Goal: Task Accomplishment & Management: Manage account settings

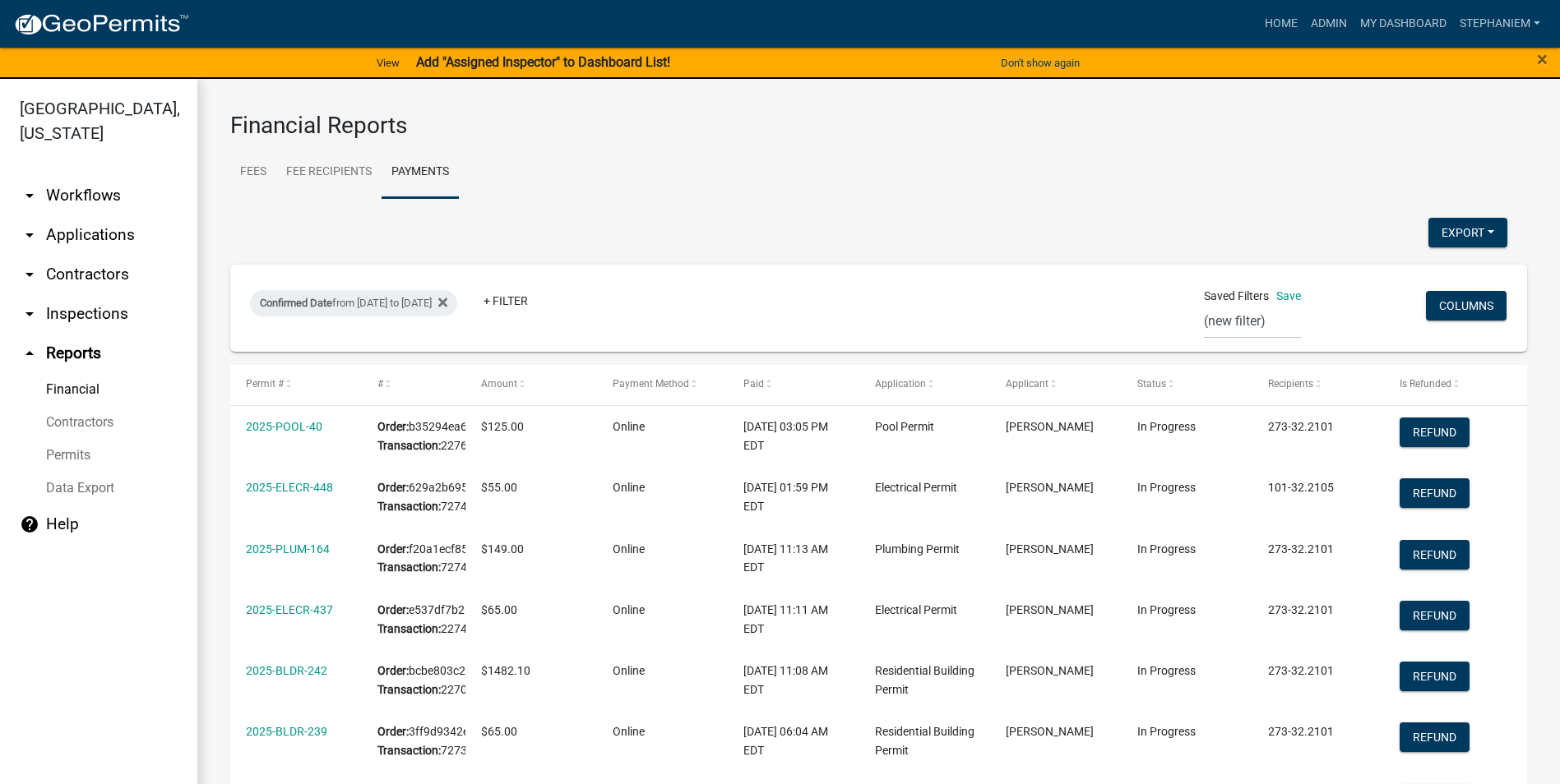
select select "0: null"
select select "3: 100"
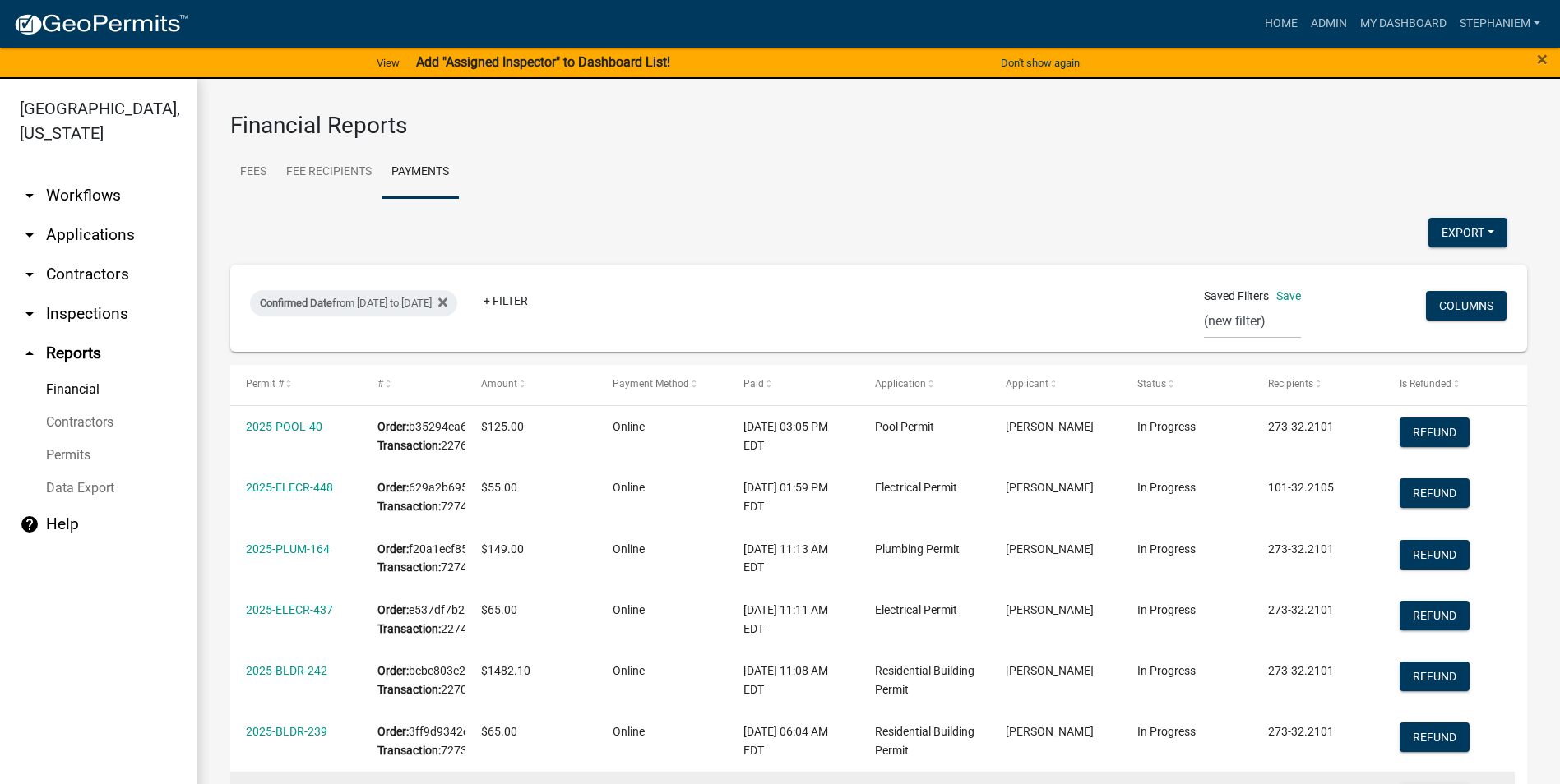
scroll to position [987, 0]
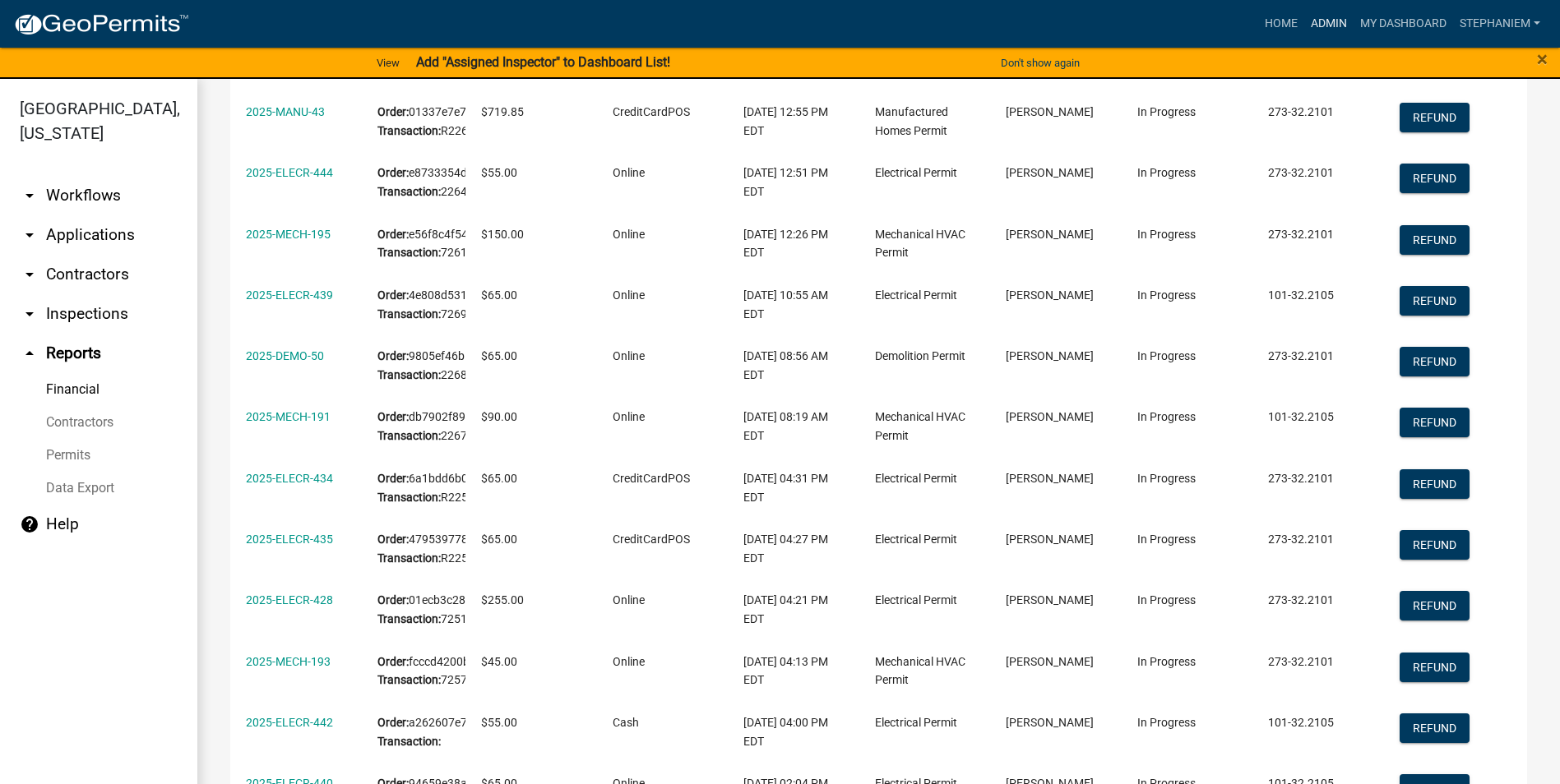
click at [1320, 29] on link "Admin" at bounding box center [1328, 24] width 50 height 32
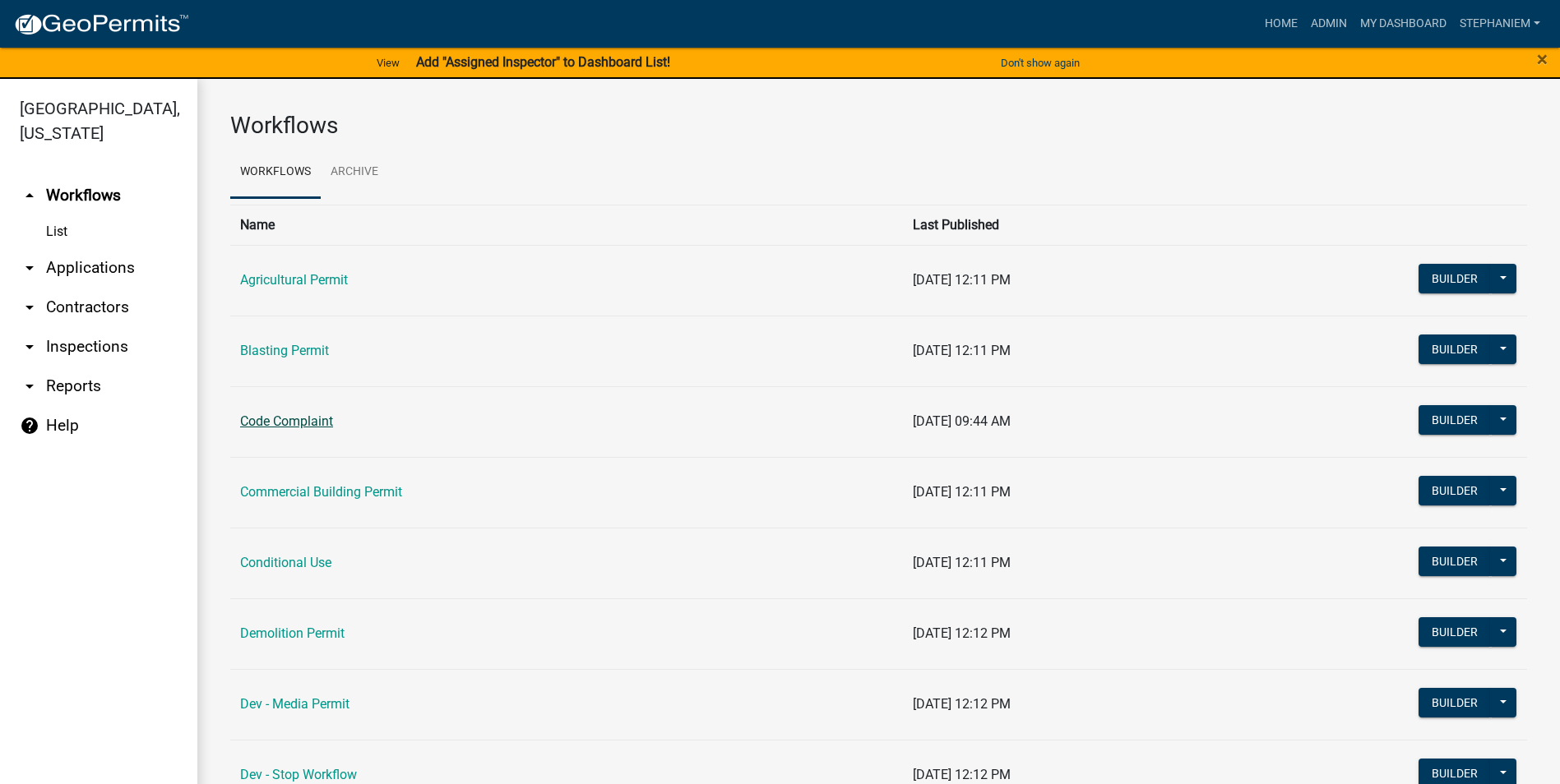
click at [313, 427] on link "Code Complaint" at bounding box center [286, 420] width 93 height 15
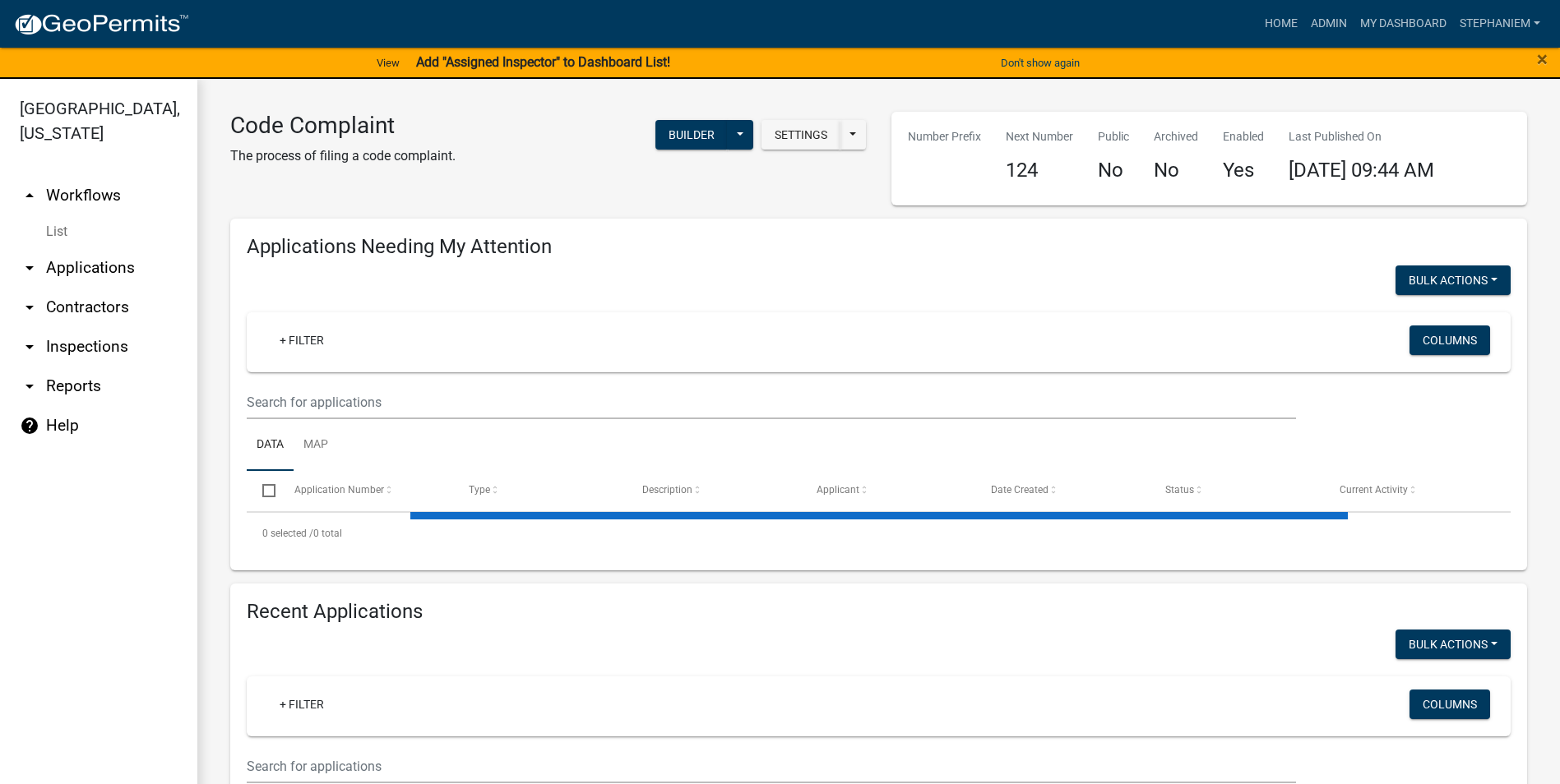
select select "3: 100"
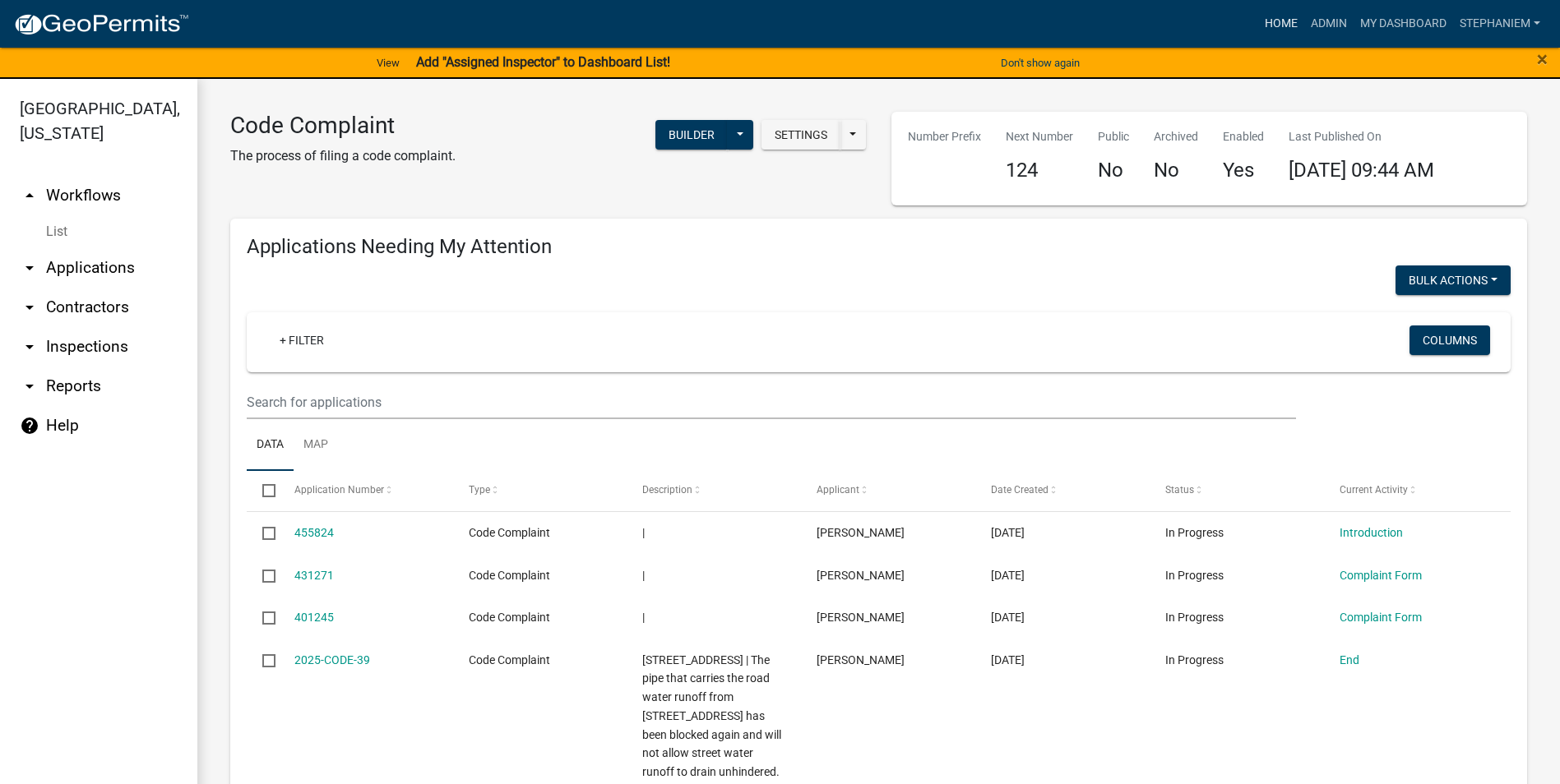
click at [1278, 23] on link "Home" at bounding box center [1281, 24] width 46 height 32
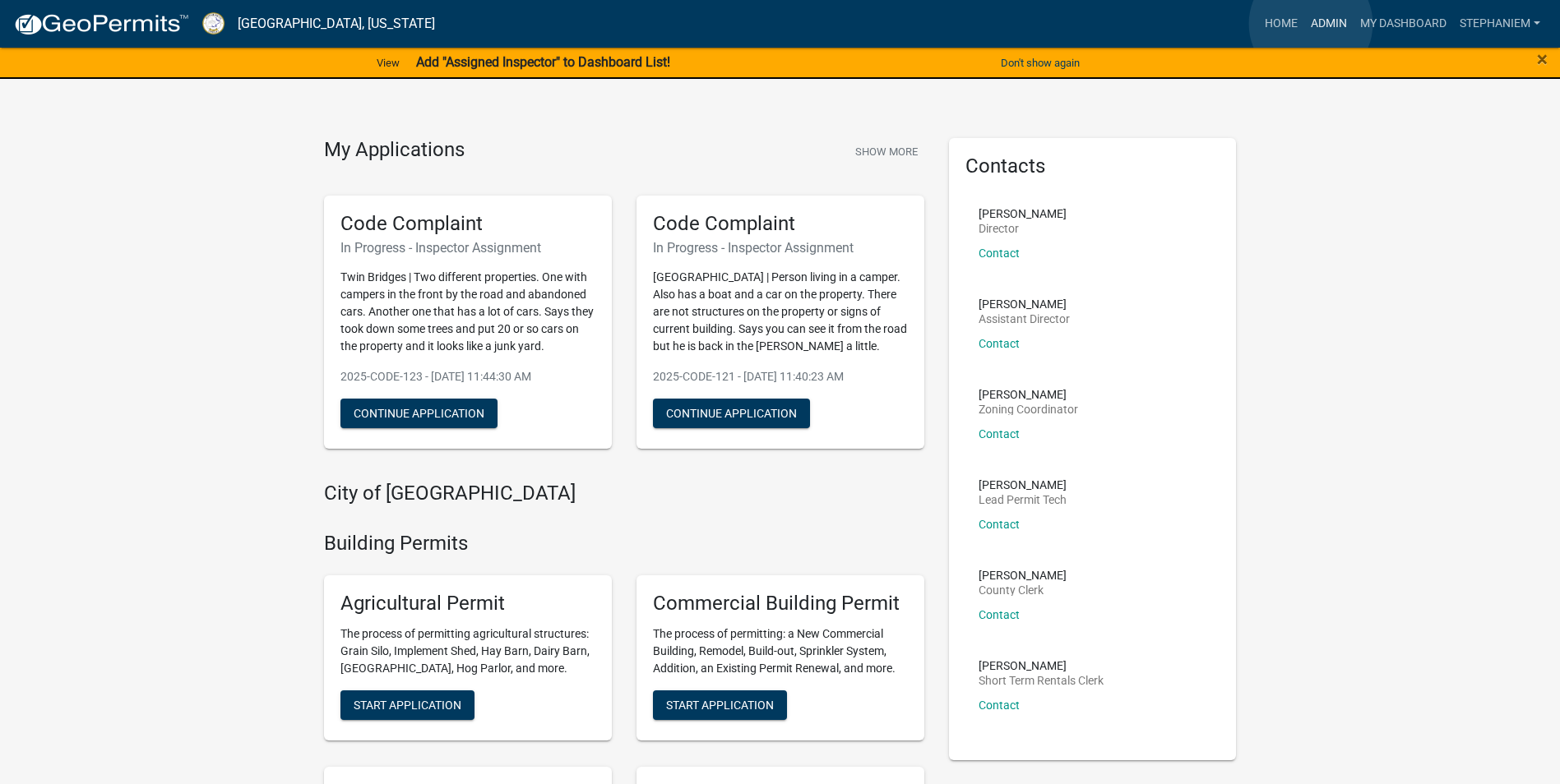
click at [1310, 24] on link "Admin" at bounding box center [1328, 24] width 50 height 32
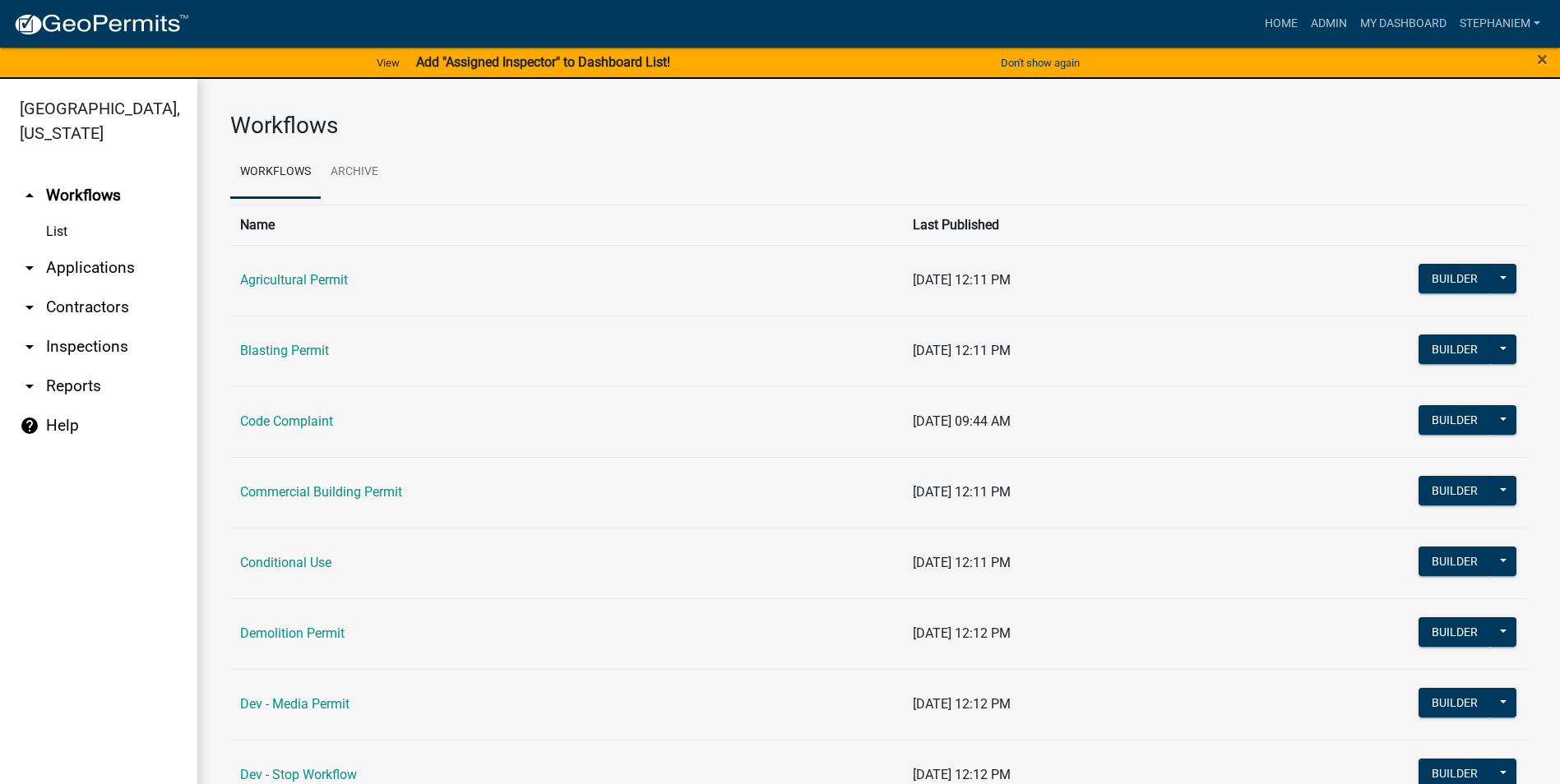
click at [138, 274] on link "arrow_drop_down Applications" at bounding box center [99, 269] width 197 height 40
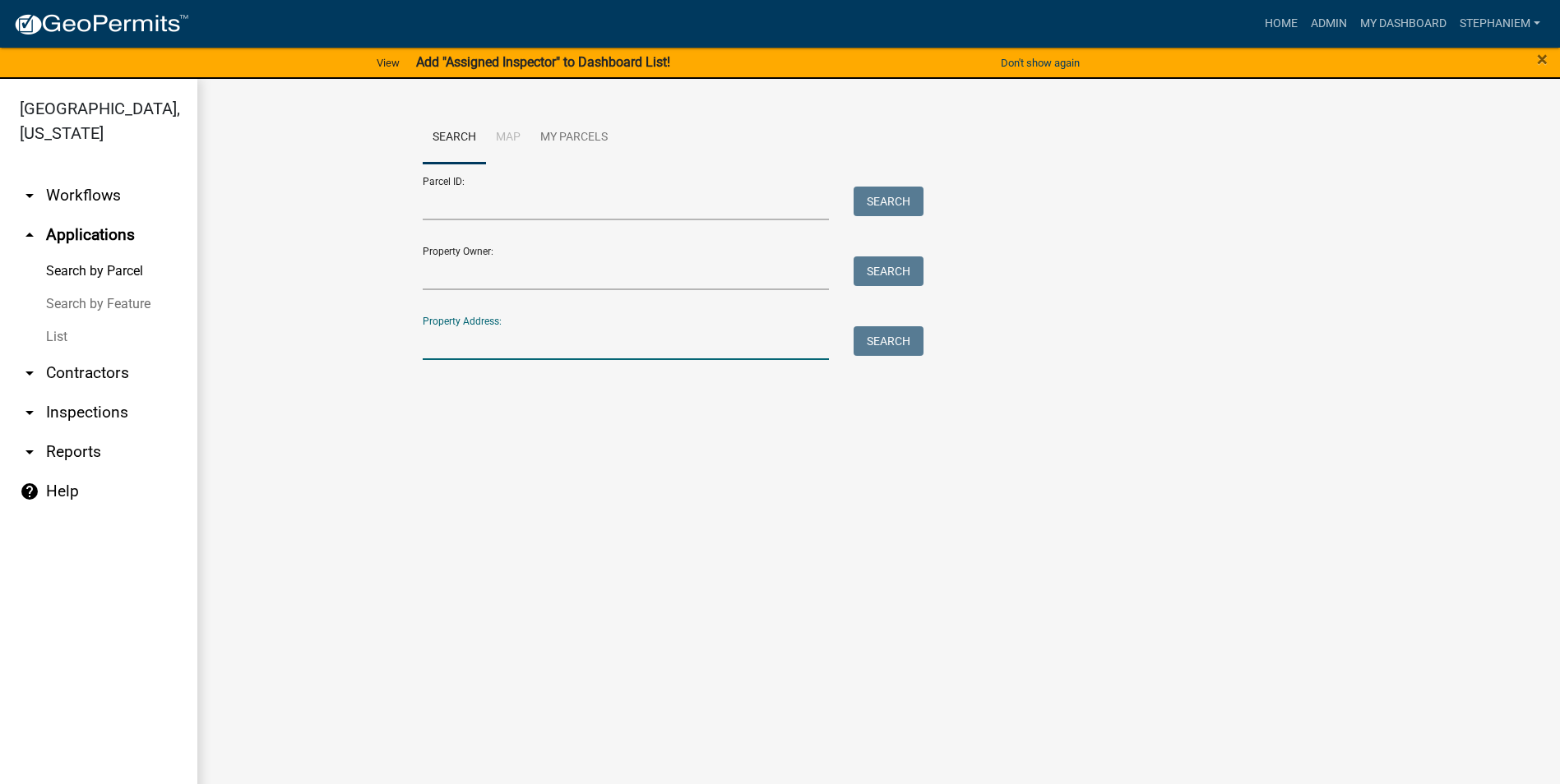
click at [479, 357] on input "Property Address:" at bounding box center [626, 343] width 407 height 33
click at [454, 346] on input "298 Est River bend" at bounding box center [626, 343] width 407 height 33
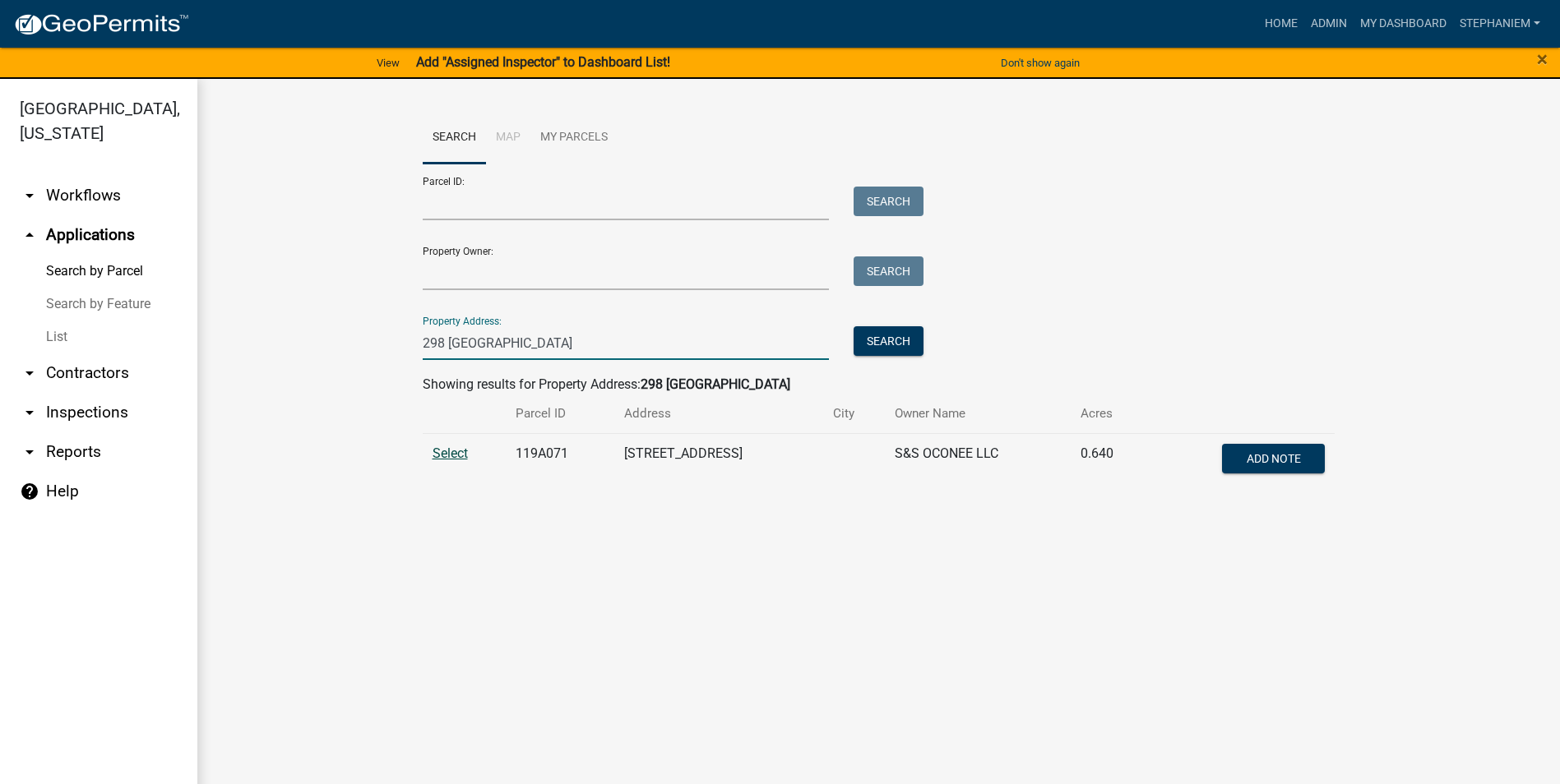
click at [457, 453] on span "Select" at bounding box center [449, 453] width 35 height 15
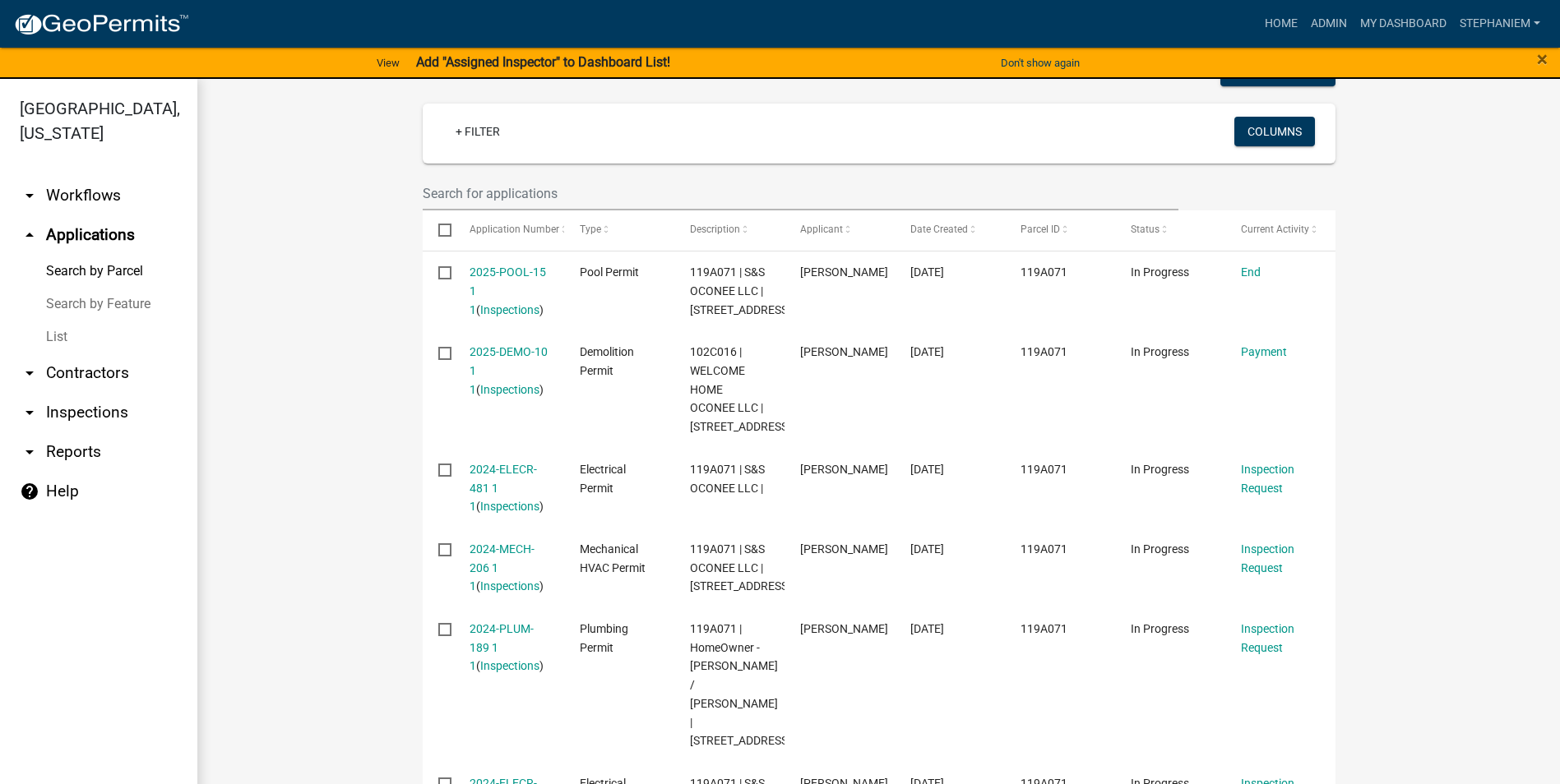
scroll to position [362, 0]
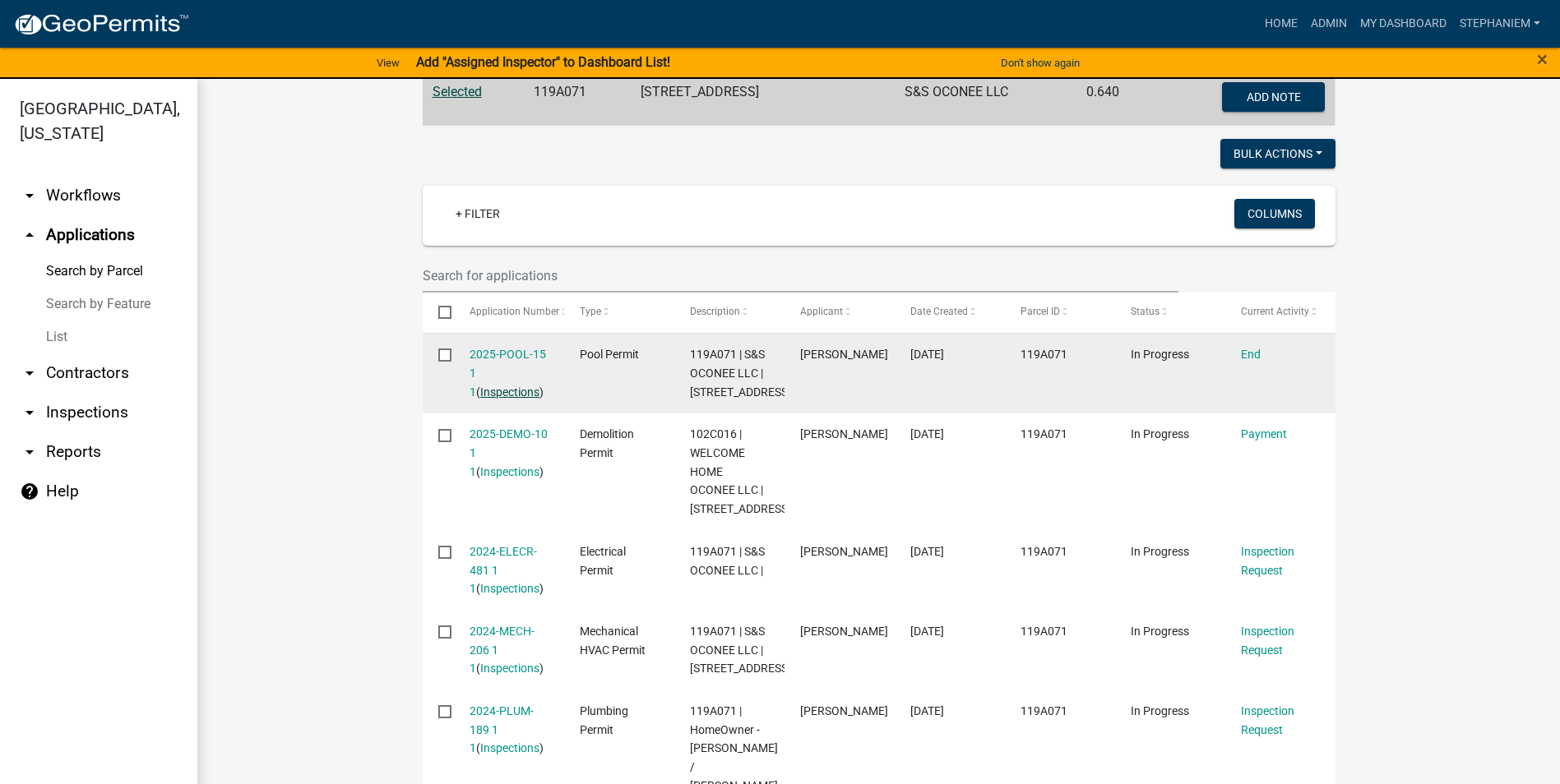
click at [482, 392] on link "Inspections" at bounding box center [509, 392] width 59 height 14
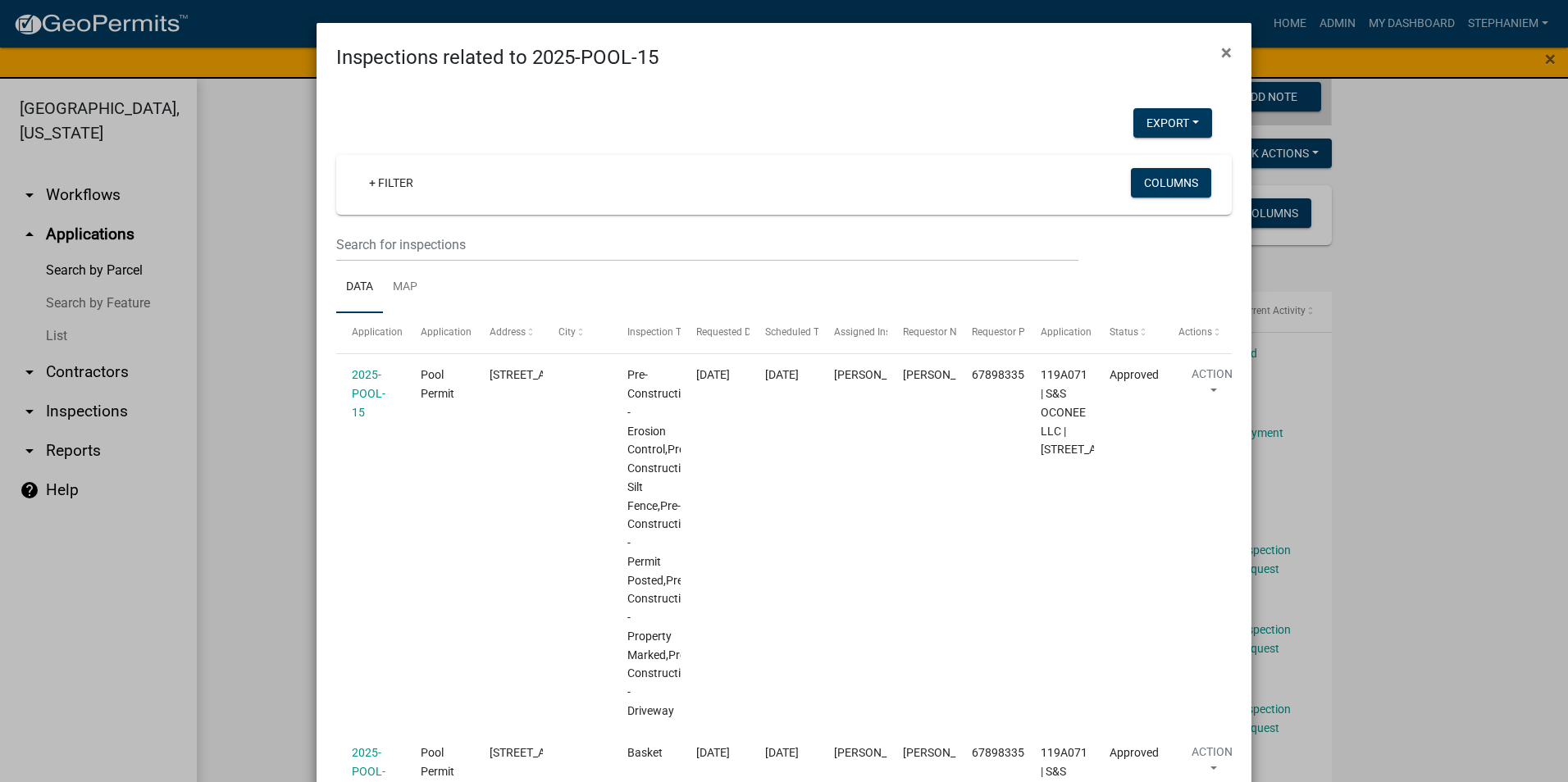
click at [281, 364] on ngb-modal-window "Inspections related to 2025-POOL-15 × Export Excel Format (.xlsx) CSV Format (.…" at bounding box center [784, 391] width 1568 height 782
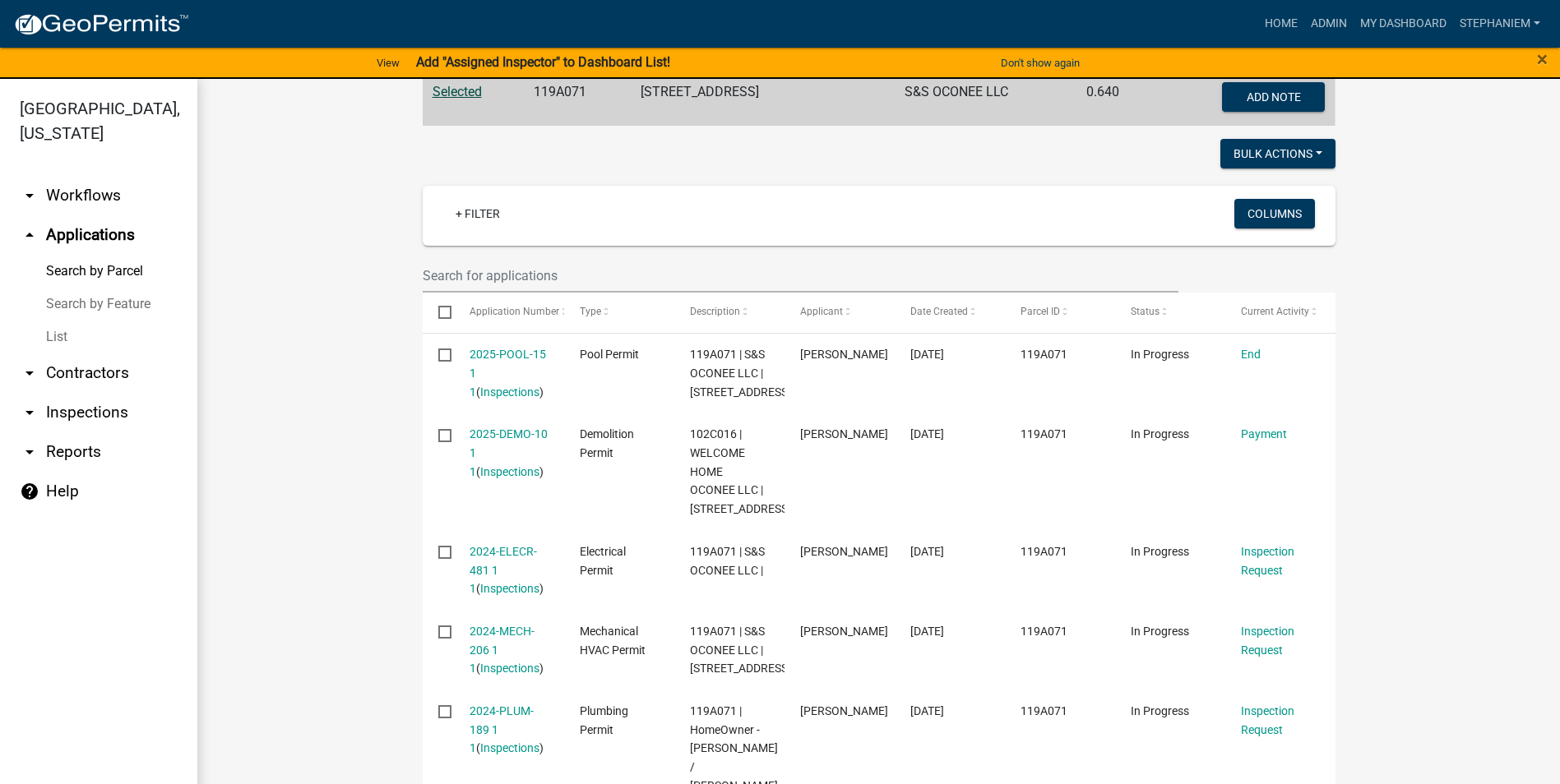
click at [339, 357] on wm-workflow-application-search-view "Search Map My Parcels Parcel ID: Search Property Owner: Search Property Address…" at bounding box center [879, 537] width 1297 height 1573
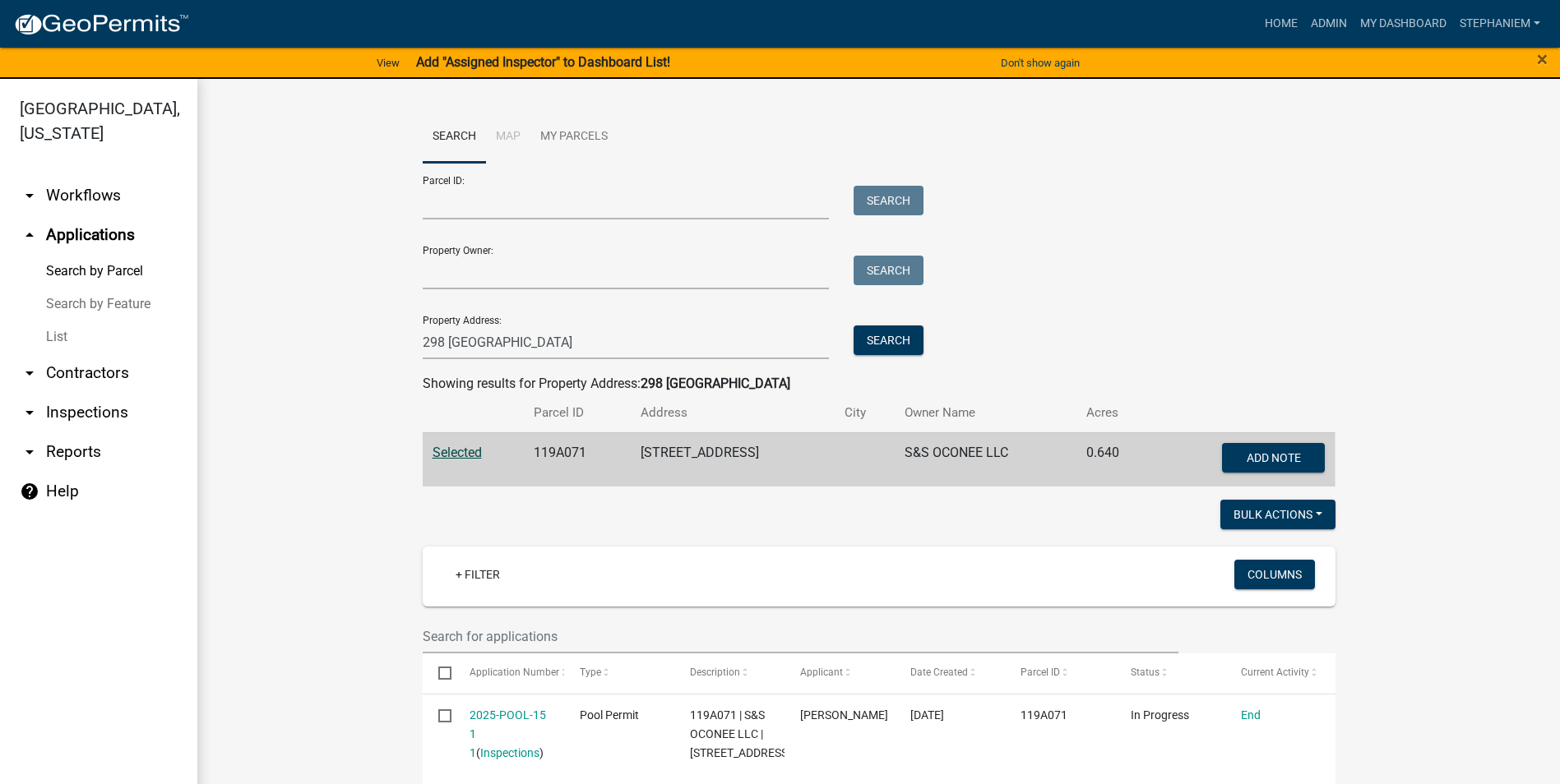
scroll to position [0, 0]
drag, startPoint x: 544, startPoint y: 349, endPoint x: 380, endPoint y: 349, distance: 164.0
click at [587, 345] on input "298 [GEOGRAPHIC_DATA]" at bounding box center [626, 343] width 407 height 33
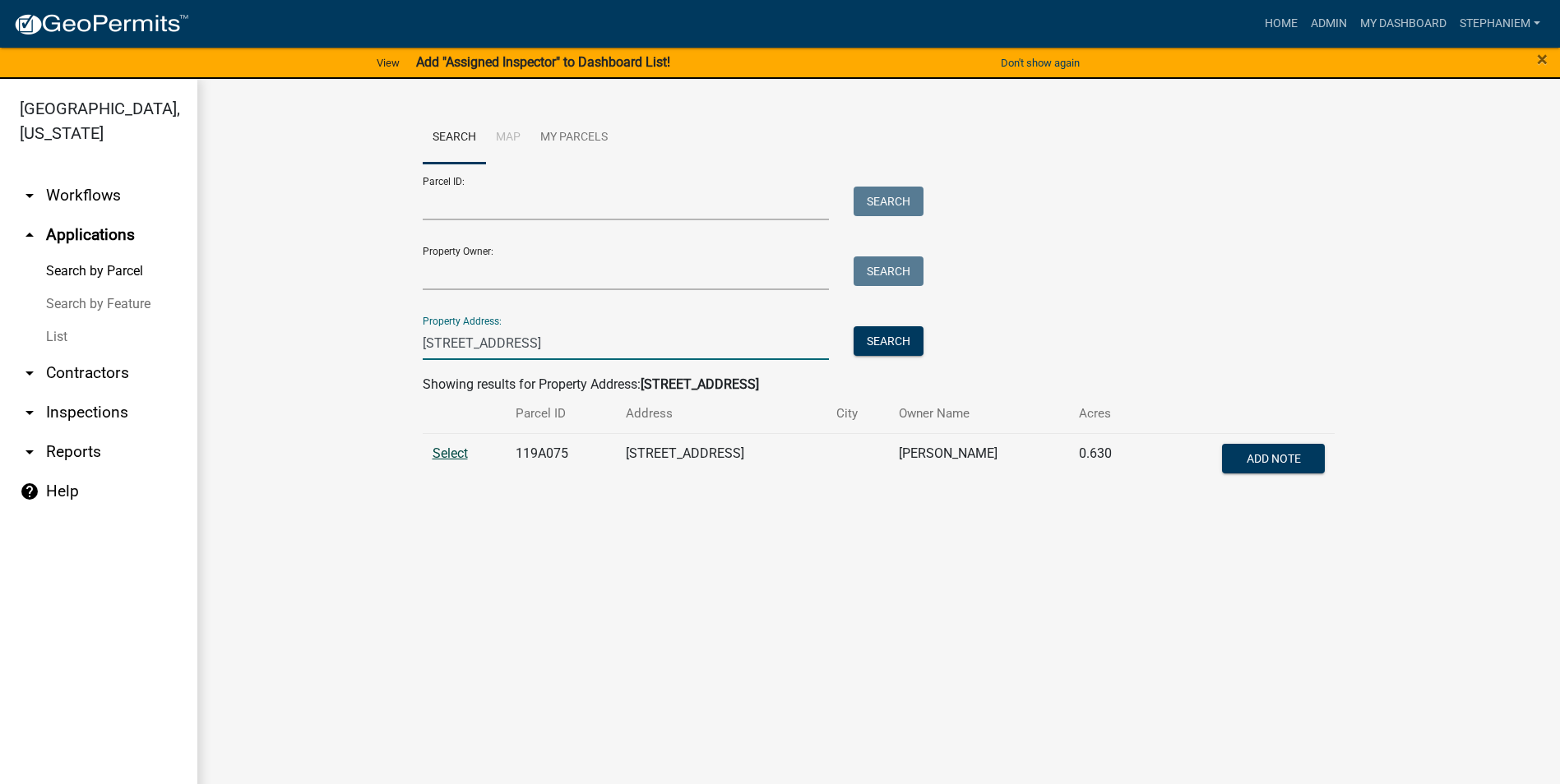
type input "[STREET_ADDRESS]"
click at [435, 452] on span "Select" at bounding box center [449, 453] width 35 height 15
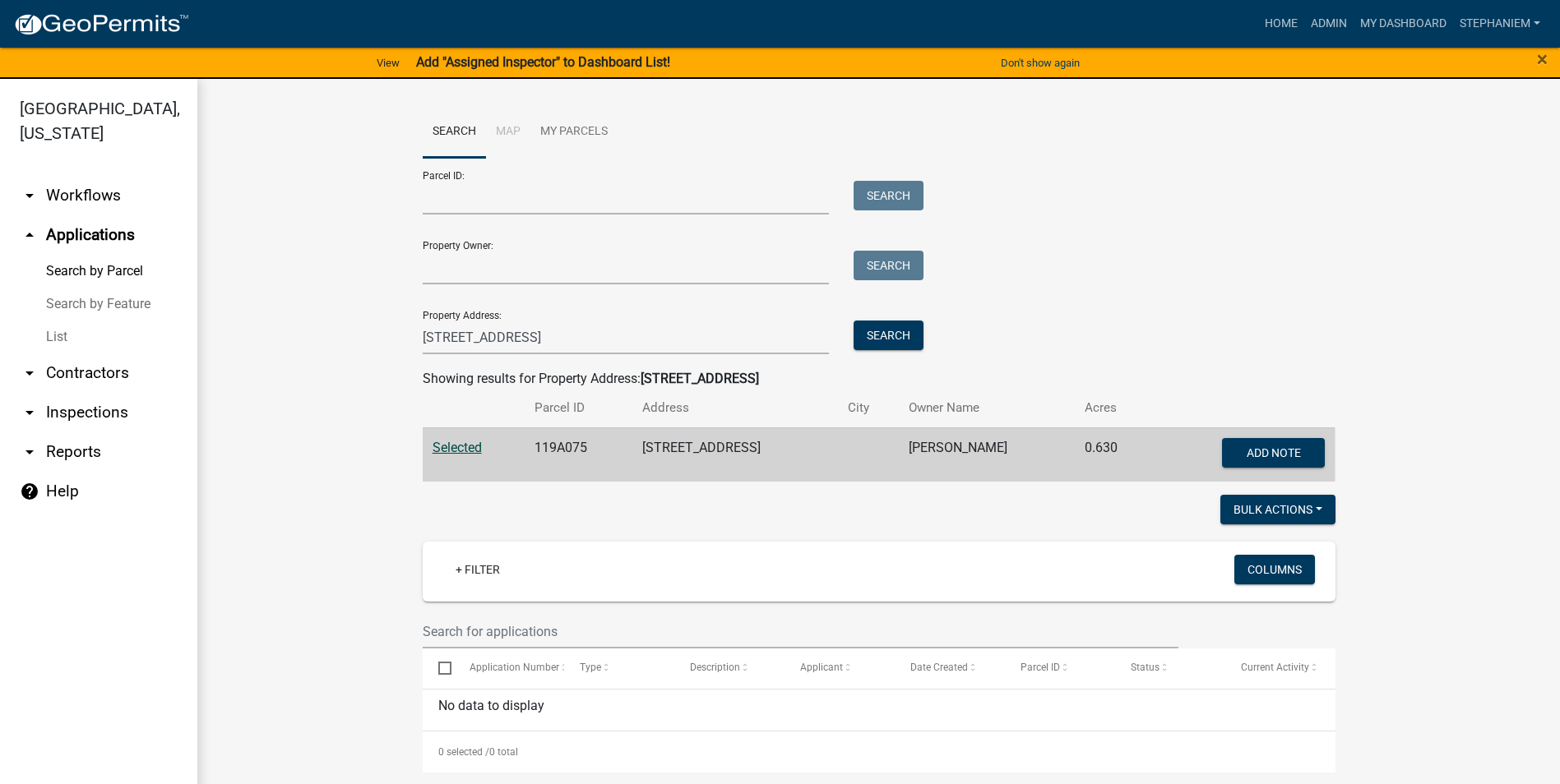
scroll to position [7, 0]
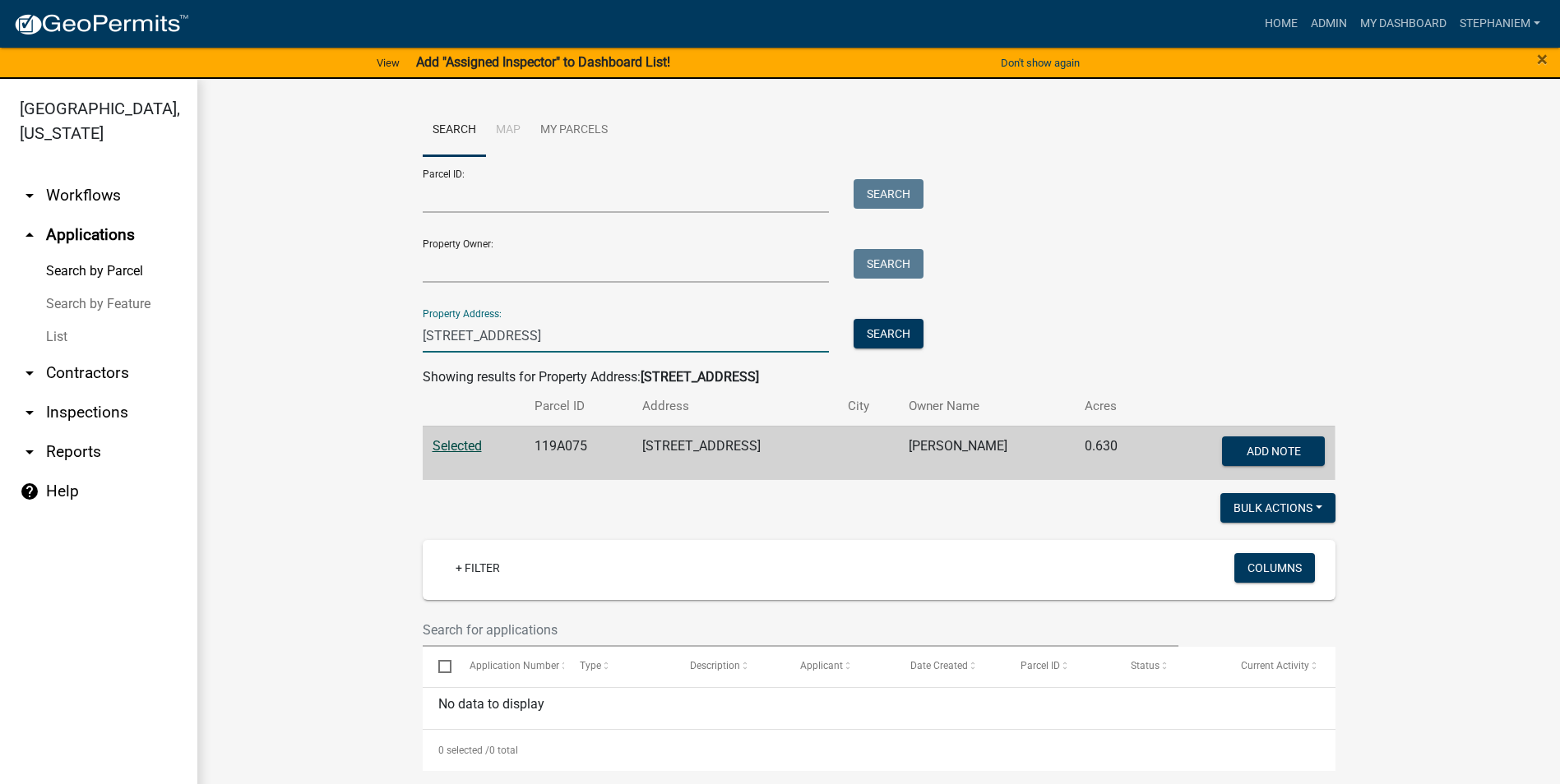
drag, startPoint x: 549, startPoint y: 334, endPoint x: 352, endPoint y: 336, distance: 197.0
click at [352, 336] on wm-workflow-application-search-view "Search Map My Parcels Parcel ID: Search Property Owner: Search Property Address…" at bounding box center [879, 437] width 1297 height 666
click at [1262, 11] on link "Home" at bounding box center [1281, 24] width 46 height 32
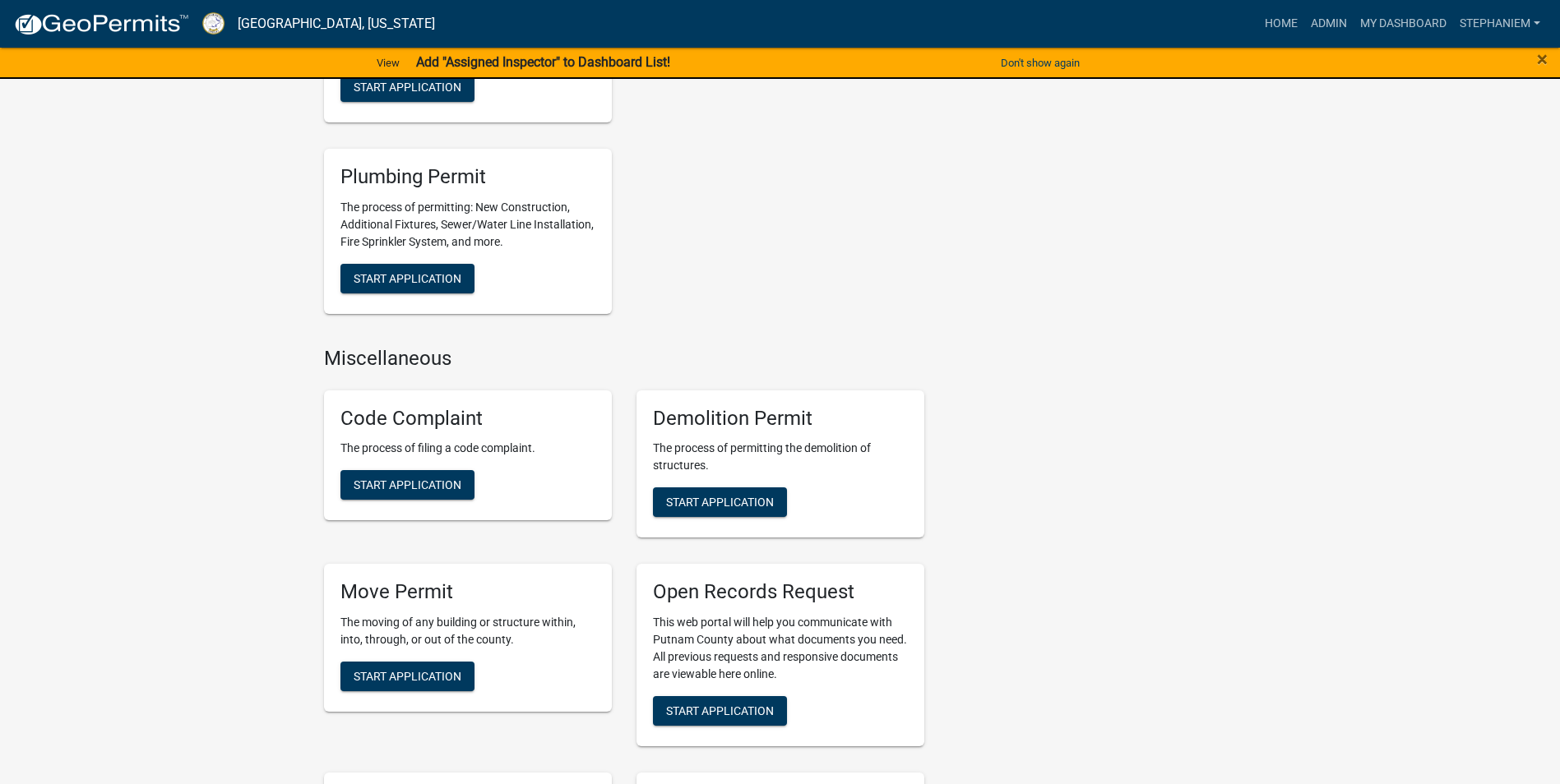
scroll to position [1316, 0]
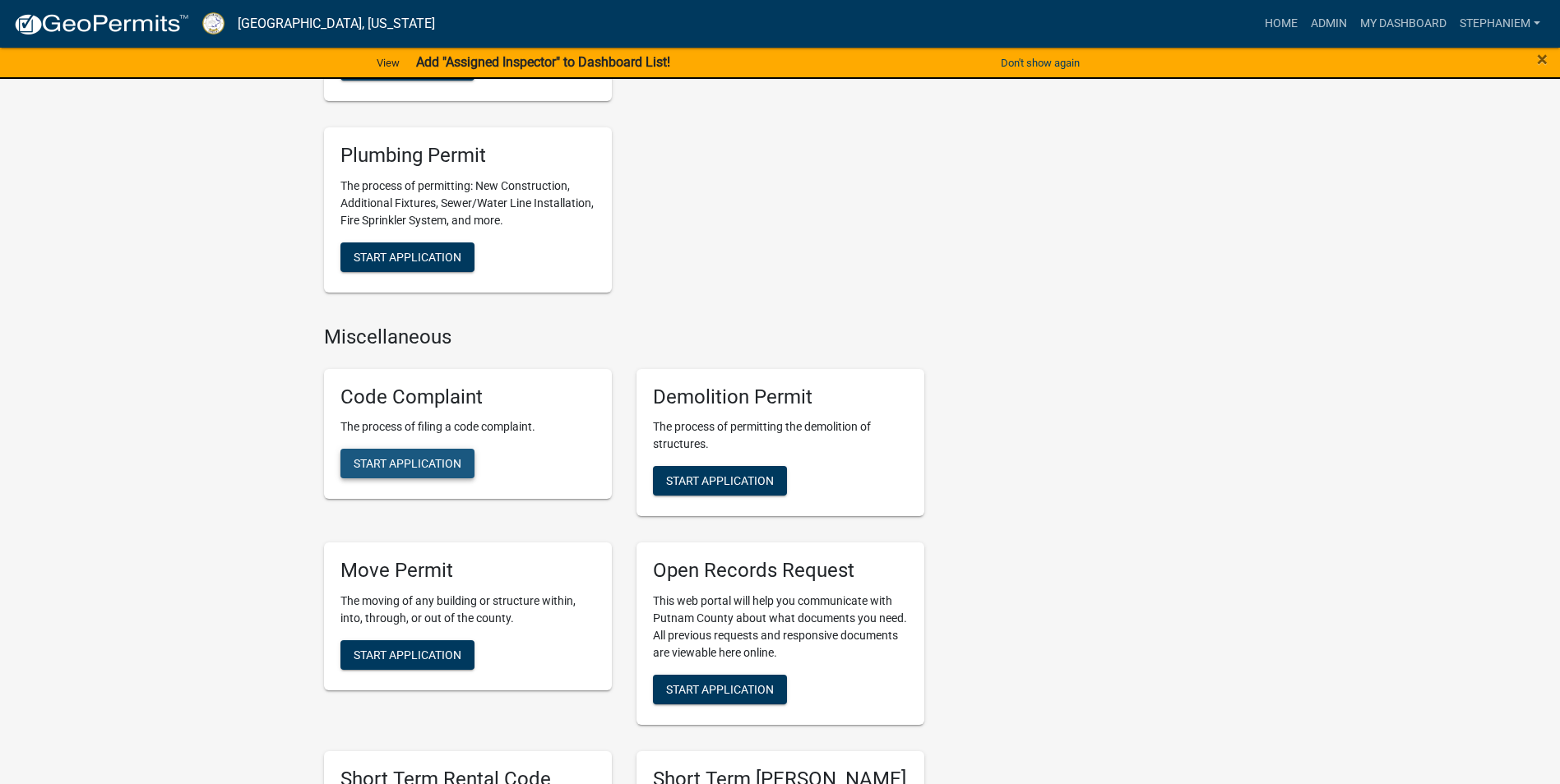
click at [442, 466] on span "Start Application" at bounding box center [407, 463] width 108 height 14
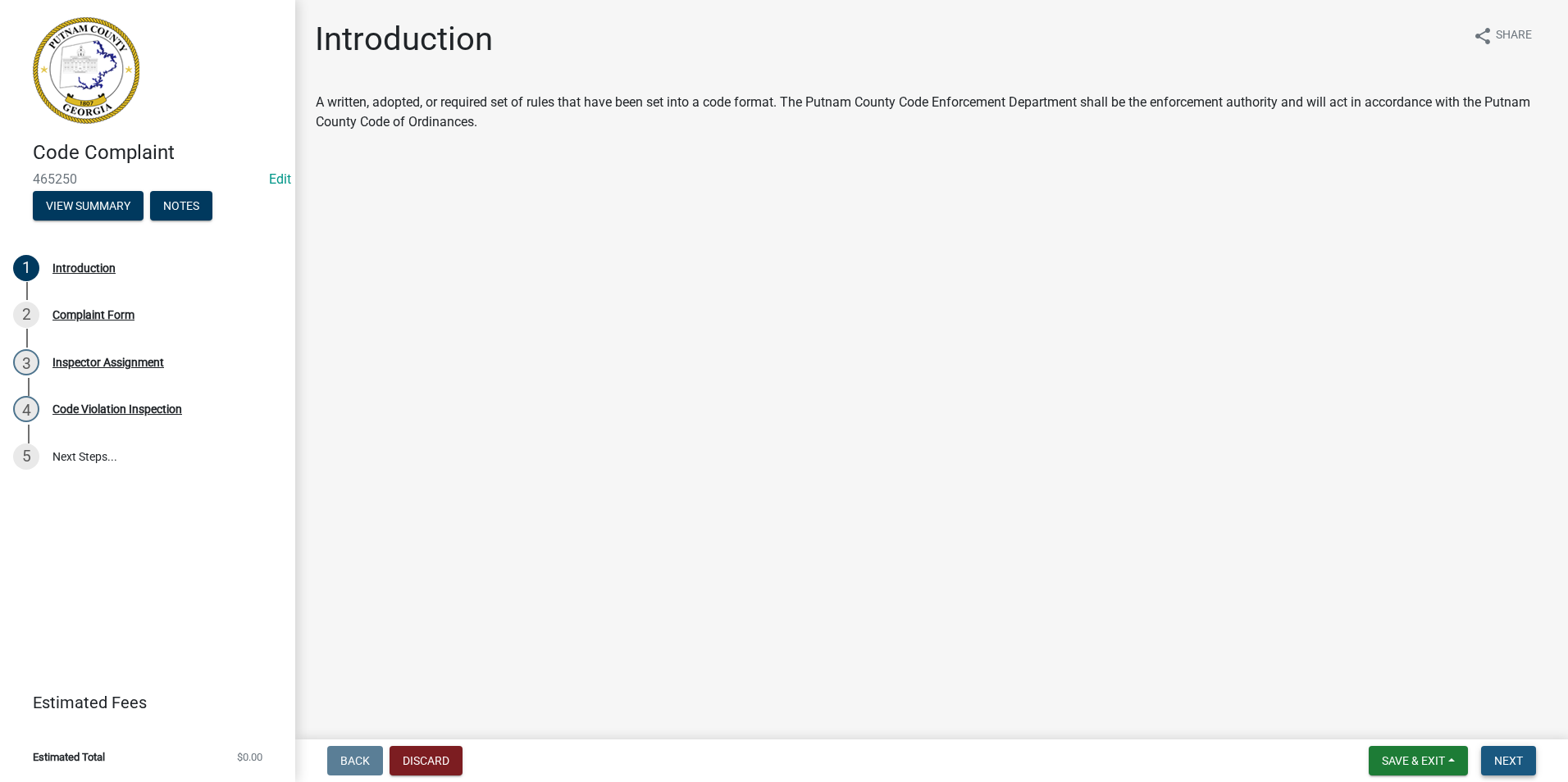
click at [1520, 768] on button "Next" at bounding box center [1508, 760] width 55 height 30
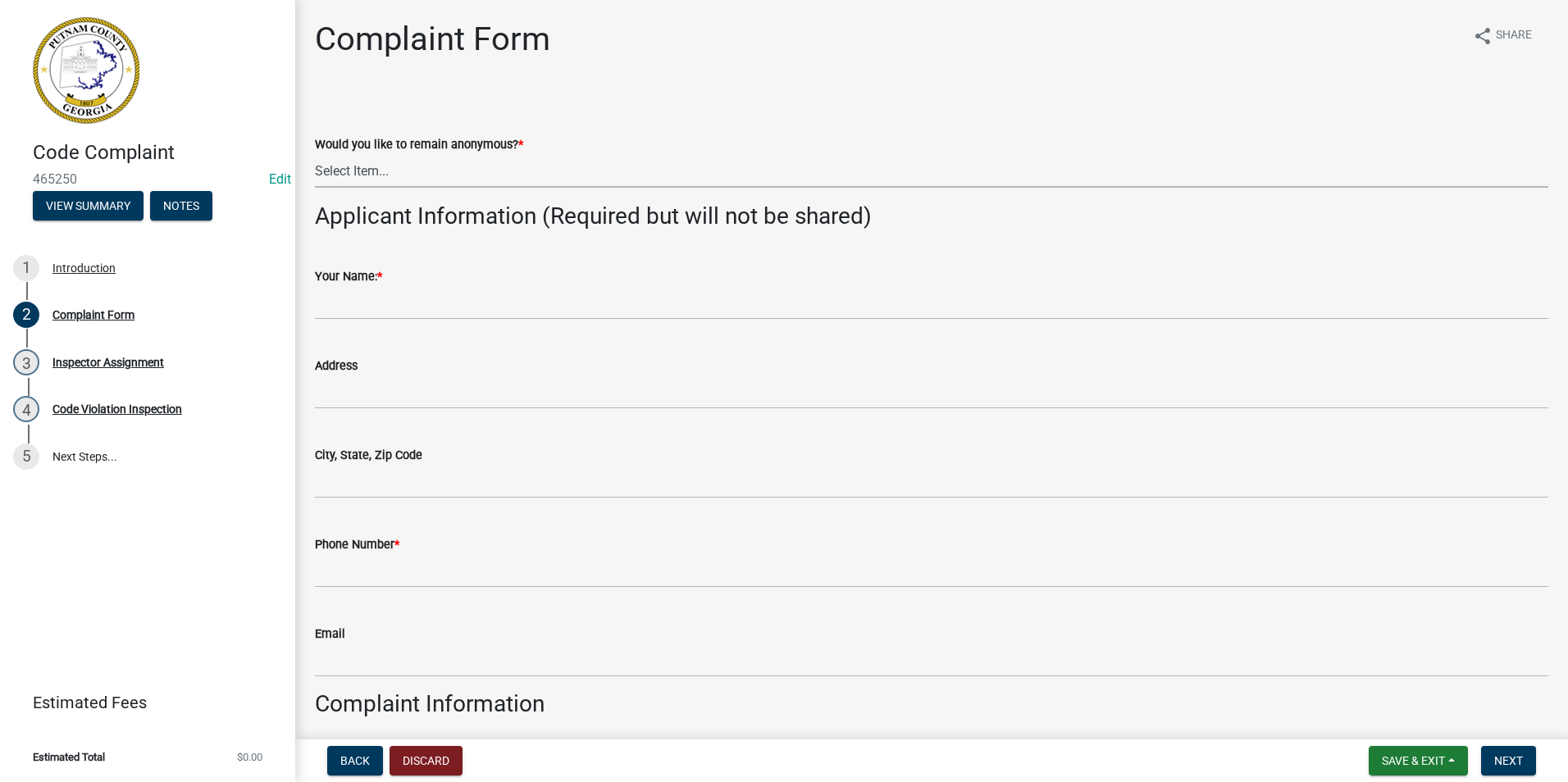
click at [404, 182] on select "Select Item... Yes No" at bounding box center [931, 170] width 1233 height 33
click at [315, 154] on select "Select Item... Yes No" at bounding box center [931, 170] width 1233 height 33
select select "76170ab1-b25a-468b-8231-d5eb0e85b261"
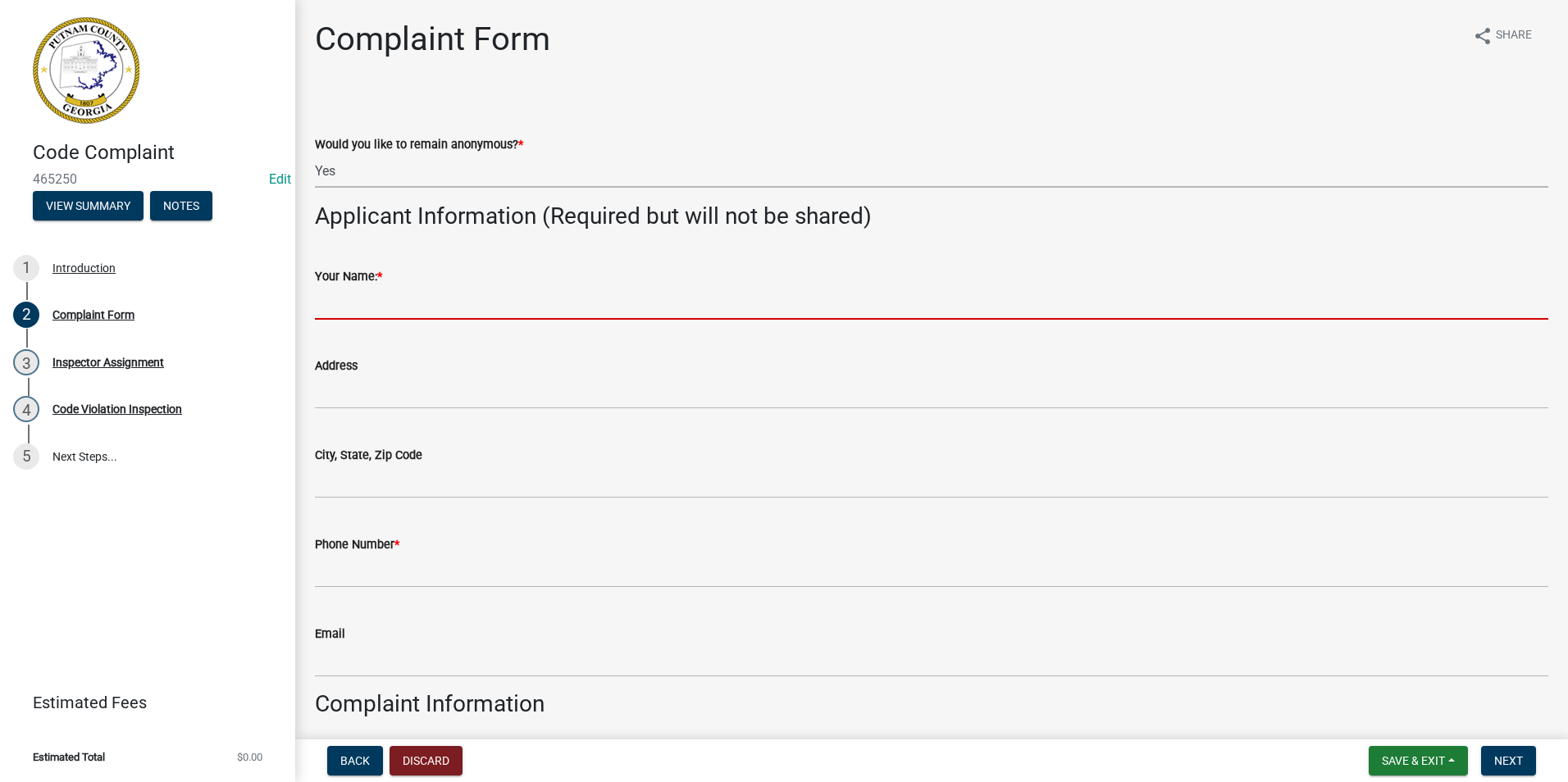
click at [424, 312] on input "Your Name: *" at bounding box center [931, 302] width 1233 height 33
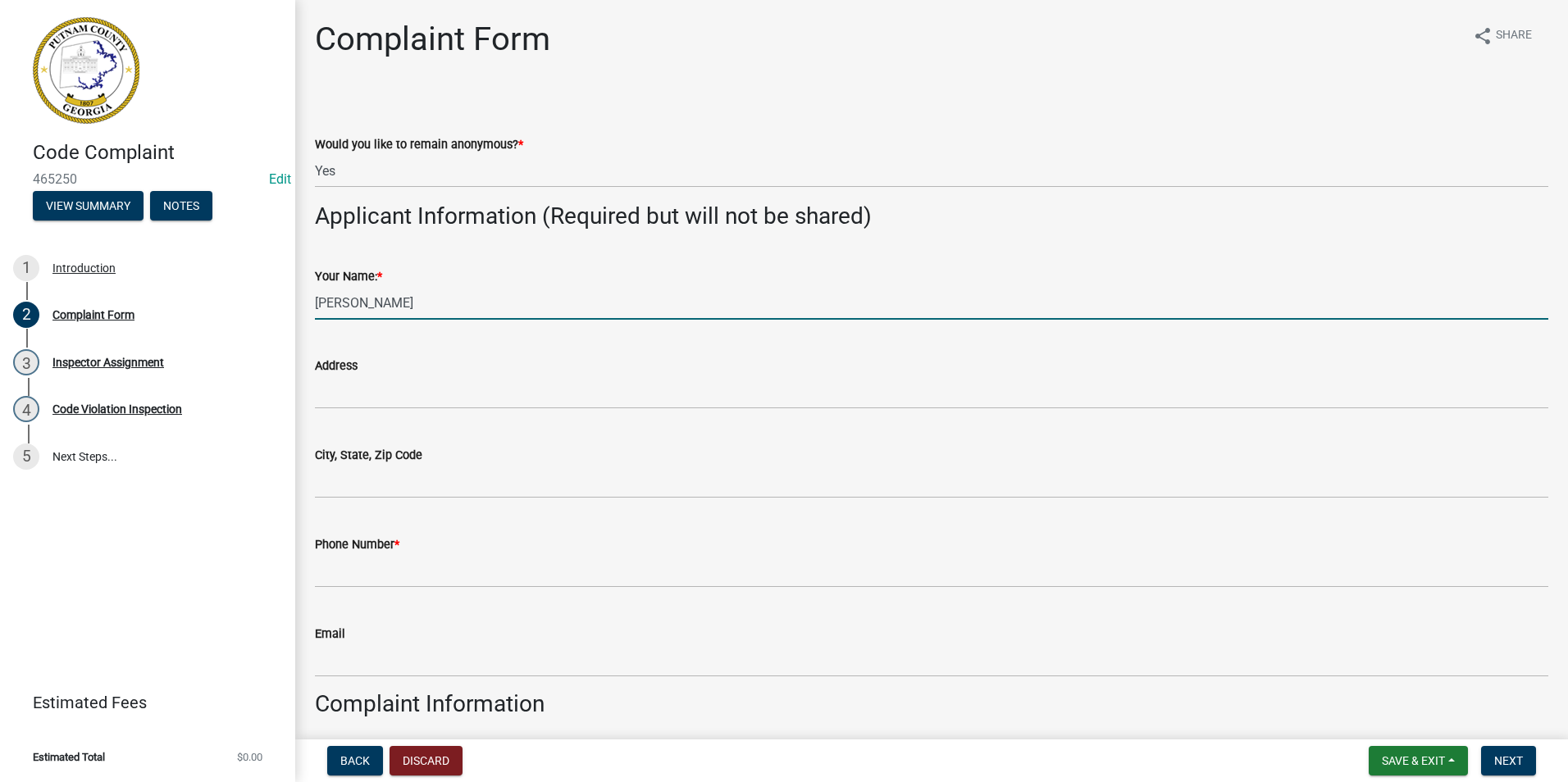
type input "[PERSON_NAME]"
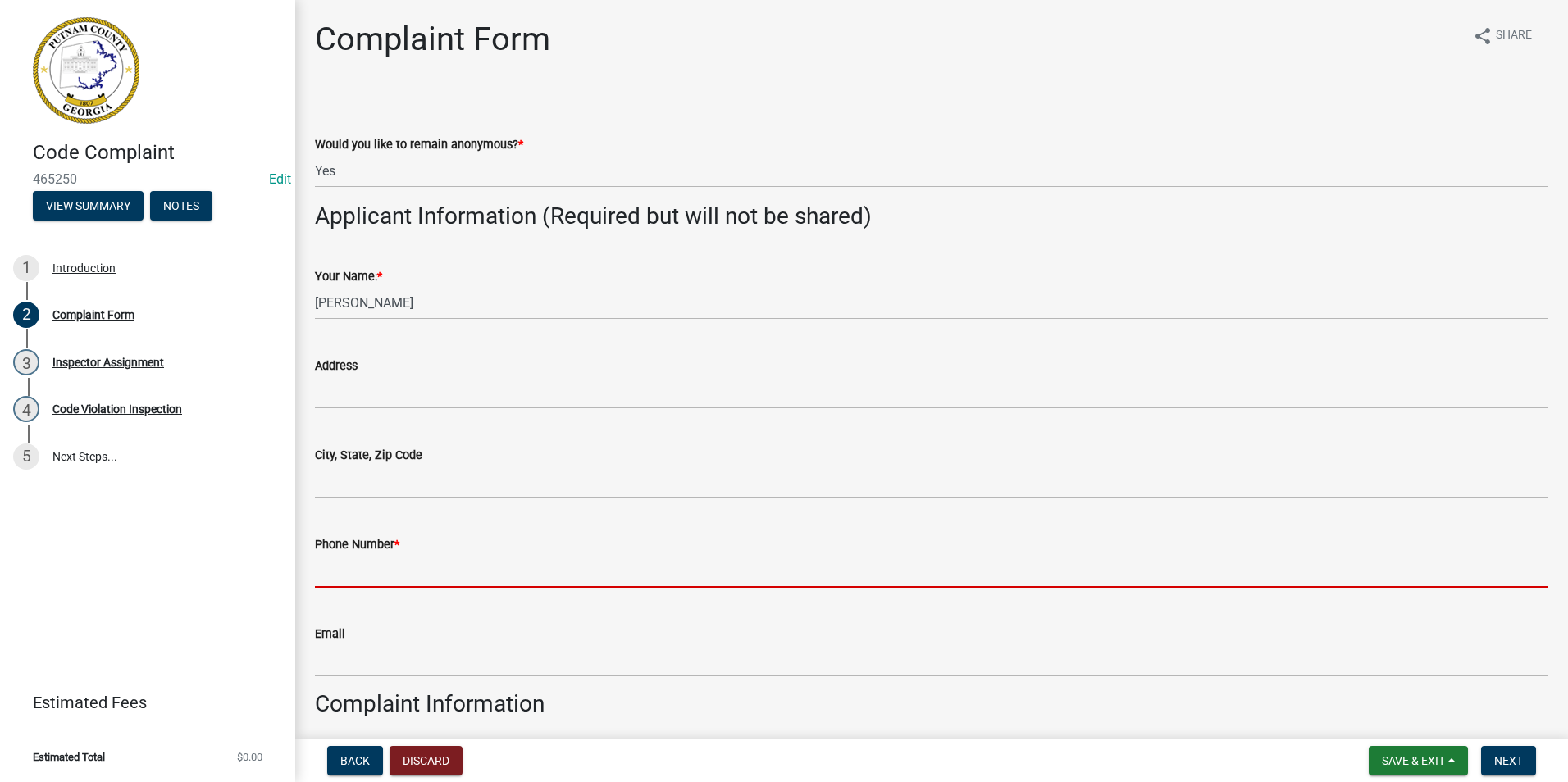
click at [406, 567] on input "Phone Number *" at bounding box center [931, 571] width 1233 height 33
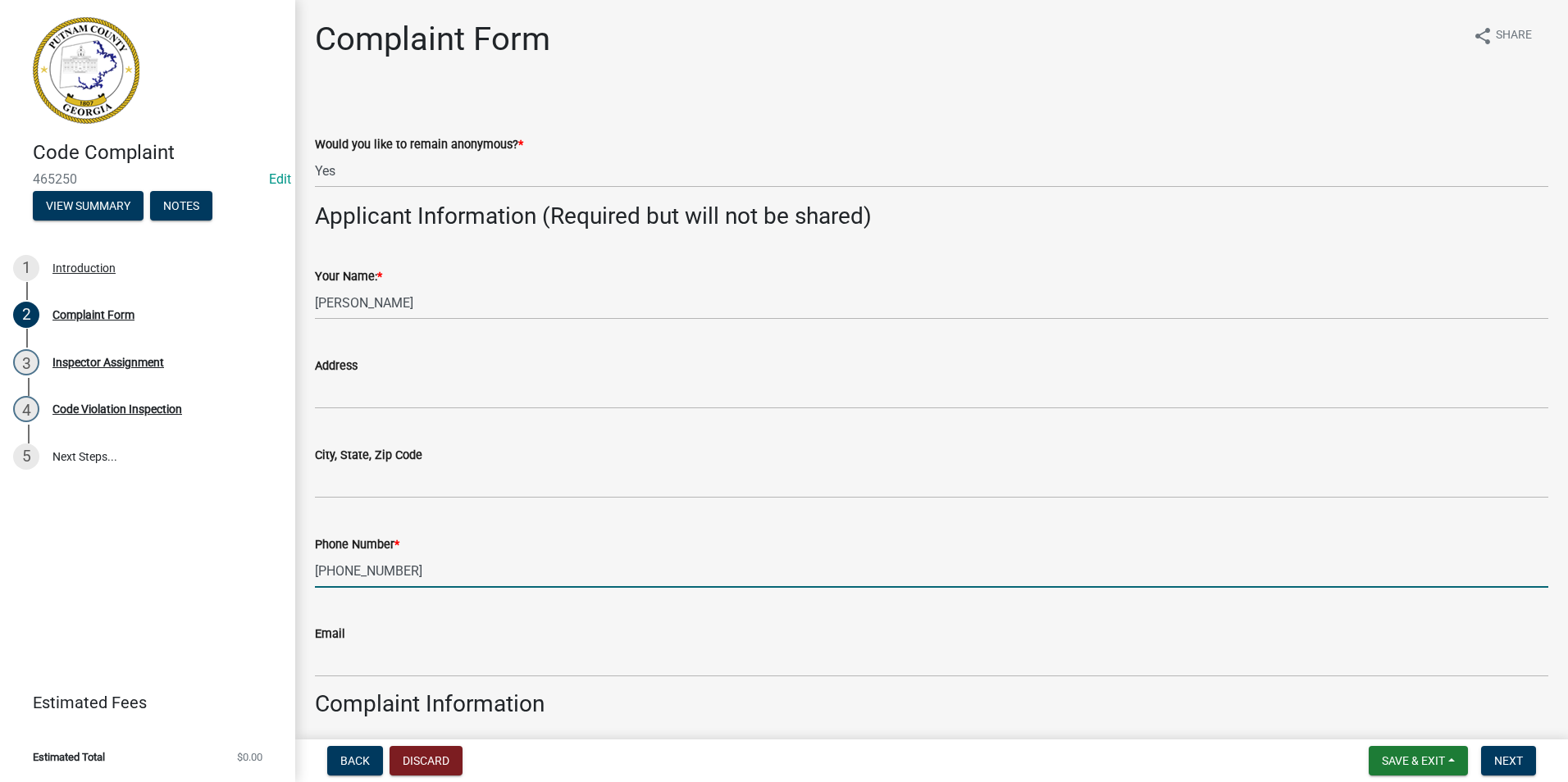
type input "[PHONE_NUMBER]"
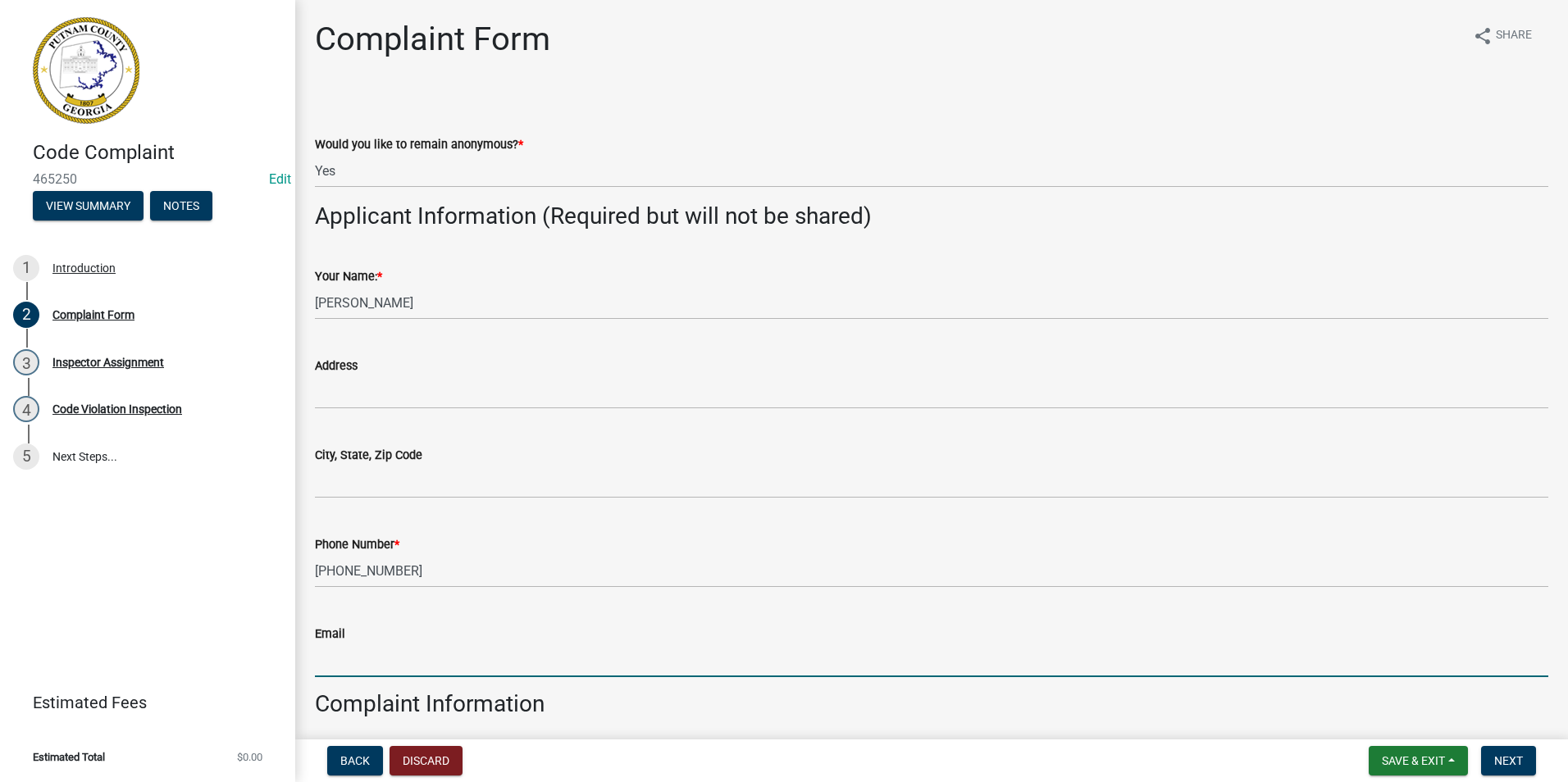
scroll to position [424, 0]
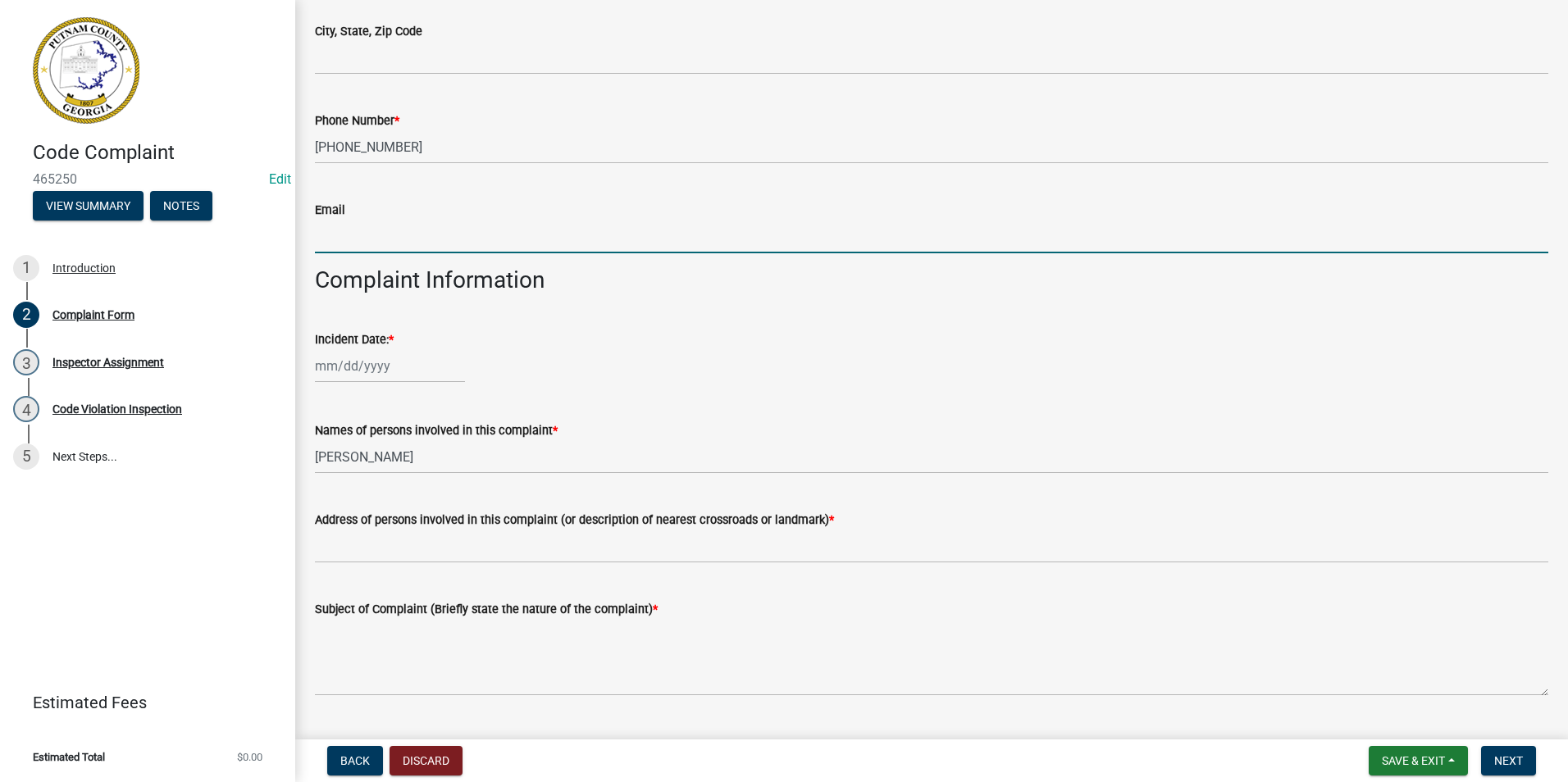
select select "8"
select select "2025"
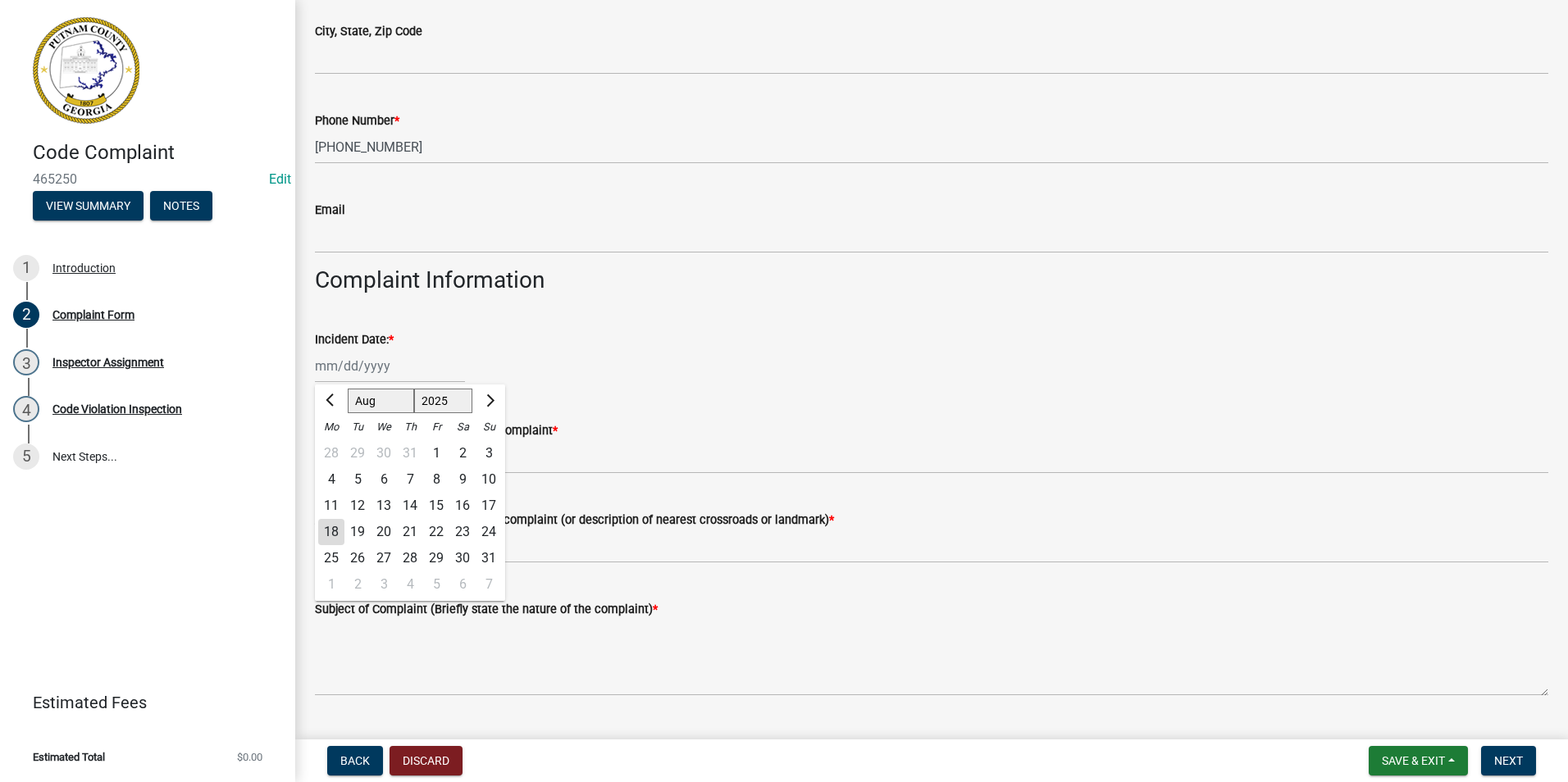
click at [329, 543] on div "18" at bounding box center [331, 531] width 26 height 26
type input "[DATE]"
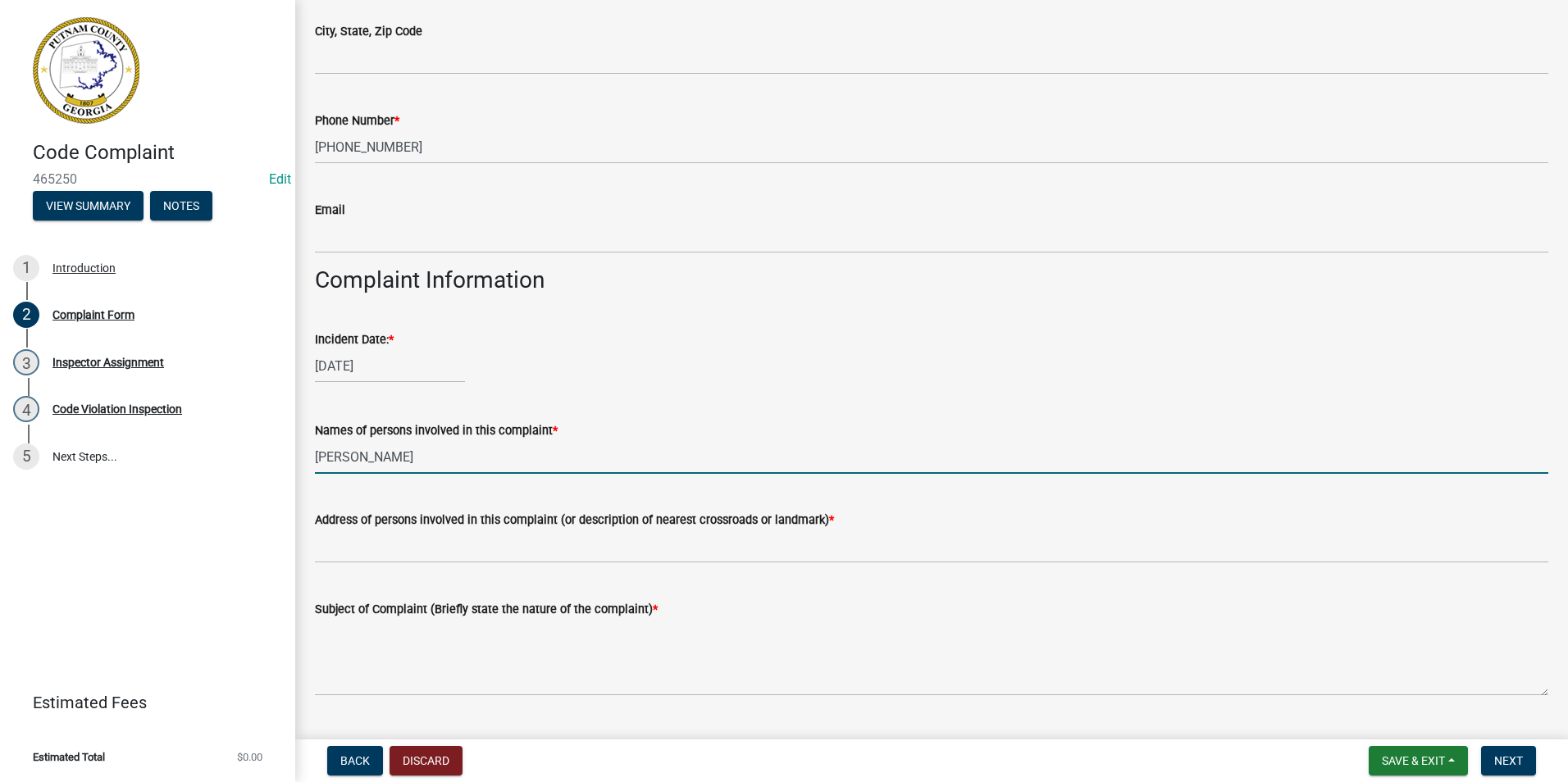
click at [436, 453] on input "[PERSON_NAME]" at bounding box center [931, 456] width 1233 height 33
type input "N/A"
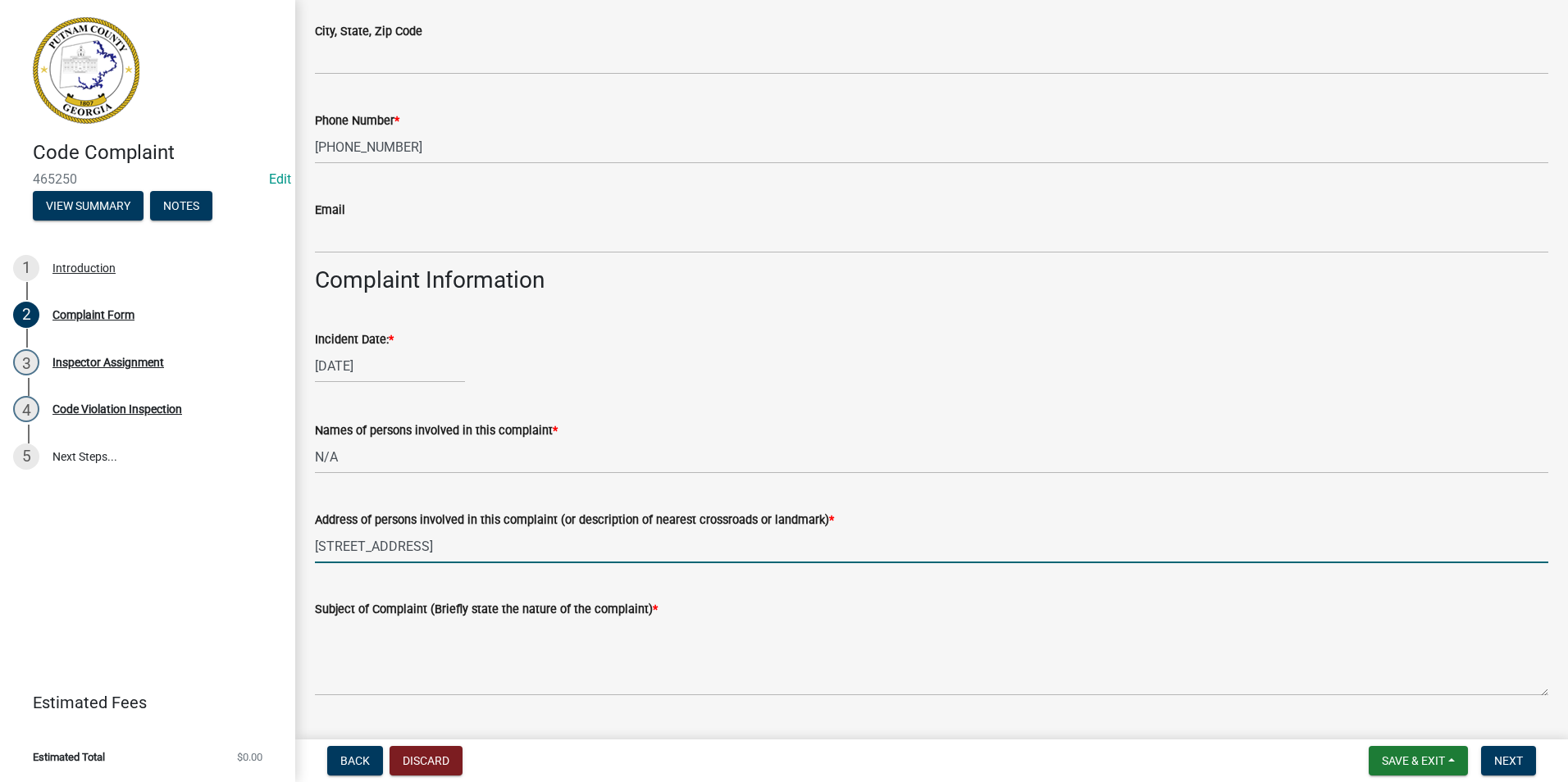
type input "[STREET_ADDRESS]"
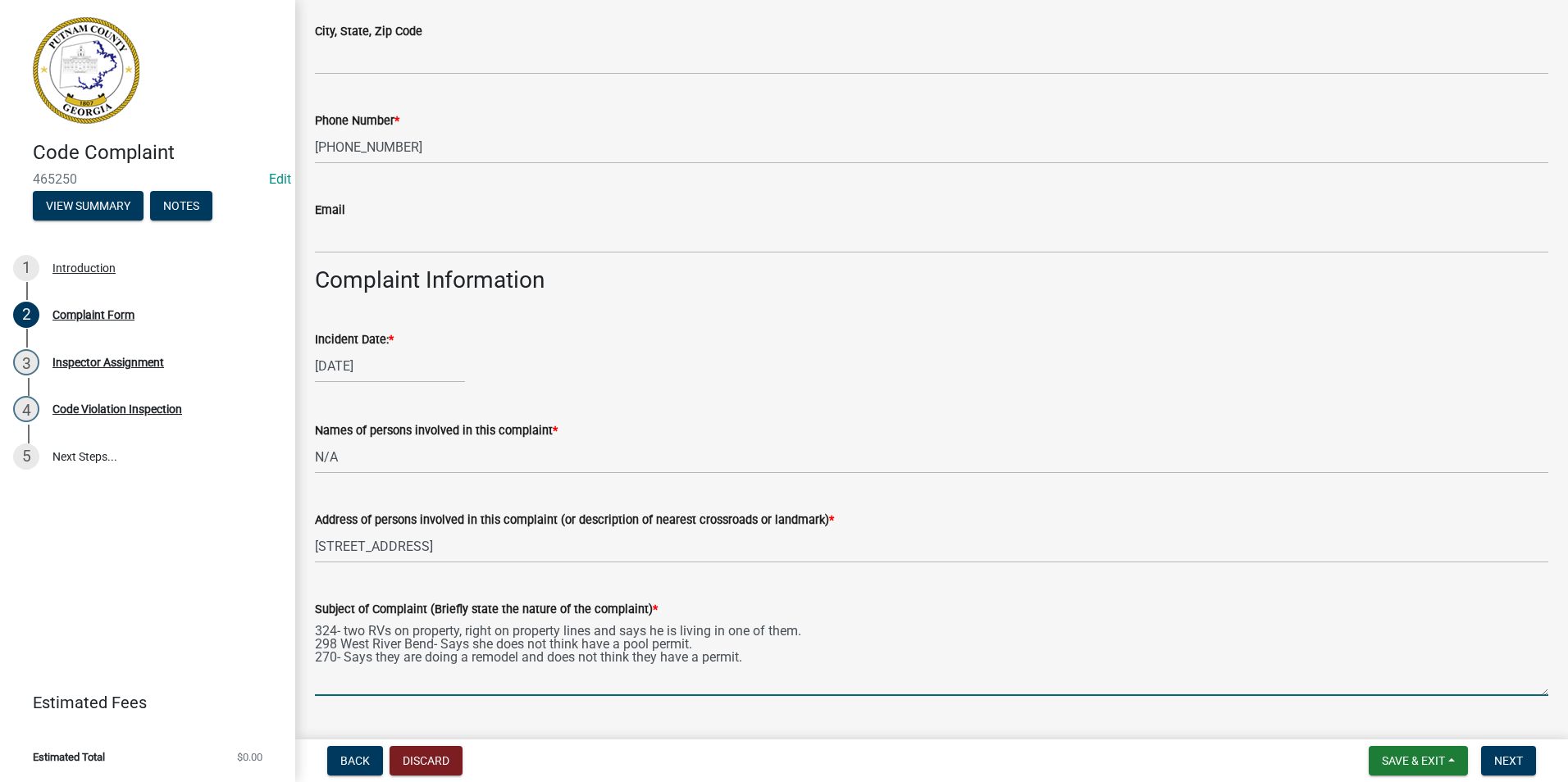
click at [764, 660] on textarea "324- two RVs on property, right on property lines and says he is living in one …" at bounding box center [931, 657] width 1233 height 77
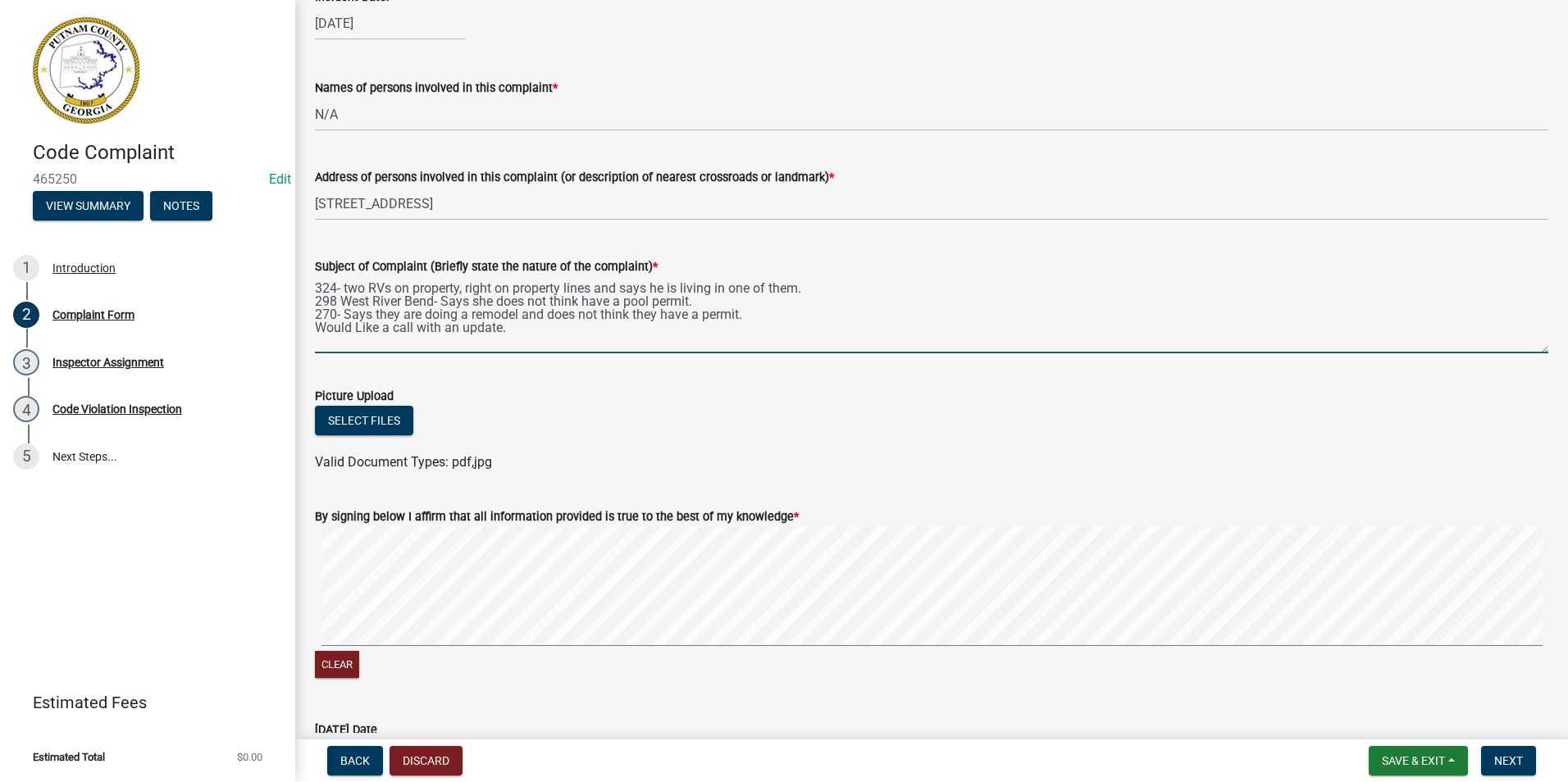
scroll to position [883, 0]
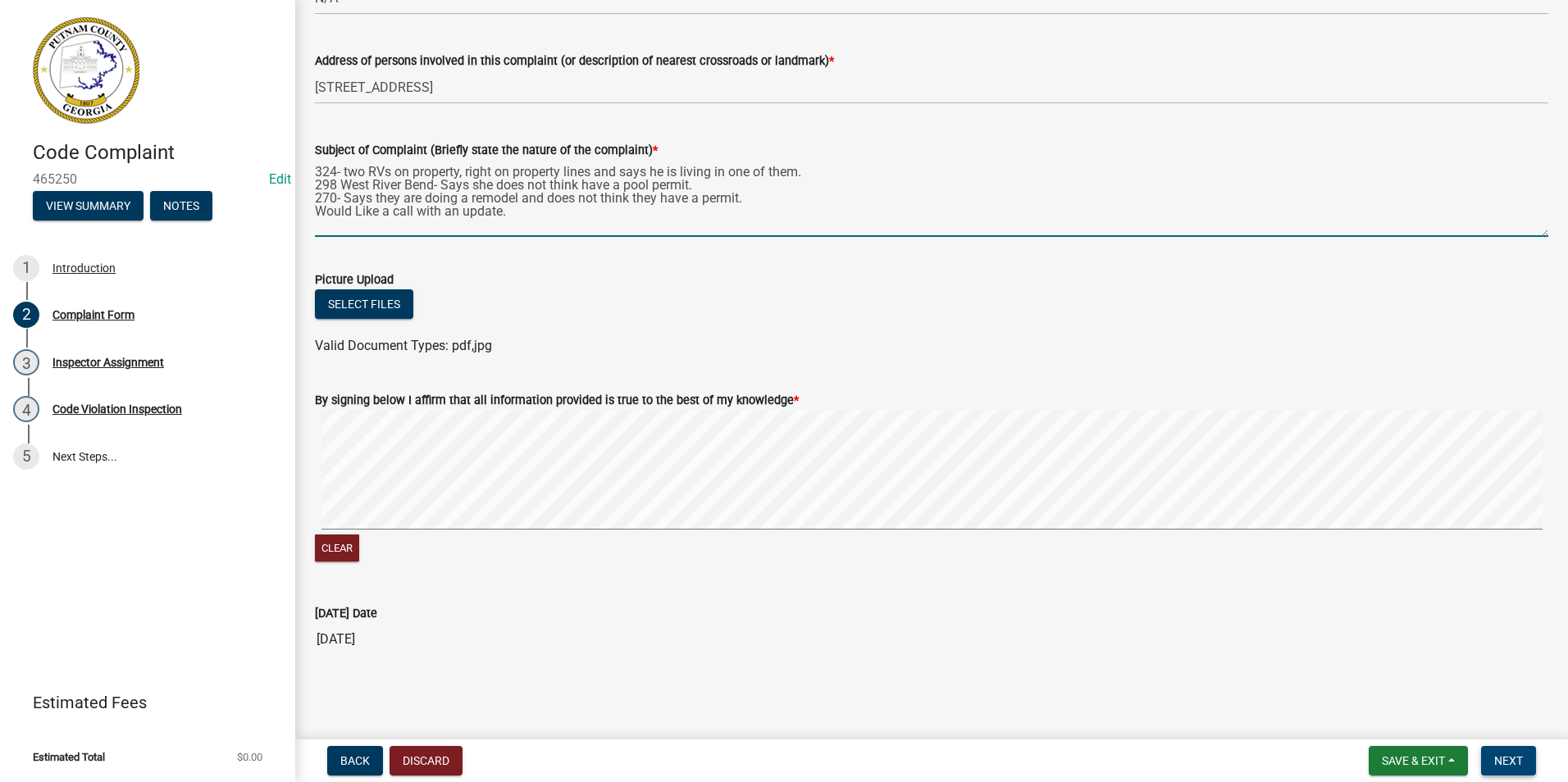
type textarea "324- two RVs on property, right on property lines and says he is living in one …"
click at [1524, 754] on button "Next" at bounding box center [1508, 760] width 55 height 30
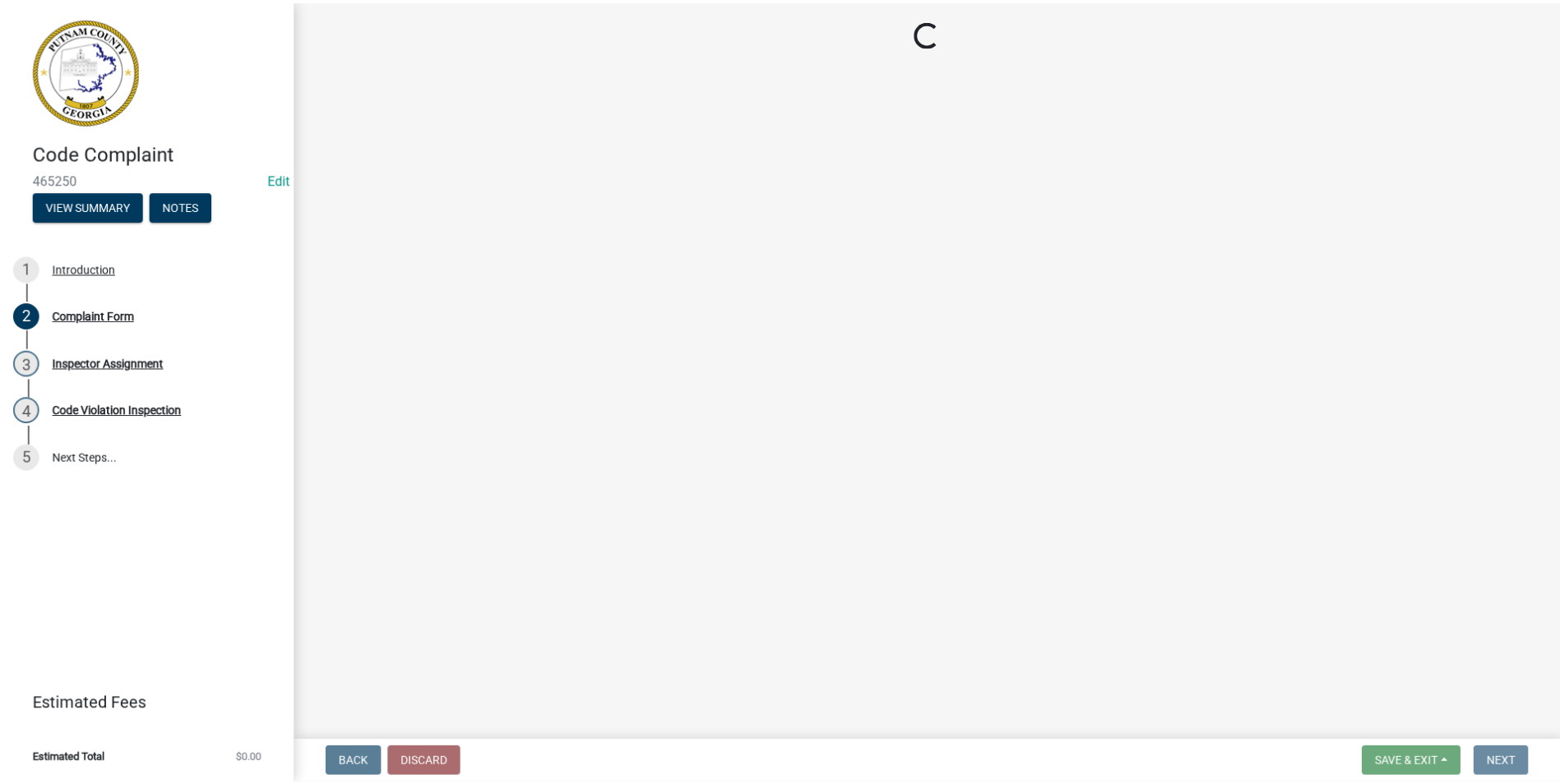
scroll to position [0, 0]
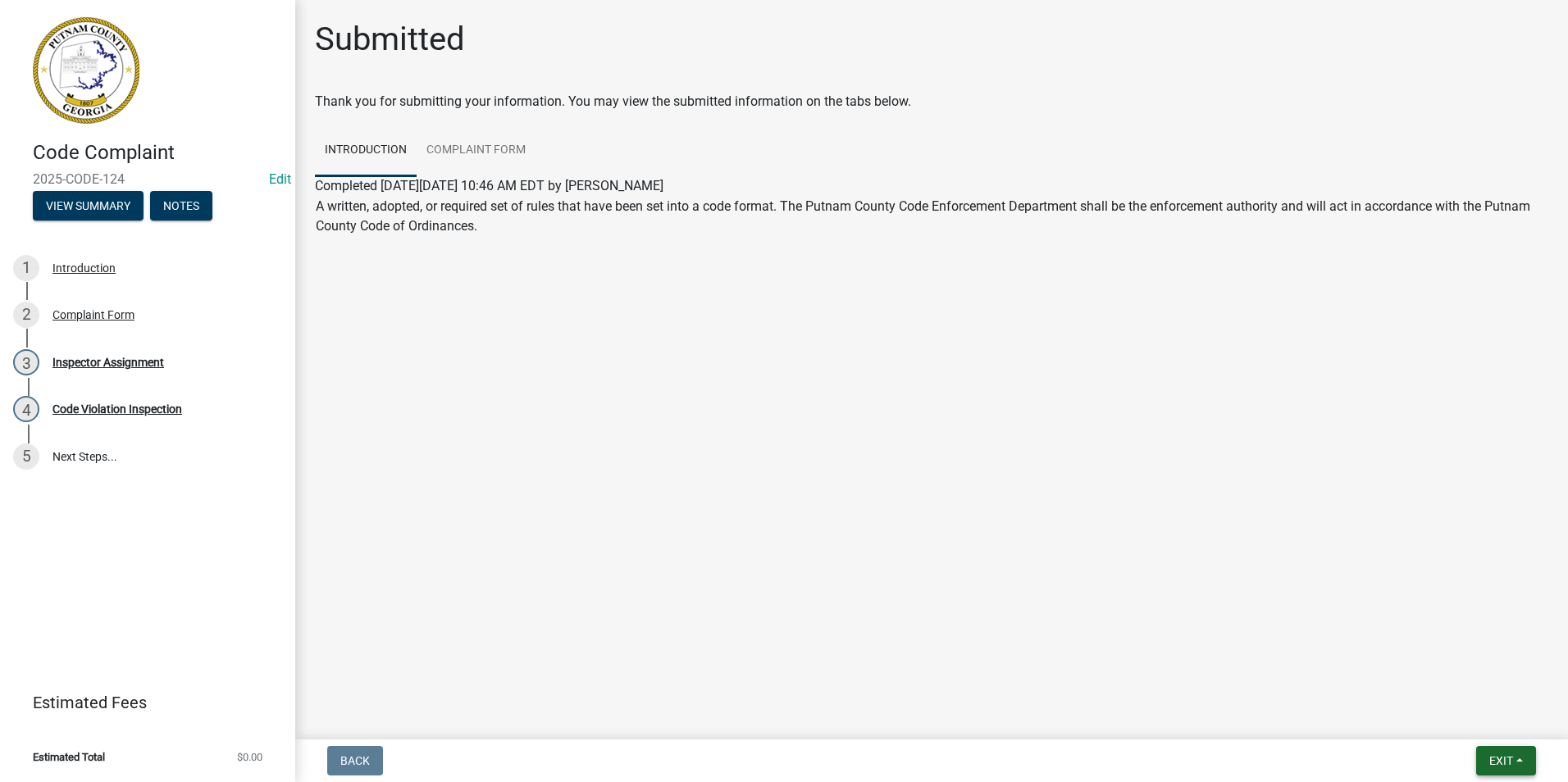
click at [1510, 758] on span "Exit" at bounding box center [1501, 760] width 23 height 14
click at [1479, 715] on button "Save & Exit" at bounding box center [1470, 719] width 131 height 40
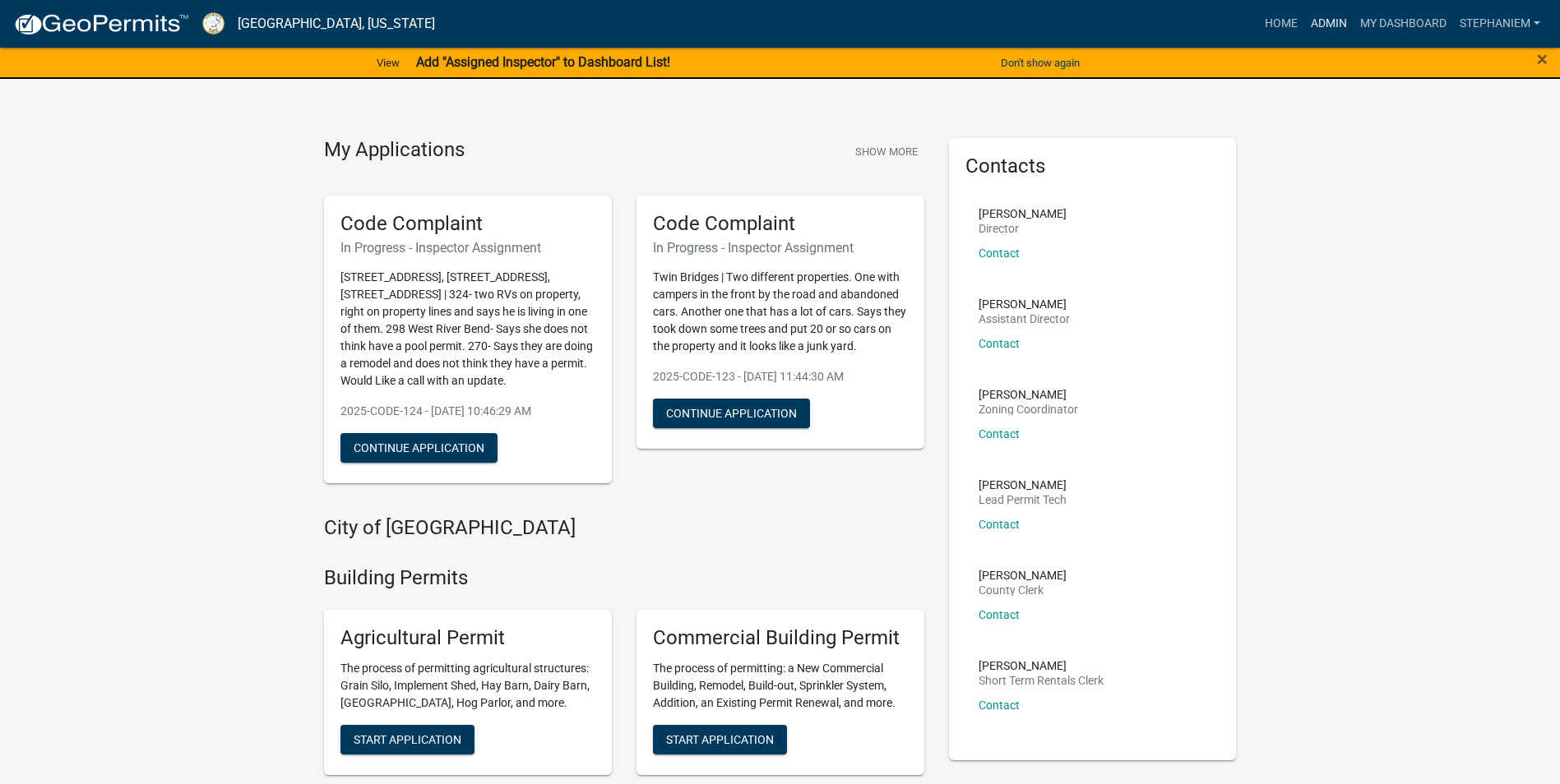
click at [1325, 24] on link "Admin" at bounding box center [1328, 24] width 50 height 32
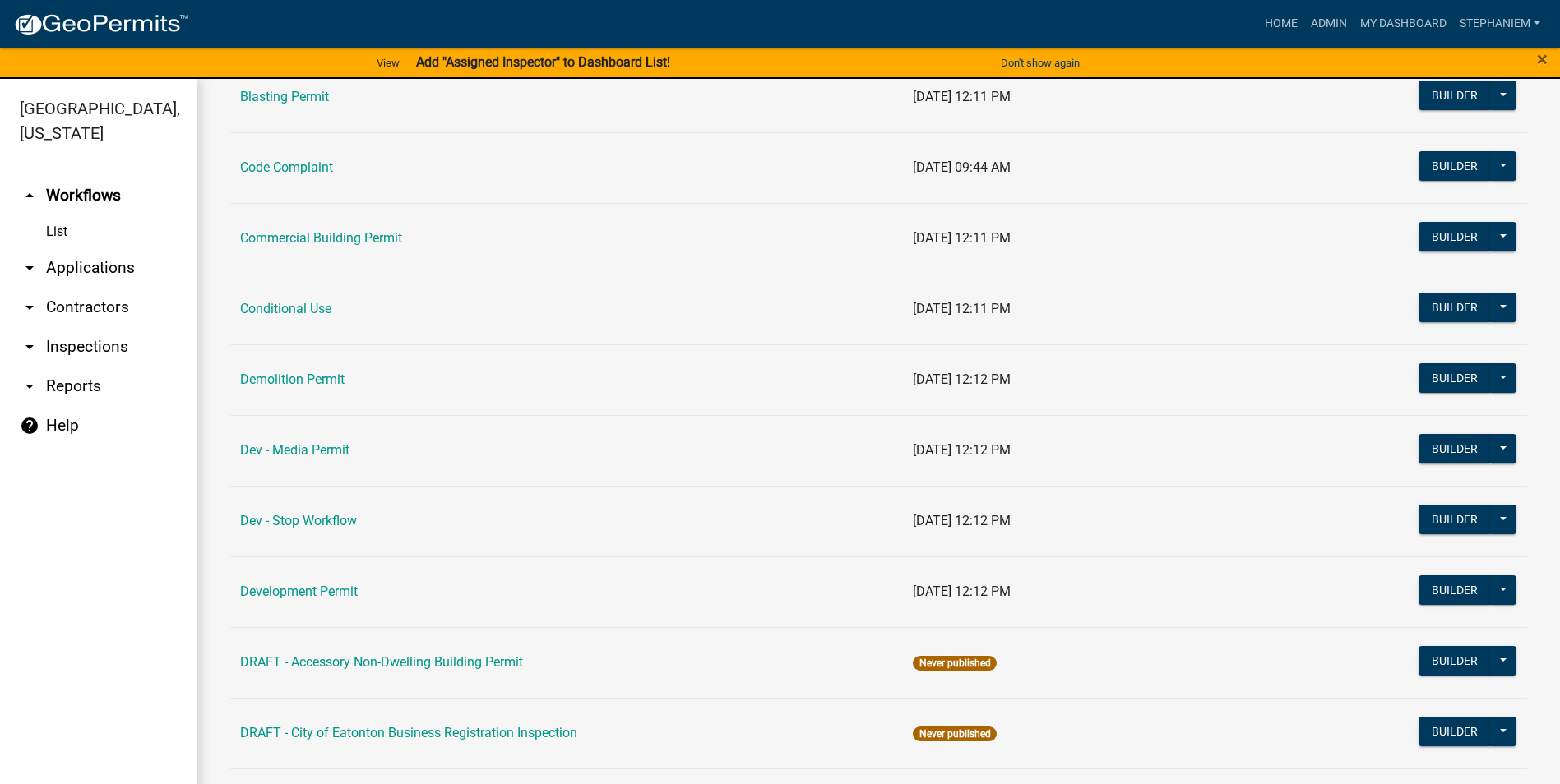
scroll to position [493, 0]
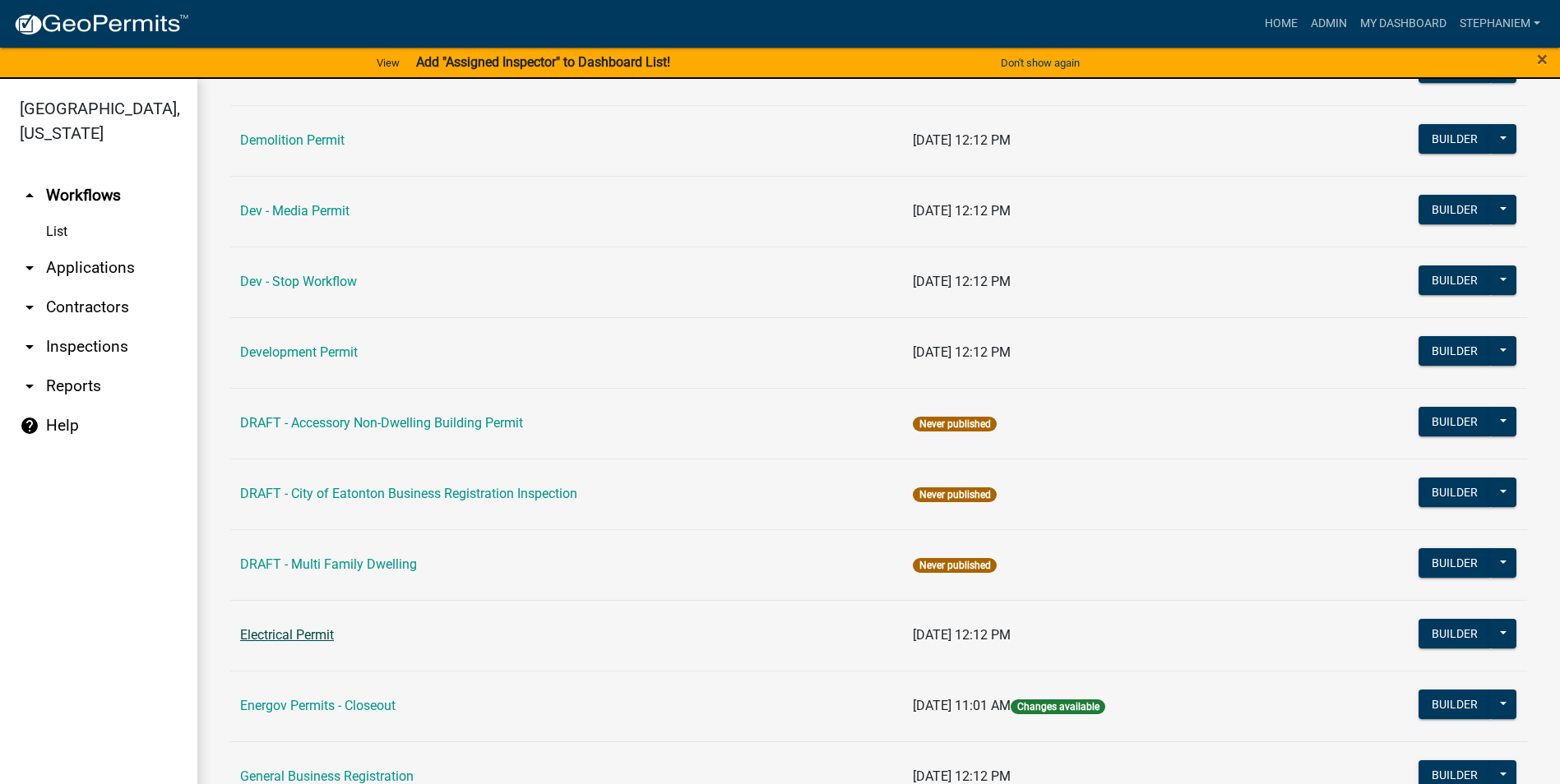
click at [273, 641] on link "Electrical Permit" at bounding box center [287, 635] width 94 height 15
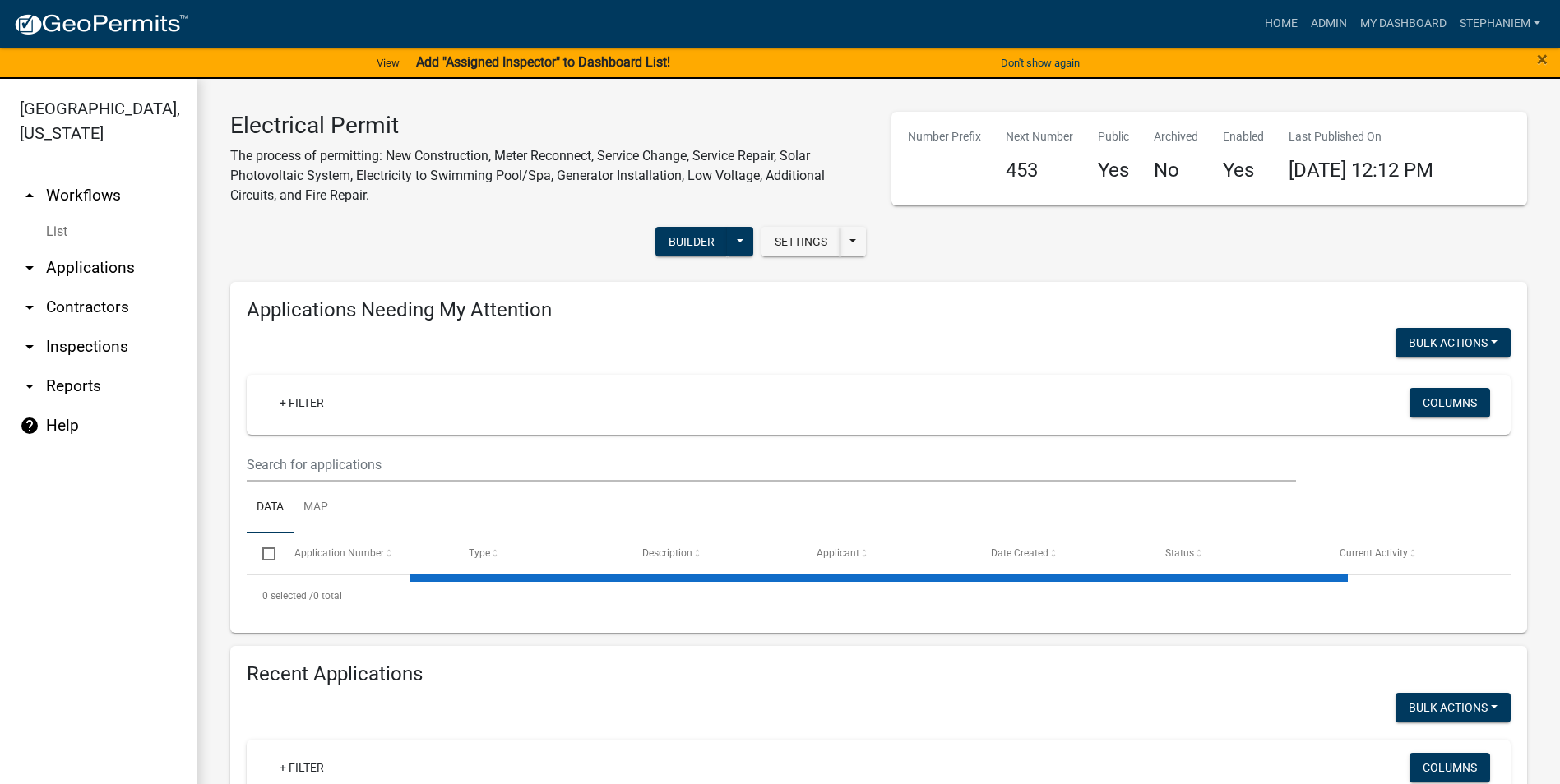
select select "3: 100"
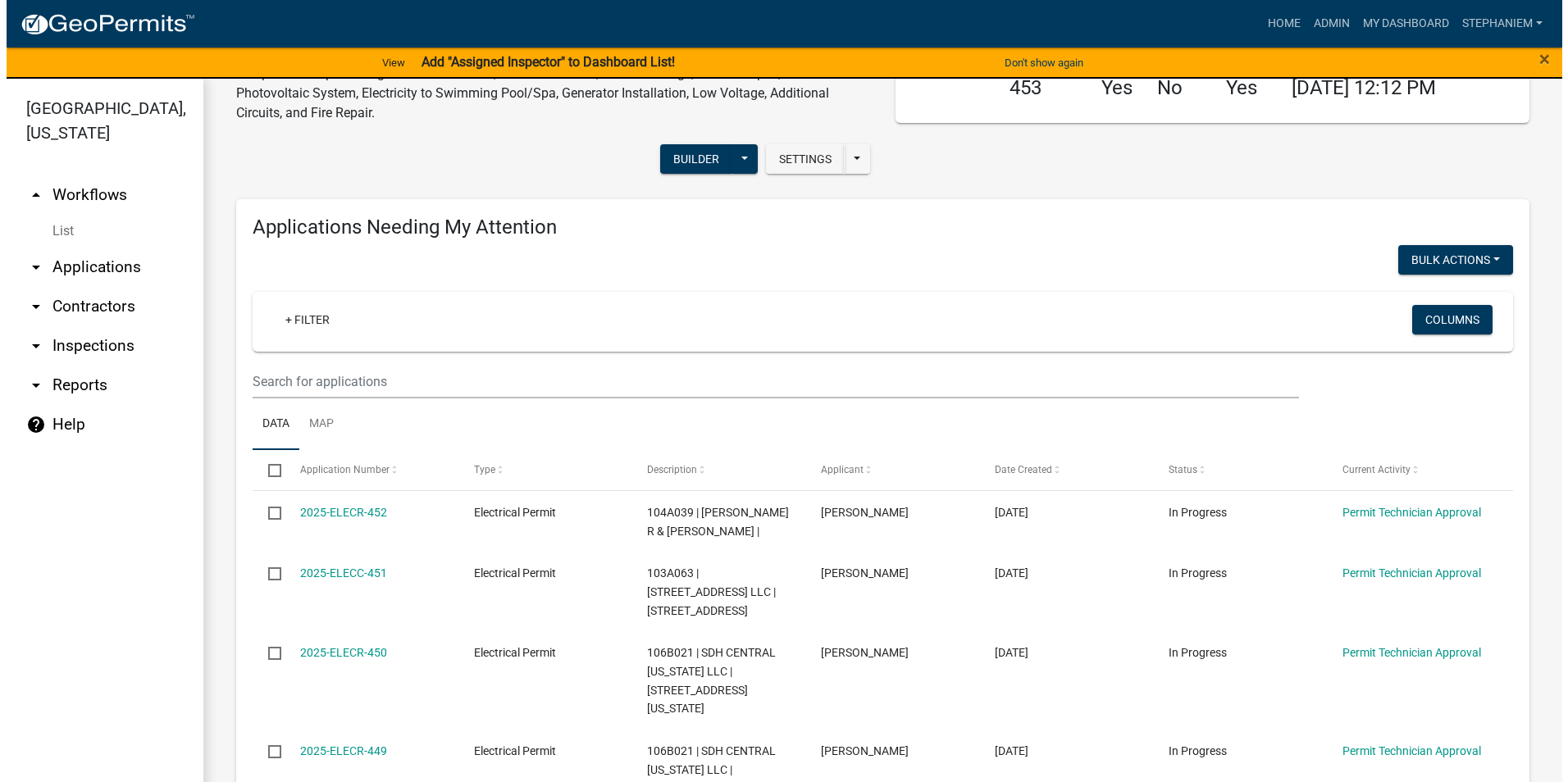
scroll to position [164, 0]
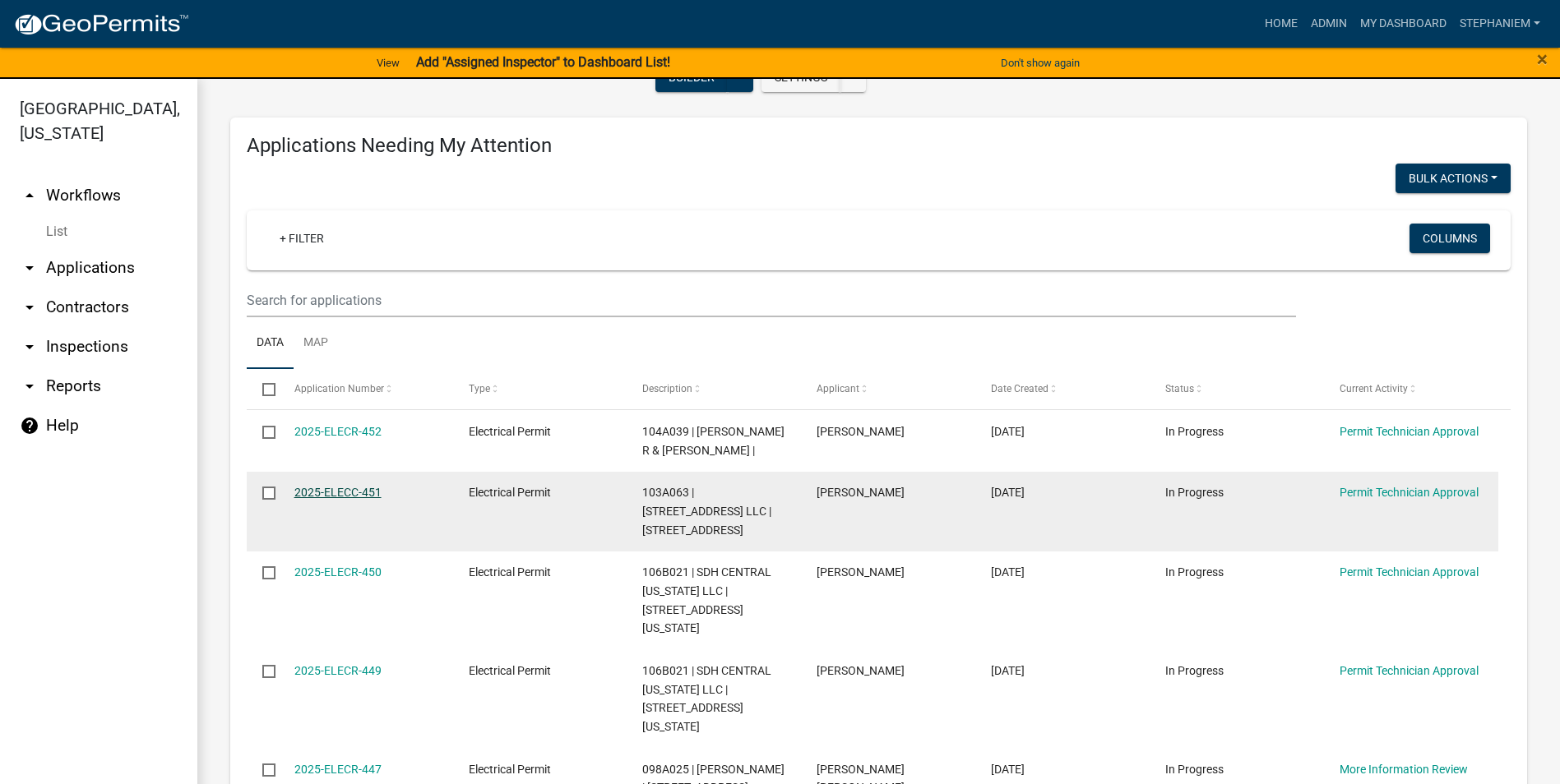
click at [357, 493] on link "2025-ELECC-451" at bounding box center [337, 492] width 87 height 14
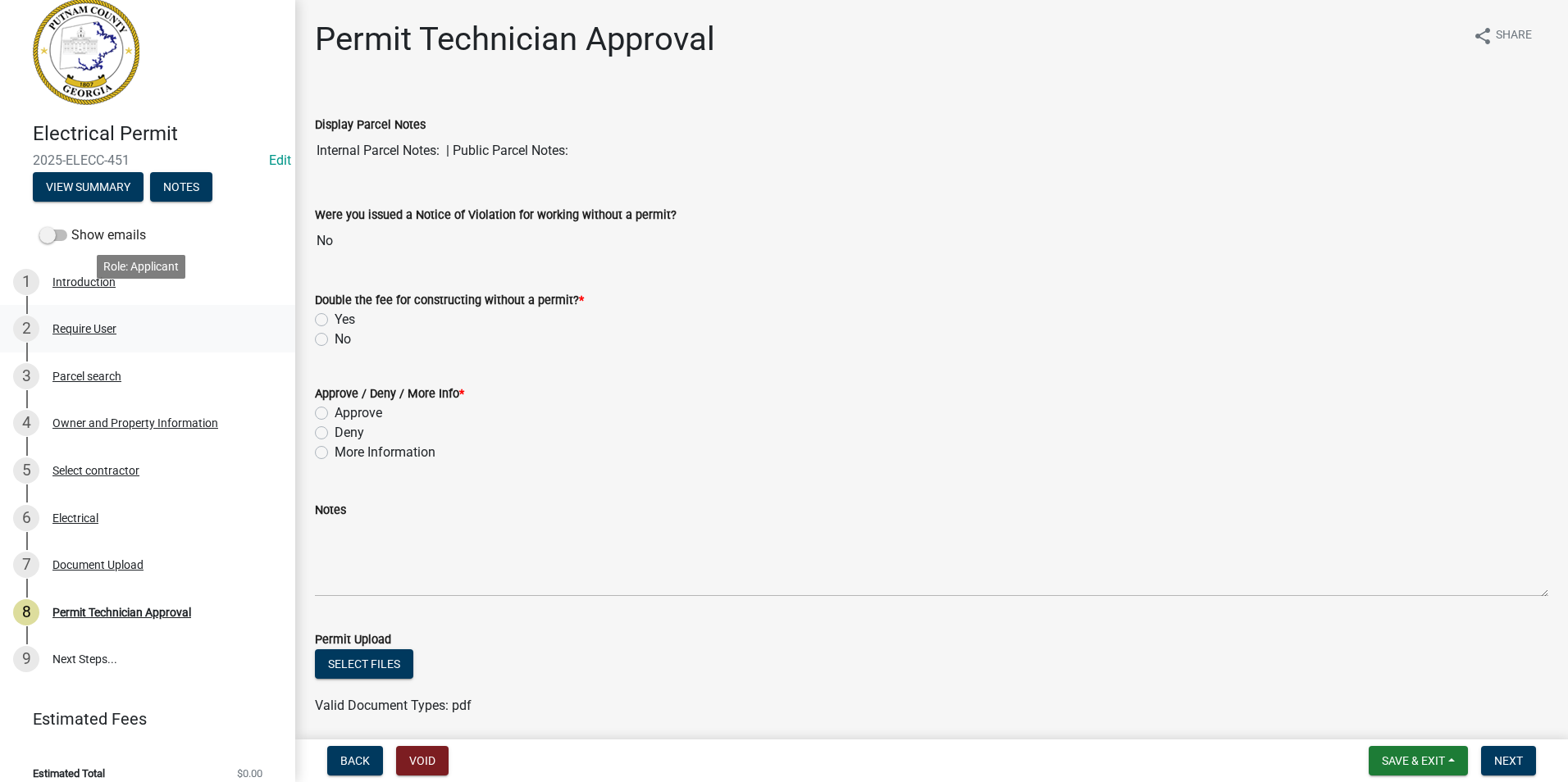
scroll to position [35, 0]
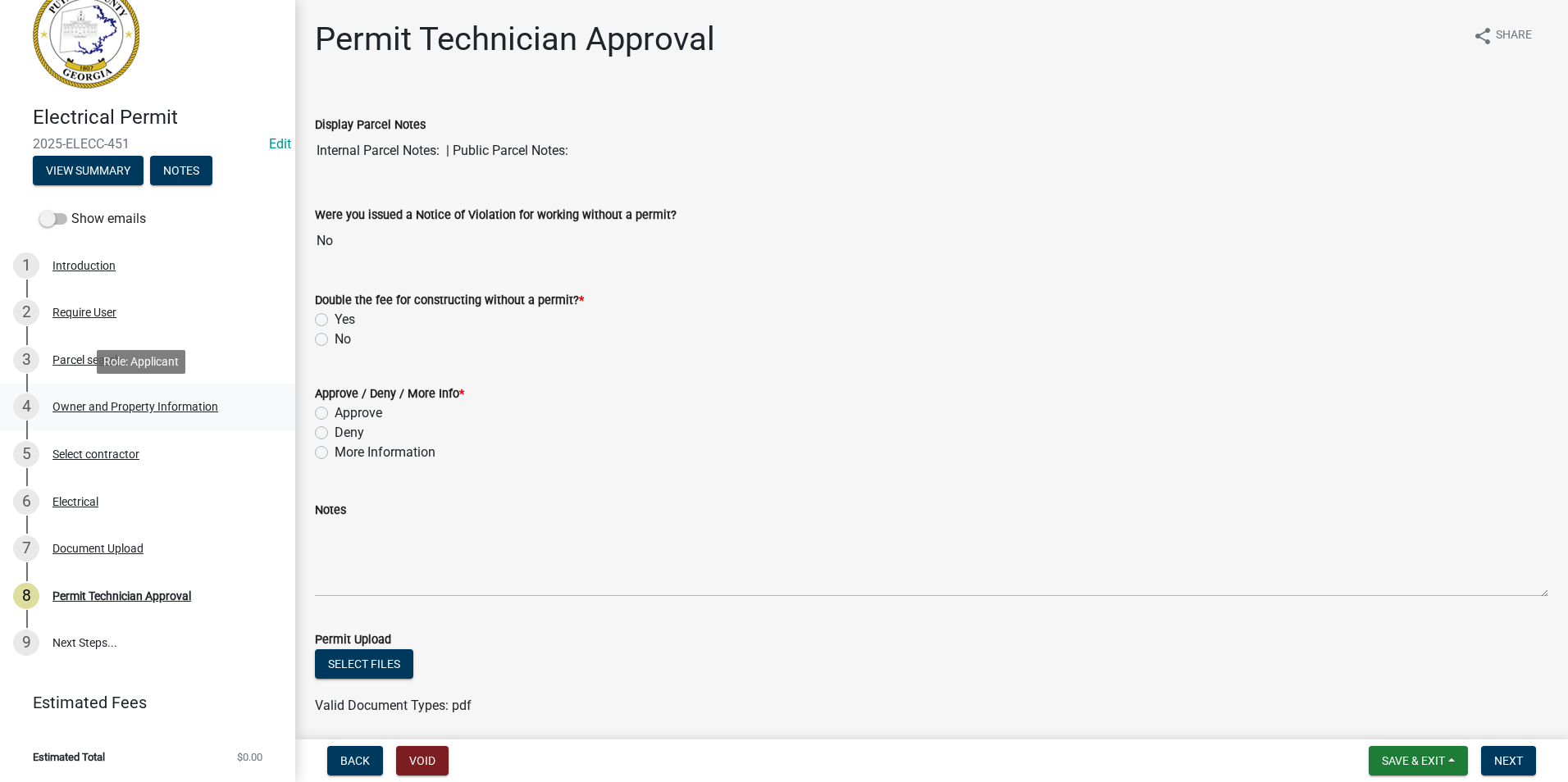
click at [106, 413] on div "4 Owner and Property Information" at bounding box center [142, 406] width 256 height 26
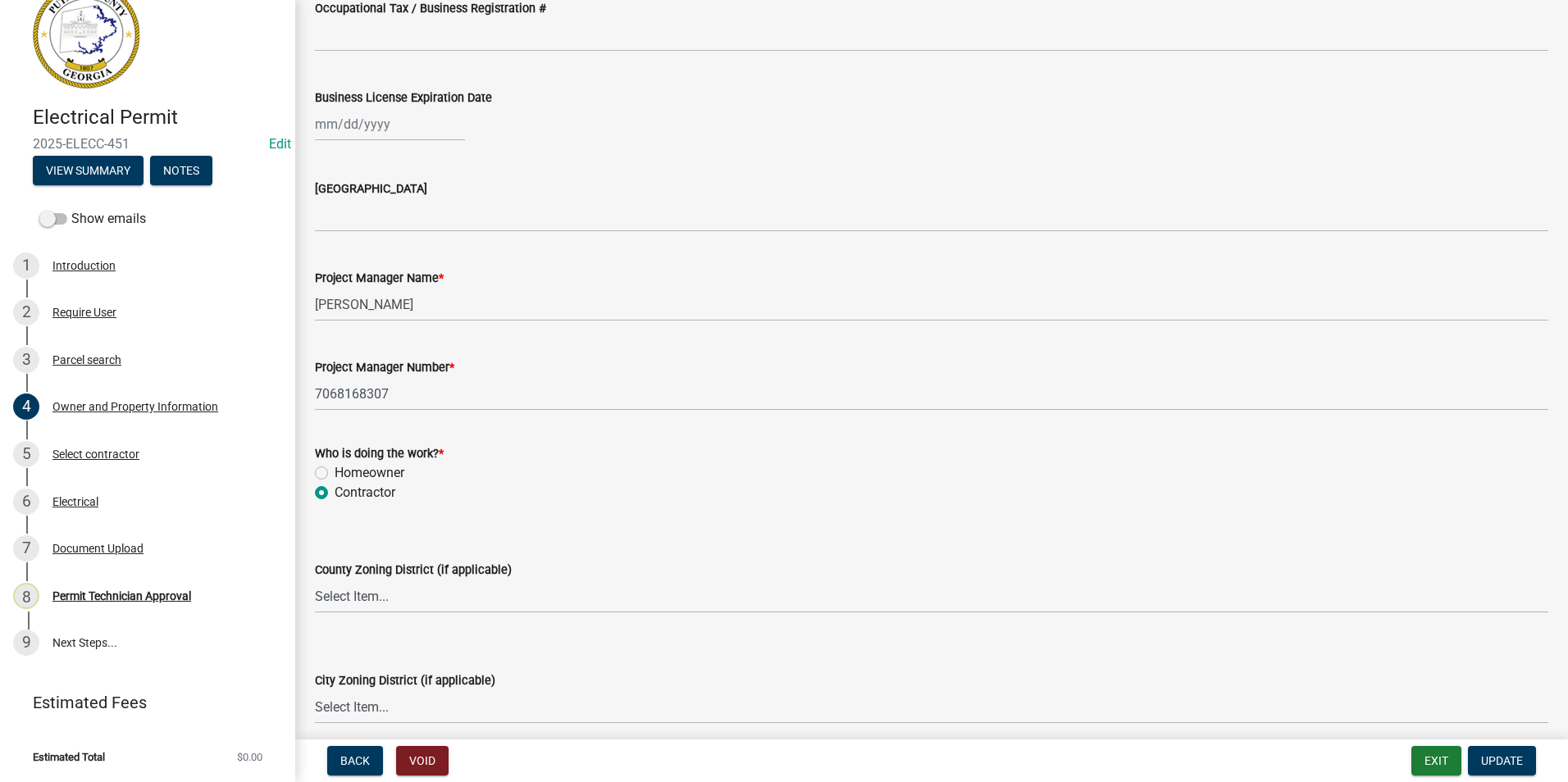
scroll to position [2417, 0]
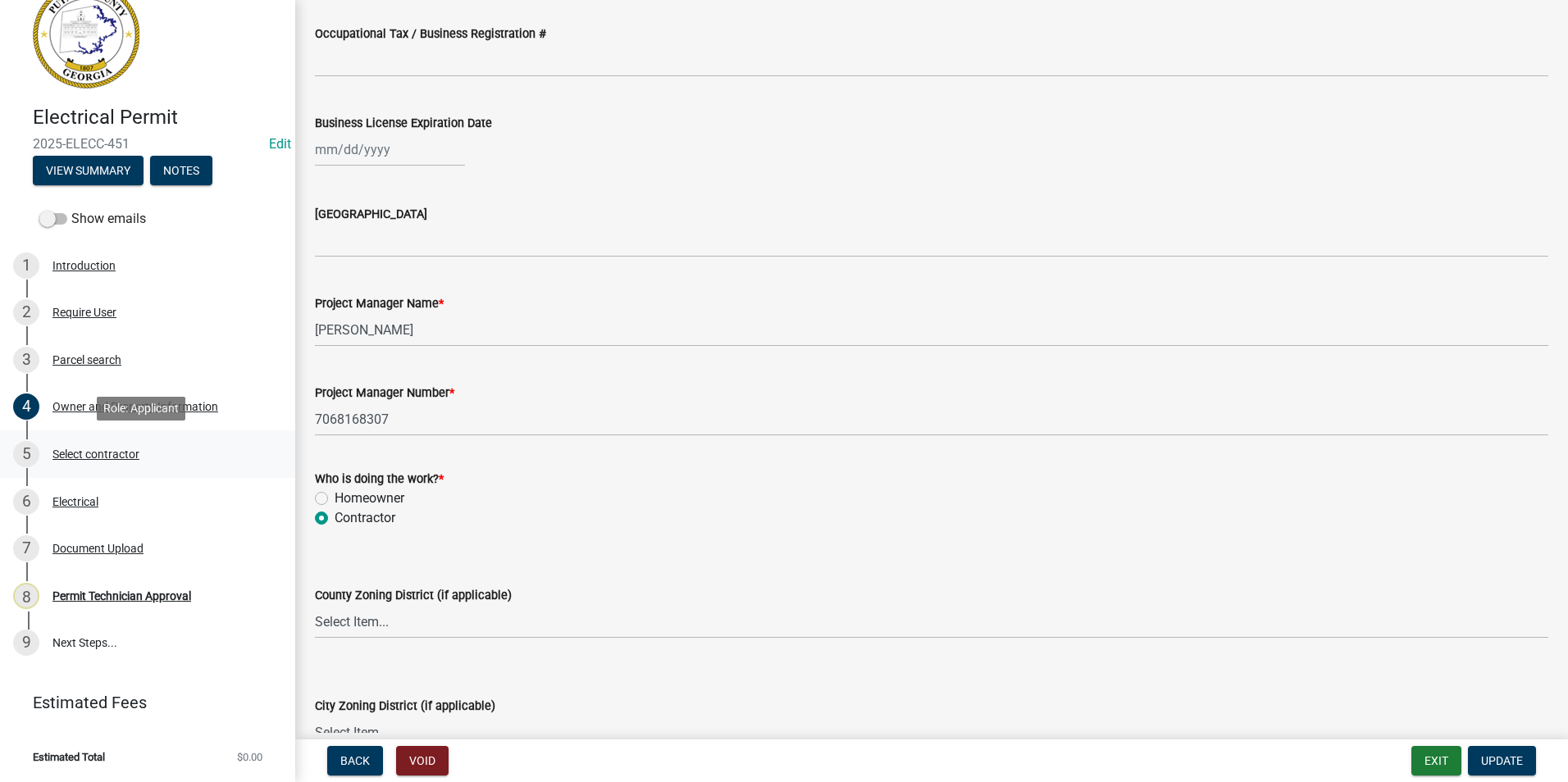
click at [106, 461] on div "5 Select contractor" at bounding box center [142, 454] width 256 height 26
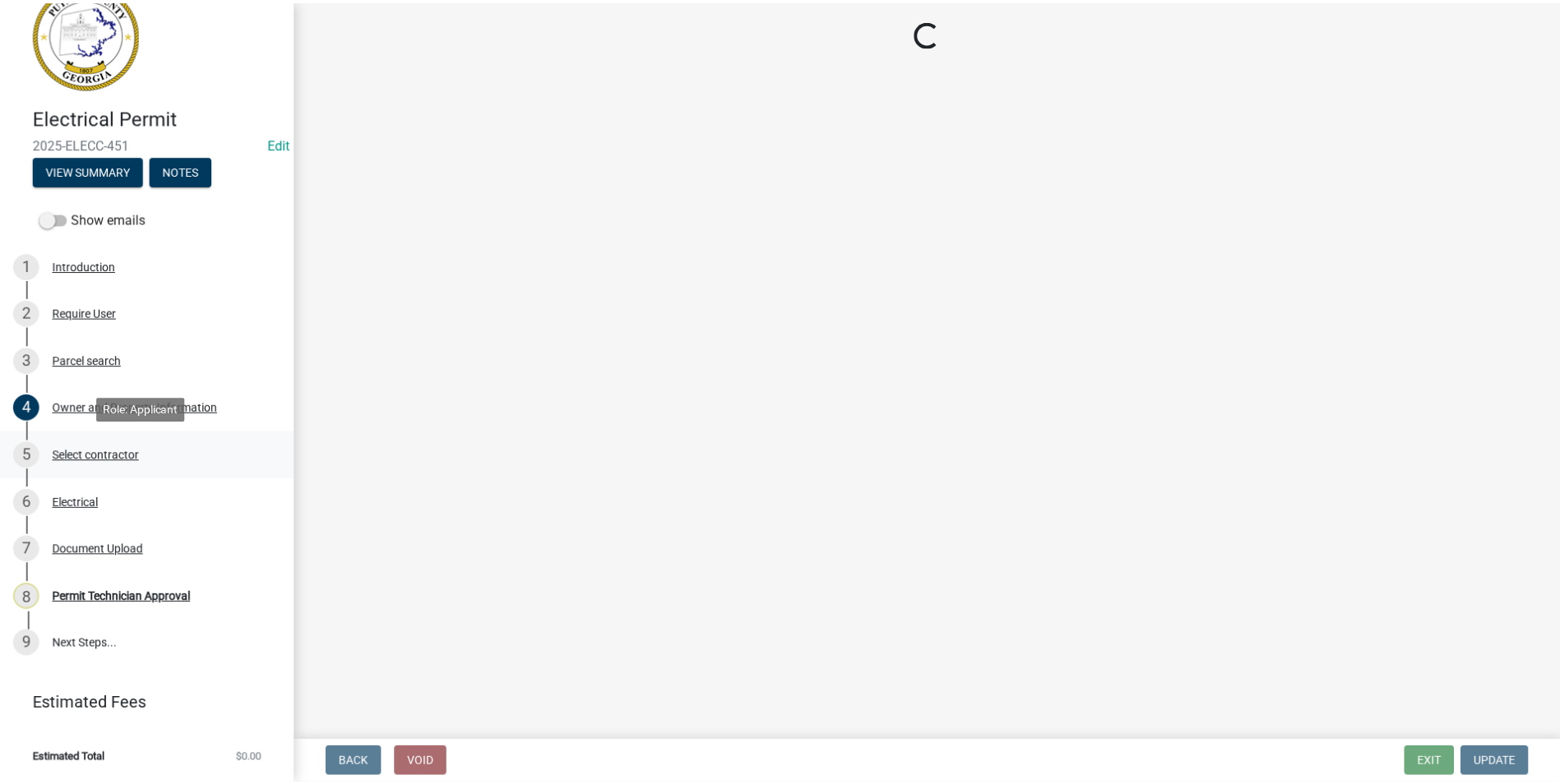
scroll to position [0, 0]
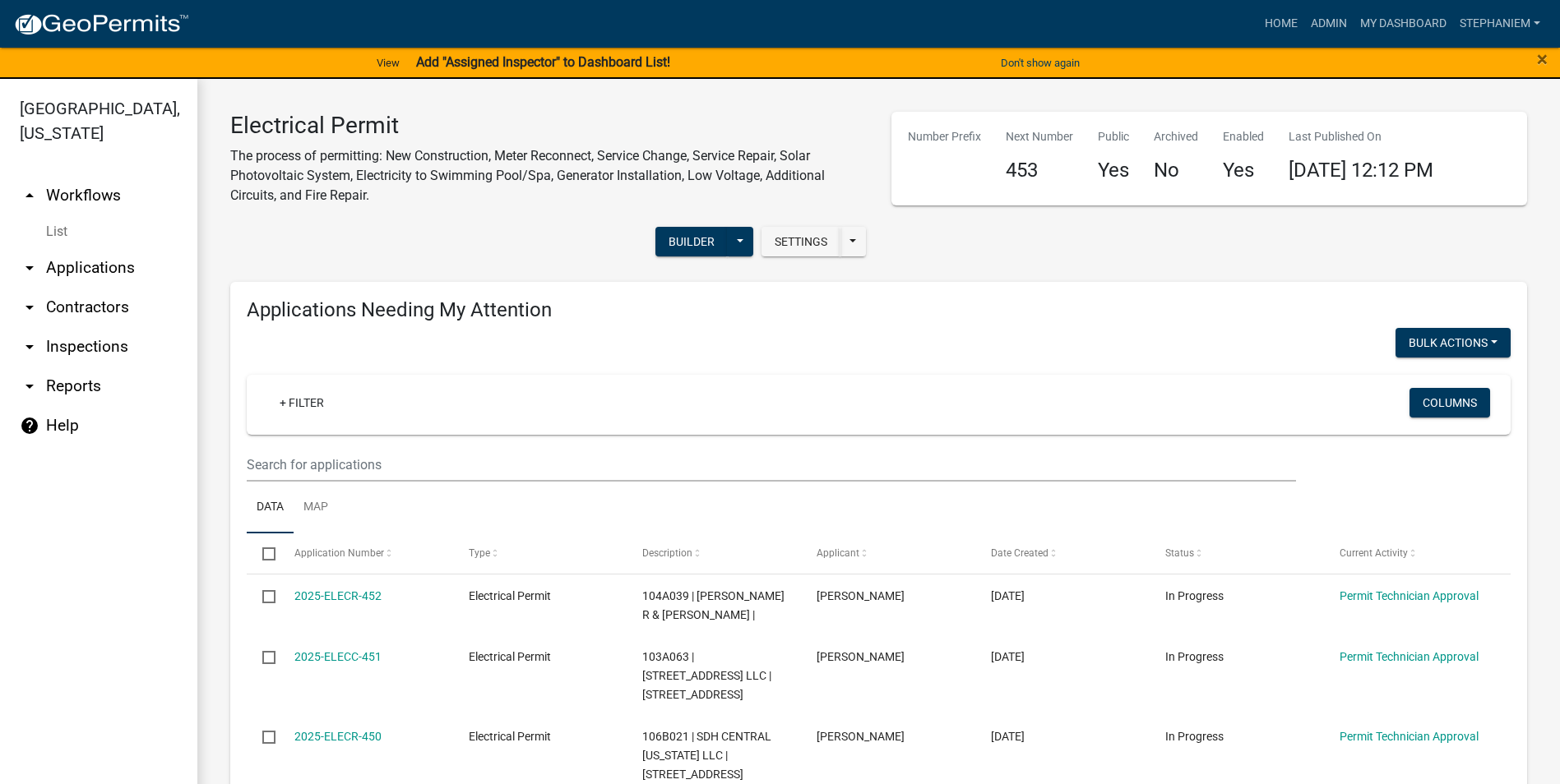
select select "3: 100"
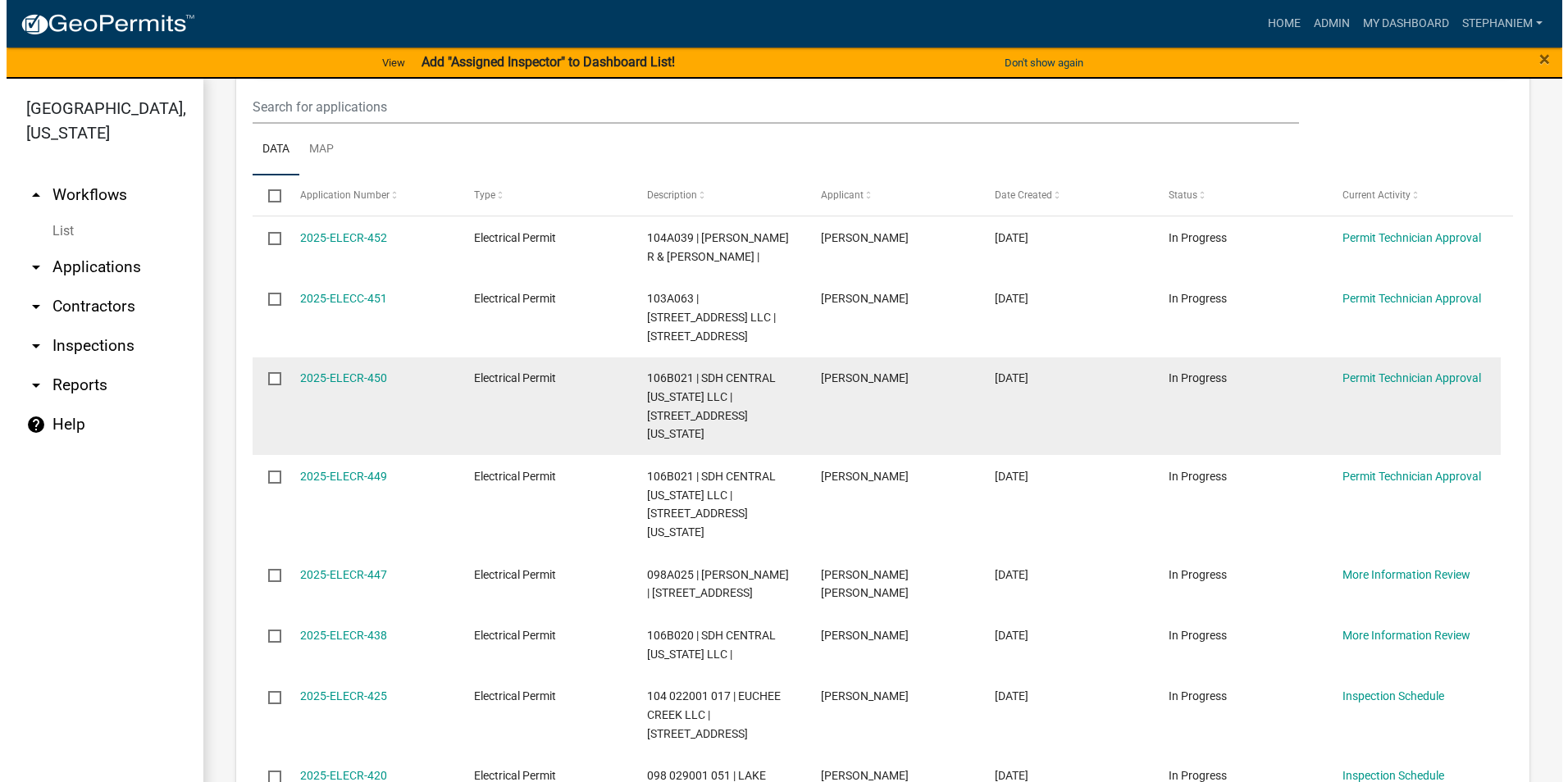
scroll to position [328, 0]
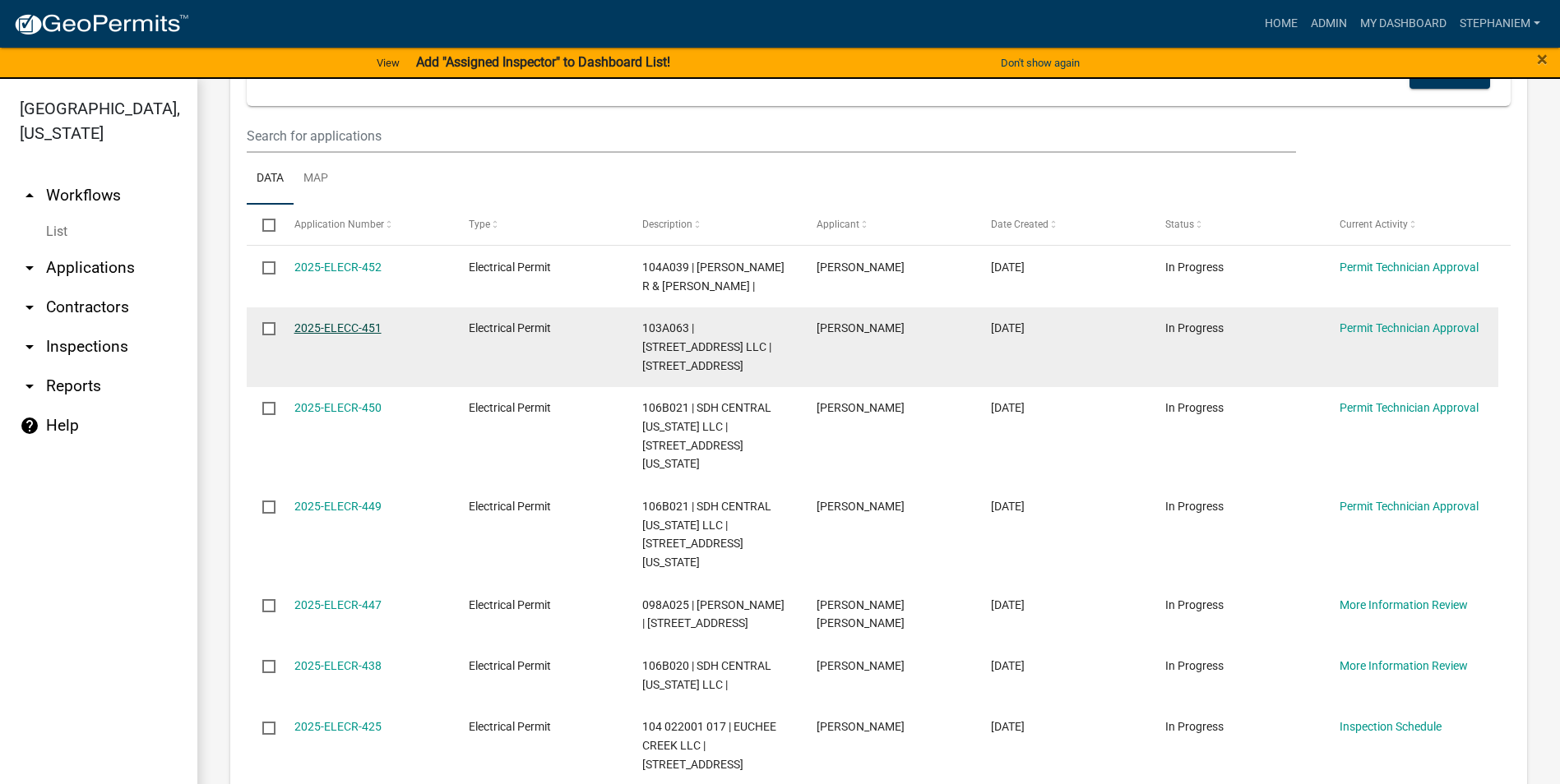
click at [350, 323] on link "2025-ELECC-451" at bounding box center [337, 327] width 87 height 14
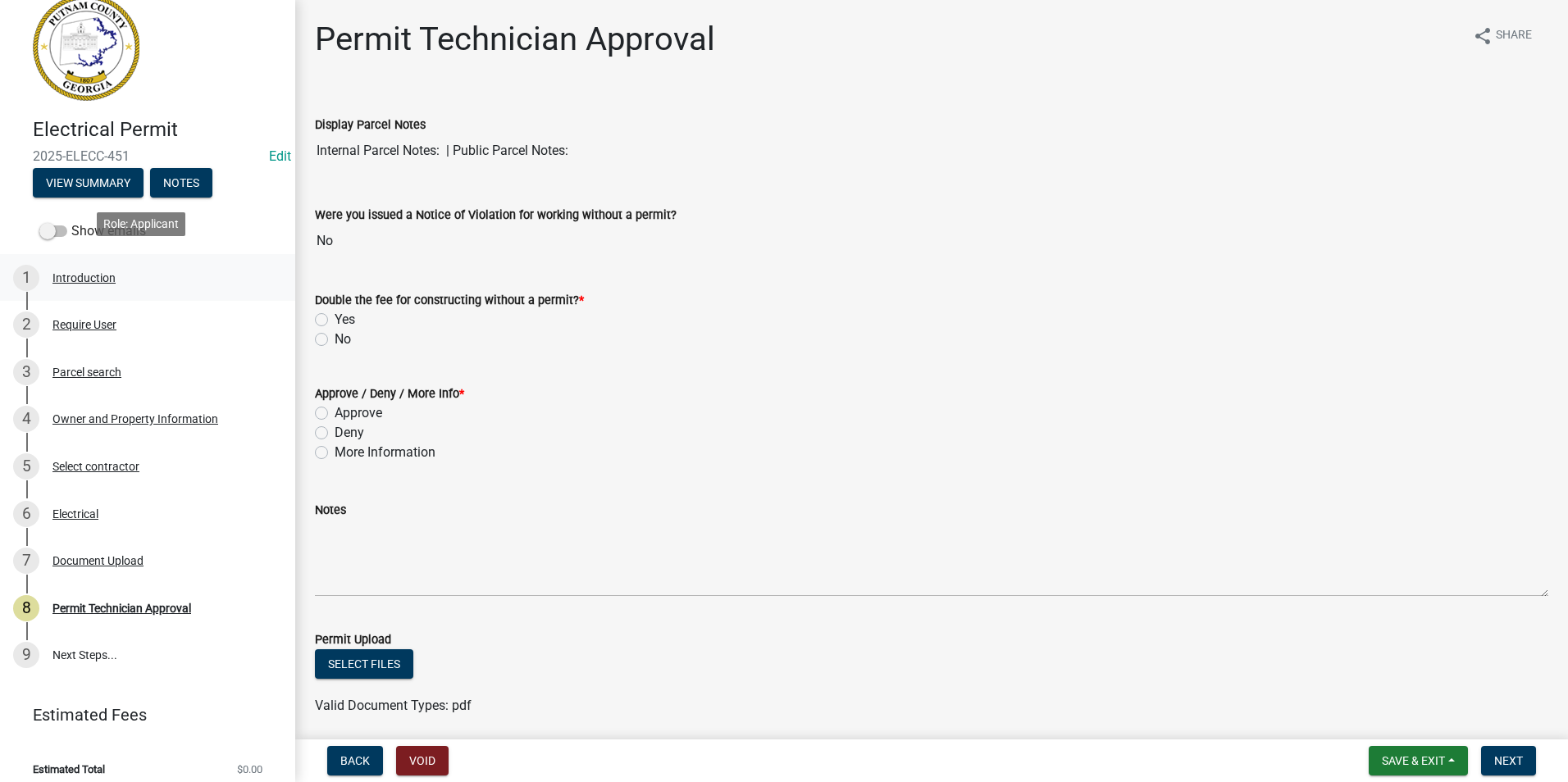
scroll to position [35, 0]
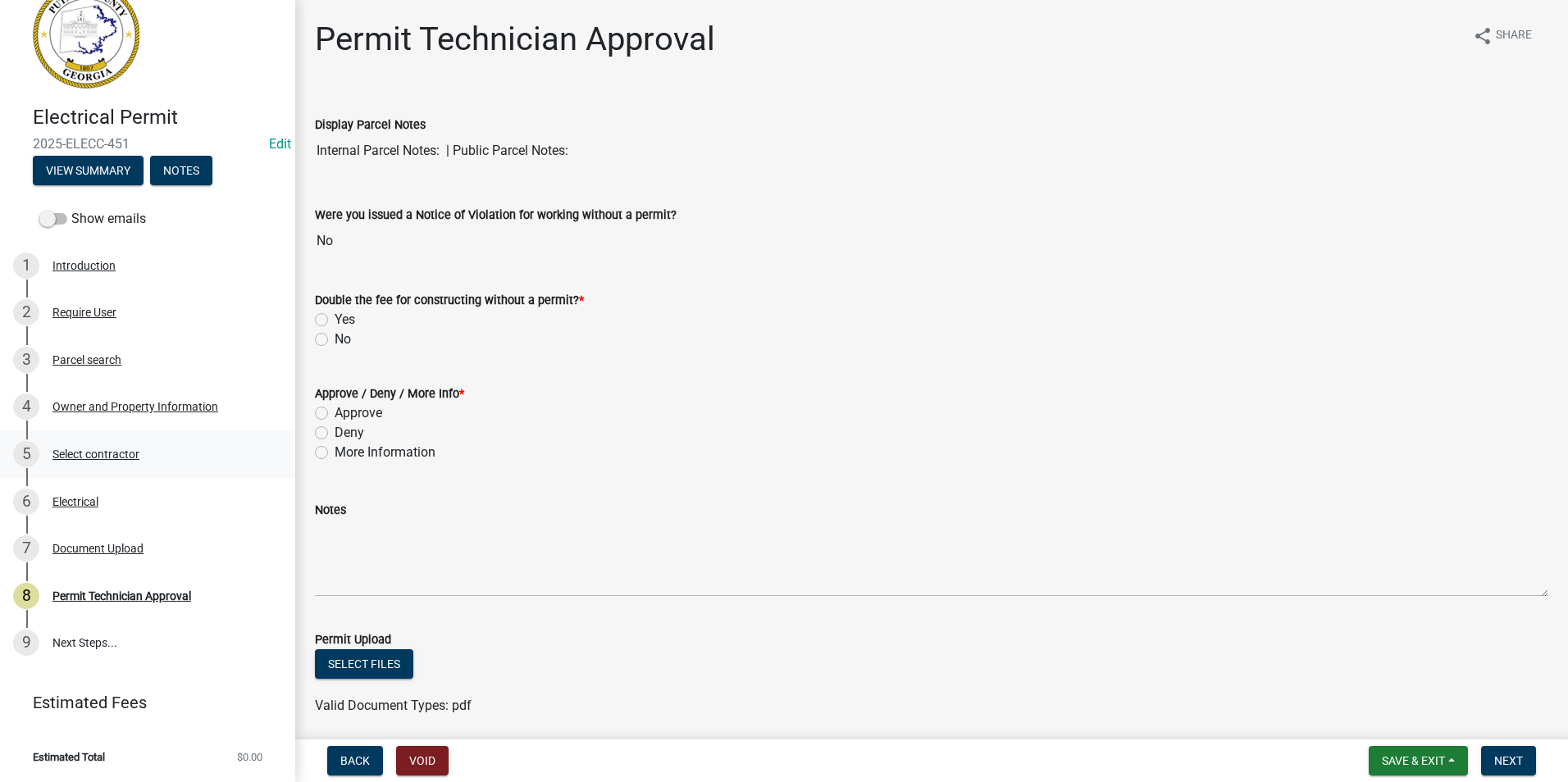
click at [131, 460] on div "Select contractor" at bounding box center [96, 454] width 87 height 12
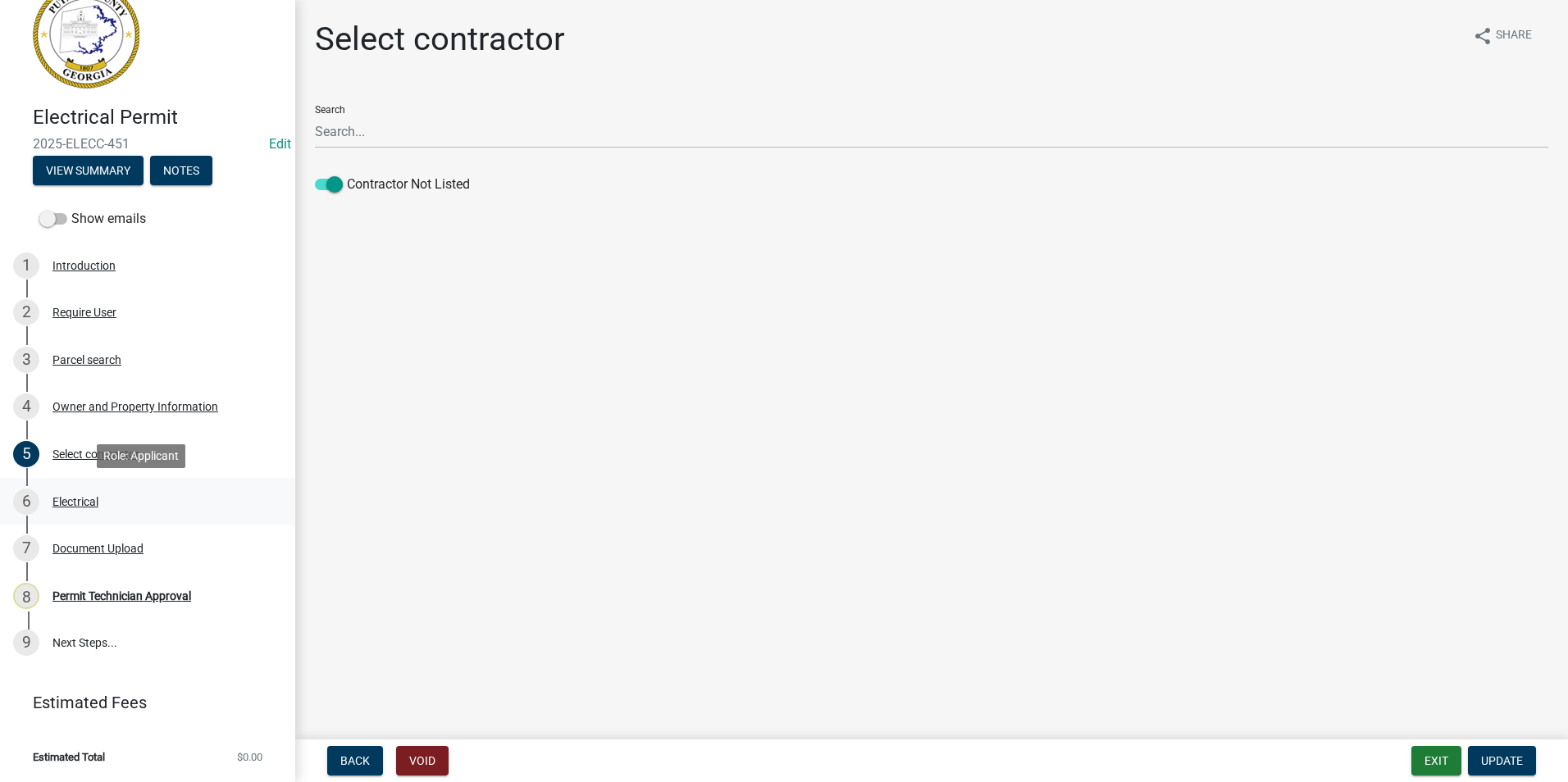
click at [152, 515] on link "6 Electrical" at bounding box center [147, 501] width 295 height 48
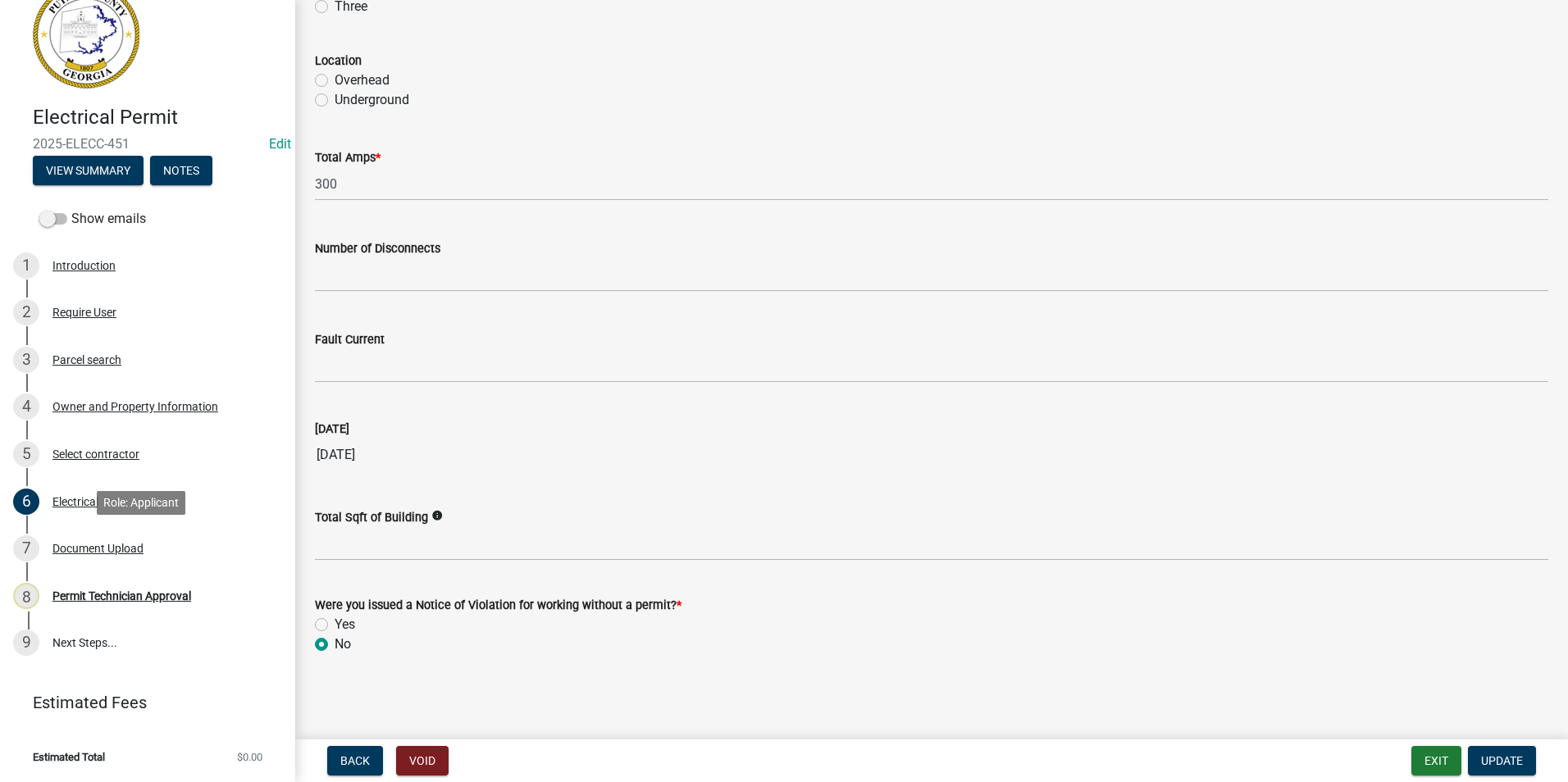
click at [180, 557] on div "7 Document Upload" at bounding box center [142, 548] width 256 height 26
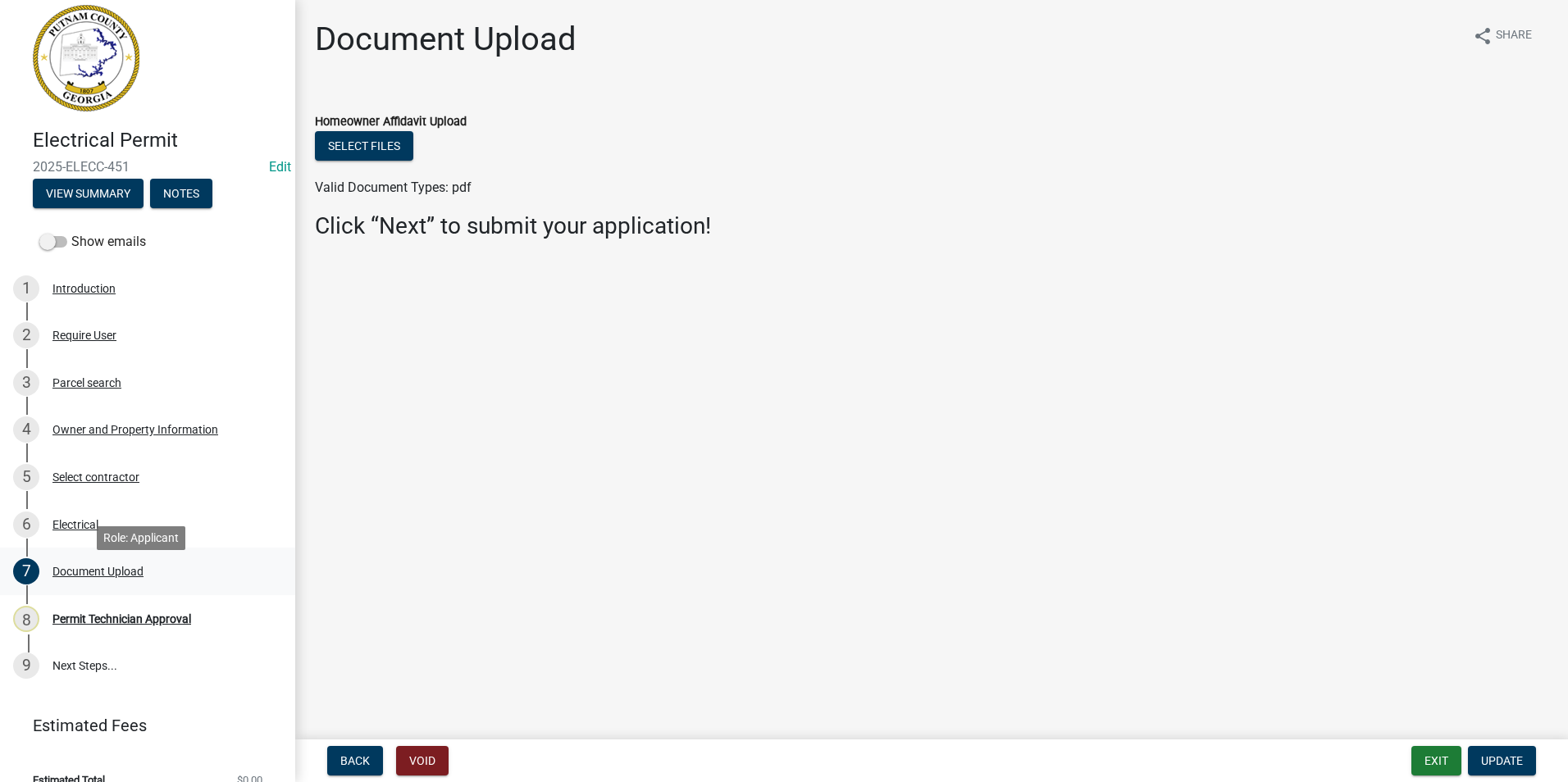
scroll to position [0, 0]
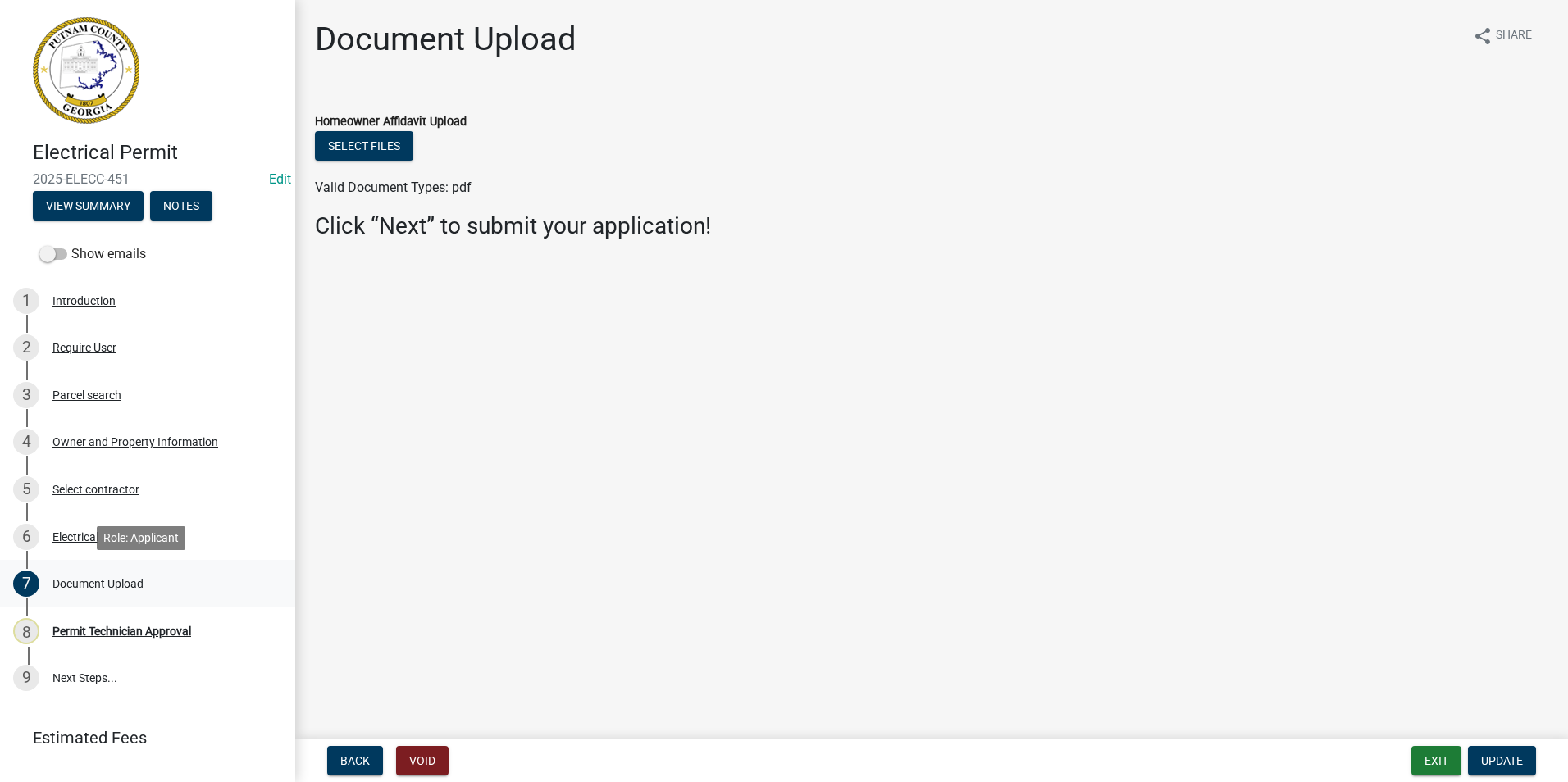
click at [215, 584] on div "7 Document Upload" at bounding box center [142, 584] width 256 height 26
click at [187, 537] on div "6 Electrical" at bounding box center [142, 537] width 256 height 26
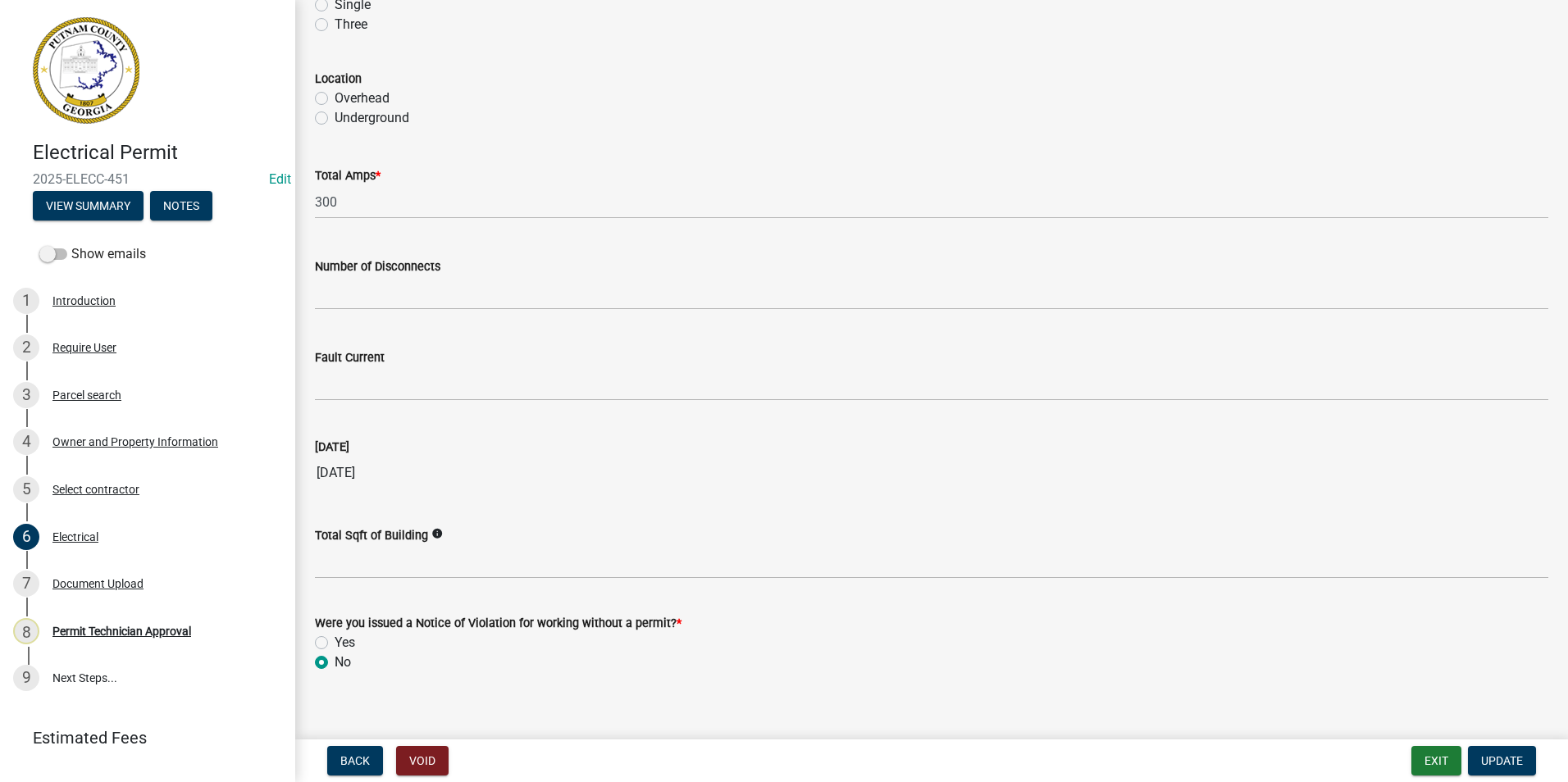
scroll to position [1525, 0]
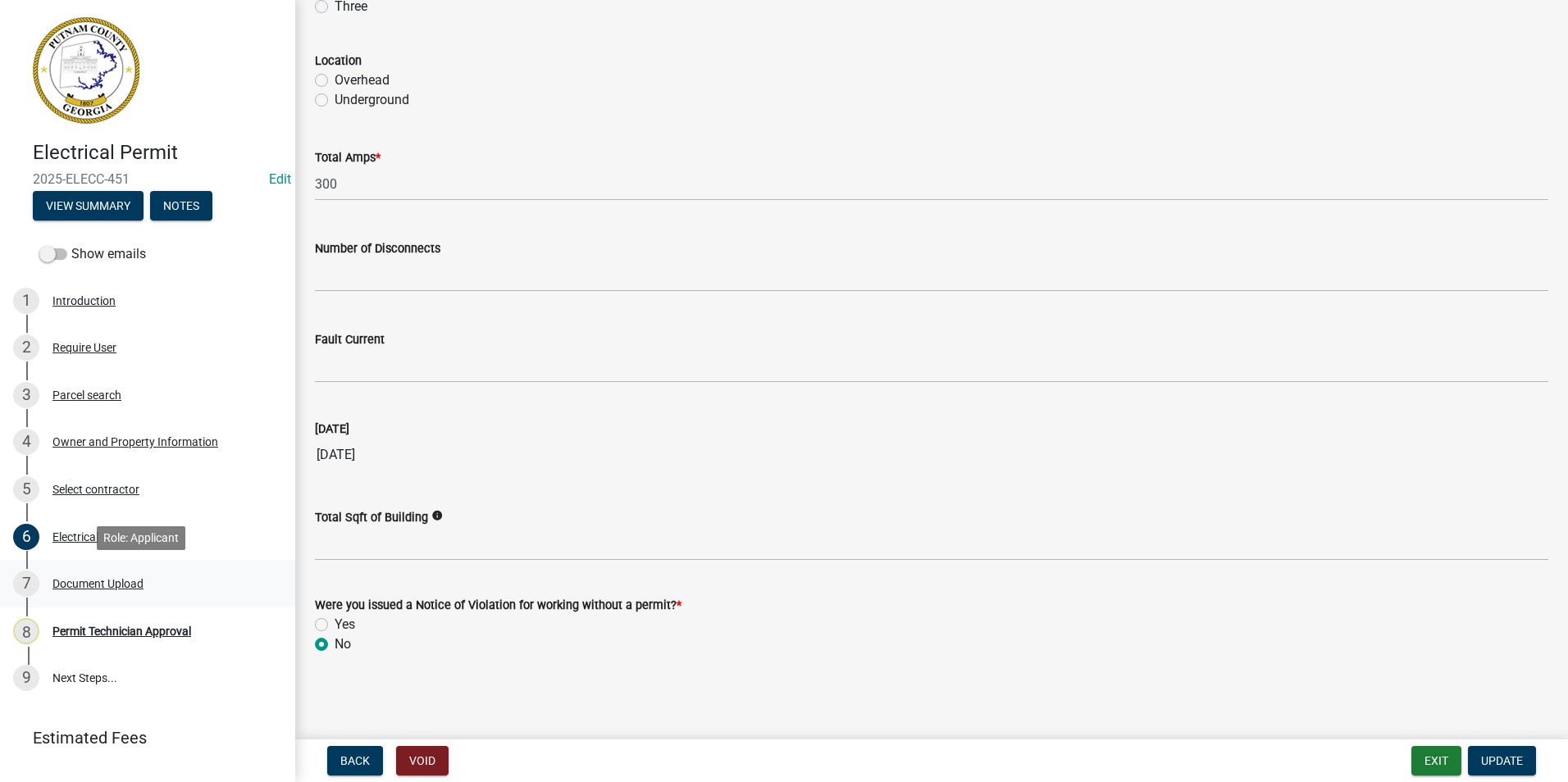
click at [242, 575] on div "7 Document Upload" at bounding box center [142, 584] width 256 height 26
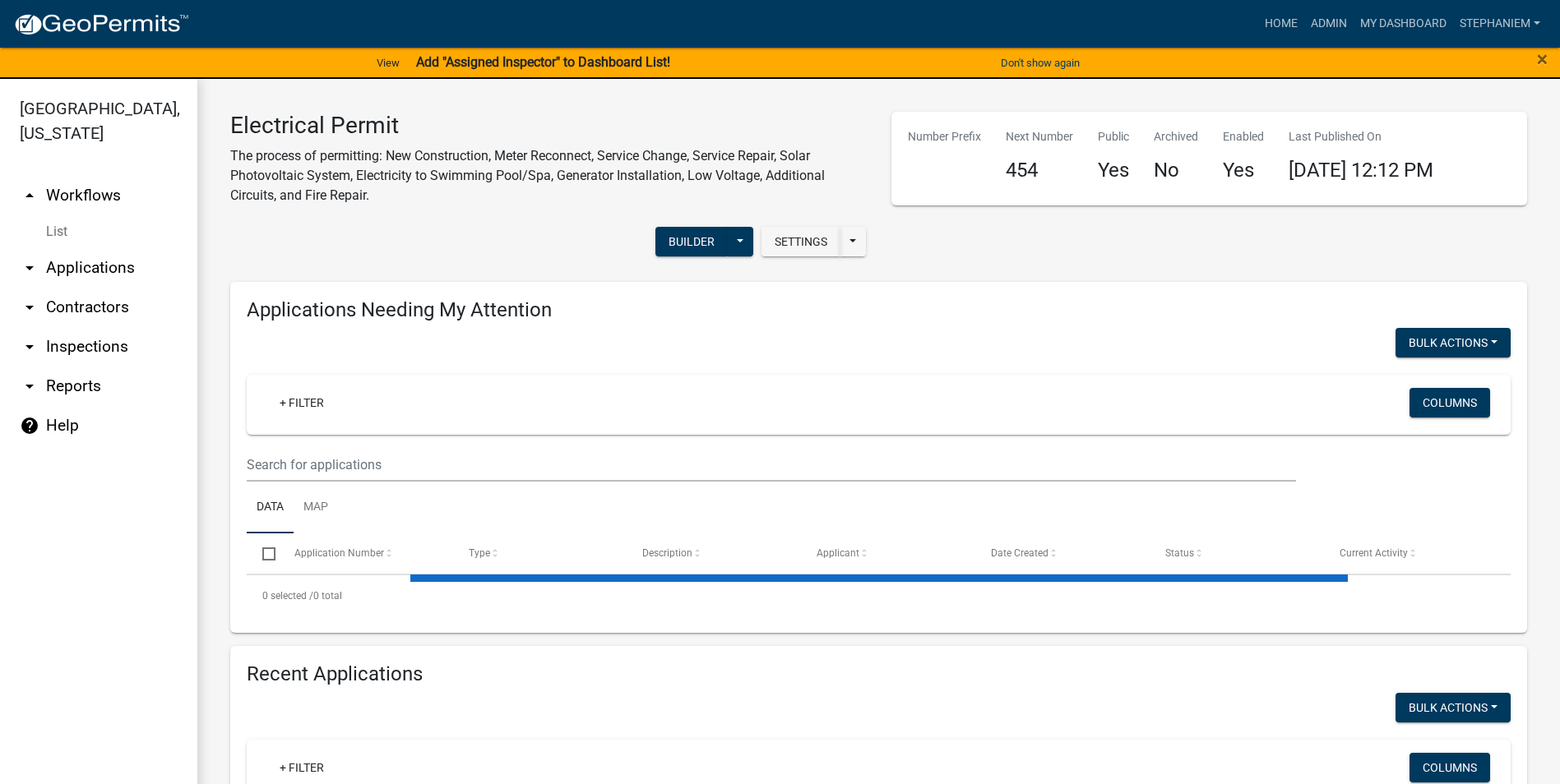
select select "3: 100"
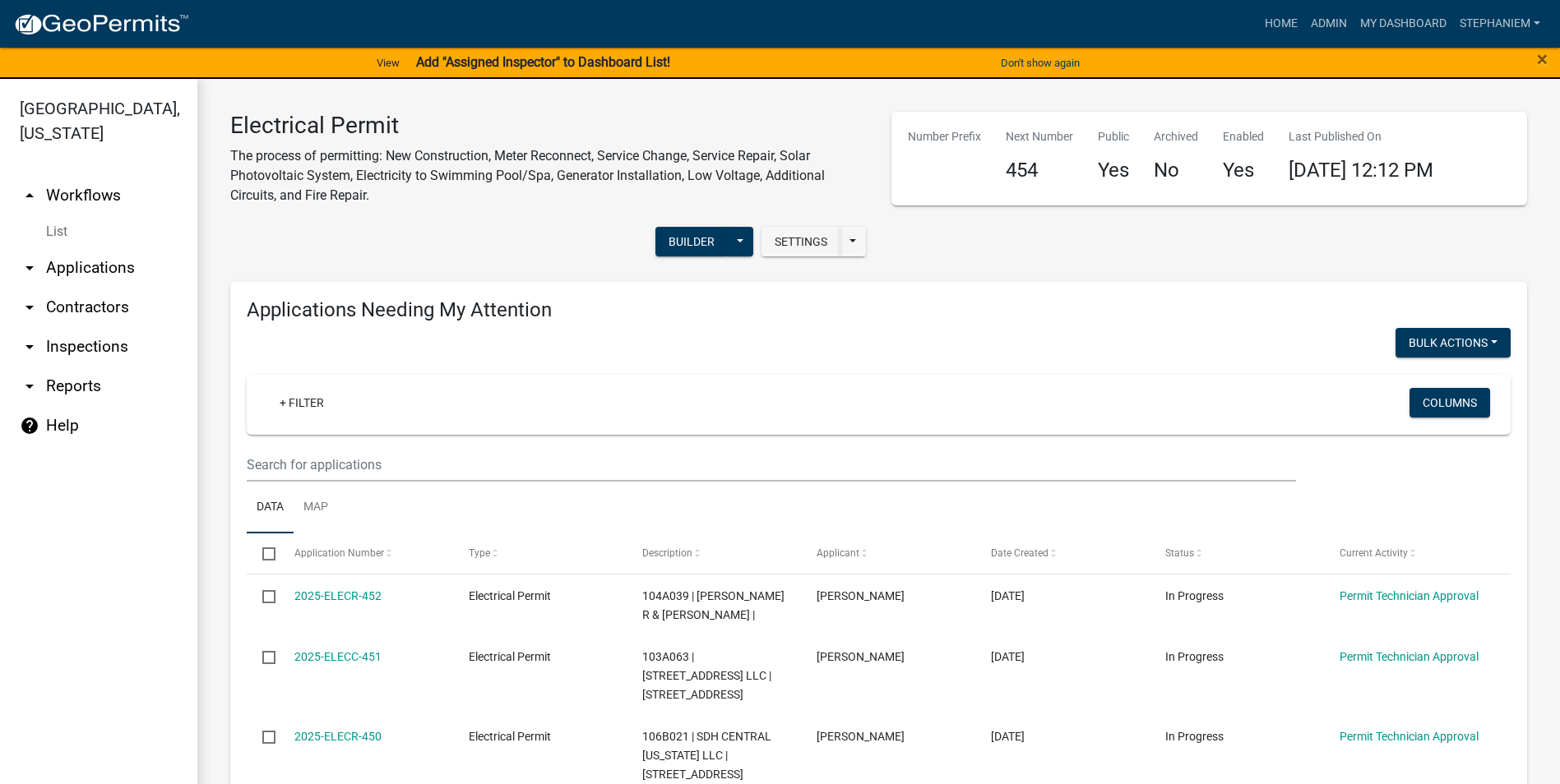
drag, startPoint x: 231, startPoint y: 113, endPoint x: 761, endPoint y: 192, distance: 535.9
click at [761, 192] on div "Electrical Permit The process of permitting: New Construction, Meter Reconnect,…" at bounding box center [548, 165] width 661 height 107
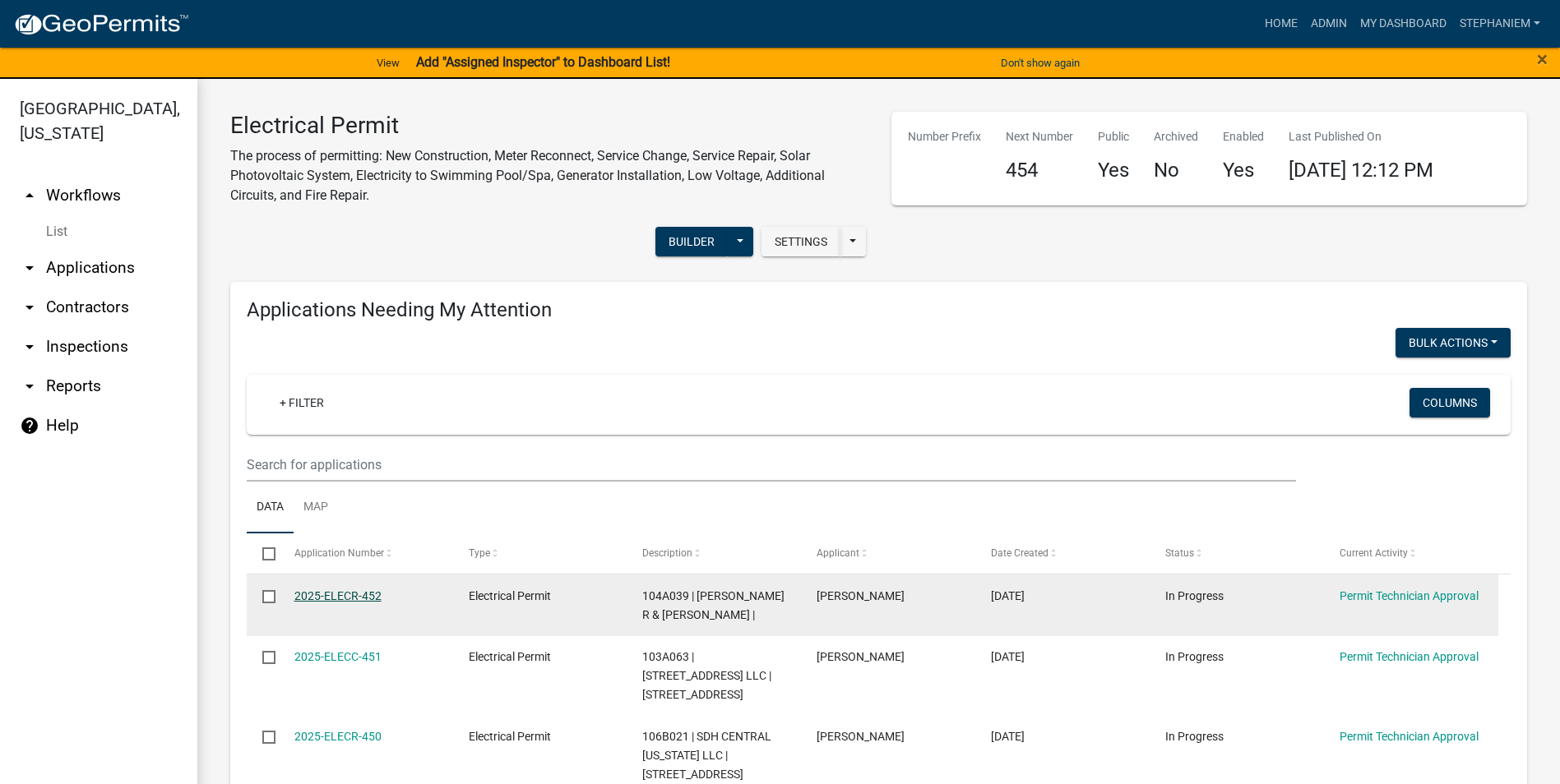
click at [350, 601] on link "2025-ELECR-452" at bounding box center [337, 596] width 87 height 14
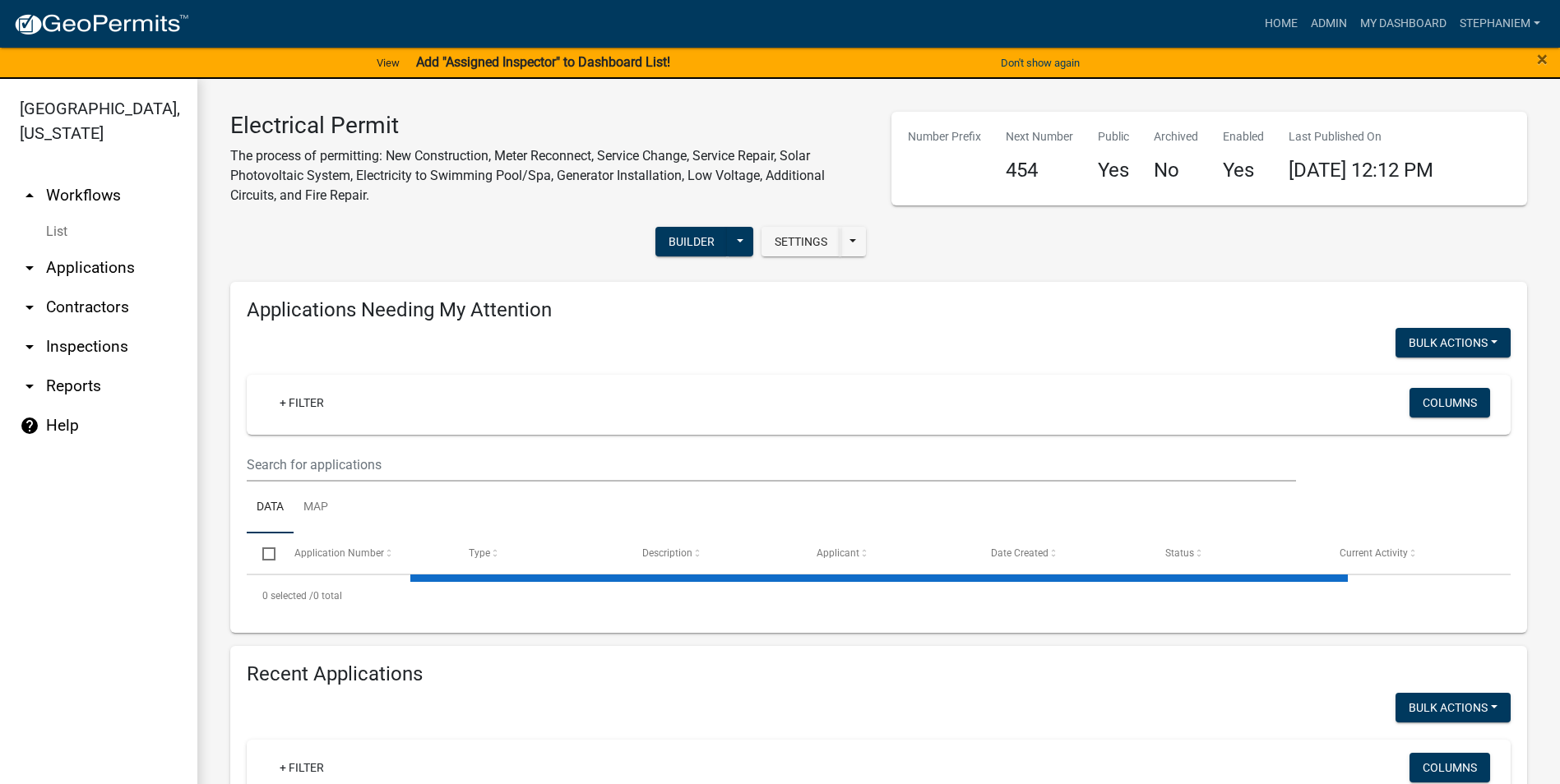
select select "3: 100"
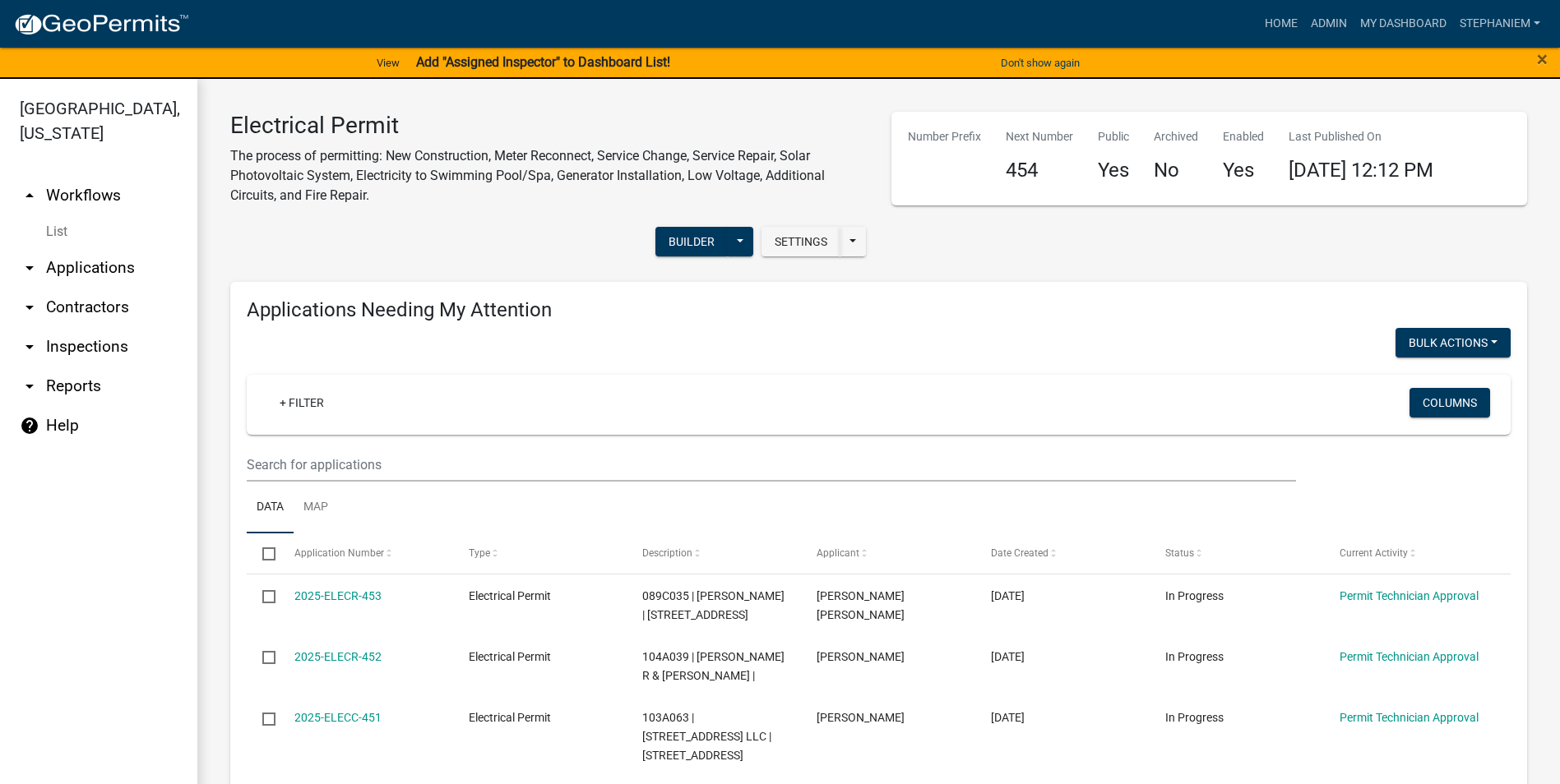
drag, startPoint x: 95, startPoint y: 349, endPoint x: 103, endPoint y: 344, distance: 9.4
click at [95, 349] on link "arrow_drop_down Inspections" at bounding box center [99, 347] width 197 height 40
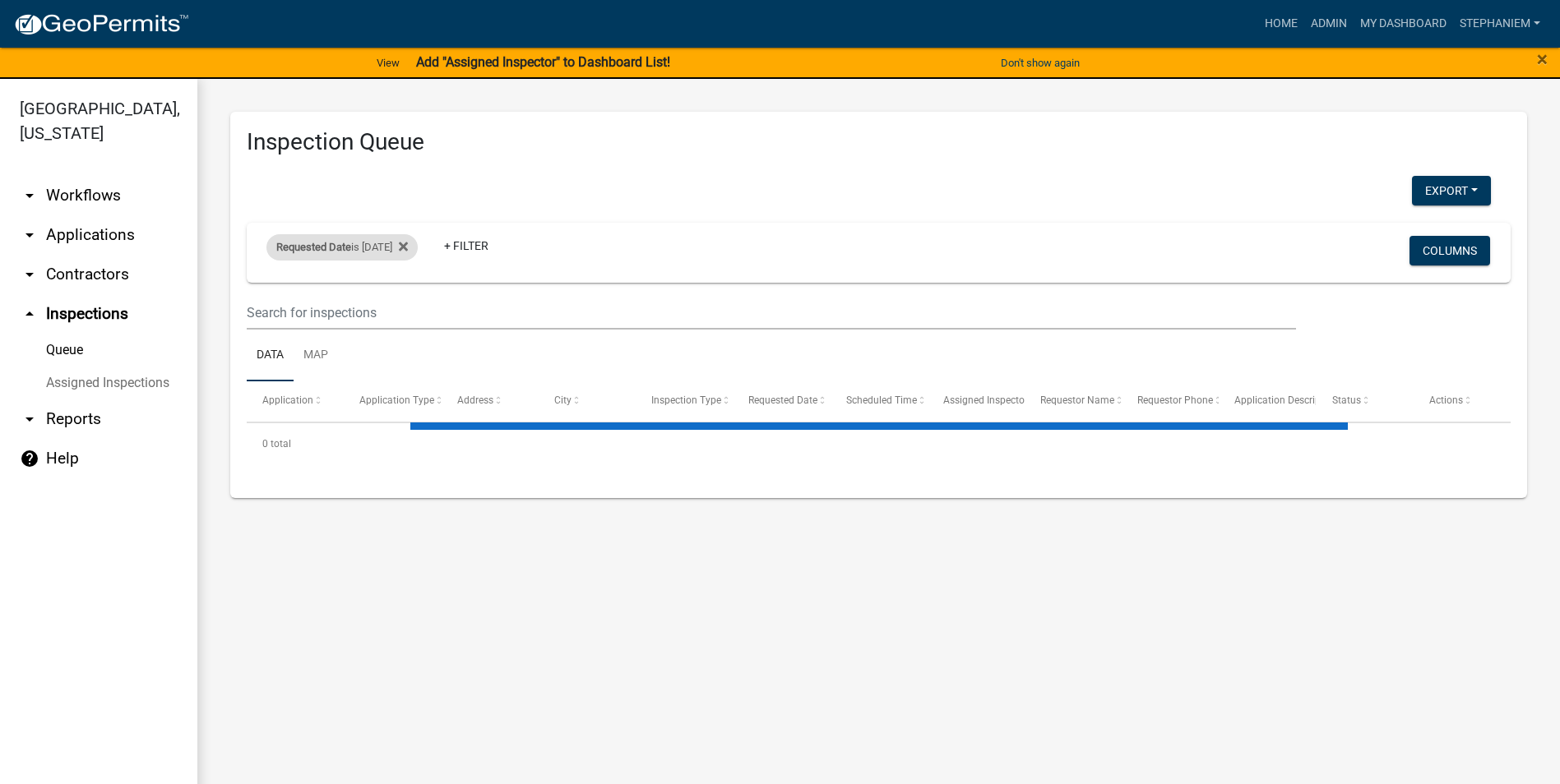
click at [402, 260] on div "Requested Date is [DATE]" at bounding box center [342, 247] width 151 height 26
select select "3: 100"
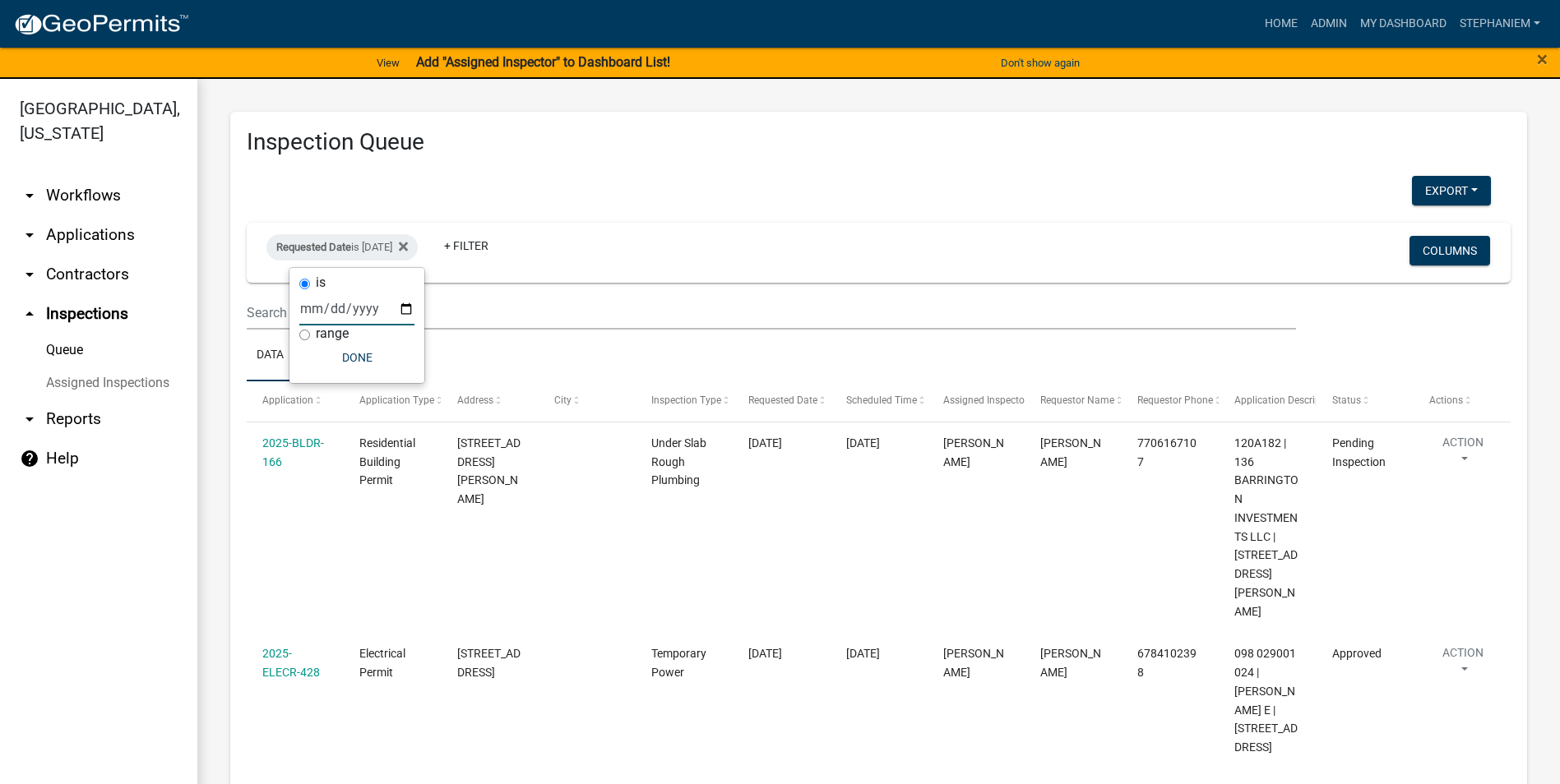
click at [410, 312] on input "[DATE]" at bounding box center [356, 308] width 115 height 33
click at [381, 357] on button "Done" at bounding box center [356, 357] width 115 height 30
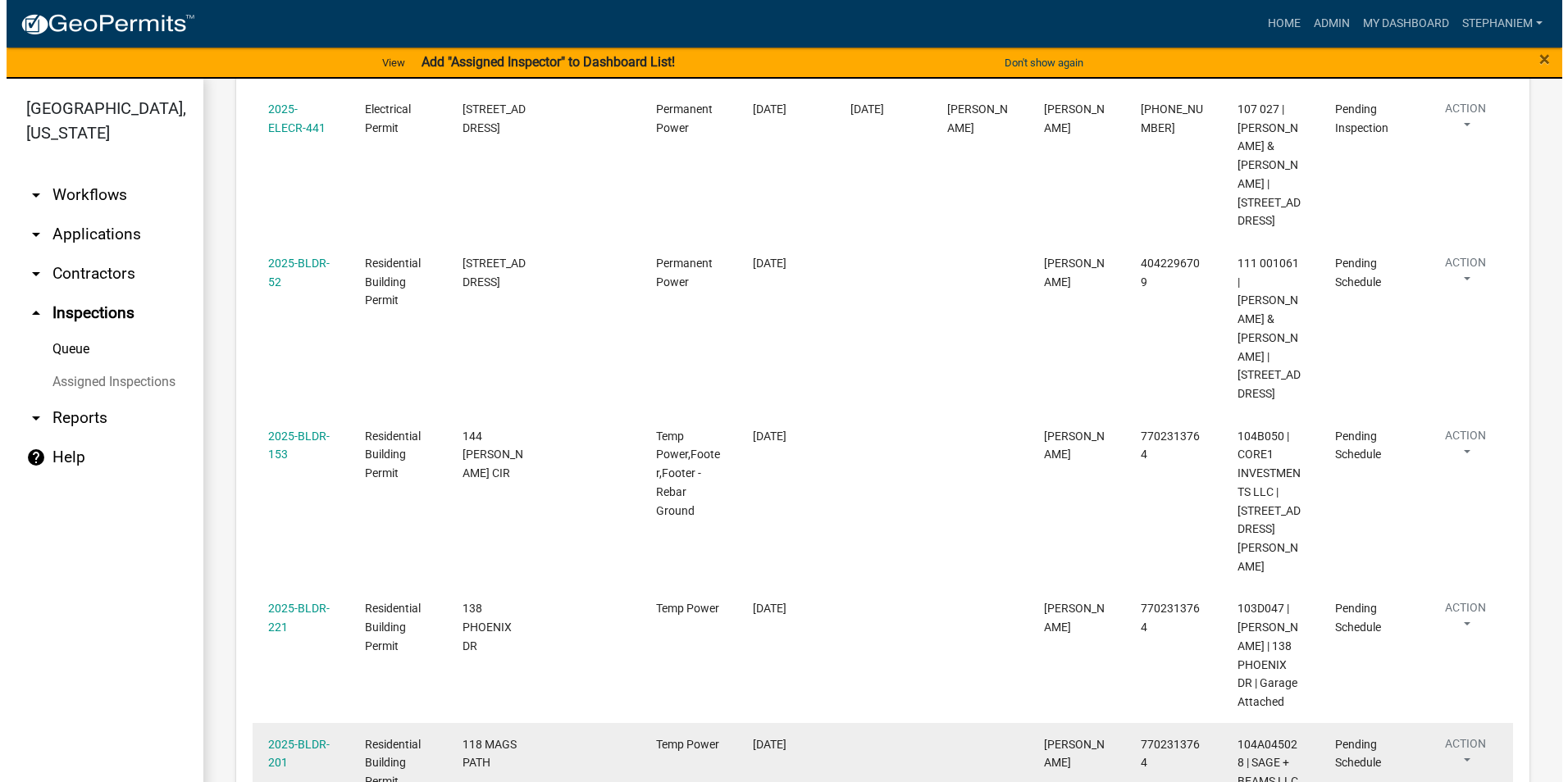
scroll to position [2415, 0]
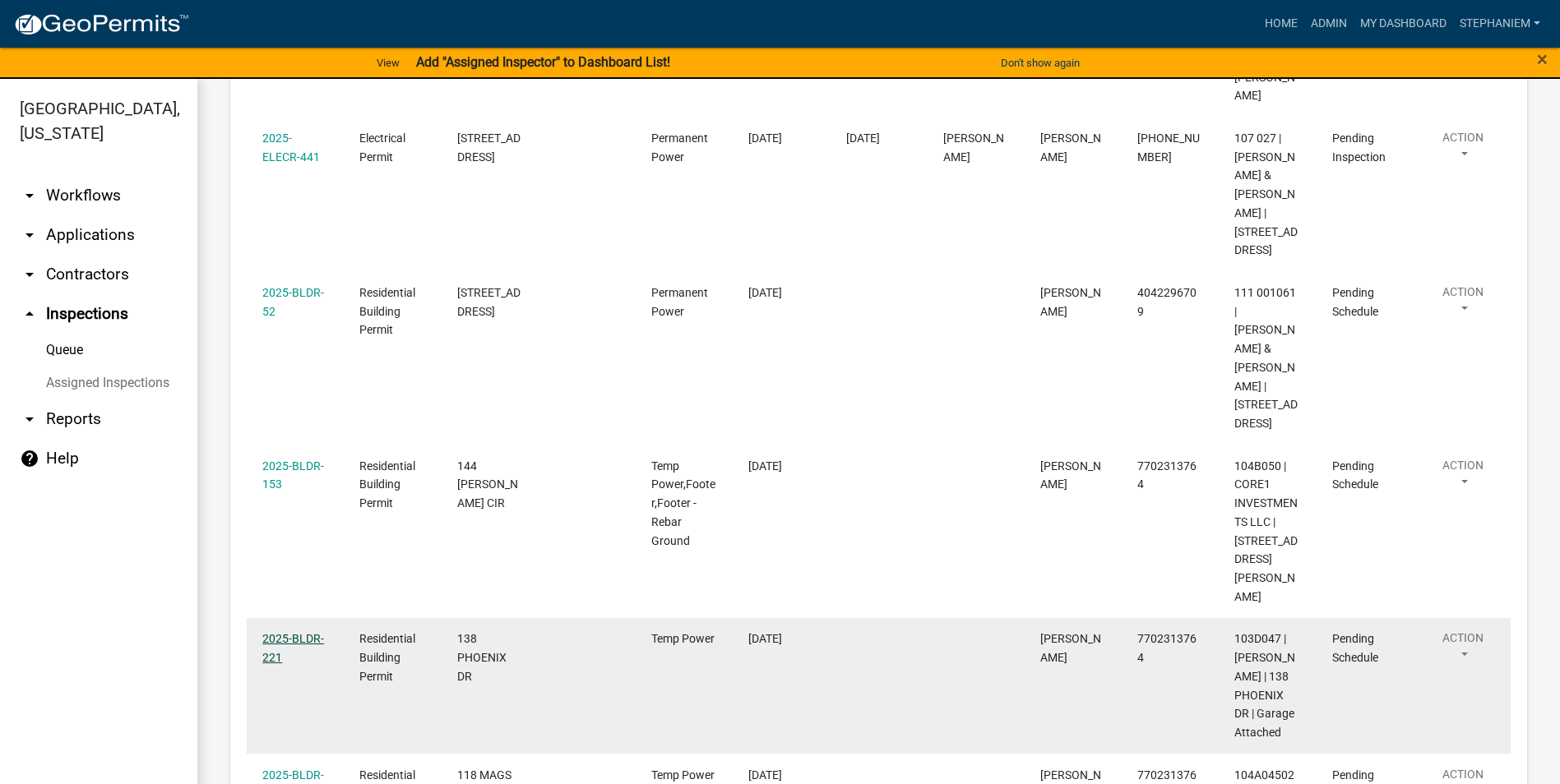
click at [277, 632] on link "2025-BLDR-221" at bounding box center [293, 647] width 61 height 32
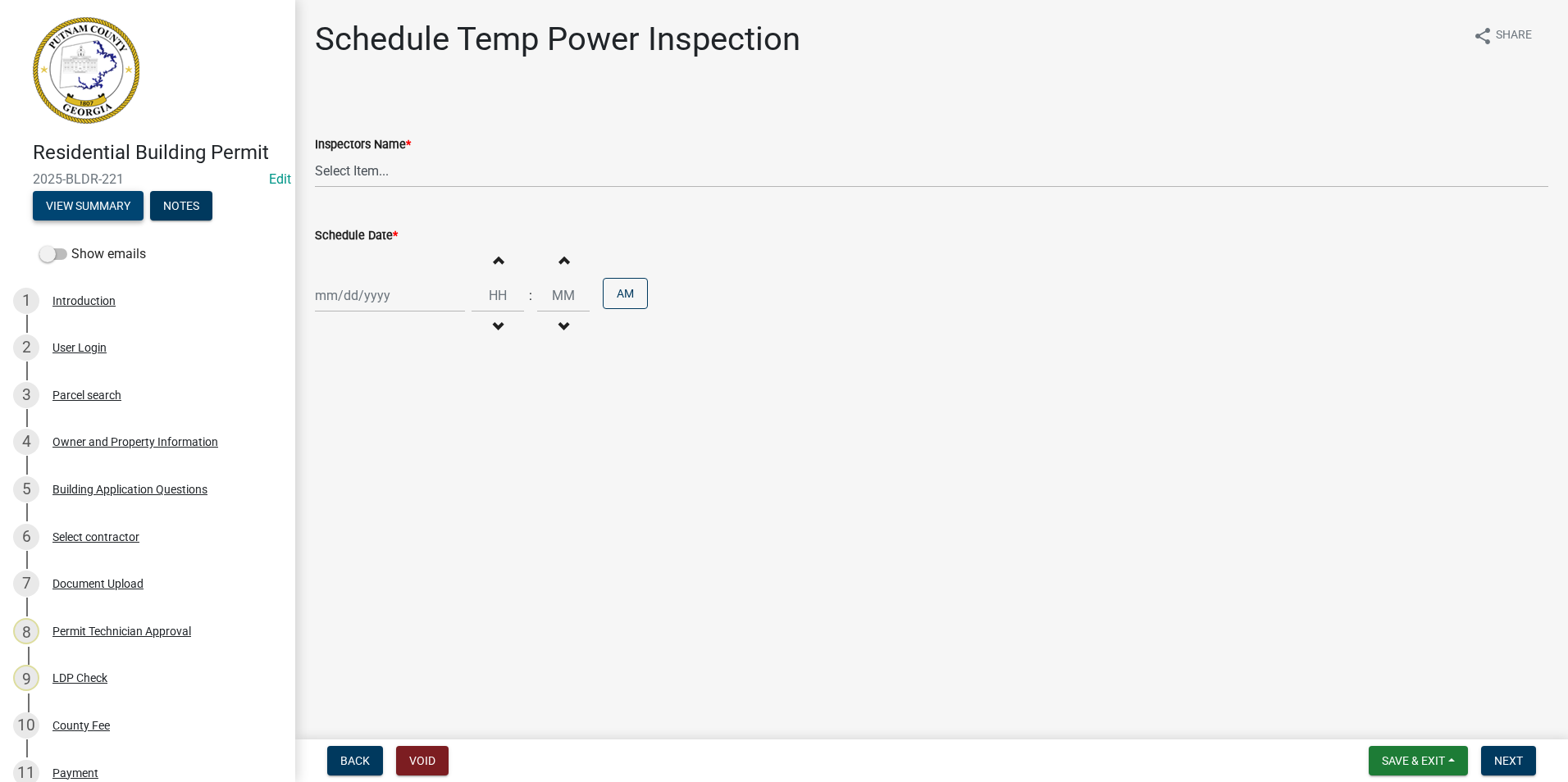
click at [109, 206] on button "View Summary" at bounding box center [88, 206] width 111 height 30
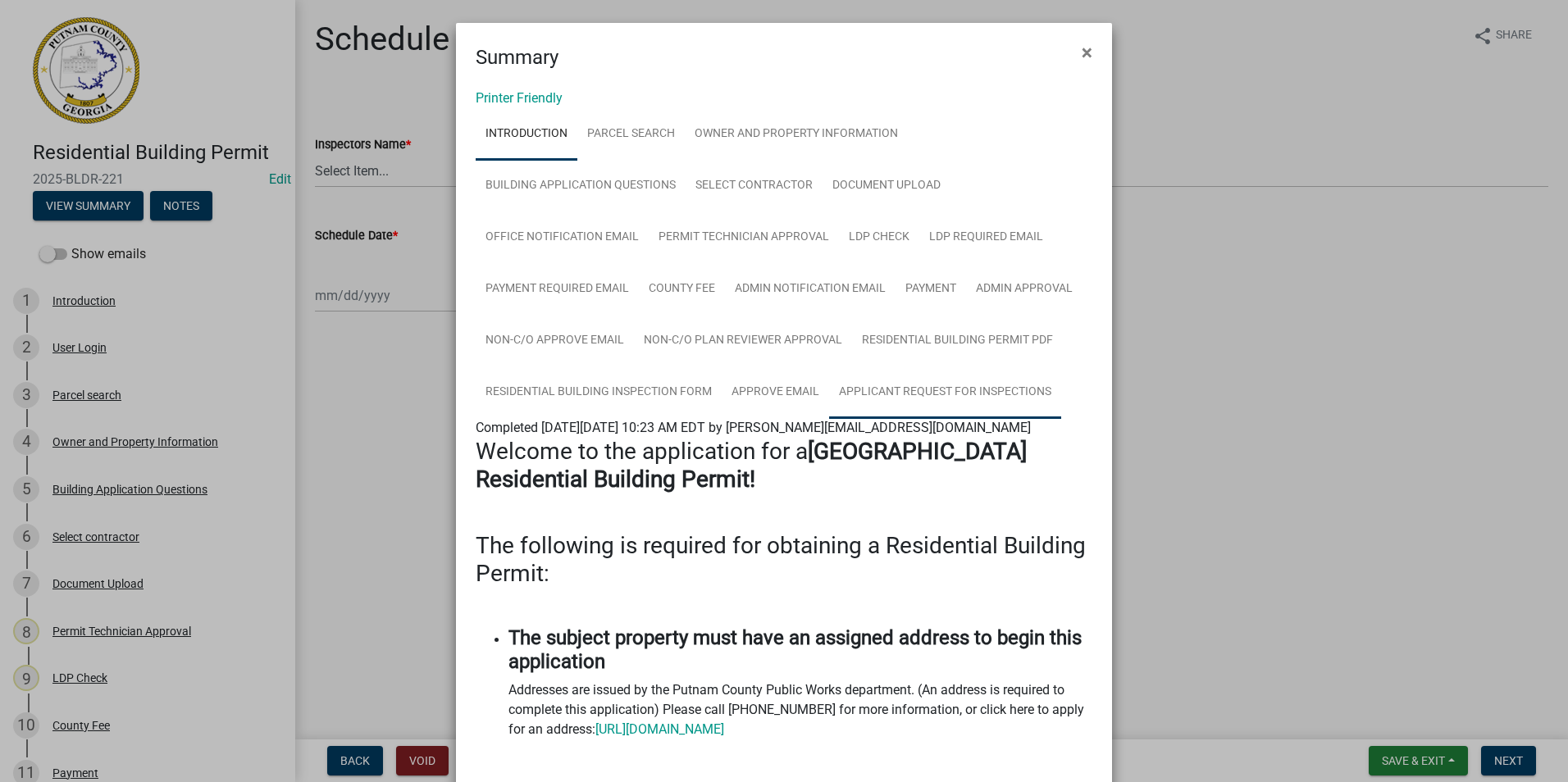
click at [890, 393] on link "Applicant Request for Inspections" at bounding box center [945, 392] width 232 height 52
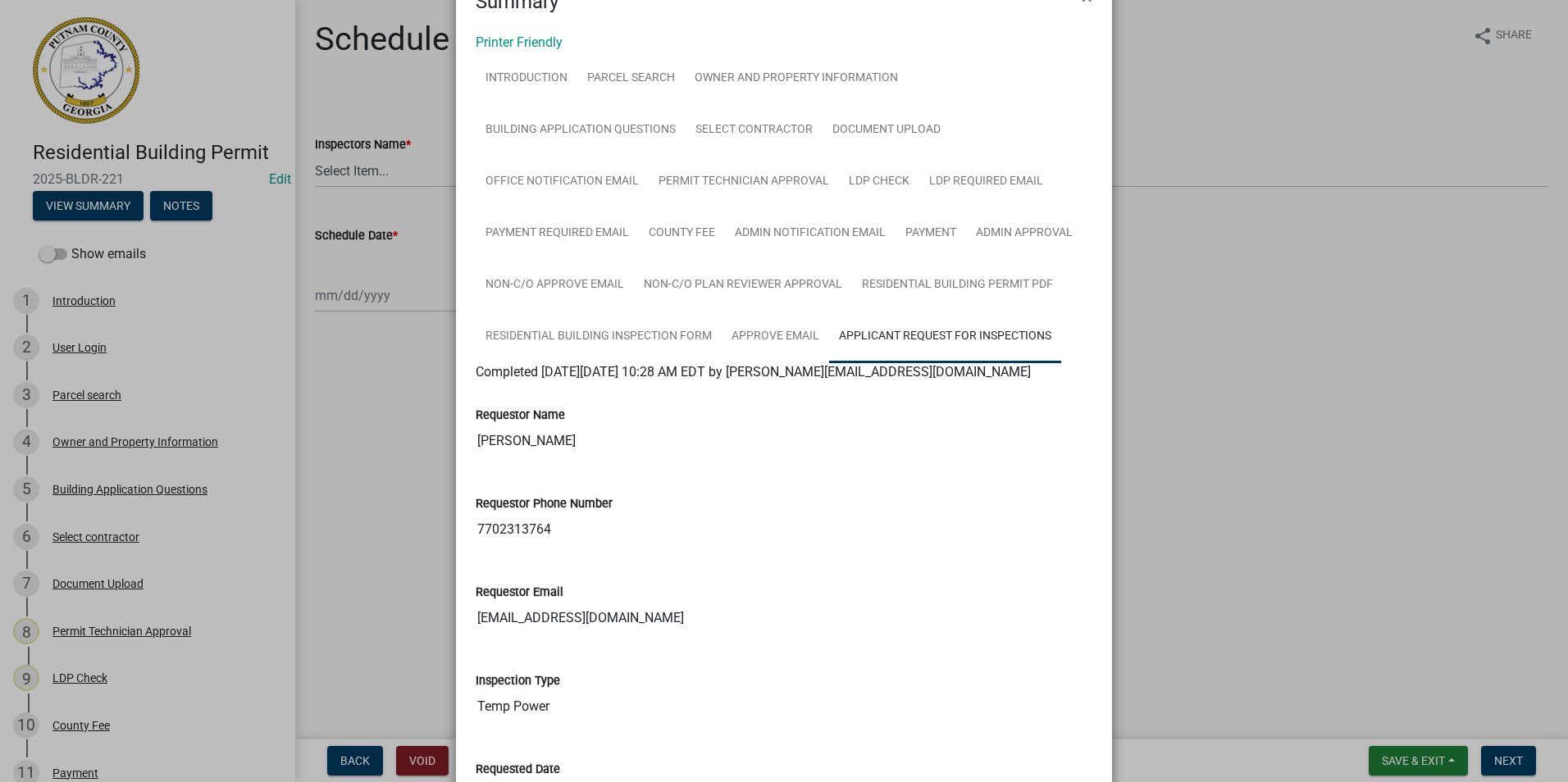
scroll to position [82, 0]
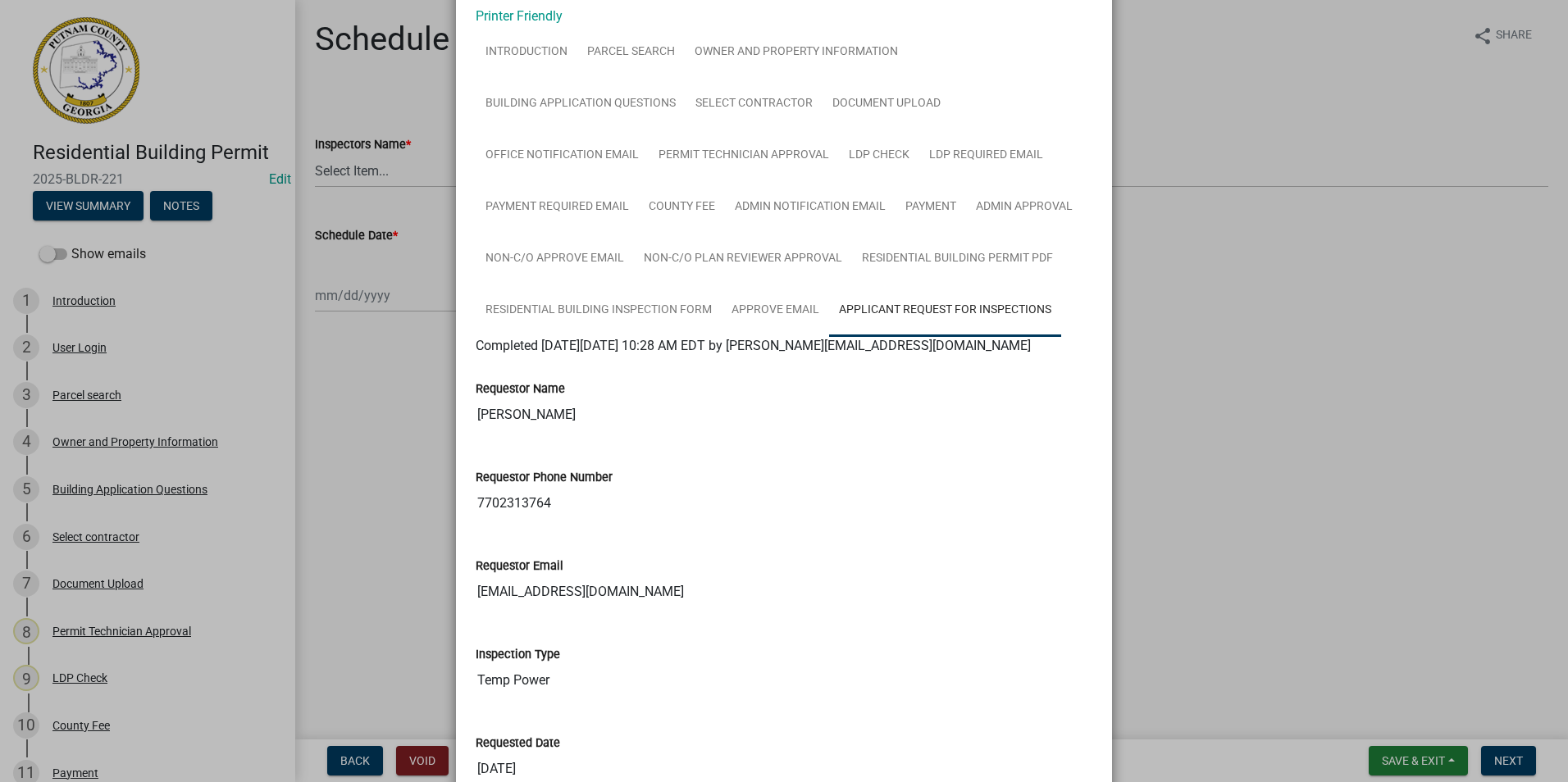
click at [347, 409] on ngb-modal-window "Summary × Printer Friendly Introduction Parcel search Owner and Property Inform…" at bounding box center [784, 391] width 1568 height 782
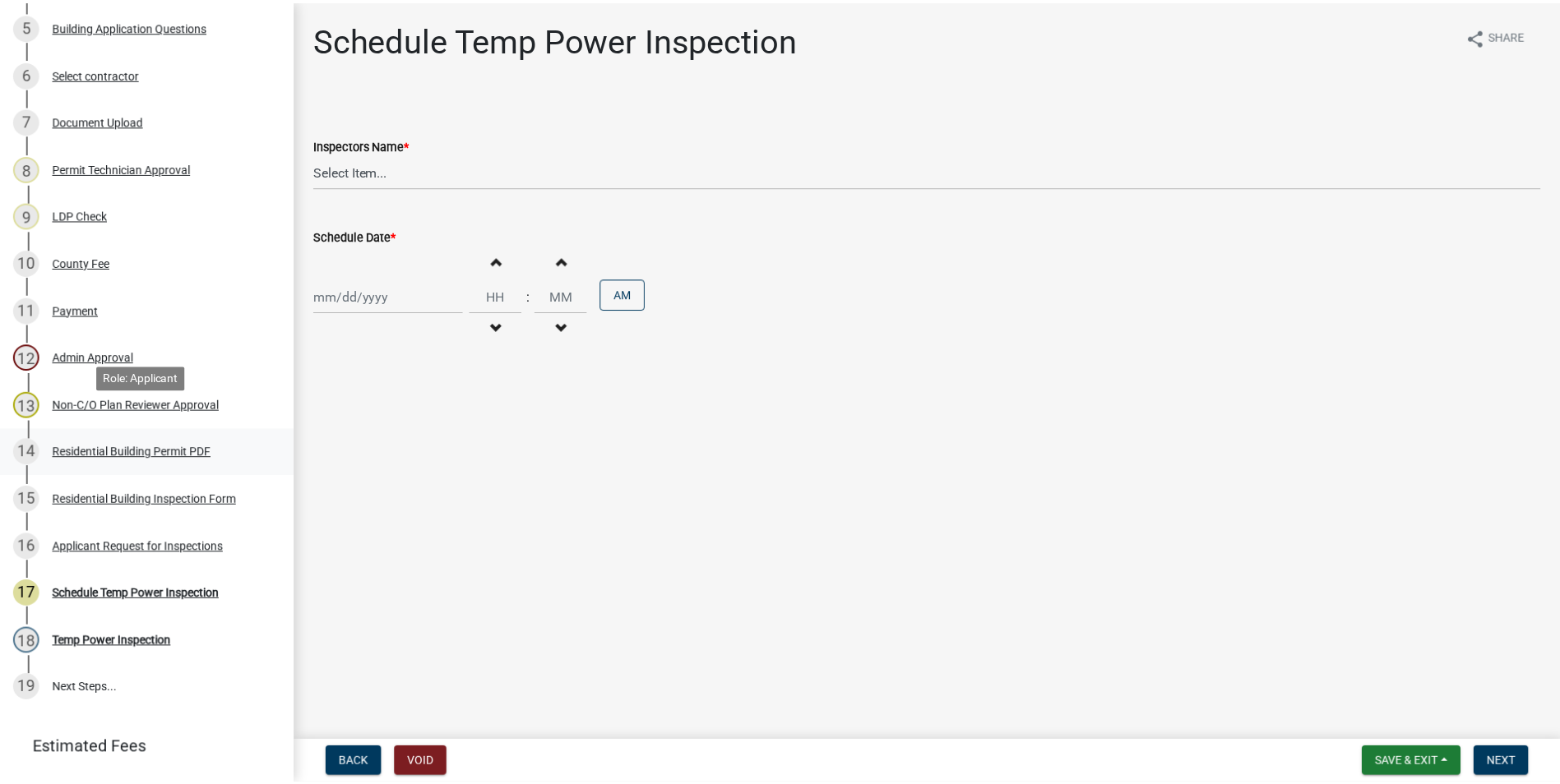
scroll to position [493, 0]
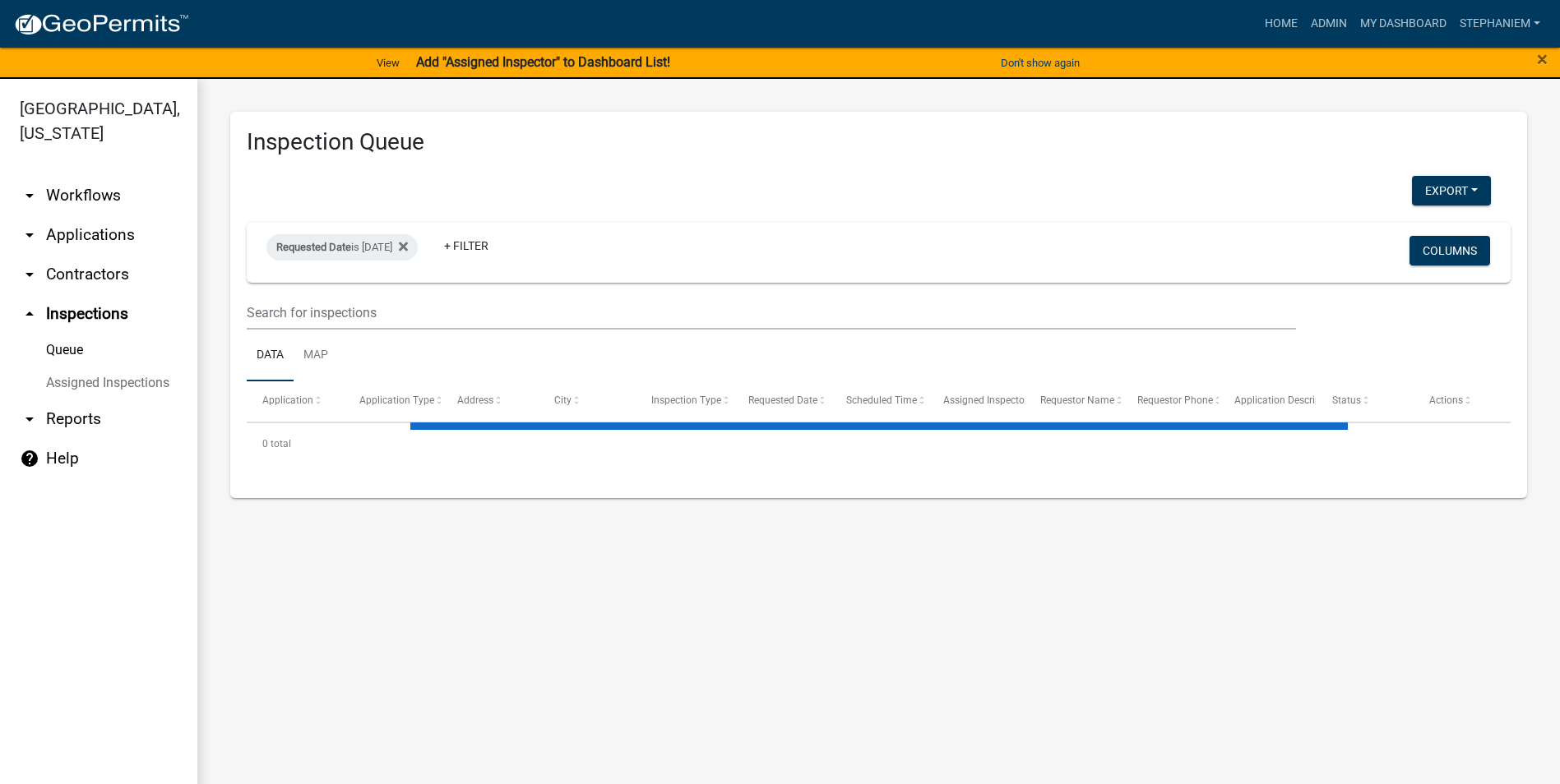
select select "3: 100"
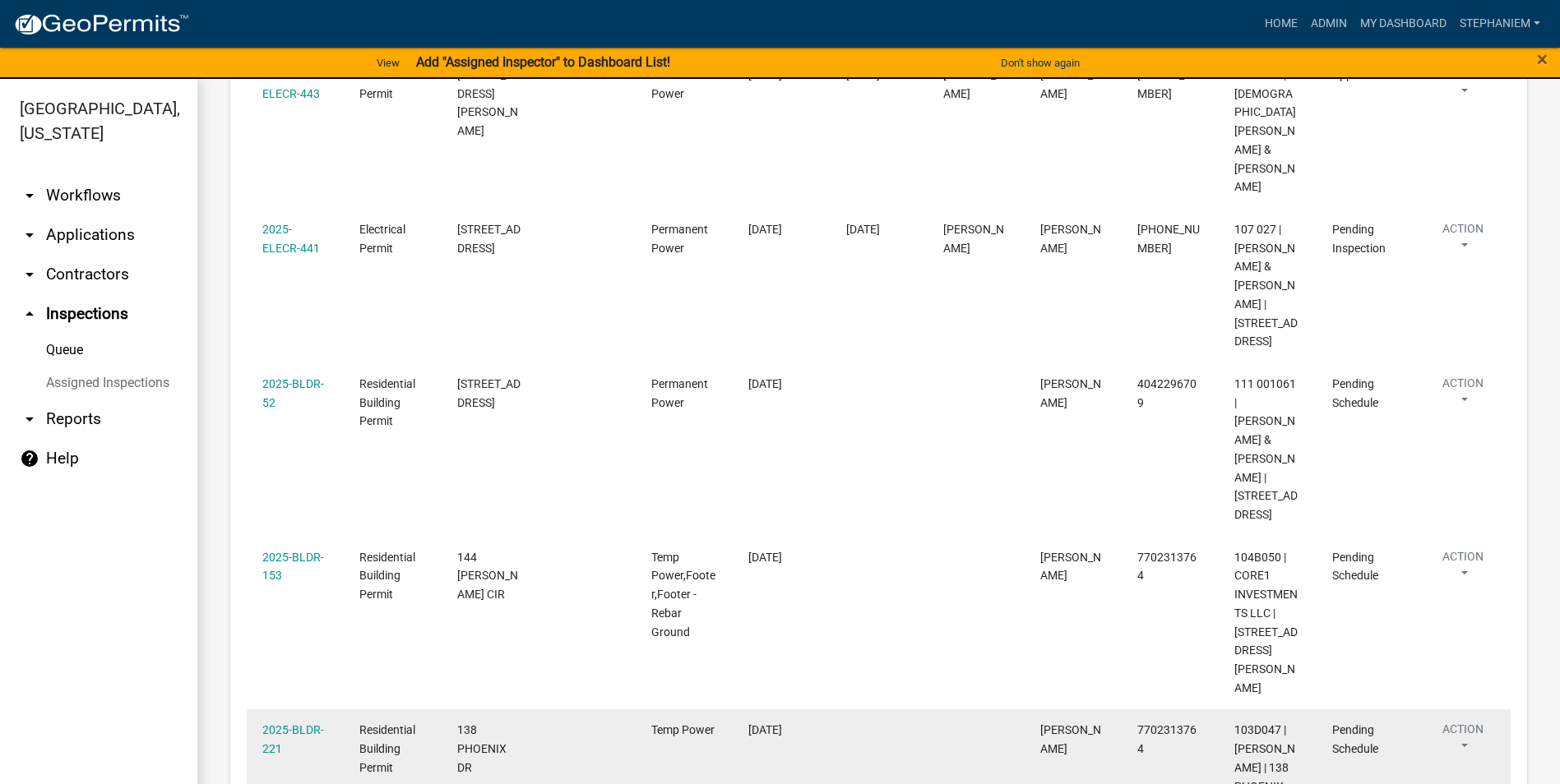
scroll to position [2302, 0]
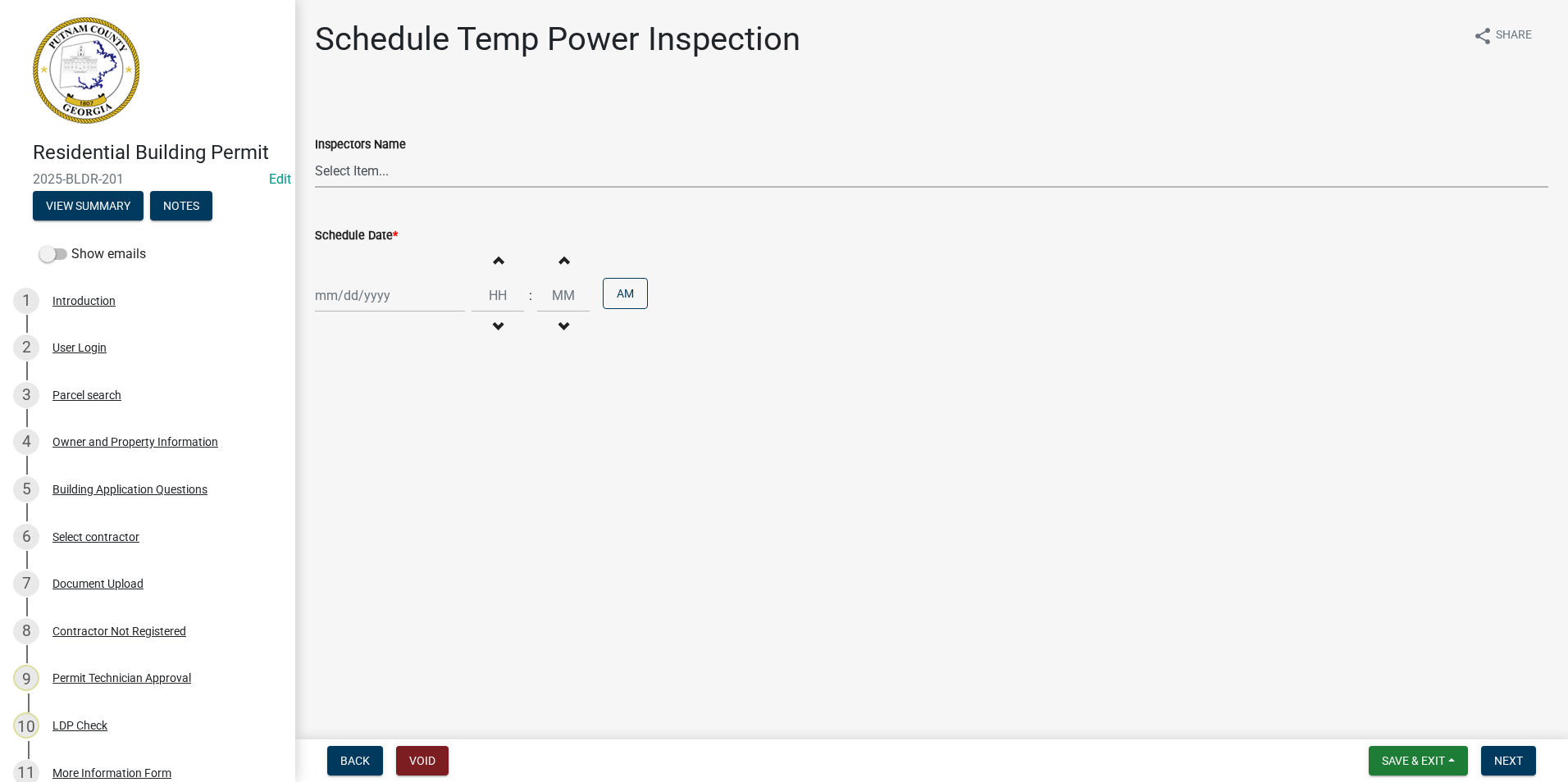
click at [403, 176] on select "Select Item... mrivera ([PERSON_NAME]) jstokes ([PERSON_NAME]) asmith105 ([PERS…" at bounding box center [931, 170] width 1233 height 33
select select "a0ea4169-8540-4a2c-b9f4-cf4c1ffdeb95"
click at [315, 154] on select "Select Item... mrivera ([PERSON_NAME]) jstokes ([PERSON_NAME]) asmith105 ([PERS…" at bounding box center [931, 170] width 1233 height 33
select select "8"
select select "2025"
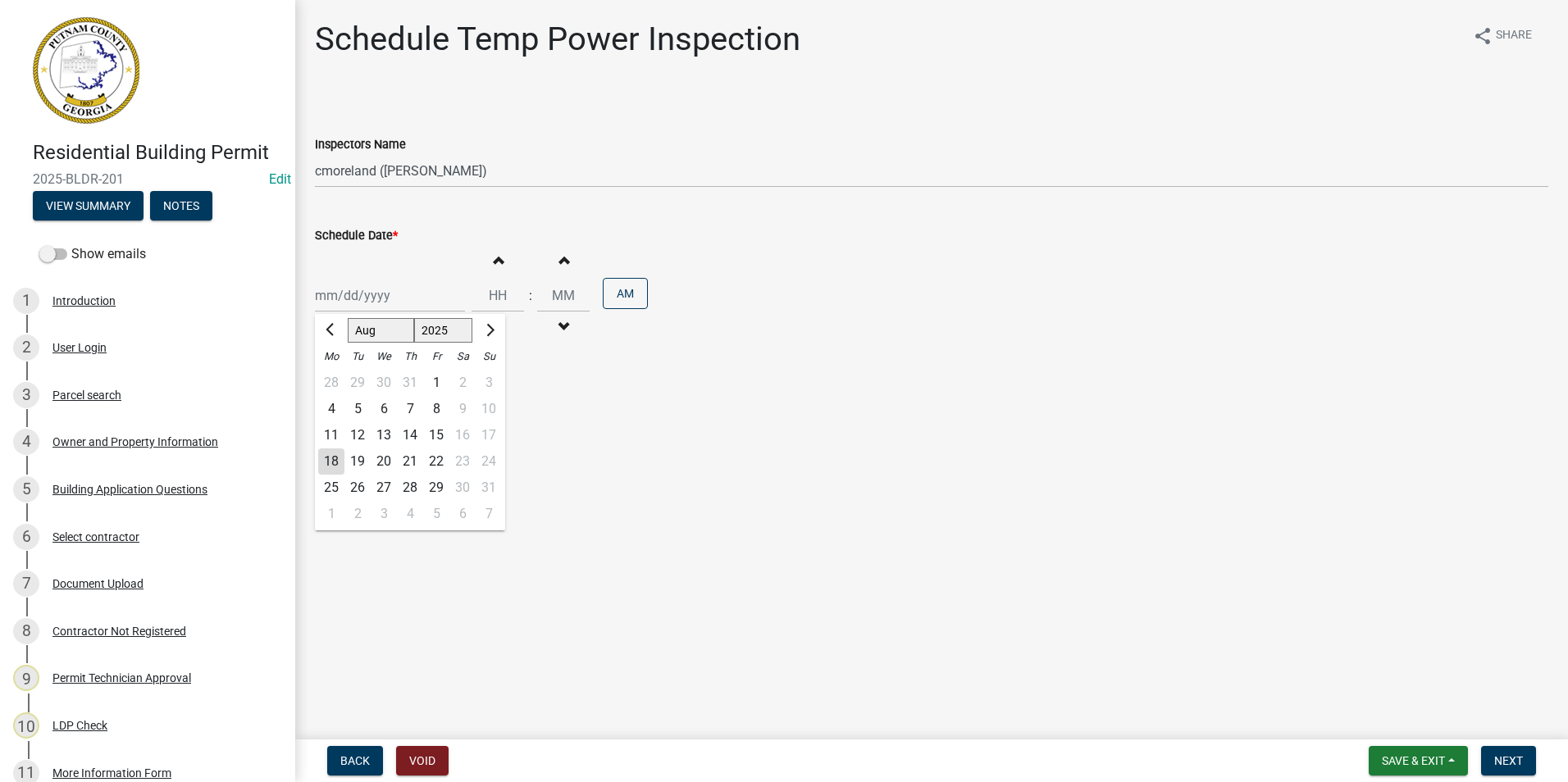
click at [371, 303] on div "[PERSON_NAME] Feb Mar Apr [PERSON_NAME][DATE] Oct Nov [DATE] 1526 1527 1528 152…" at bounding box center [390, 295] width 150 height 33
click at [362, 465] on div "19" at bounding box center [357, 461] width 26 height 26
type input "[DATE]"
click at [1509, 756] on span "Next" at bounding box center [1508, 760] width 29 height 14
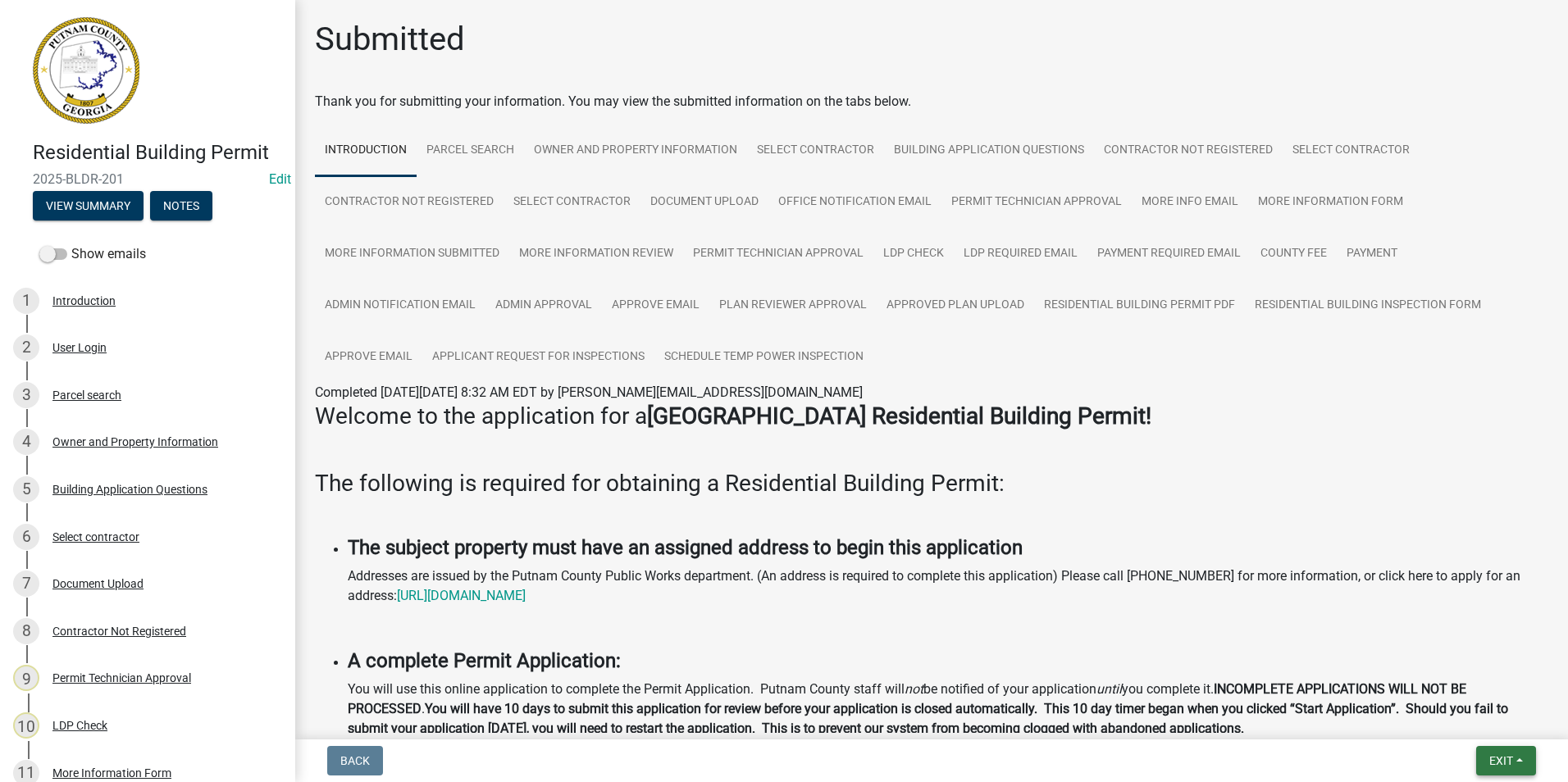
click at [1510, 761] on span "Exit" at bounding box center [1501, 760] width 23 height 14
click at [1506, 723] on button "Save & Exit" at bounding box center [1470, 719] width 131 height 40
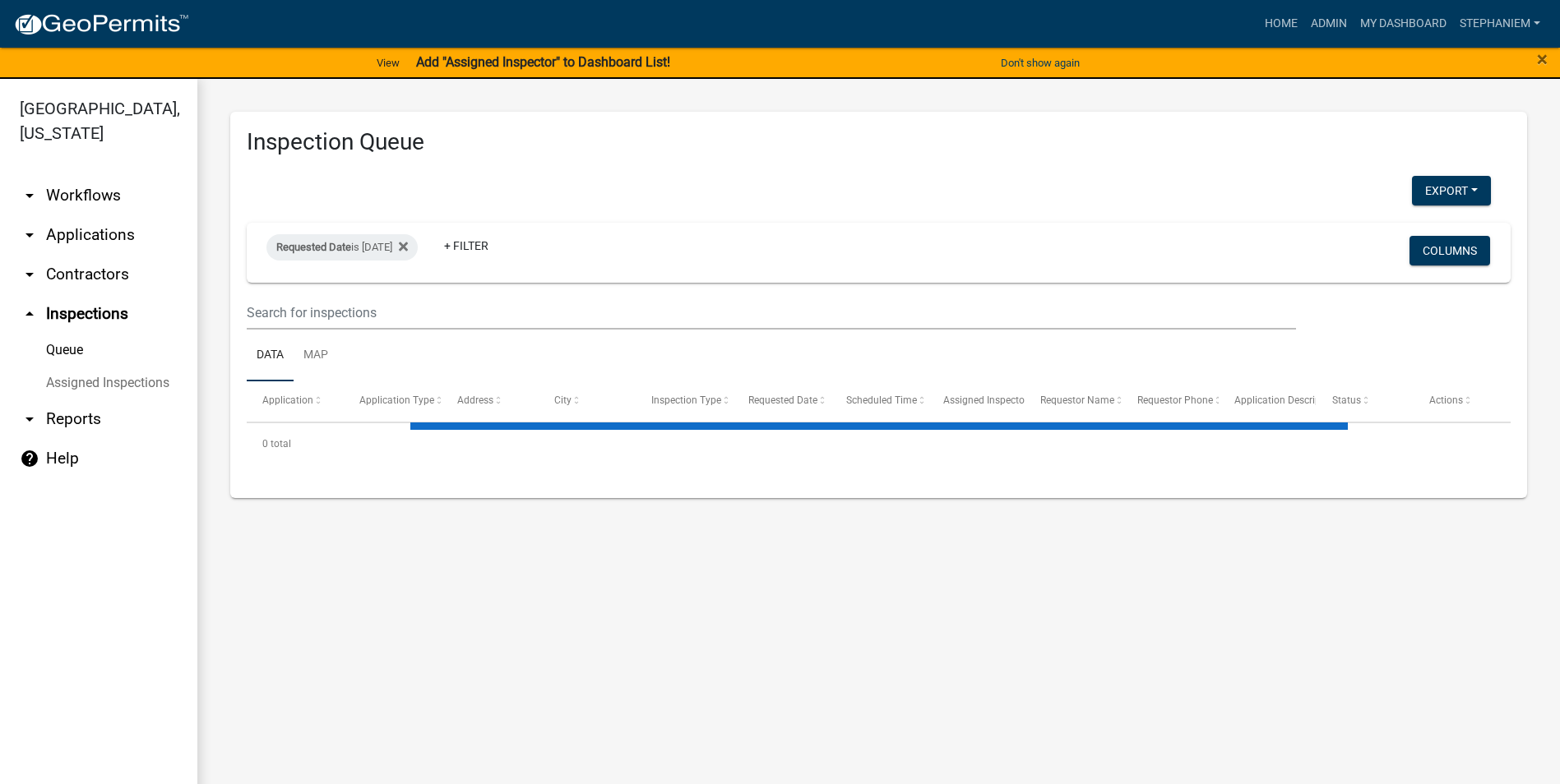
select select "3: 100"
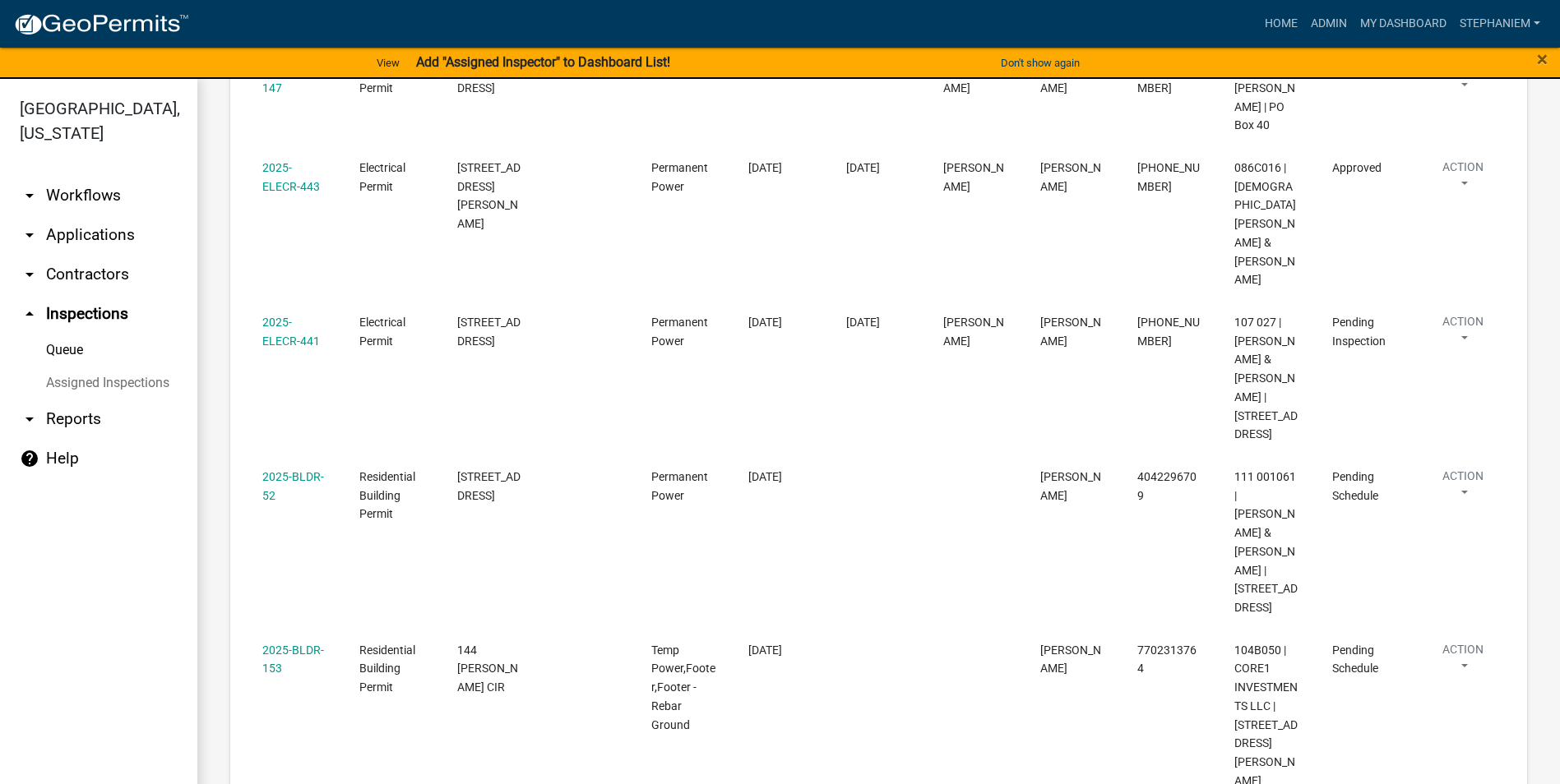
scroll to position [2220, 0]
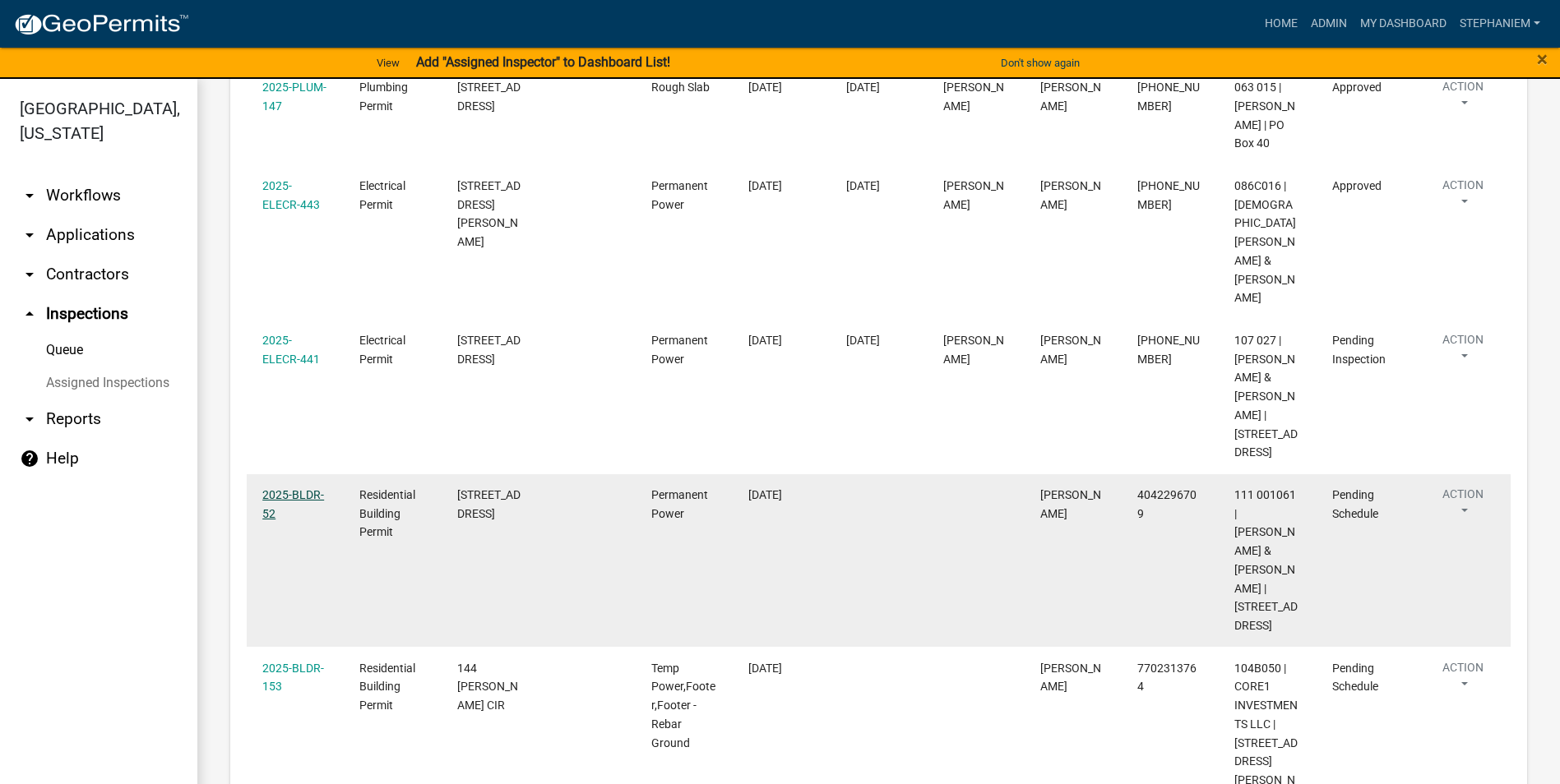
click at [289, 488] on link "2025-BLDR-52" at bounding box center [293, 504] width 61 height 32
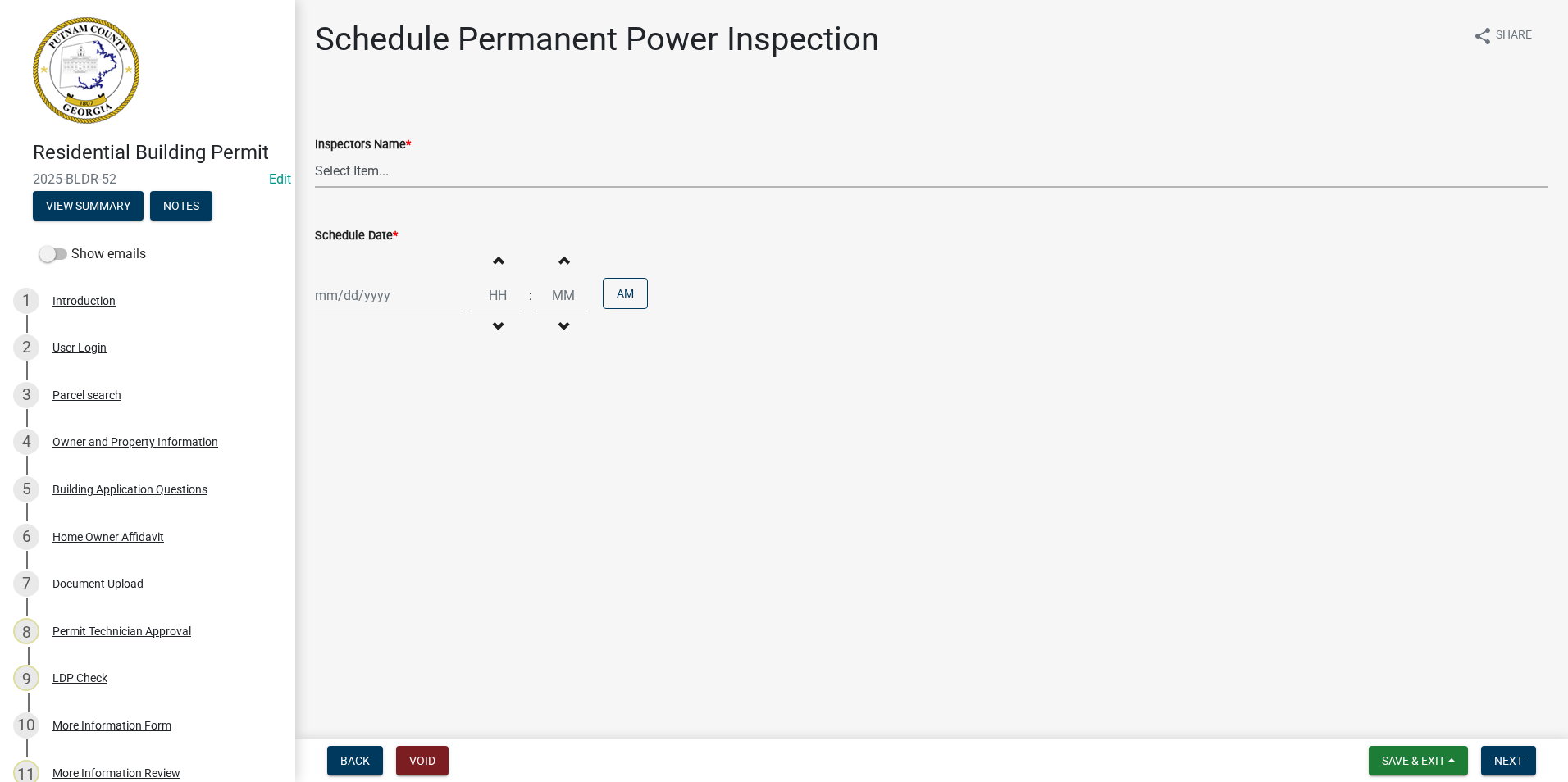
click at [407, 176] on select "Select Item... mrivera ([PERSON_NAME]) jstokes ([PERSON_NAME]) asmith105 ([PERS…" at bounding box center [931, 170] width 1233 height 33
select select "07642ab0-564c-47bb-824b-0ccf2da83593"
click at [315, 154] on select "Select Item... mrivera ([PERSON_NAME]) jstokes ([PERSON_NAME]) asmith105 ([PERS…" at bounding box center [931, 170] width 1233 height 33
select select "8"
select select "2025"
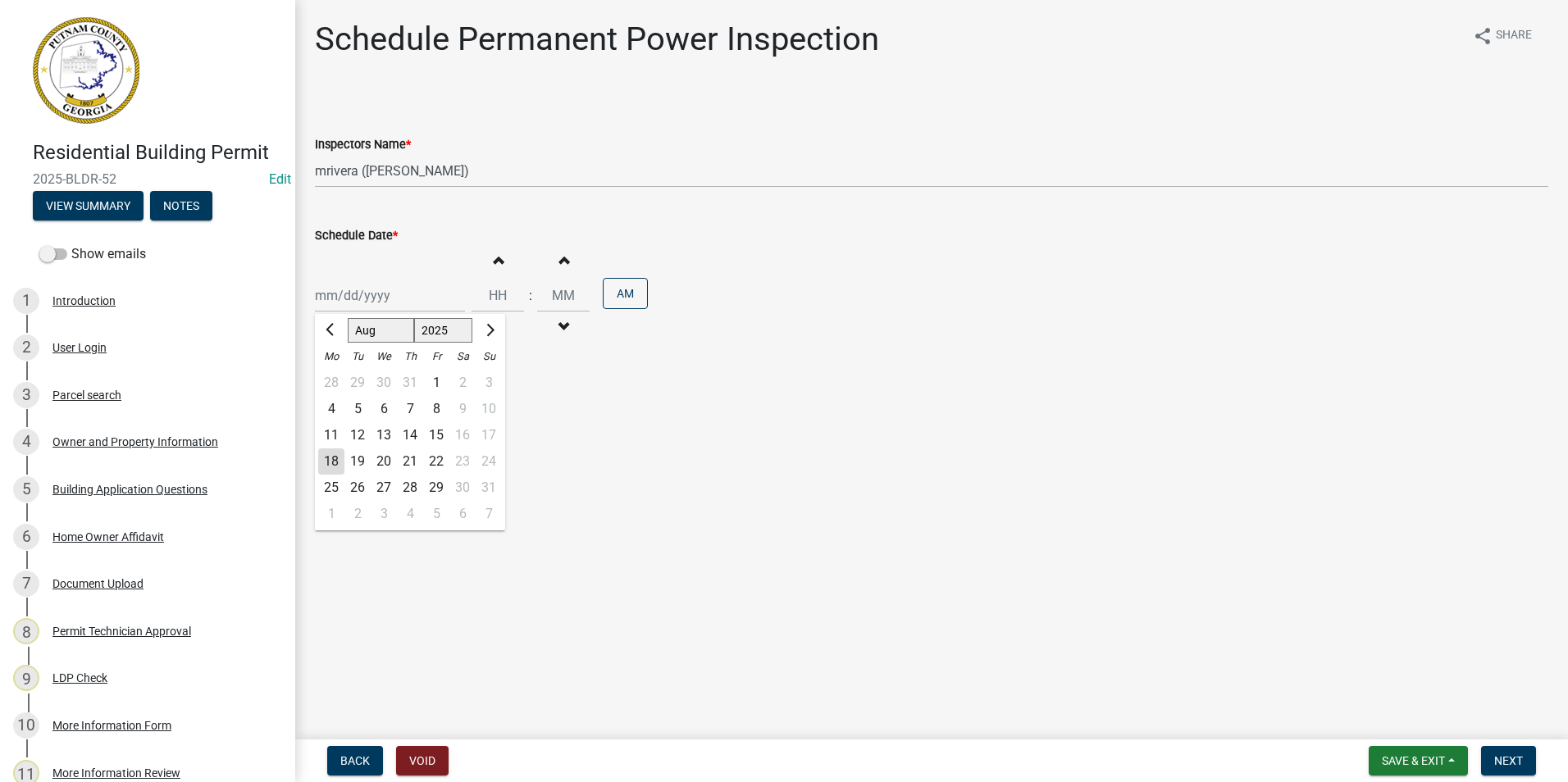
click at [362, 307] on div "[PERSON_NAME] Feb Mar Apr [PERSON_NAME][DATE] Oct Nov [DATE] 1526 1527 1528 152…" at bounding box center [390, 295] width 150 height 33
click at [356, 464] on div "19" at bounding box center [357, 461] width 26 height 26
type input "[DATE]"
click at [1521, 762] on span "Next" at bounding box center [1508, 760] width 29 height 14
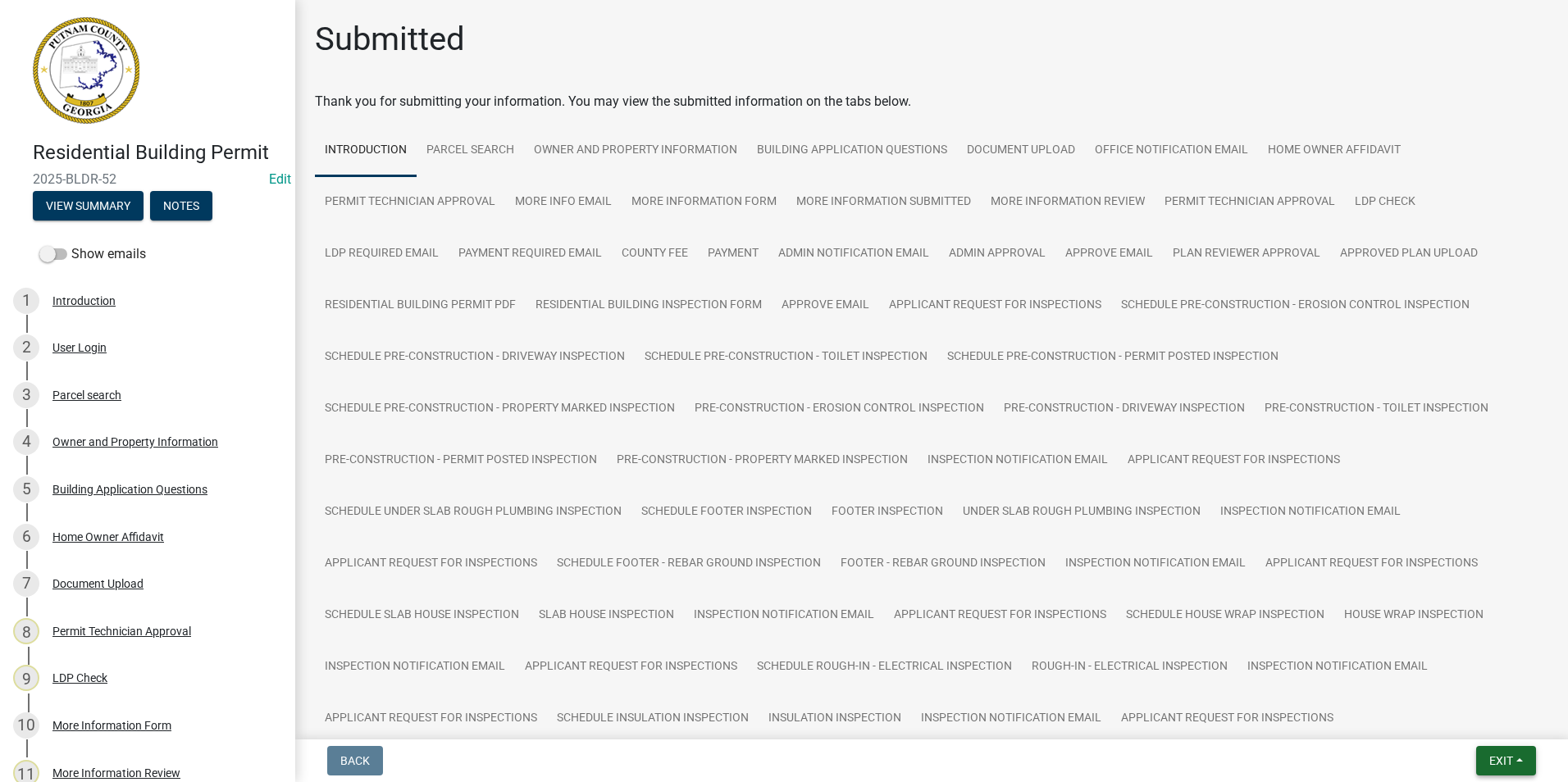
click at [1493, 752] on button "Exit" at bounding box center [1506, 760] width 60 height 30
click at [1491, 708] on button "Save & Exit" at bounding box center [1470, 719] width 131 height 40
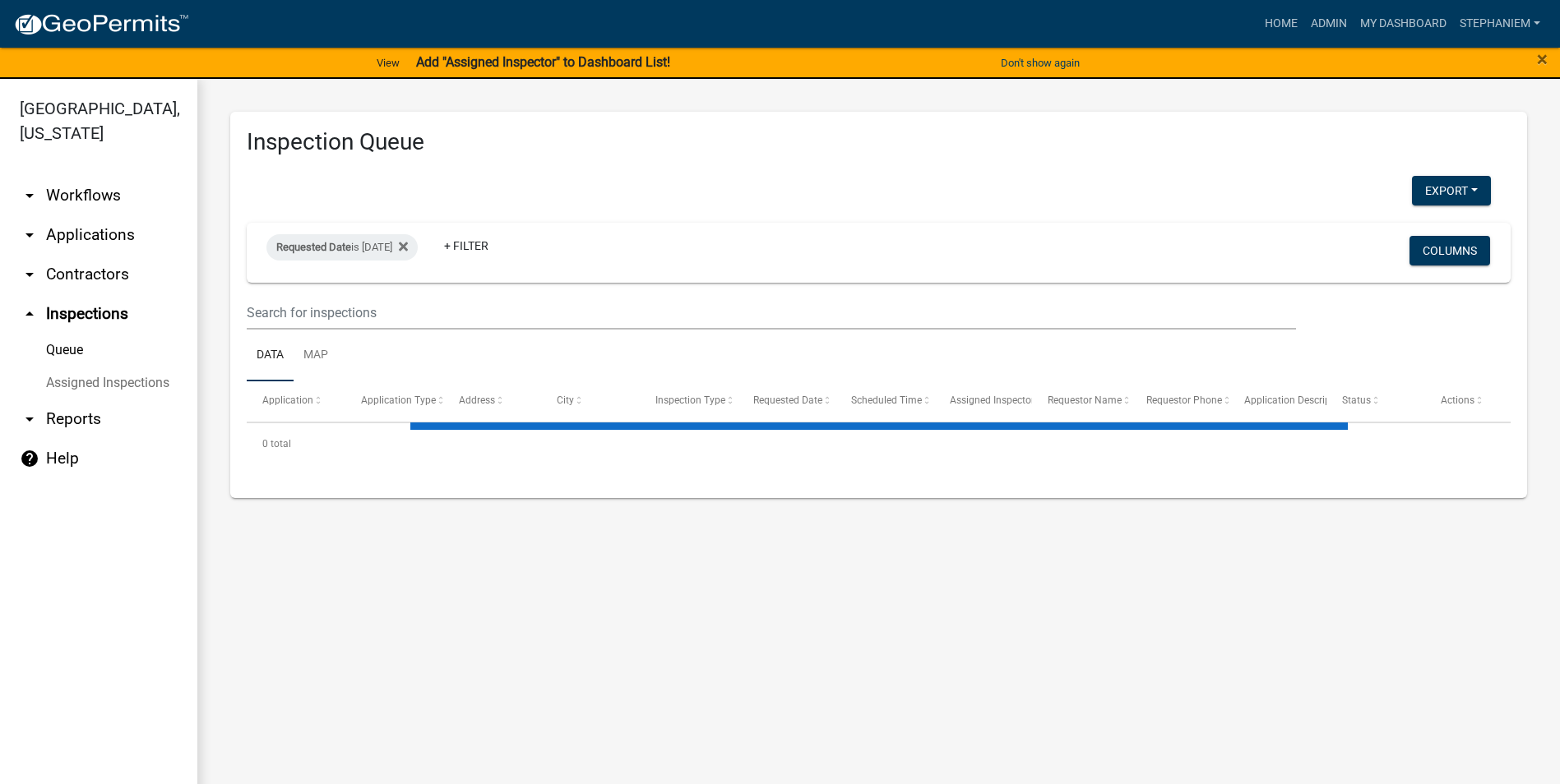
select select "3: 100"
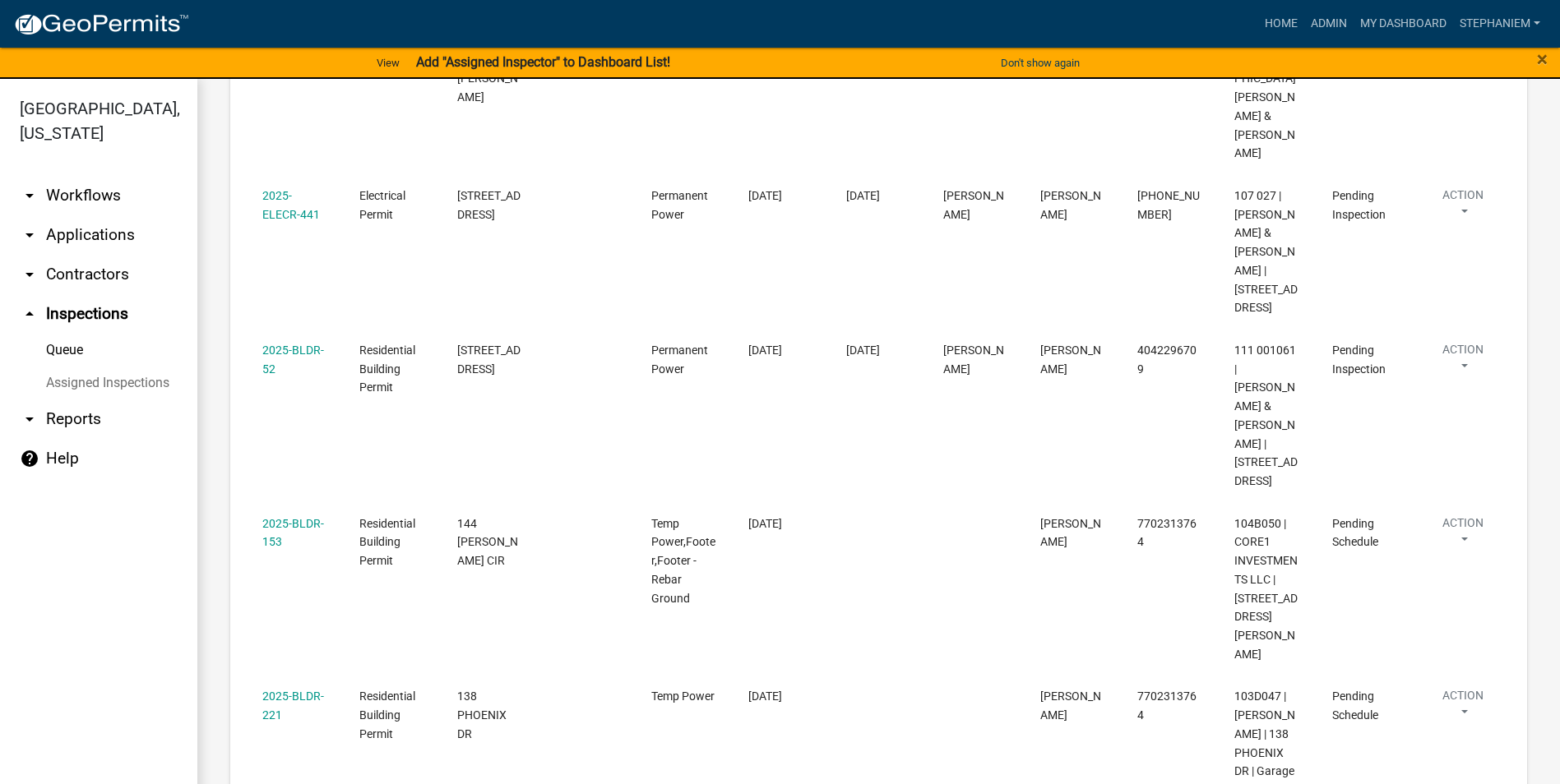
scroll to position [2339, 0]
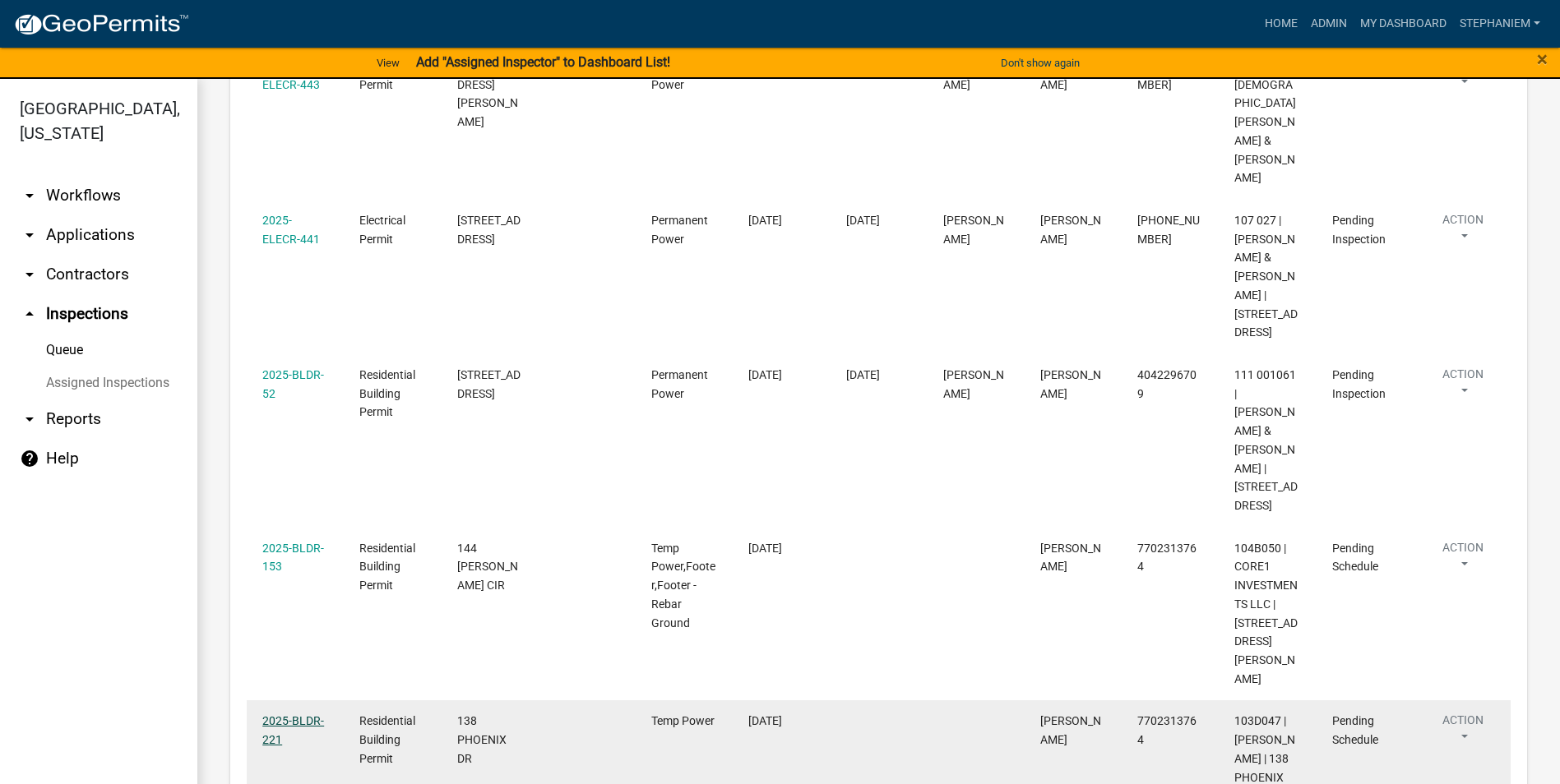
click at [289, 714] on link "2025-BLDR-221" at bounding box center [293, 730] width 61 height 32
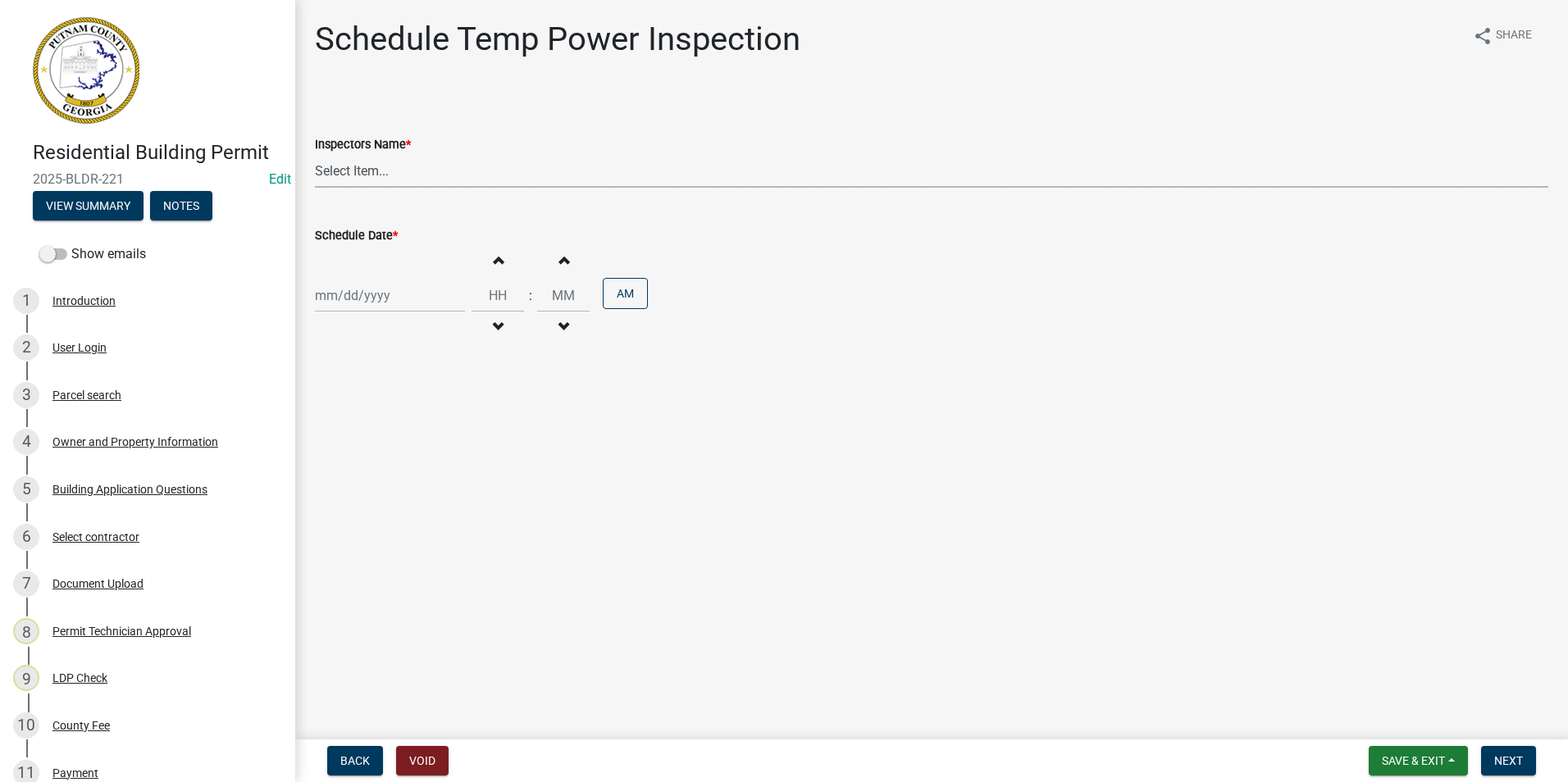
click at [392, 182] on select "Select Item... mrivera ([PERSON_NAME]) jstokes ([PERSON_NAME]) asmith105 ([PERS…" at bounding box center [931, 170] width 1233 height 33
select select "a0ea4169-8540-4a2c-b9f4-cf4c1ffdeb95"
click at [315, 154] on select "Select Item... mrivera ([PERSON_NAME]) jstokes ([PERSON_NAME]) asmith105 ([PERS…" at bounding box center [931, 170] width 1233 height 33
select select "8"
select select "2025"
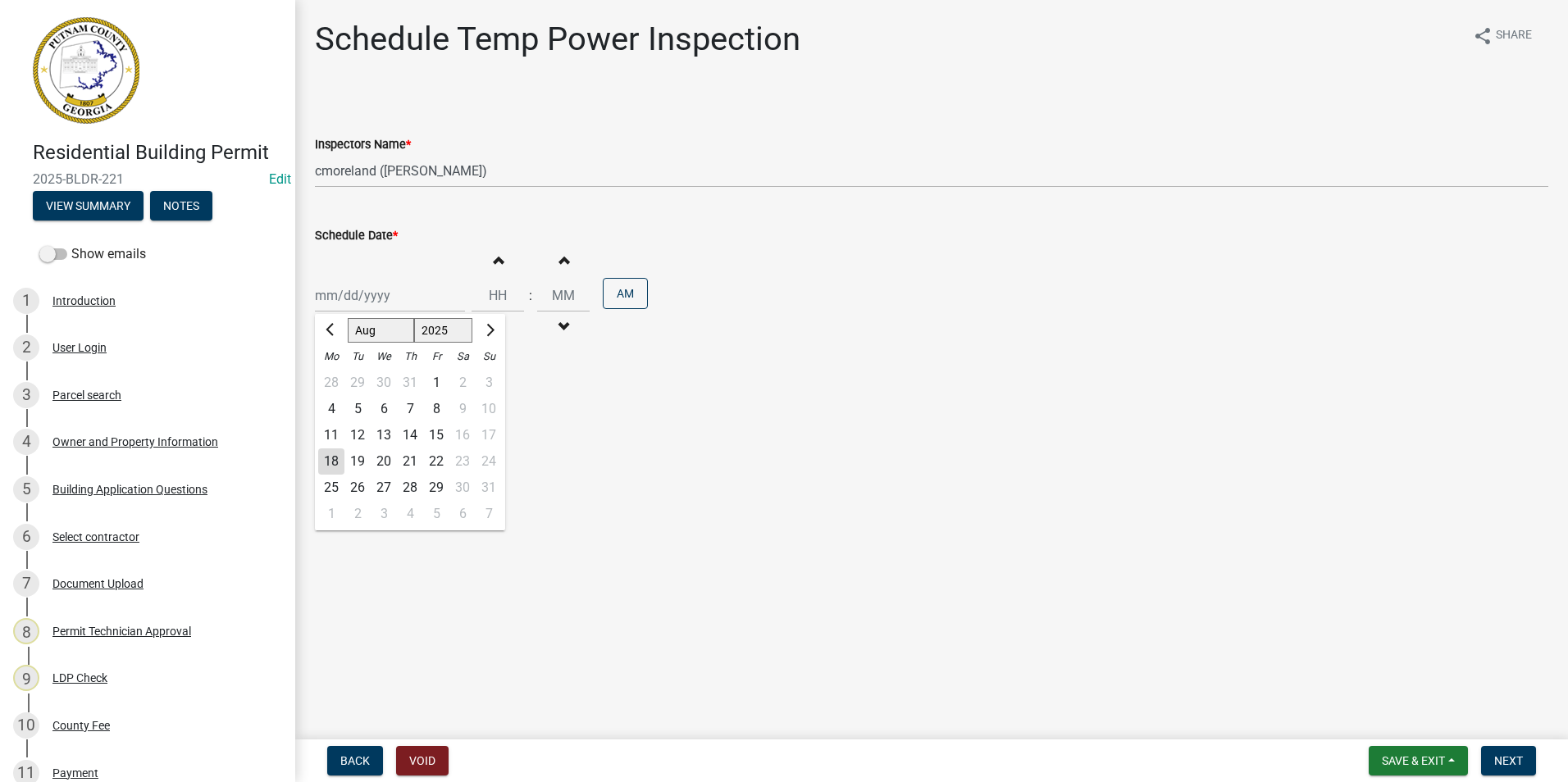
click at [377, 309] on div "[PERSON_NAME] Feb Mar Apr [PERSON_NAME][DATE] Oct Nov [DATE] 1526 1527 1528 152…" at bounding box center [390, 295] width 150 height 33
click at [355, 460] on div "19" at bounding box center [357, 461] width 26 height 26
type input "[DATE]"
click at [1527, 768] on button "Next" at bounding box center [1508, 760] width 55 height 30
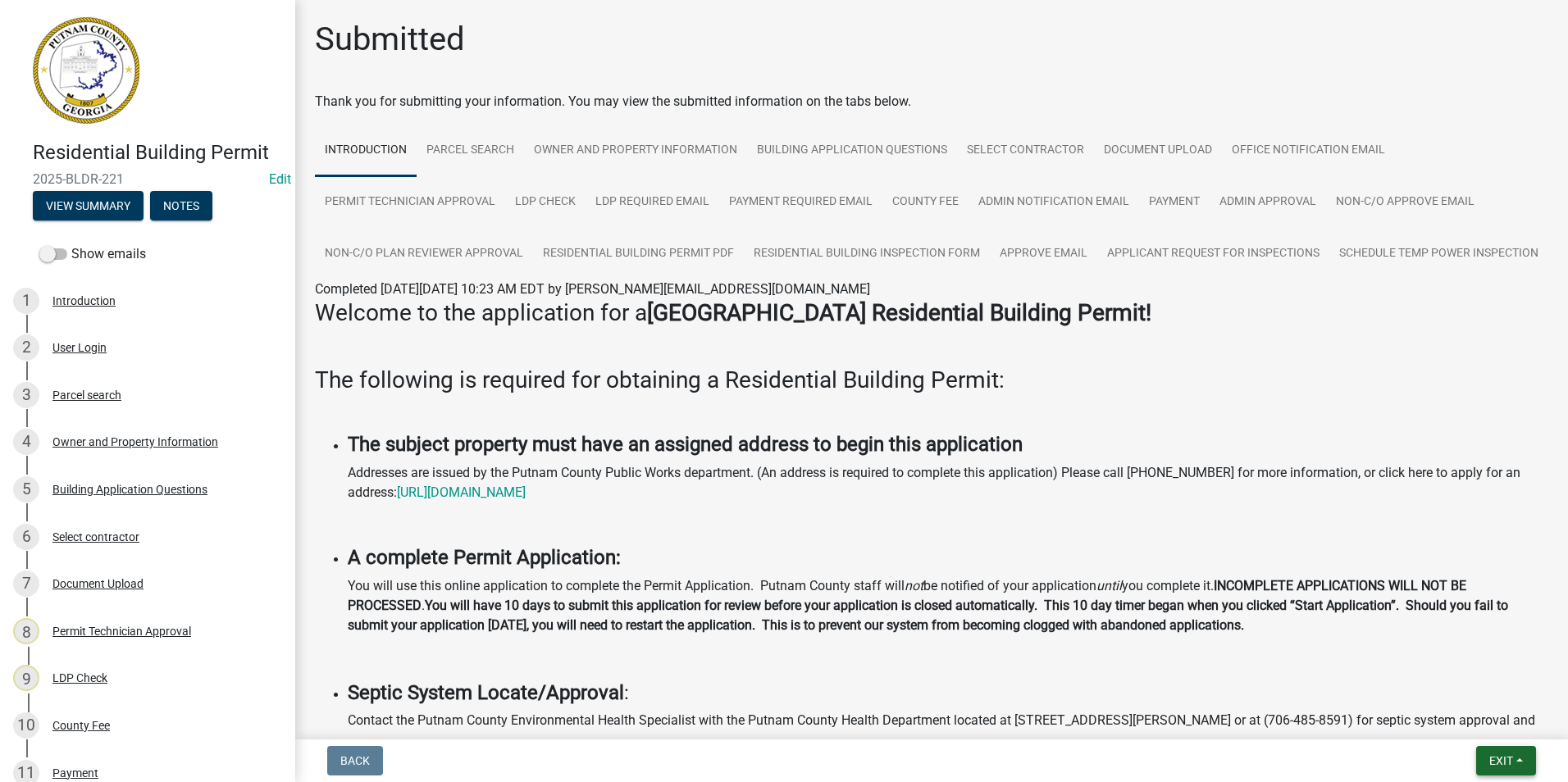
click at [1493, 753] on button "Exit" at bounding box center [1506, 760] width 60 height 30
click at [1477, 702] on button "Save & Exit" at bounding box center [1470, 719] width 131 height 40
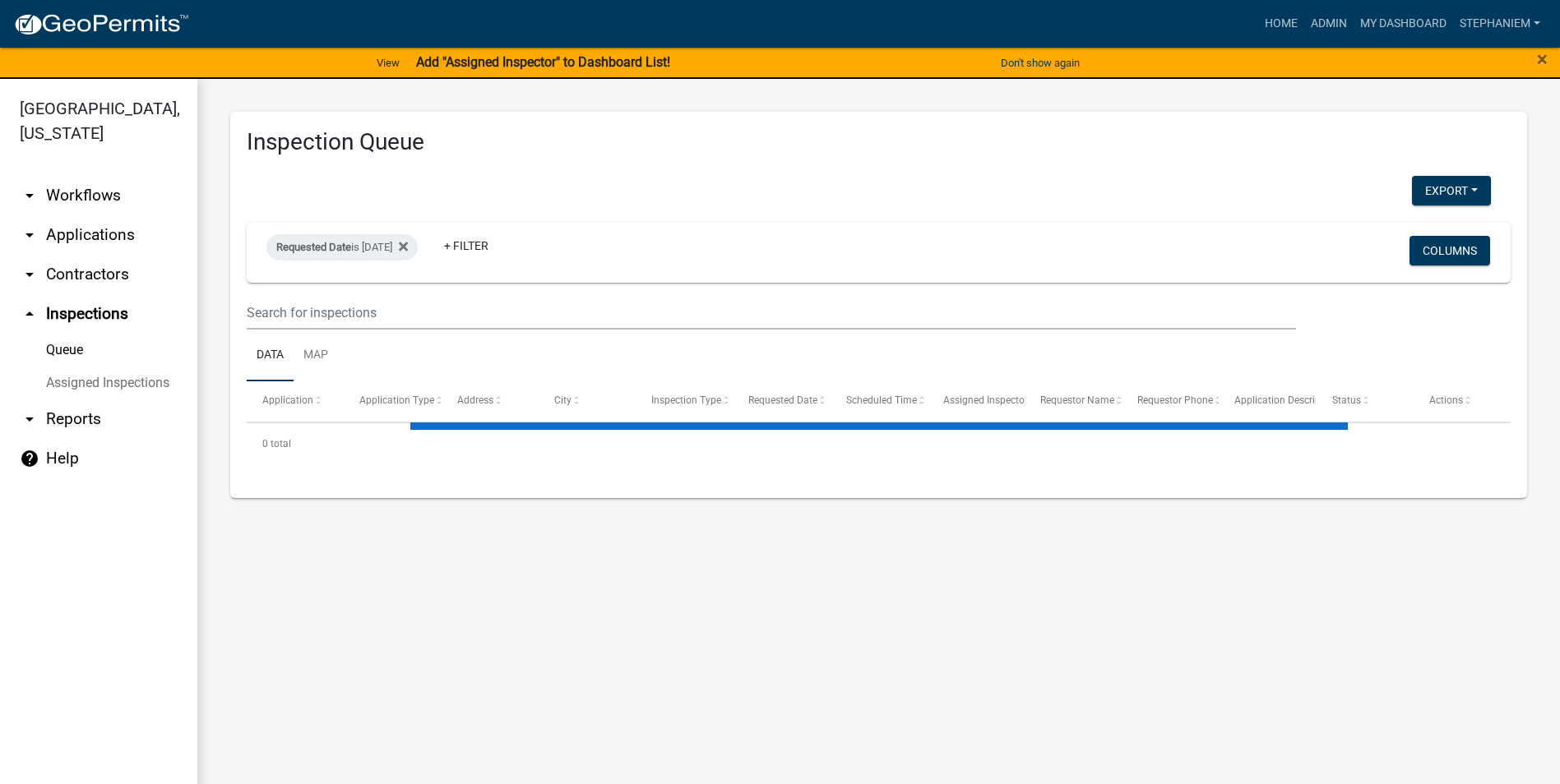
select select "3: 100"
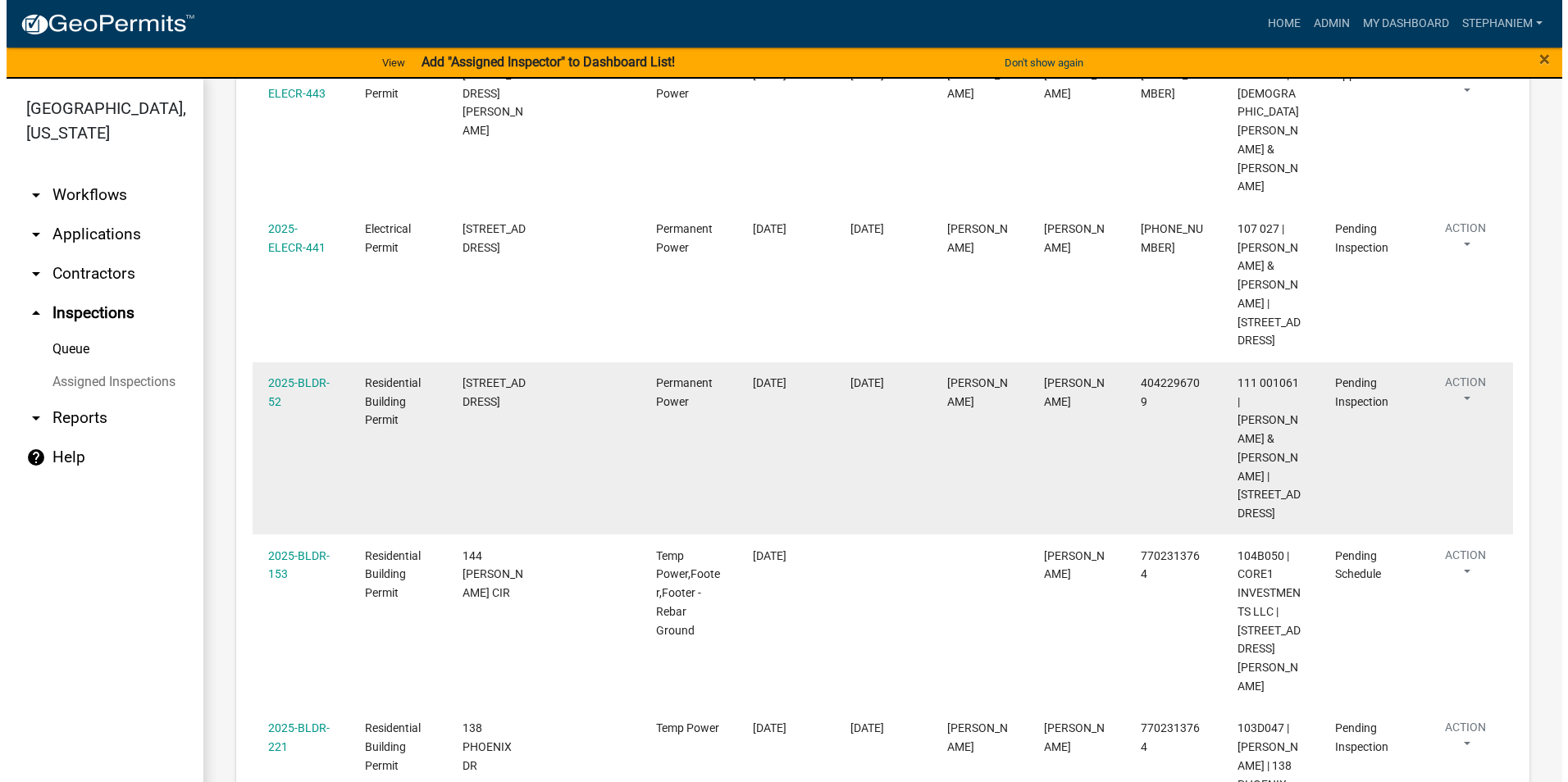
scroll to position [2296, 0]
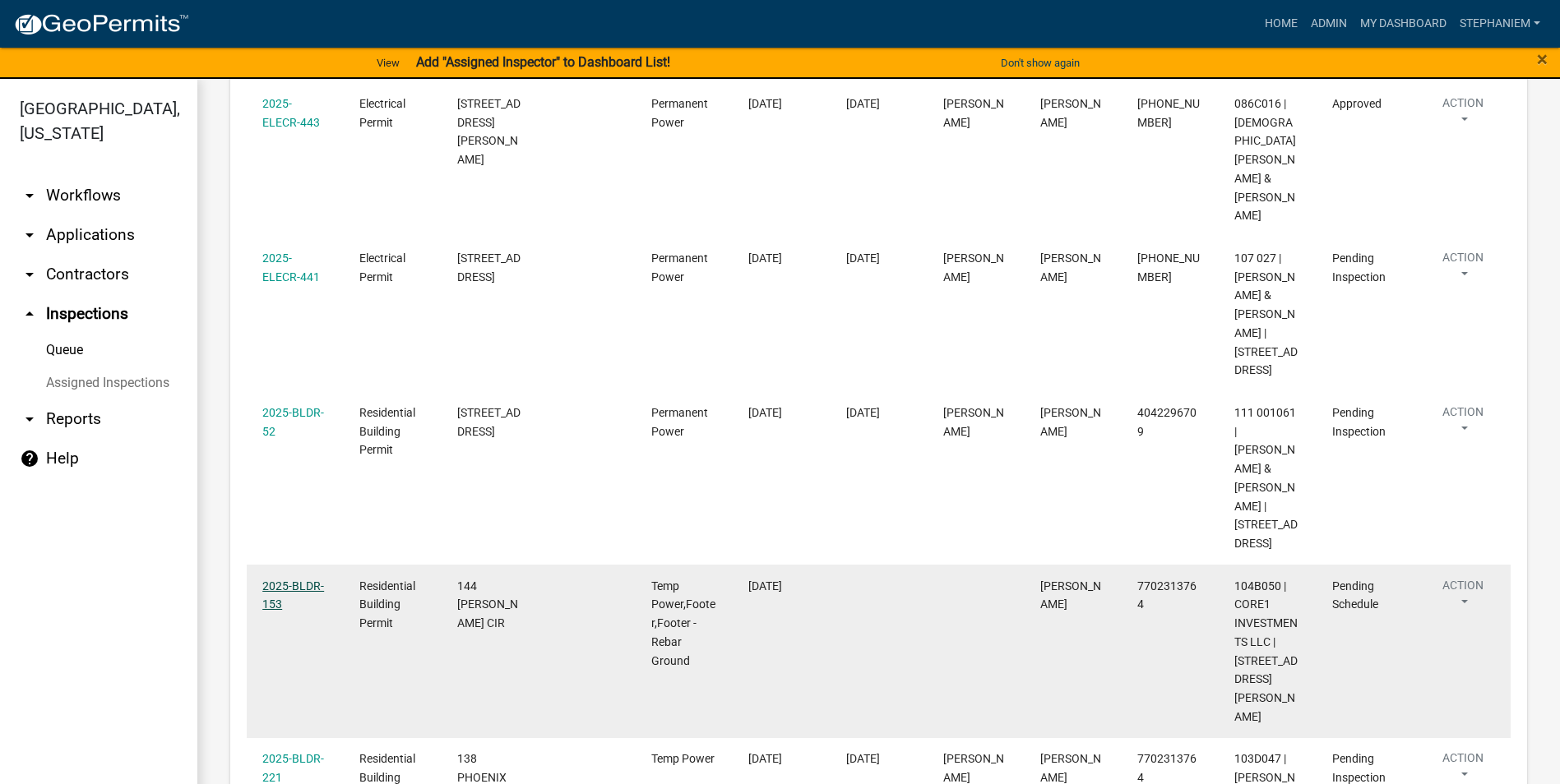
click at [267, 580] on link "2025-BLDR-153" at bounding box center [293, 595] width 61 height 32
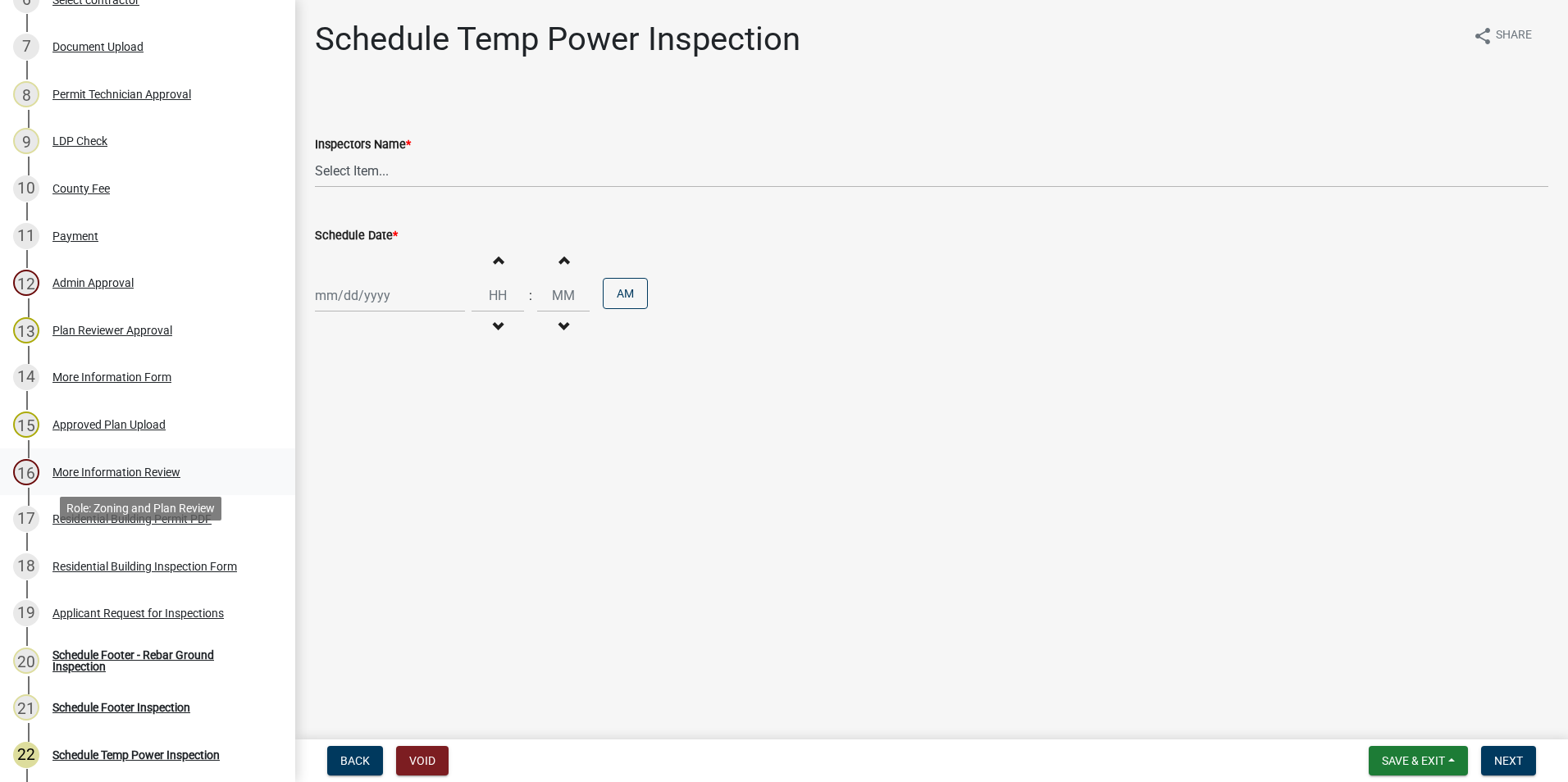
scroll to position [574, 0]
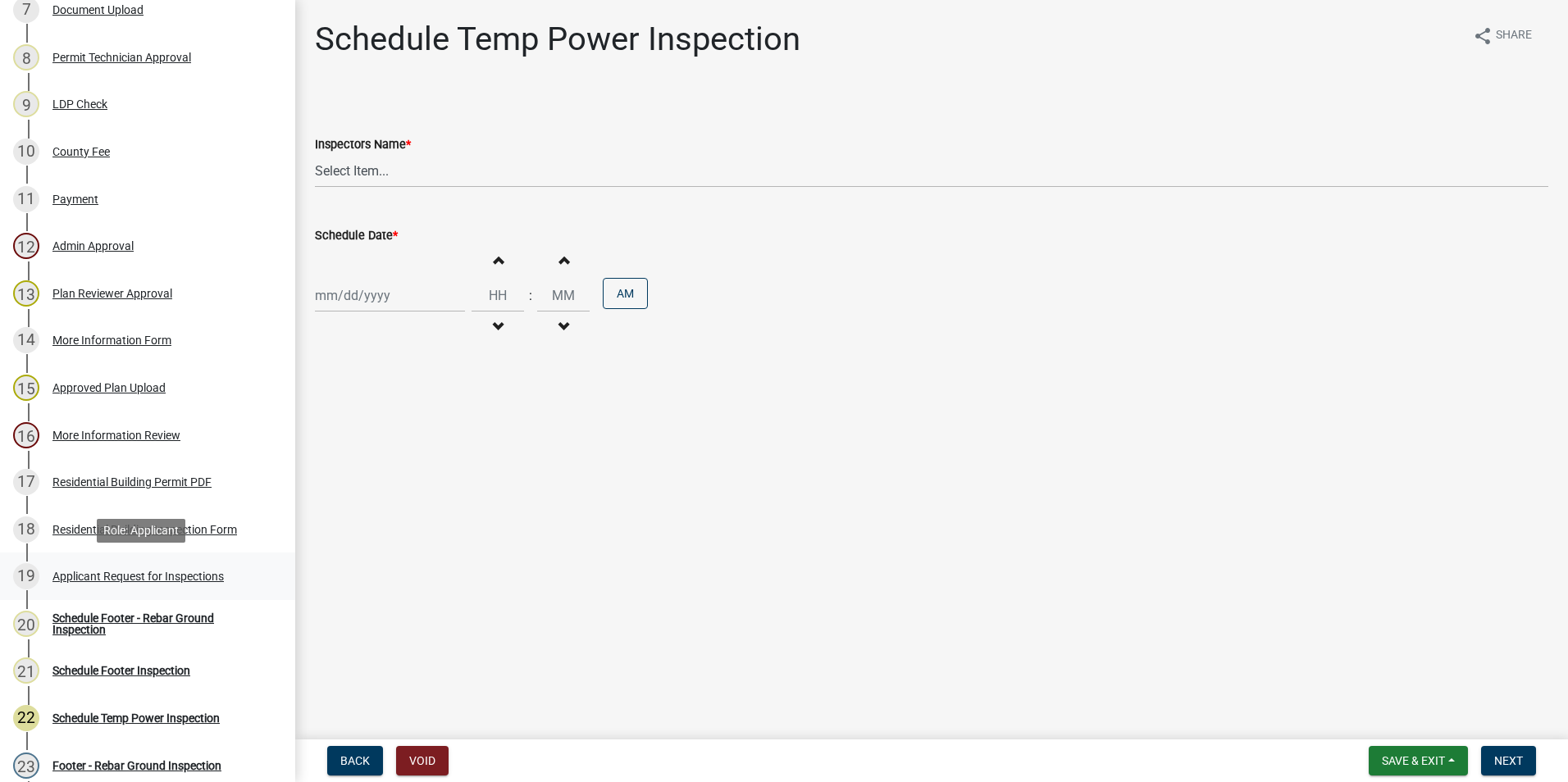
click at [212, 576] on div "Applicant Request for Inspections" at bounding box center [138, 576] width 171 height 12
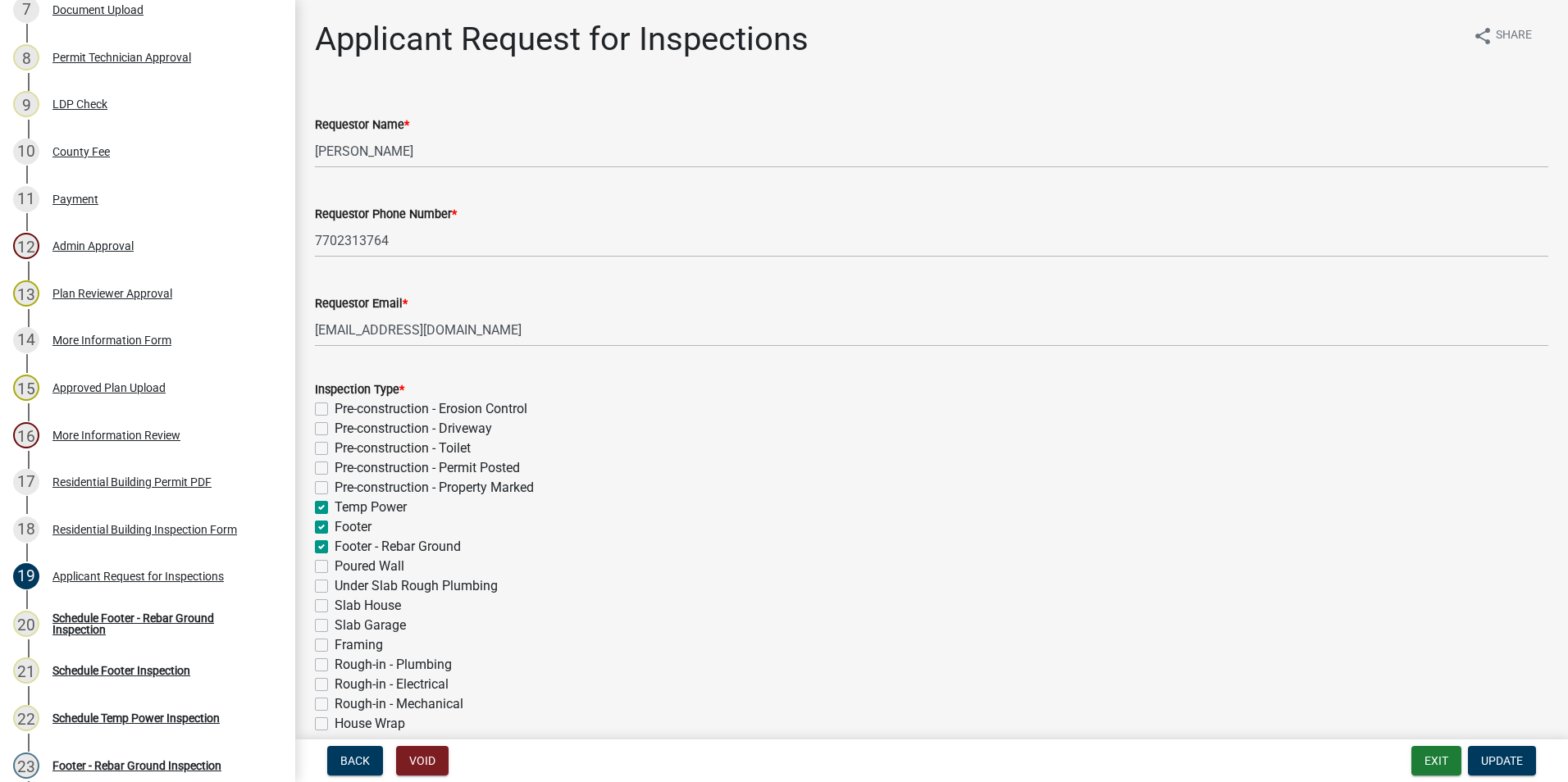
click at [335, 504] on label "Temp Power" at bounding box center [371, 508] width 72 height 20
click at [335, 504] on input "Temp Power" at bounding box center [340, 503] width 11 height 11
checkbox input "false"
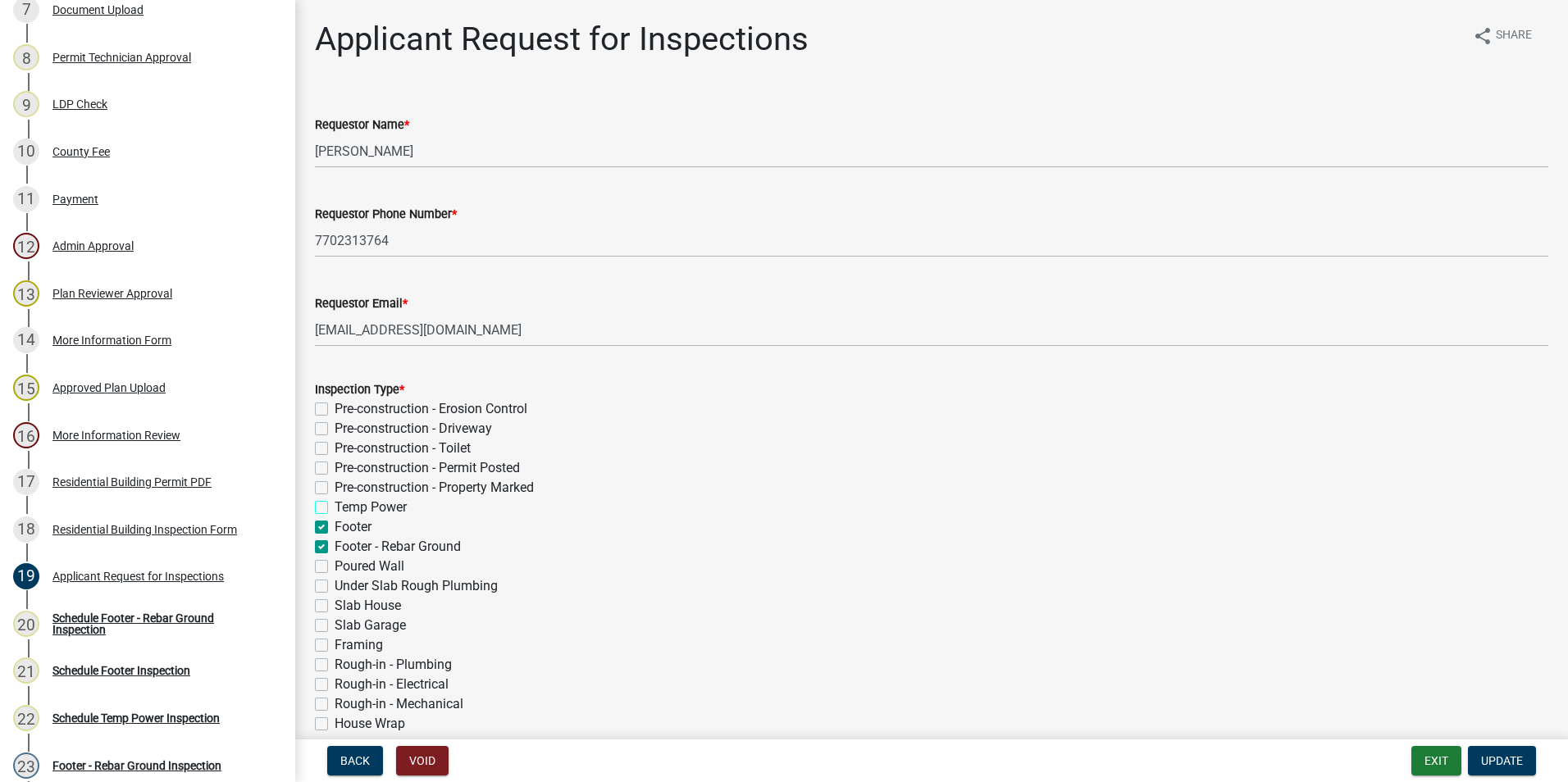
checkbox input "false"
checkbox input "true"
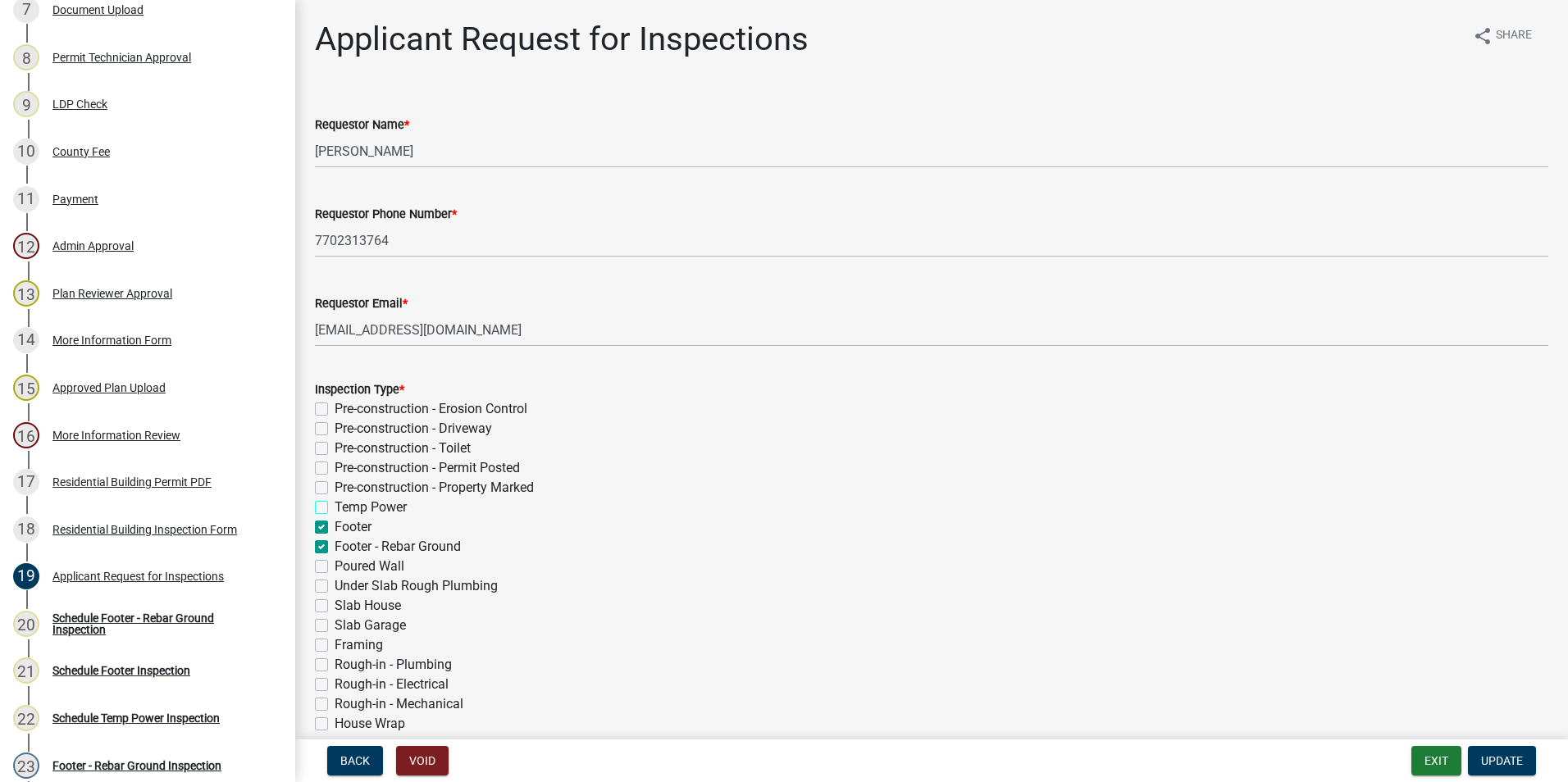
checkbox input "true"
checkbox input "false"
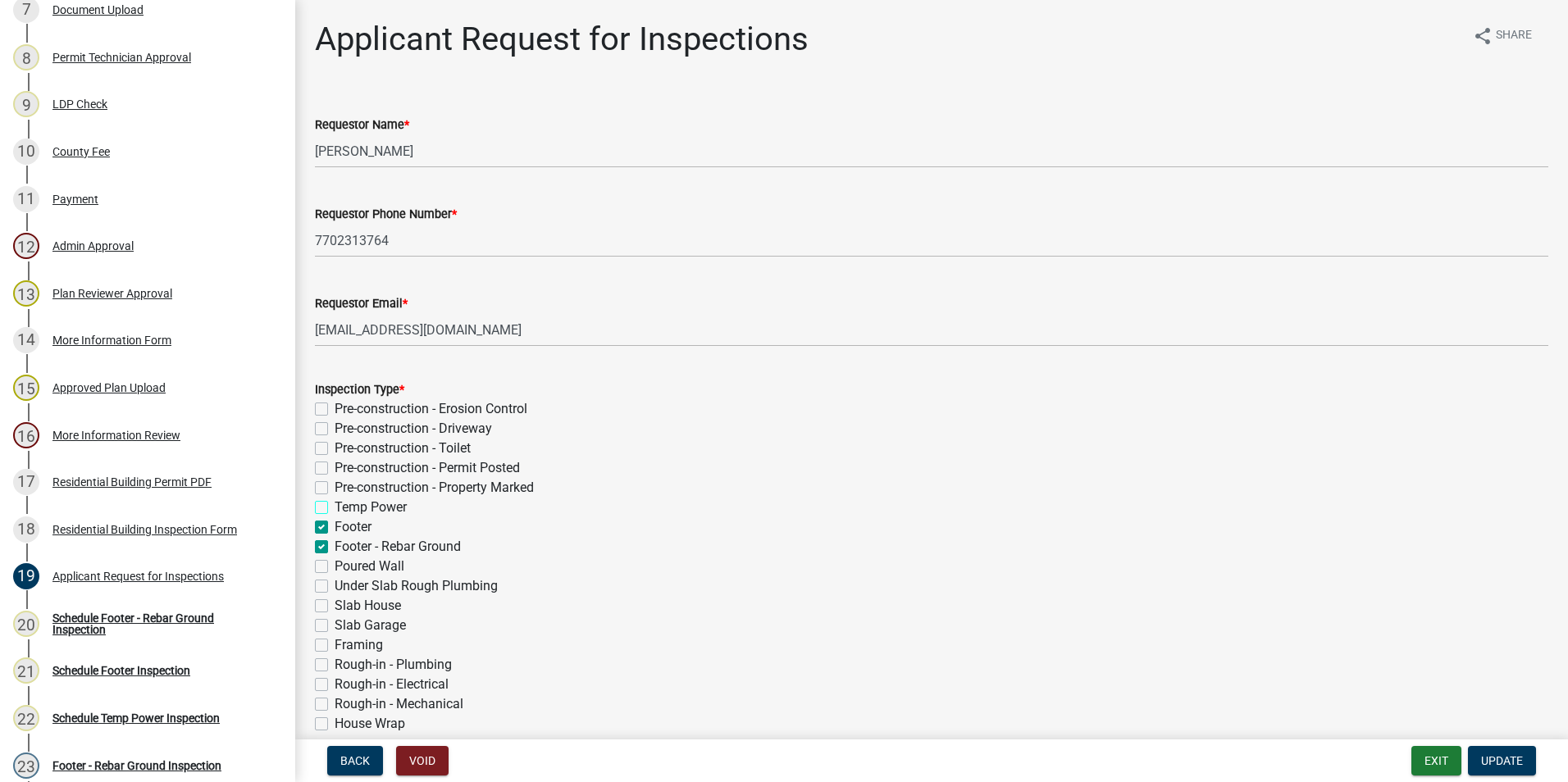
checkbox input "false"
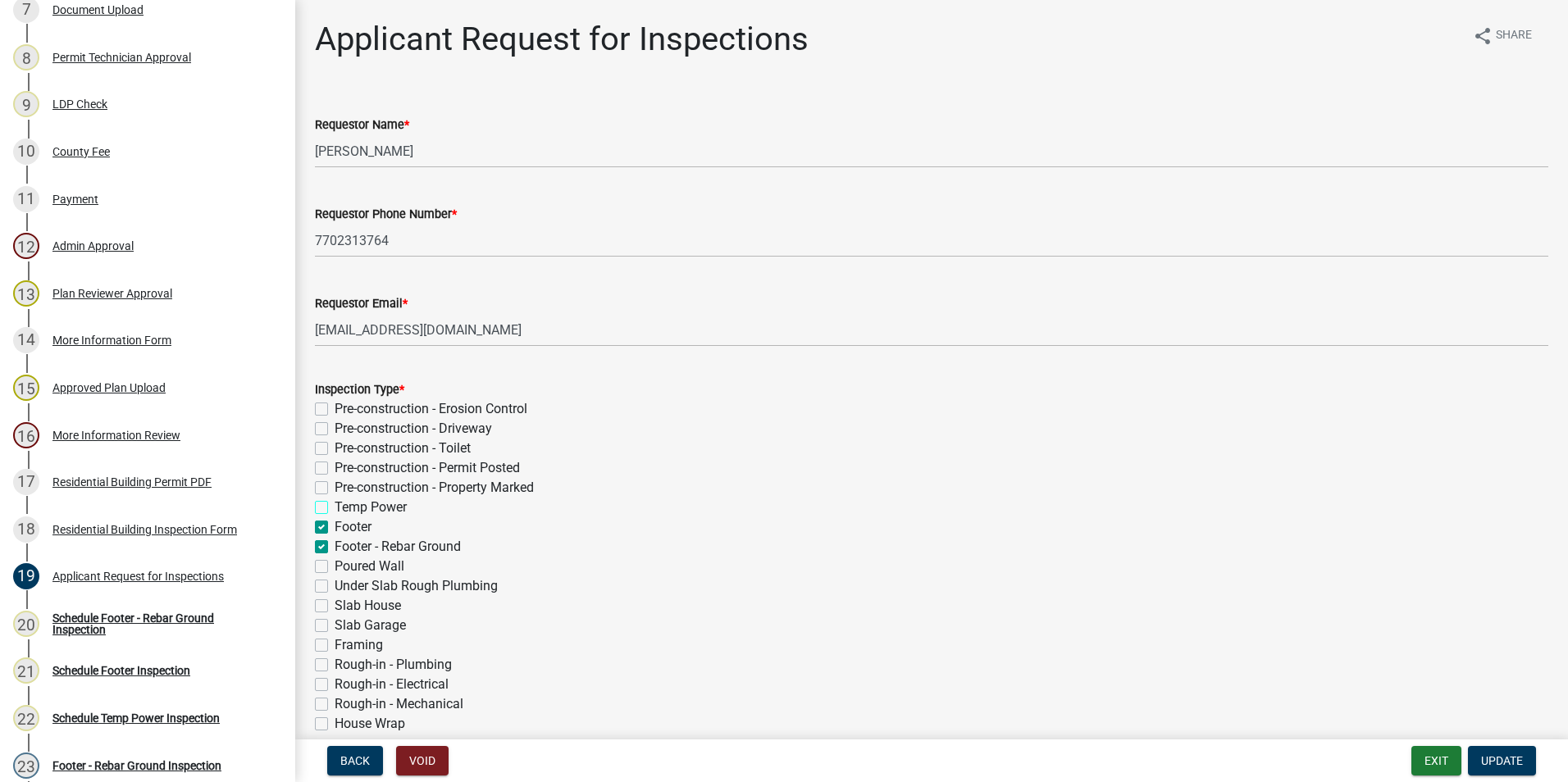
checkbox input "false"
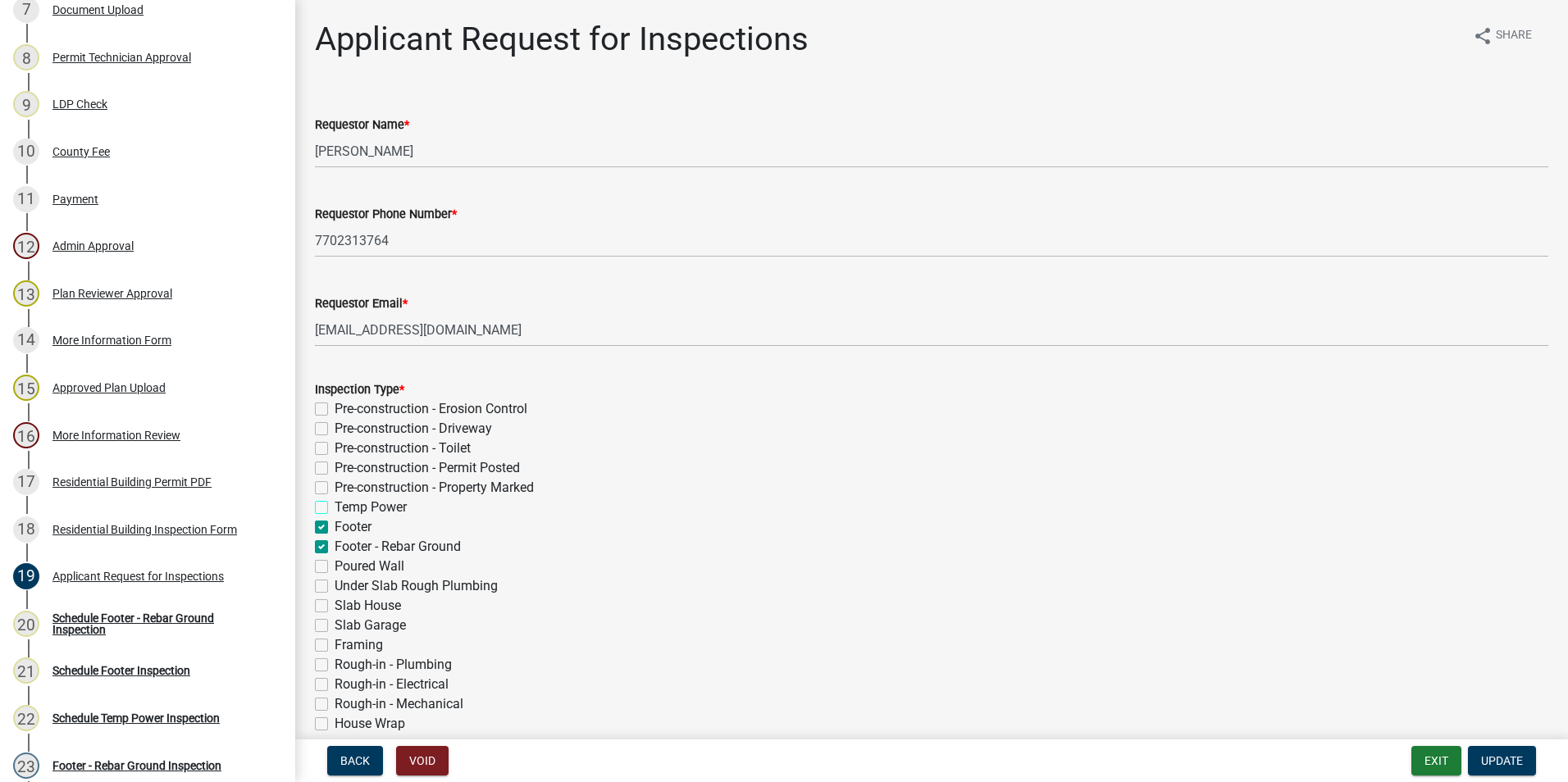
checkbox input "false"
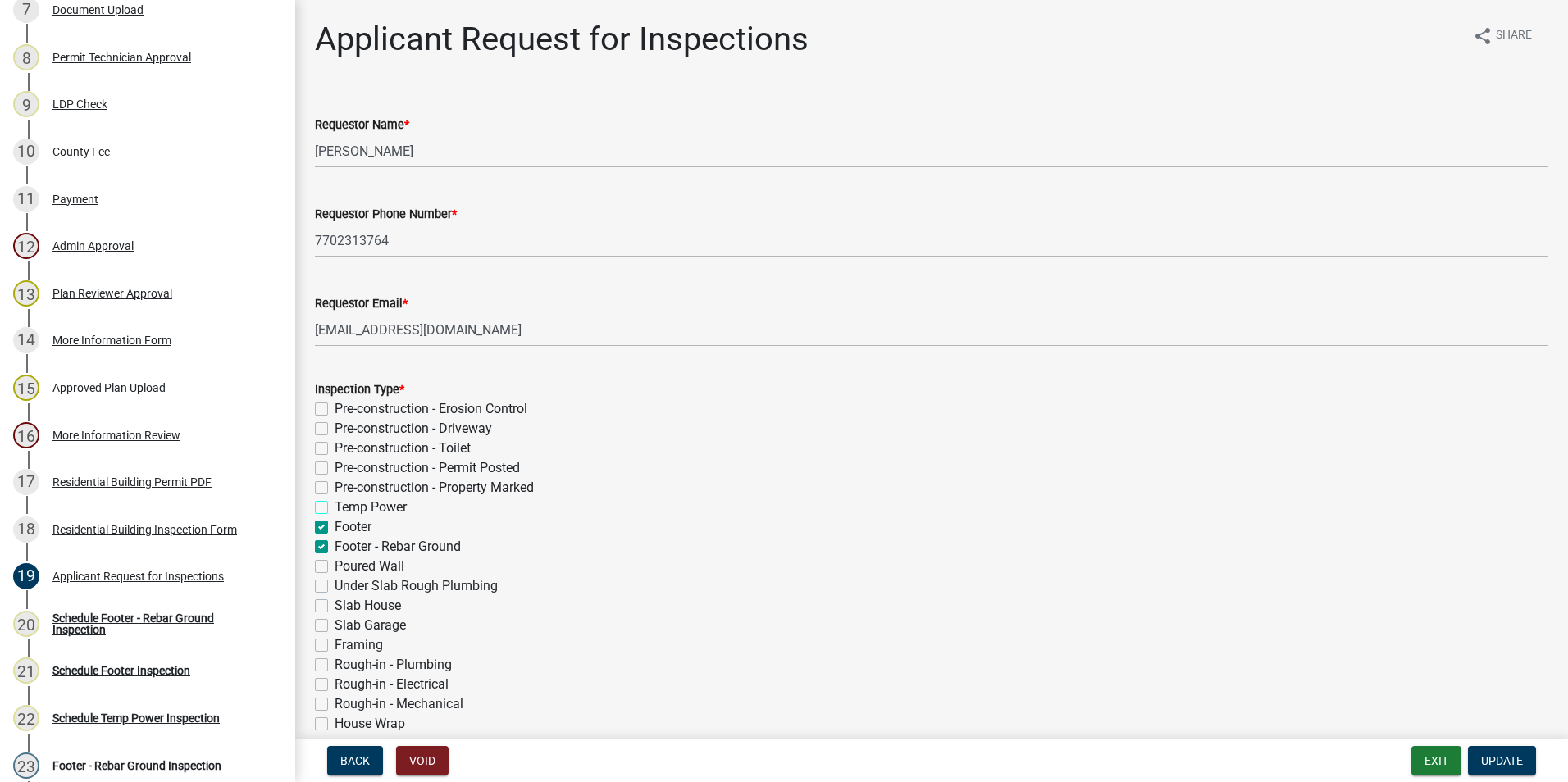
checkbox input "false"
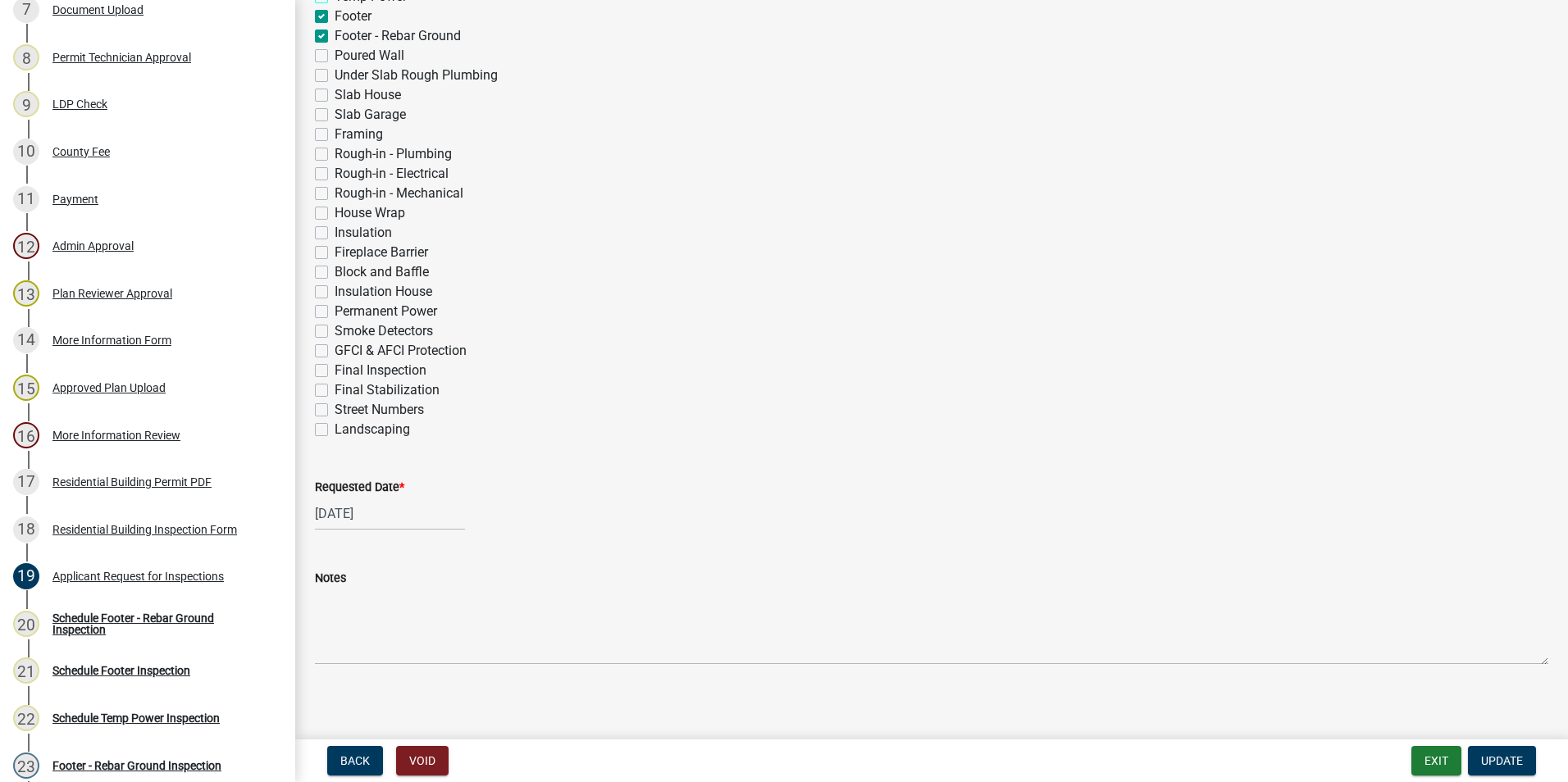
scroll to position [520, 0]
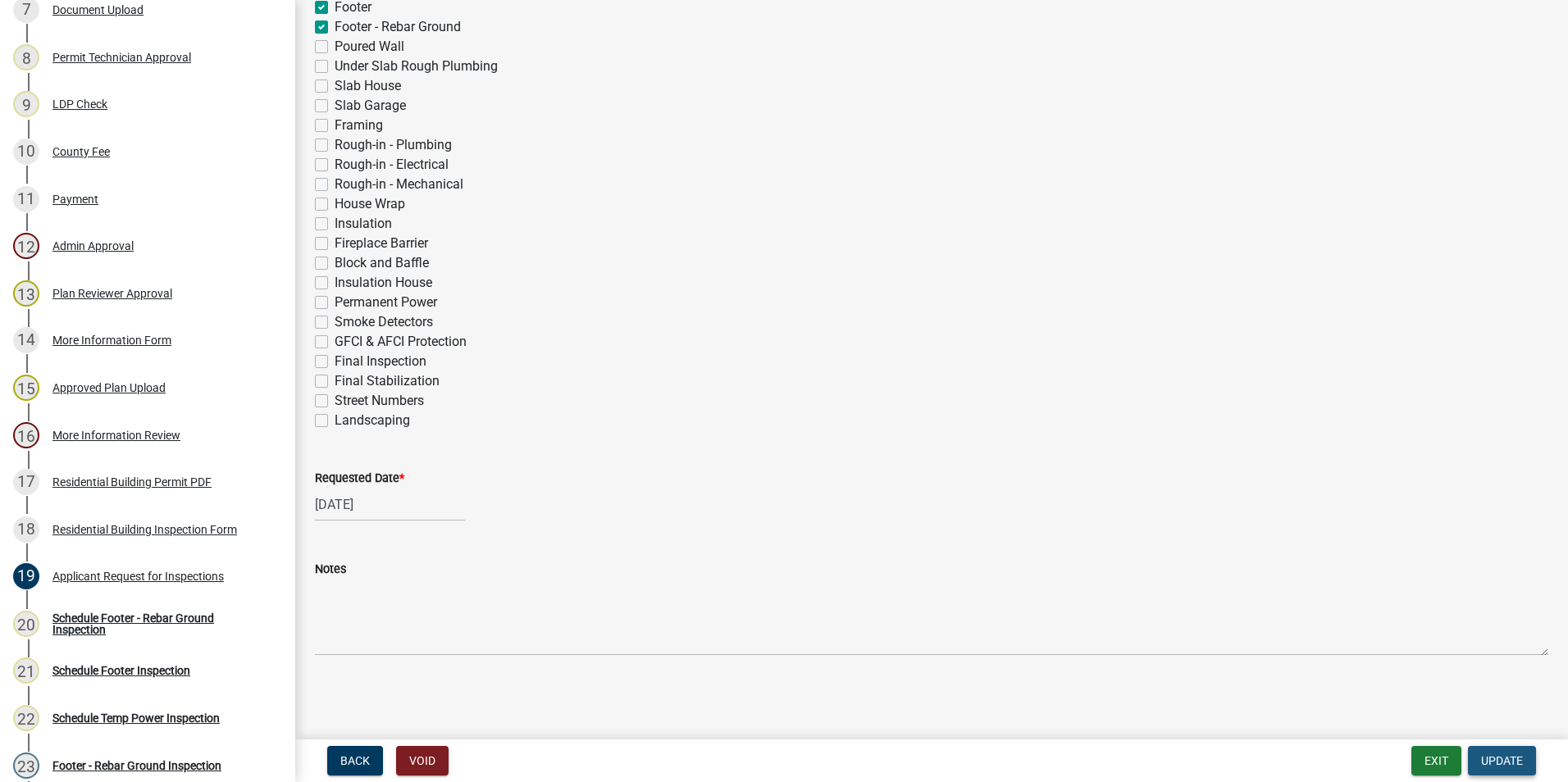
click at [1508, 756] on span "Update" at bounding box center [1502, 760] width 42 height 14
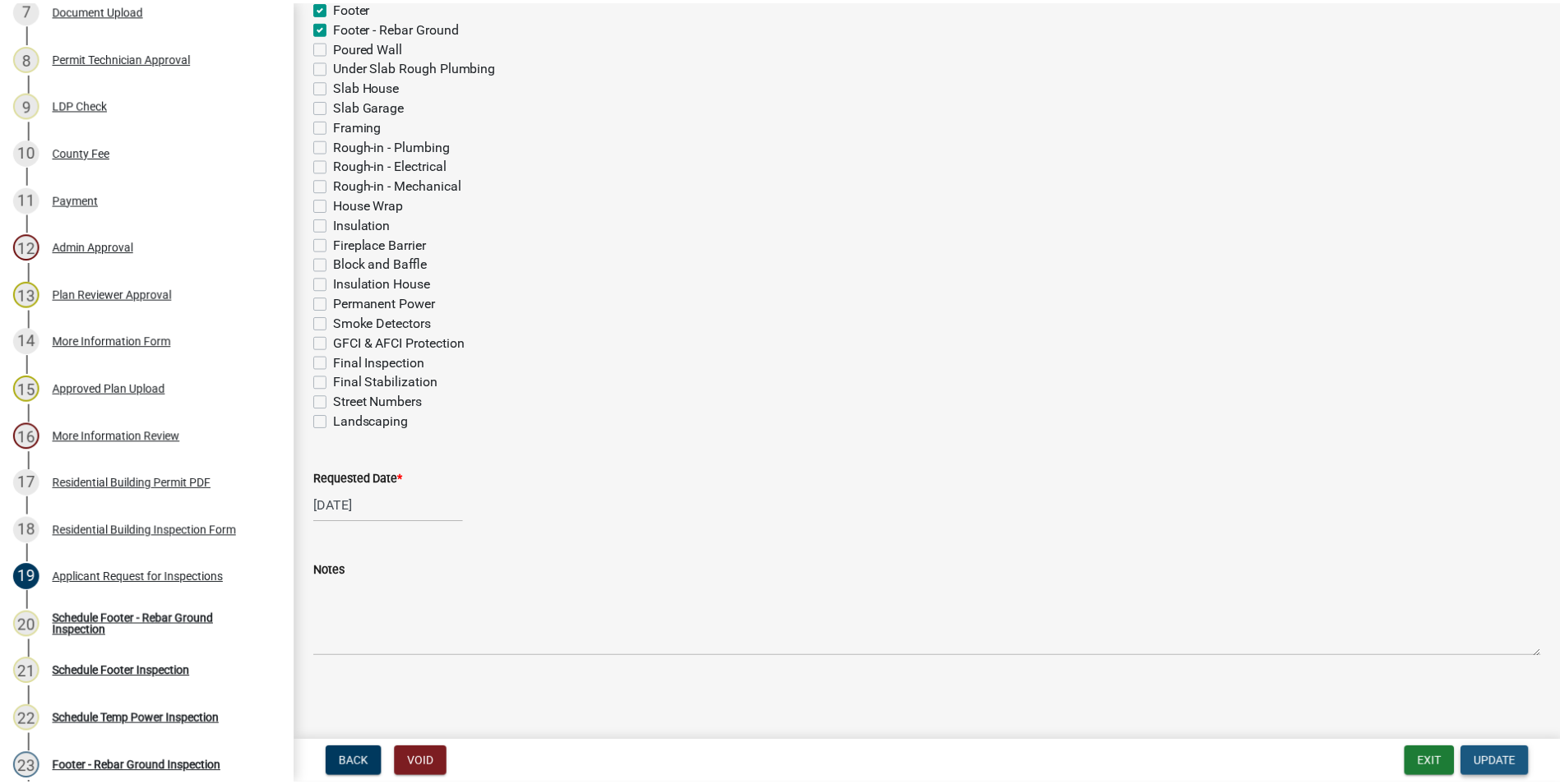
scroll to position [0, 0]
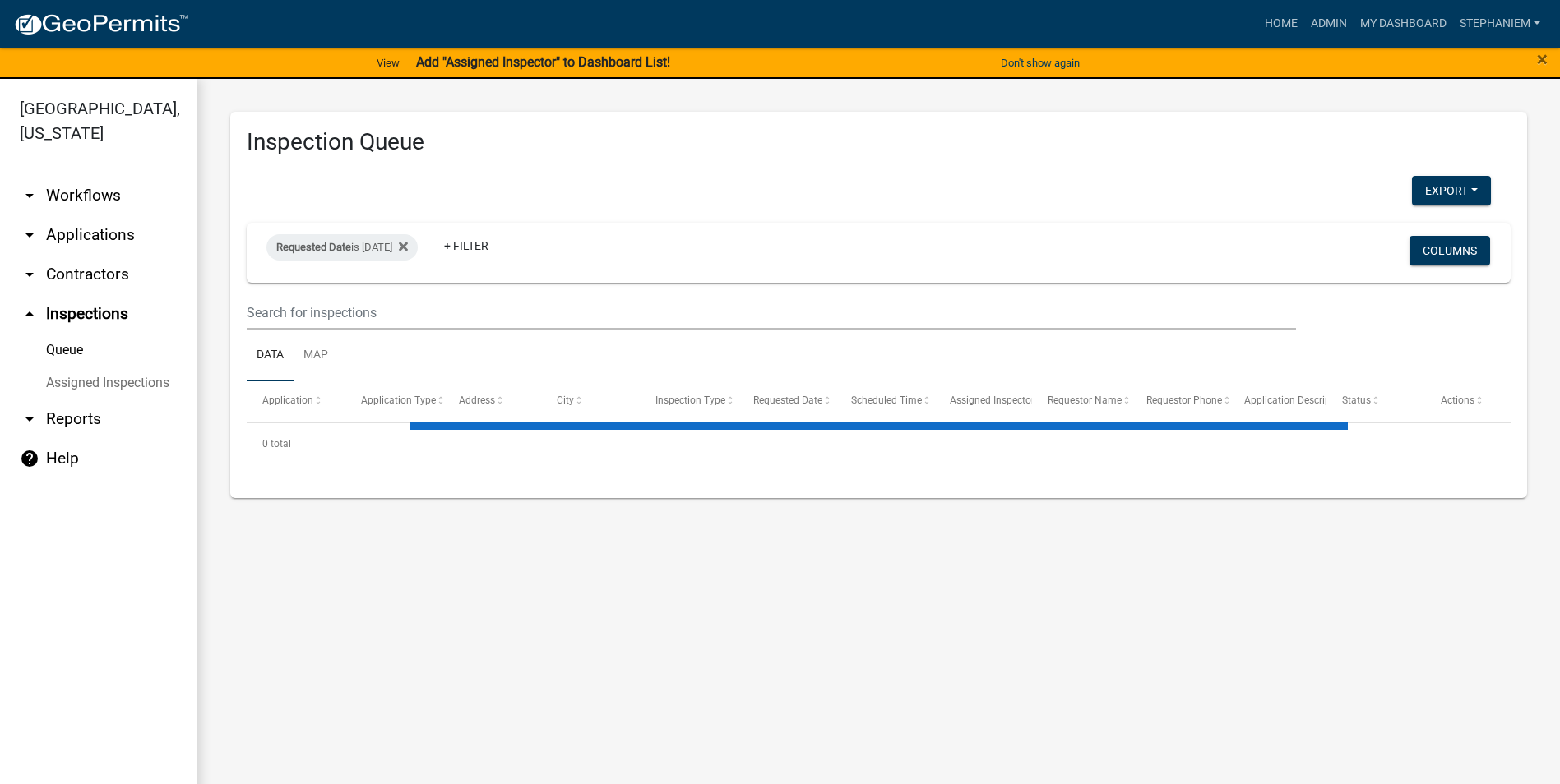
select select "3: 100"
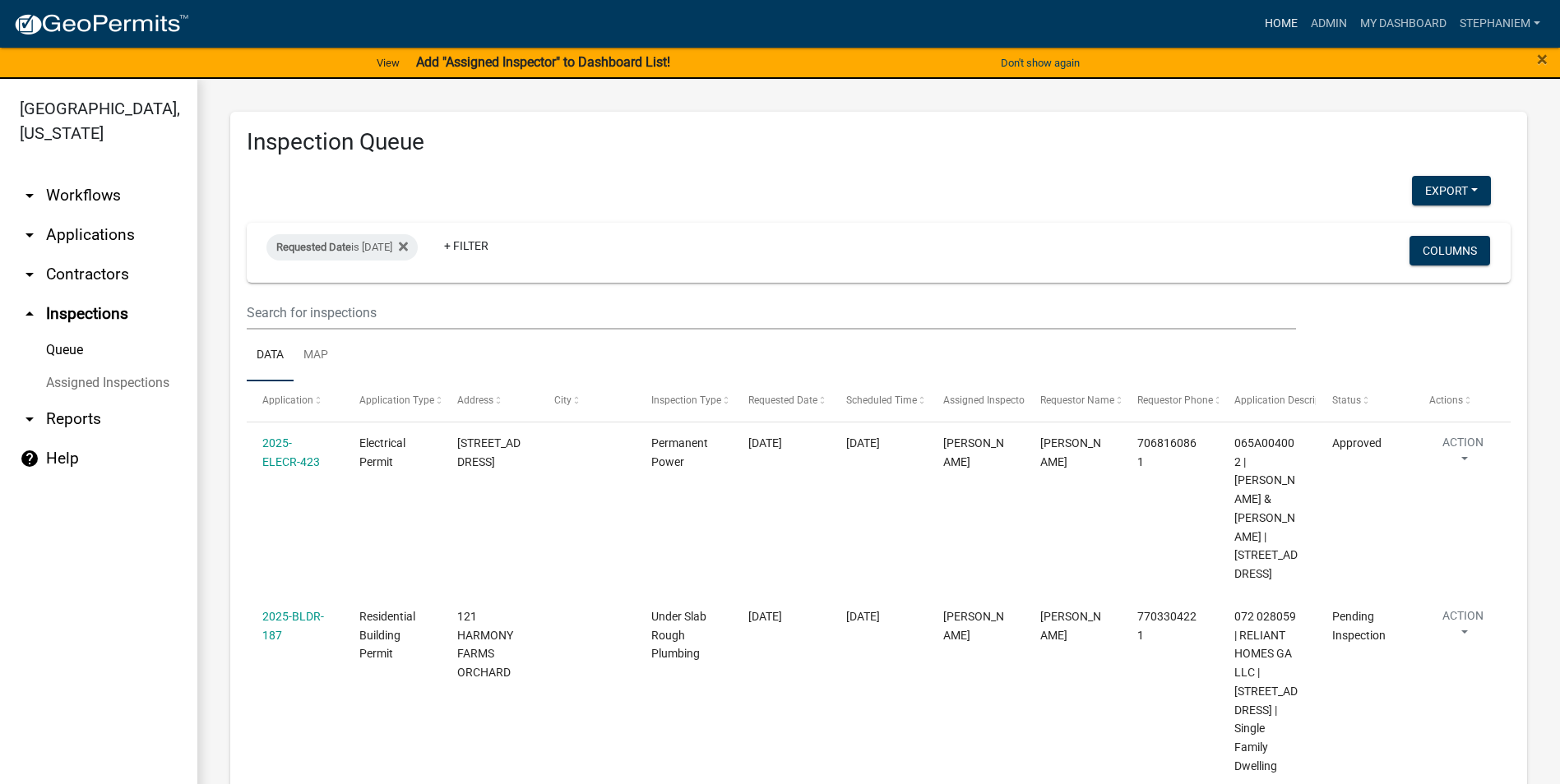
click at [1288, 24] on link "Home" at bounding box center [1281, 24] width 46 height 32
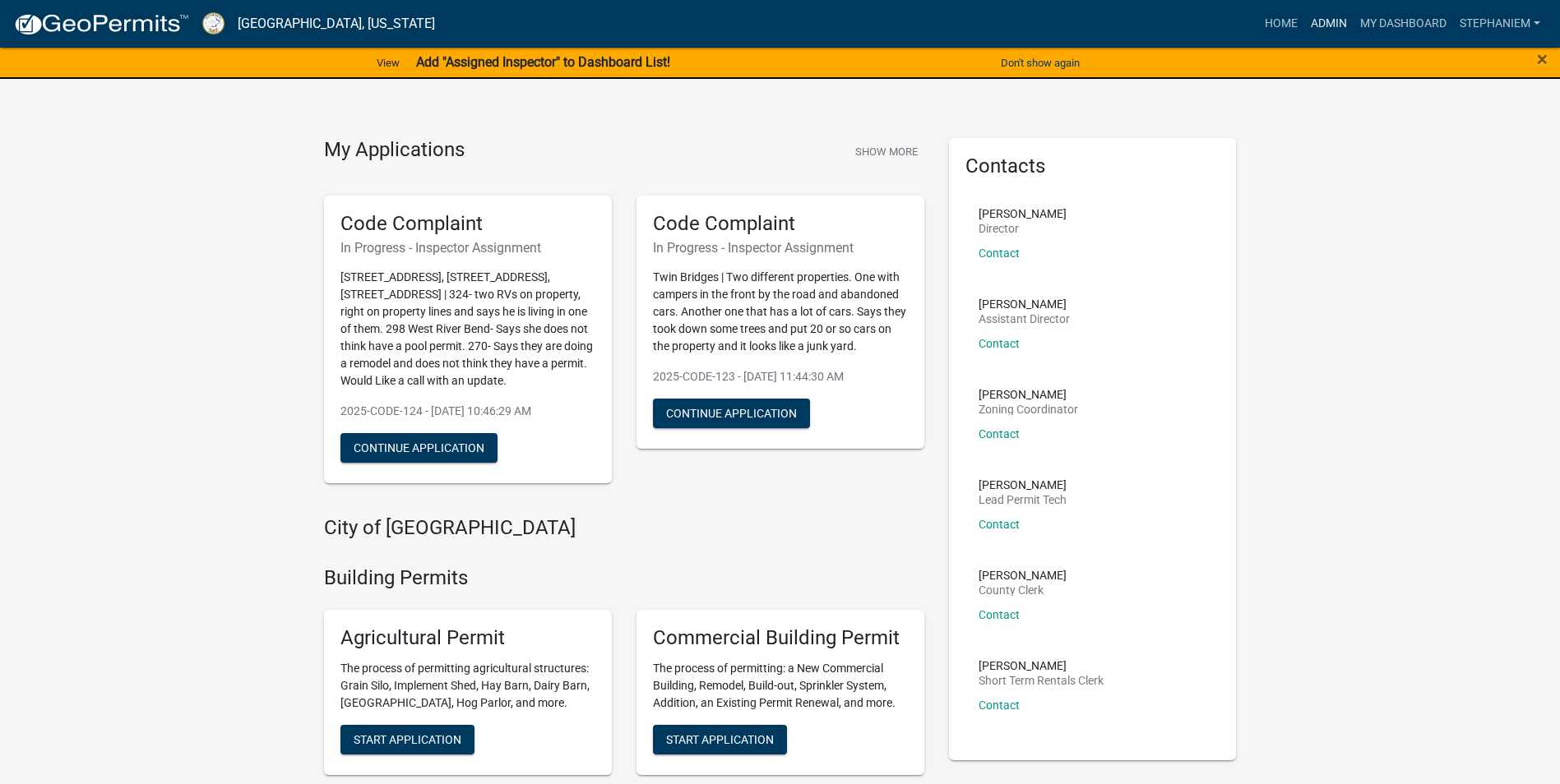
click at [1327, 19] on link "Admin" at bounding box center [1328, 24] width 50 height 32
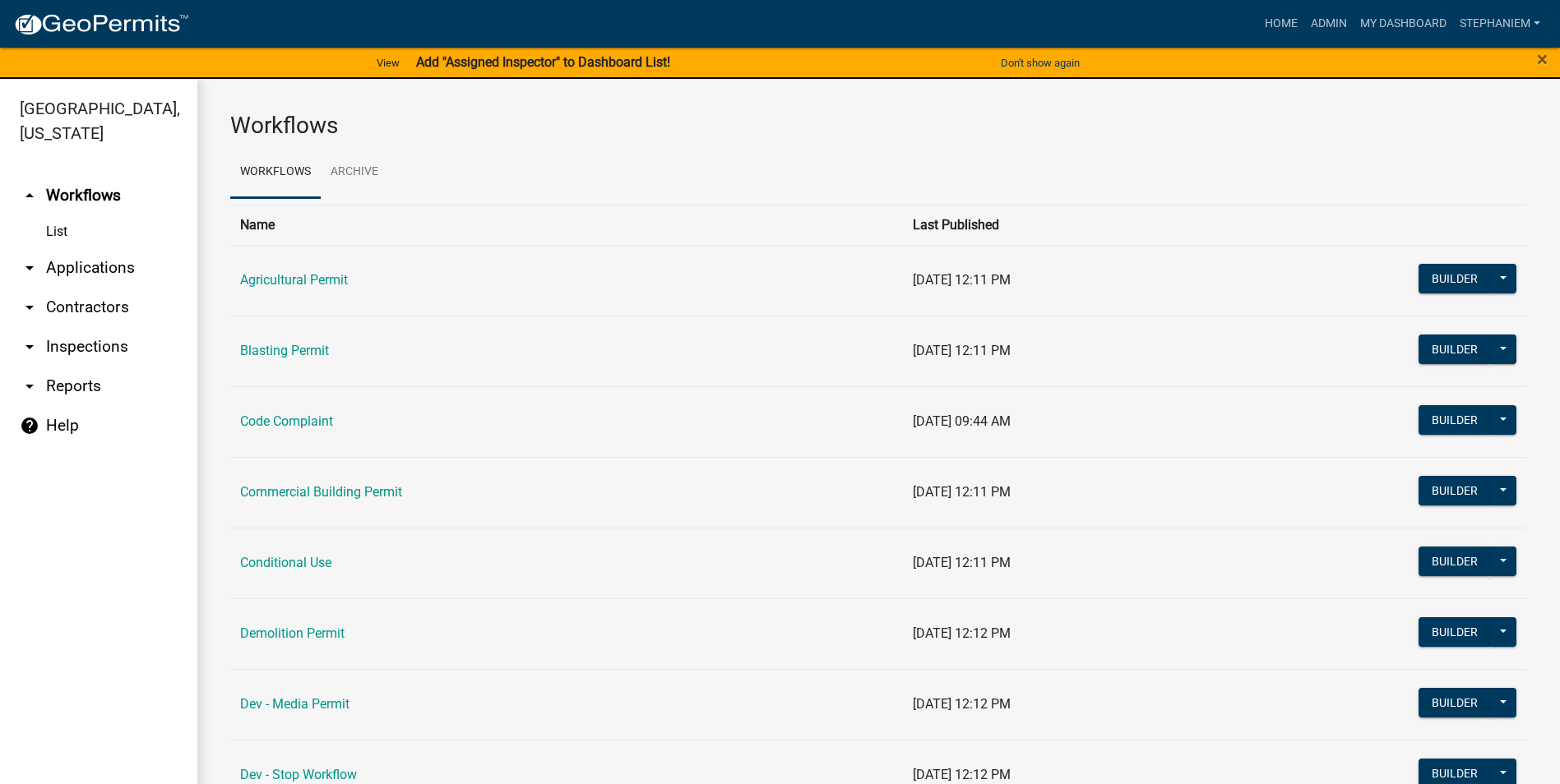
click at [104, 263] on link "arrow_drop_down Applications" at bounding box center [99, 269] width 197 height 40
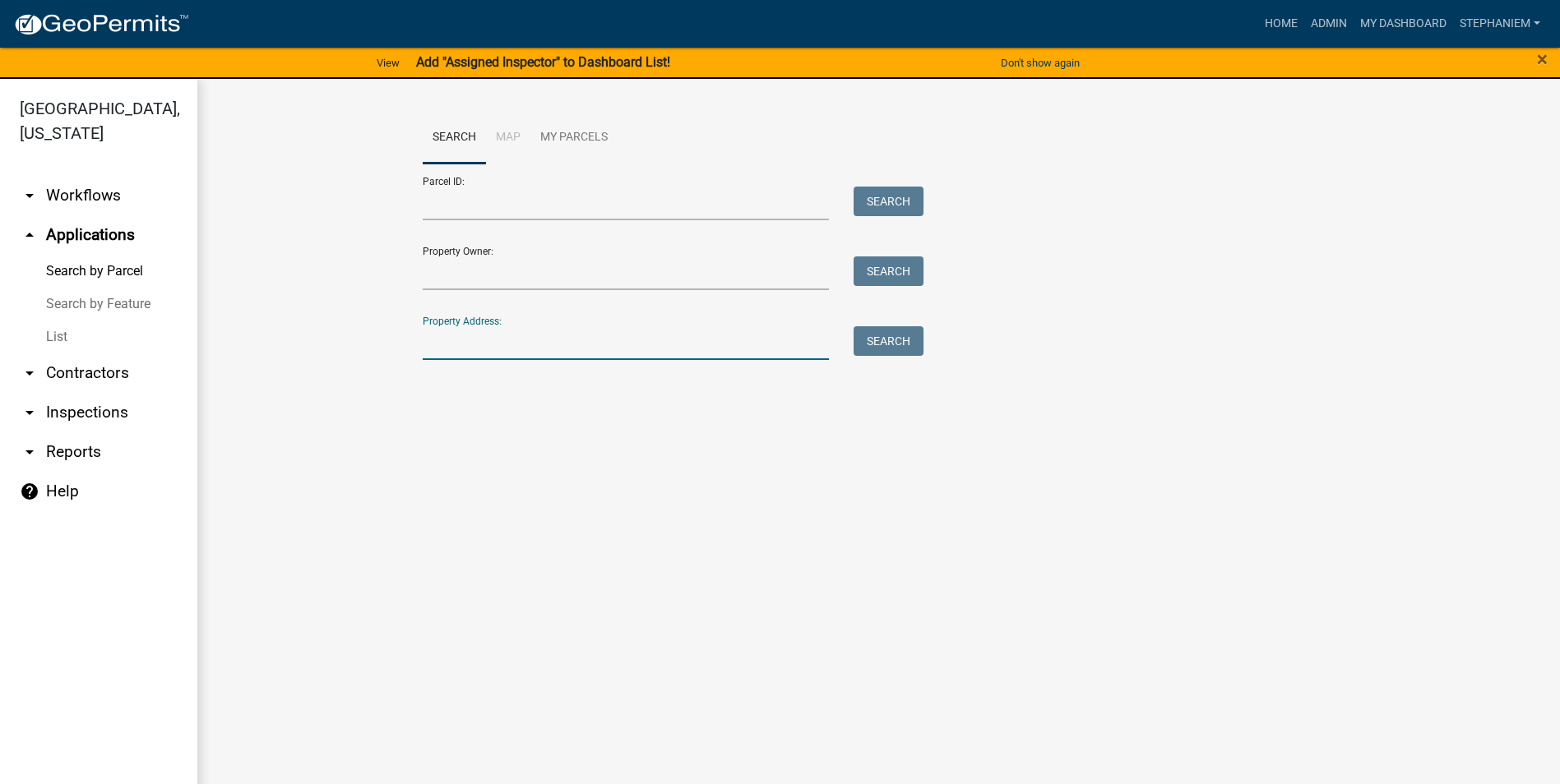
click at [481, 338] on input "Property Address:" at bounding box center [626, 343] width 407 height 33
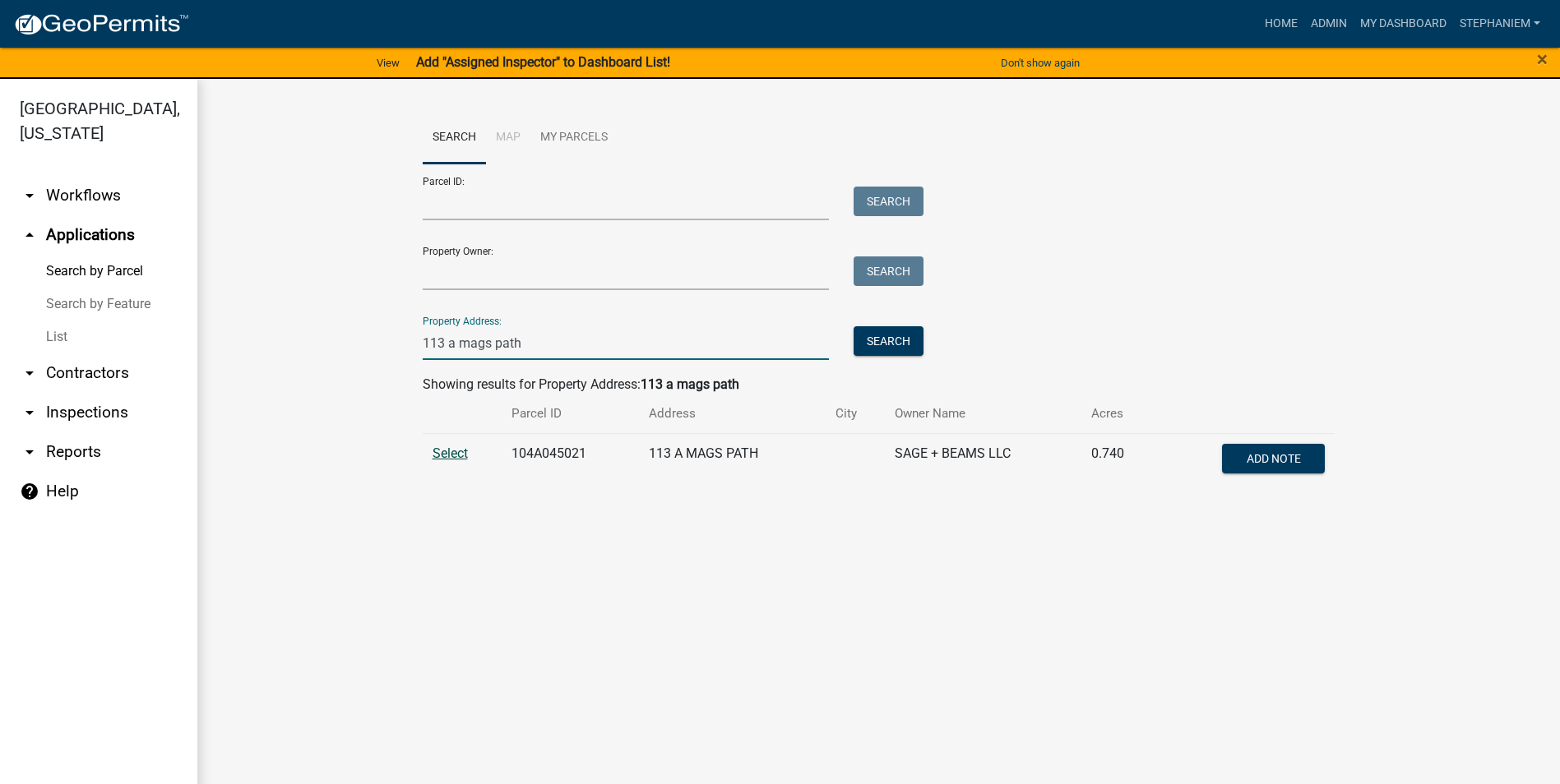
type input "113 a mags path"
click at [461, 458] on span "Select" at bounding box center [449, 453] width 35 height 15
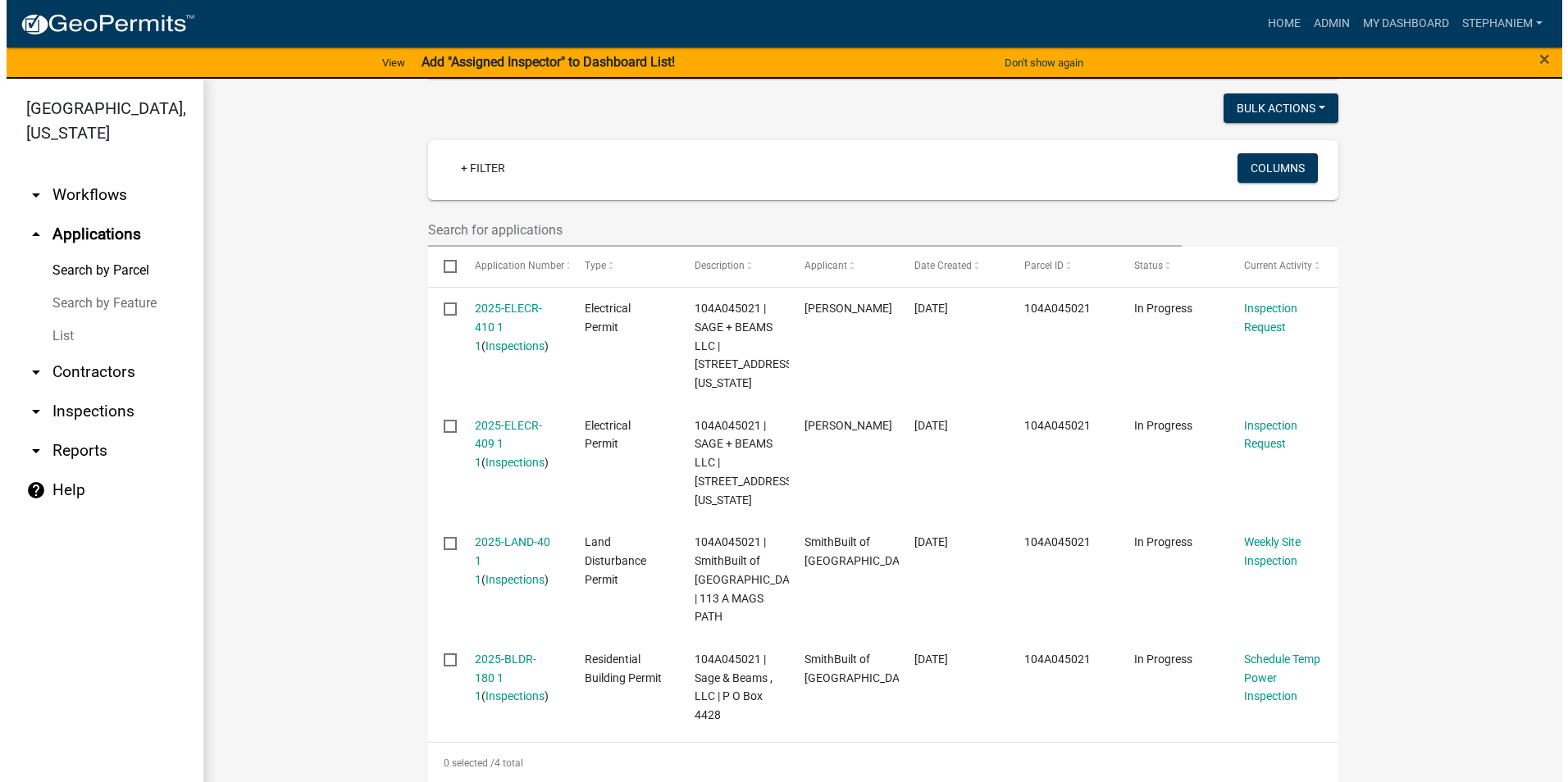
scroll to position [410, 0]
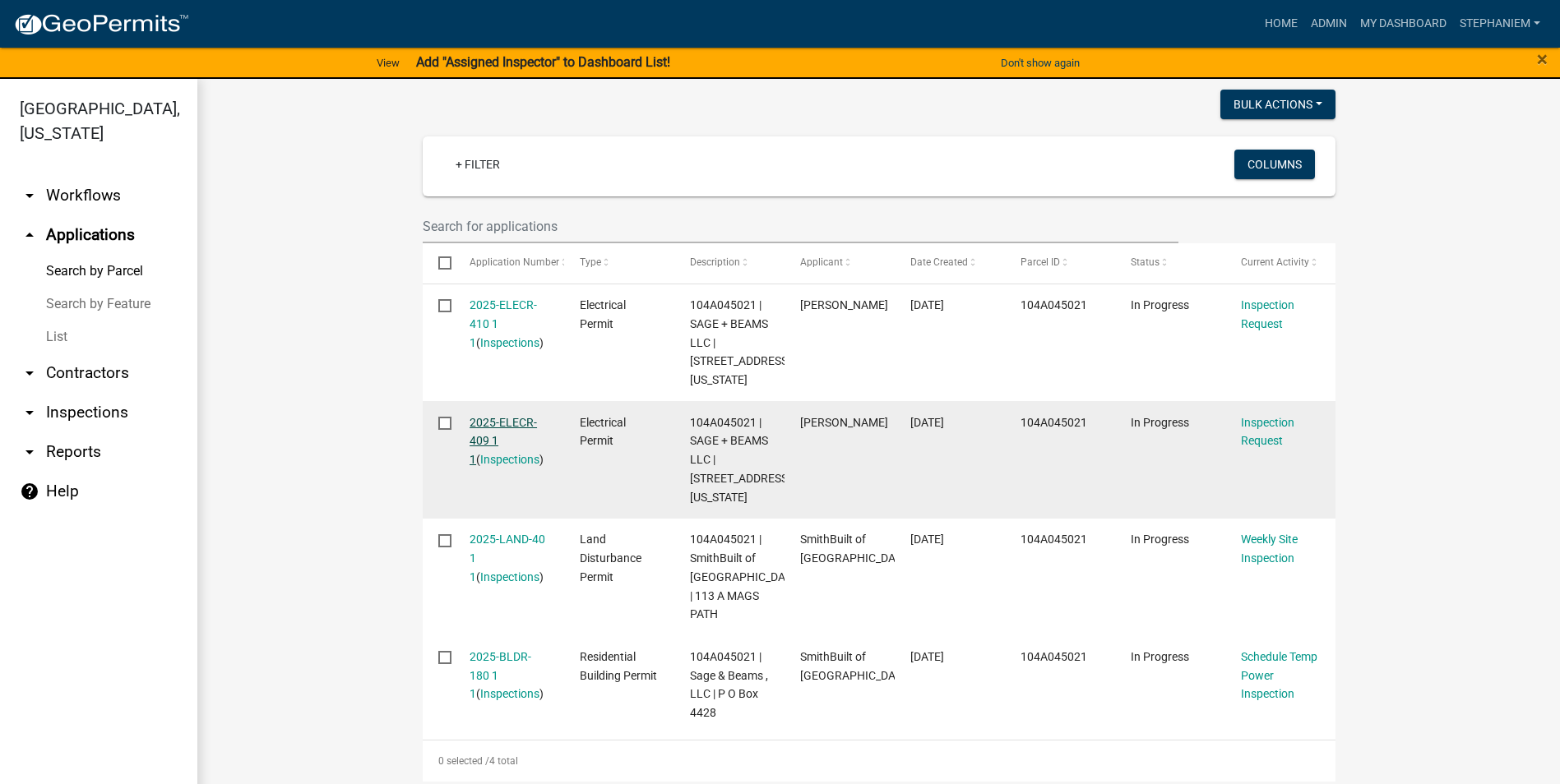
click at [488, 420] on link "2025-ELECR-409 1 1" at bounding box center [503, 441] width 68 height 51
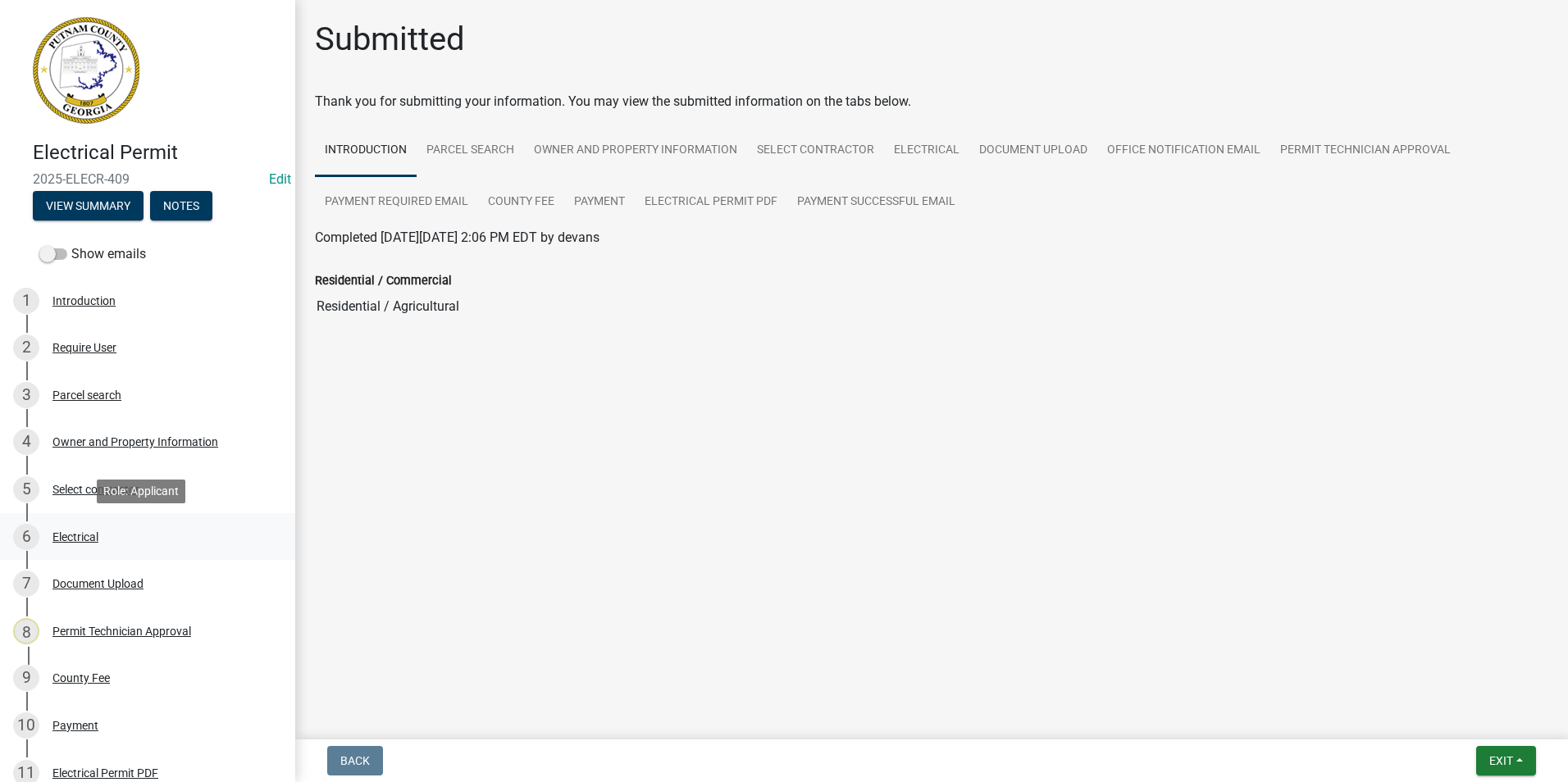
click at [97, 542] on div "Electrical" at bounding box center [75, 537] width 46 height 12
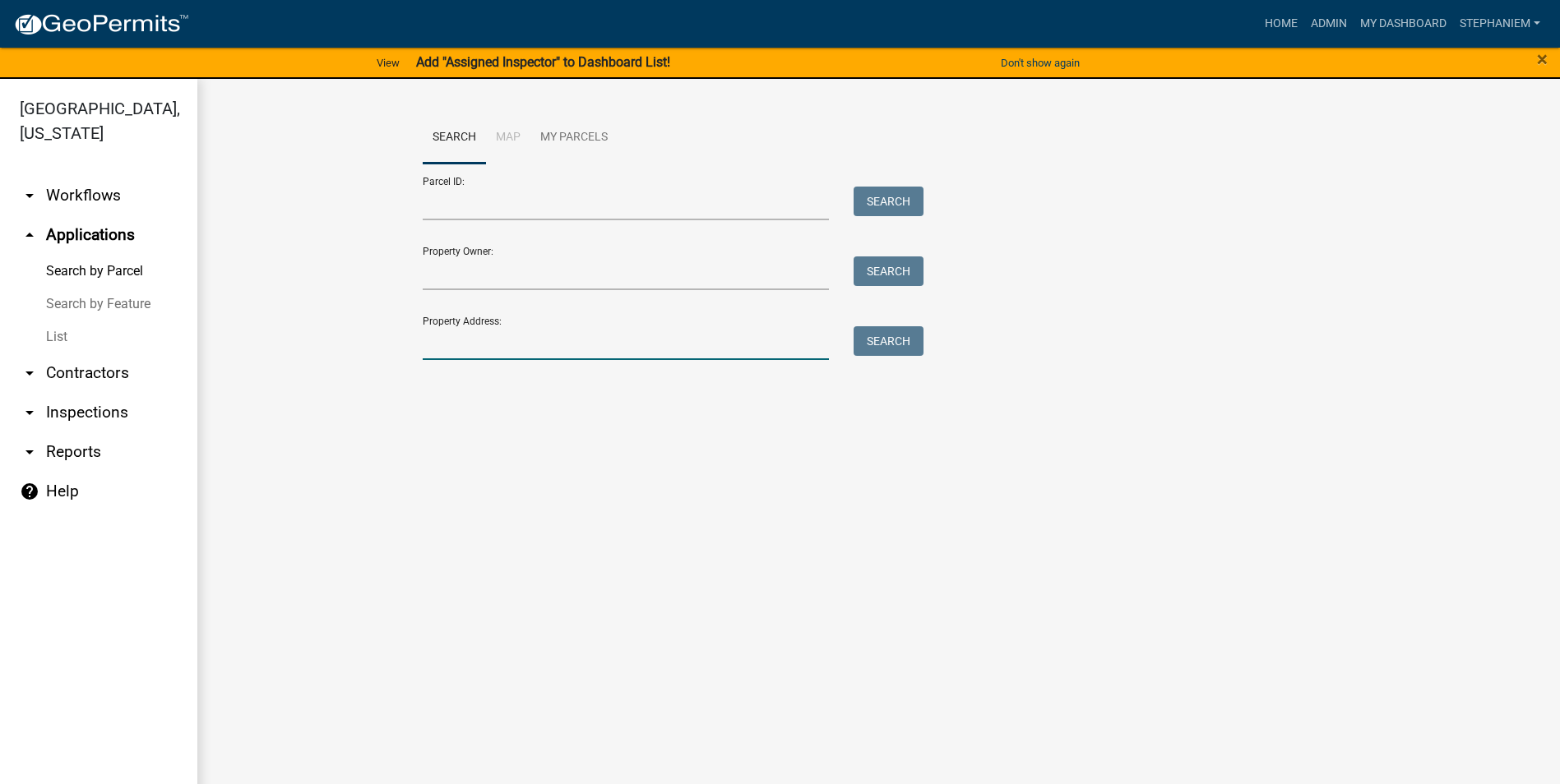
drag, startPoint x: 462, startPoint y: 348, endPoint x: 446, endPoint y: 352, distance: 16.5
click at [462, 348] on input "Property Address:" at bounding box center [626, 343] width 407 height 33
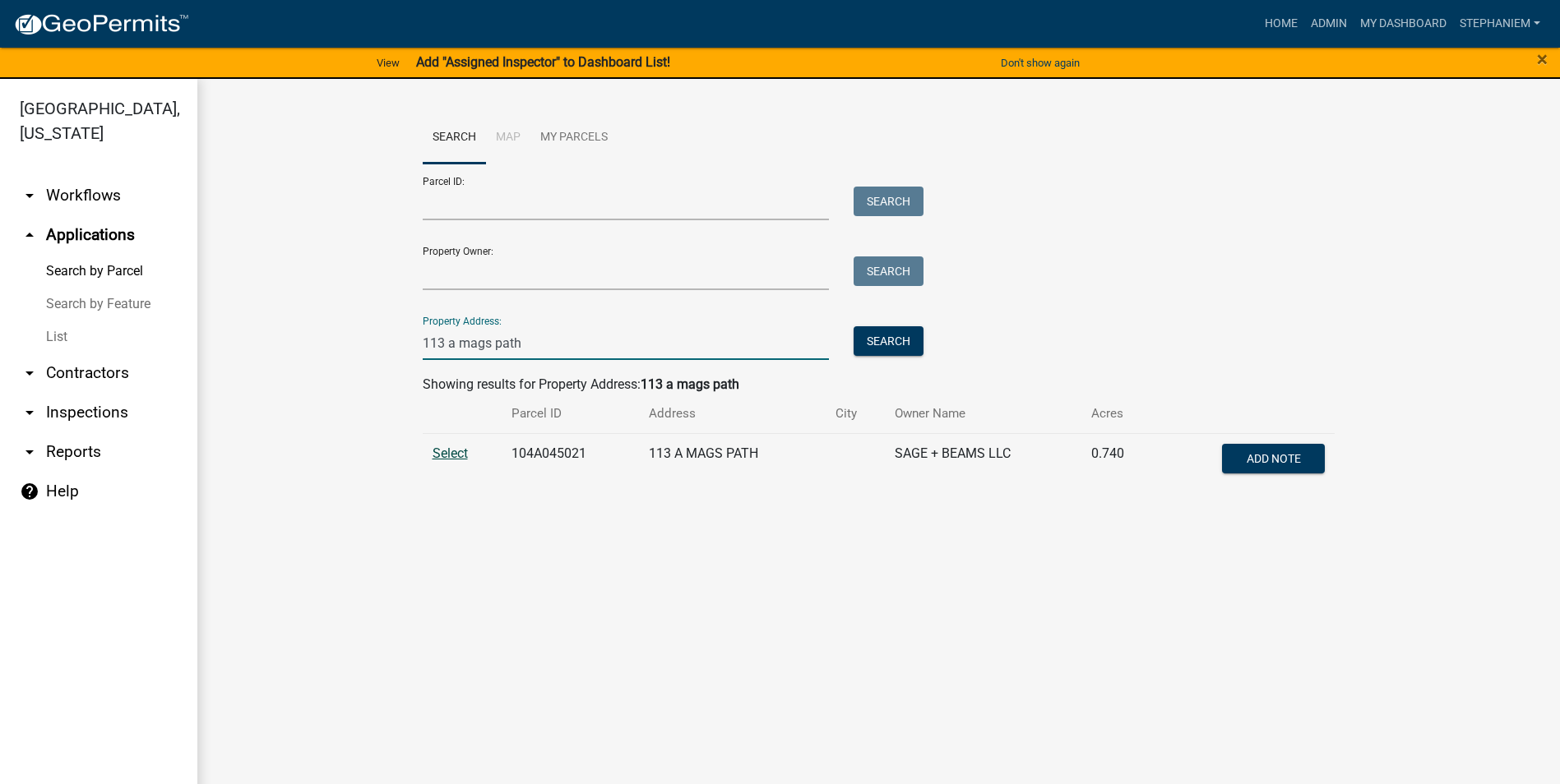
type input "113 a mags path"
click at [457, 448] on span "Select" at bounding box center [449, 453] width 35 height 15
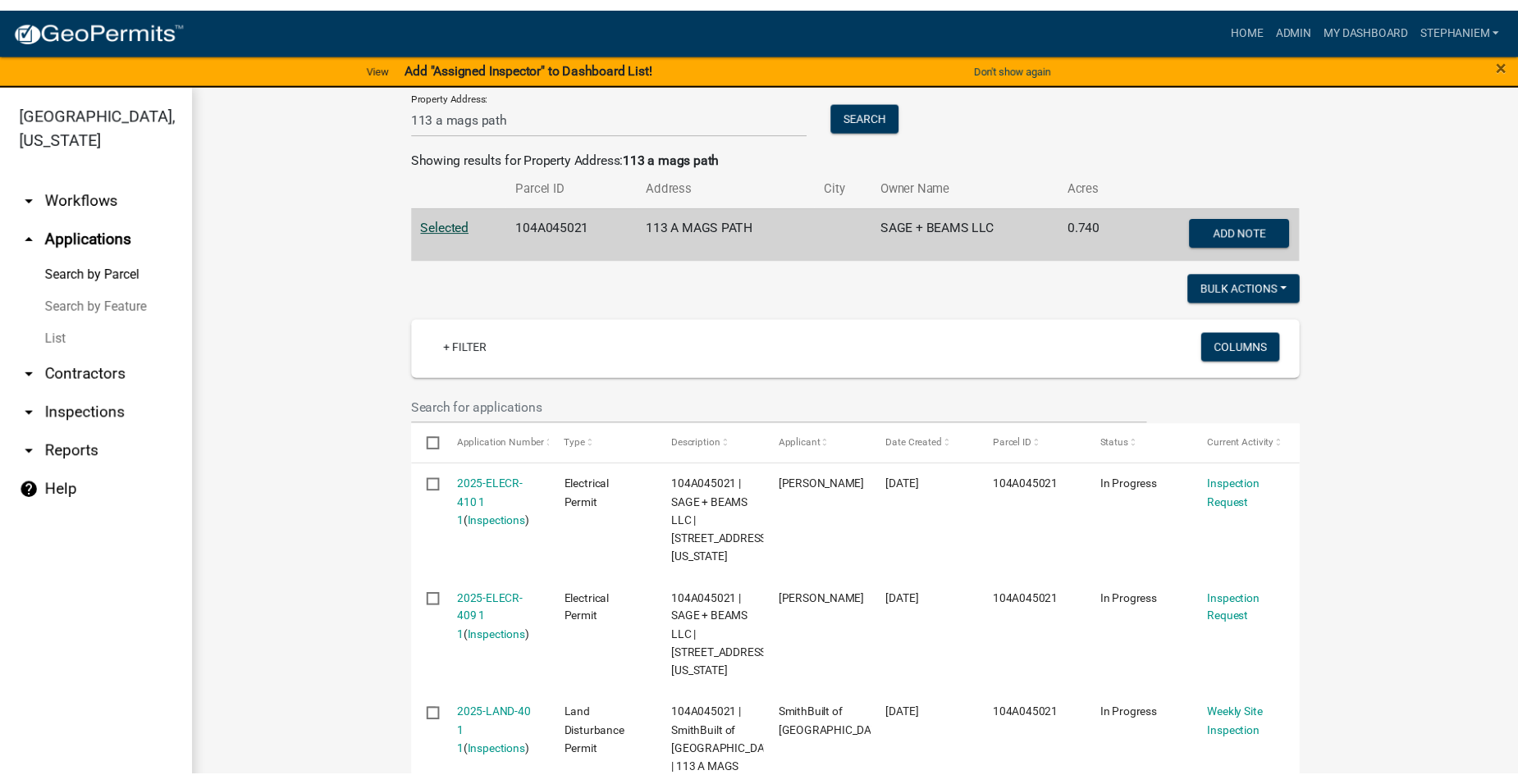
scroll to position [246, 0]
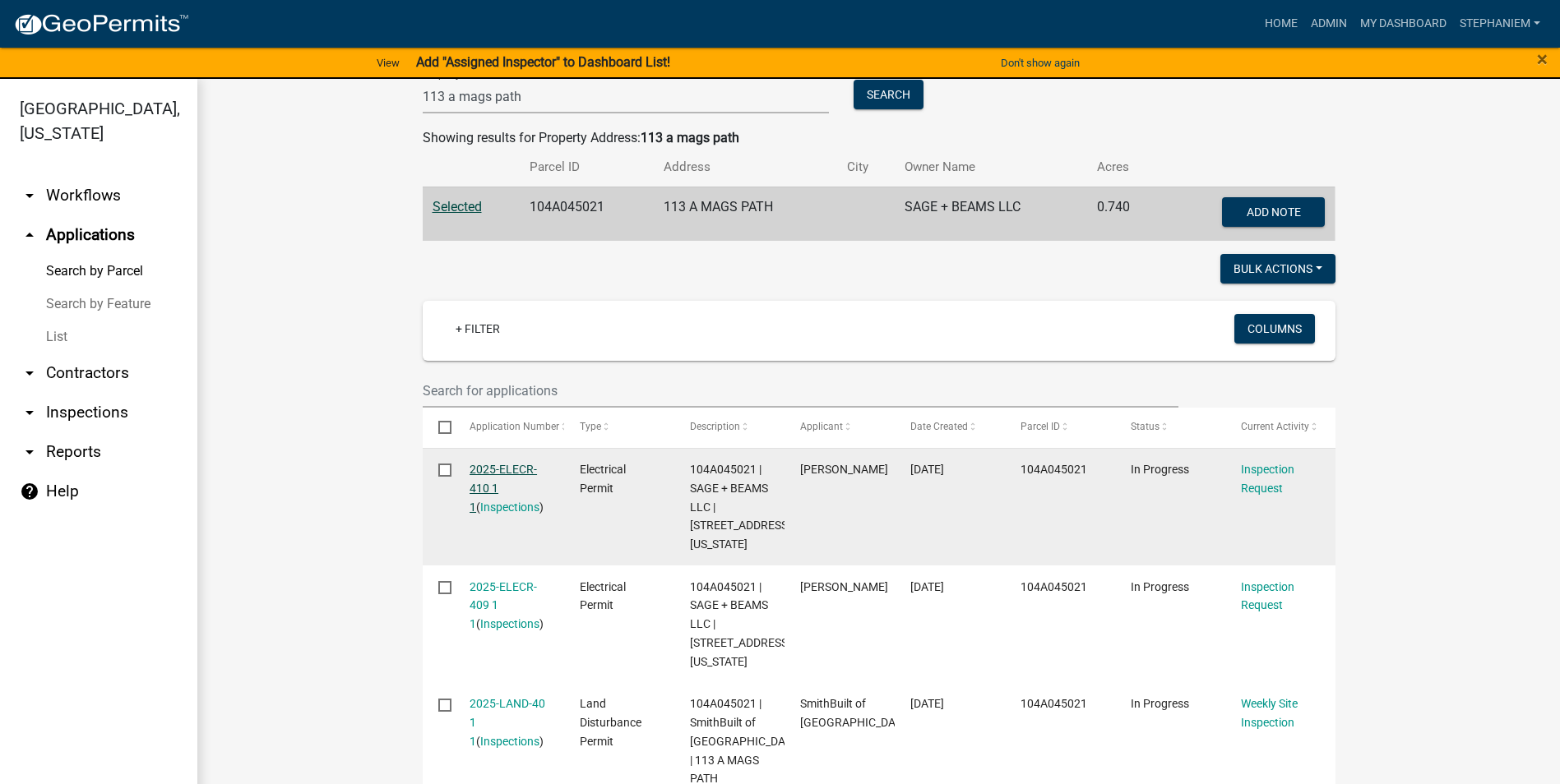
click at [485, 465] on link "2025-ELECR-410 1 1" at bounding box center [503, 488] width 68 height 51
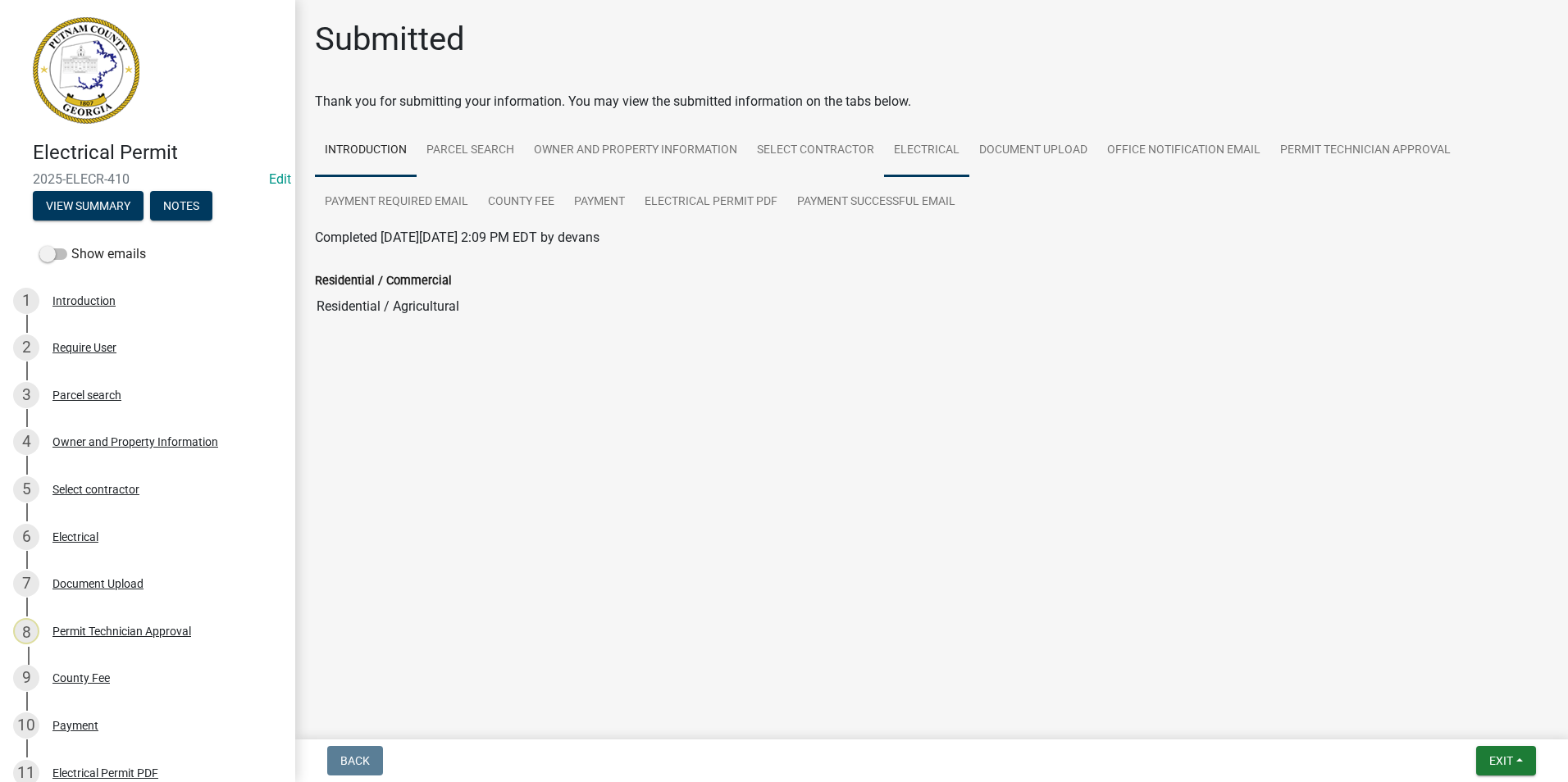
click at [938, 154] on link "Electrical" at bounding box center [927, 151] width 86 height 52
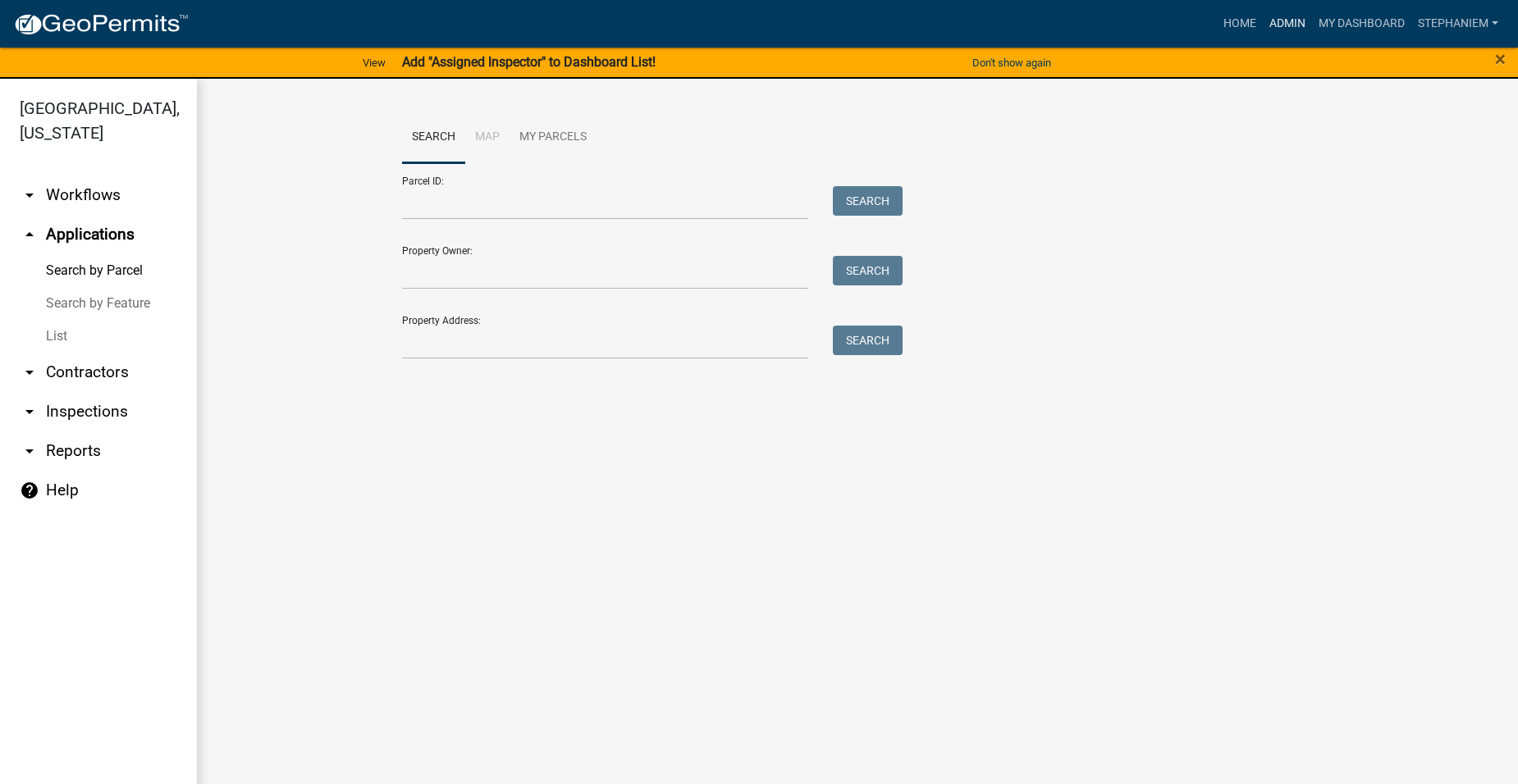
click at [1288, 21] on link "Admin" at bounding box center [1287, 23] width 50 height 32
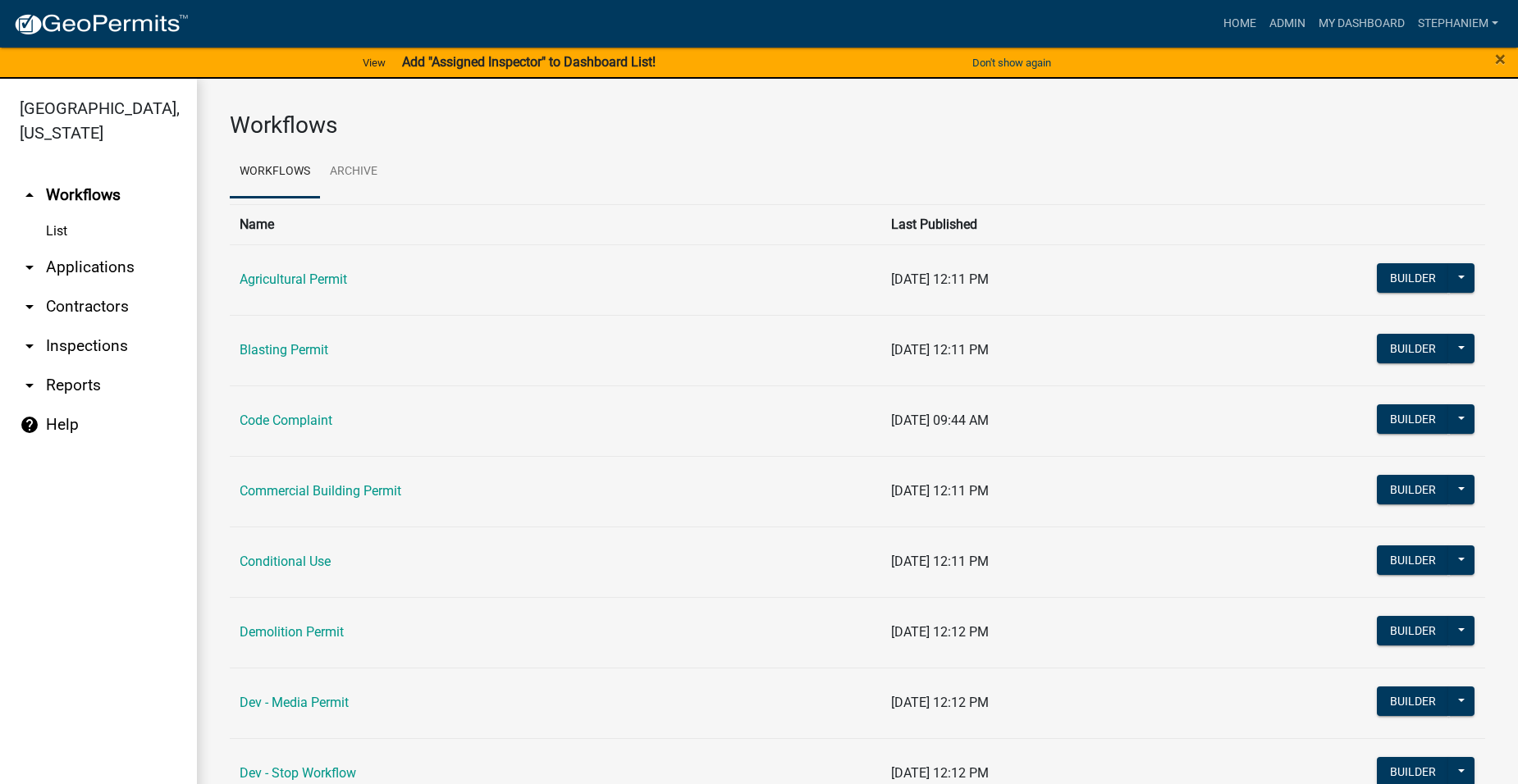
click at [104, 344] on link "arrow_drop_down Inspections" at bounding box center [98, 346] width 197 height 40
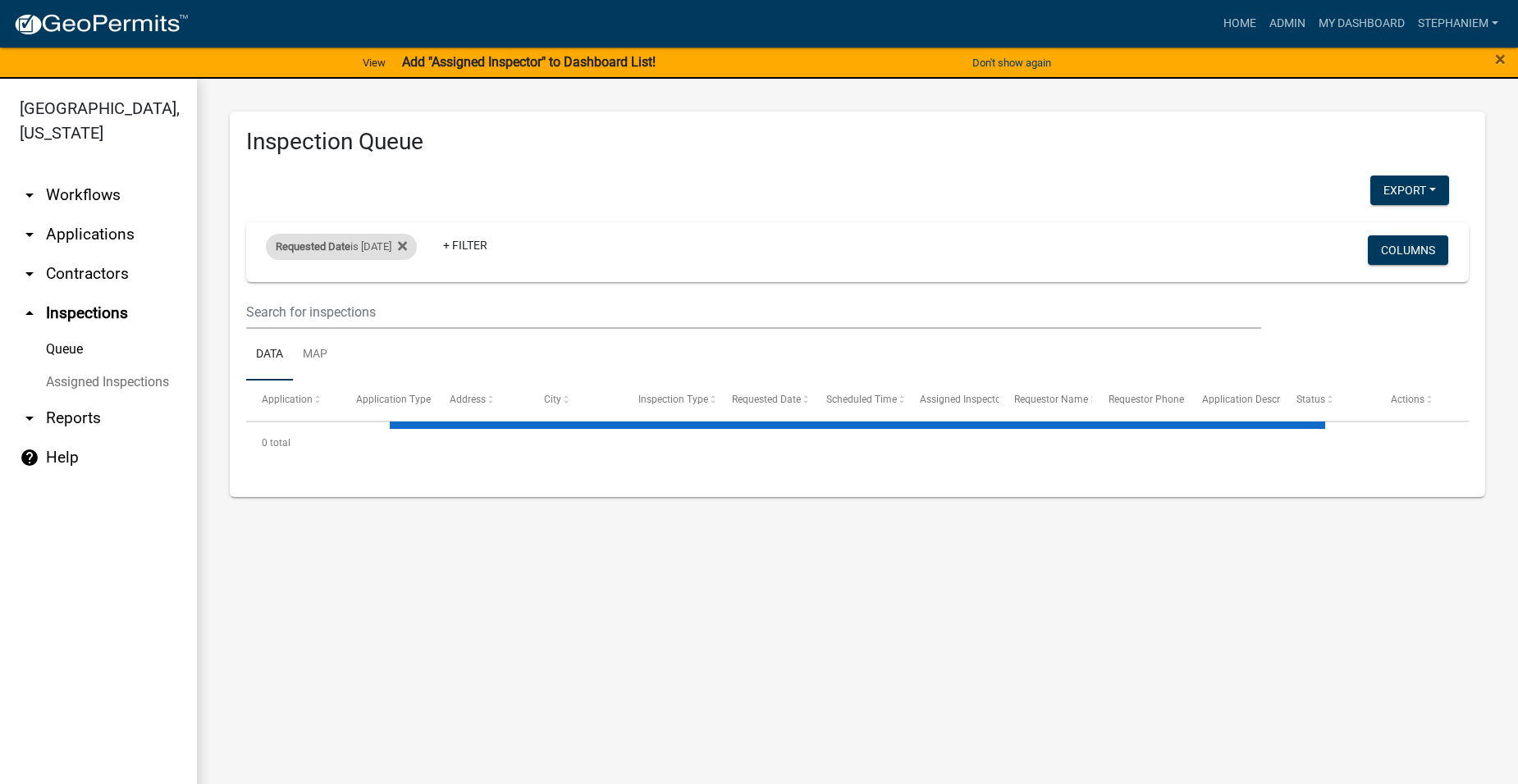
select select "3: 100"
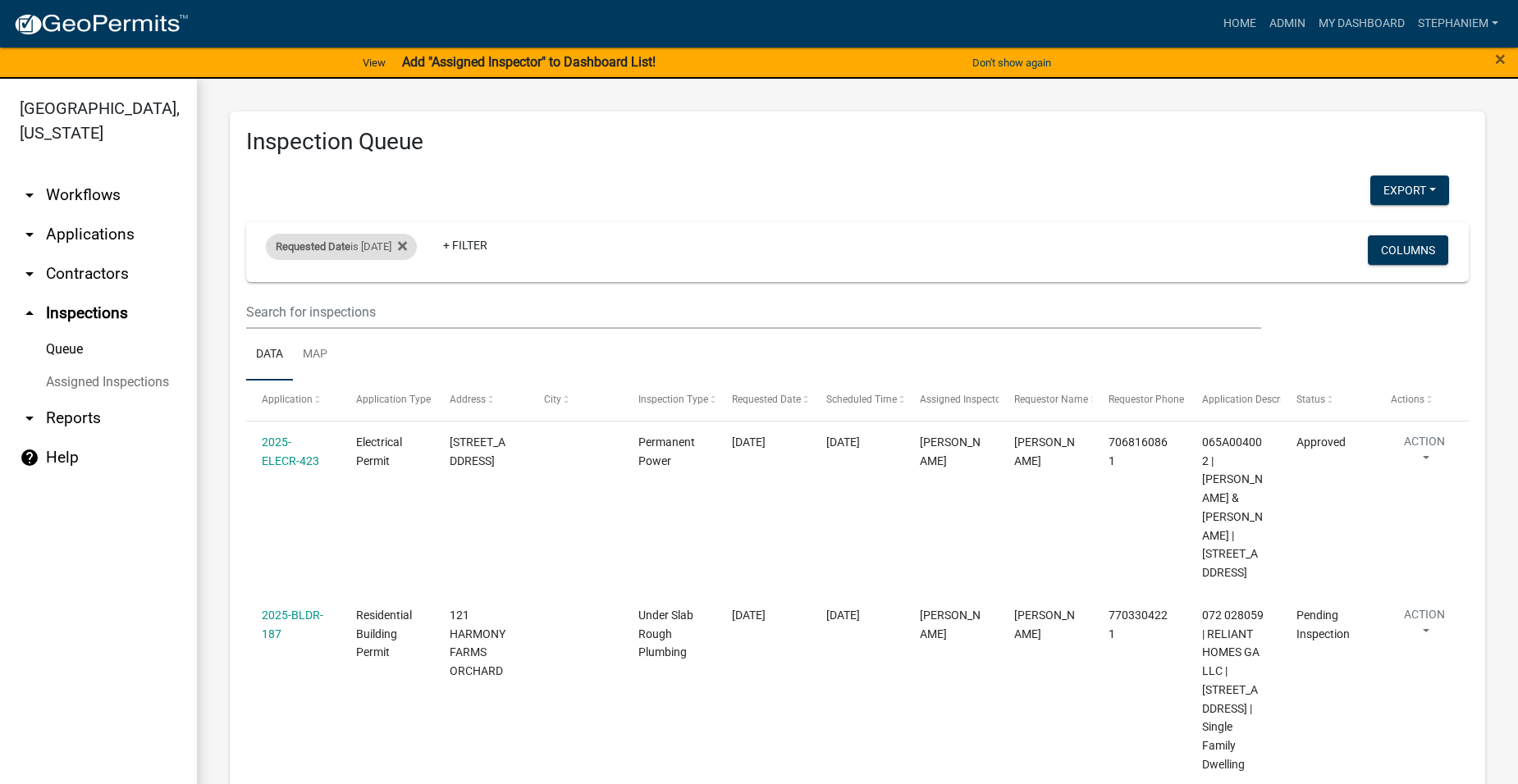
click at [393, 257] on div "Requested Date is [DATE]" at bounding box center [341, 246] width 151 height 26
click at [401, 311] on input "[DATE]" at bounding box center [356, 308] width 115 height 33
type input "[DATE]"
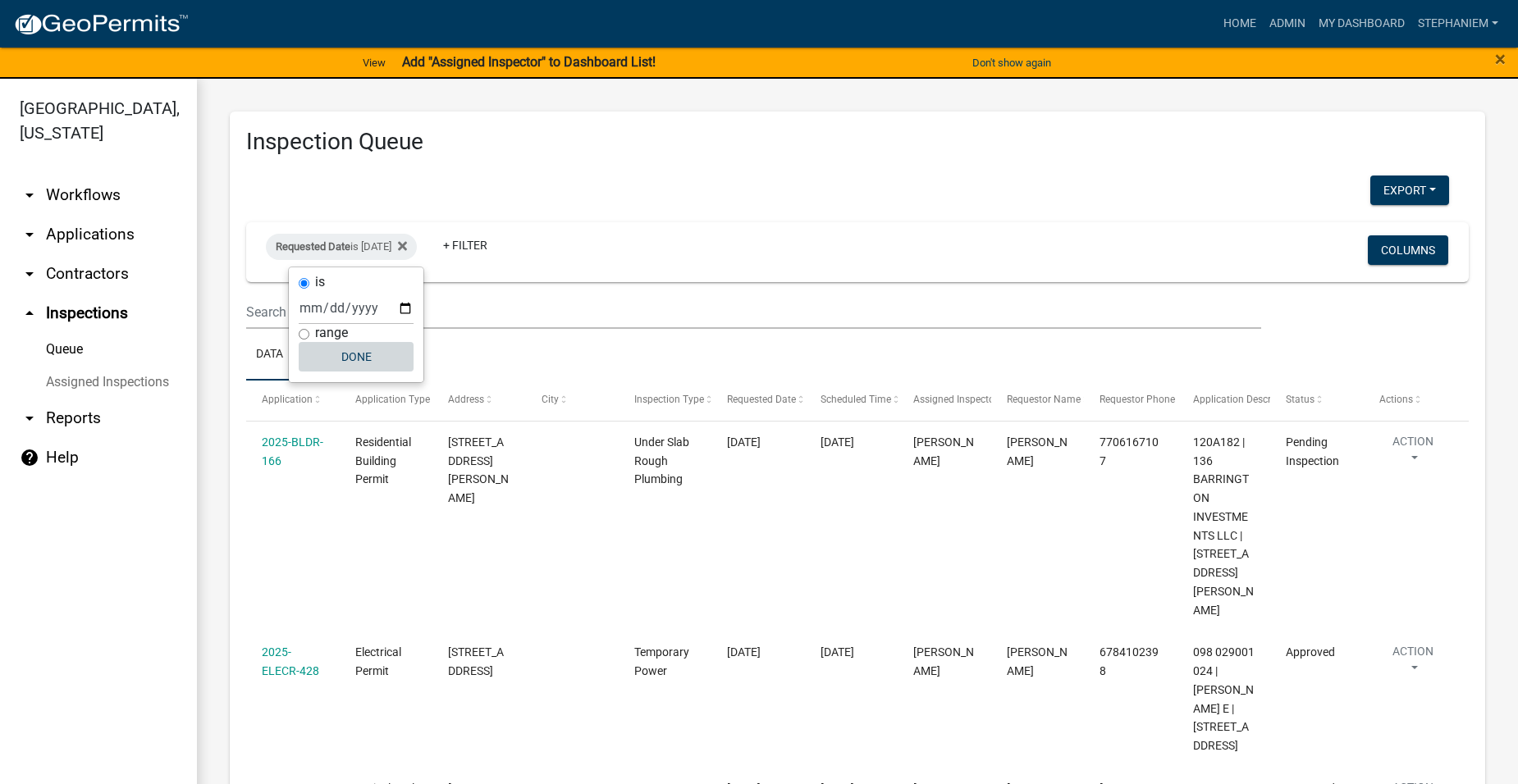
click at [403, 355] on button "Done" at bounding box center [356, 356] width 115 height 30
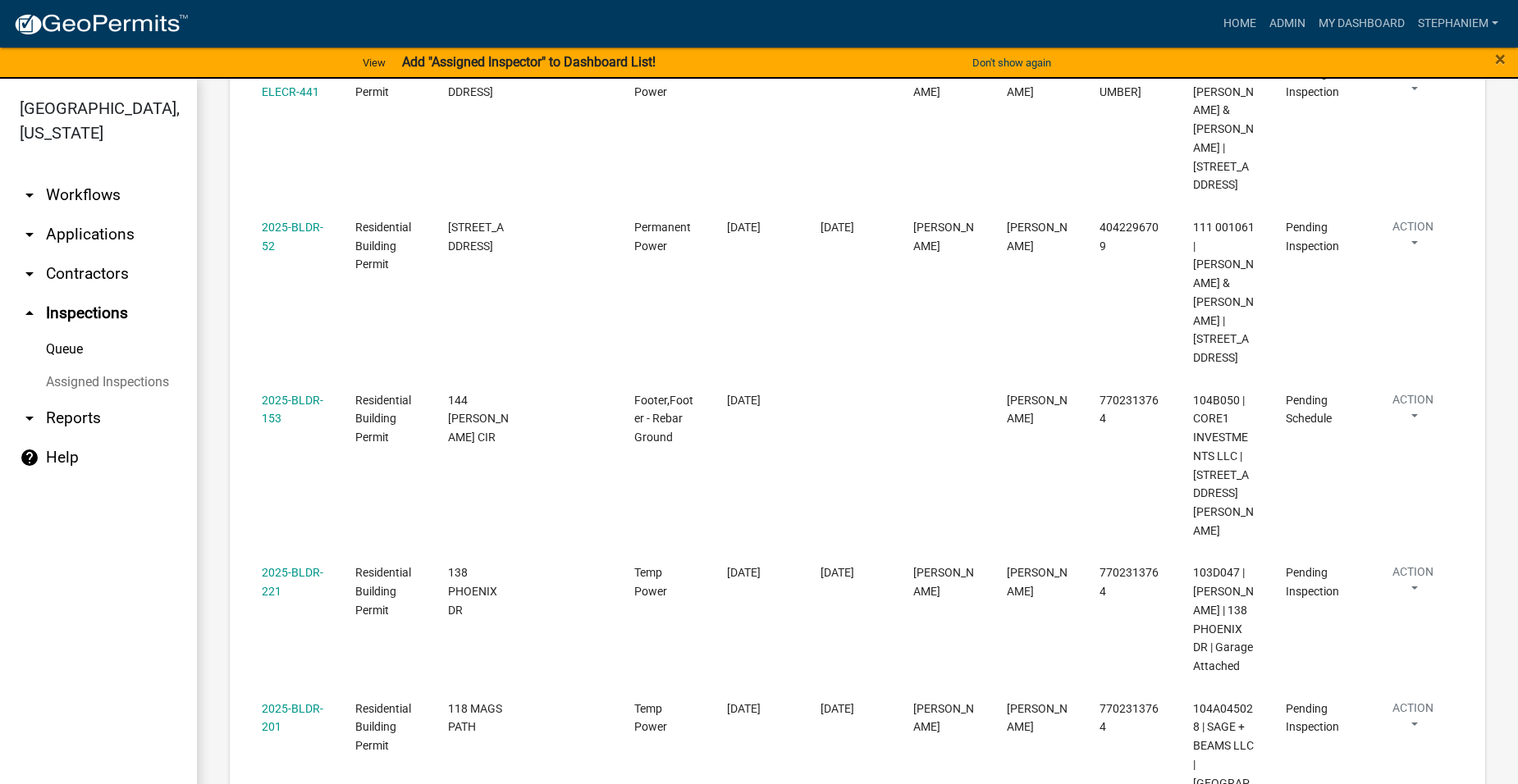
scroll to position [2542, 0]
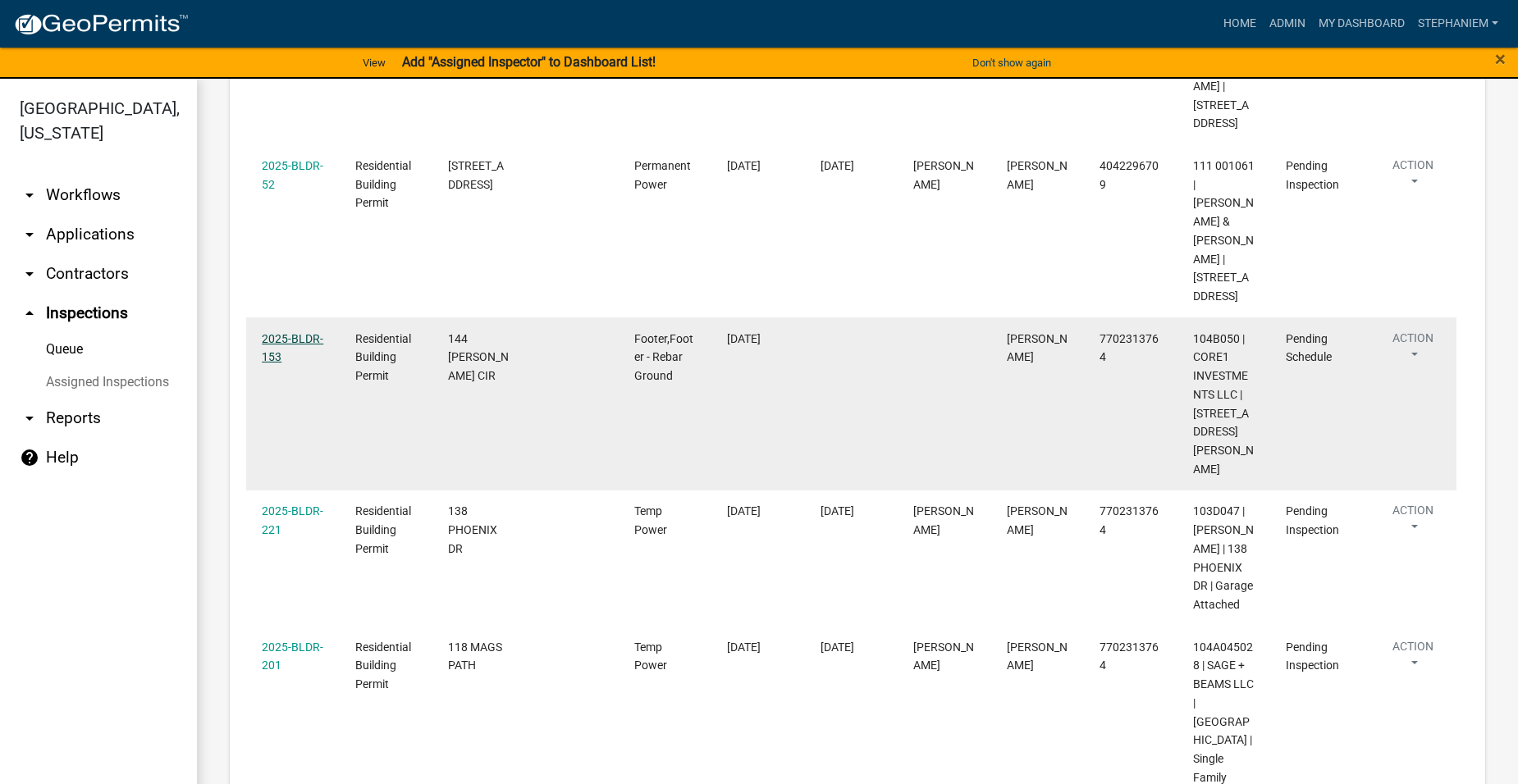
click at [305, 332] on link "2025-BLDR-153" at bounding box center [292, 347] width 61 height 32
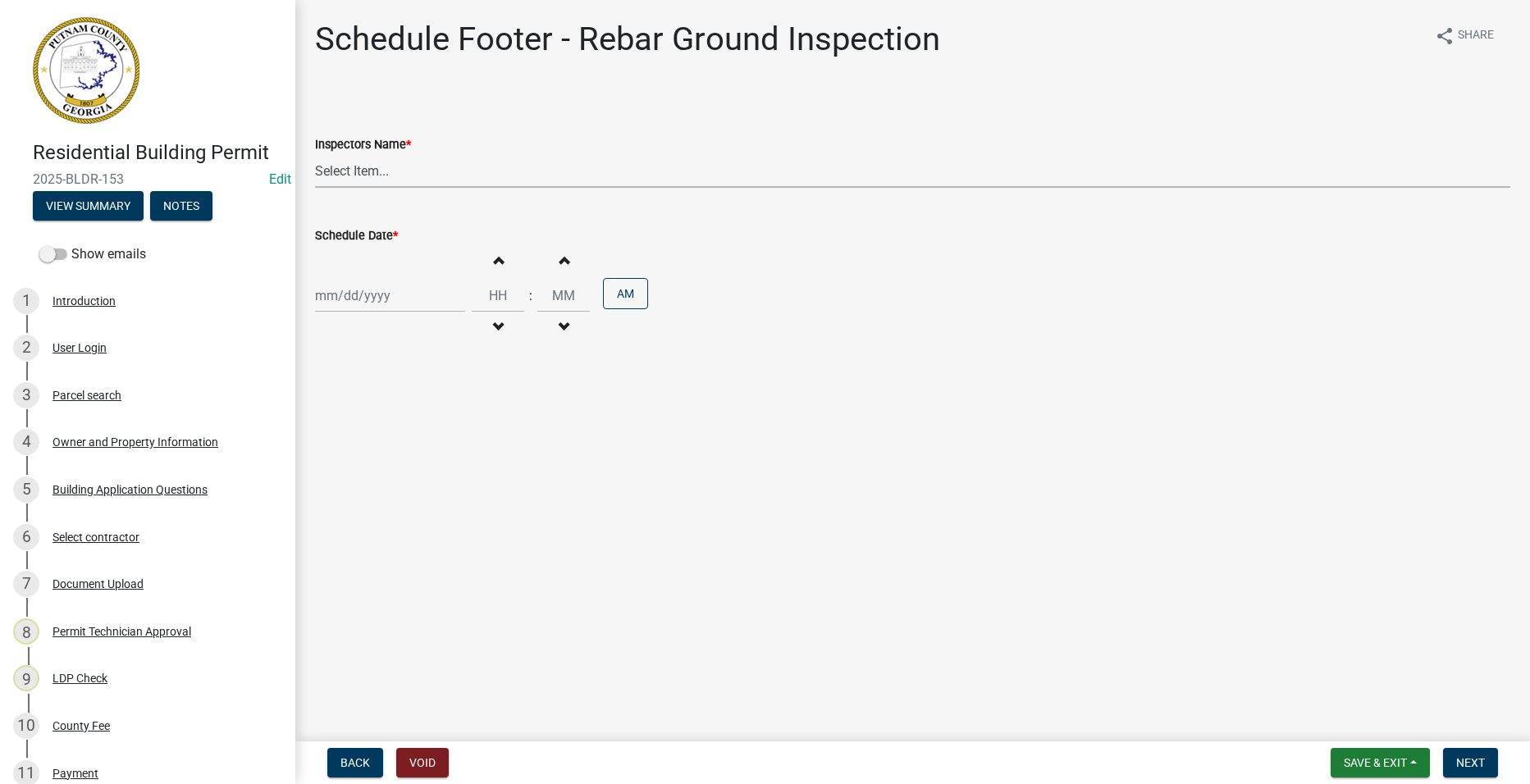
click at [332, 167] on select "Select Item... mrivera ([PERSON_NAME]) jstokes ([PERSON_NAME]) asmith105 ([PERS…" at bounding box center [913, 171] width 1196 height 33
select select "a0ea4169-8540-4a2c-b9f4-cf4c1ffdeb95"
click at [315, 154] on select "Select Item... mrivera ([PERSON_NAME]) jstokes ([PERSON_NAME]) asmith105 ([PERS…" at bounding box center [913, 171] width 1196 height 33
click at [382, 303] on div at bounding box center [390, 295] width 150 height 33
select select "8"
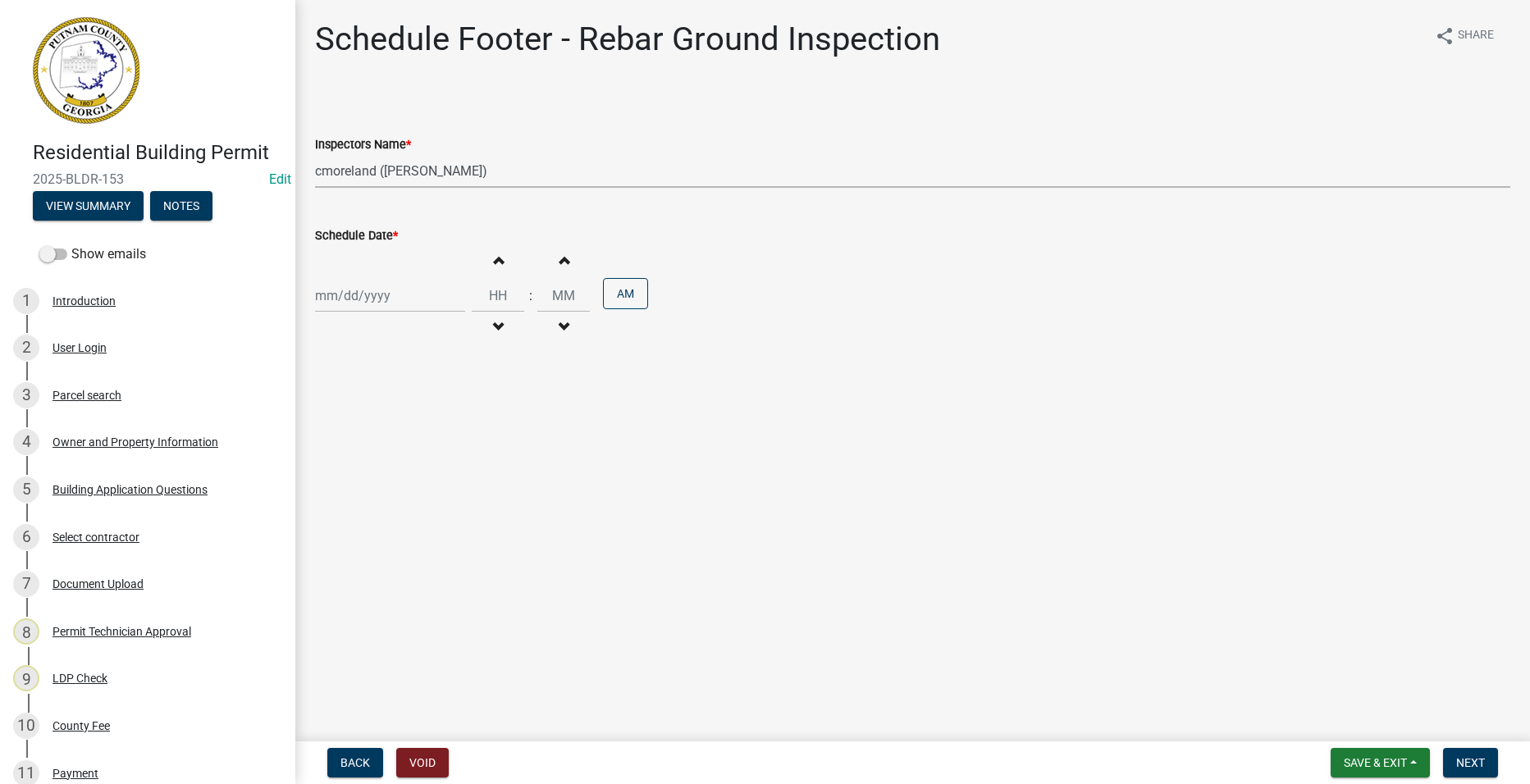
select select "2025"
click at [357, 468] on div "19" at bounding box center [357, 461] width 26 height 26
type input "[DATE]"
click at [1489, 761] on button "Next" at bounding box center [1470, 762] width 55 height 30
click at [357, 183] on select "Select Item... mrivera ([PERSON_NAME]) jstokes ([PERSON_NAME]) asmith105 ([PERS…" at bounding box center [913, 171] width 1196 height 33
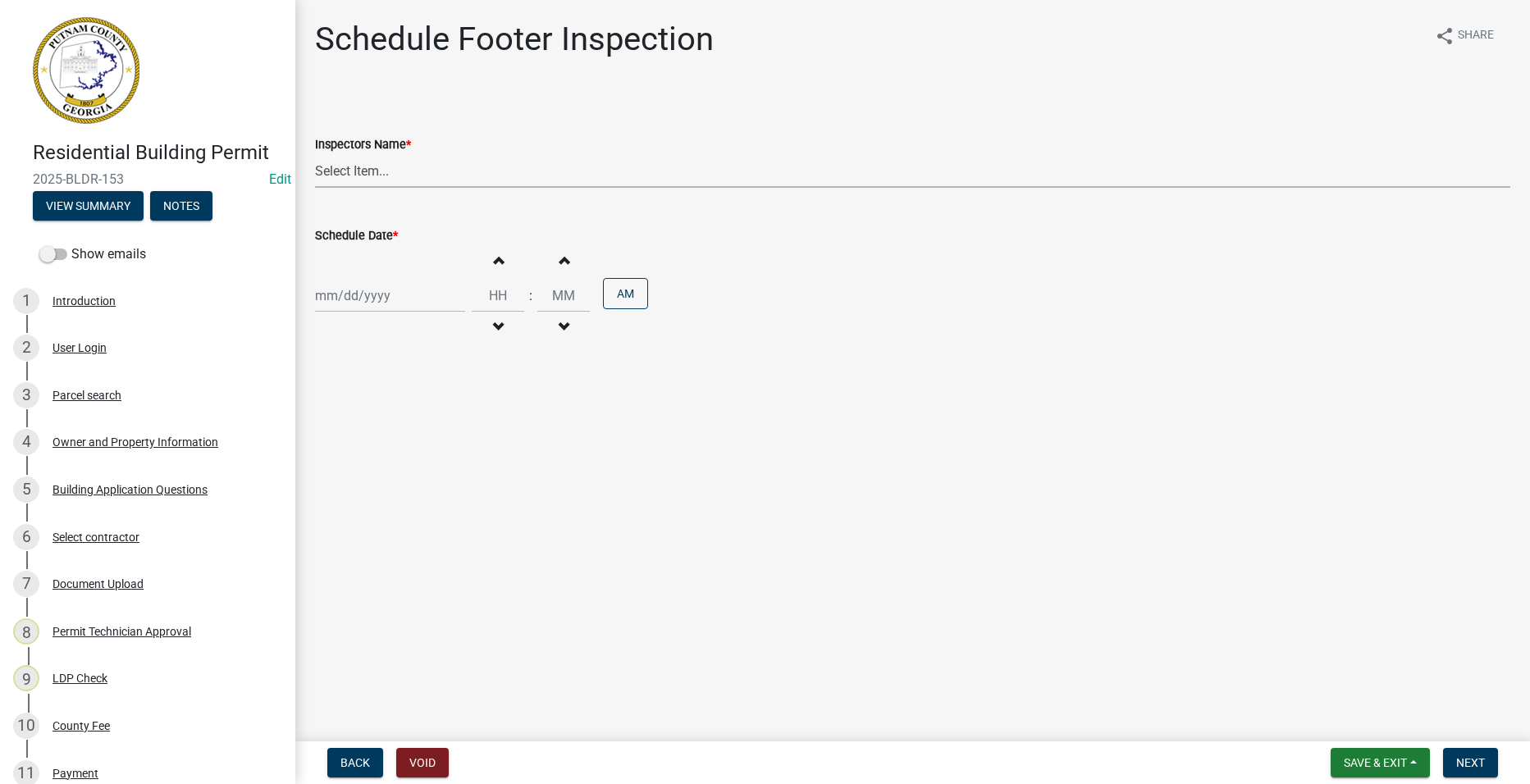
select select "a0ea4169-8540-4a2c-b9f4-cf4c1ffdeb95"
click at [315, 154] on select "Select Item... mrivera ([PERSON_NAME]) jstokes ([PERSON_NAME]) asmith105 ([PERS…" at bounding box center [913, 171] width 1196 height 33
select select "8"
select select "2025"
click at [364, 301] on div "[PERSON_NAME] Feb Mar Apr [PERSON_NAME][DATE] Oct Nov [DATE] 1526 1527 1528 152…" at bounding box center [390, 295] width 150 height 33
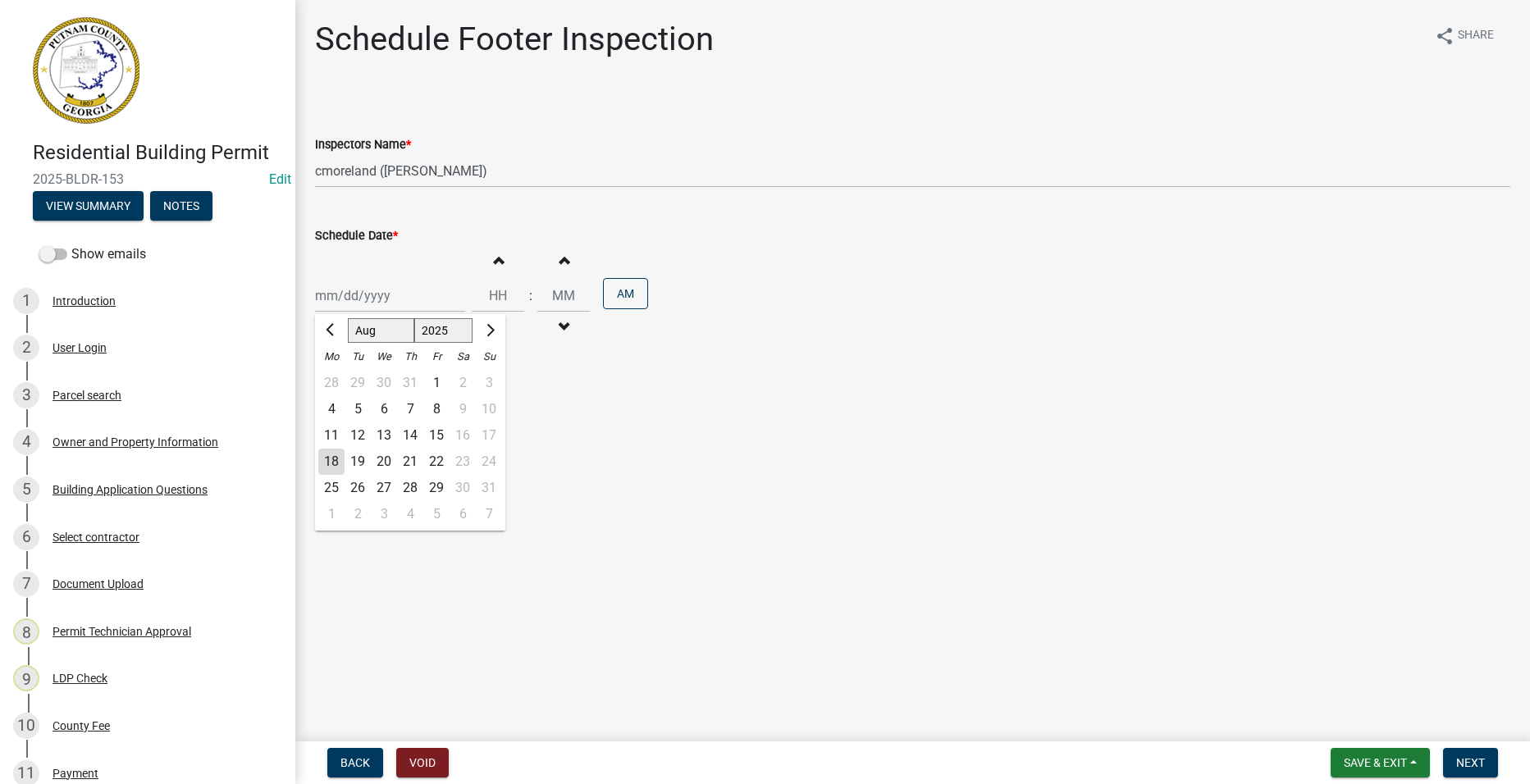
click at [356, 462] on div "19" at bounding box center [357, 461] width 26 height 26
type input "[DATE]"
click at [1485, 761] on span "Next" at bounding box center [1471, 762] width 29 height 14
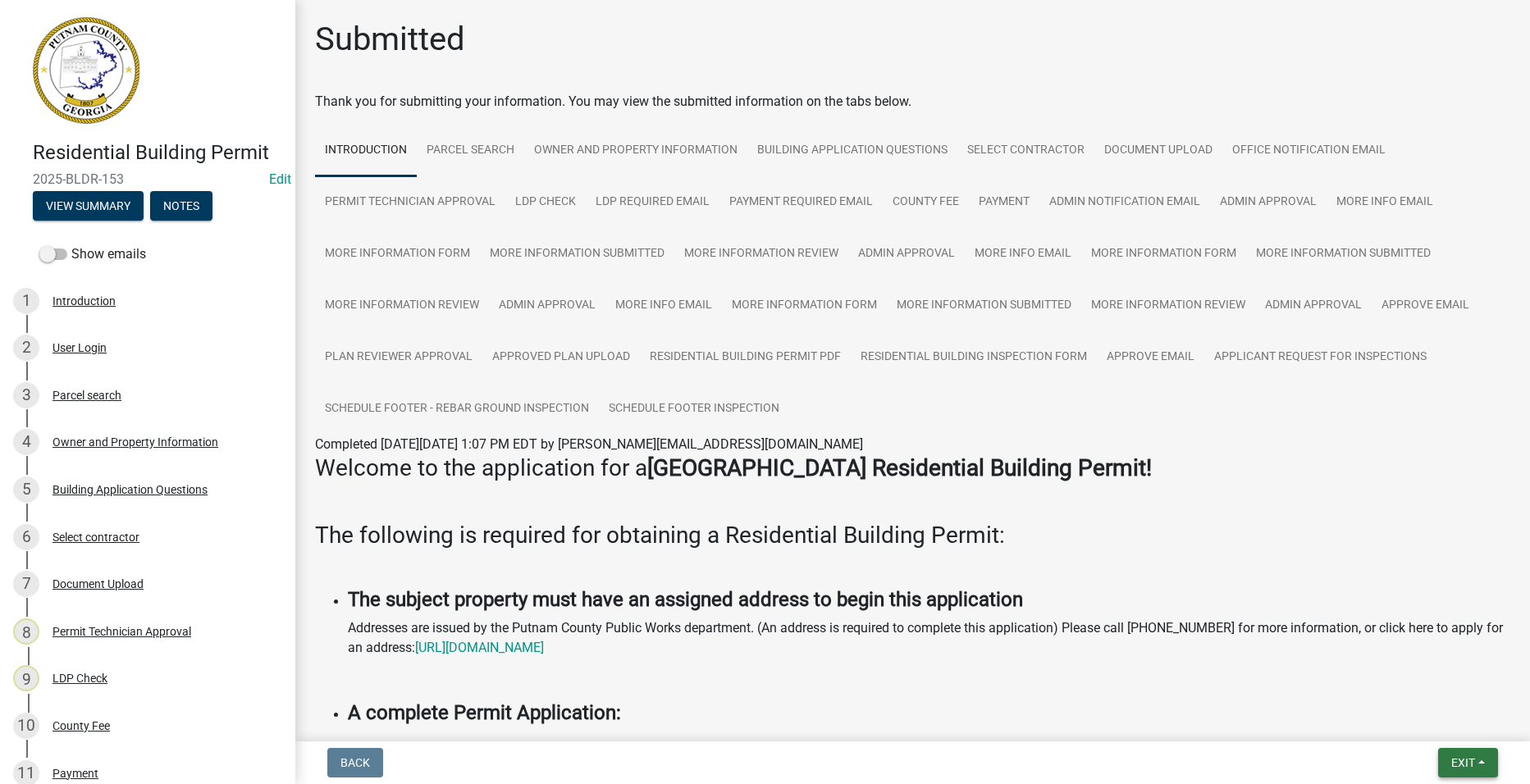
click at [1449, 769] on button "Exit" at bounding box center [1469, 762] width 60 height 30
click at [1410, 726] on button "Save & Exit" at bounding box center [1433, 720] width 131 height 40
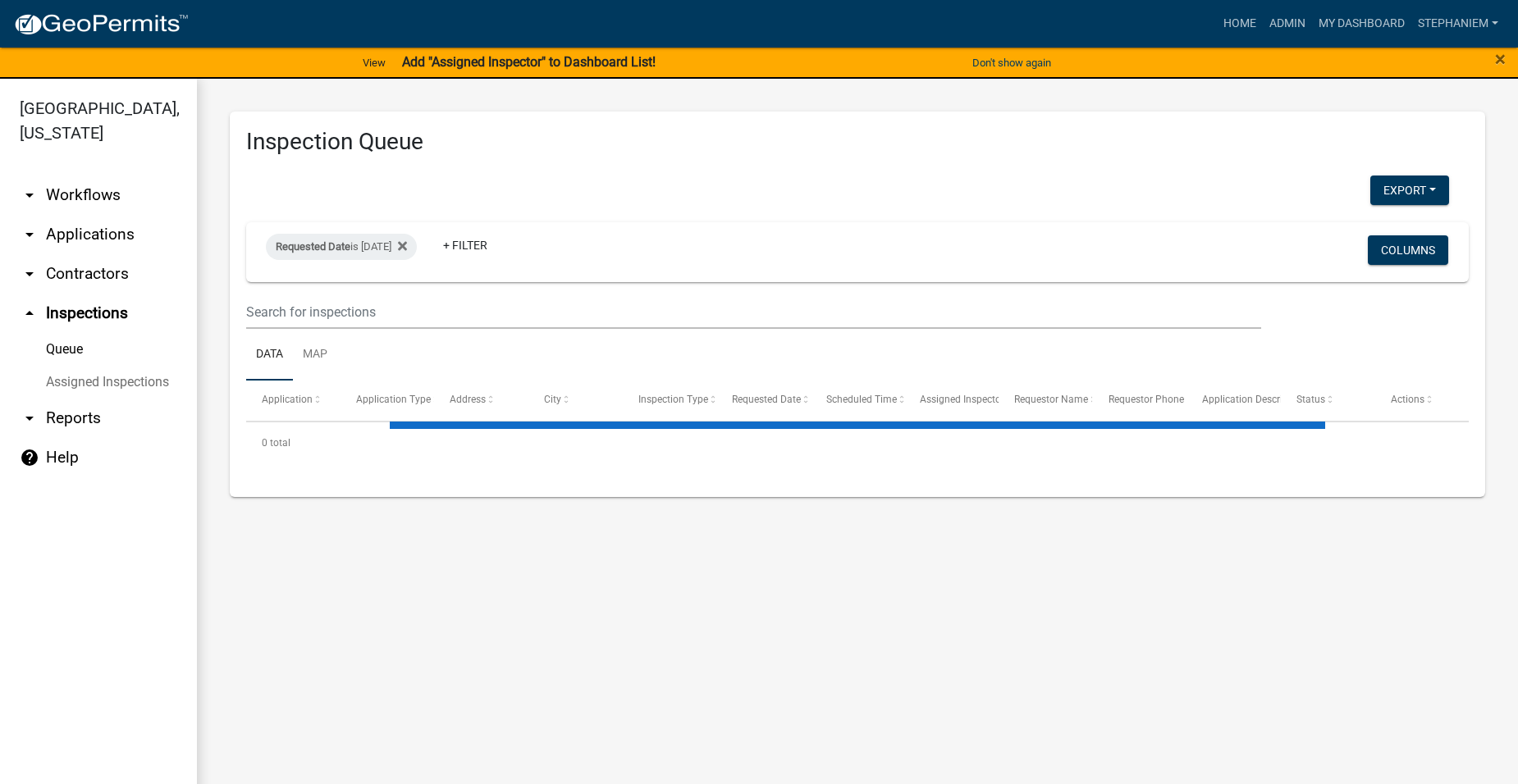
select select "3: 100"
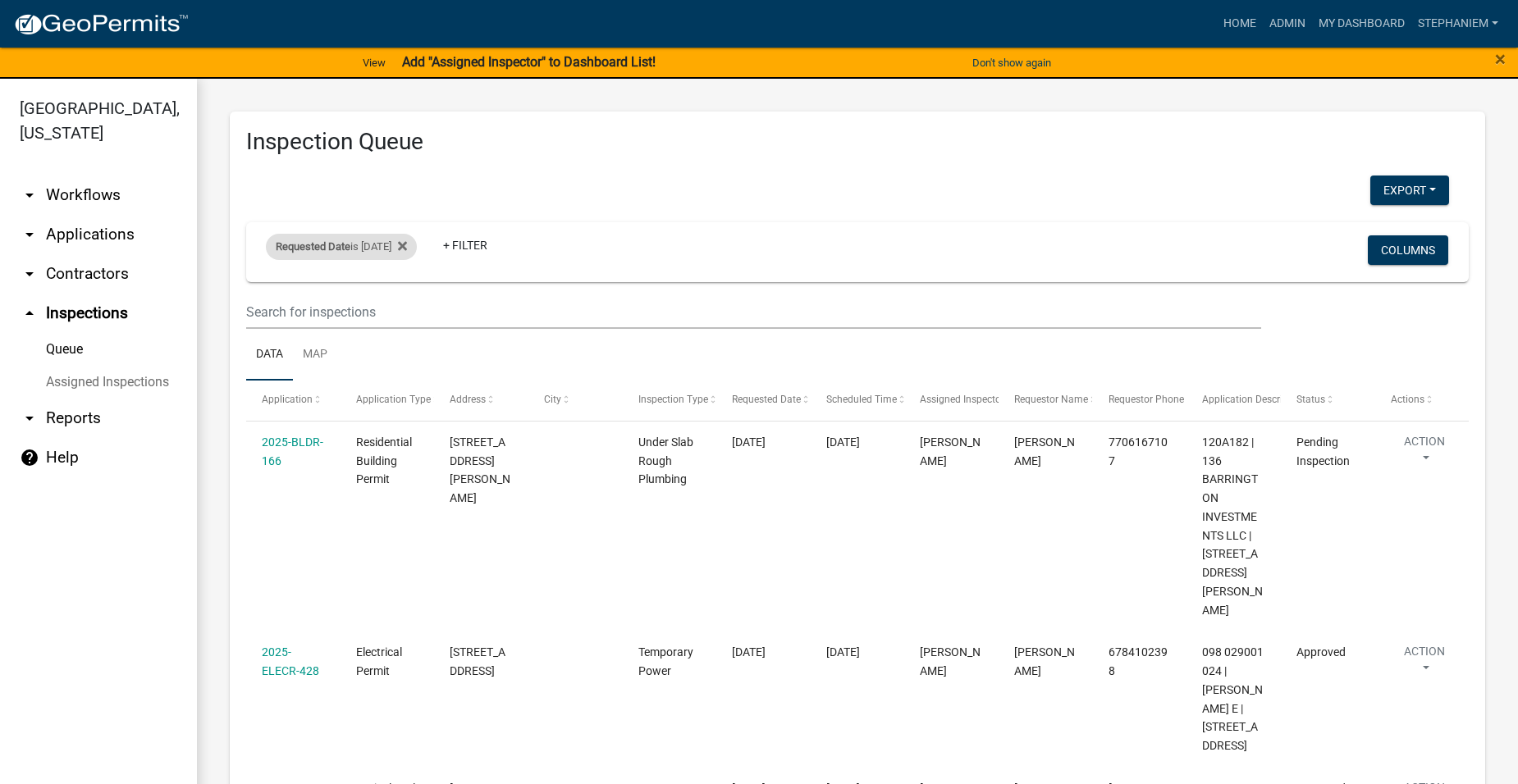
click at [382, 248] on div "Requested Date is [DATE]" at bounding box center [341, 246] width 151 height 26
click at [409, 311] on input "[DATE]" at bounding box center [356, 308] width 115 height 33
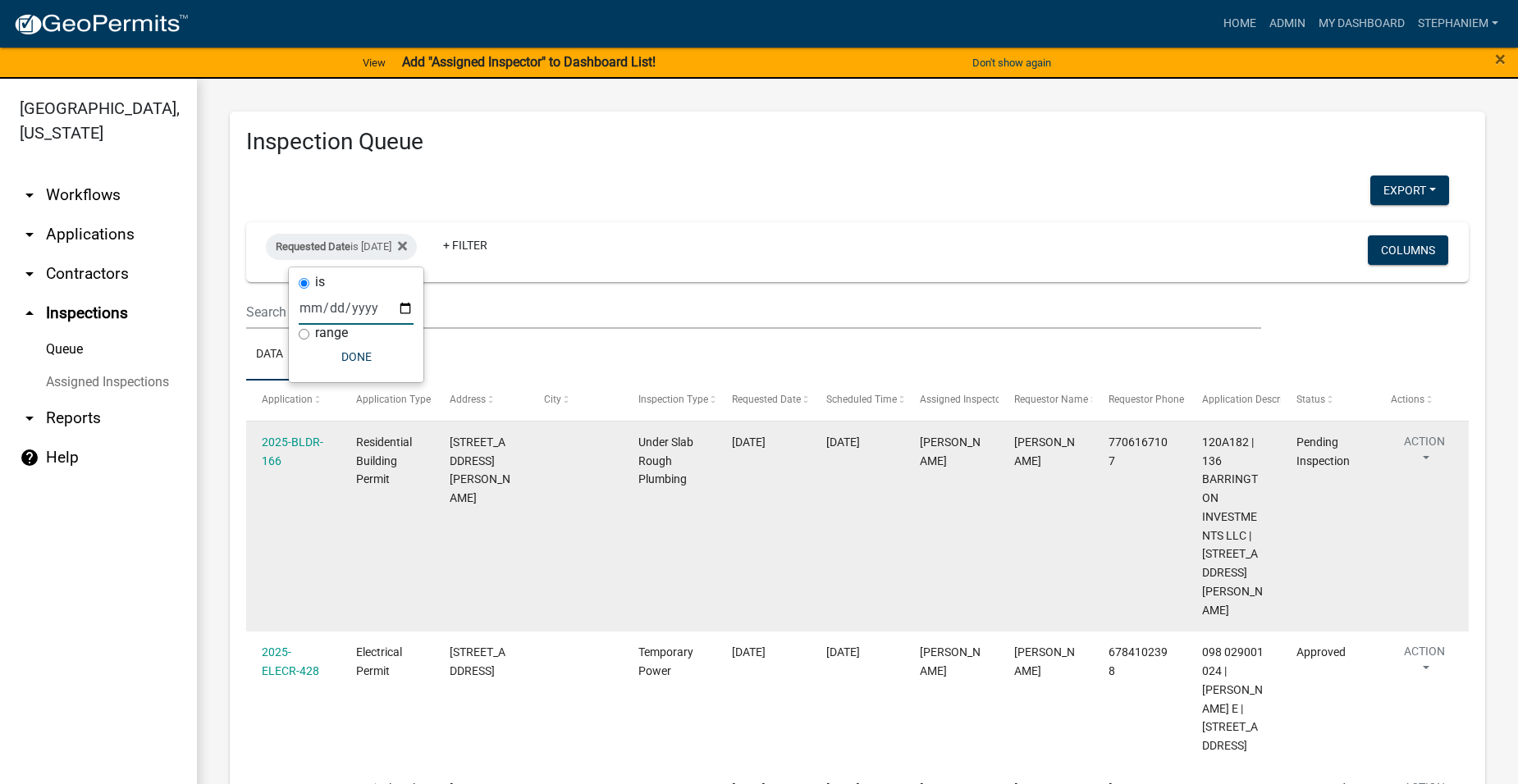
type input "[DATE]"
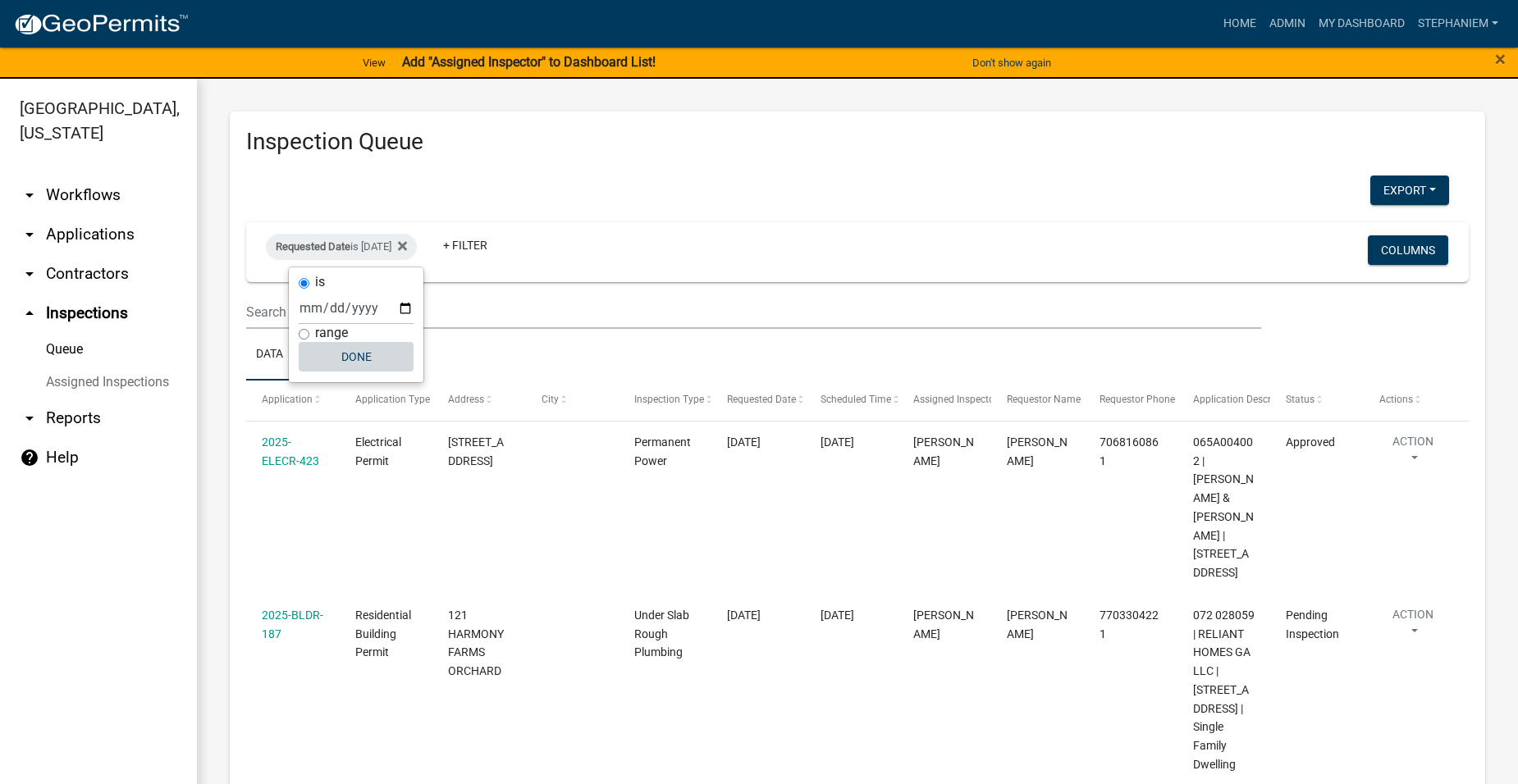
click at [362, 351] on button "Done" at bounding box center [356, 356] width 115 height 30
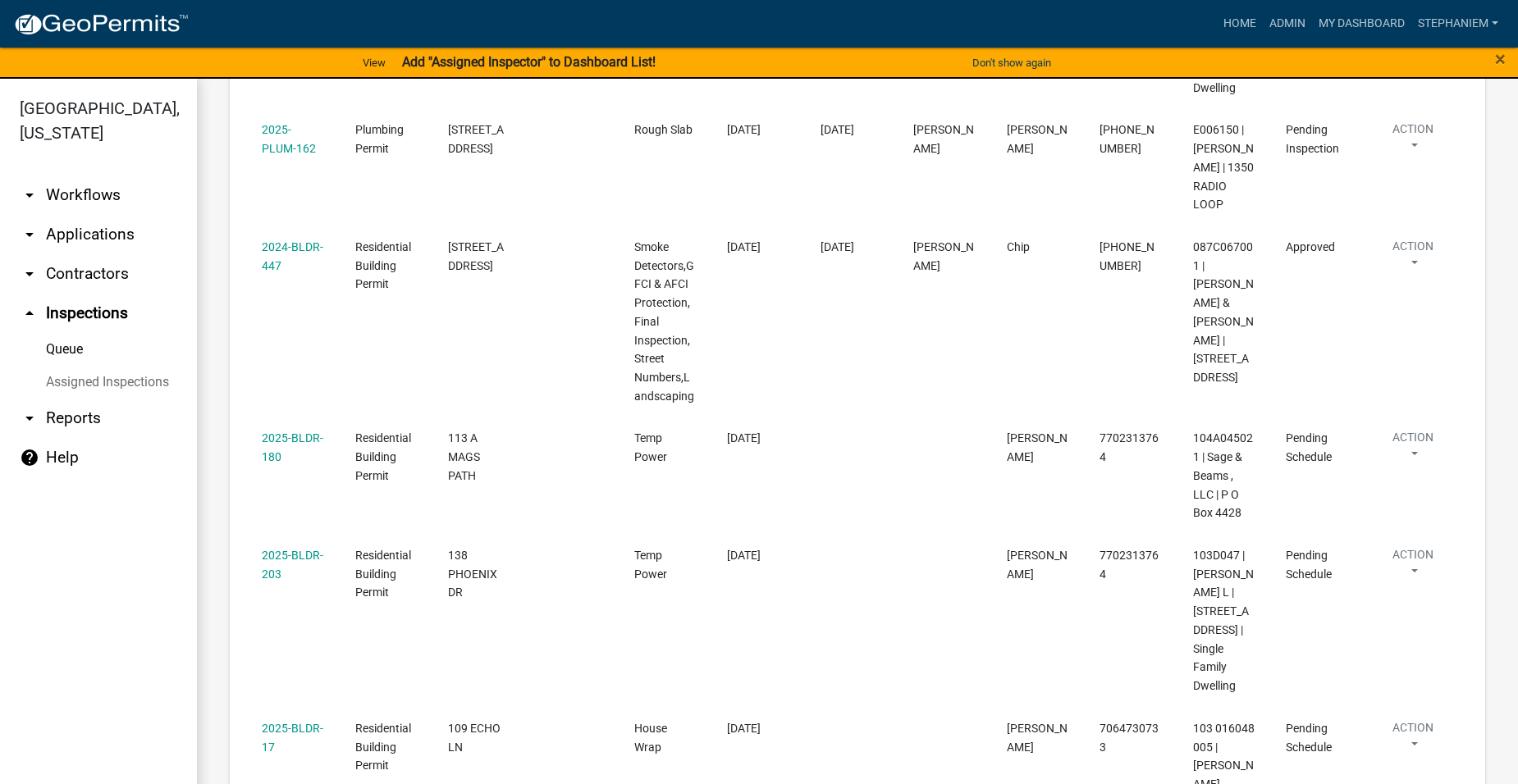
scroll to position [1393, 0]
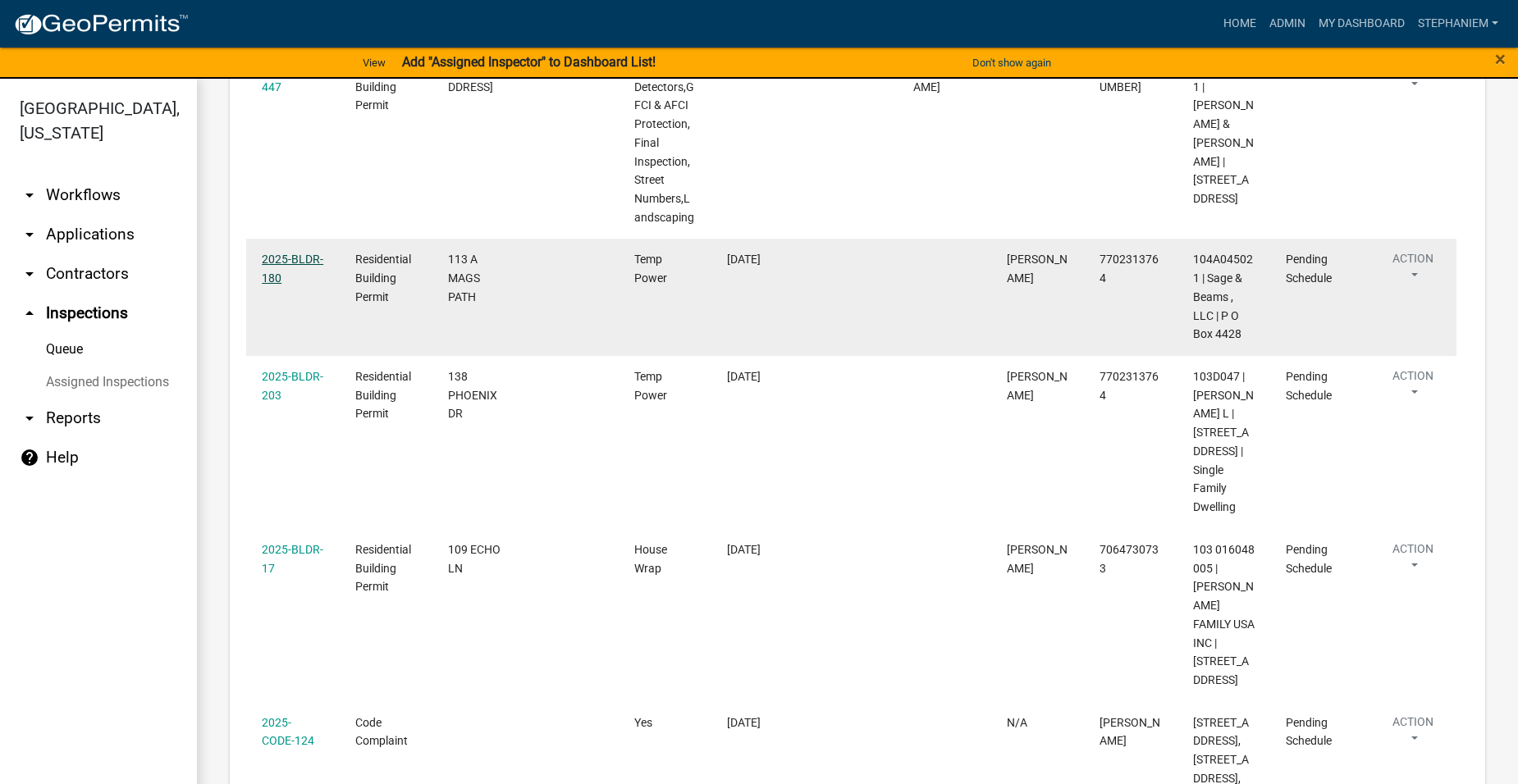
click at [296, 284] on link "2025-BLDR-180" at bounding box center [292, 268] width 61 height 32
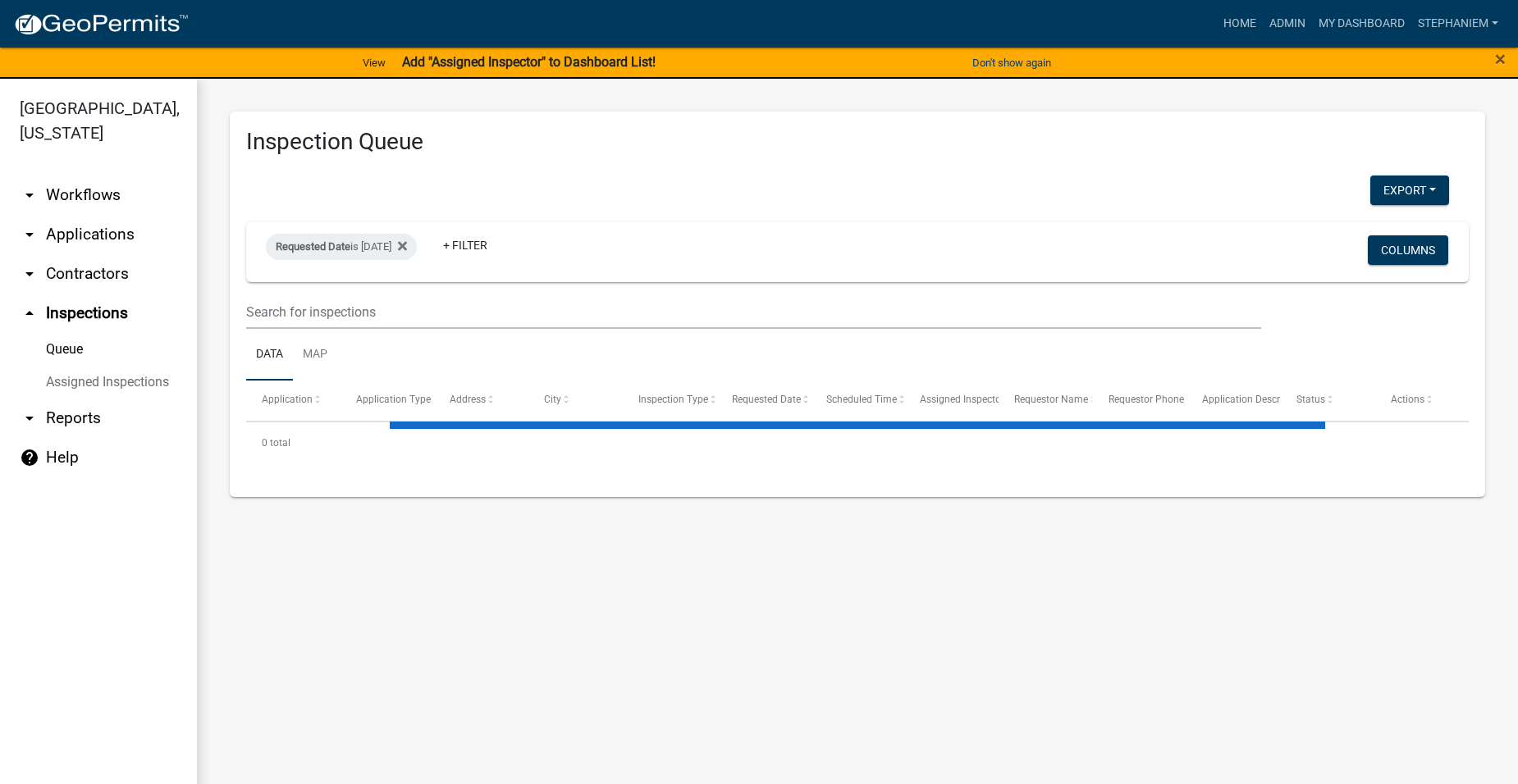
select select "3: 100"
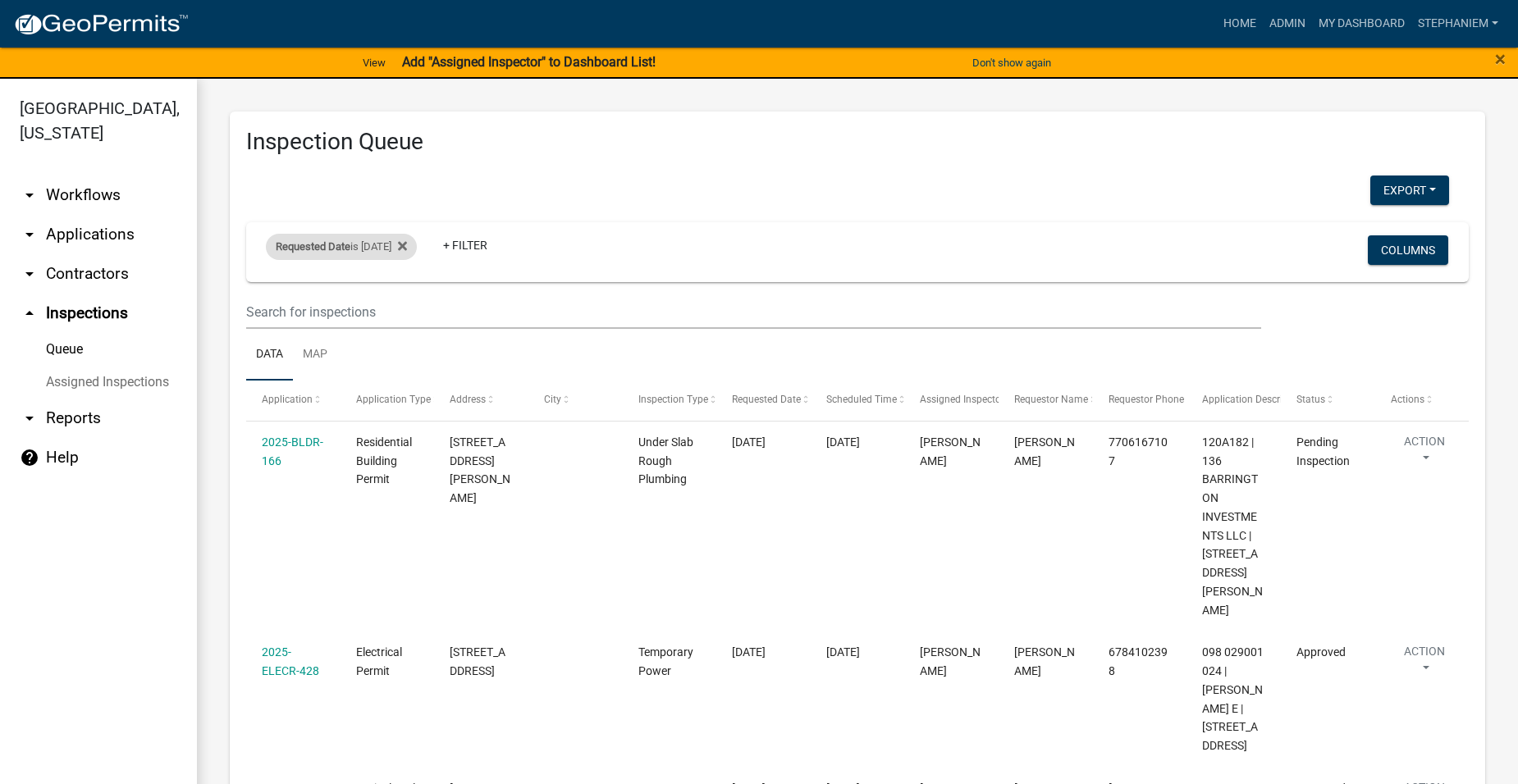
click at [320, 243] on span "Requested Date" at bounding box center [312, 246] width 75 height 13
click at [411, 311] on input "[DATE]" at bounding box center [356, 308] width 115 height 33
type input "[DATE]"
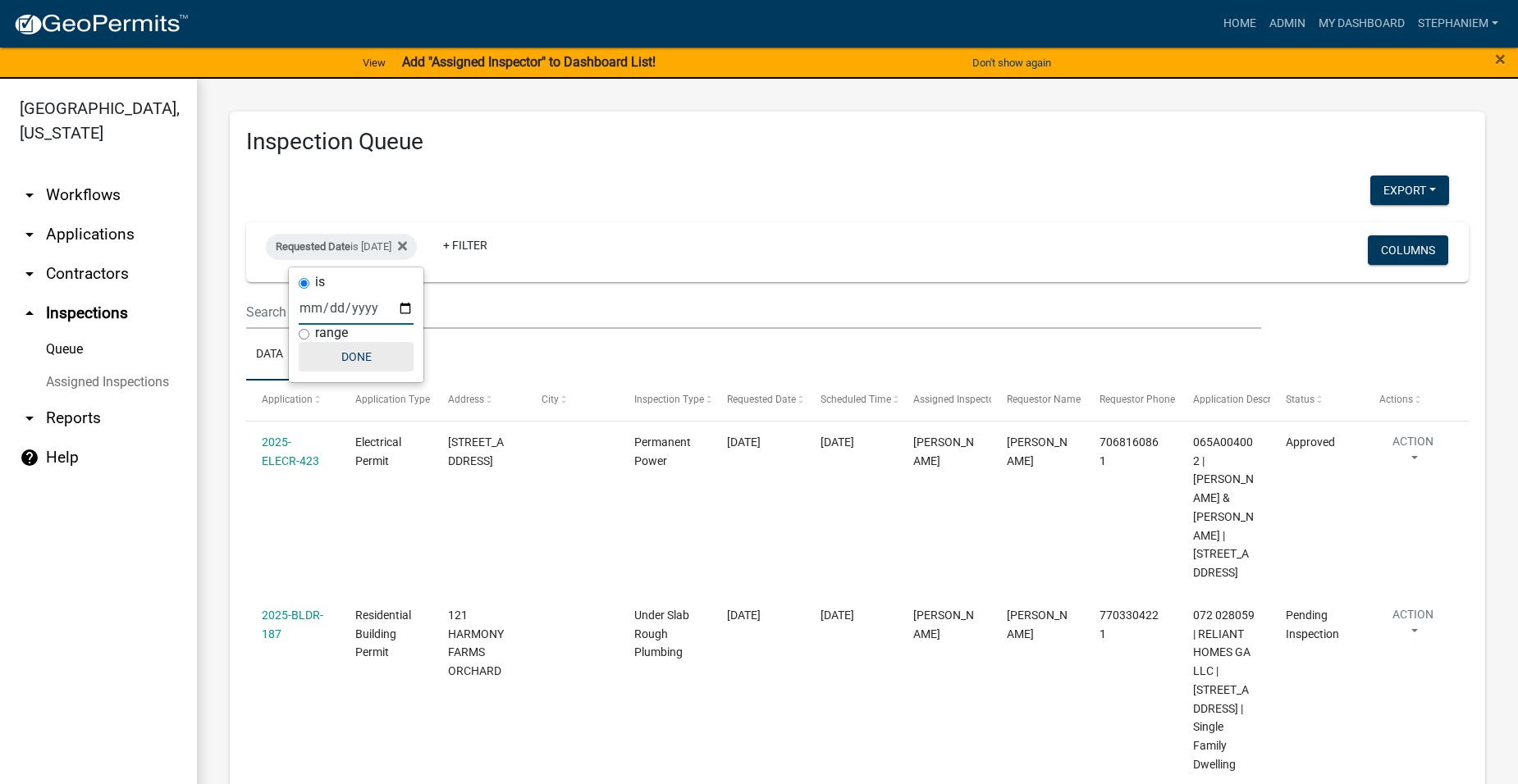
click at [320, 349] on button "Done" at bounding box center [356, 356] width 115 height 30
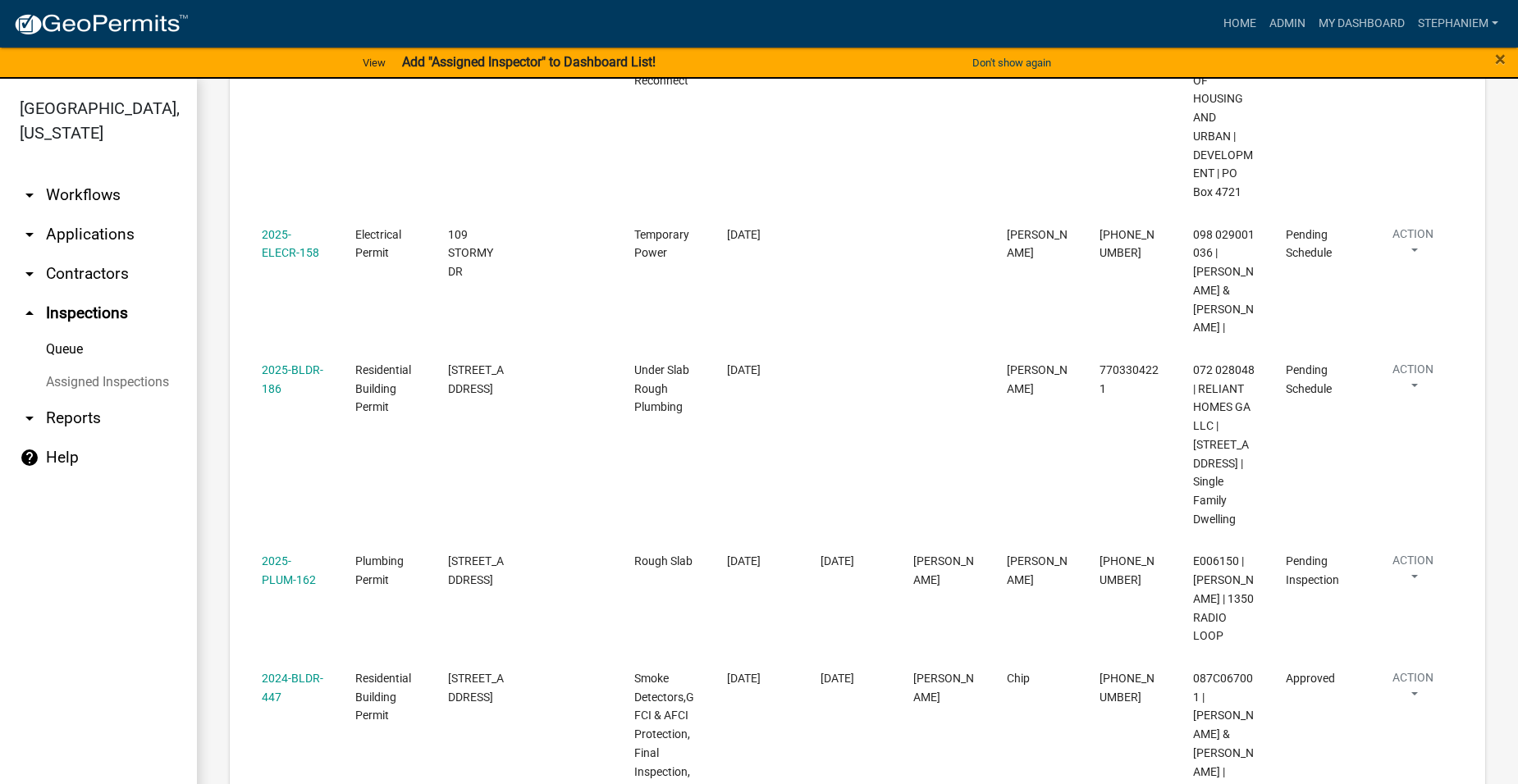
scroll to position [902, 0]
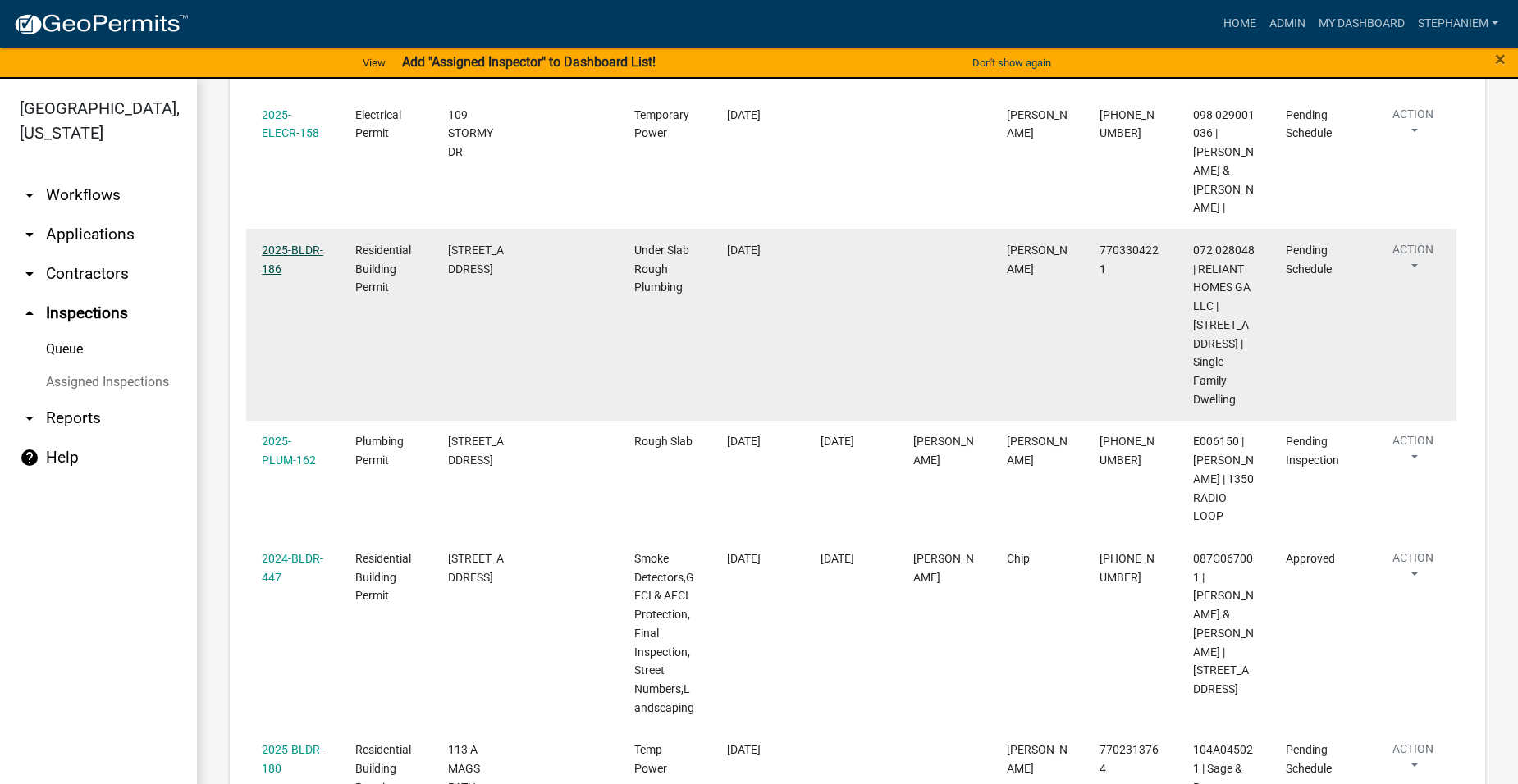
click at [316, 248] on link "2025-BLDR-186" at bounding box center [292, 259] width 61 height 32
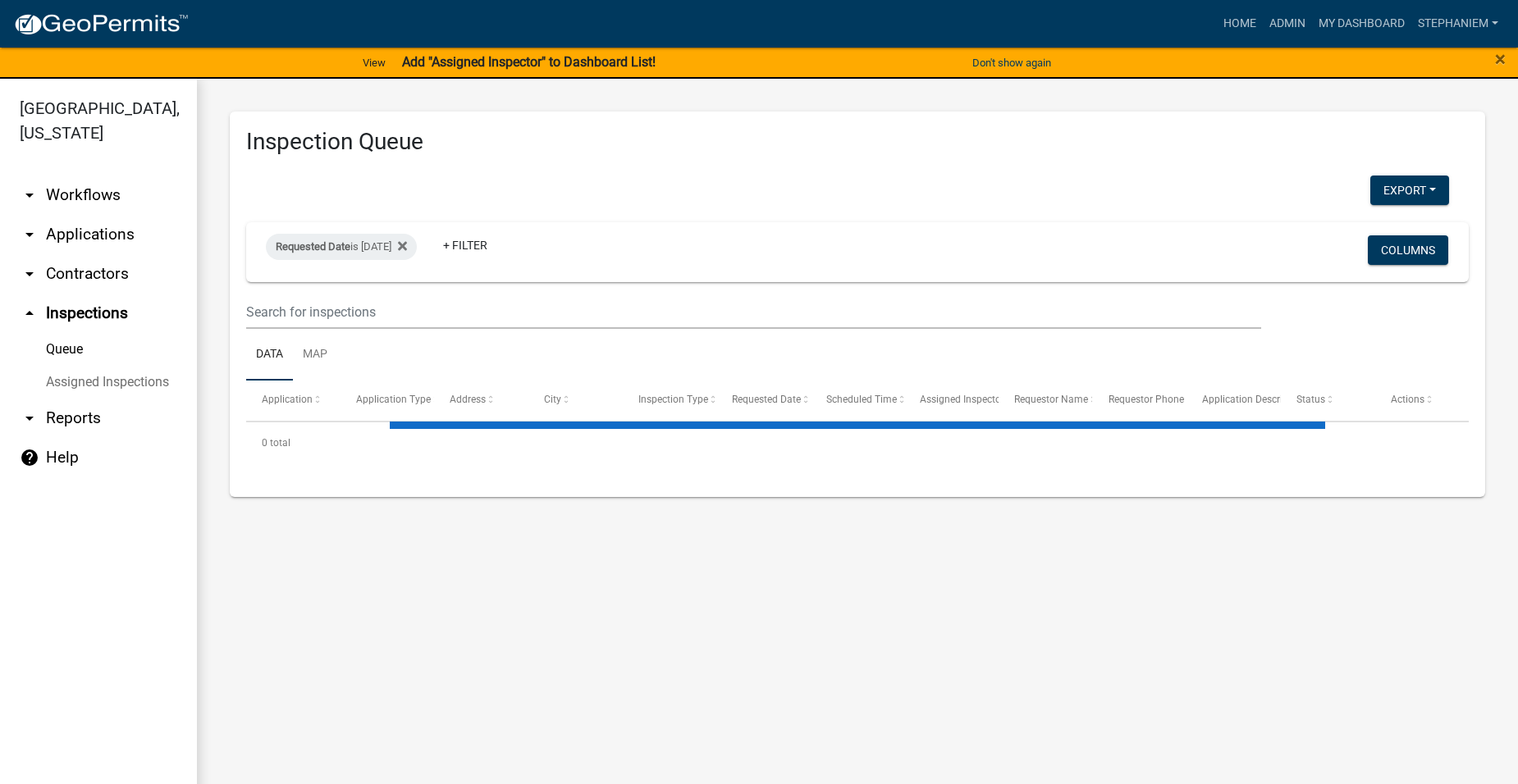
select select "3: 100"
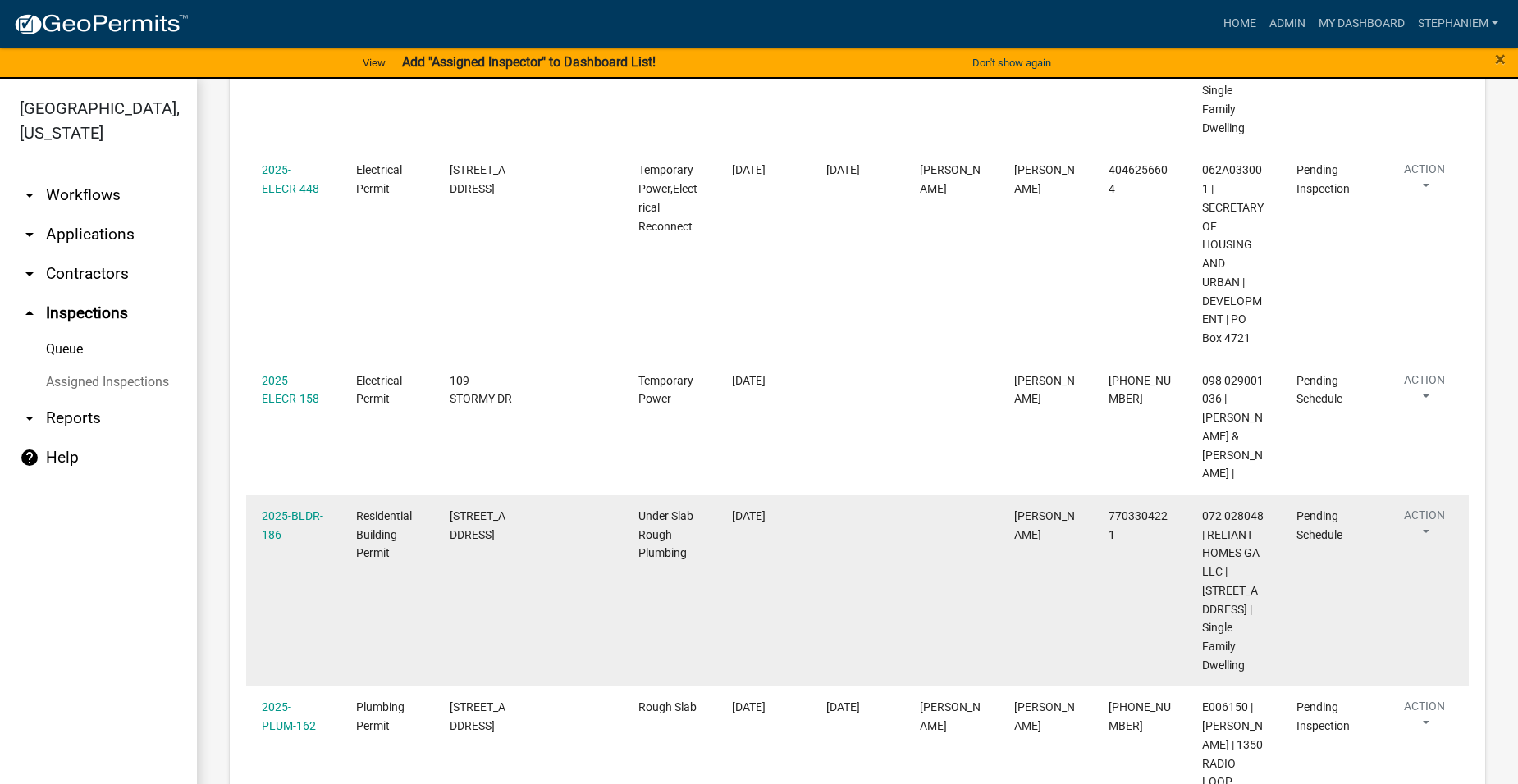
scroll to position [656, 0]
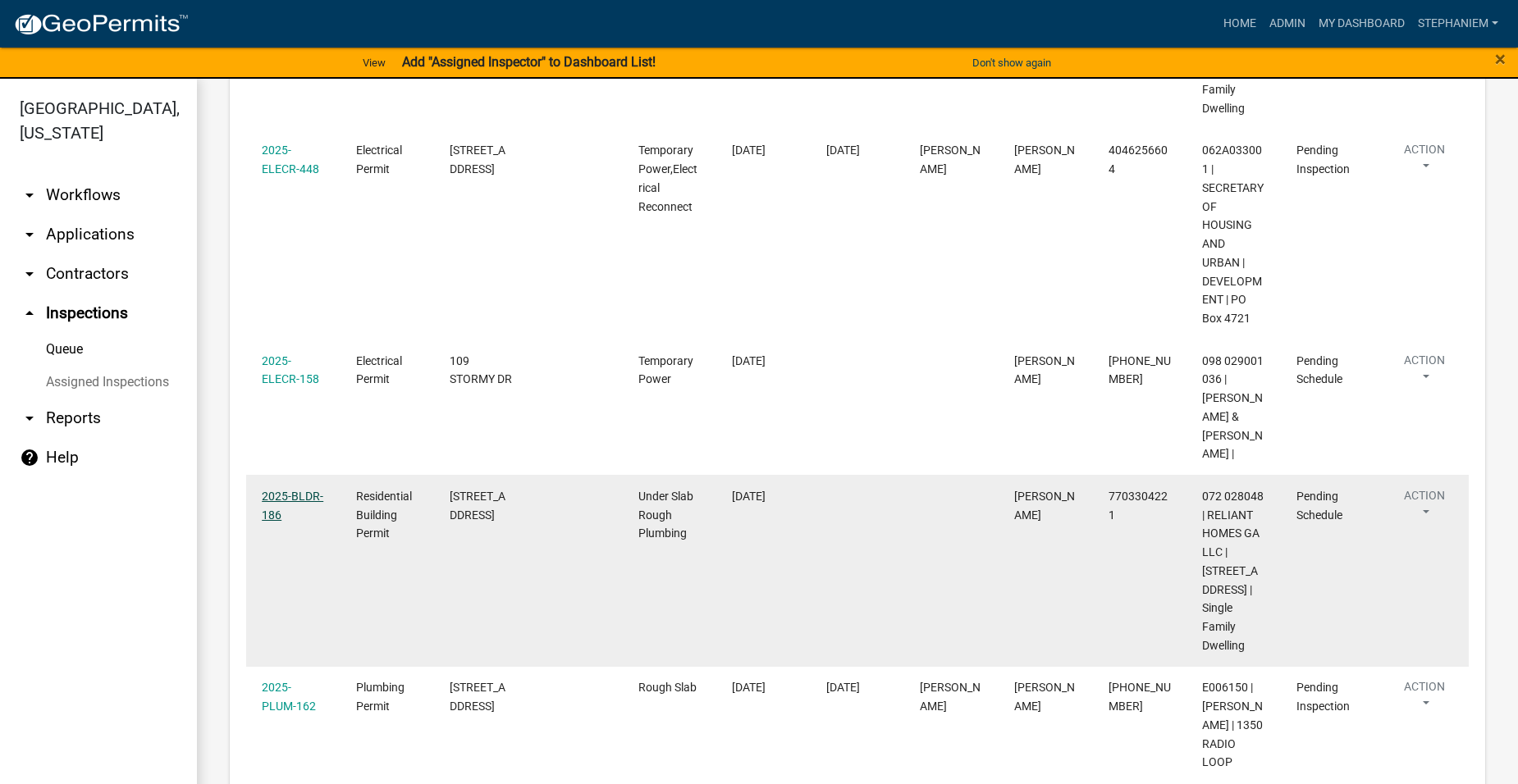
click at [293, 490] on link "2025-BLDR-186" at bounding box center [292, 505] width 61 height 32
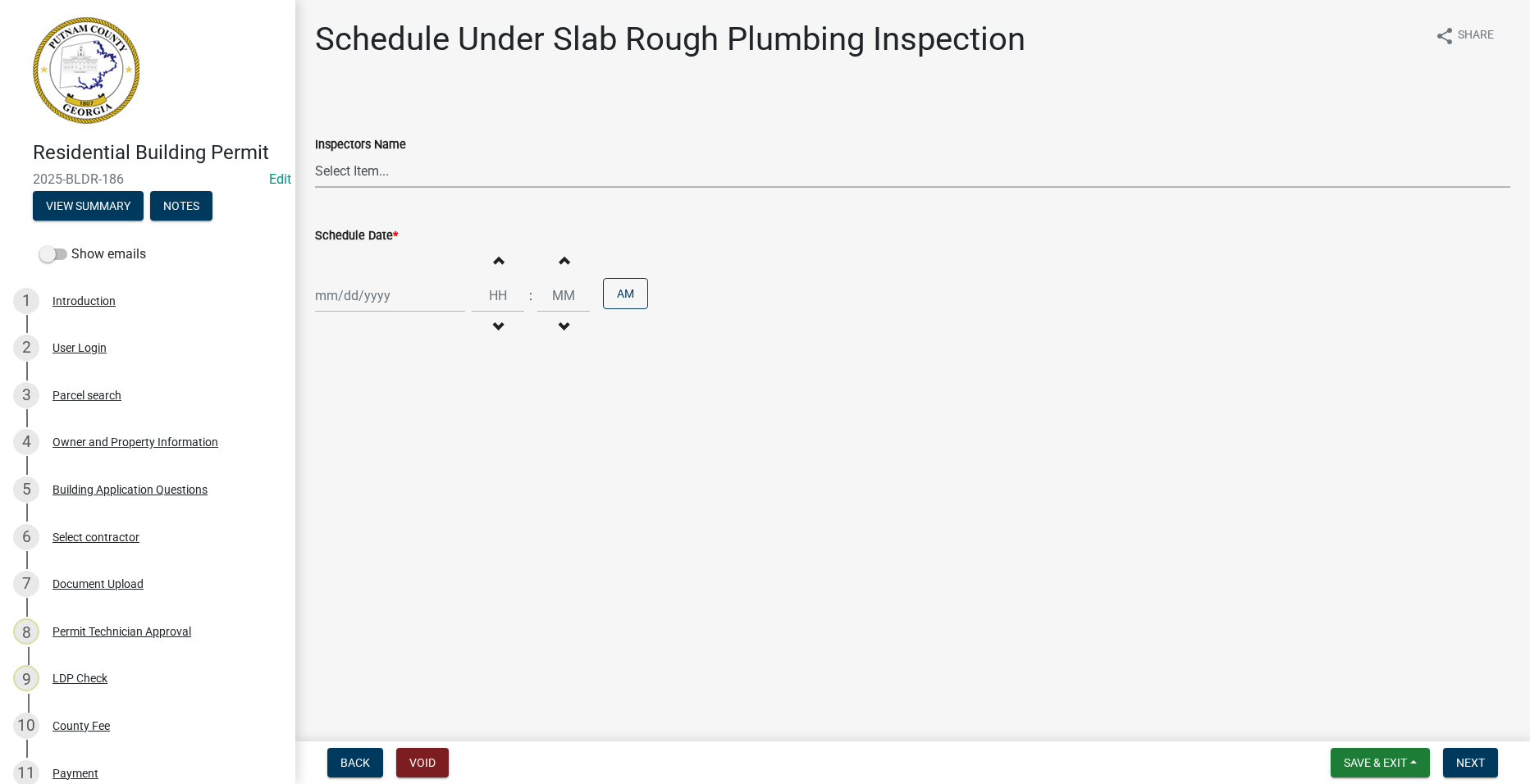
click at [424, 167] on select "Select Item... mrivera ([PERSON_NAME]) jstokes ([PERSON_NAME]) asmith105 ([PERS…" at bounding box center [913, 171] width 1196 height 33
select select "a0ea4169-8540-4a2c-b9f4-cf4c1ffdeb95"
click at [315, 154] on select "Select Item... mrivera ([PERSON_NAME]) jstokes ([PERSON_NAME]) asmith105 ([PERS…" at bounding box center [913, 171] width 1196 height 33
select select "8"
select select "2025"
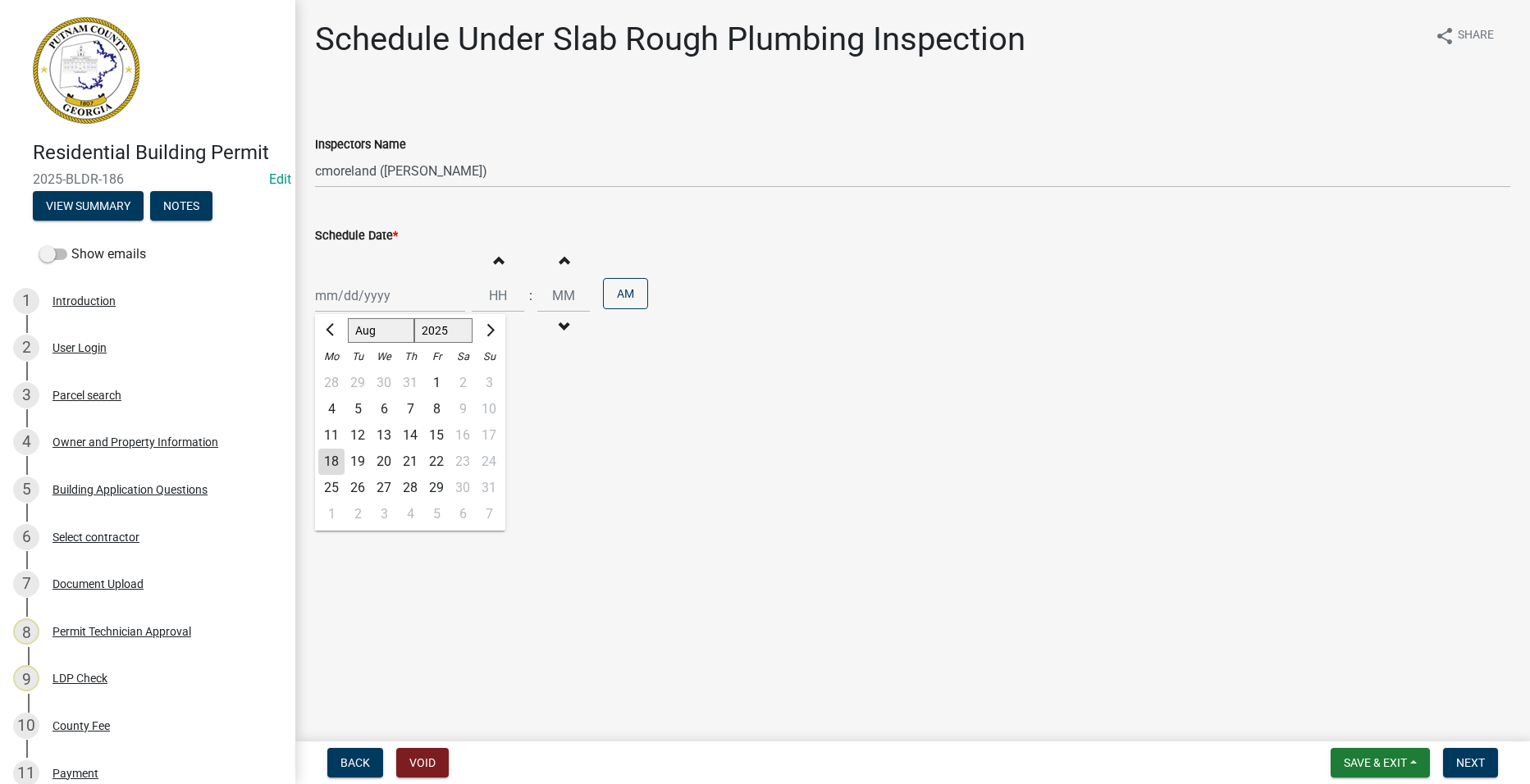
click at [350, 305] on div "[PERSON_NAME] Feb Mar Apr [PERSON_NAME][DATE] Oct Nov [DATE] 1526 1527 1528 152…" at bounding box center [390, 295] width 150 height 33
click at [366, 465] on div "19" at bounding box center [357, 461] width 26 height 26
type input "[DATE]"
click at [1495, 767] on button "Next" at bounding box center [1470, 762] width 55 height 30
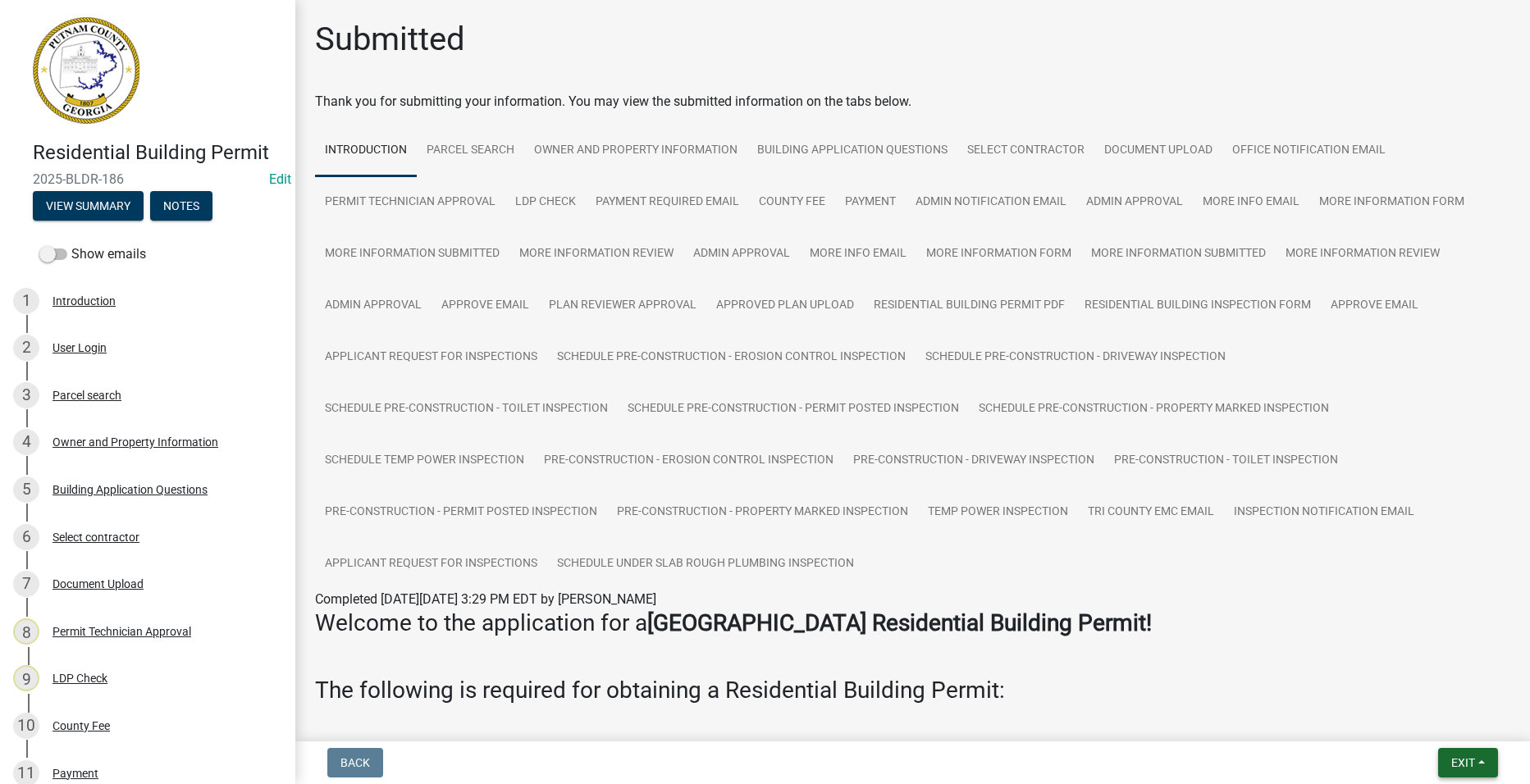
click at [1483, 761] on button "Exit" at bounding box center [1469, 762] width 60 height 30
click at [1468, 735] on button "Save & Exit" at bounding box center [1433, 720] width 131 height 40
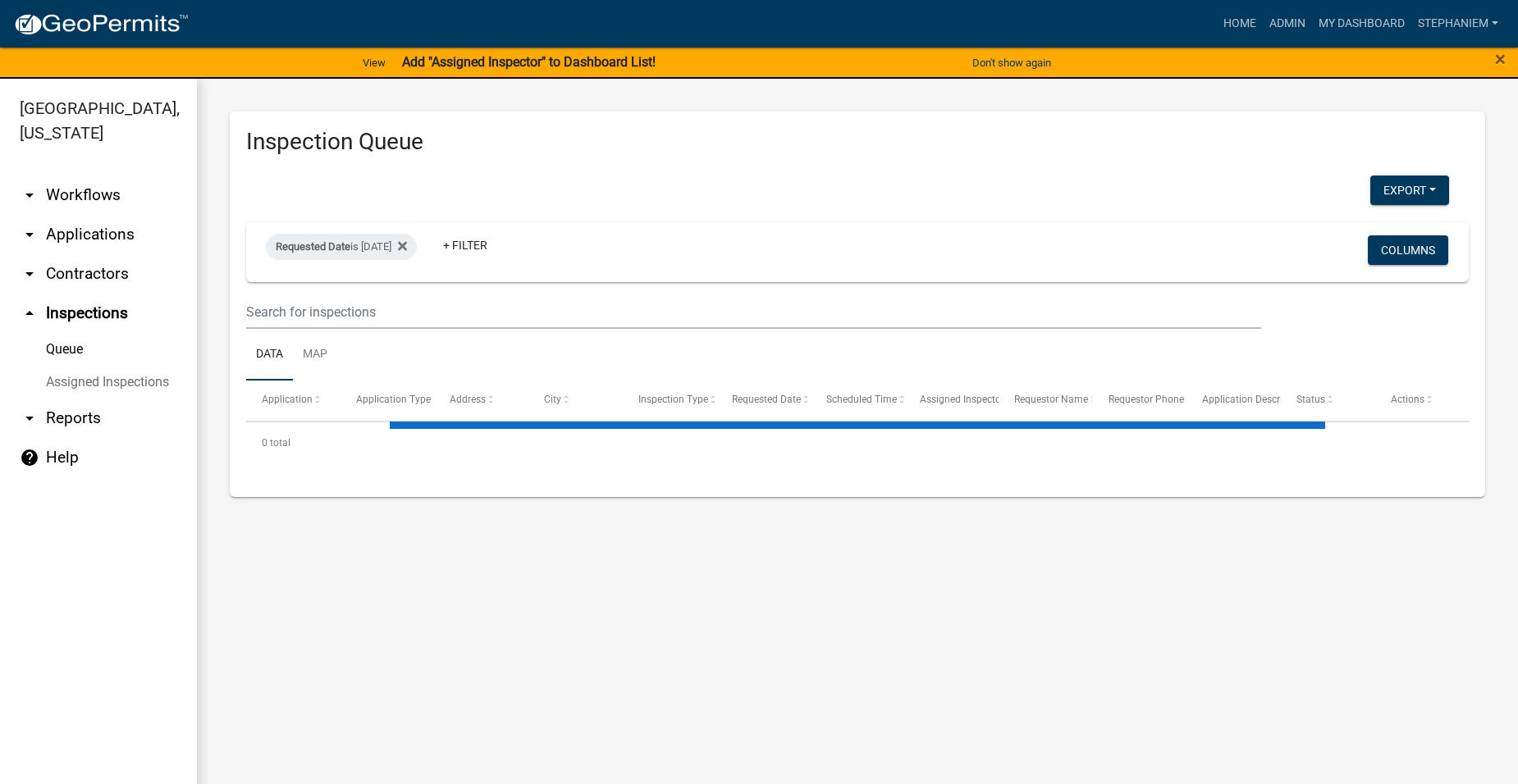
select select "3: 100"
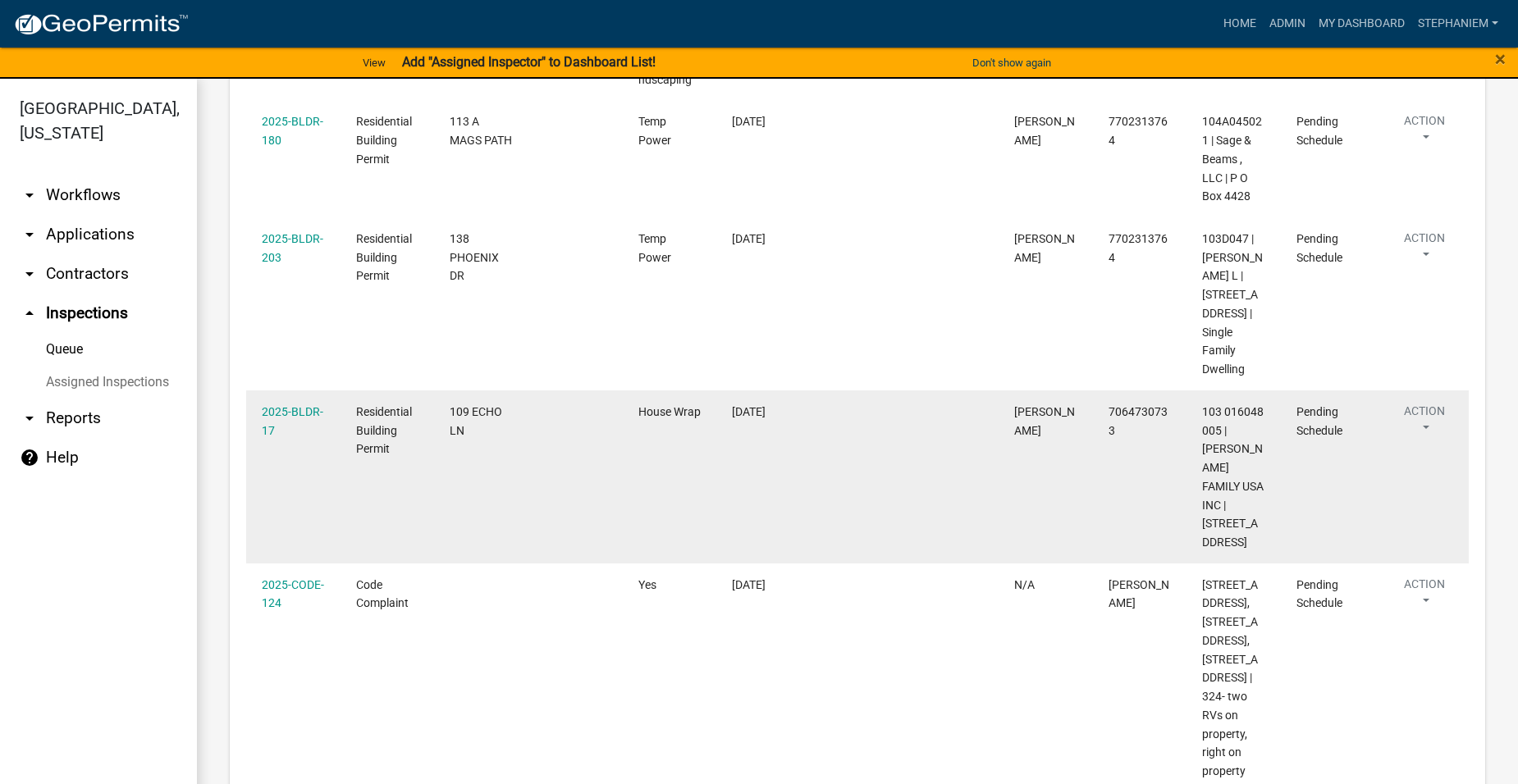
scroll to position [1558, 0]
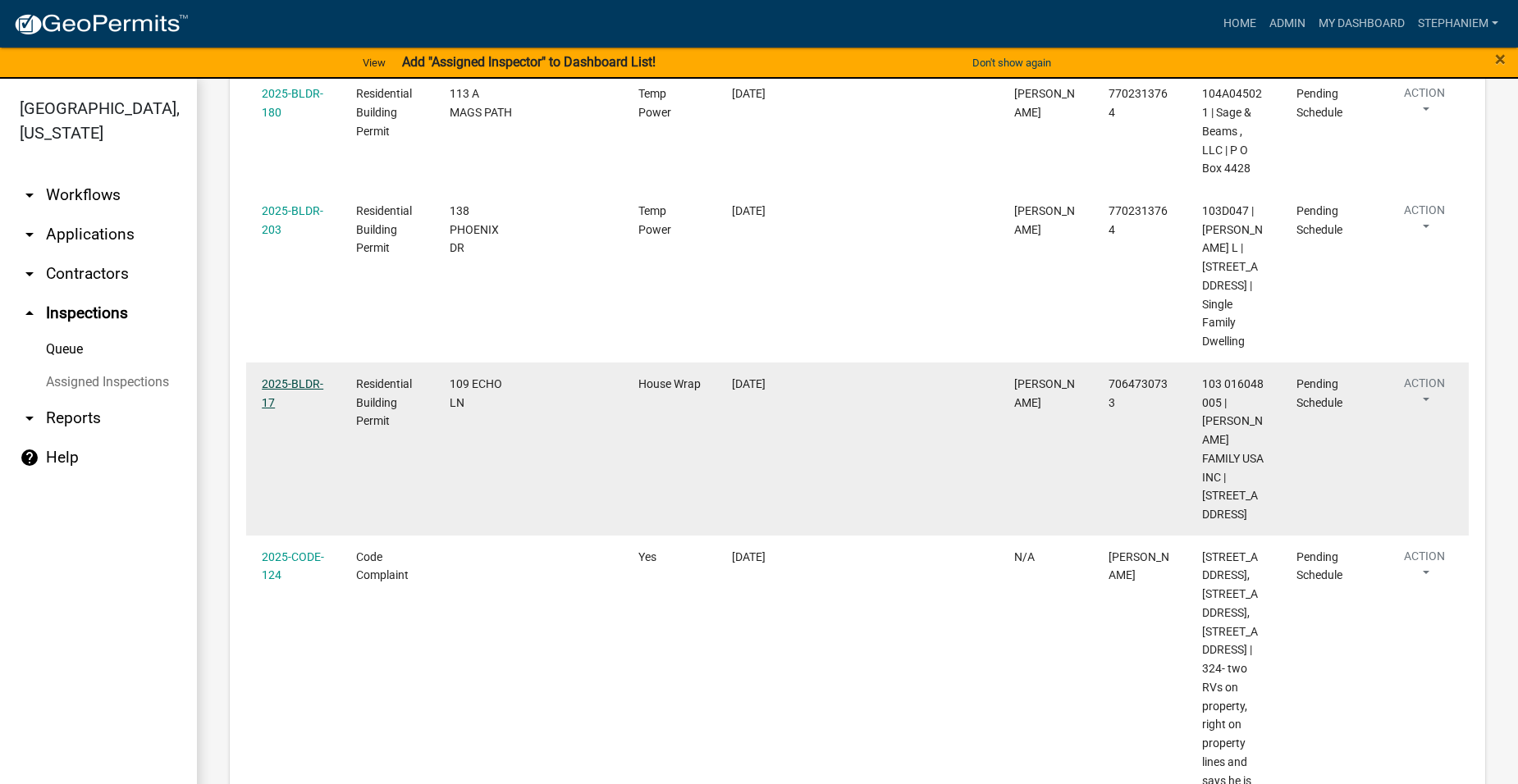
click at [299, 377] on link "2025-BLDR-17" at bounding box center [292, 392] width 61 height 32
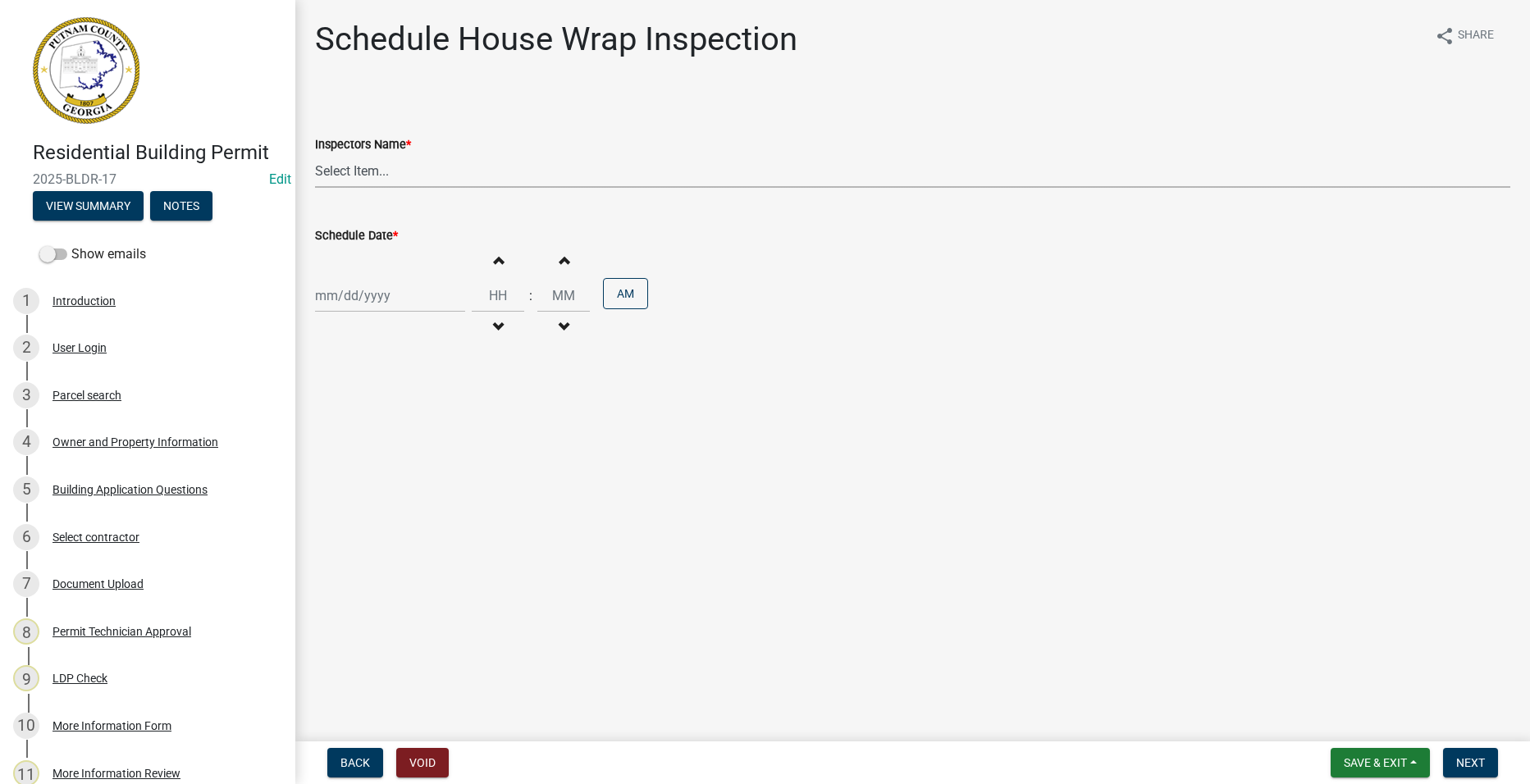
click at [399, 168] on select "Select Item... mrivera ([PERSON_NAME]) jstokes ([PERSON_NAME]) asmith105 ([PERS…" at bounding box center [913, 171] width 1196 height 33
select select "07642ab0-564c-47bb-824b-0ccf2da83593"
click at [315, 154] on select "Select Item... mrivera ([PERSON_NAME]) jstokes ([PERSON_NAME]) asmith105 ([PERS…" at bounding box center [913, 171] width 1196 height 33
click at [354, 289] on div at bounding box center [390, 295] width 150 height 33
select select "8"
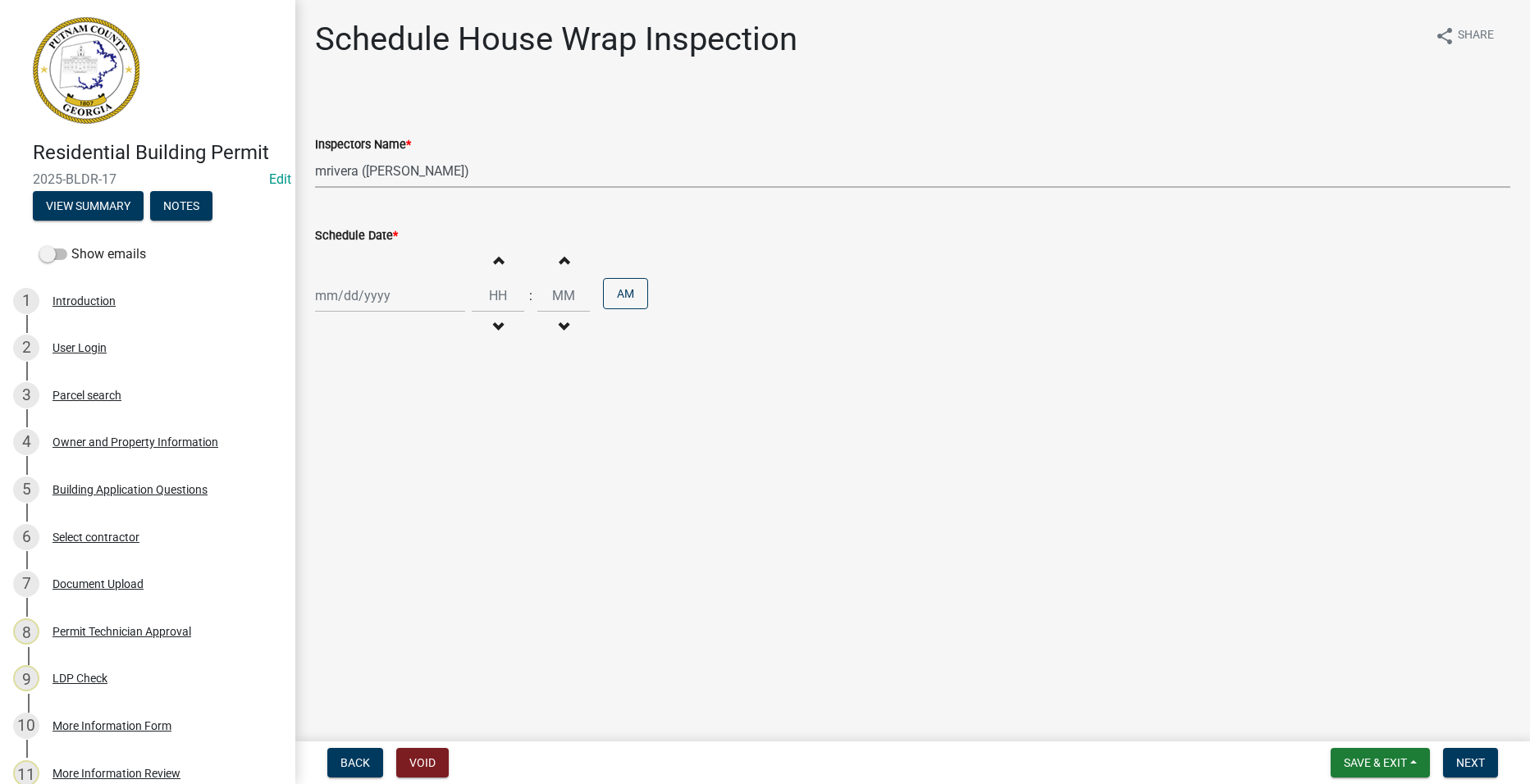
select select "2025"
click at [358, 453] on div "19" at bounding box center [357, 461] width 26 height 26
type input "[DATE]"
click at [1457, 747] on nav "Back Void Save & Exit Save Save & Exit Next" at bounding box center [913, 762] width 1235 height 42
click at [1483, 764] on span "Next" at bounding box center [1471, 762] width 29 height 14
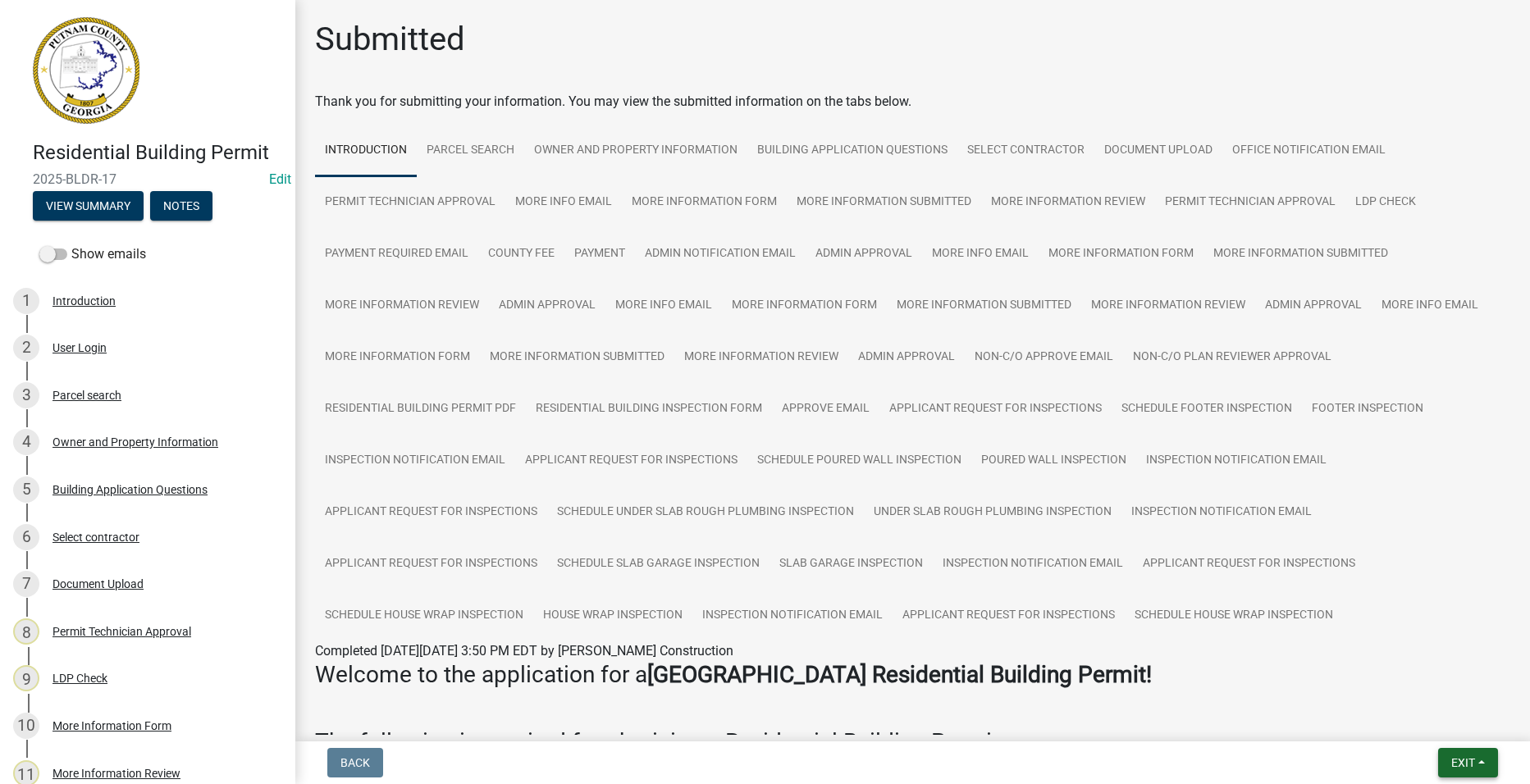
click at [1465, 756] on span "Exit" at bounding box center [1463, 762] width 23 height 14
click at [1465, 735] on button "Save & Exit" at bounding box center [1433, 720] width 131 height 40
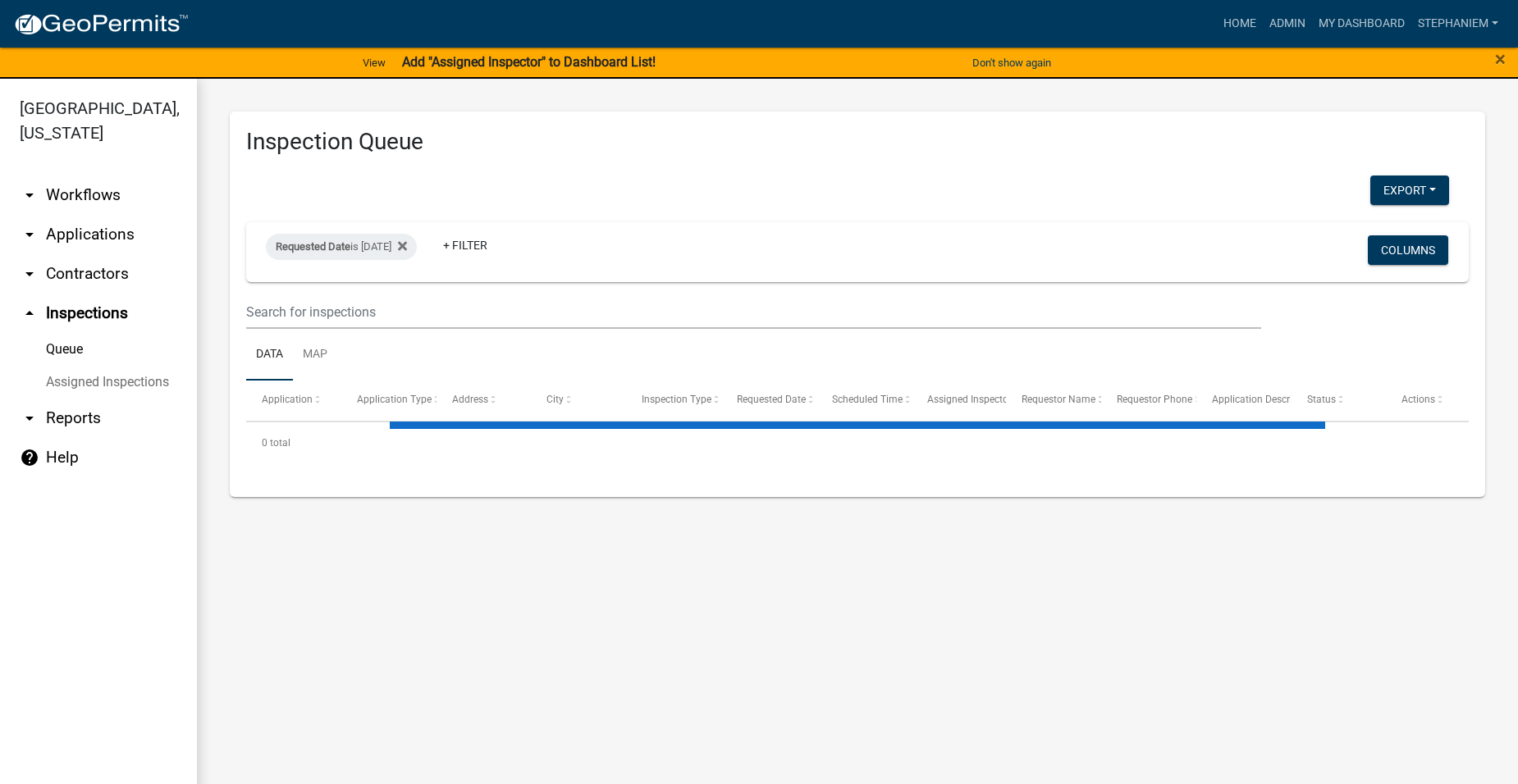
select select "3: 100"
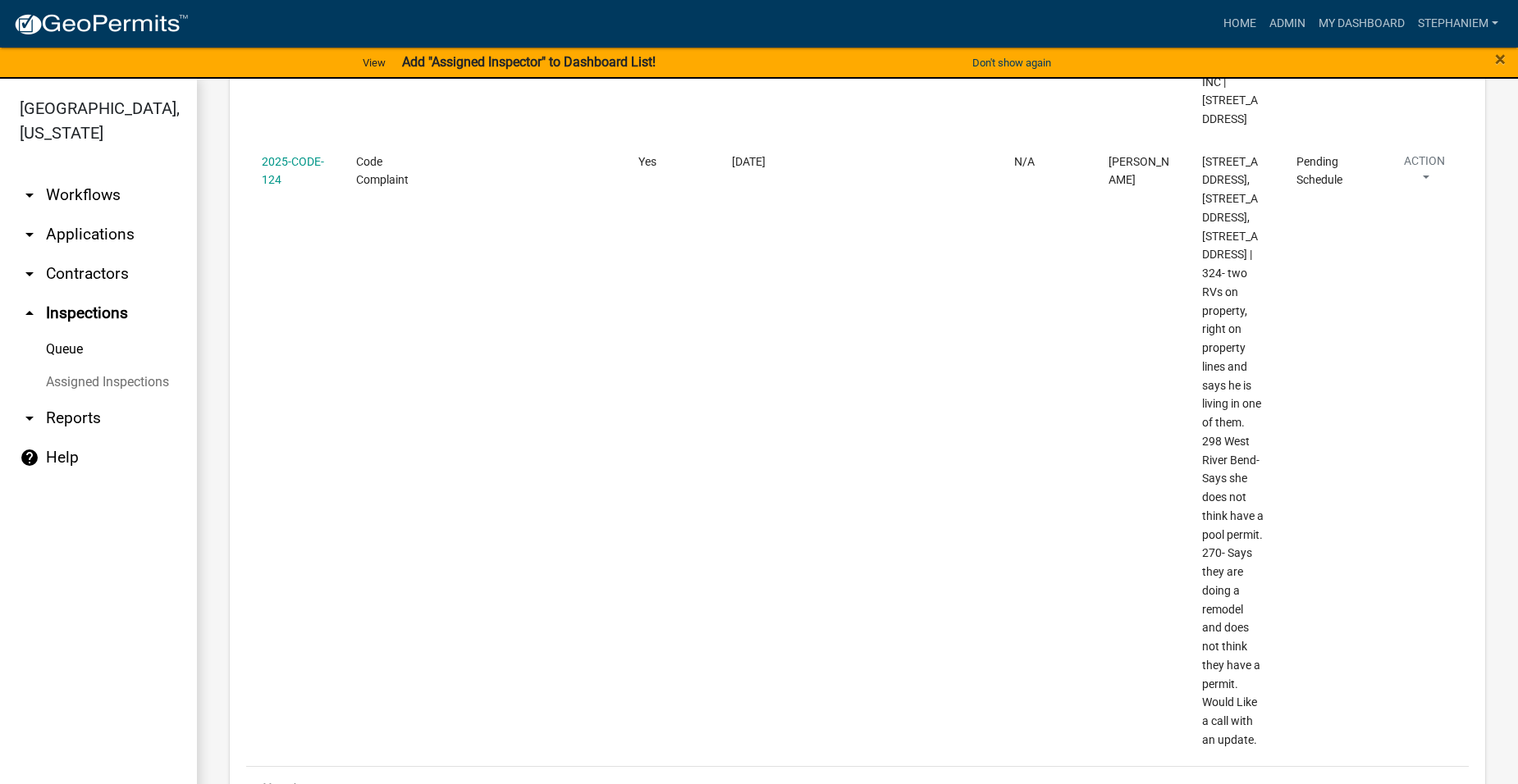
scroll to position [1829, 0]
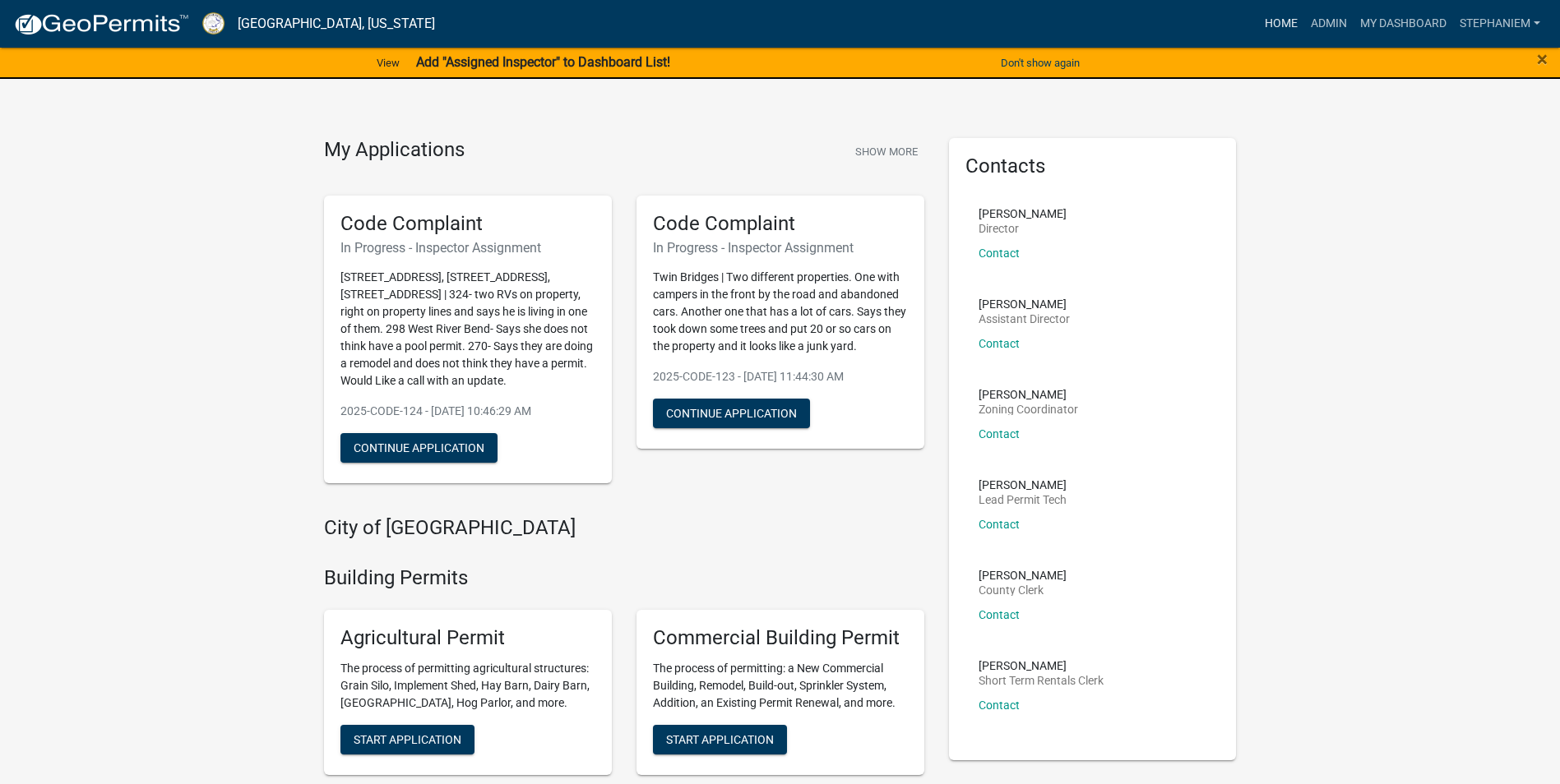
click at [1275, 23] on link "Home" at bounding box center [1281, 24] width 46 height 32
click at [1317, 20] on link "Admin" at bounding box center [1328, 24] width 50 height 32
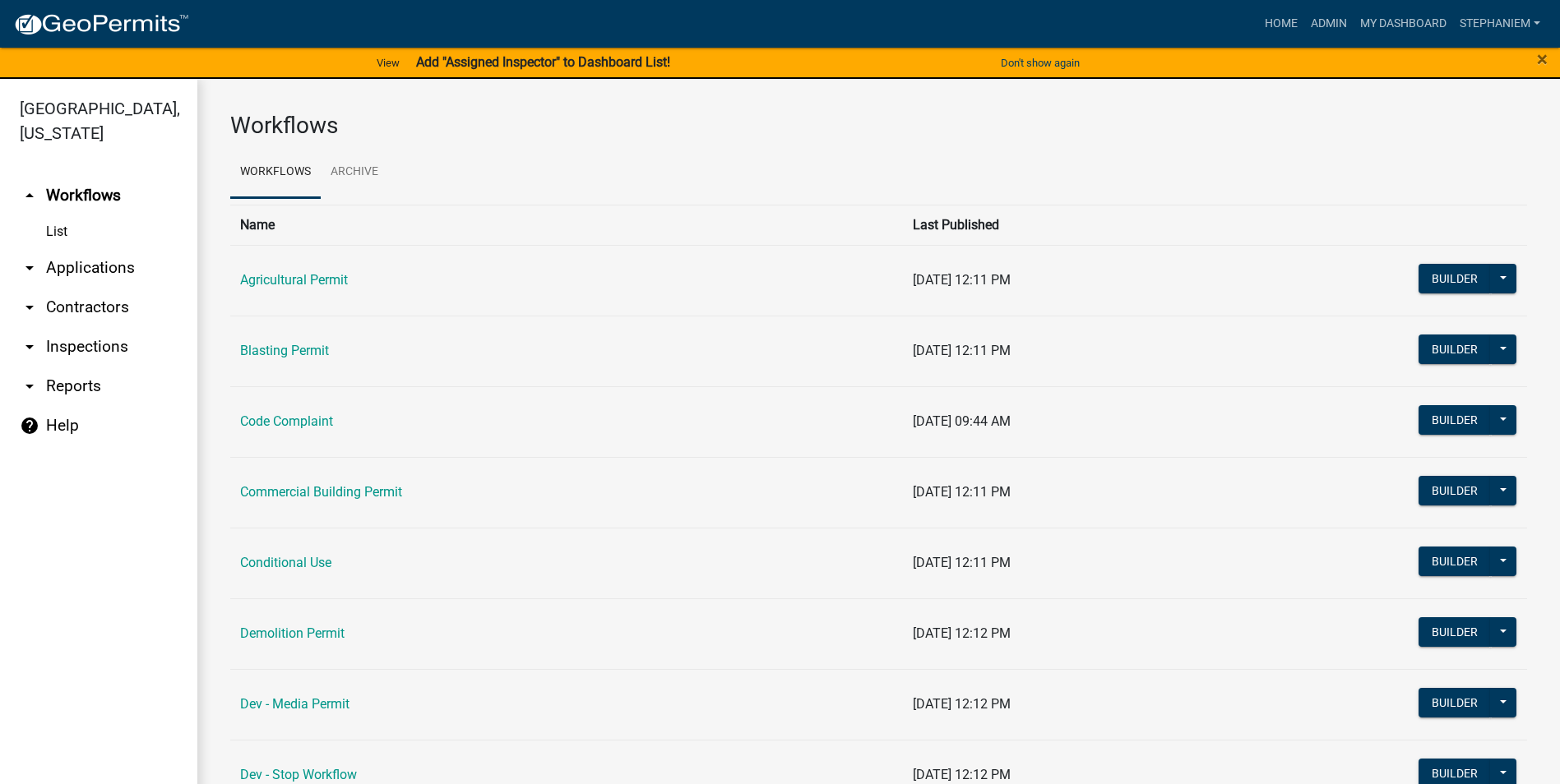
click at [138, 271] on link "arrow_drop_down Applications" at bounding box center [99, 269] width 197 height 40
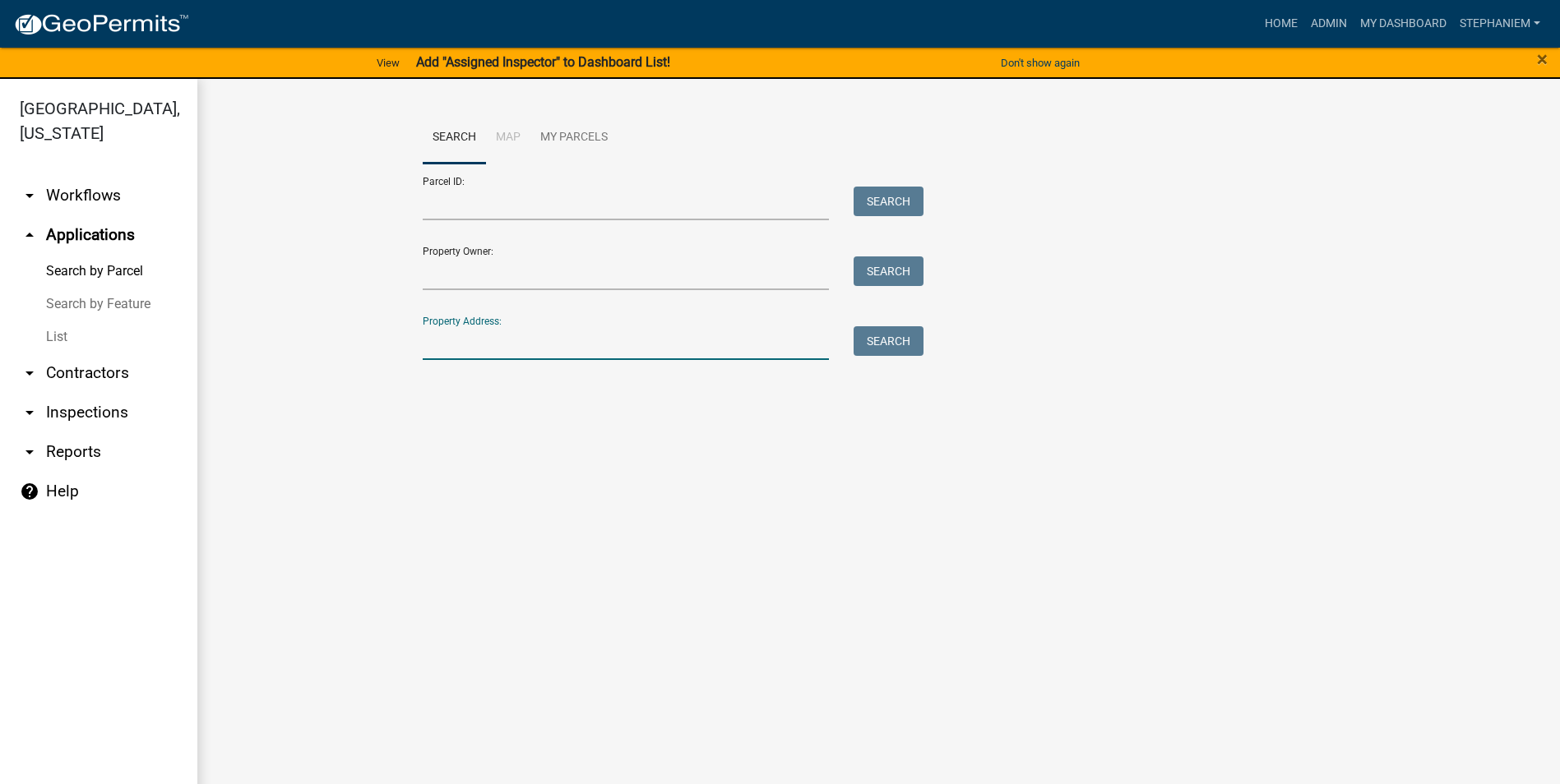
click at [578, 337] on input "Property Address:" at bounding box center [626, 343] width 407 height 33
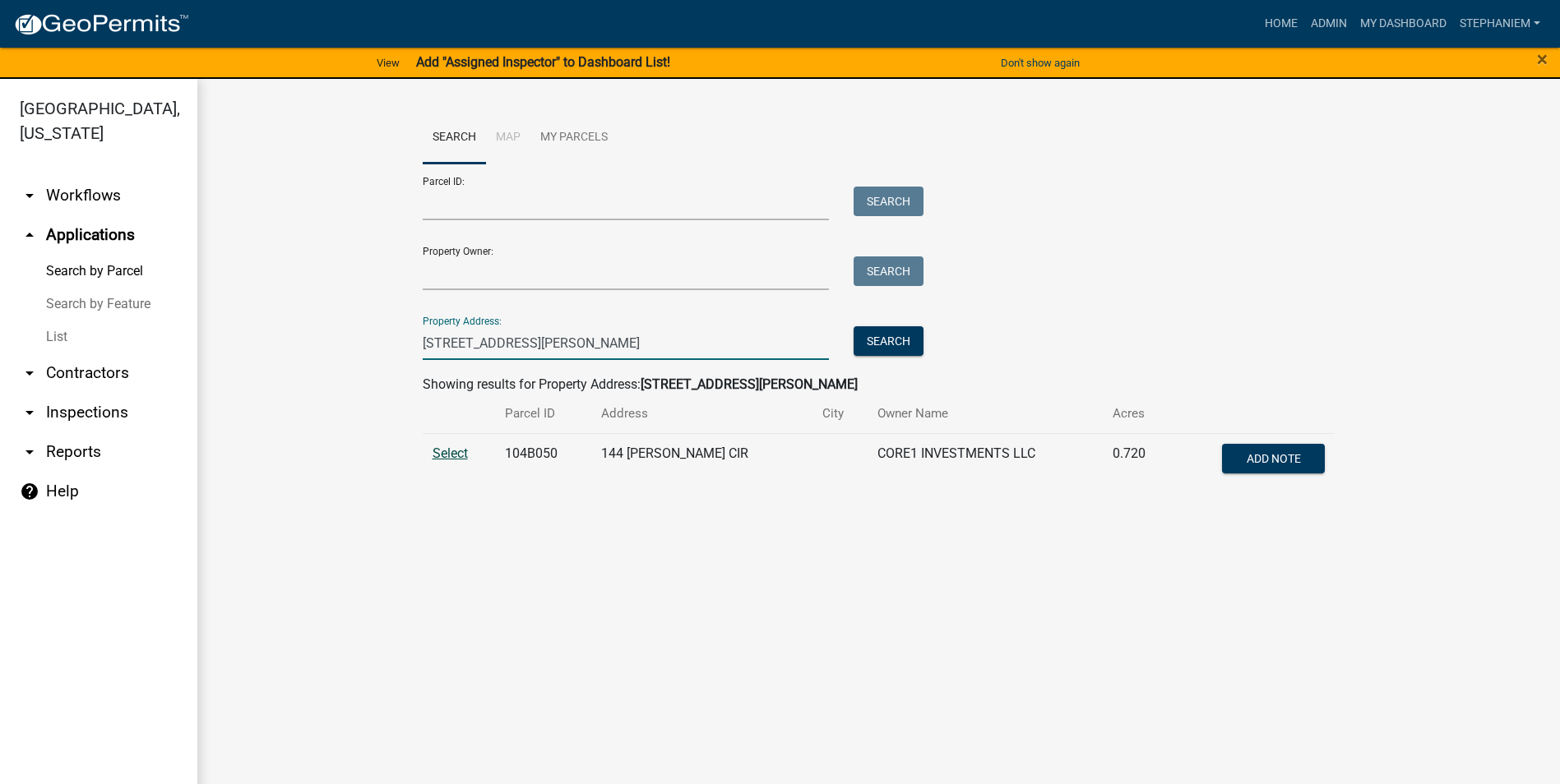
type input "144 Collis Circle"
click at [460, 451] on span "Select" at bounding box center [449, 453] width 35 height 15
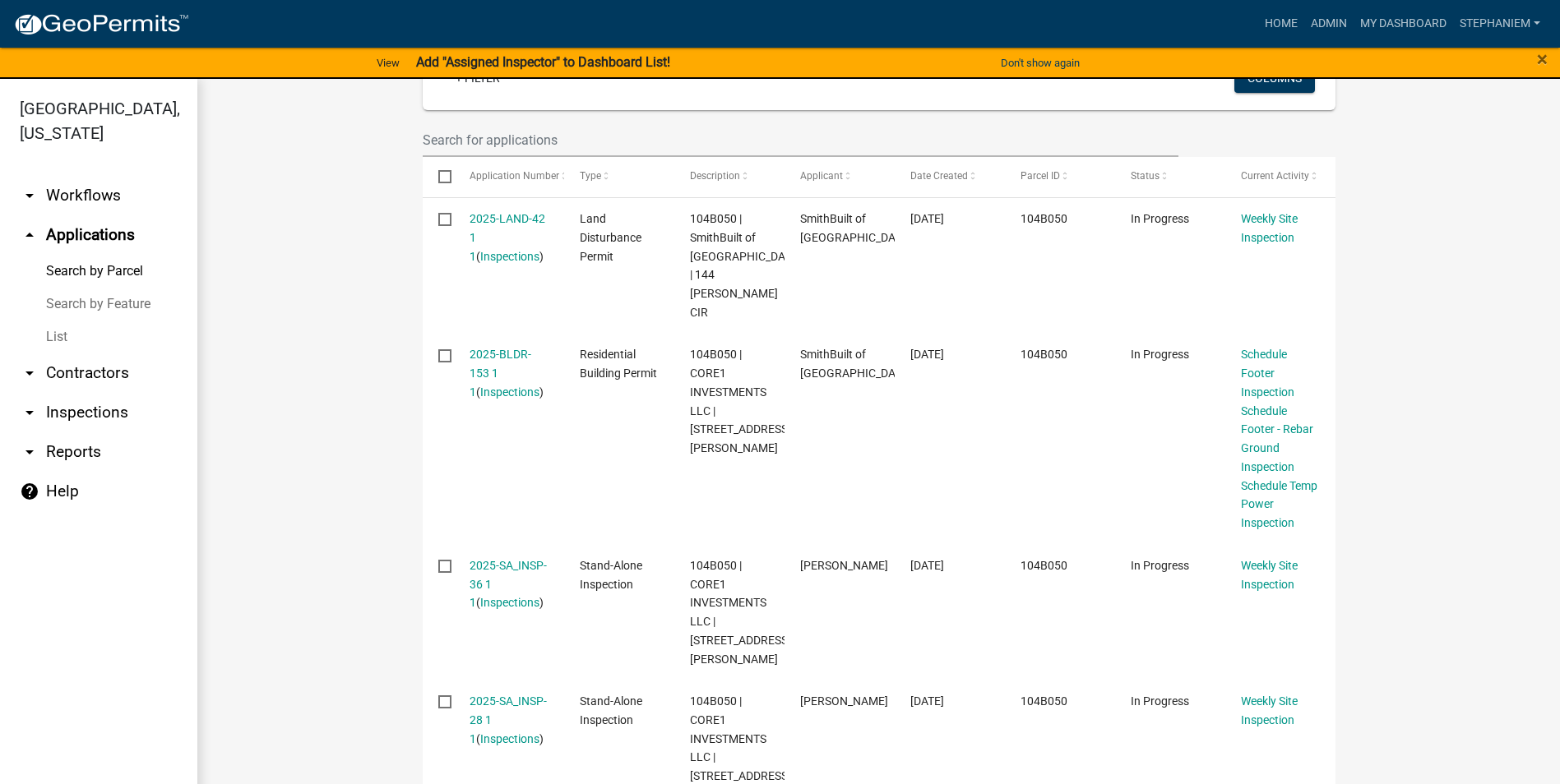
scroll to position [458, 0]
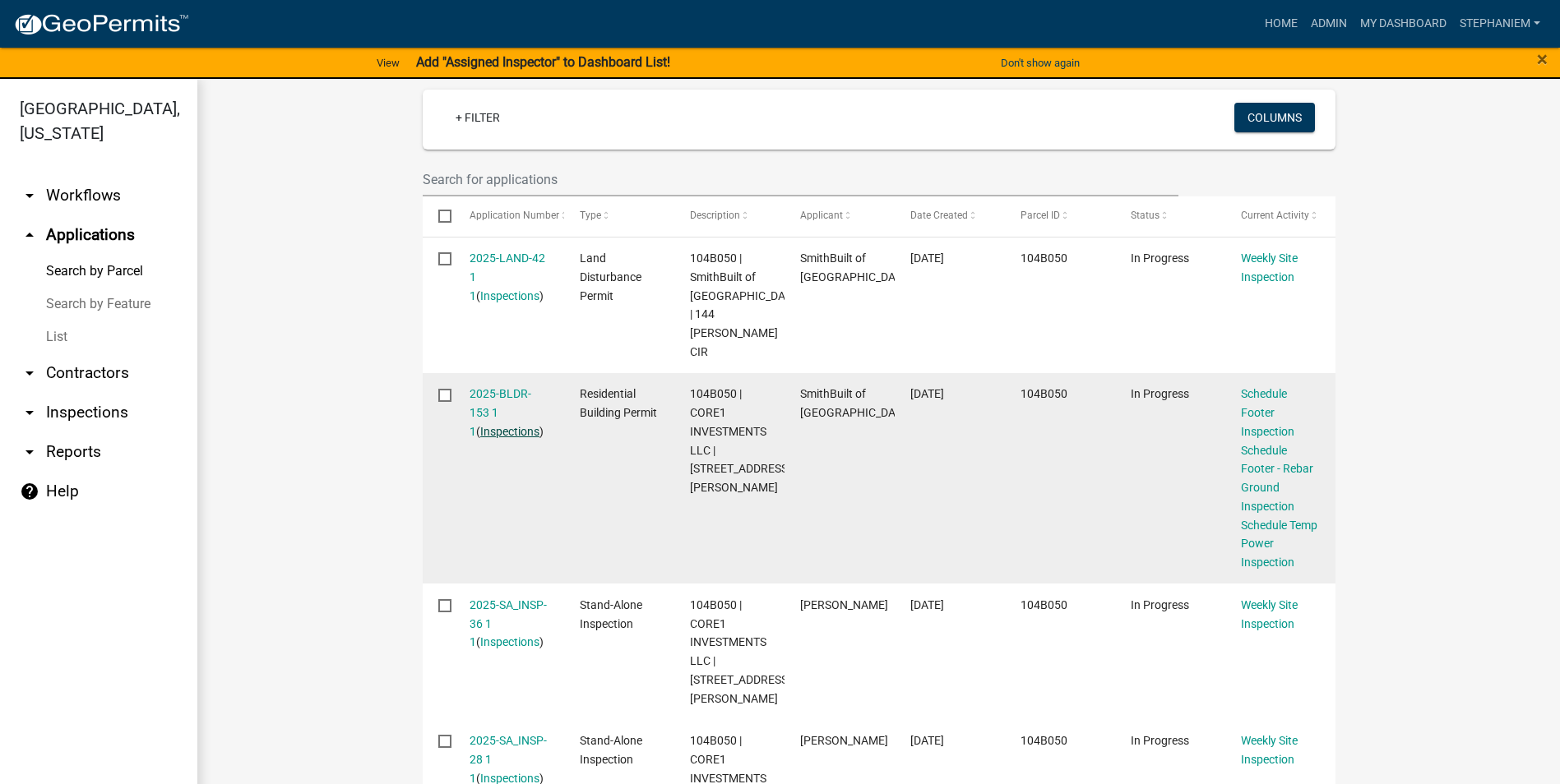
click at [505, 425] on link "Inspections" at bounding box center [509, 431] width 59 height 14
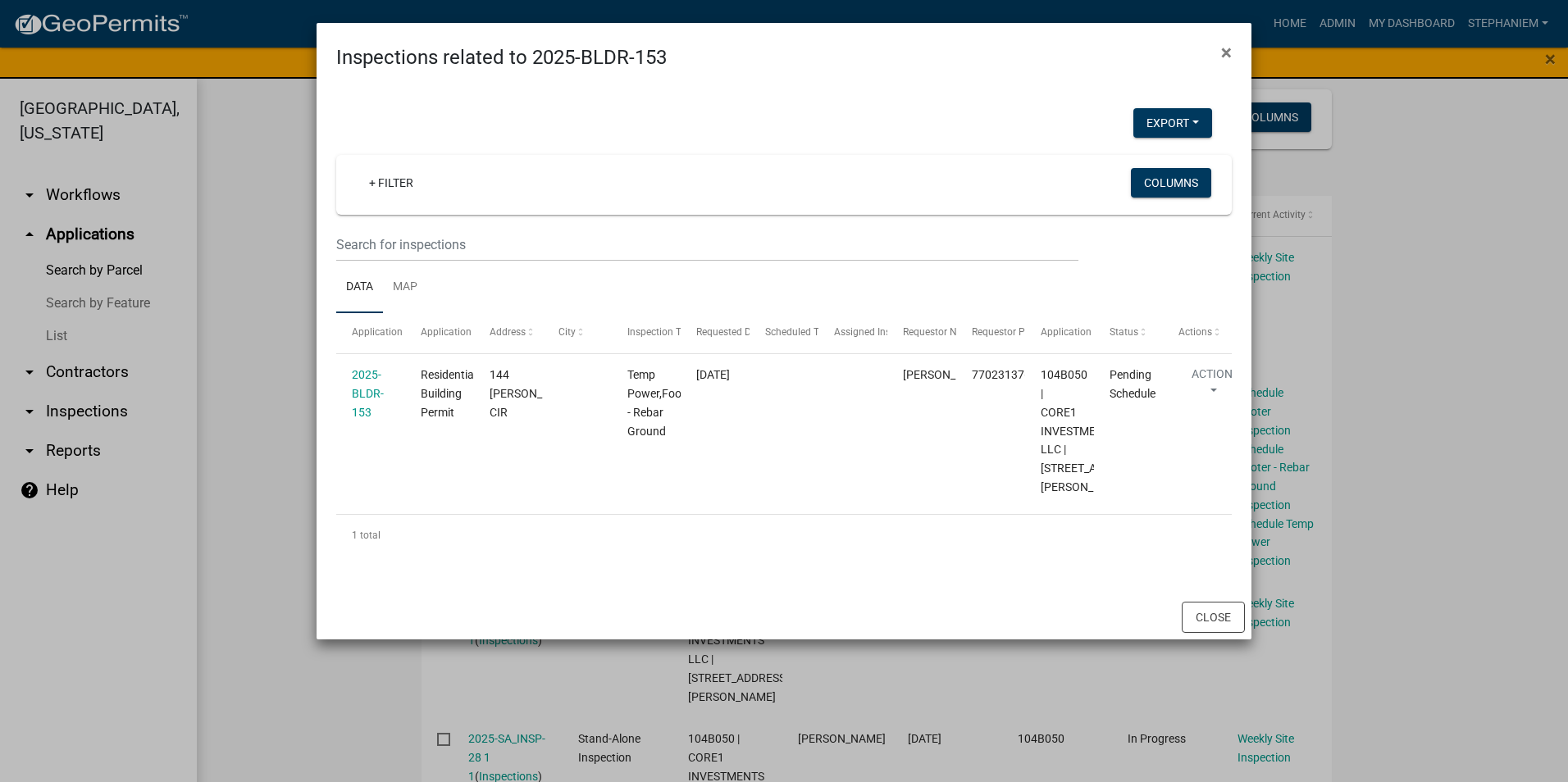
click at [290, 429] on ngb-modal-window "Inspections related to 2025-BLDR-153 × Export Excel Format (.xlsx) CSV Format (…" at bounding box center [784, 391] width 1568 height 782
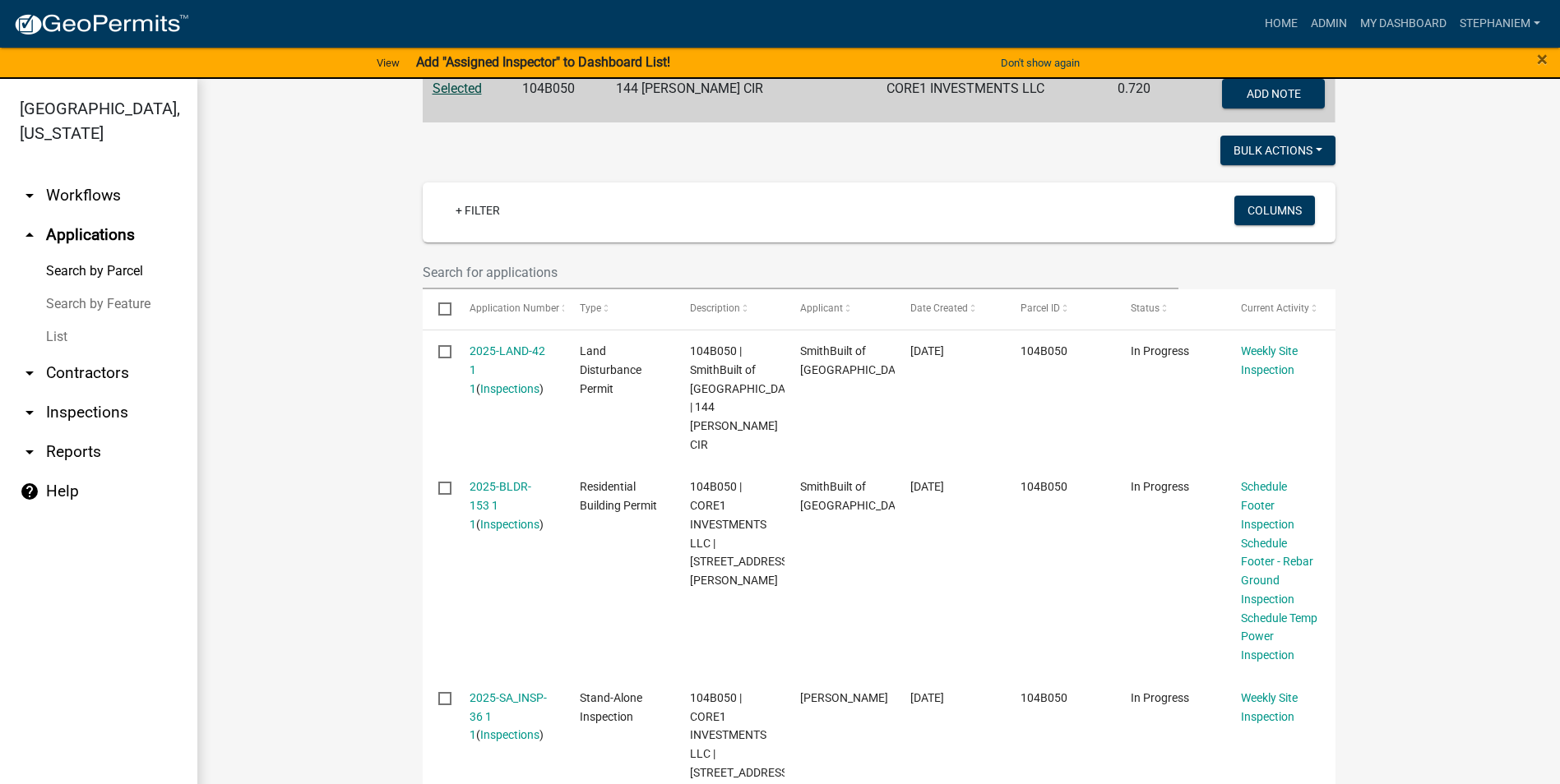
scroll to position [129, 0]
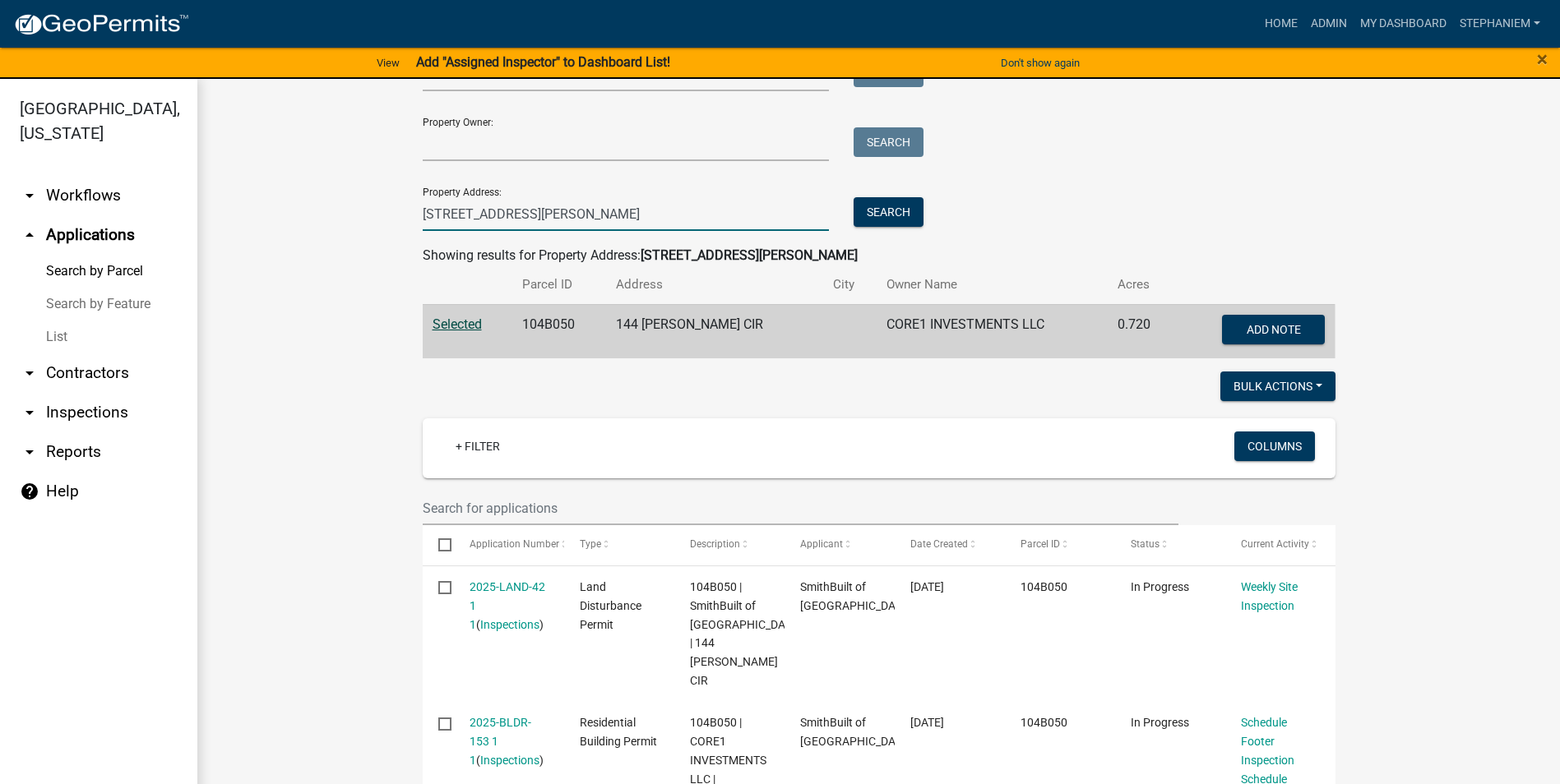
click at [633, 203] on input "144 Collis Circle" at bounding box center [626, 213] width 407 height 33
type input "3"
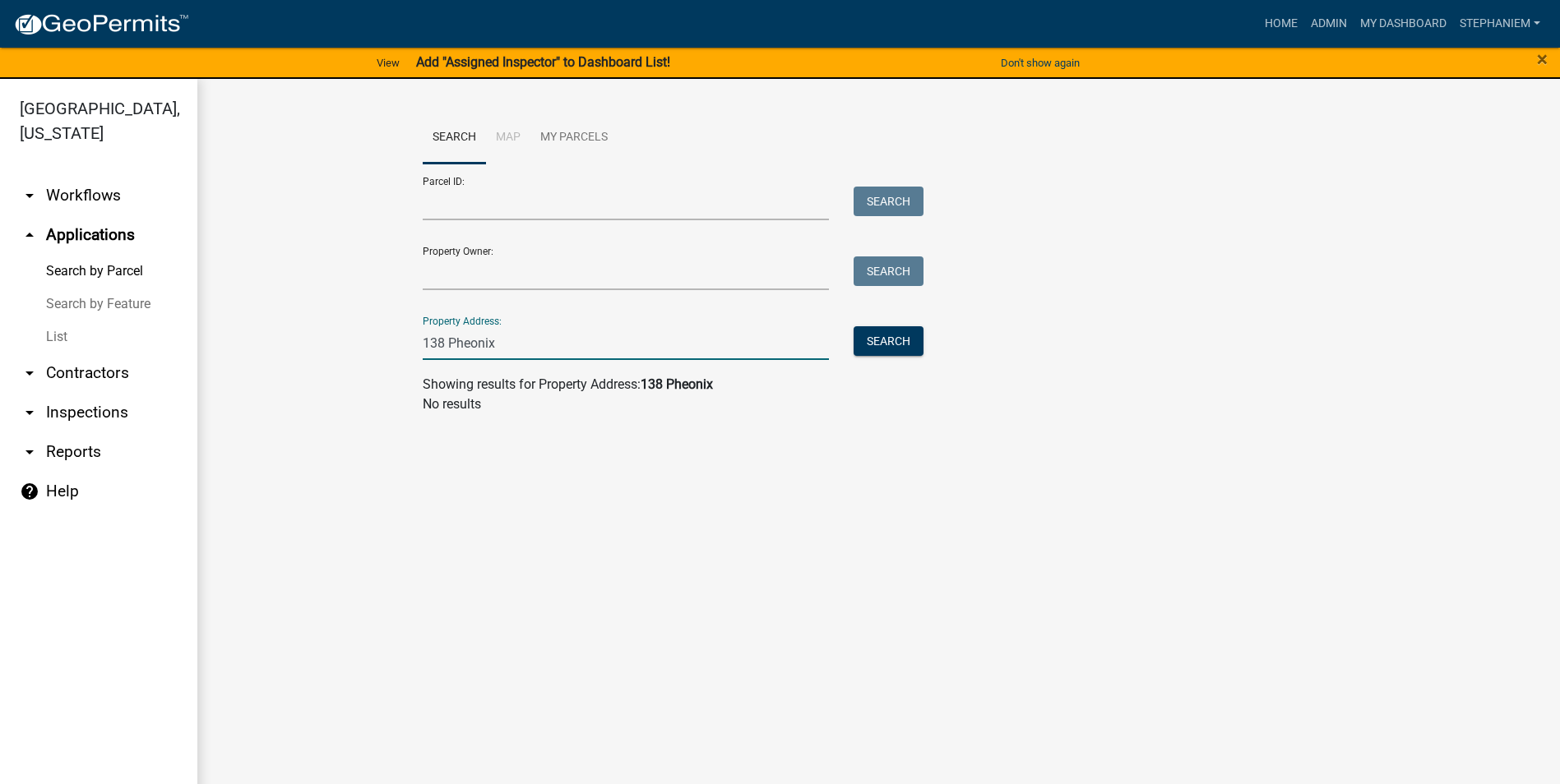
scroll to position [0, 0]
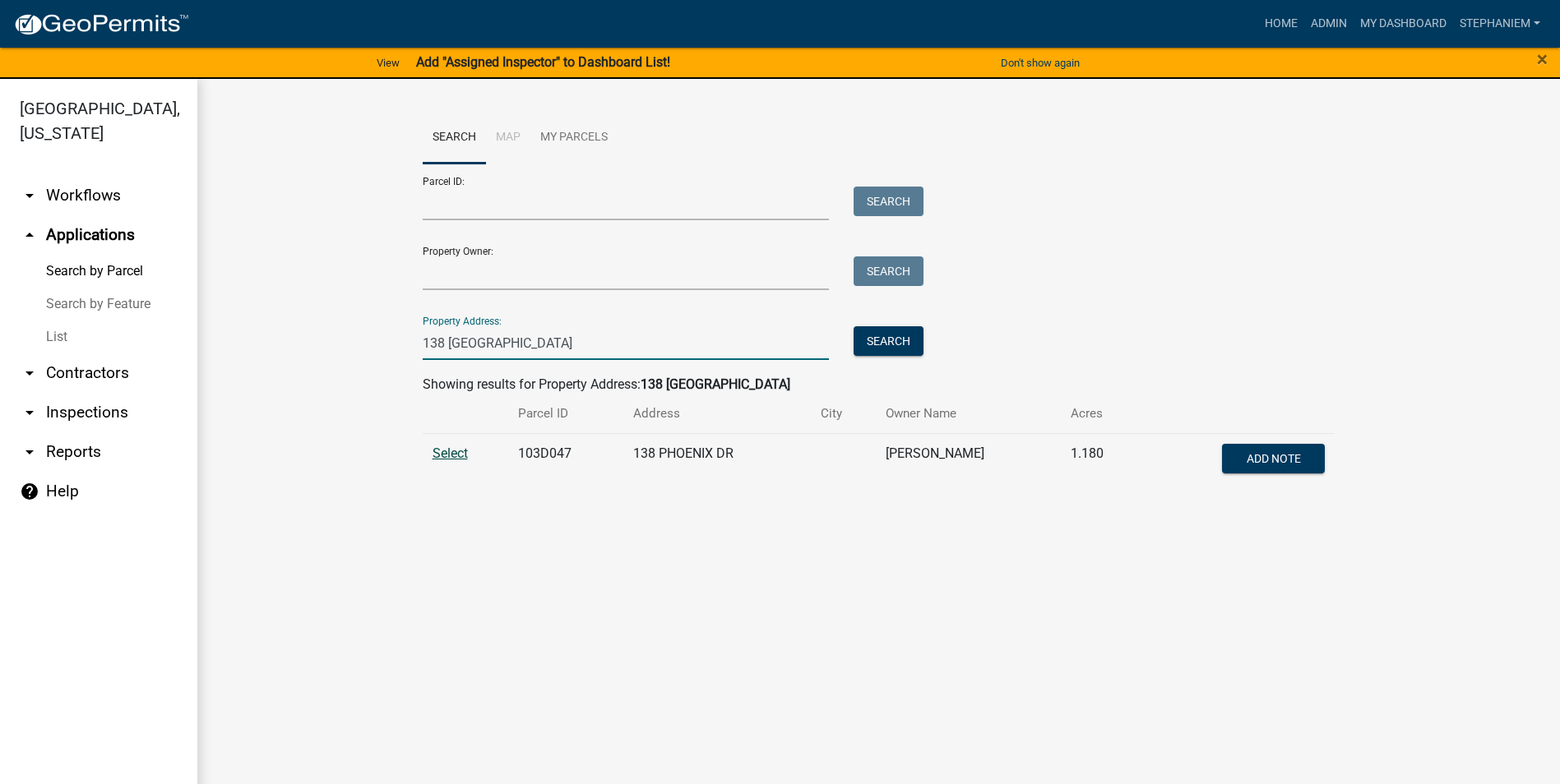
type input "138 Phoenix"
click at [458, 449] on span "Select" at bounding box center [449, 453] width 35 height 15
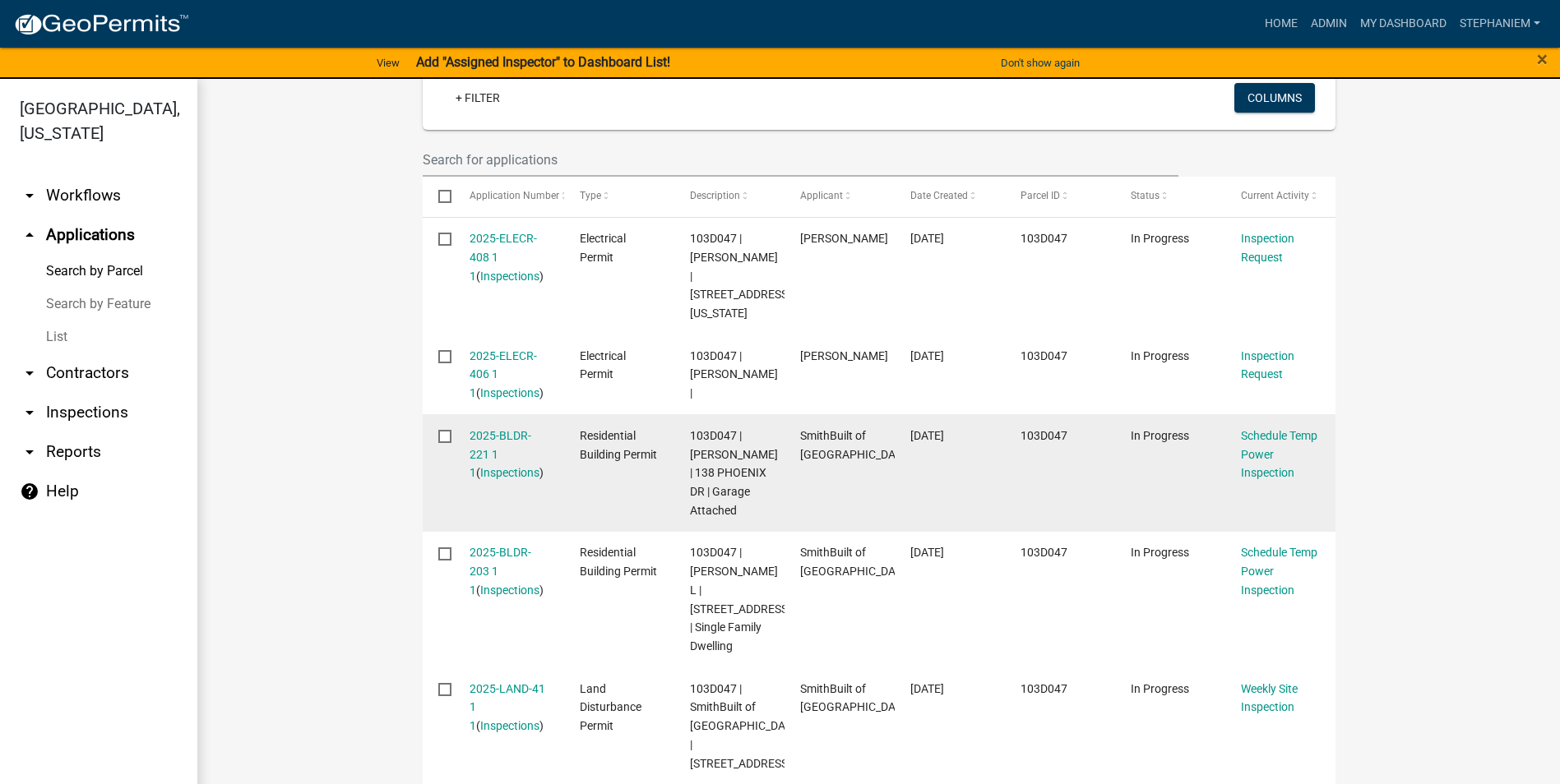
scroll to position [411, 0]
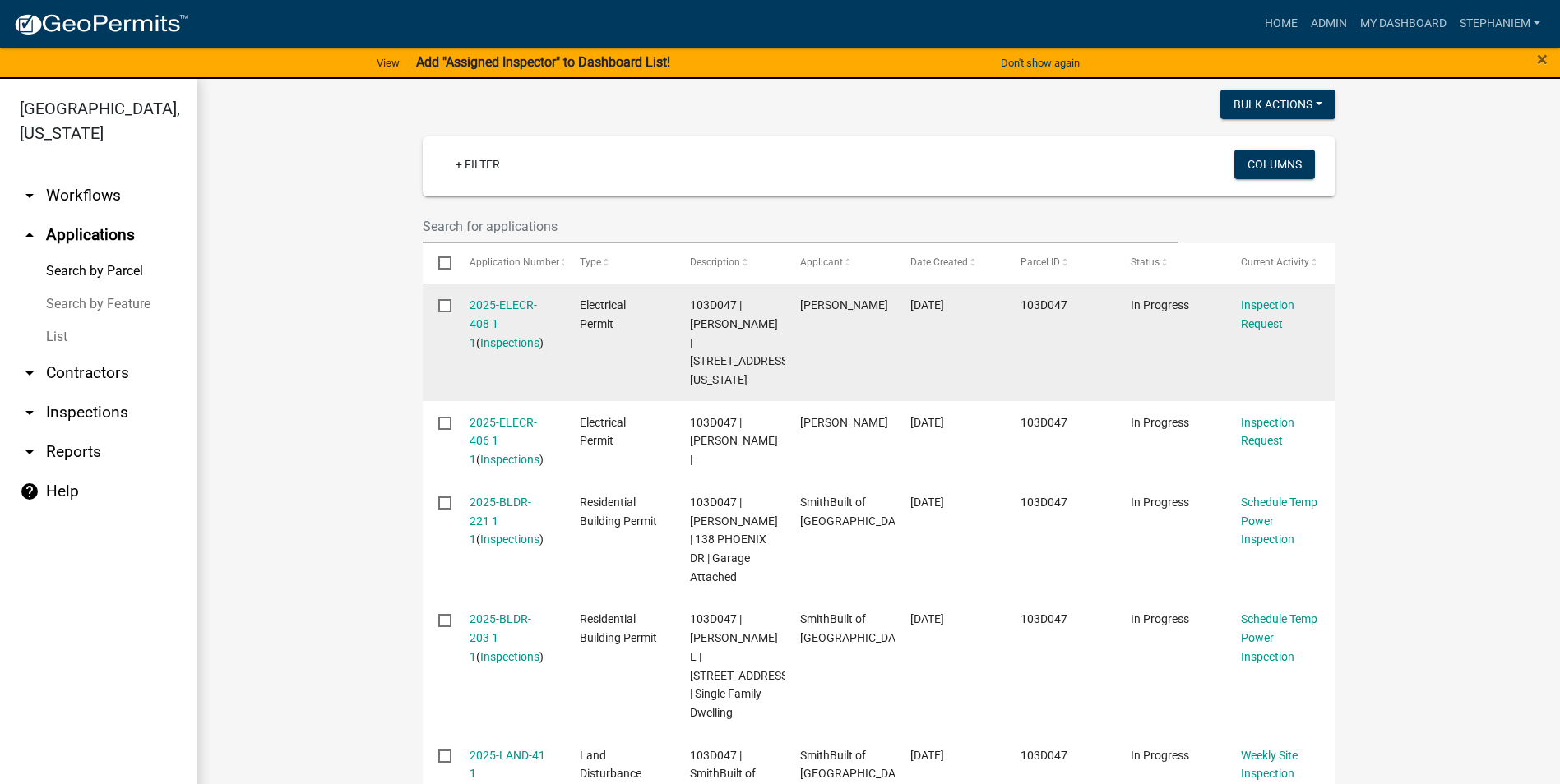
click at [503, 312] on div "2025-ELECR-408 1 1 ( Inspections )" at bounding box center [508, 324] width 79 height 56
click at [506, 307] on link "2025-ELECR-408 1 1" at bounding box center [503, 324] width 68 height 51
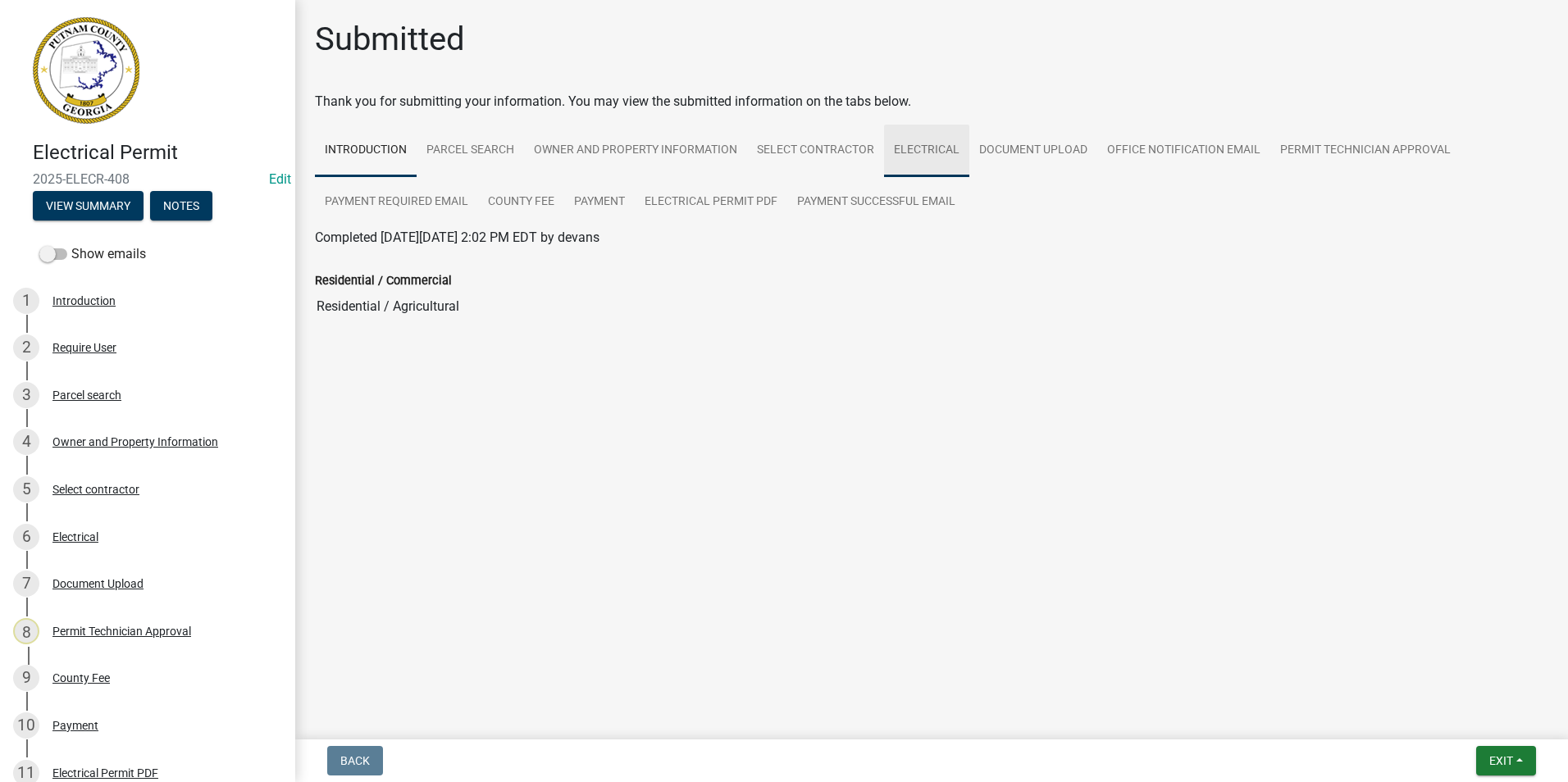
click at [940, 172] on link "Electrical" at bounding box center [927, 151] width 86 height 52
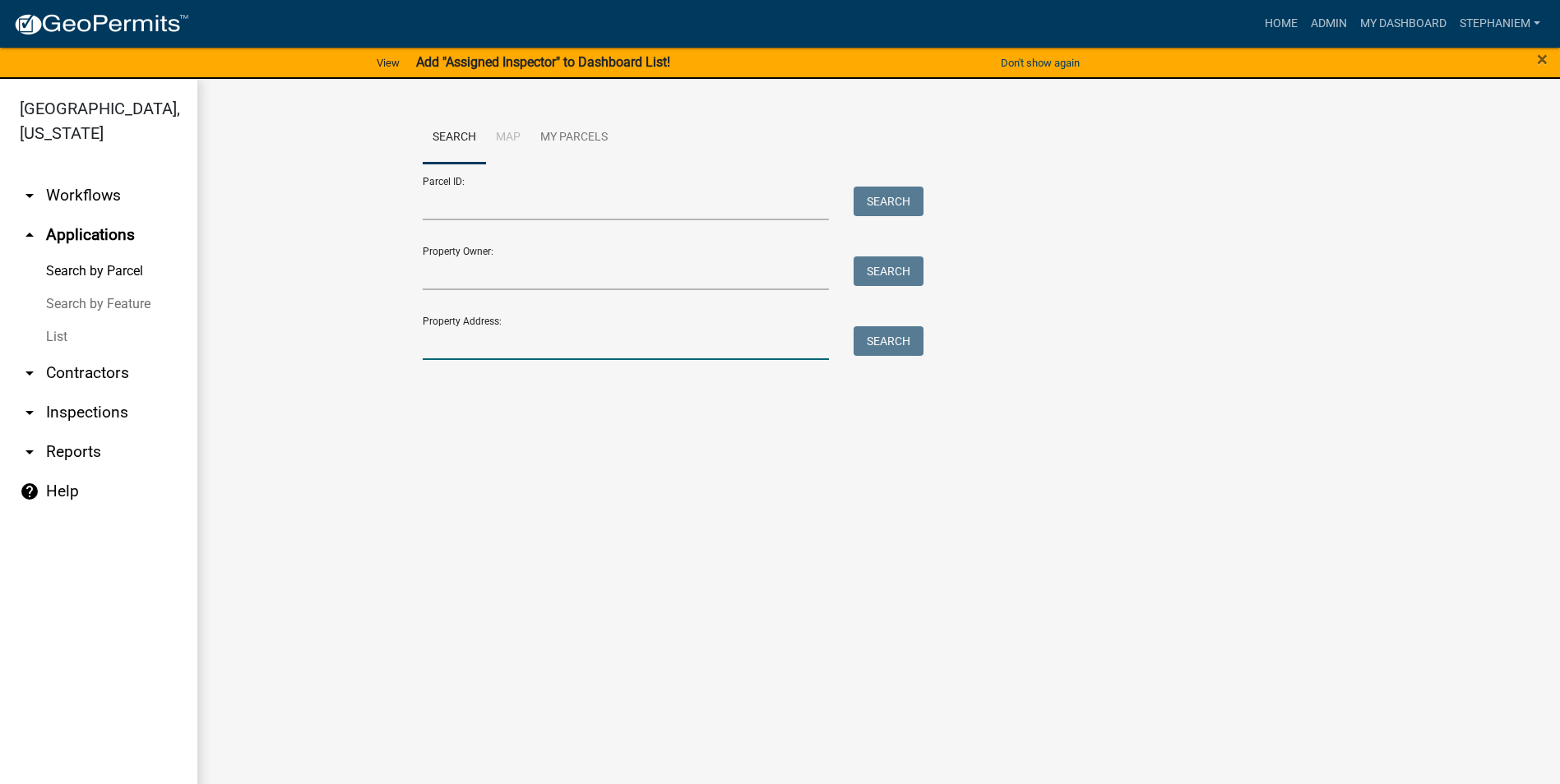
click at [653, 340] on input "Property Address:" at bounding box center [626, 343] width 407 height 33
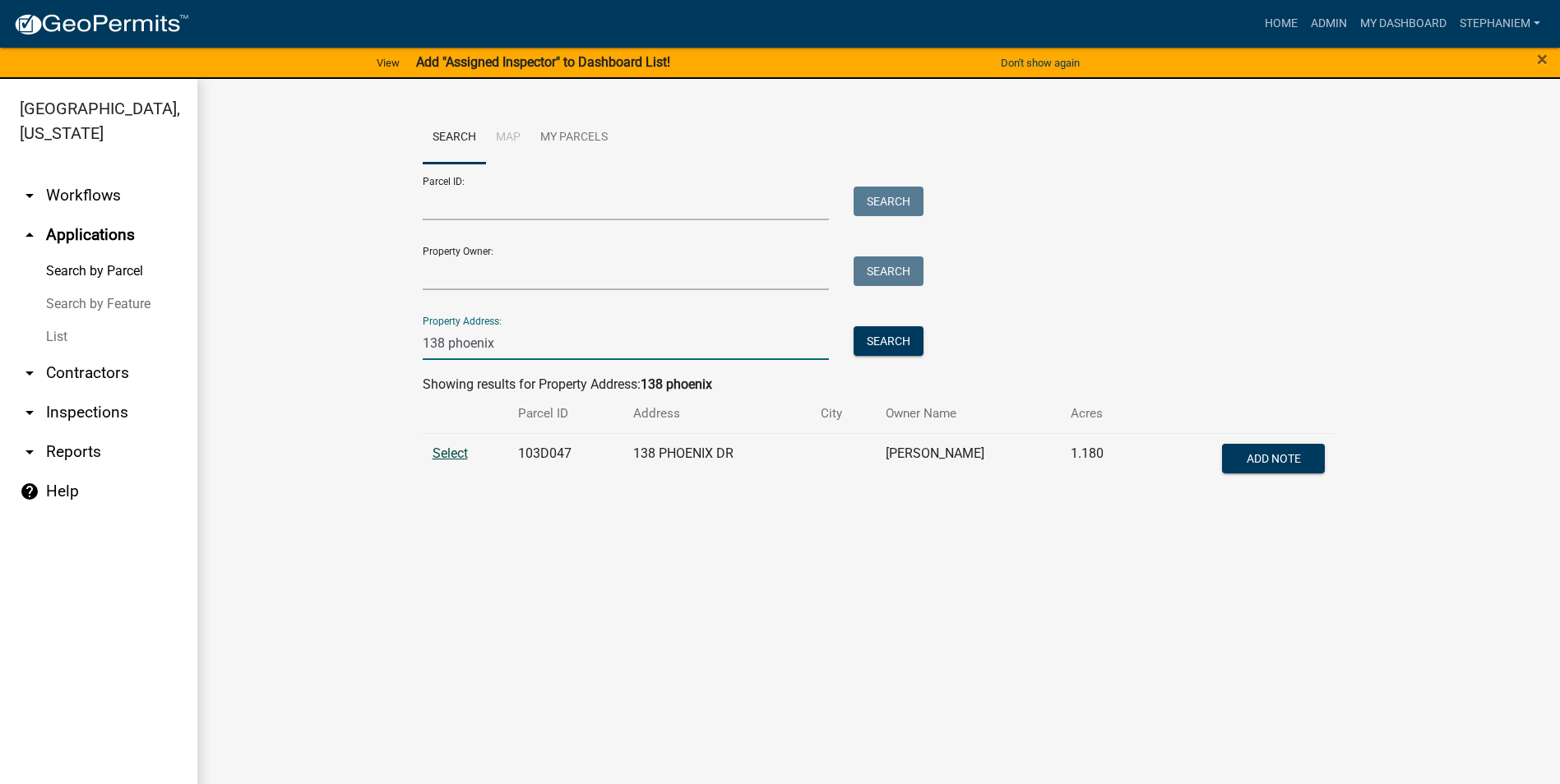
click at [432, 453] on span "Select" at bounding box center [449, 453] width 35 height 15
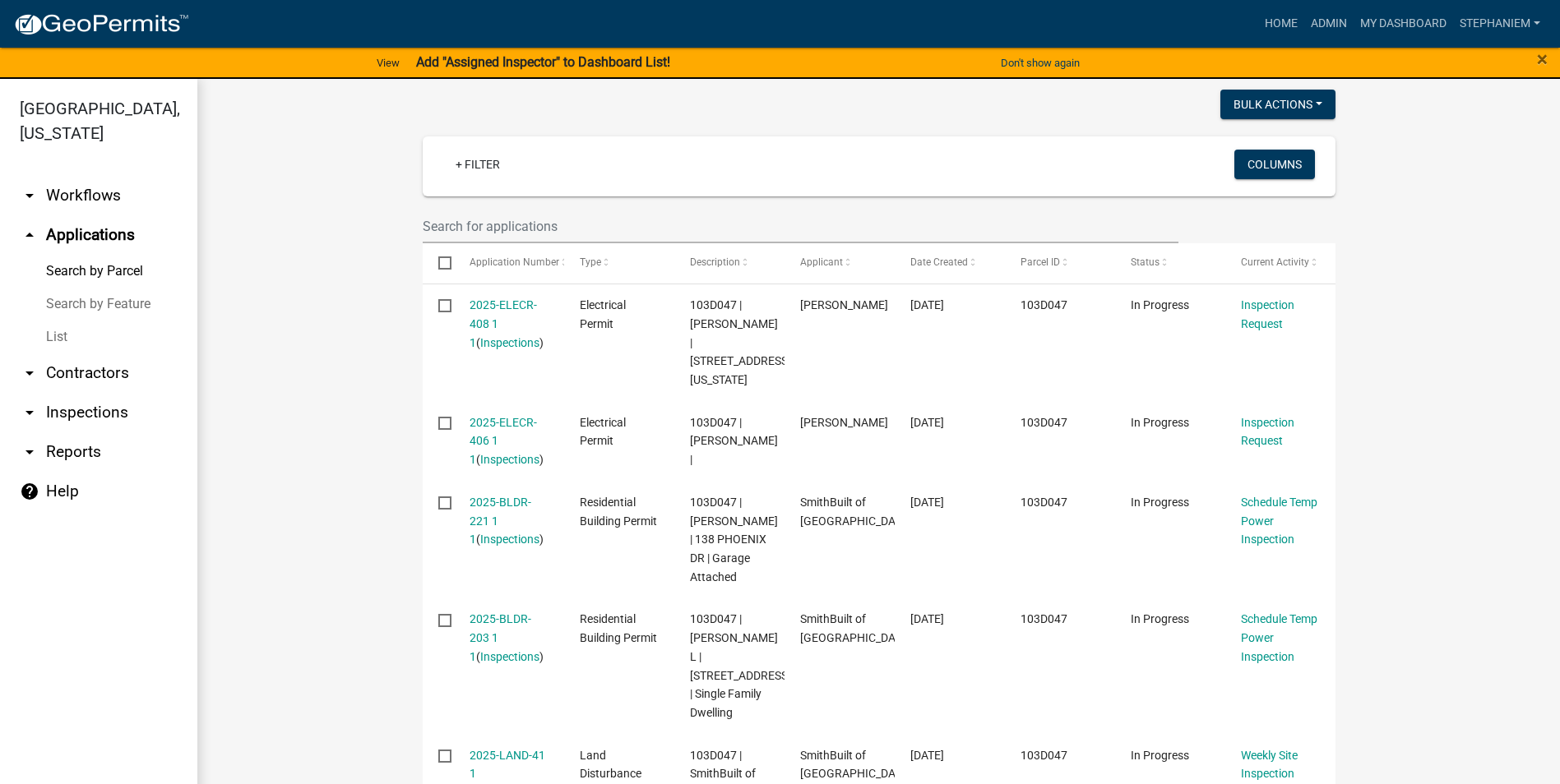
scroll to position [493, 0]
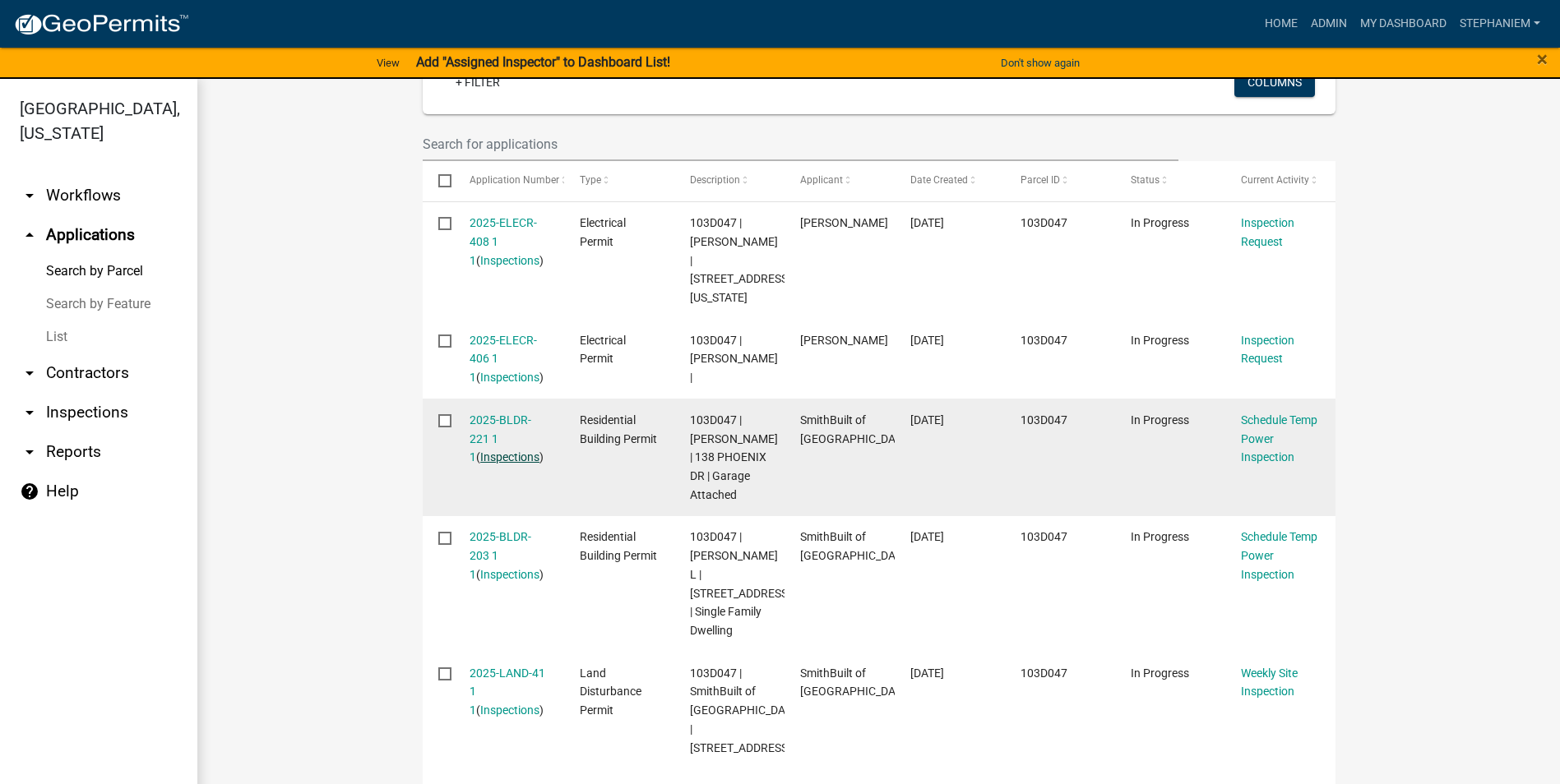
click at [496, 450] on link "Inspections" at bounding box center [509, 457] width 59 height 14
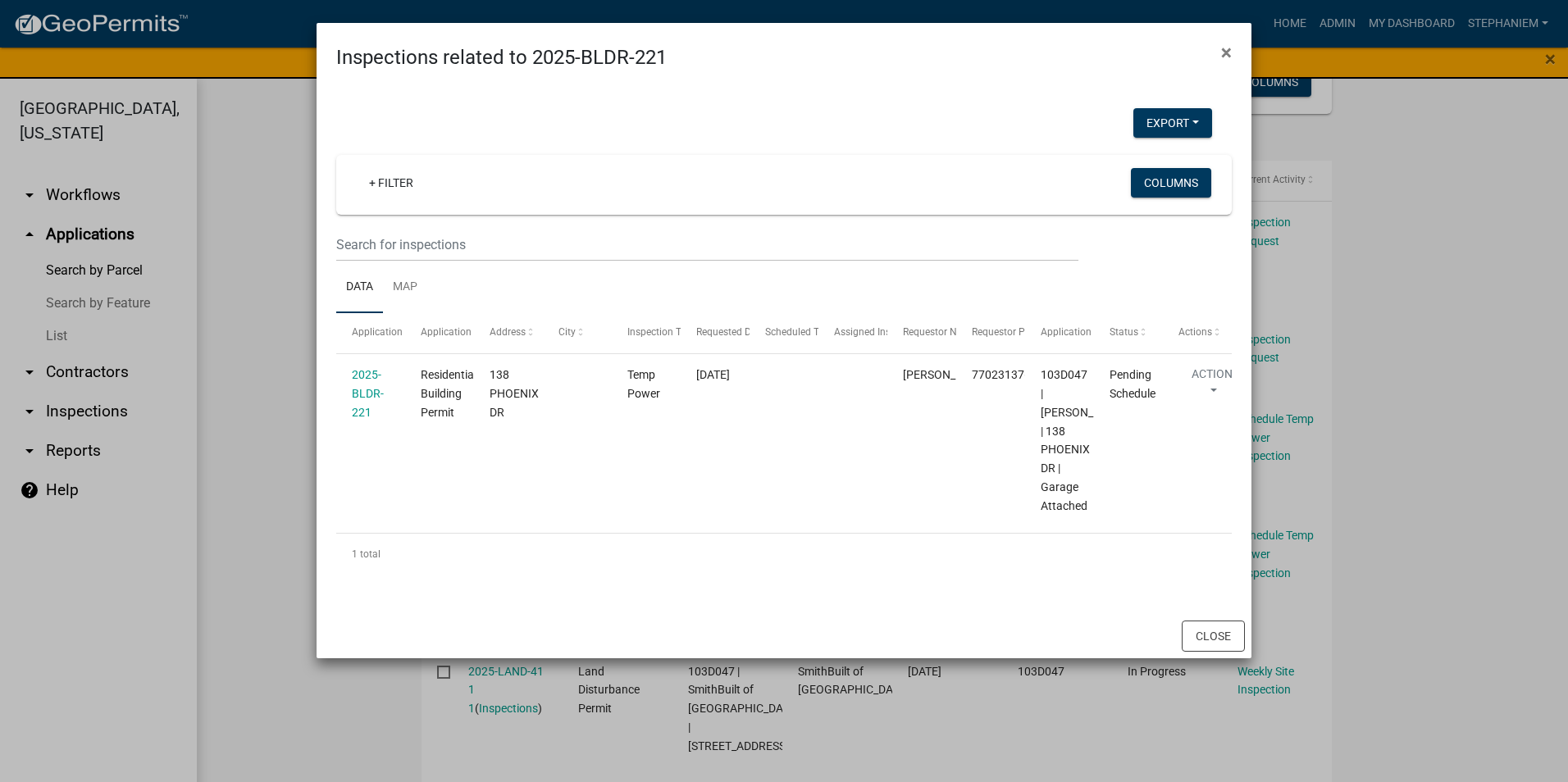
click at [296, 275] on ngb-modal-window "Inspections related to 2025-BLDR-221 × Export Excel Format (.xlsx) CSV Format (…" at bounding box center [784, 391] width 1568 height 782
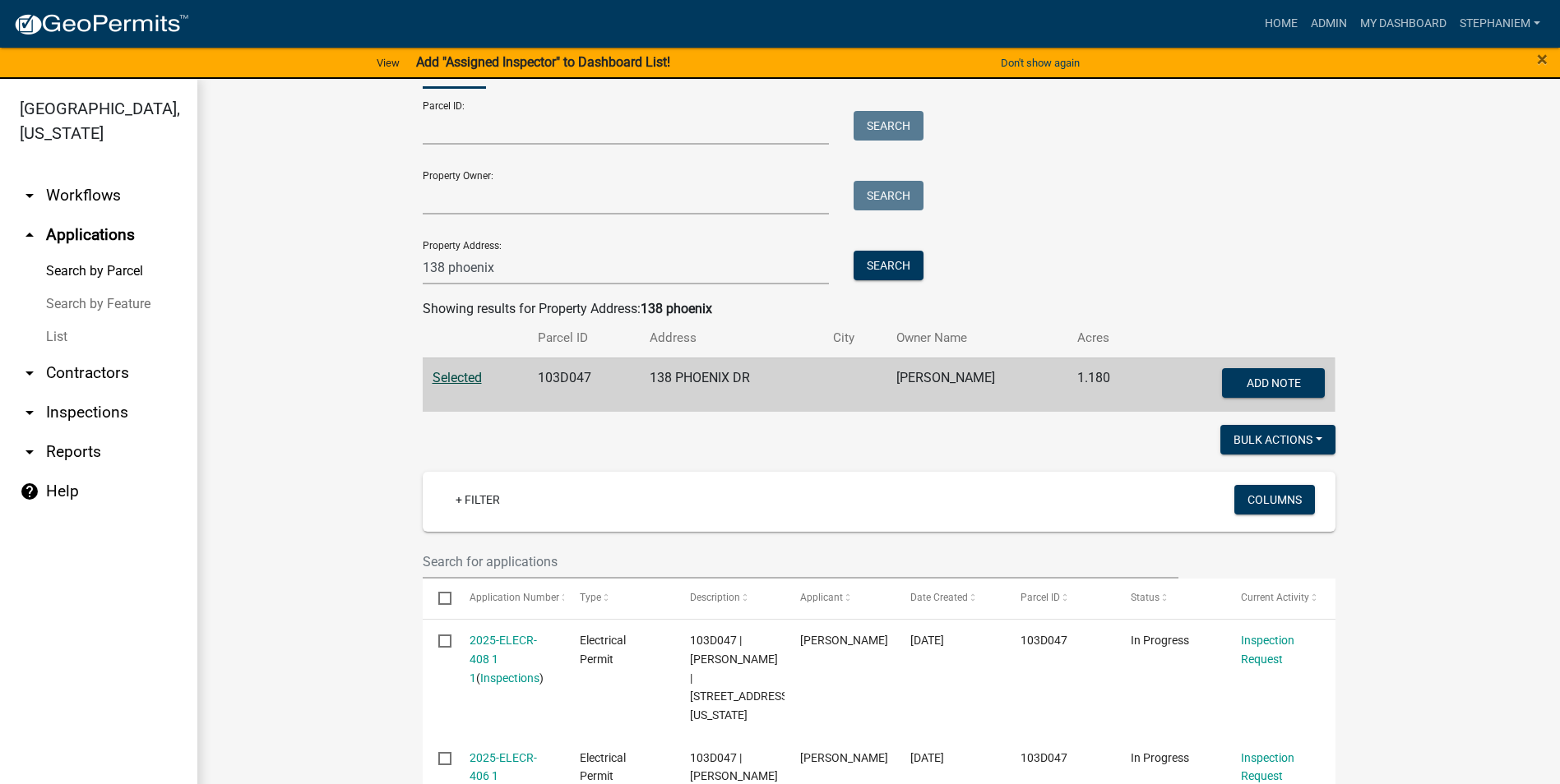
scroll to position [0, 0]
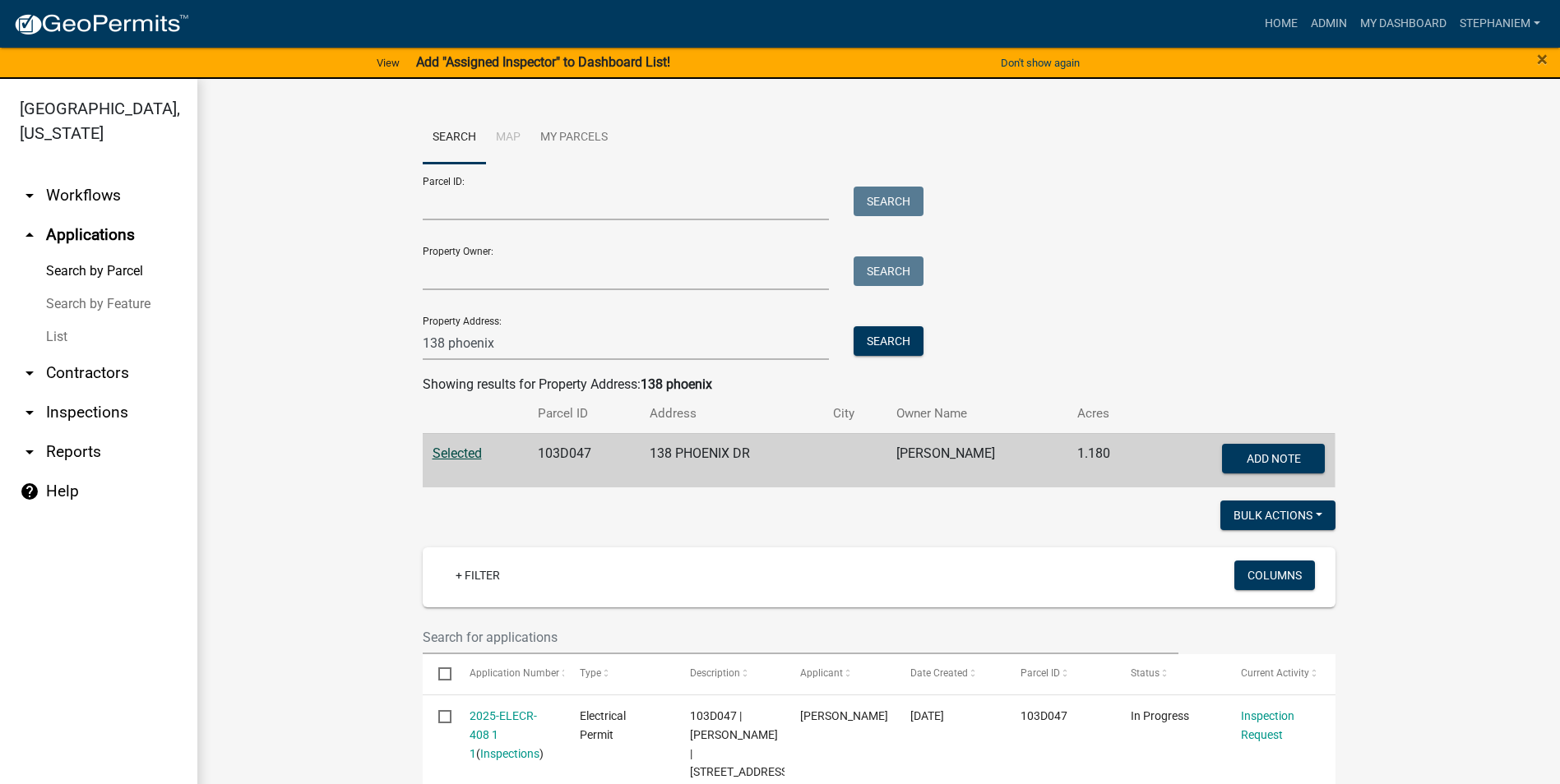
click at [601, 363] on wm-search-parcel-data-activity-input "Search Map My Parcels Parcel ID: Search Property Owner: Search Property Address…" at bounding box center [878, 299] width 912 height 375
click at [608, 342] on input "138 phoenix" at bounding box center [626, 343] width 407 height 33
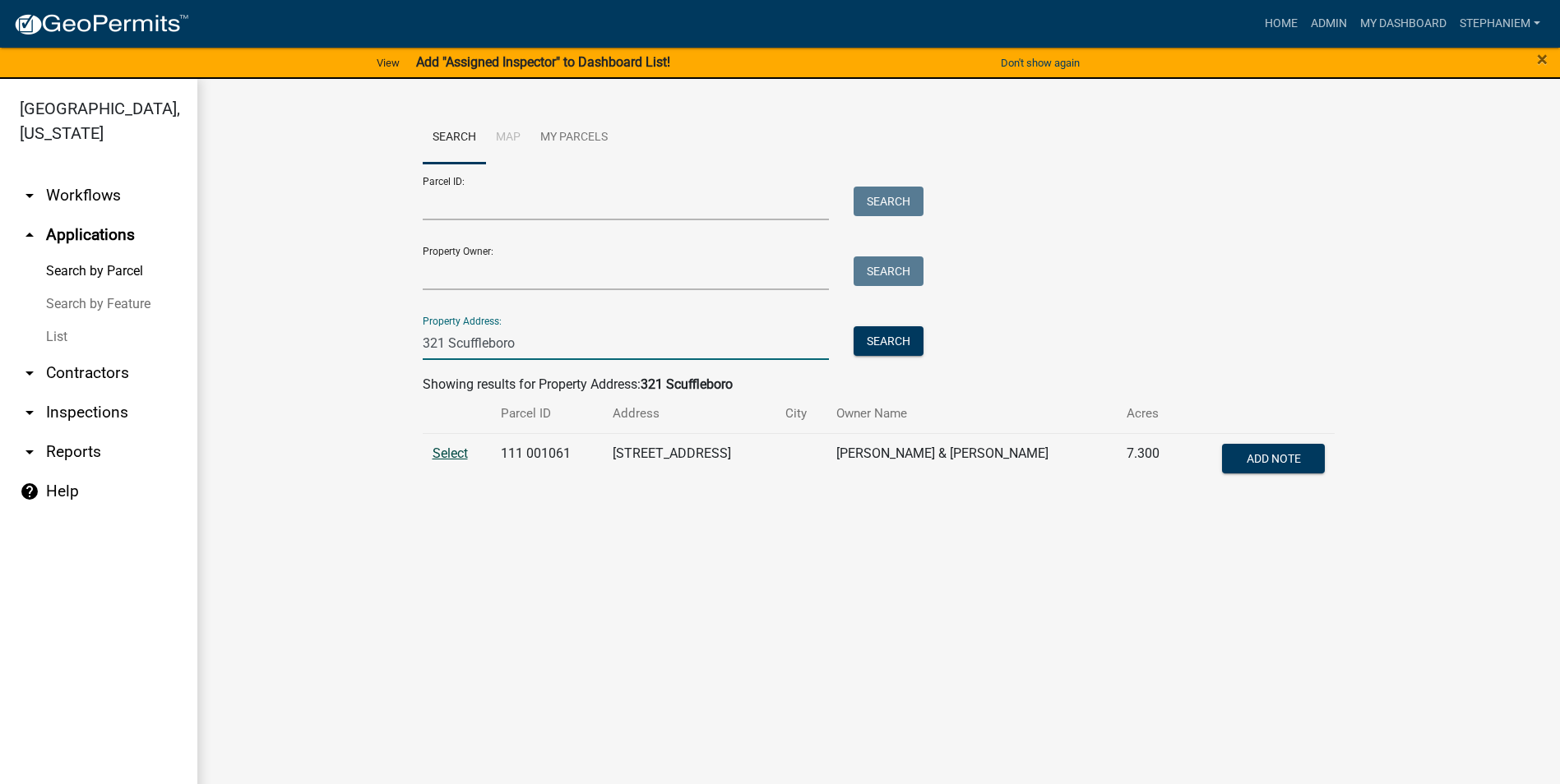
type input "321 Scuffleboro"
click at [454, 452] on span "Select" at bounding box center [449, 453] width 35 height 15
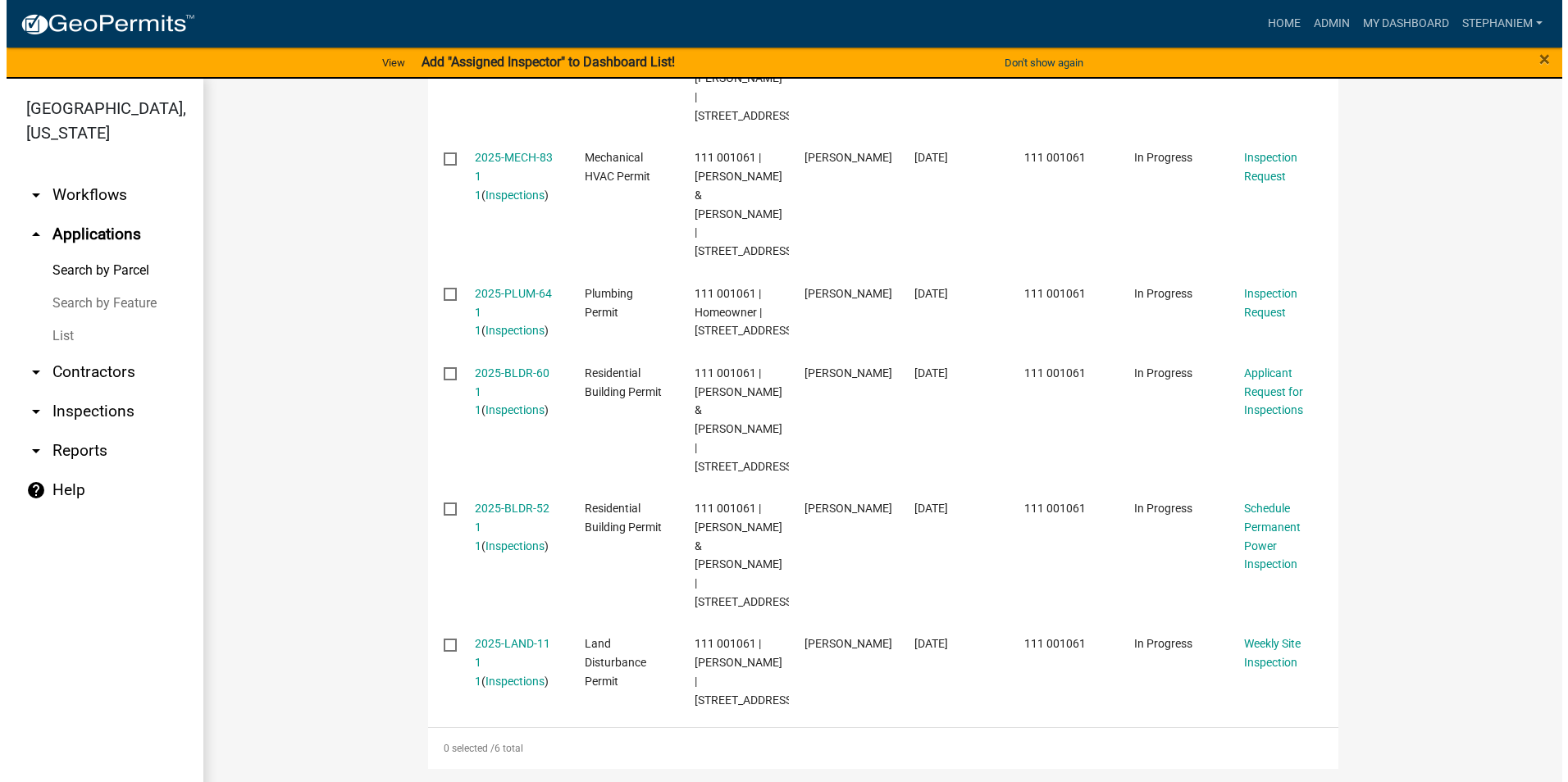
scroll to position [546, 0]
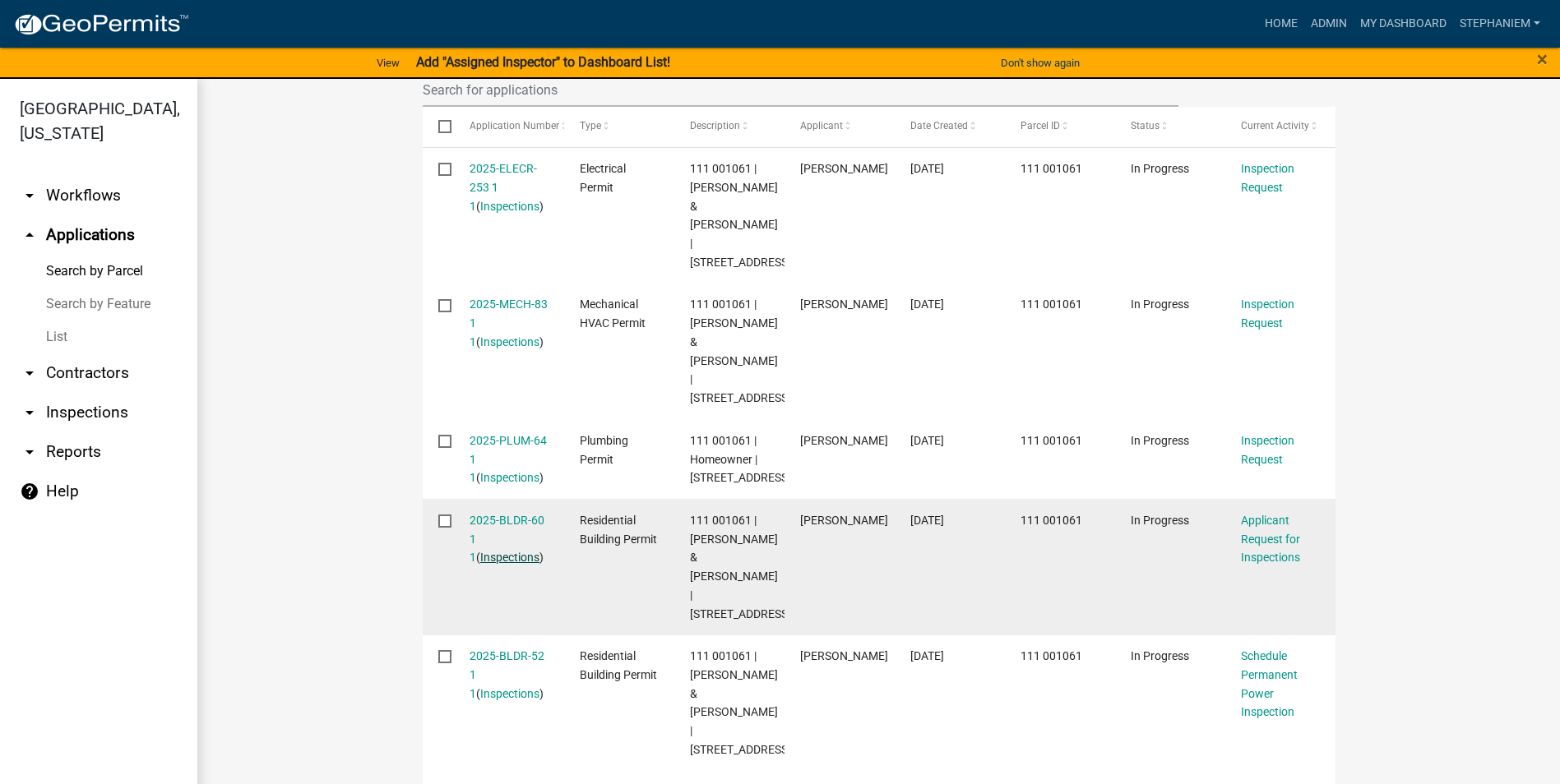
click at [486, 561] on link "Inspections" at bounding box center [509, 557] width 59 height 14
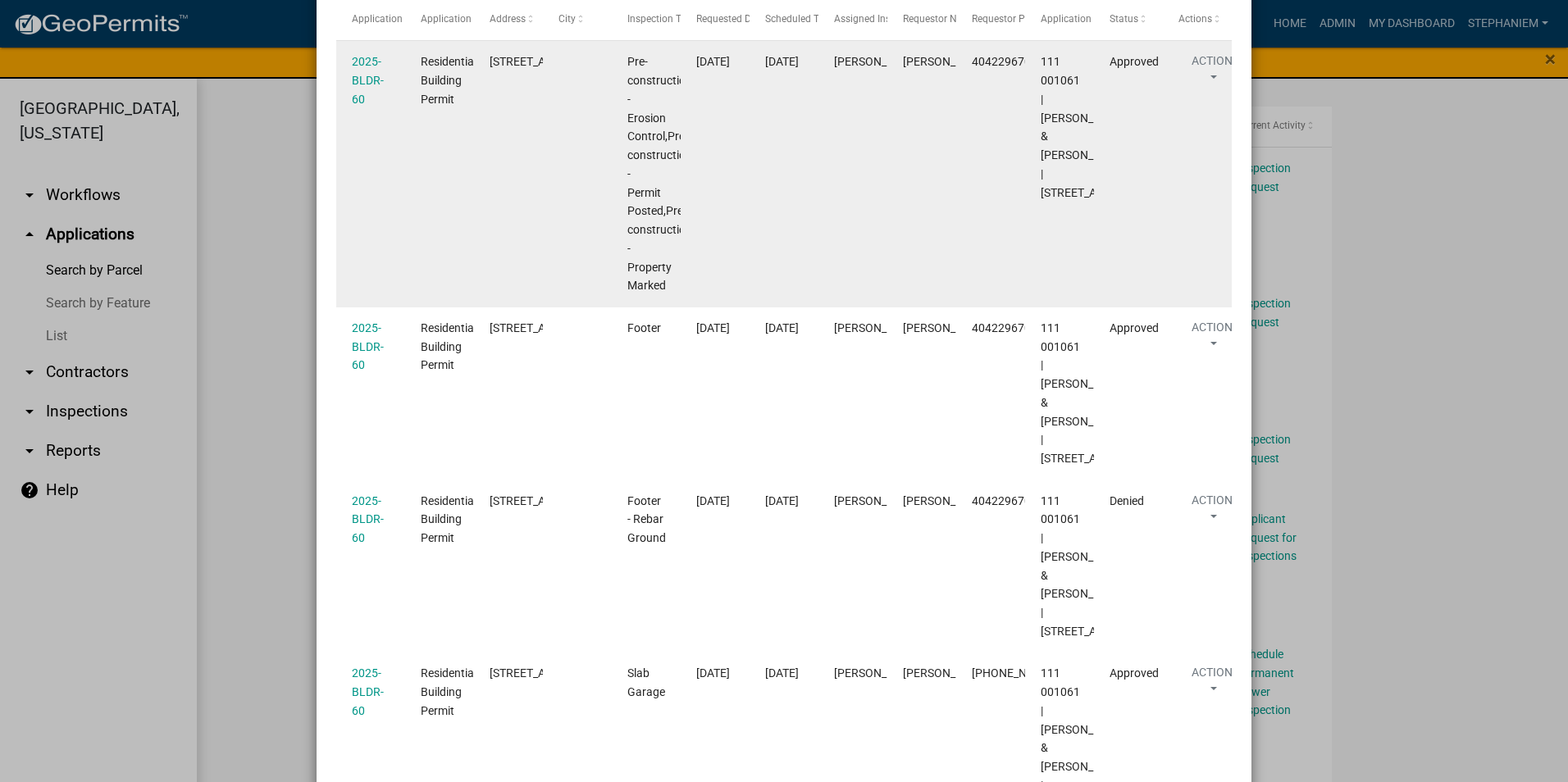
scroll to position [212, 0]
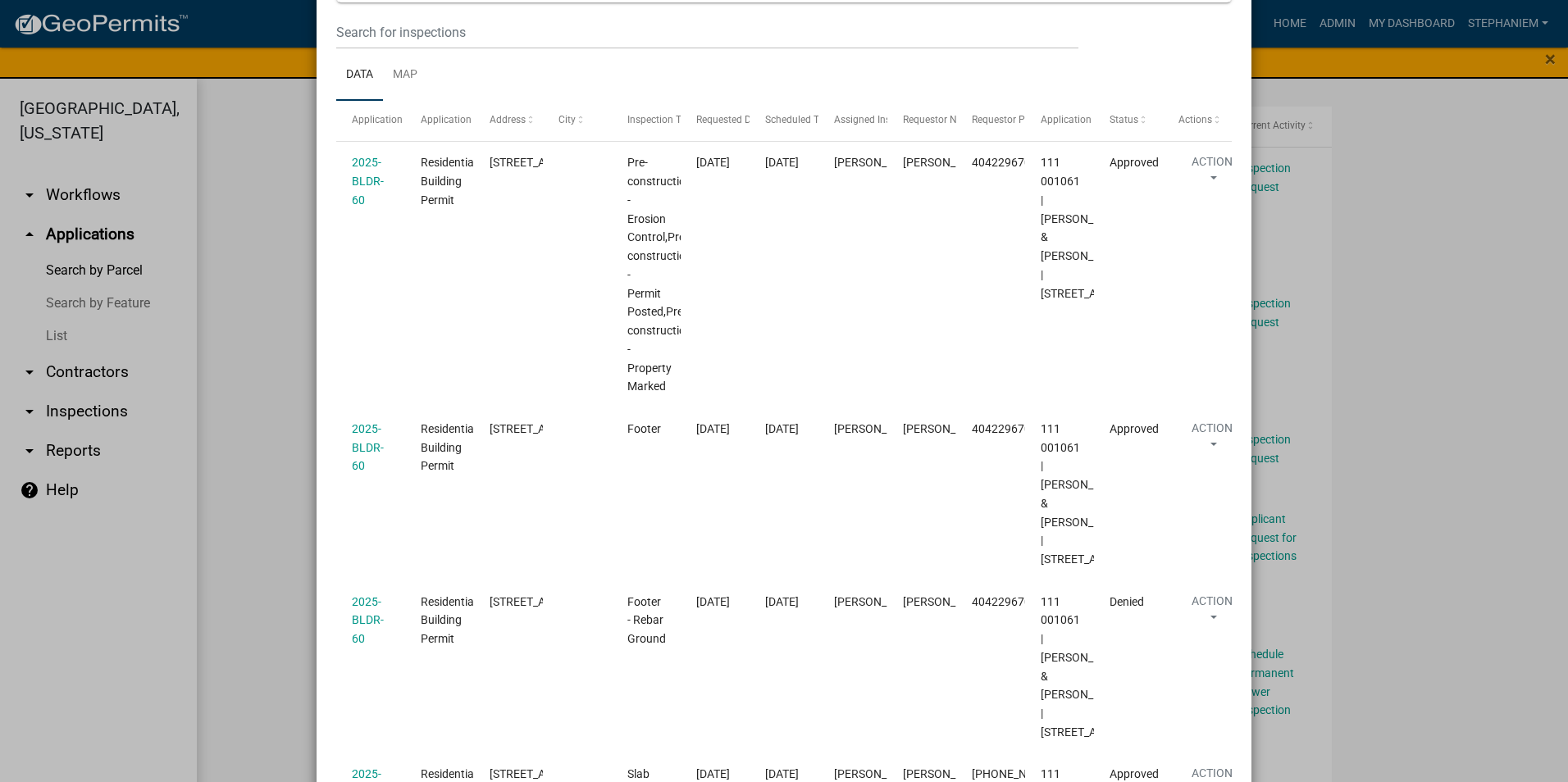
click at [291, 340] on ngb-modal-window "Inspections related to 2025-BLDR-60 × Export Excel Format (.xlsx) CSV Format (.…" at bounding box center [784, 391] width 1568 height 782
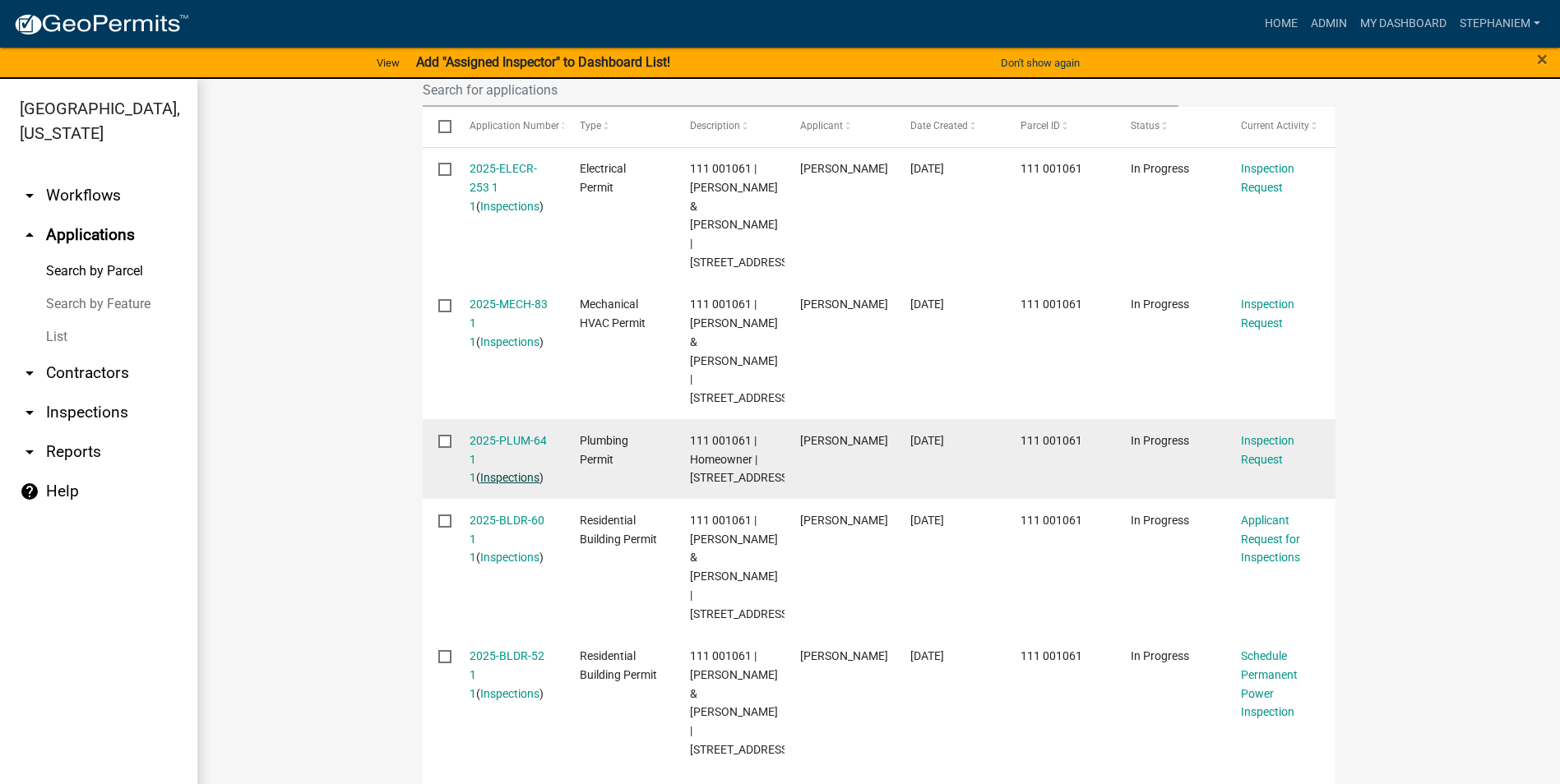
click at [511, 471] on link "Inspections" at bounding box center [509, 477] width 59 height 14
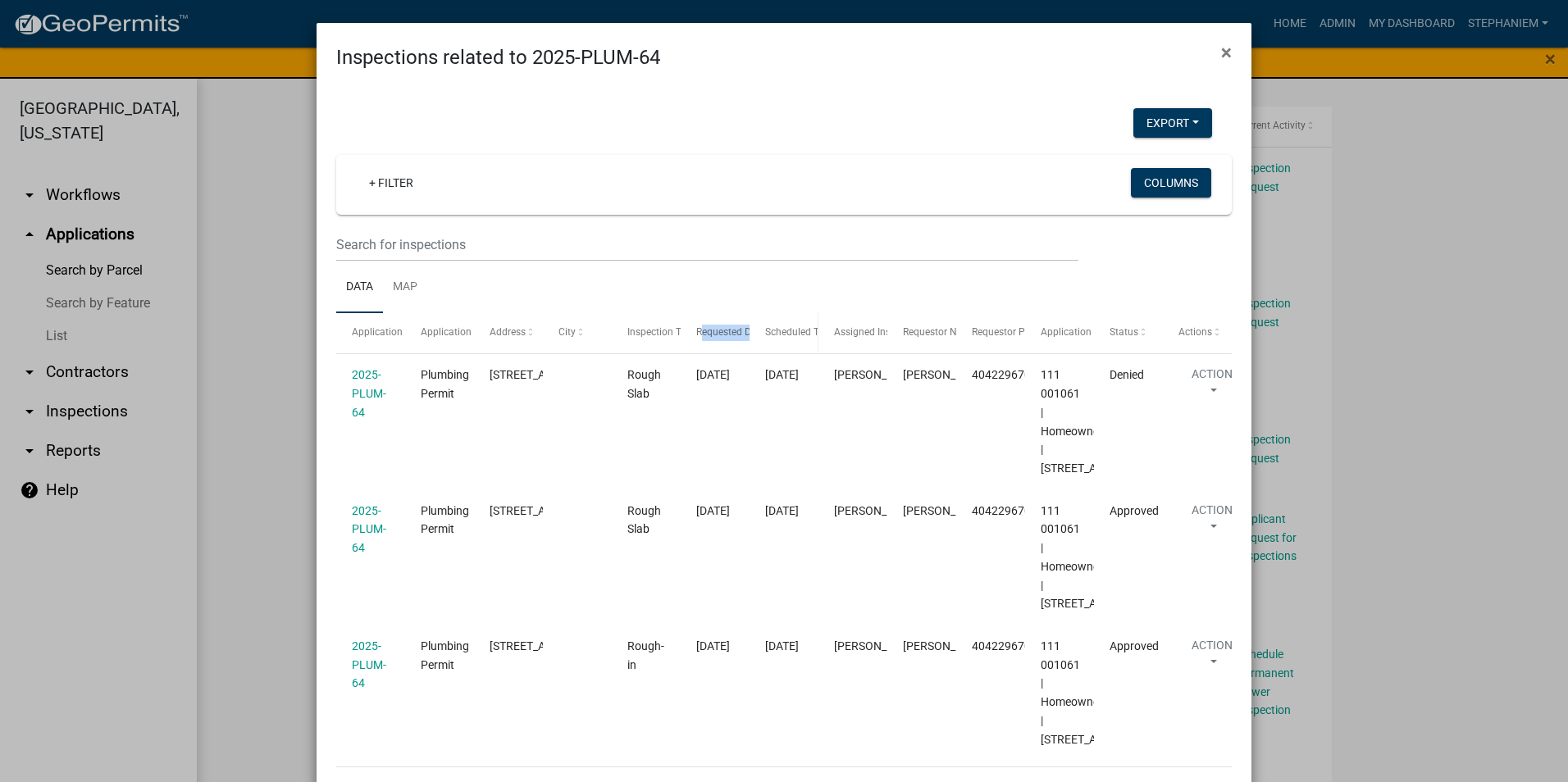
drag, startPoint x: 695, startPoint y: 328, endPoint x: 751, endPoint y: 328, distance: 56.0
click at [751, 328] on div "Application Application Type Address City Inspection Type Requested Date Schedu…" at bounding box center [784, 333] width 896 height 40
drag, startPoint x: 751, startPoint y: 328, endPoint x: 687, endPoint y: 275, distance: 83.1
click at [687, 275] on ul "Data Map" at bounding box center [784, 287] width 896 height 51
drag, startPoint x: 670, startPoint y: 329, endPoint x: 773, endPoint y: 348, distance: 104.7
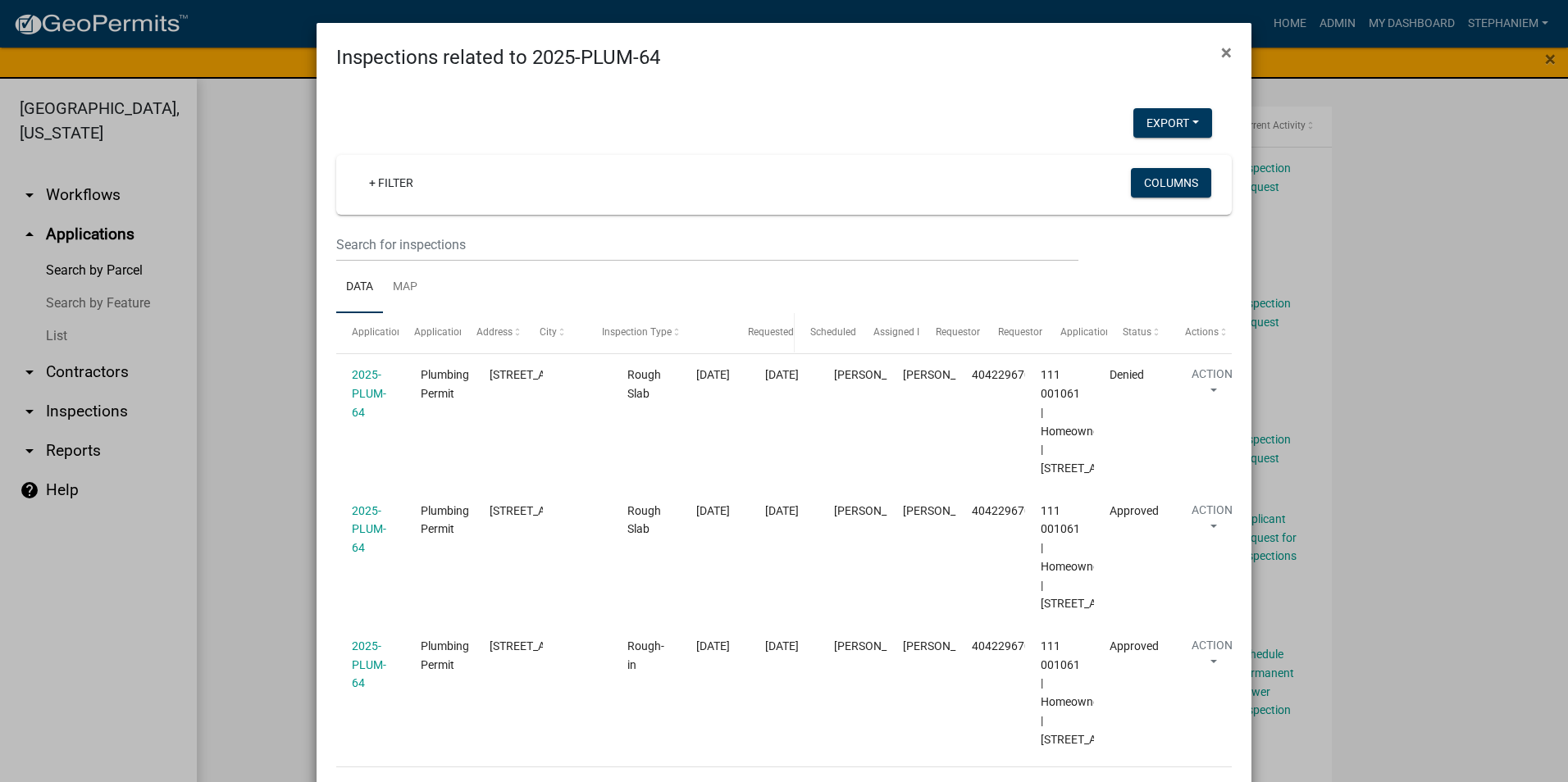
click at [773, 348] on div "Application Application Type Address City Inspection Type Requested Date Schedu…" at bounding box center [784, 333] width 896 height 40
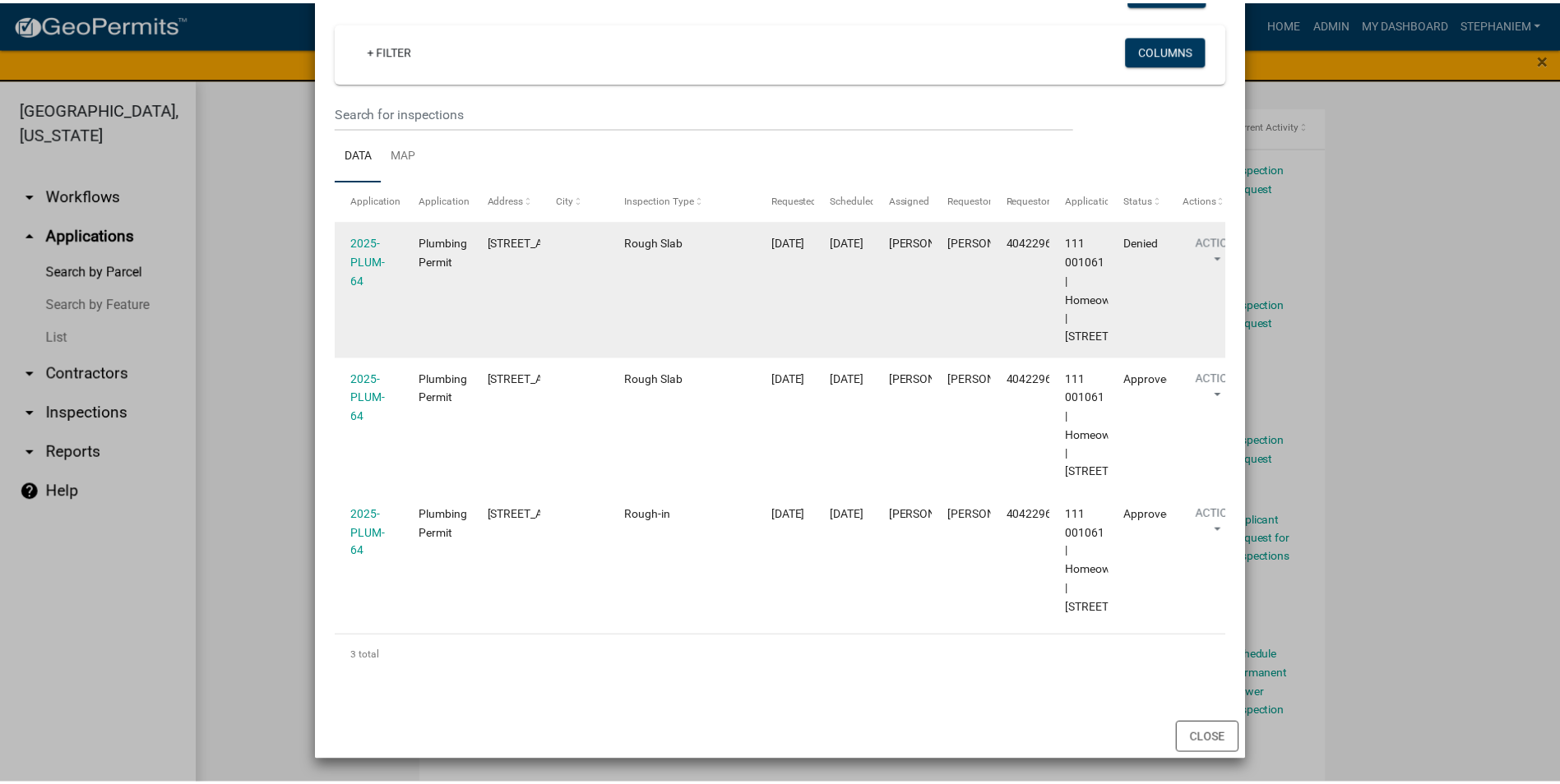
scroll to position [245, 0]
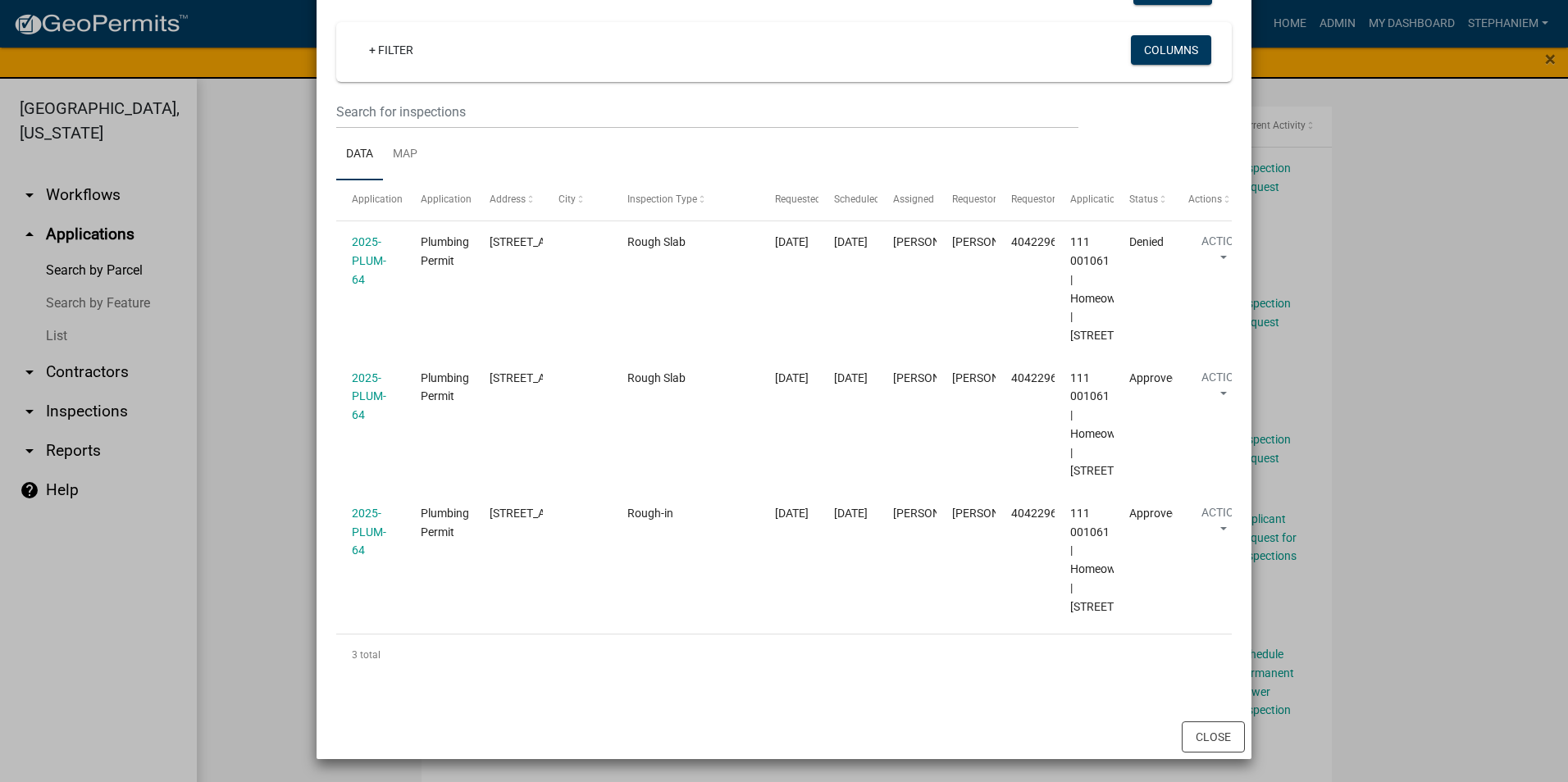
click at [257, 382] on ngb-modal-window "Inspections related to 2025-PLUM-64 × Export Excel Format (.xlsx) CSV Format (.…" at bounding box center [784, 391] width 1568 height 782
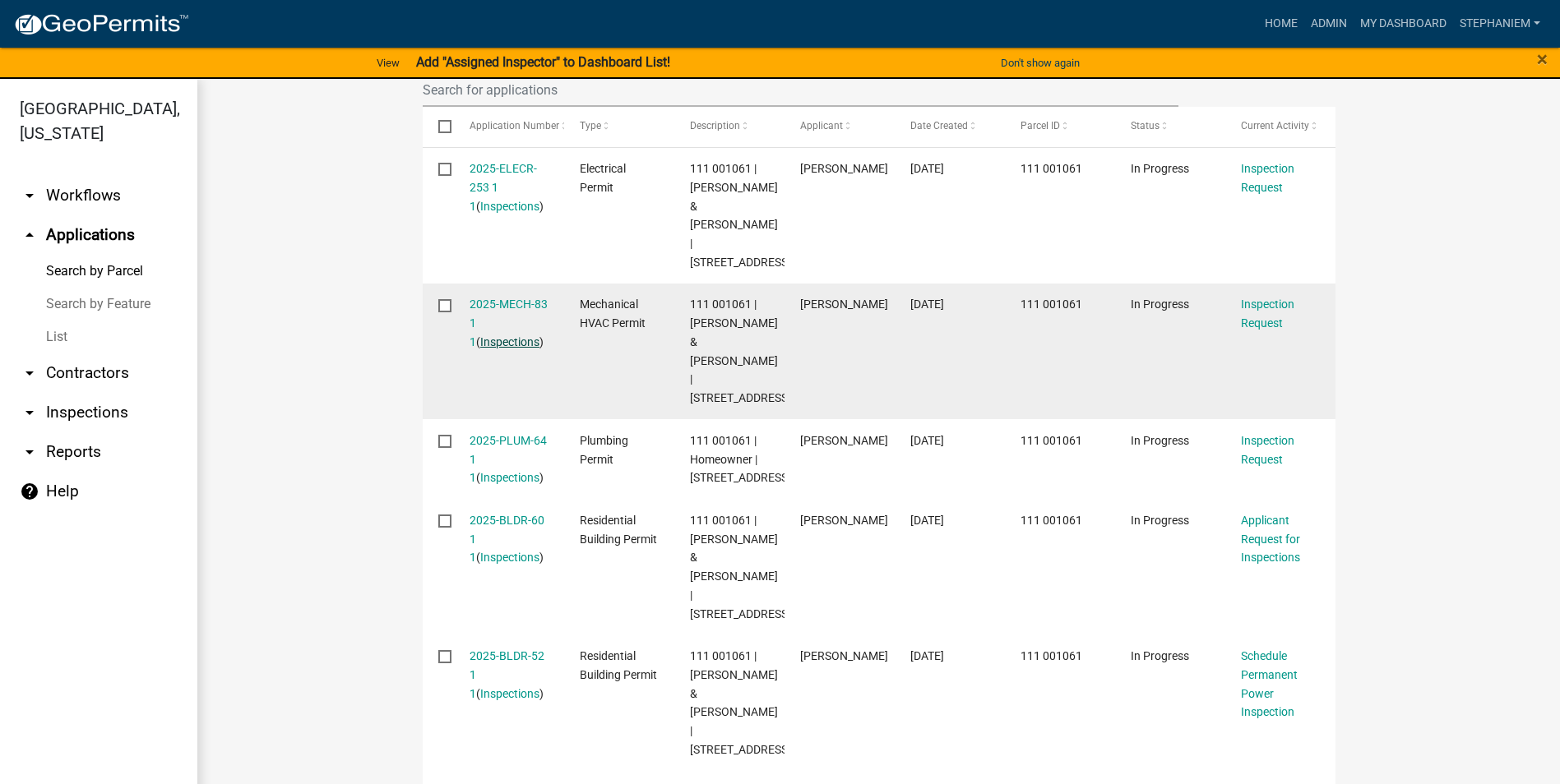
click at [491, 335] on link "Inspections" at bounding box center [509, 342] width 59 height 14
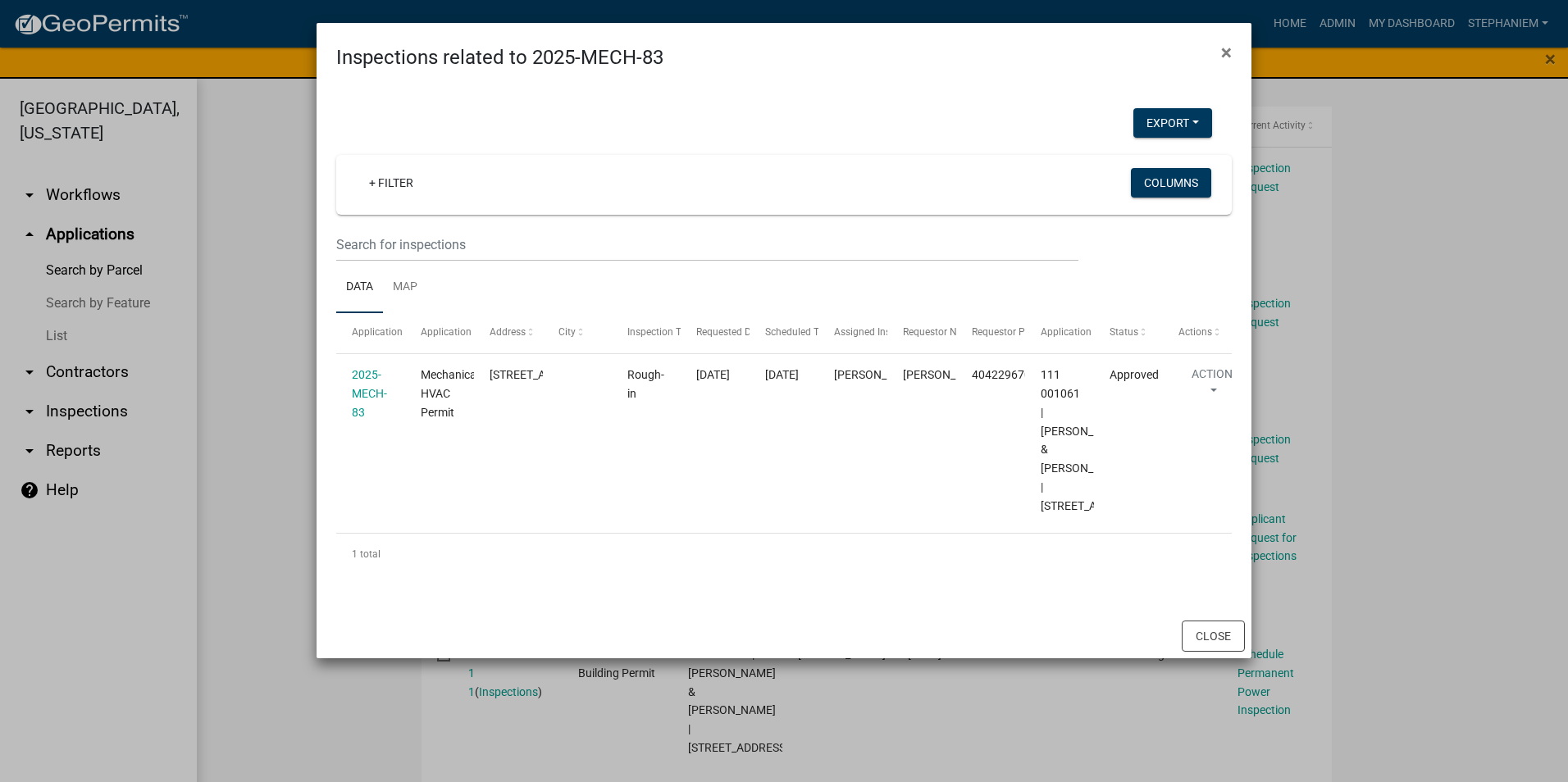
click at [274, 334] on ngb-modal-window "Inspections related to 2025-MECH-83 × Export Excel Format (.xlsx) CSV Format (.…" at bounding box center [784, 391] width 1568 height 782
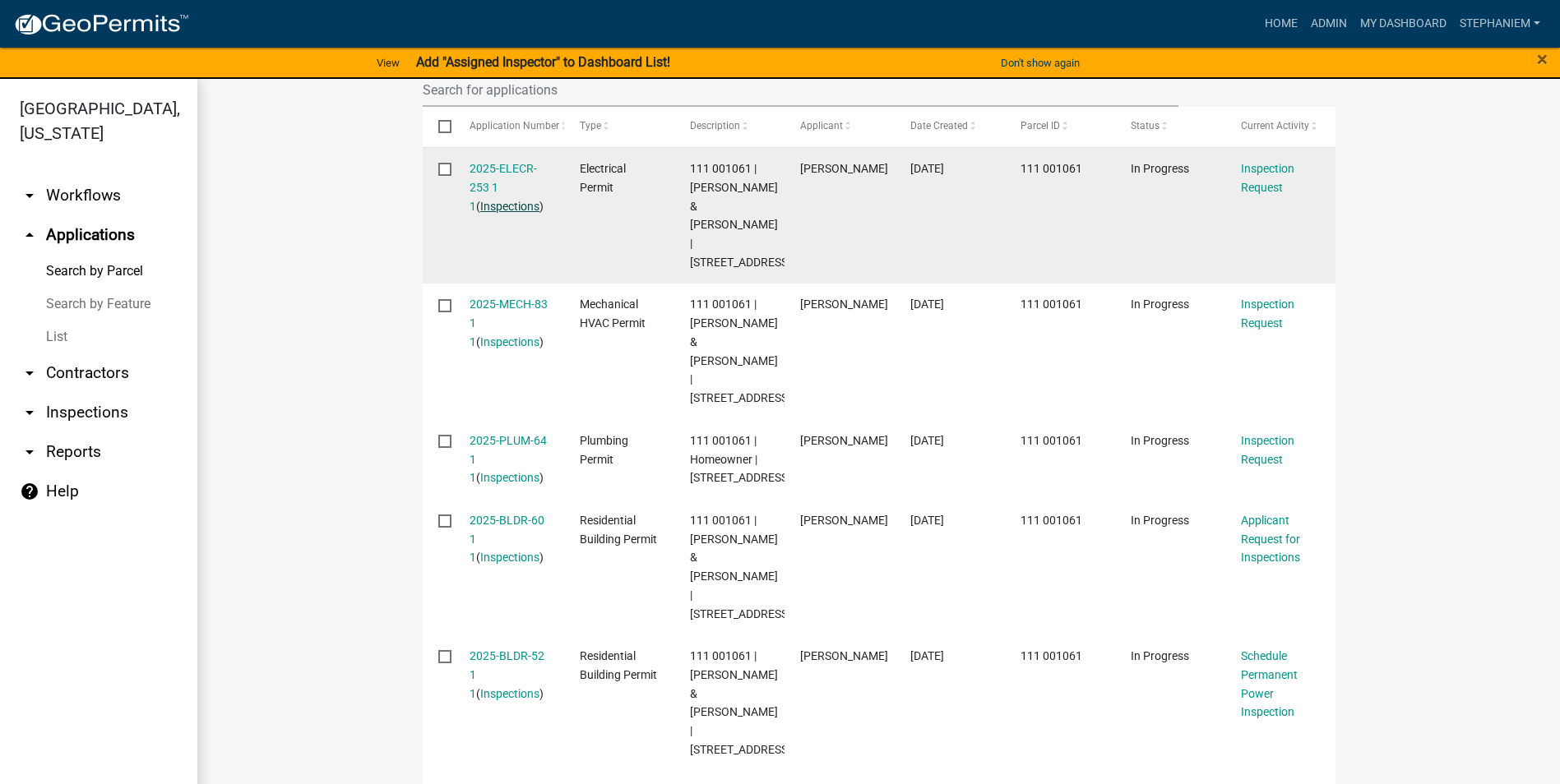
click at [502, 209] on link "Inspections" at bounding box center [509, 206] width 59 height 14
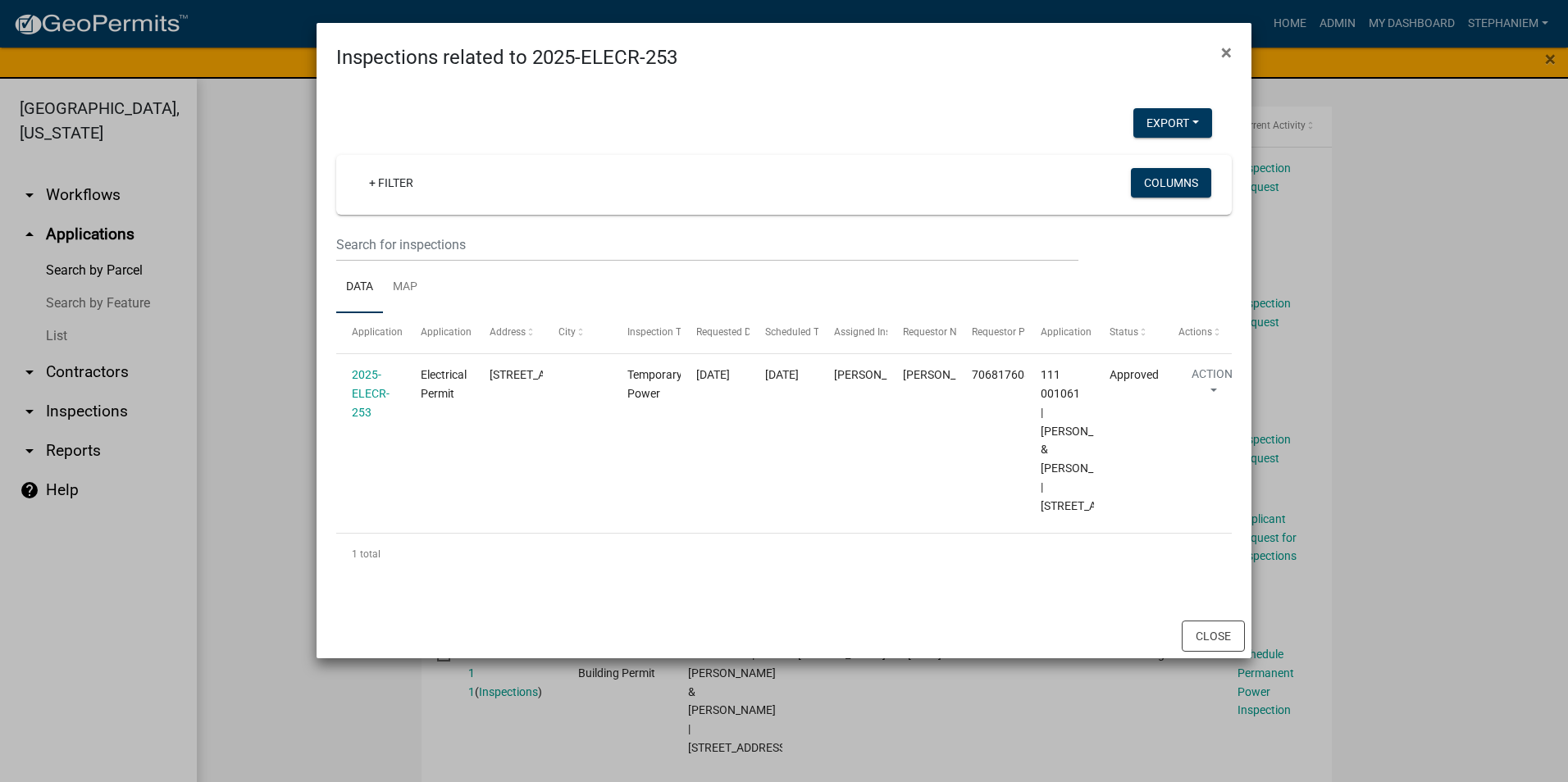
click at [285, 353] on ngb-modal-window "Inspections related to 2025-ELECR-253 × Export Excel Format (.xlsx) CSV Format …" at bounding box center [784, 391] width 1568 height 782
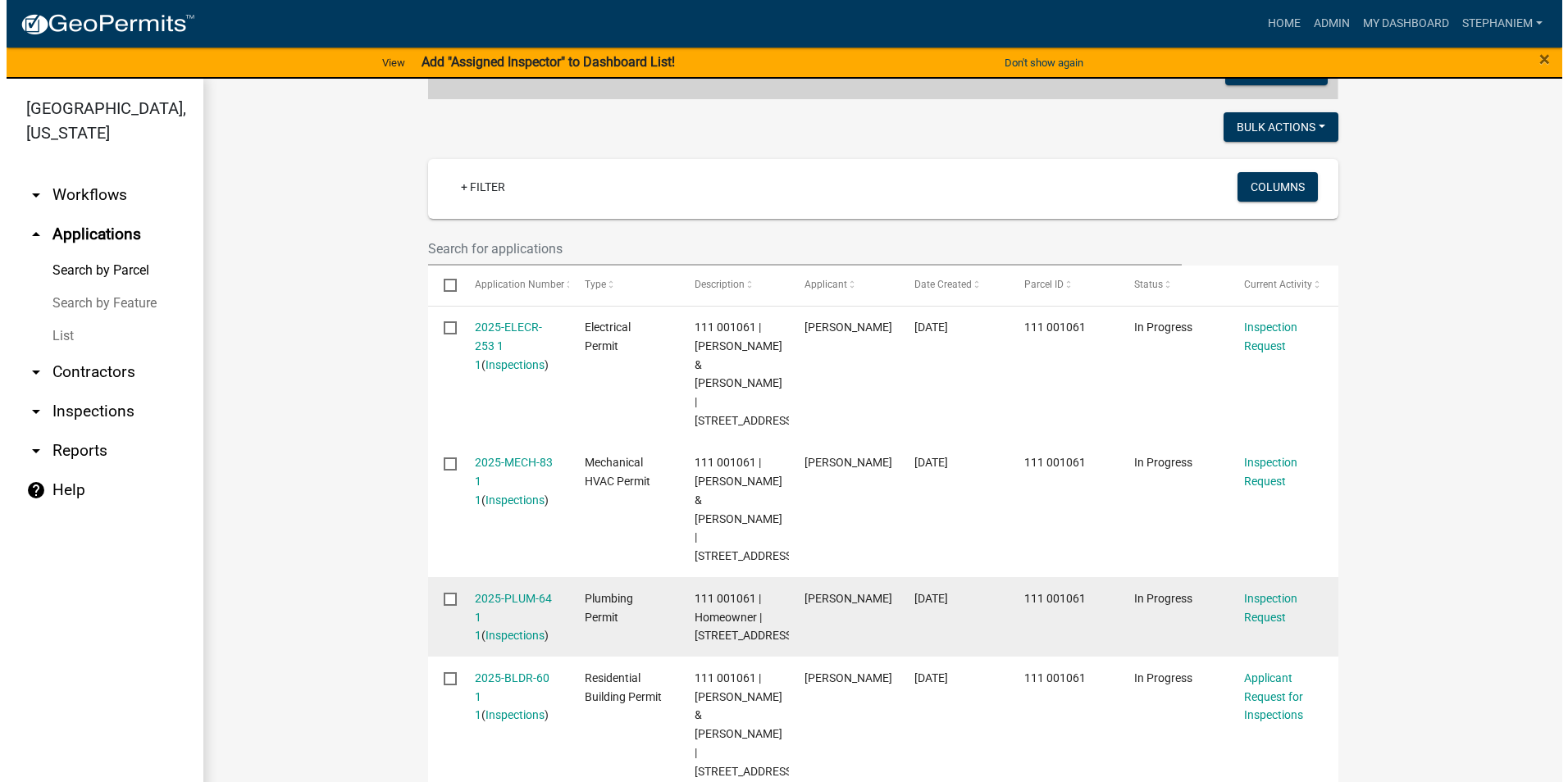
scroll to position [382, 0]
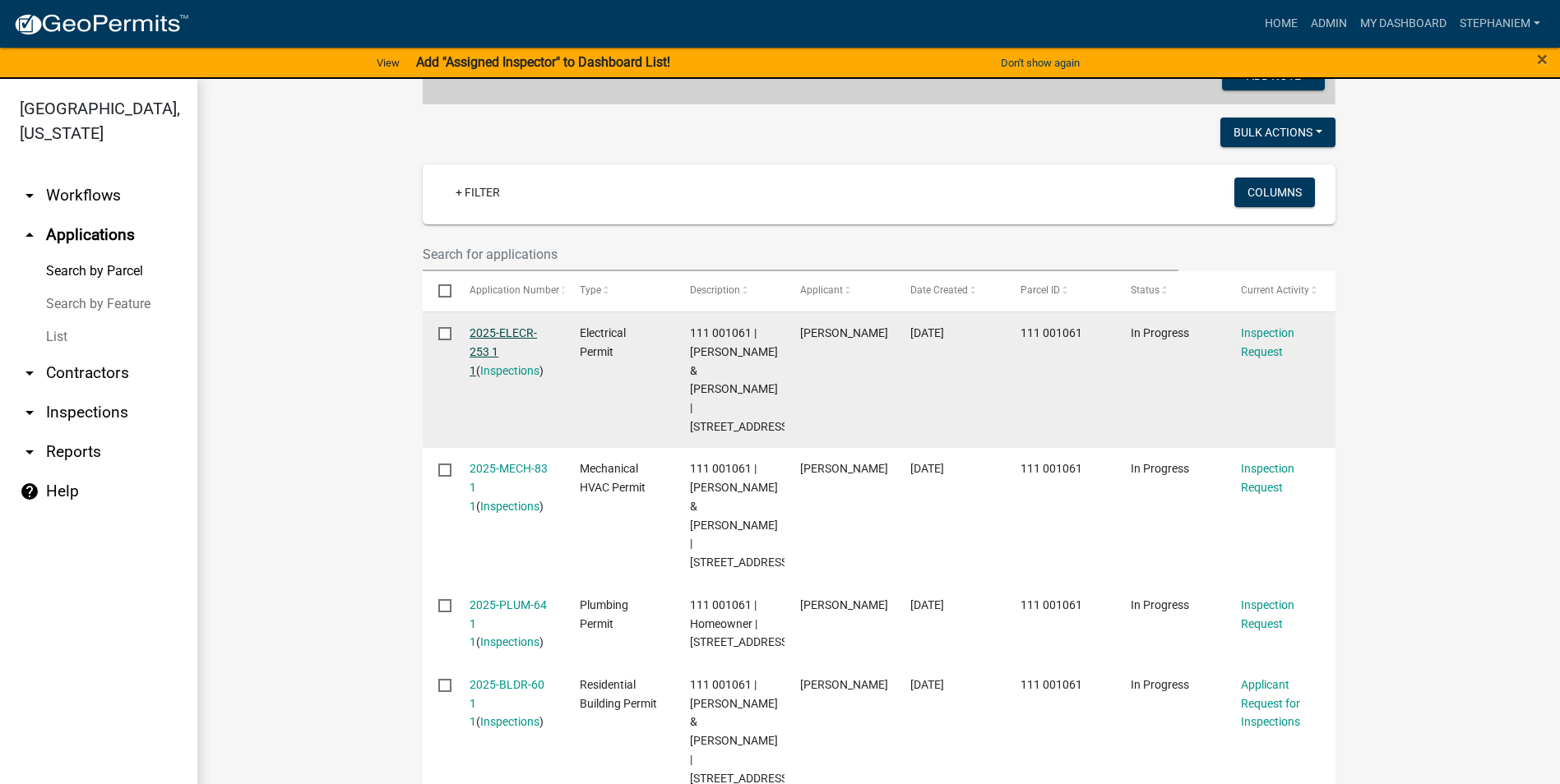
click at [478, 328] on link "2025-ELECR-253 1 1" at bounding box center [503, 352] width 68 height 51
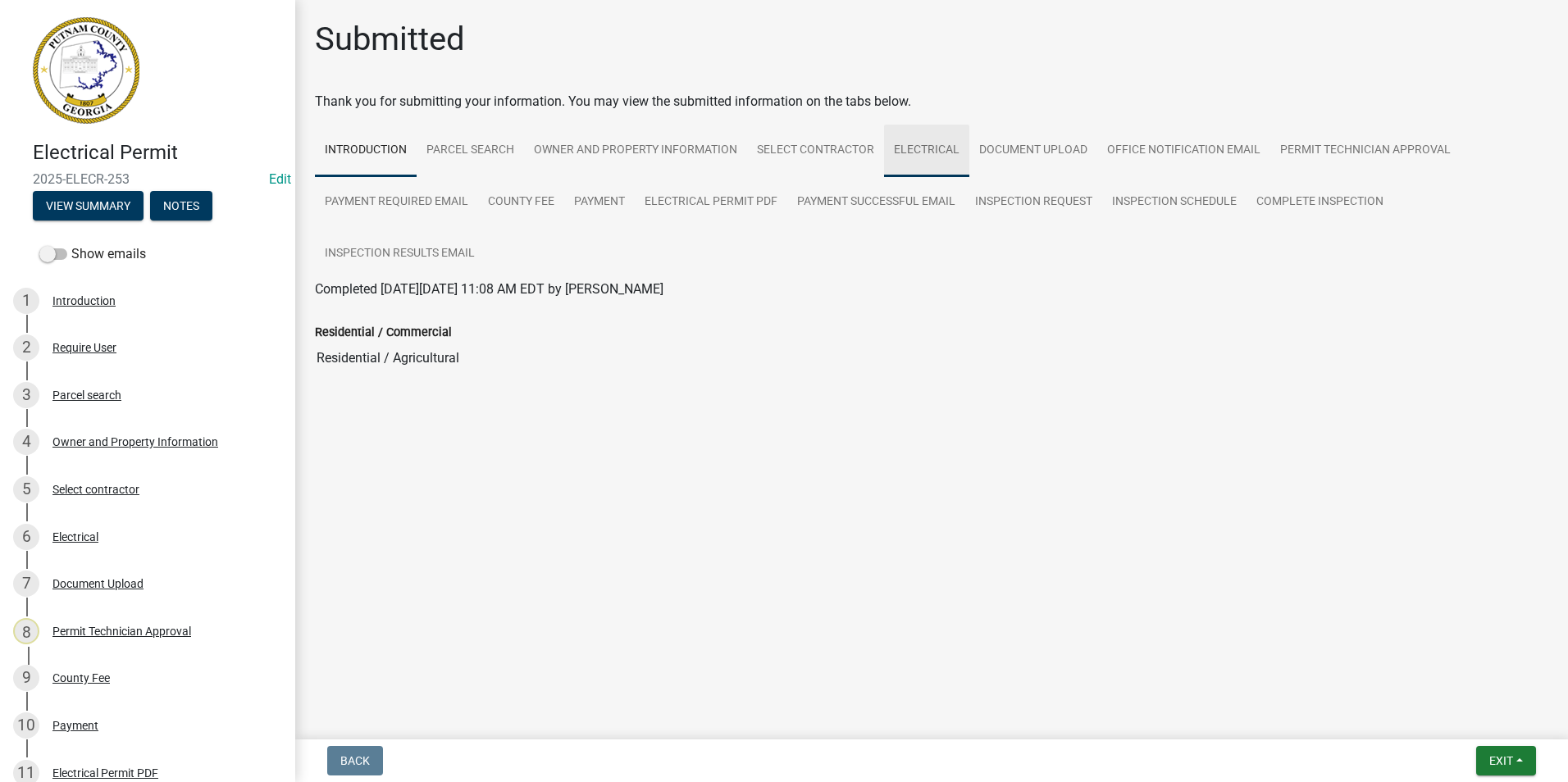
click at [925, 161] on link "Electrical" at bounding box center [927, 151] width 86 height 52
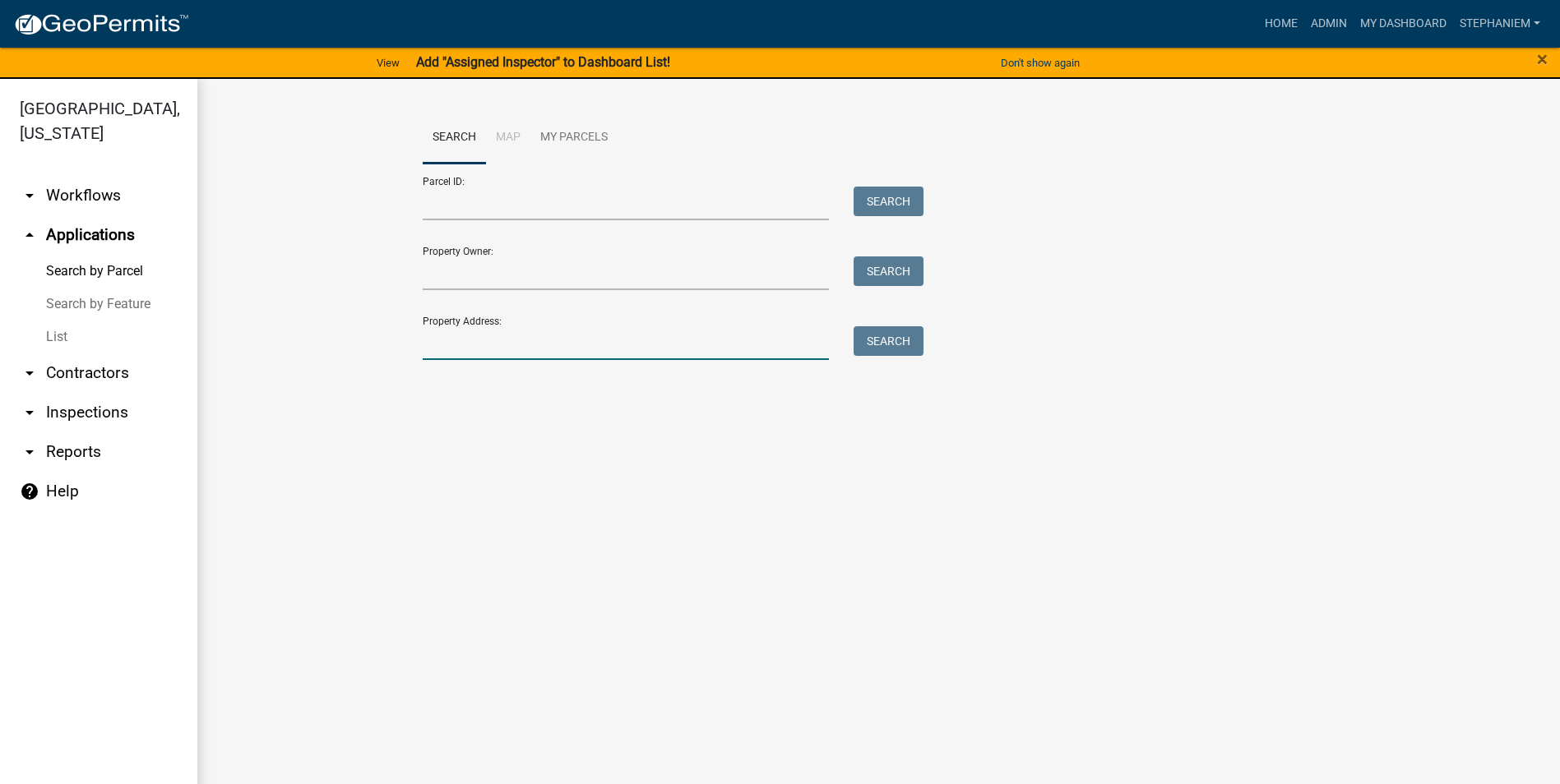
click at [510, 337] on input "Property Address:" at bounding box center [626, 343] width 407 height 33
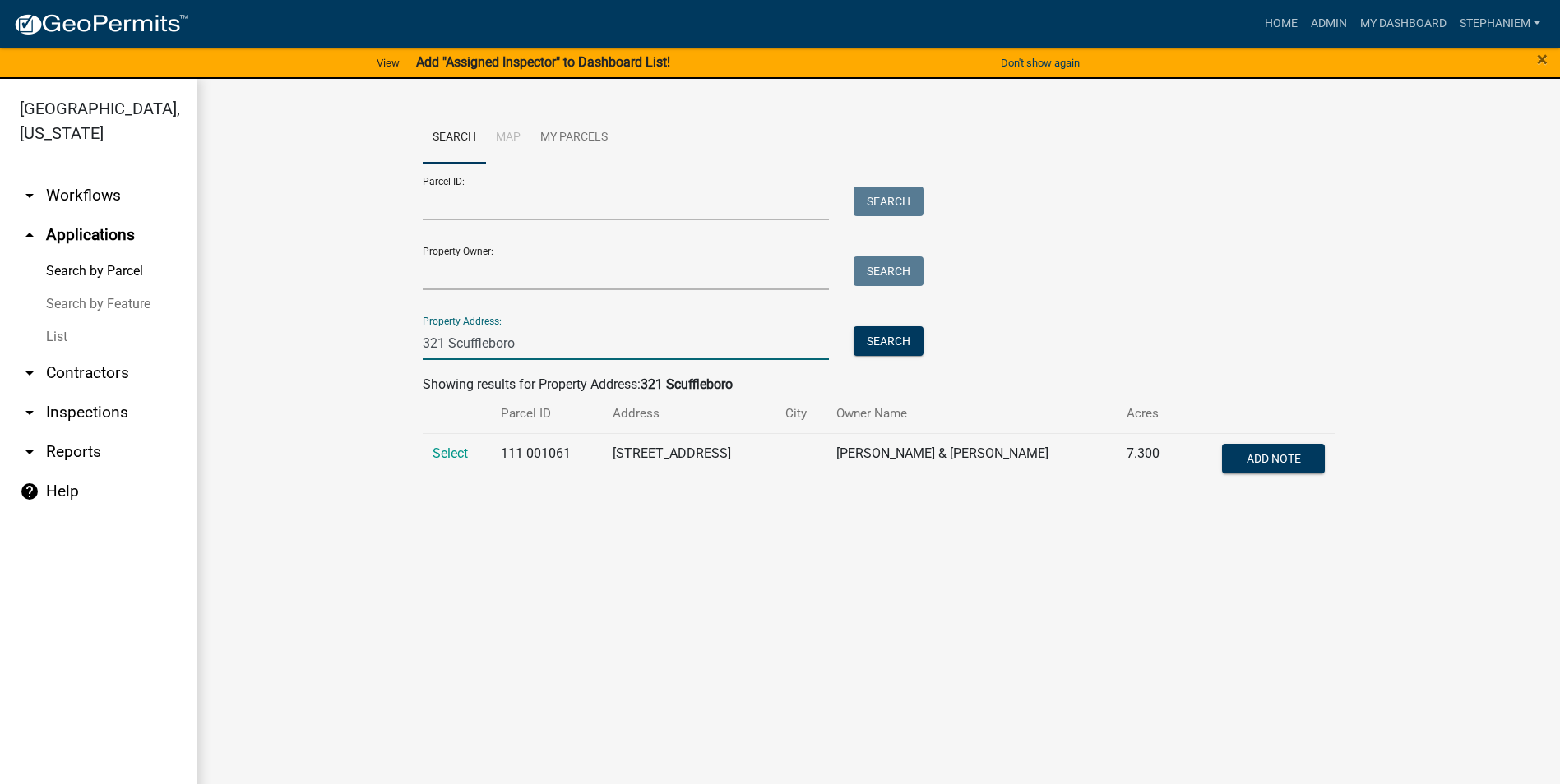
type input "321 Scuffleboro"
click at [468, 451] on td "Select" at bounding box center [457, 460] width 69 height 54
click at [459, 451] on span "Select" at bounding box center [449, 453] width 35 height 15
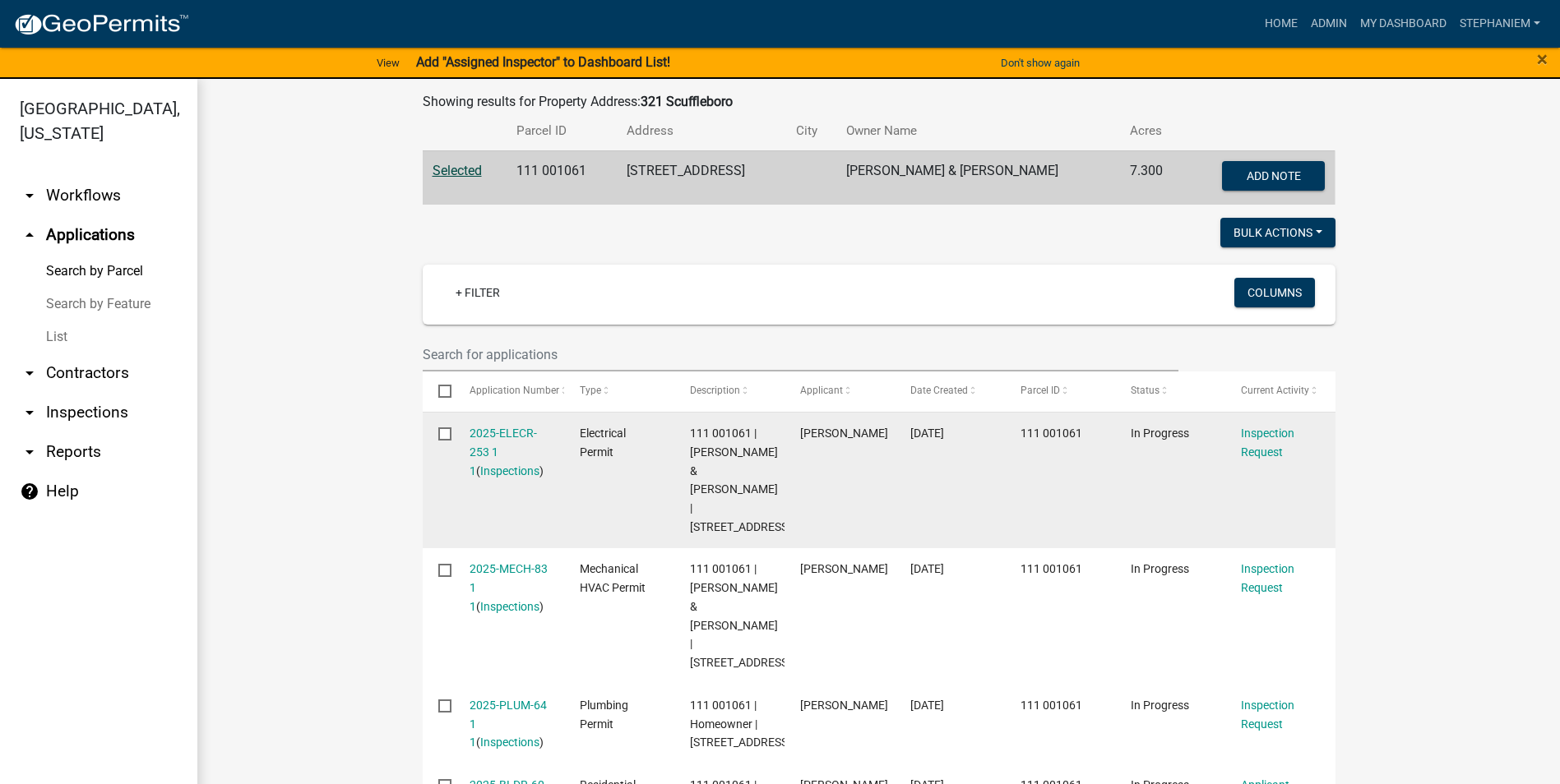
scroll to position [329, 0]
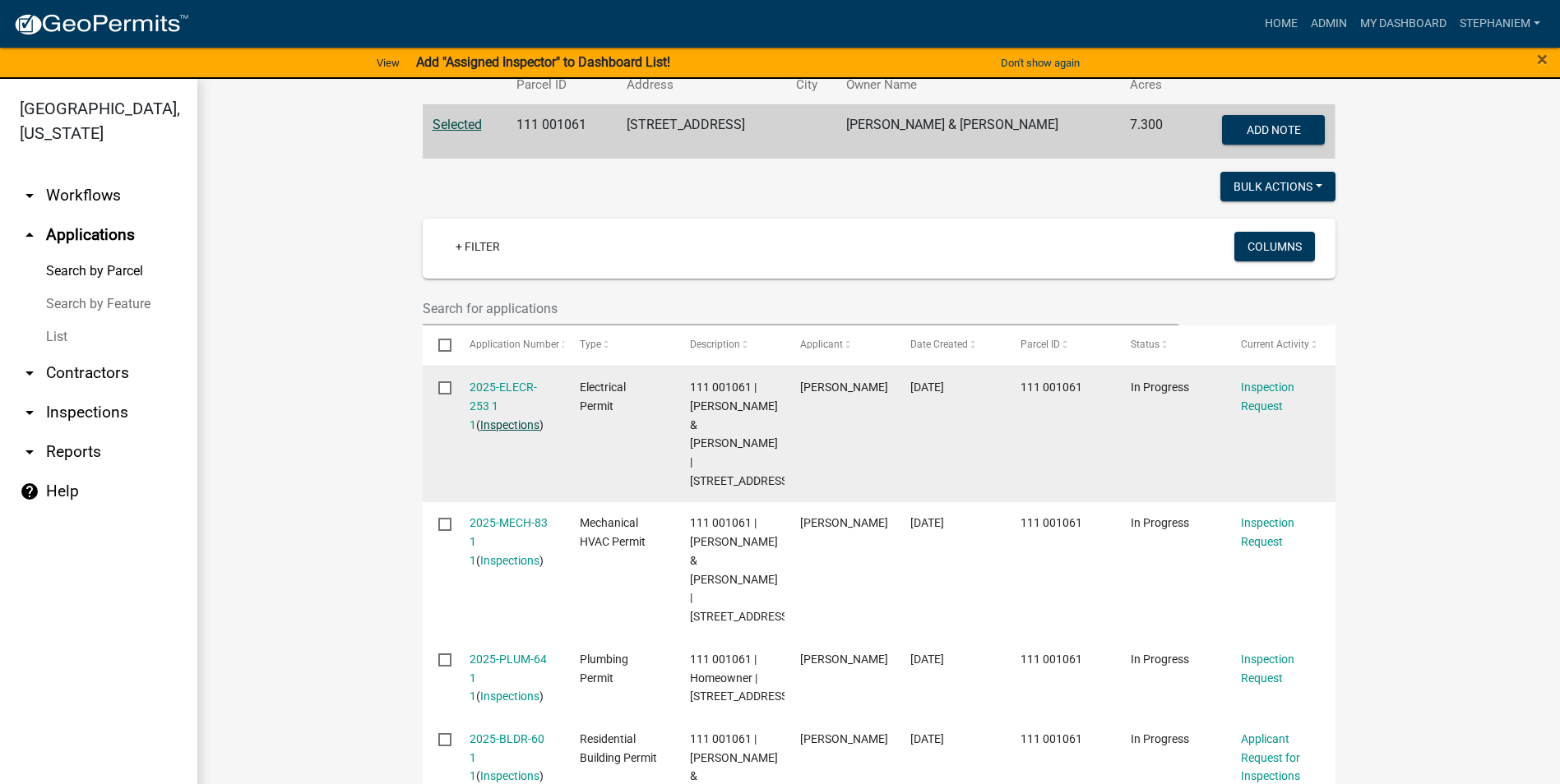
click at [511, 427] on link "Inspections" at bounding box center [509, 425] width 59 height 14
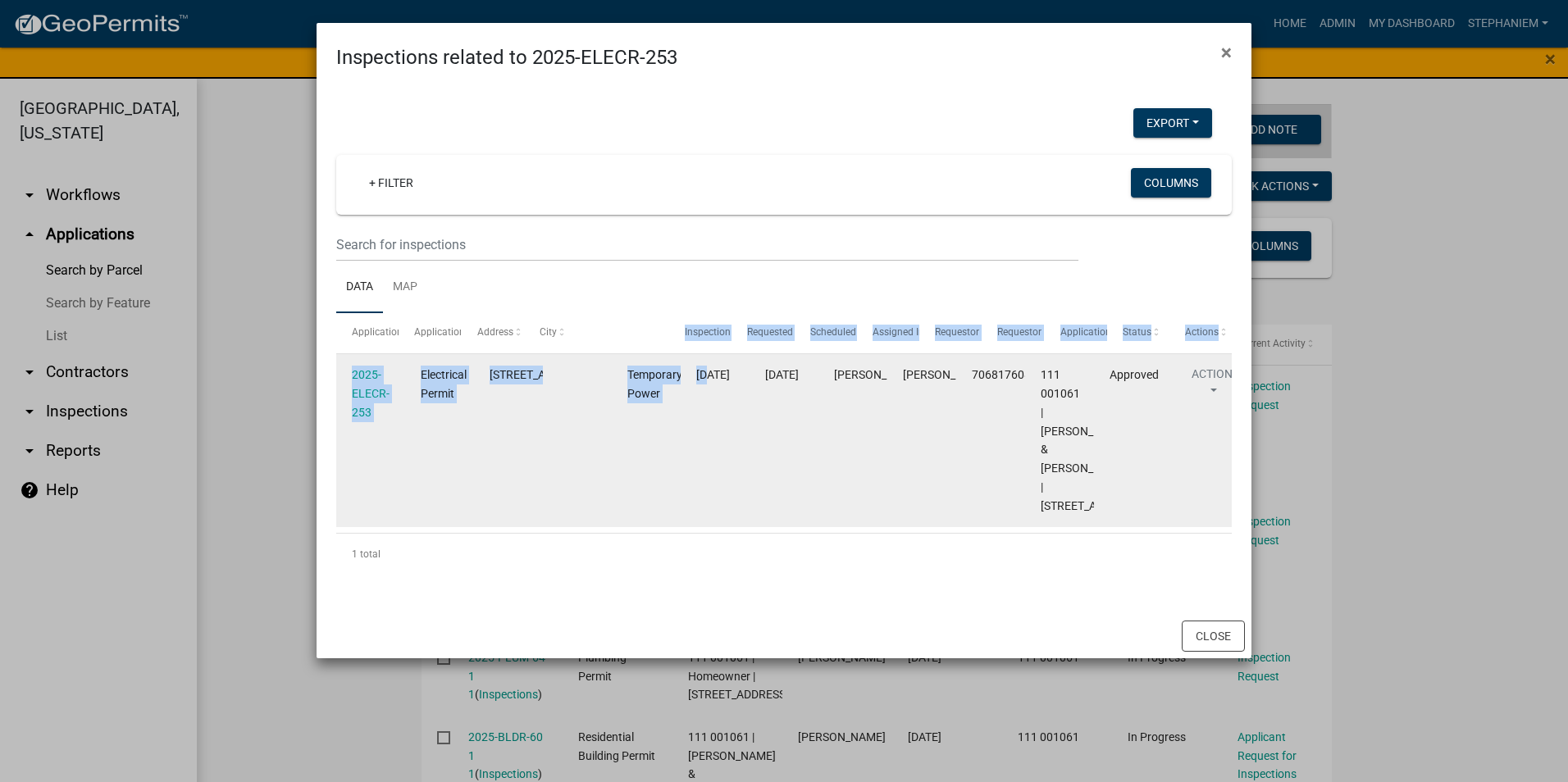
drag, startPoint x: 610, startPoint y: 337, endPoint x: 710, endPoint y: 363, distance: 103.3
click at [710, 363] on div "Application Application Type Address City Inspection Type Requested Date Schedu…" at bounding box center [784, 444] width 896 height 262
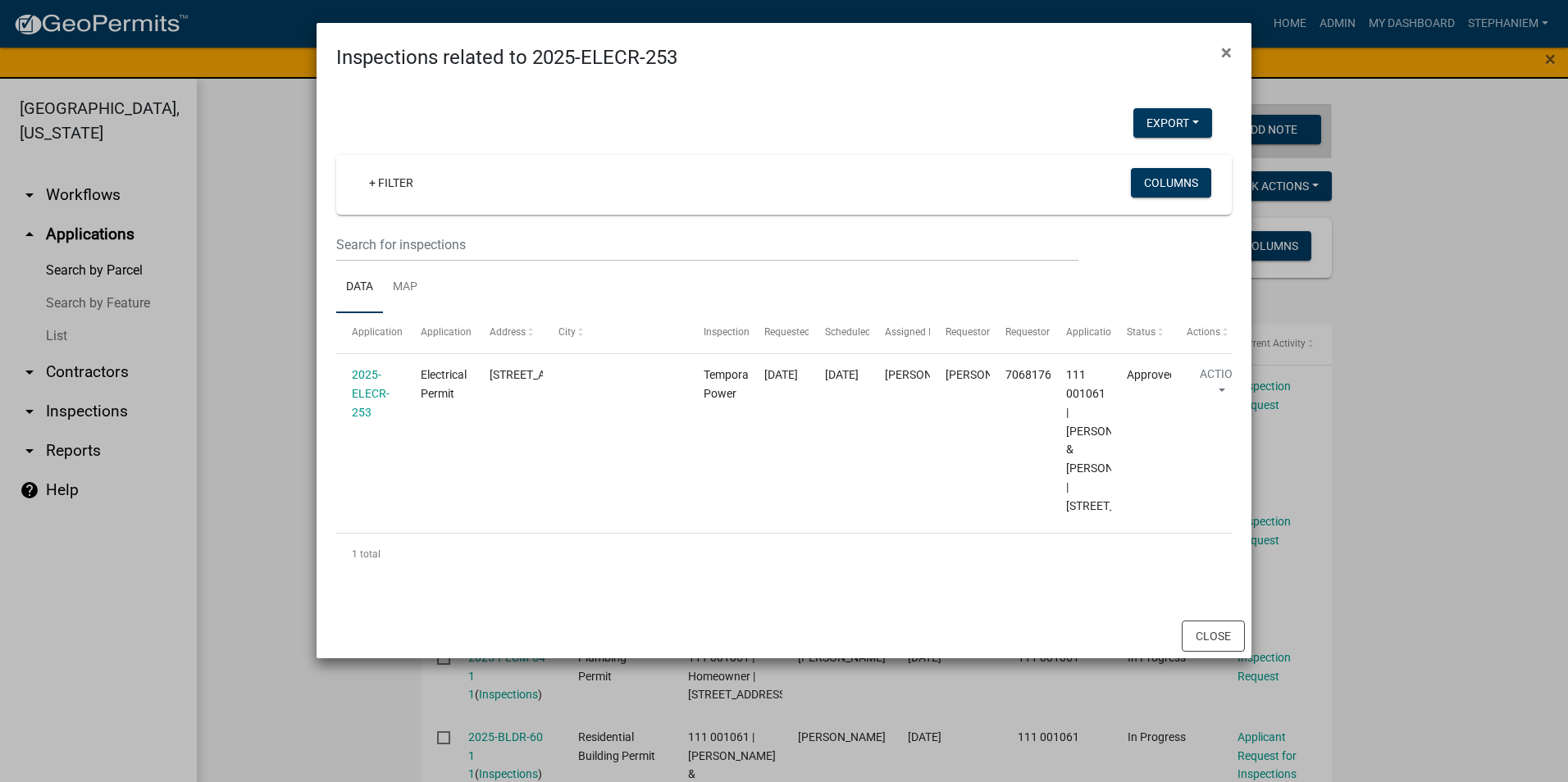
drag, startPoint x: 710, startPoint y: 363, endPoint x: 816, endPoint y: 302, distance: 122.3
click at [816, 302] on ul "Data Map" at bounding box center [784, 287] width 896 height 51
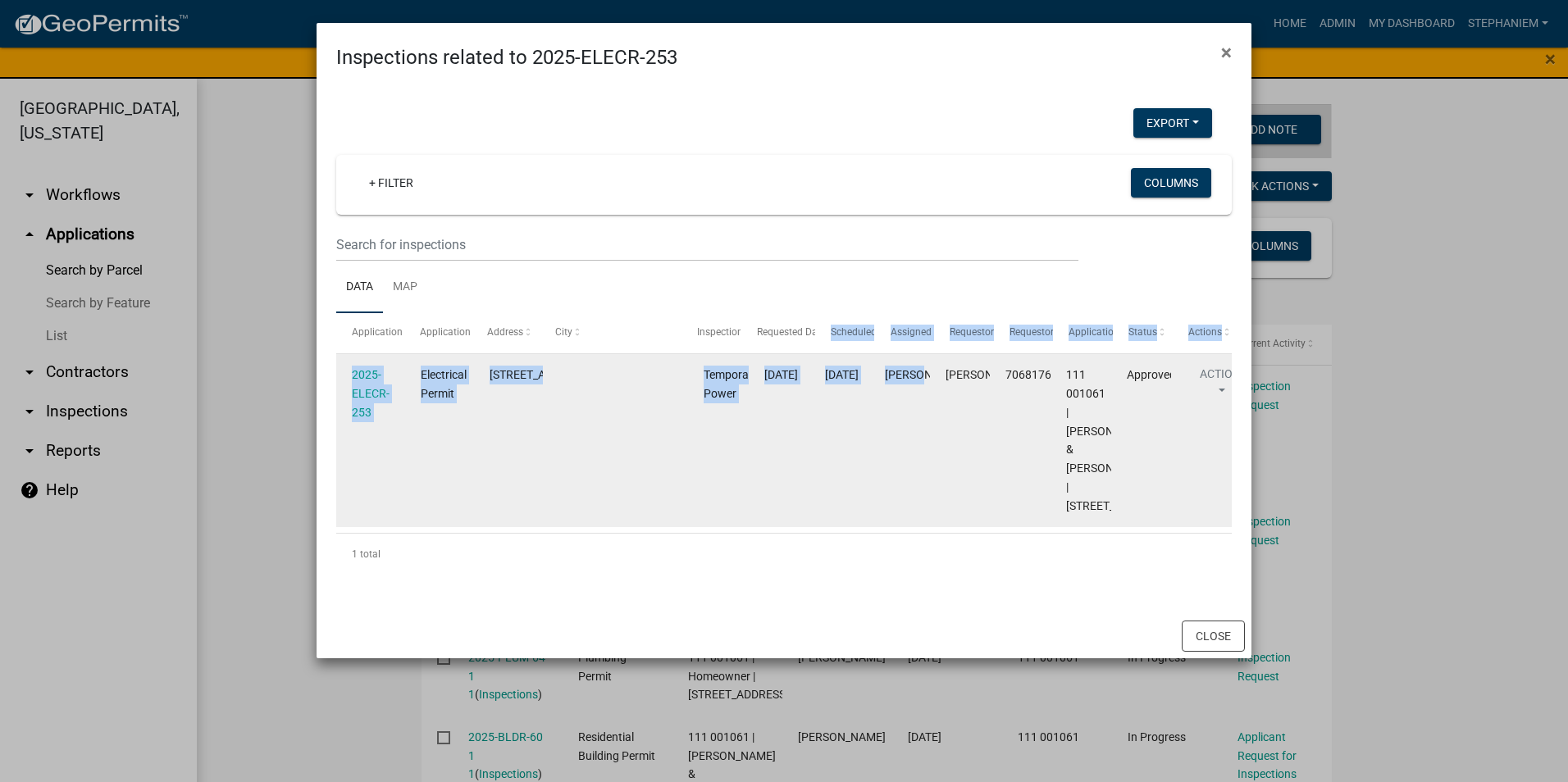
drag, startPoint x: 806, startPoint y: 347, endPoint x: 921, endPoint y: 367, distance: 116.7
click at [921, 367] on div "Application Application Type Address City Inspection Type Requested Date Schedu…" at bounding box center [784, 444] width 896 height 262
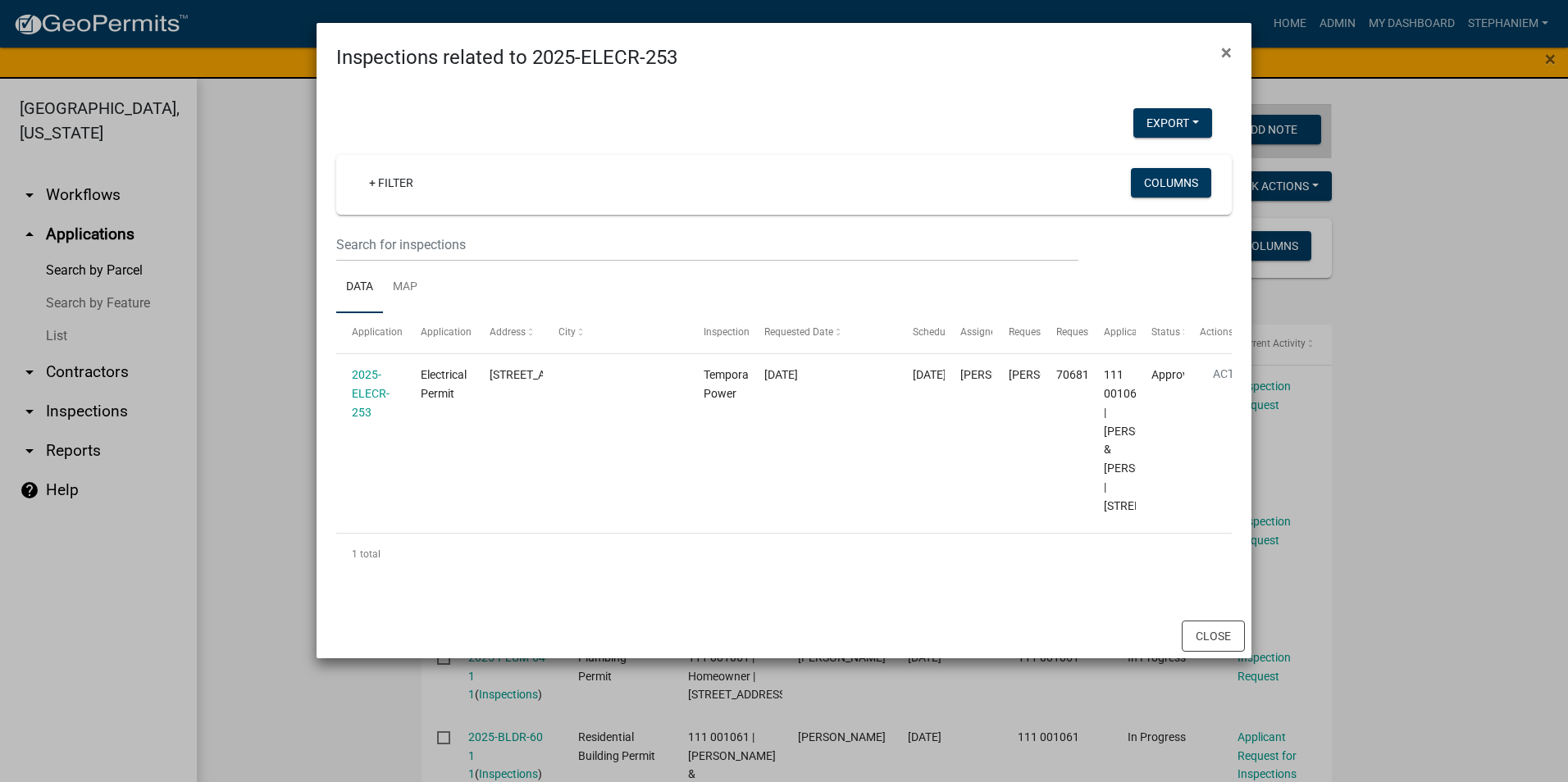
drag, startPoint x: 921, startPoint y: 367, endPoint x: 835, endPoint y: 293, distance: 113.5
click at [835, 293] on ul "Data Map" at bounding box center [784, 287] width 896 height 51
click at [264, 307] on ngb-modal-window "Inspections related to 2025-ELECR-253 × Export Excel Format (.xlsx) CSV Format …" at bounding box center [784, 391] width 1568 height 782
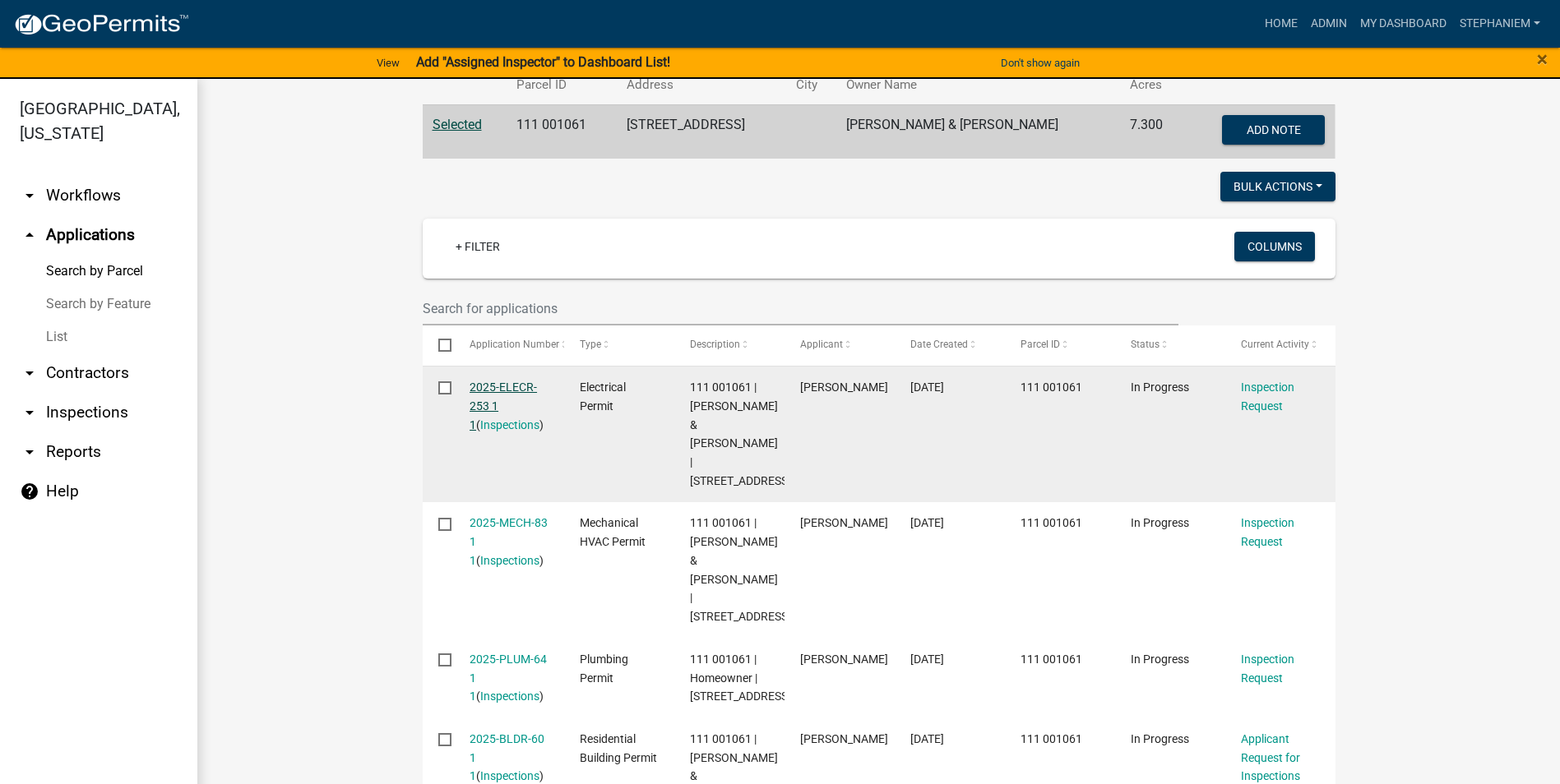
click at [500, 386] on link "2025-ELECR-253 1 1" at bounding box center [503, 406] width 68 height 51
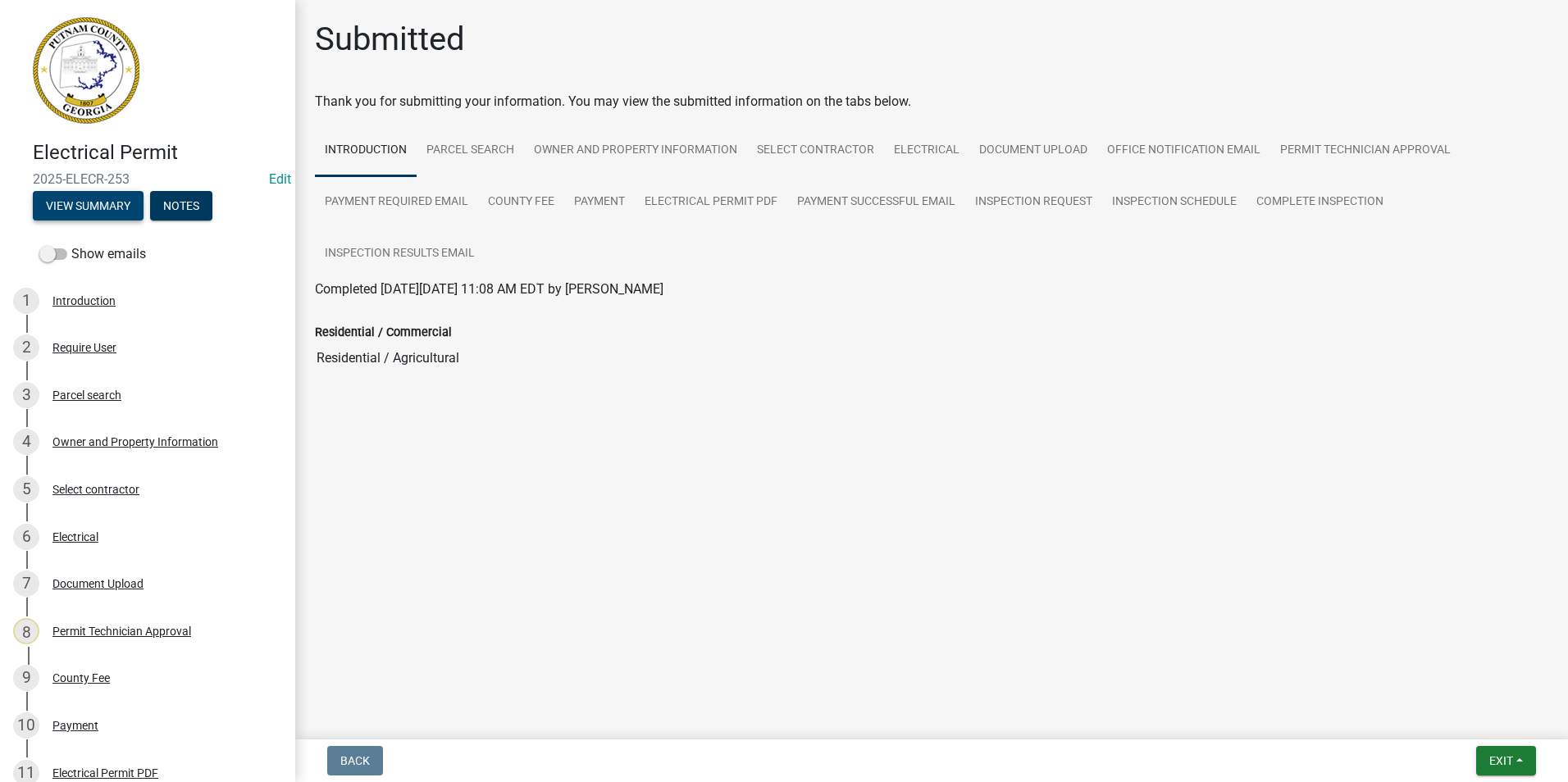
click at [116, 207] on button "View Summary" at bounding box center [88, 206] width 111 height 30
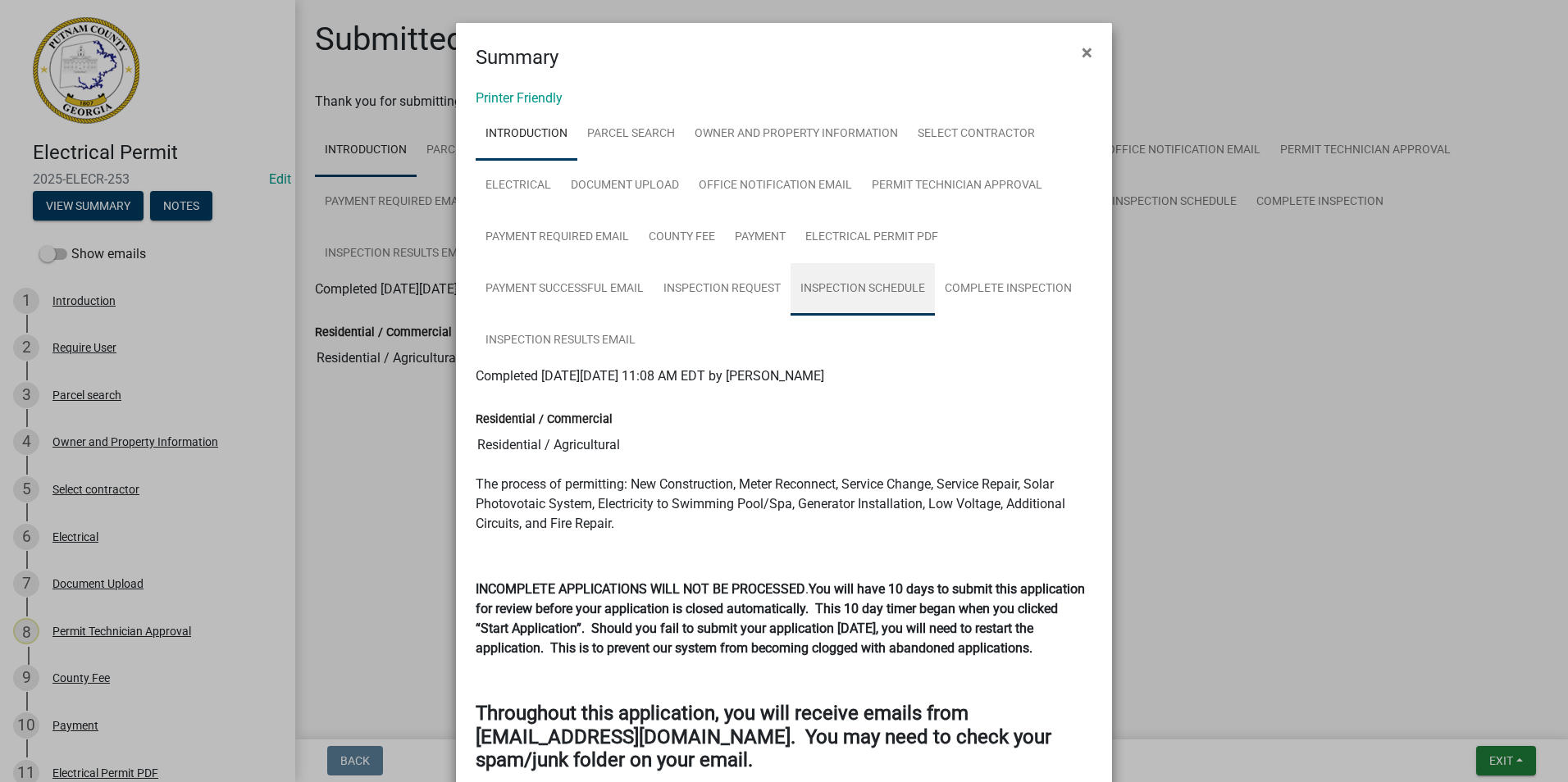
click at [862, 292] on link "Inspection Schedule" at bounding box center [862, 290] width 144 height 52
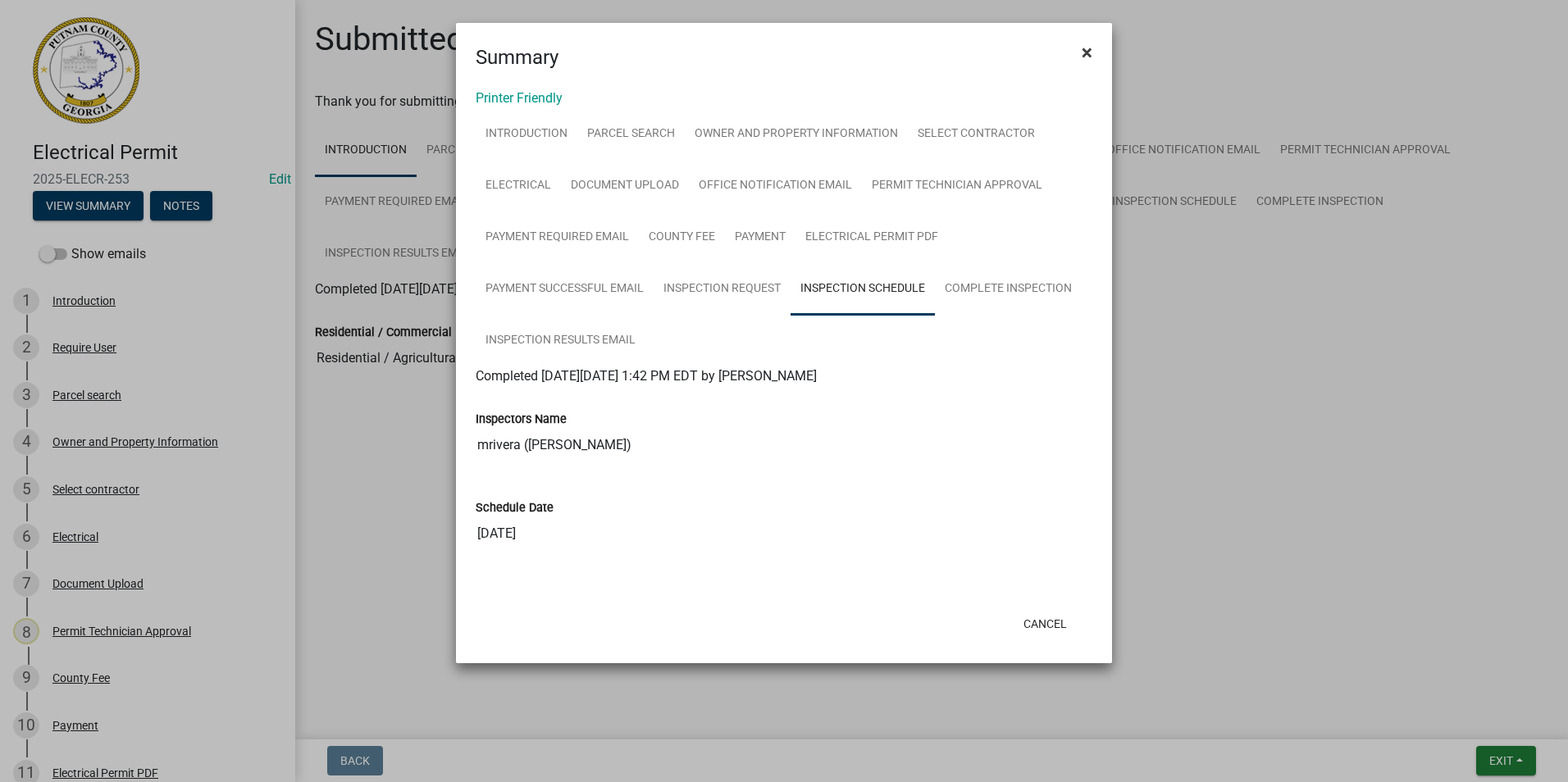
click at [1087, 50] on span "×" at bounding box center [1087, 51] width 11 height 23
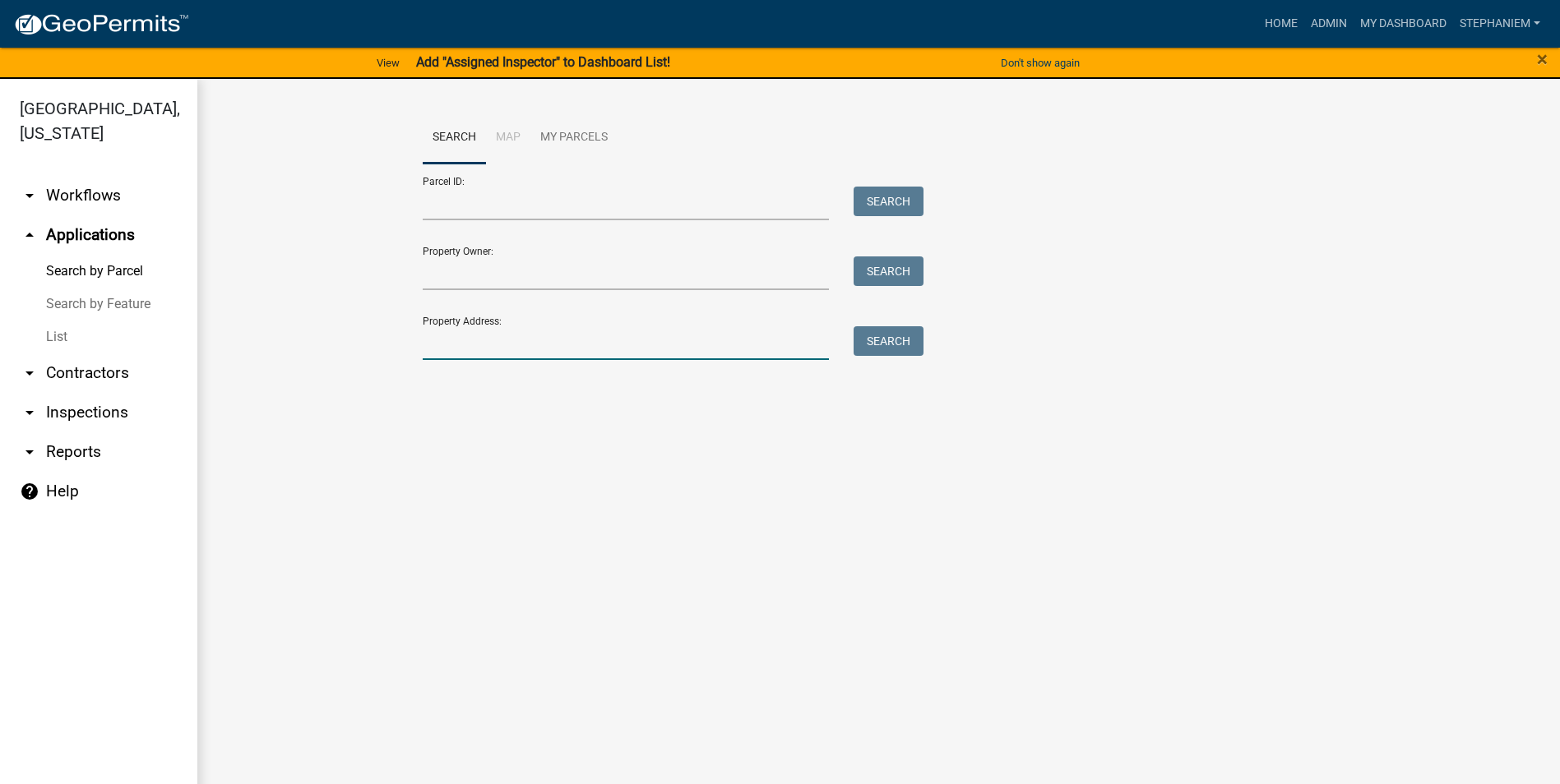
click at [606, 340] on input "Property Address:" at bounding box center [626, 343] width 407 height 33
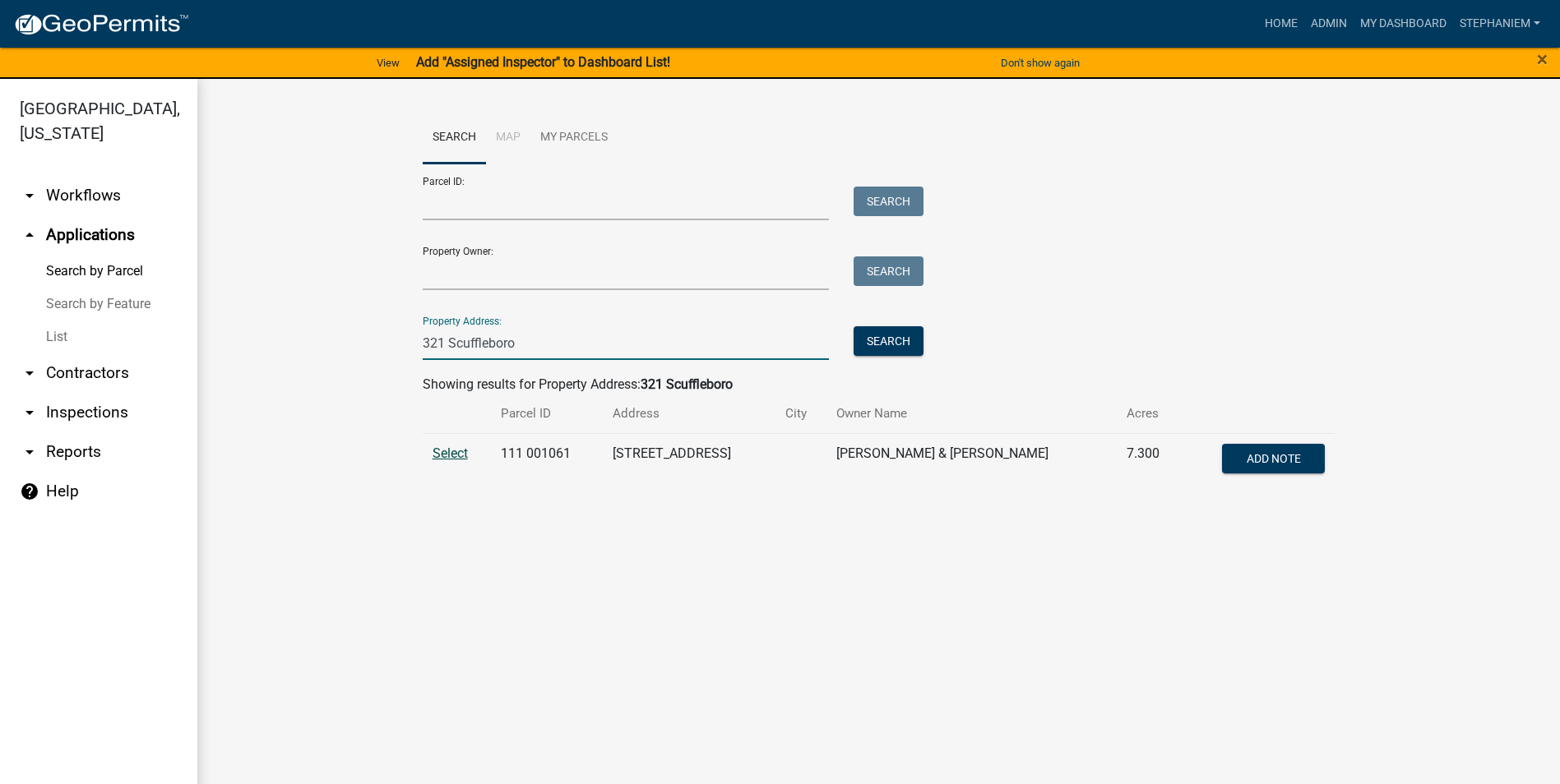
click at [447, 451] on span "Select" at bounding box center [449, 453] width 35 height 15
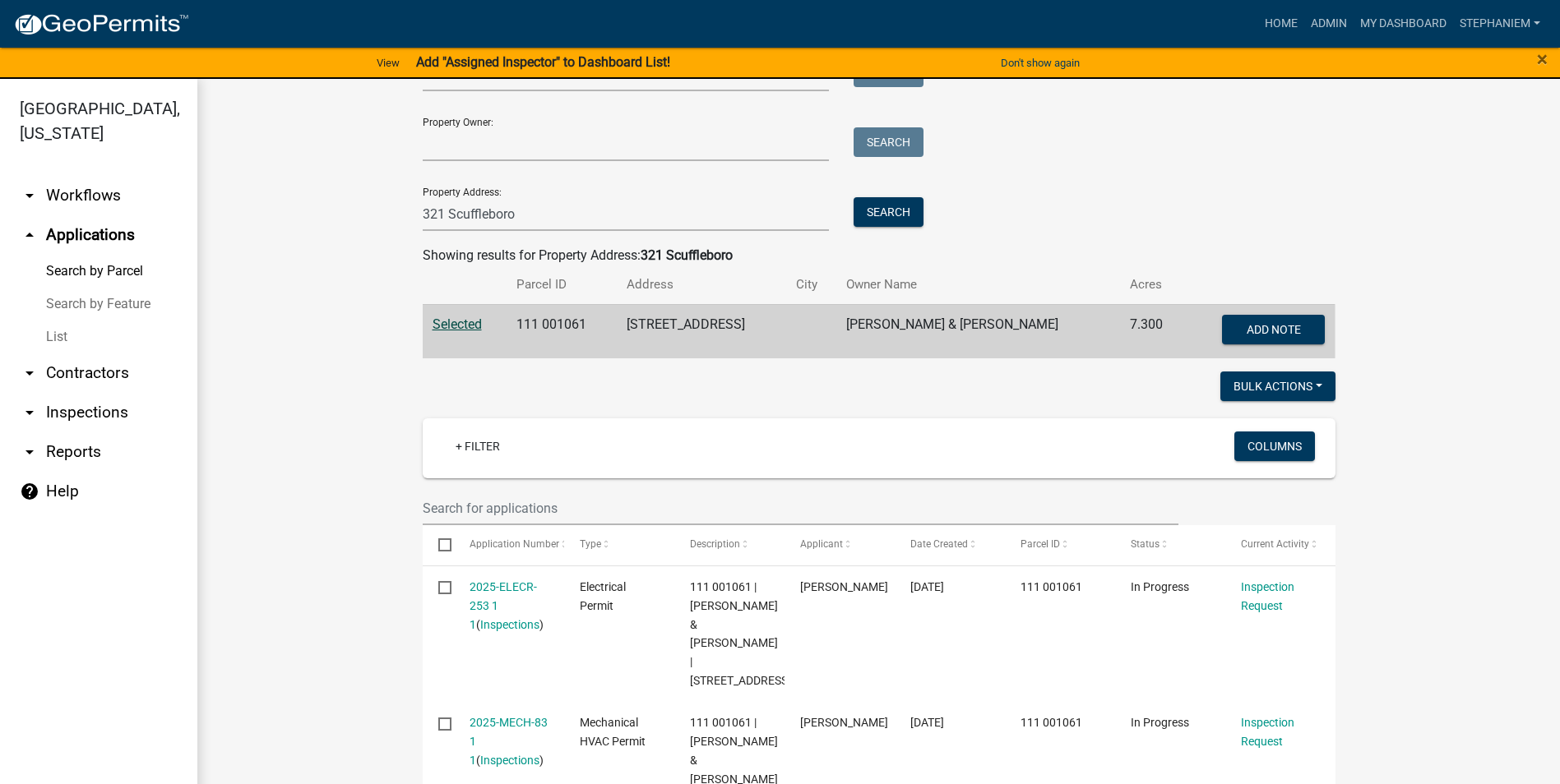
scroll to position [247, 0]
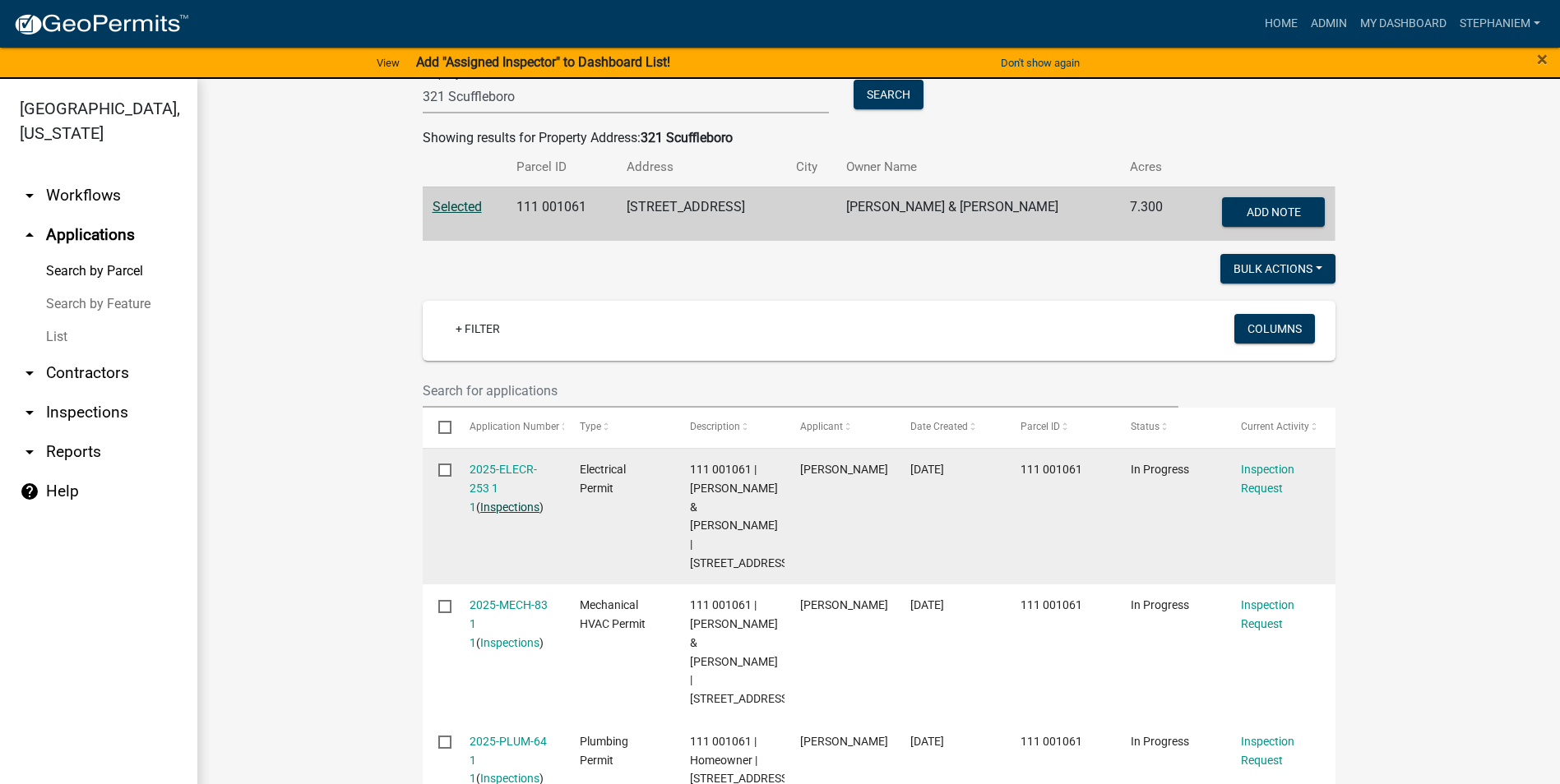
click at [508, 511] on link "Inspections" at bounding box center [509, 507] width 59 height 14
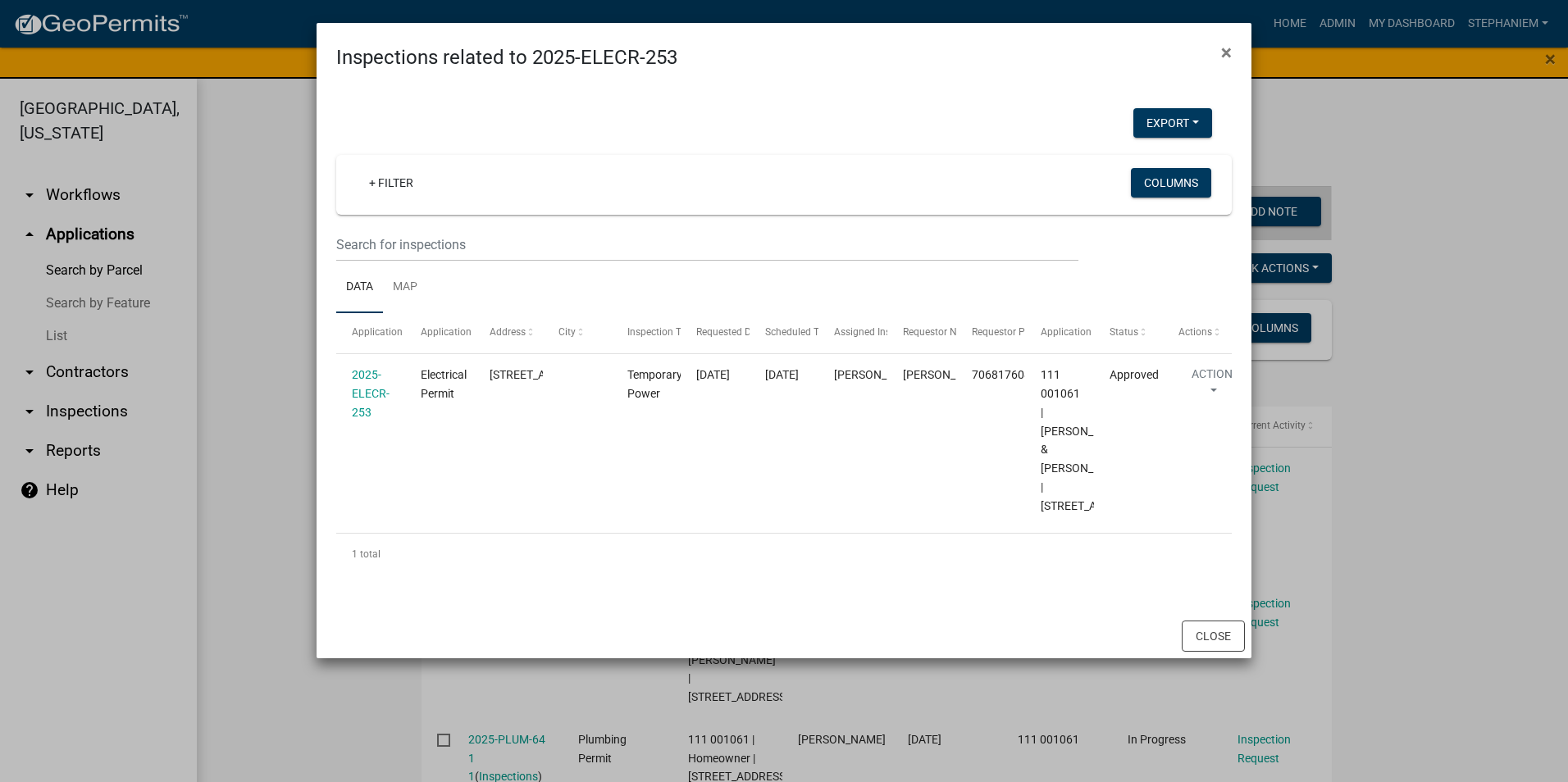
click at [296, 393] on ngb-modal-window "Inspections related to 2025-ELECR-253 × Export Excel Format (.xlsx) CSV Format …" at bounding box center [784, 391] width 1568 height 782
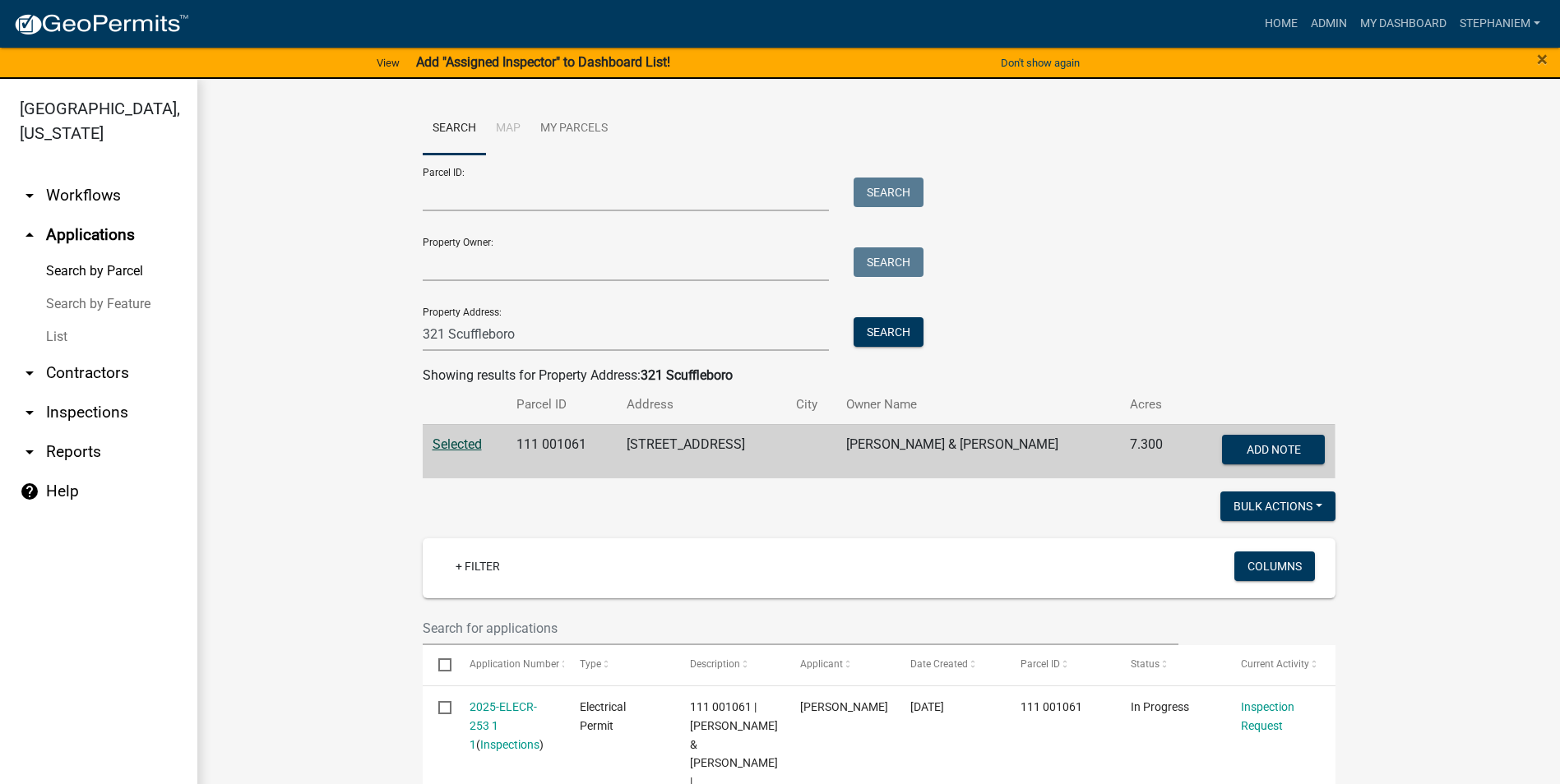
scroll to position [0, 0]
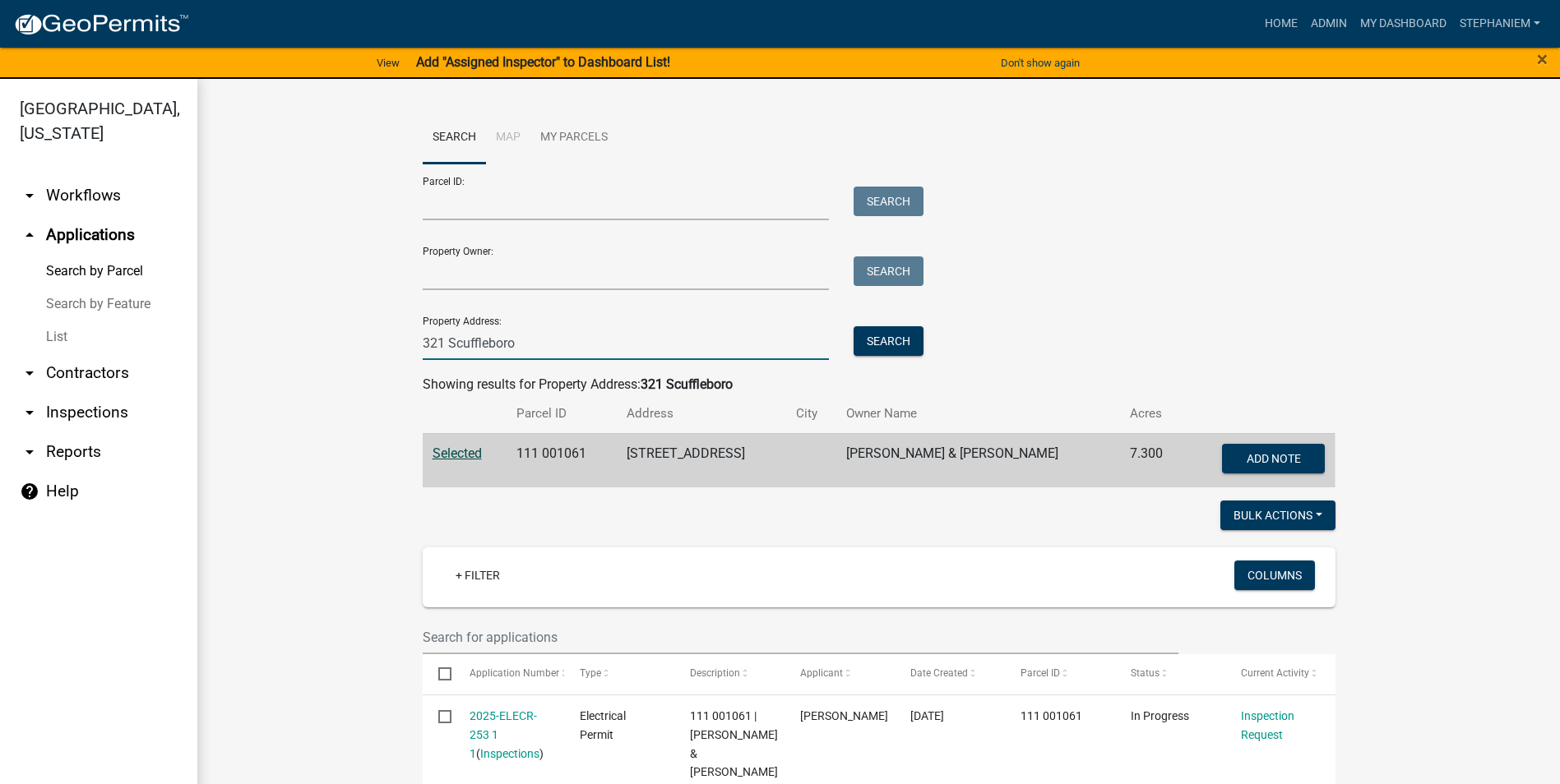
click at [673, 345] on input "321 Scuffleboro" at bounding box center [626, 343] width 407 height 33
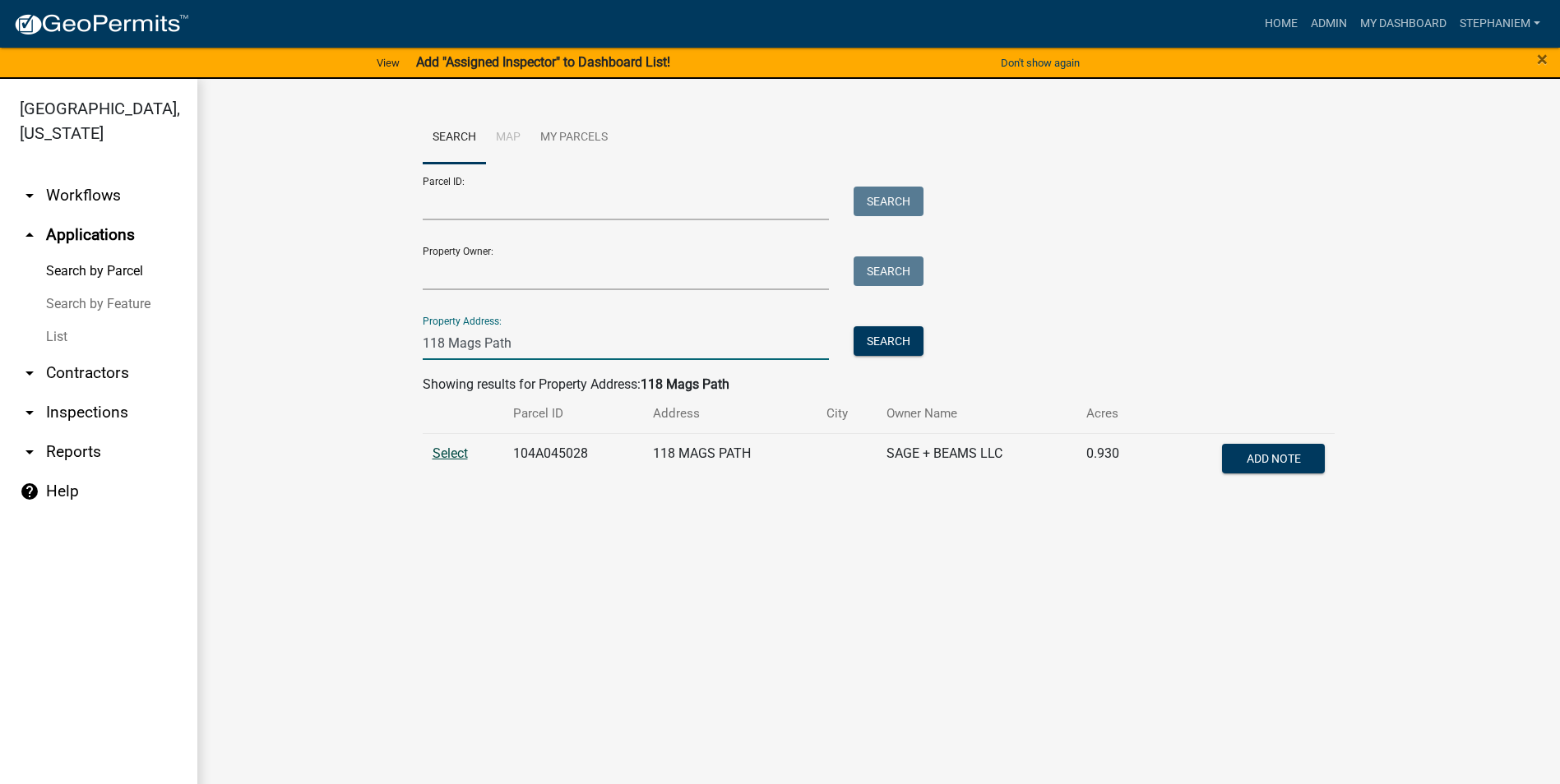
type input "118 Mags Path"
click at [438, 452] on span "Select" at bounding box center [449, 453] width 35 height 15
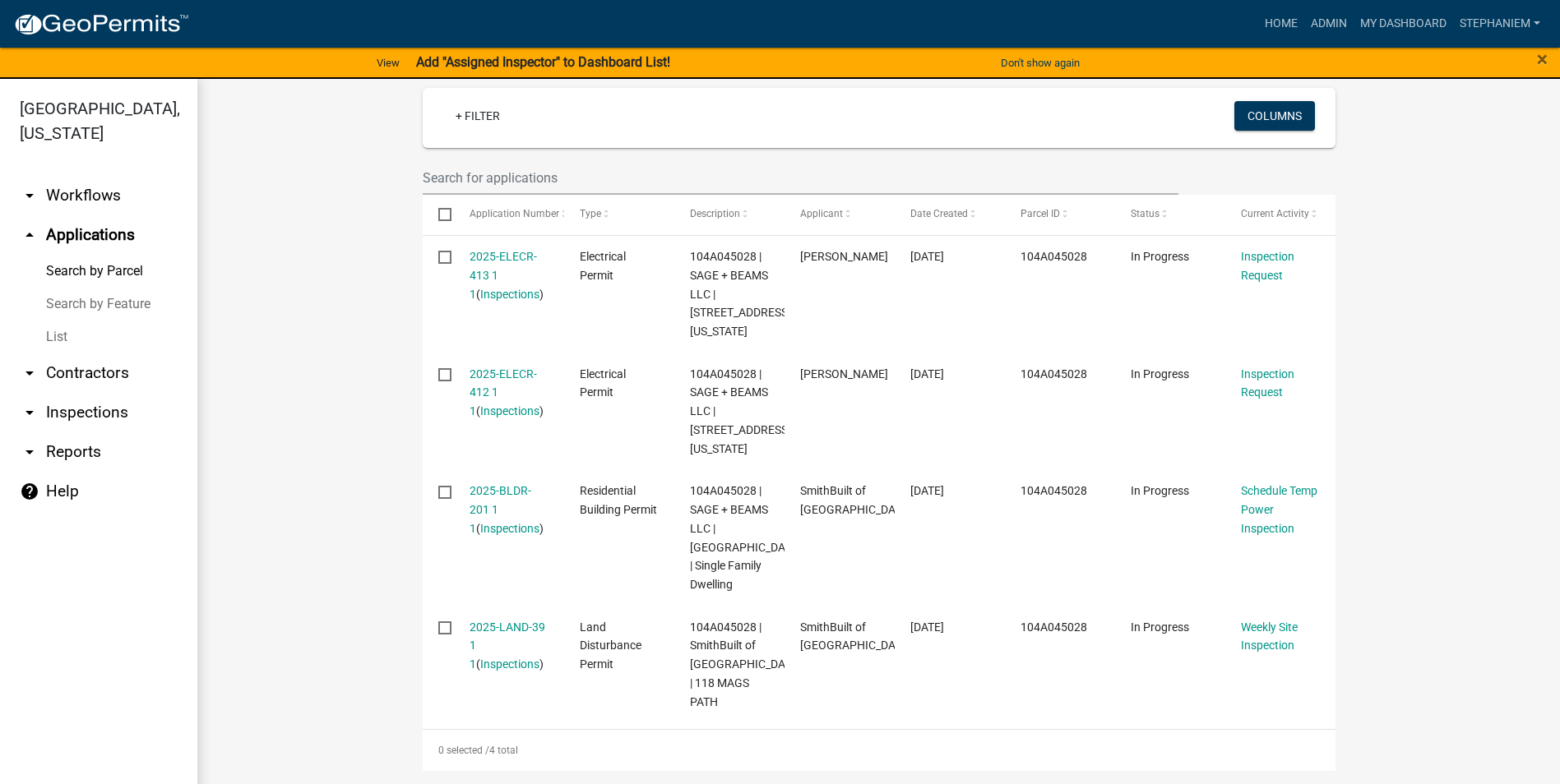
scroll to position [496, 0]
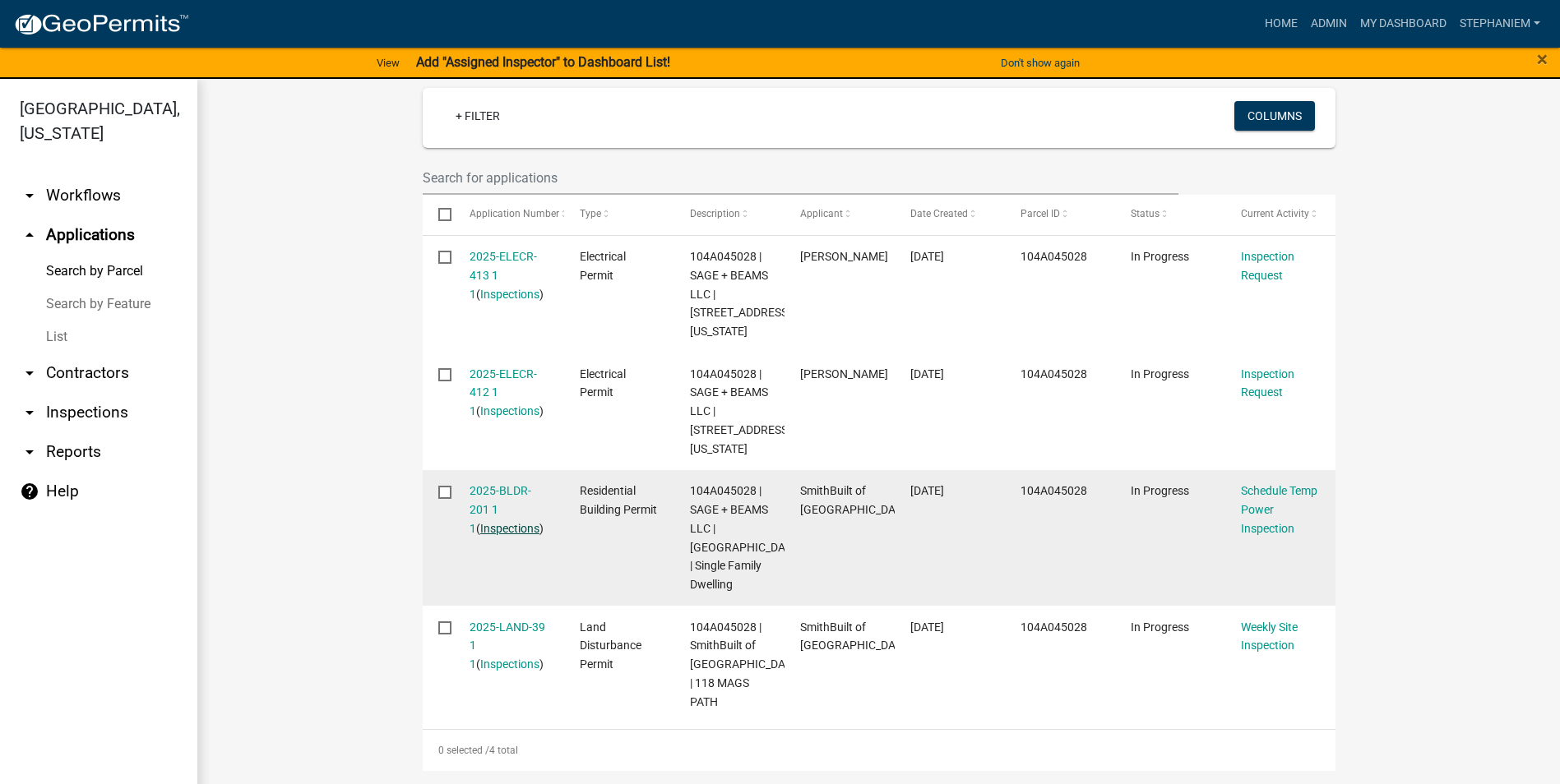
click at [488, 522] on link "Inspections" at bounding box center [509, 528] width 59 height 14
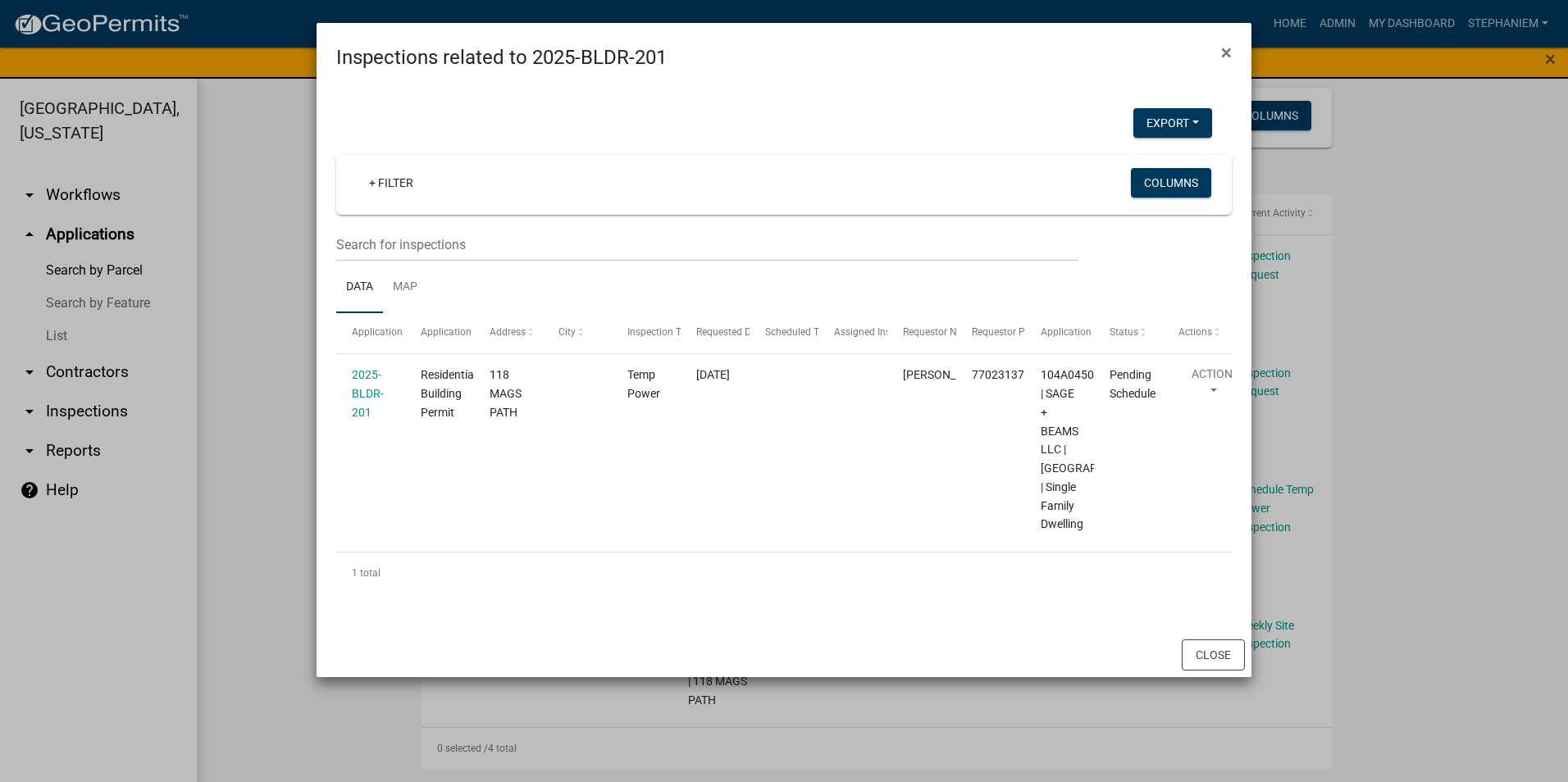
click at [266, 420] on ngb-modal-window "Inspections related to 2025-BLDR-201 × Export Excel Format (.xlsx) CSV Format (…" at bounding box center [784, 391] width 1568 height 782
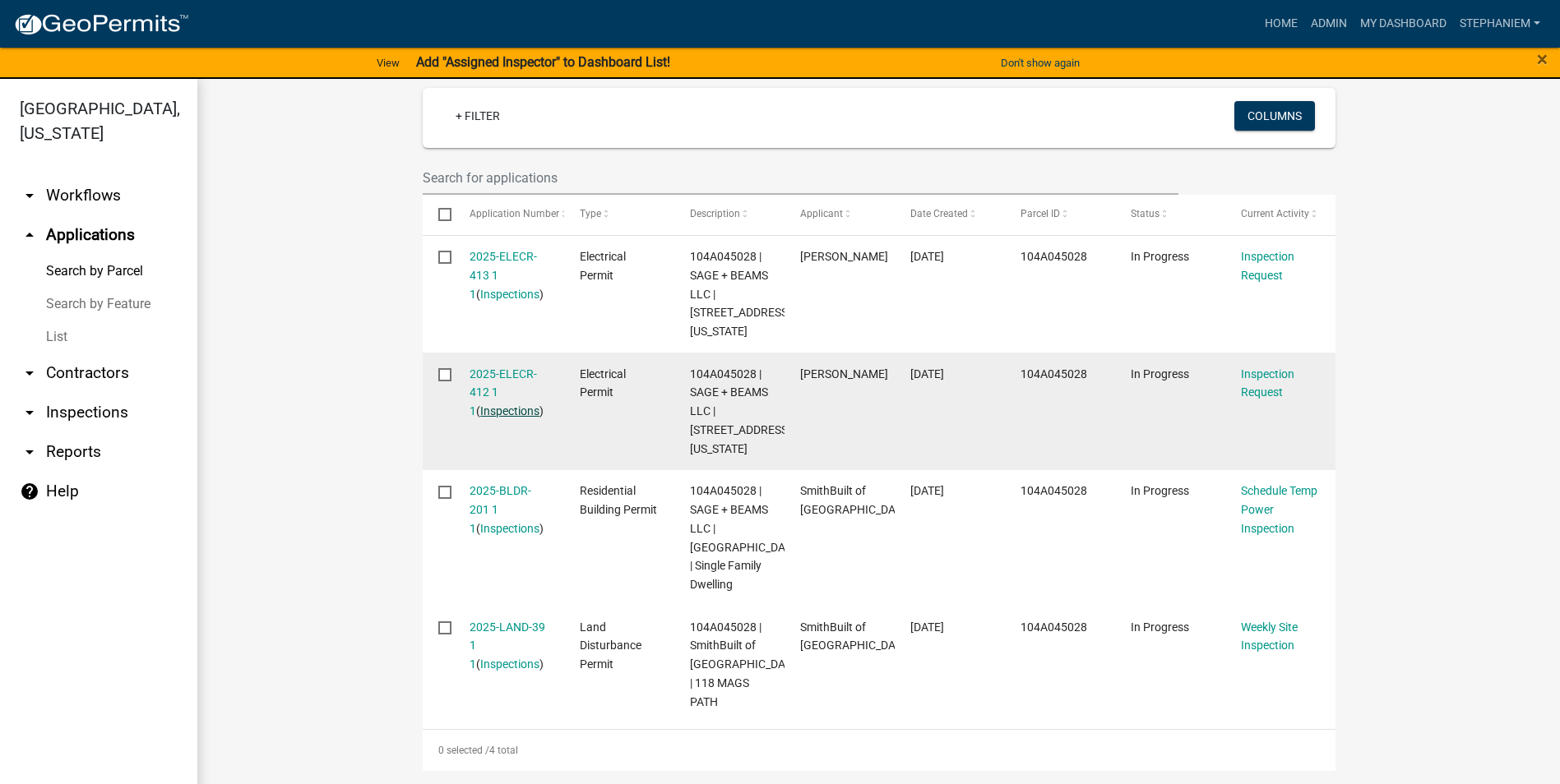
click at [503, 404] on link "Inspections" at bounding box center [509, 411] width 59 height 14
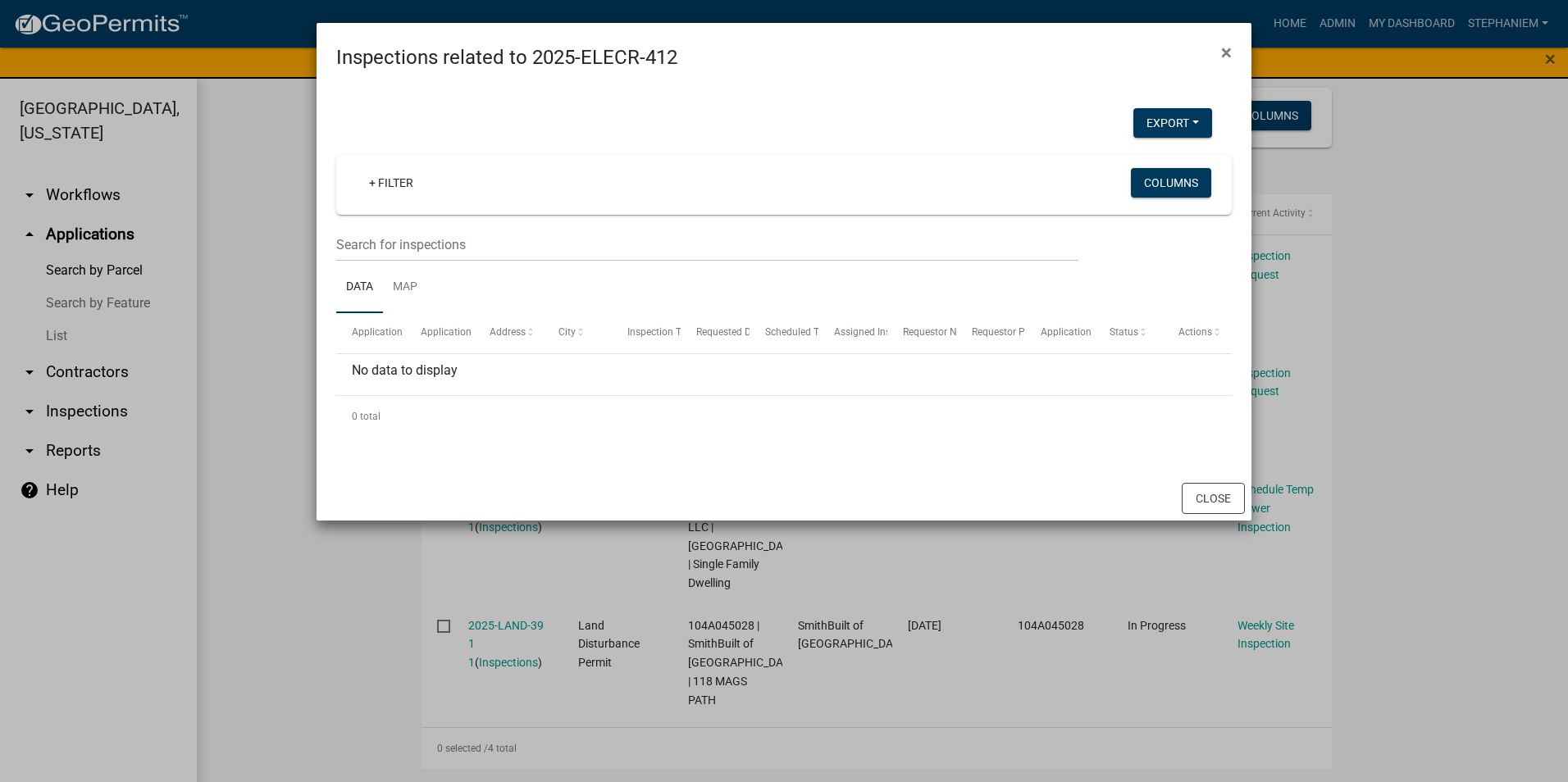
click at [270, 389] on ngb-modal-window "Inspections related to 2025-ELECR-412 × Export Excel Format (.xlsx) CSV Format …" at bounding box center [784, 391] width 1568 height 782
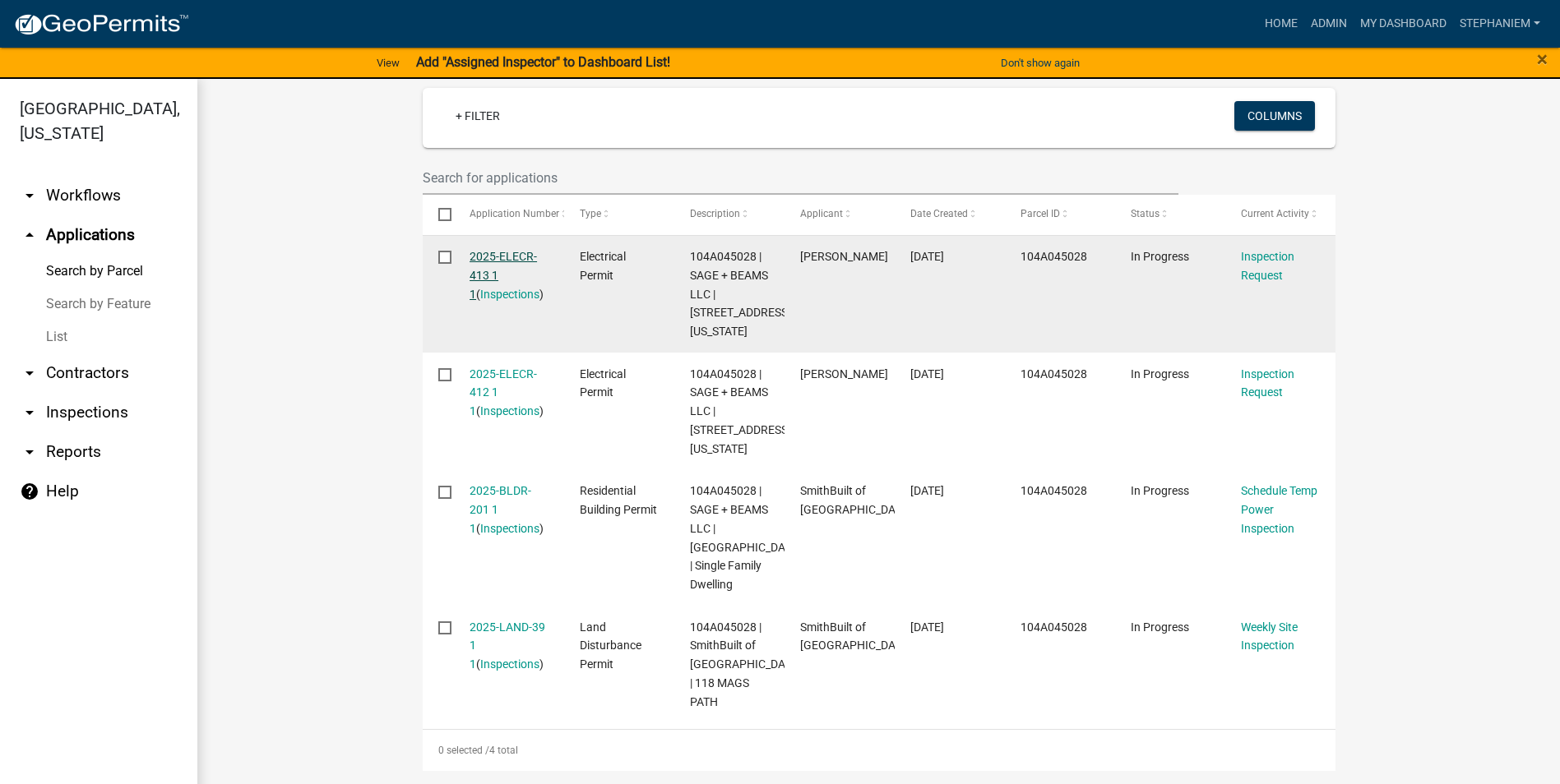
click at [513, 250] on link "2025-ELECR-413 1 1" at bounding box center [503, 275] width 68 height 51
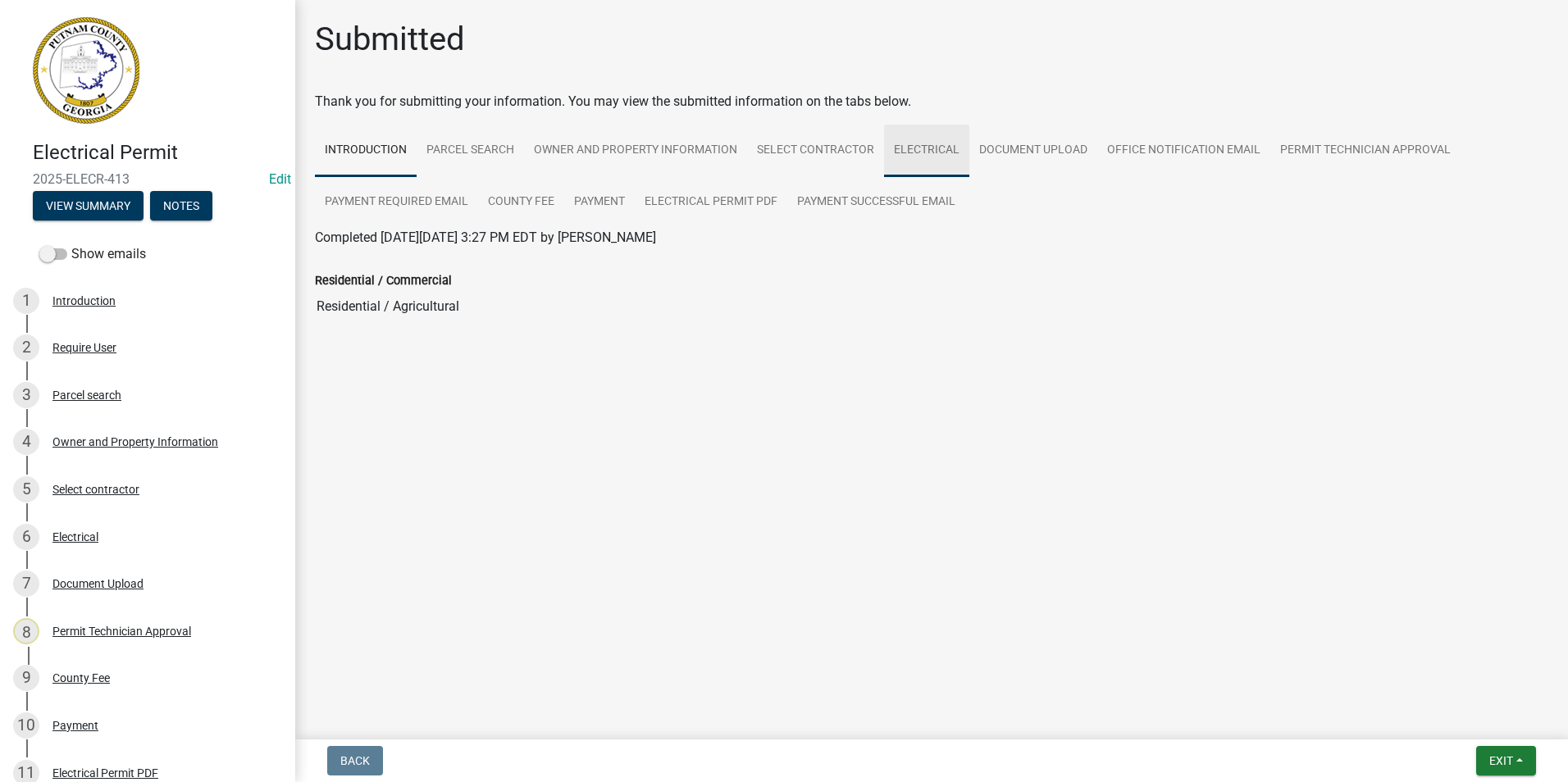
click at [934, 156] on link "Electrical" at bounding box center [927, 151] width 86 height 52
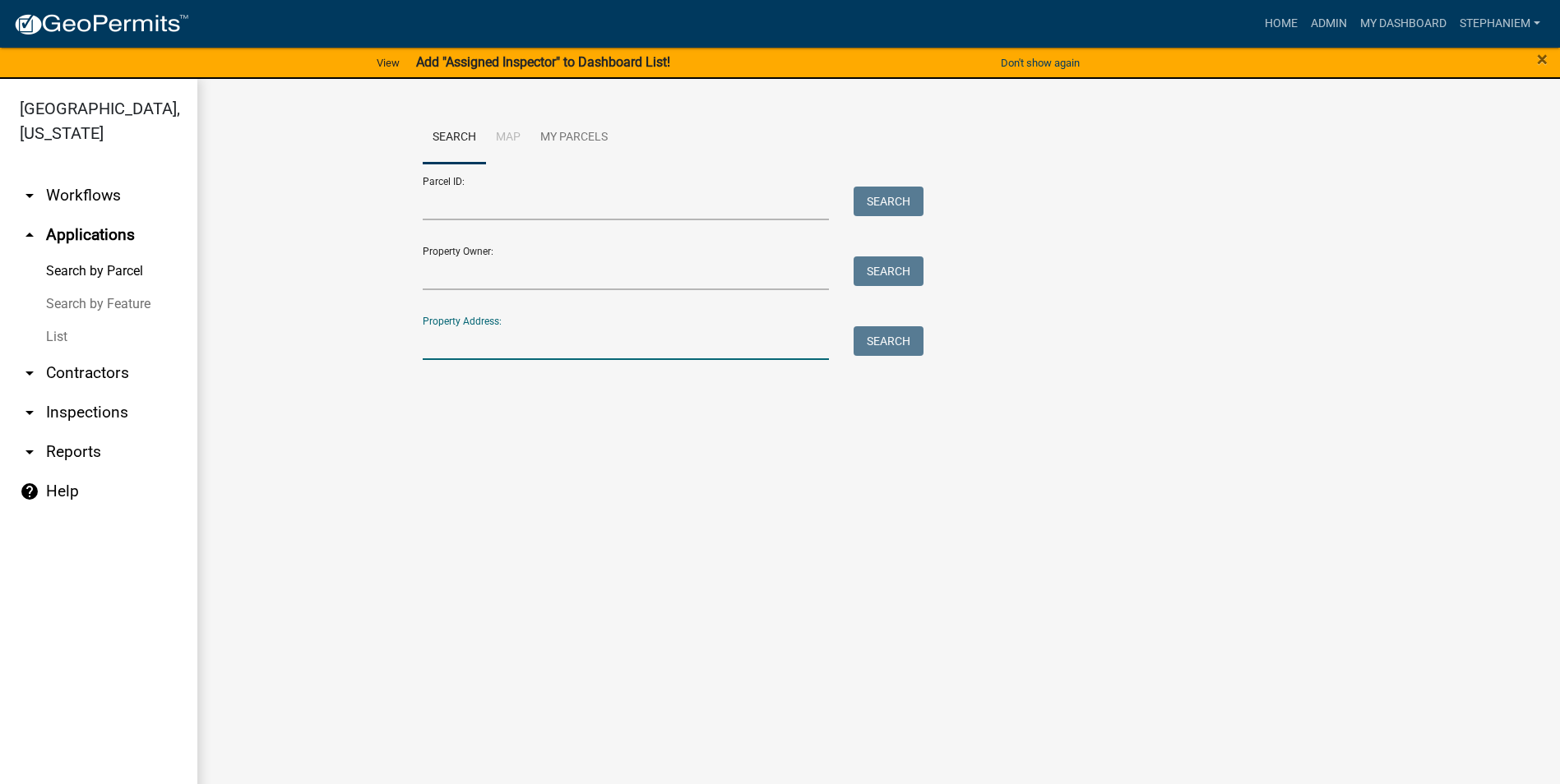
click at [460, 341] on input "Property Address:" at bounding box center [626, 343] width 407 height 33
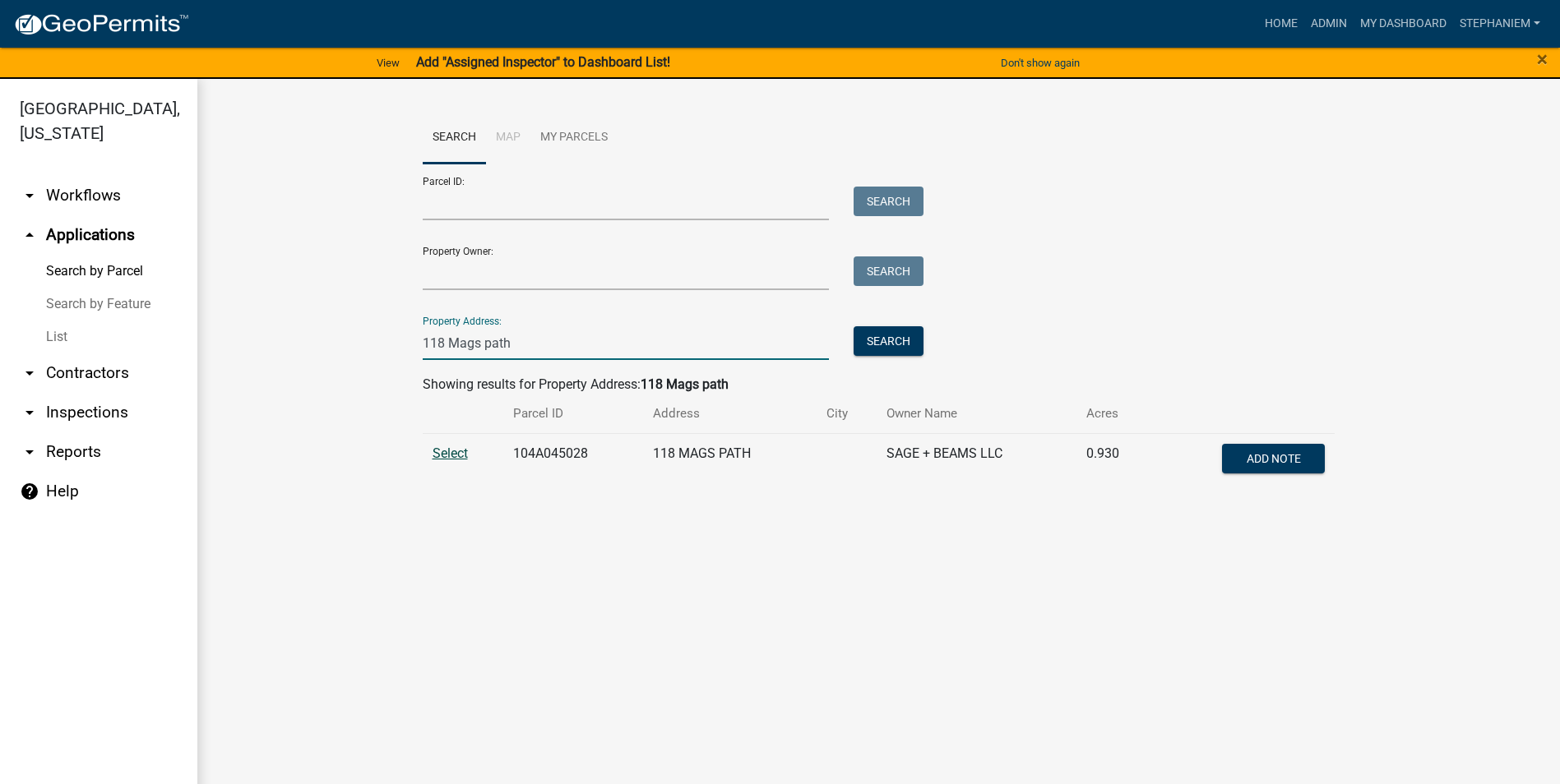
type input "118 Mags path"
click at [454, 451] on span "Select" at bounding box center [449, 453] width 35 height 15
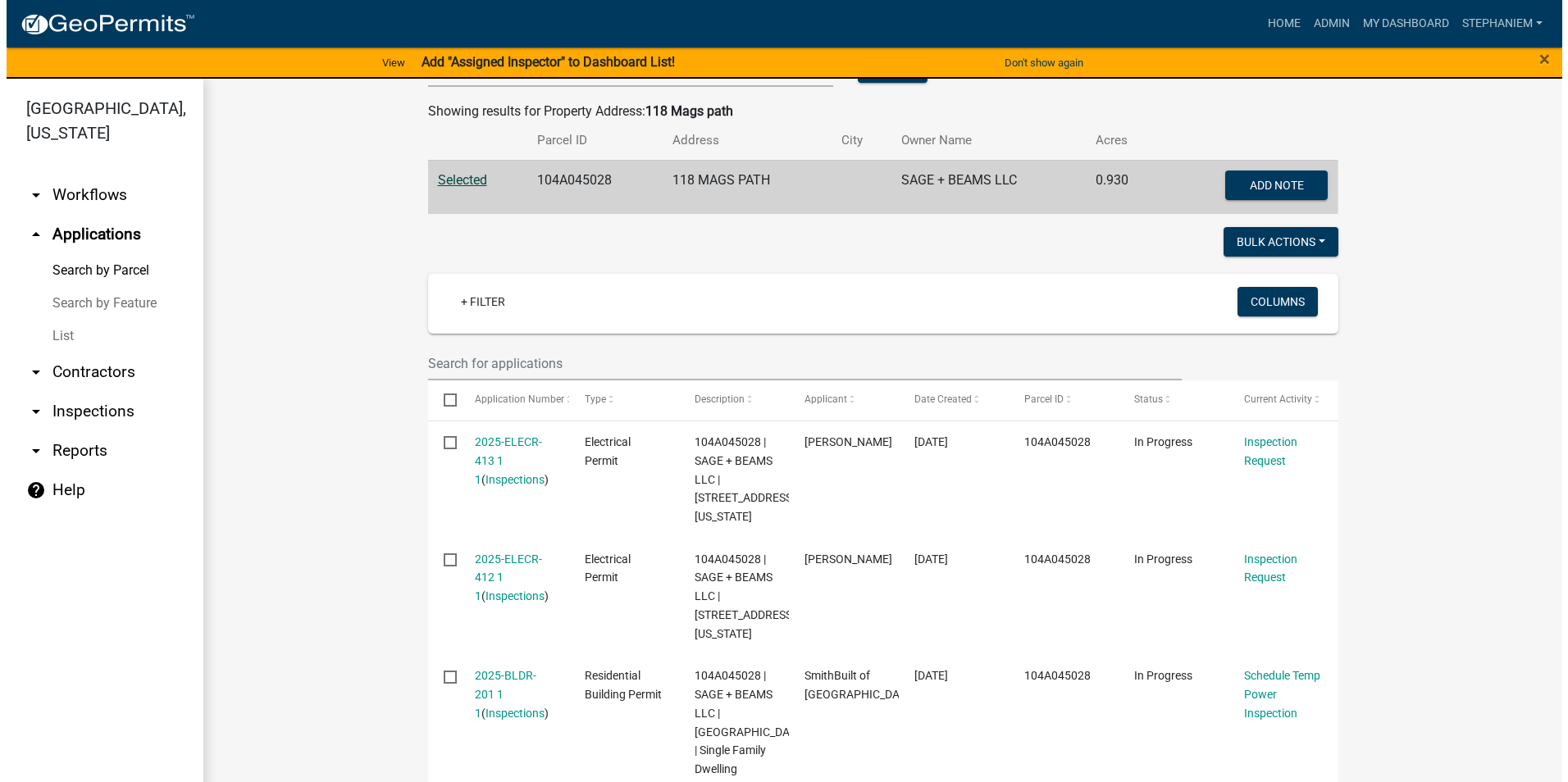
scroll to position [410, 0]
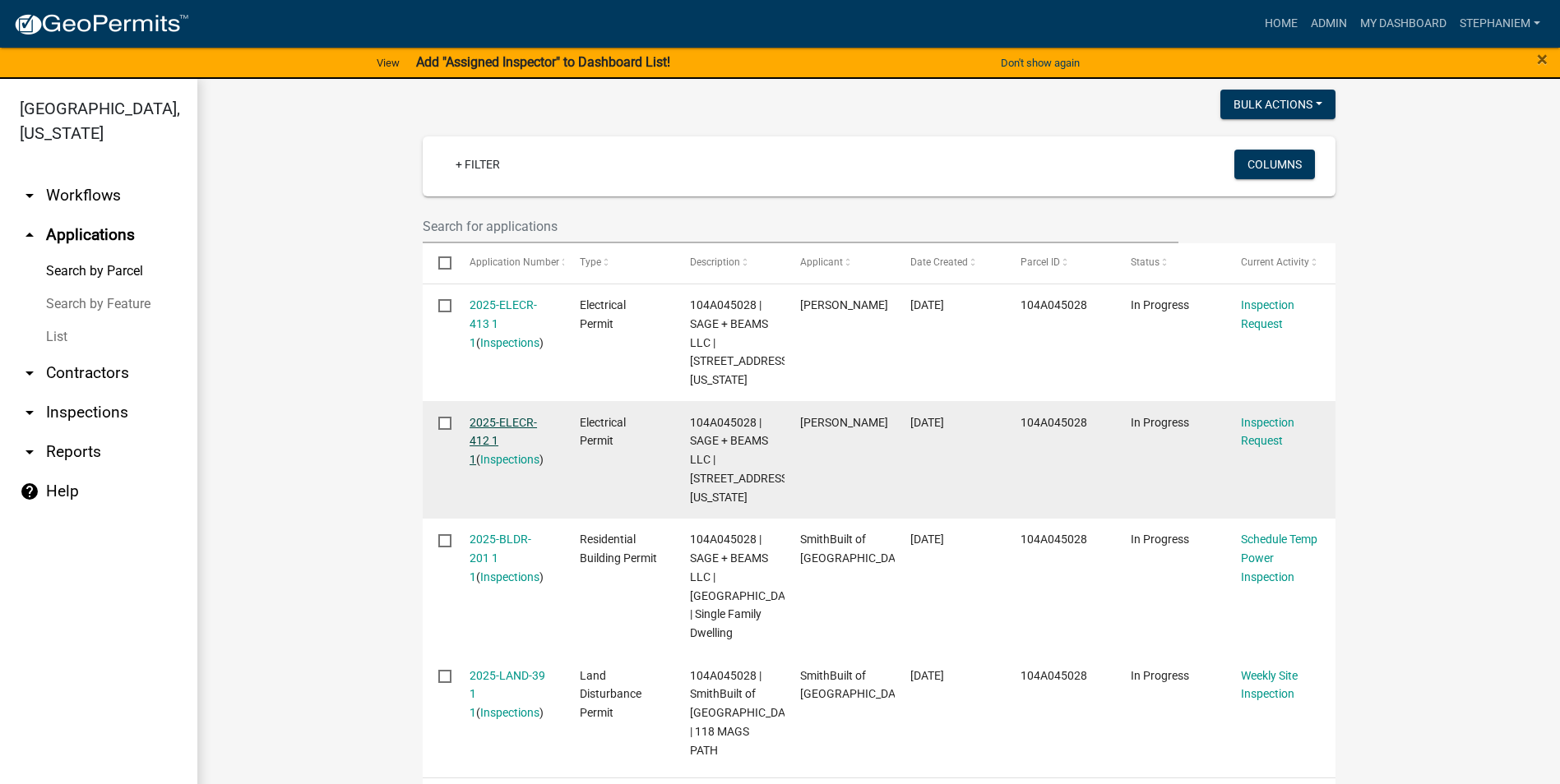
click at [485, 425] on link "2025-ELECR-412 1 1" at bounding box center [503, 441] width 68 height 51
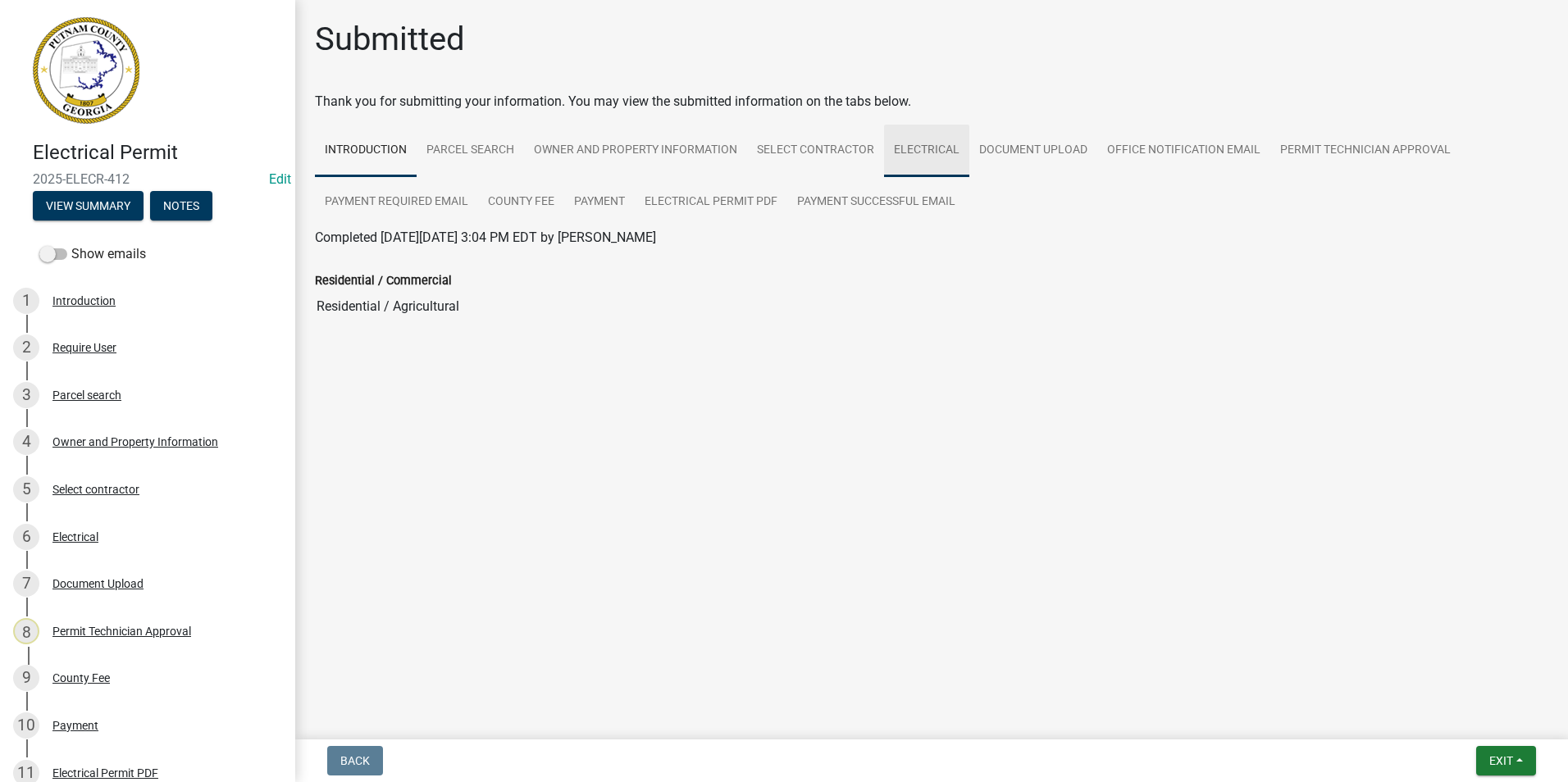
click at [943, 143] on link "Electrical" at bounding box center [927, 151] width 86 height 52
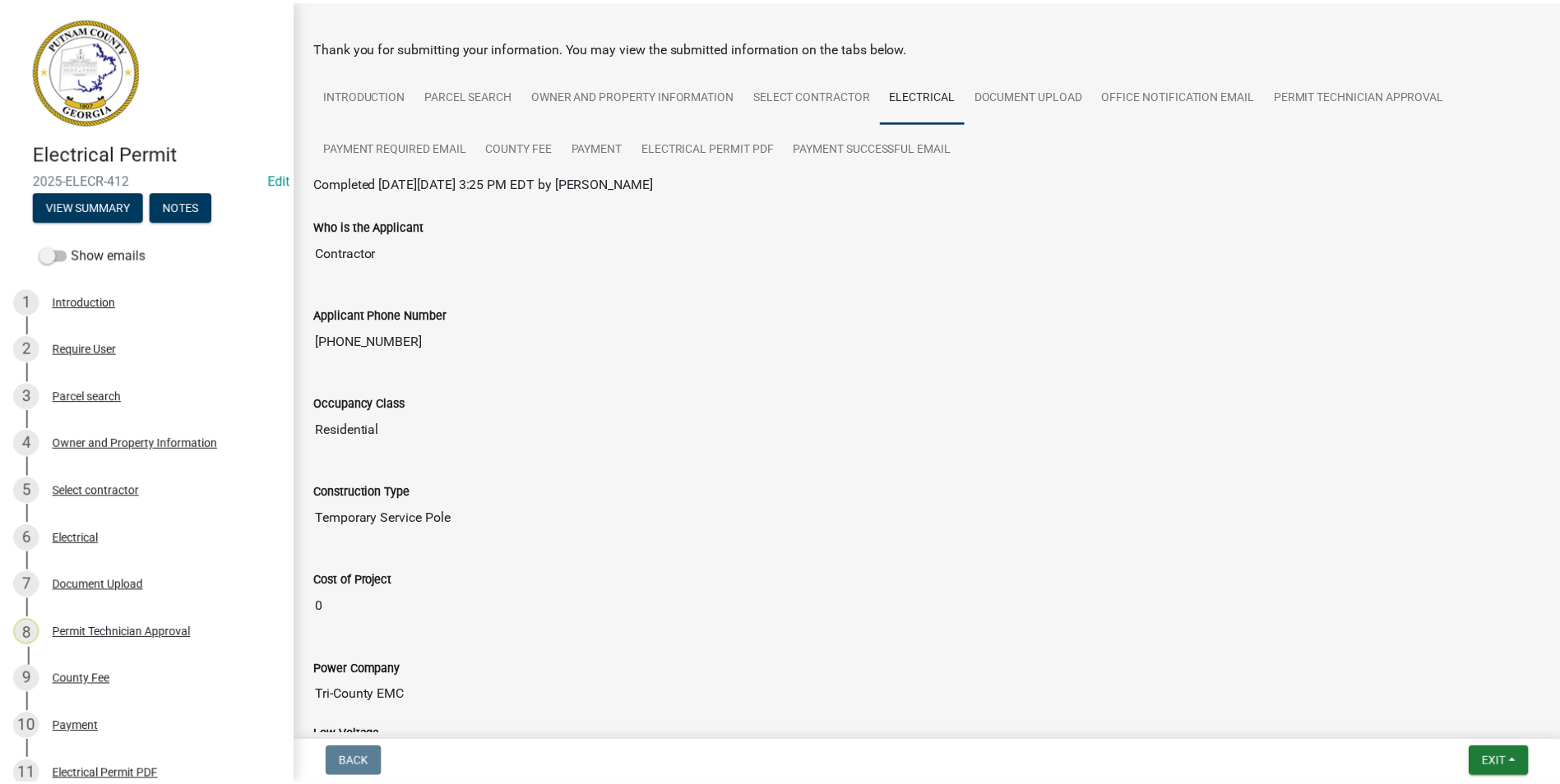
scroll to position [82, 0]
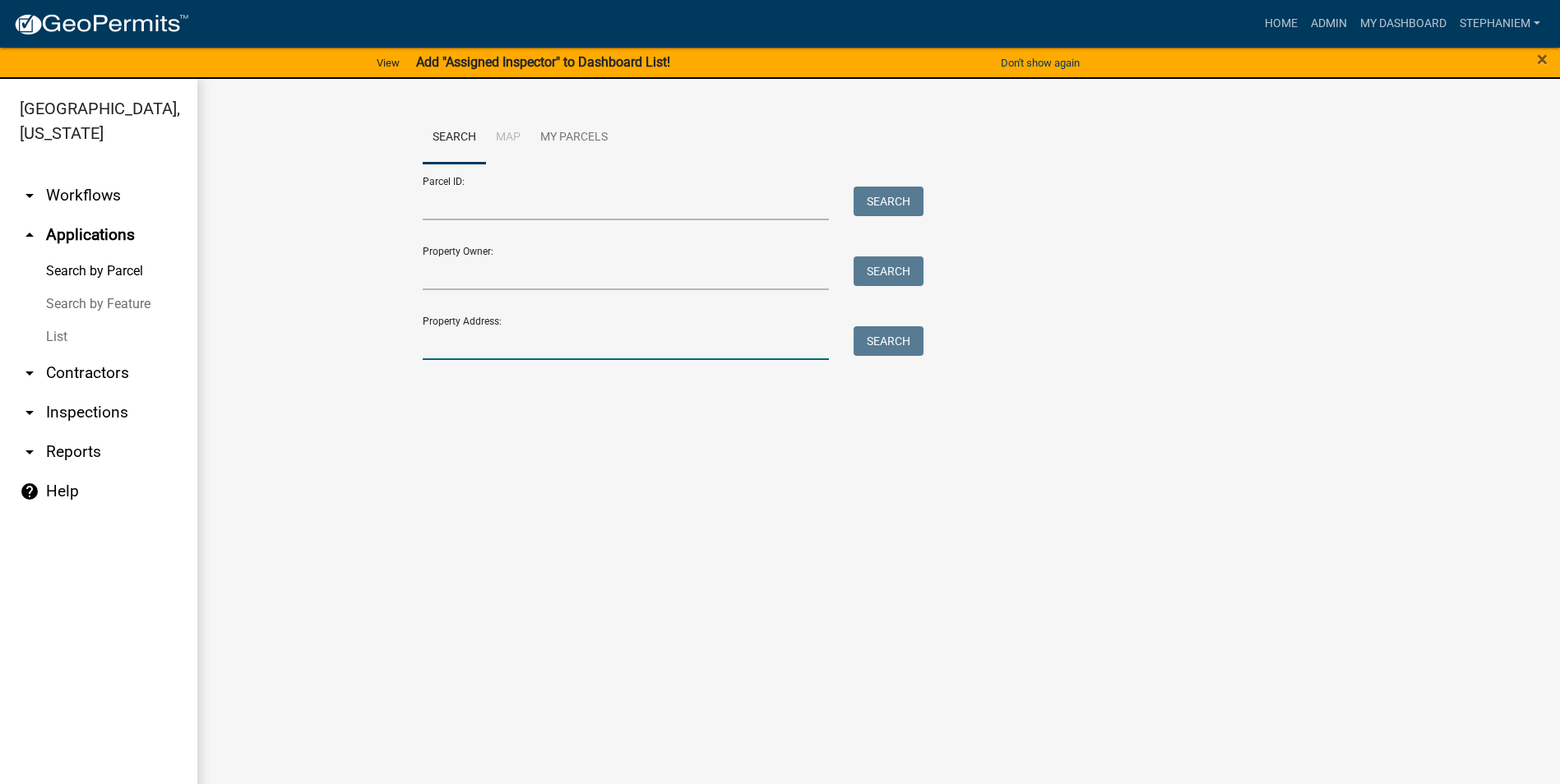
click at [720, 355] on input "Property Address:" at bounding box center [626, 343] width 407 height 33
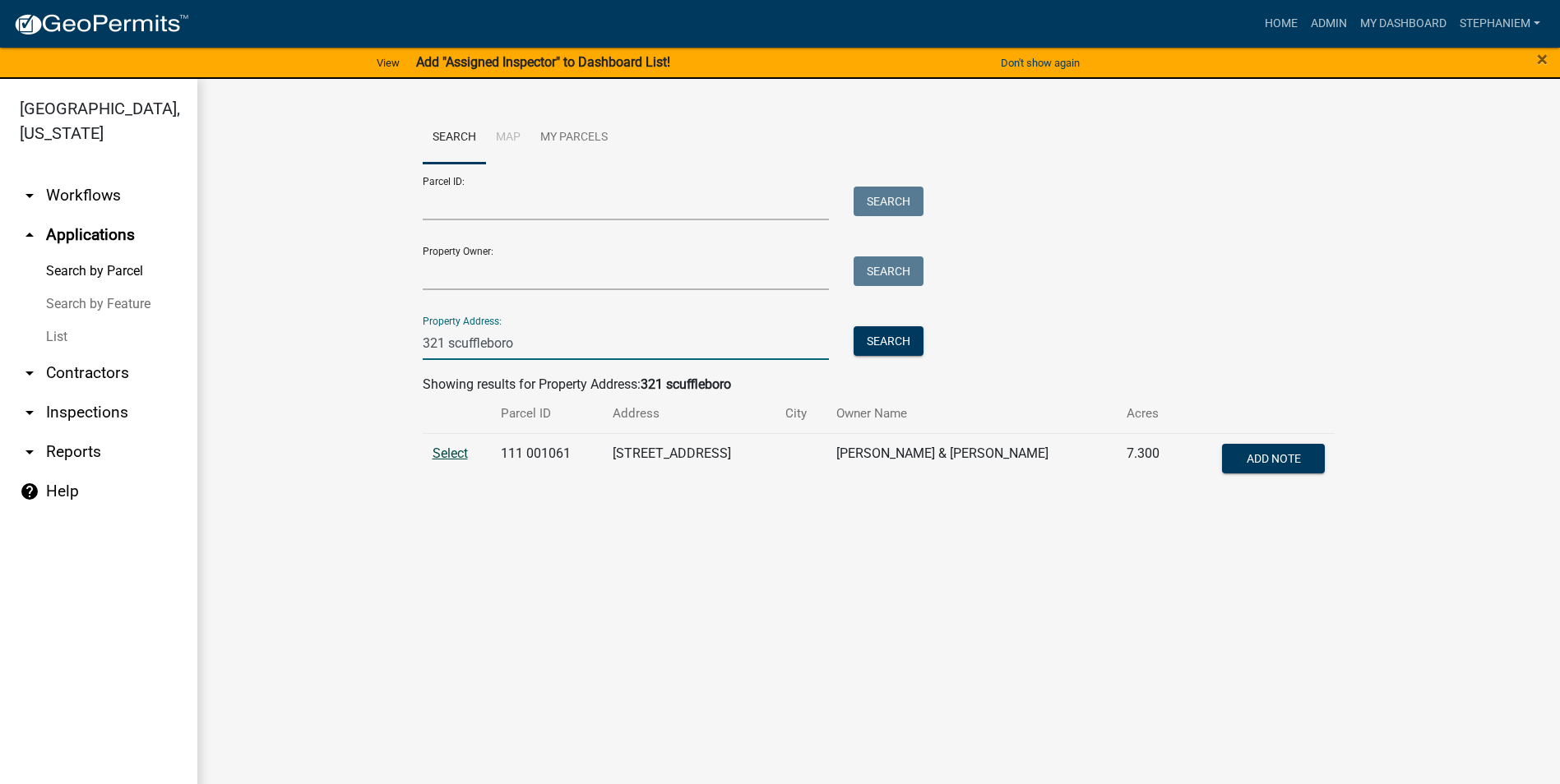
type input "321 scuffleboro"
click at [450, 457] on span "Select" at bounding box center [449, 453] width 35 height 15
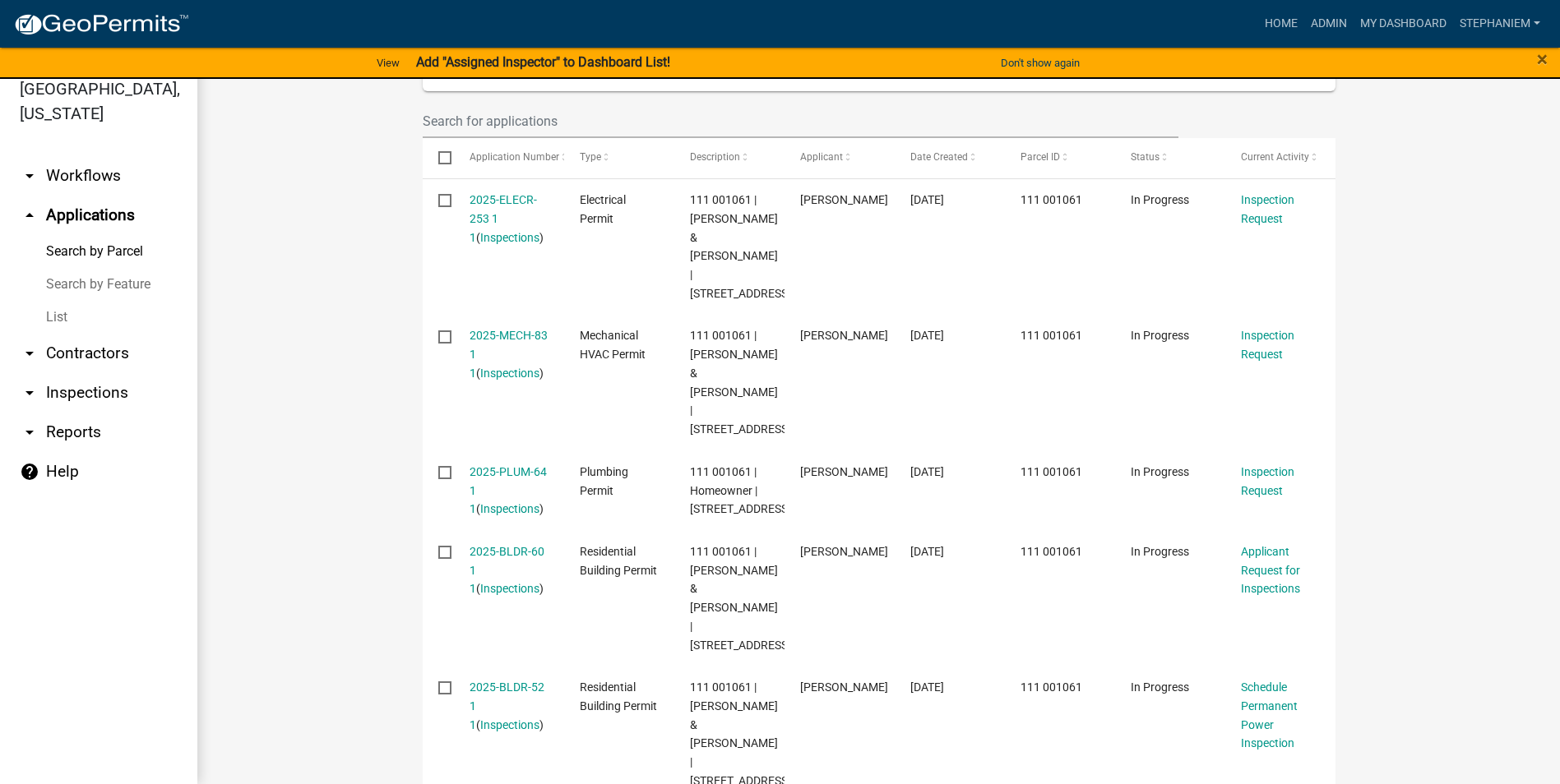
scroll to position [466, 0]
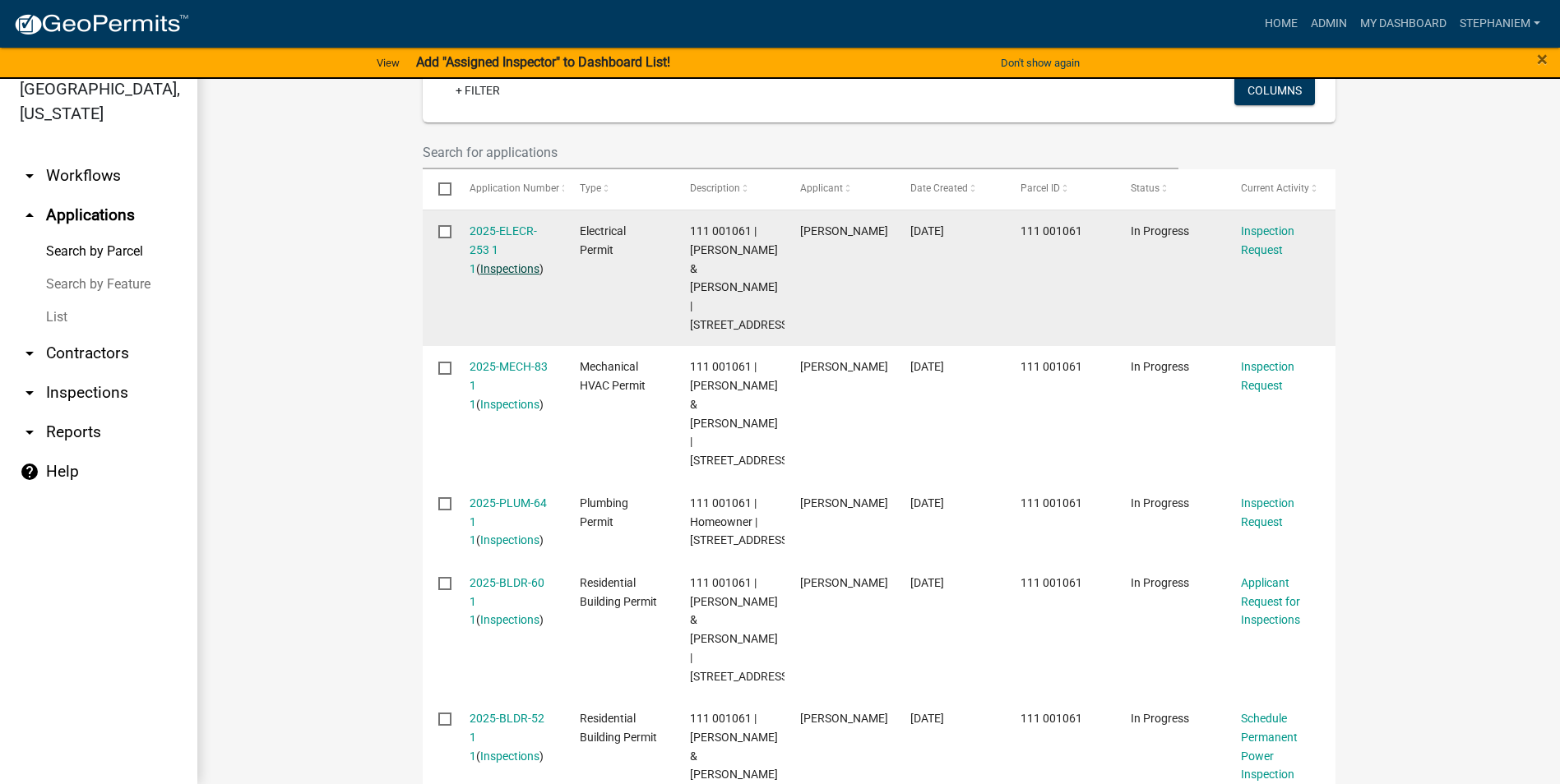
click at [502, 267] on link "Inspections" at bounding box center [509, 269] width 59 height 14
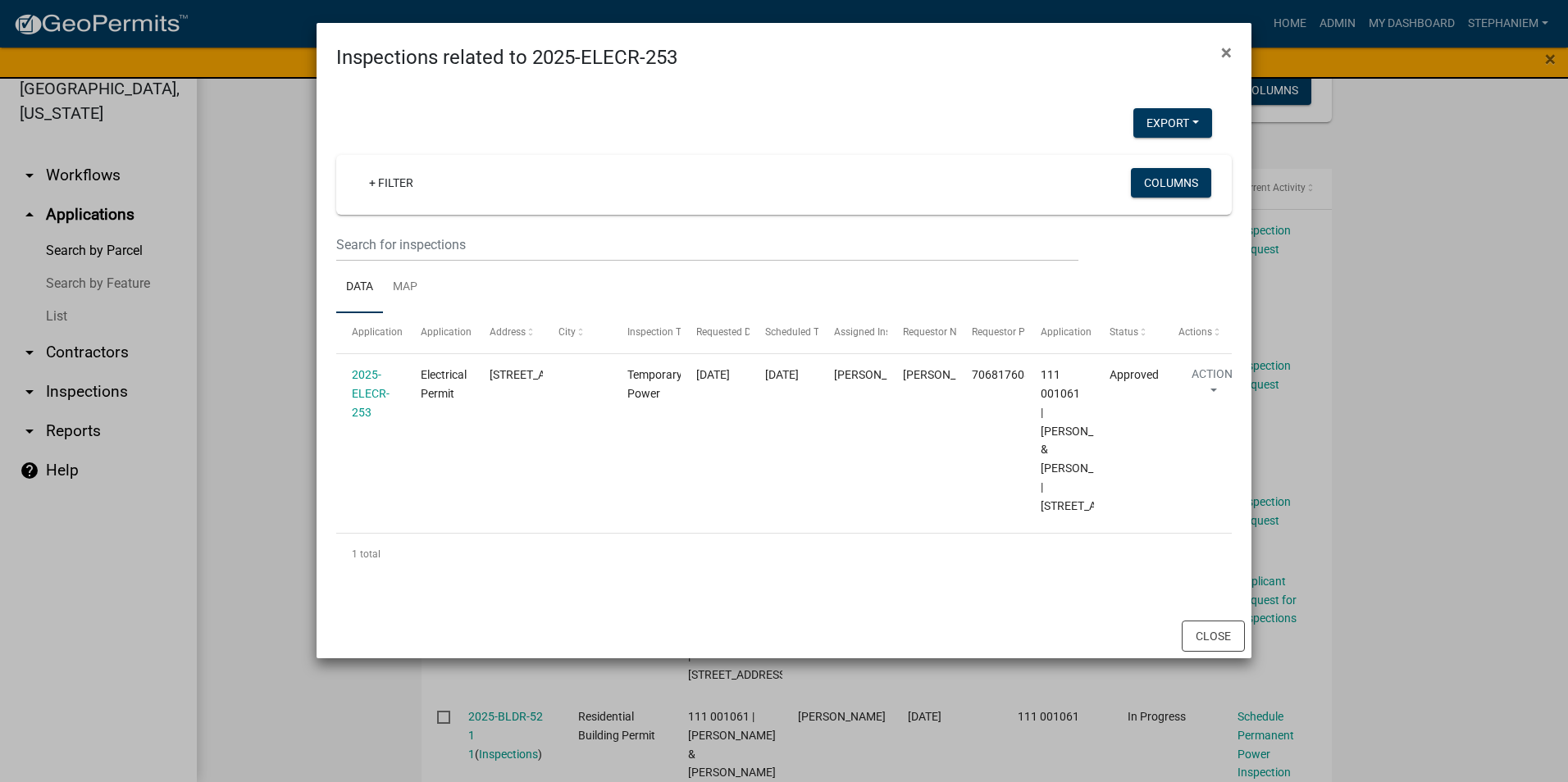
click at [305, 325] on ngb-modal-window "Inspections related to 2025-ELECR-253 × Export Excel Format (.xlsx) CSV Format …" at bounding box center [784, 391] width 1568 height 782
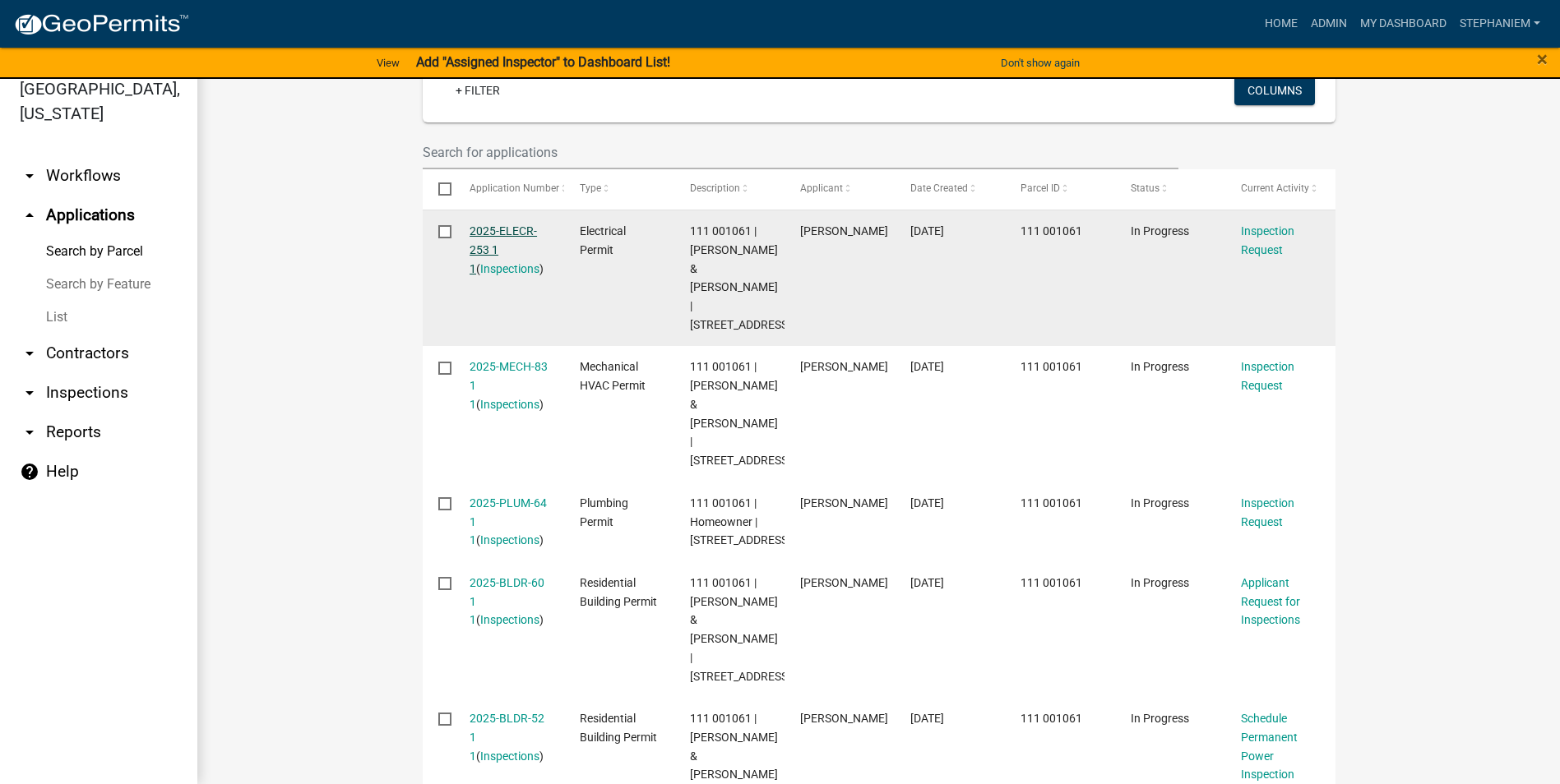
click at [497, 233] on link "2025-ELECR-253 1 1" at bounding box center [503, 250] width 68 height 51
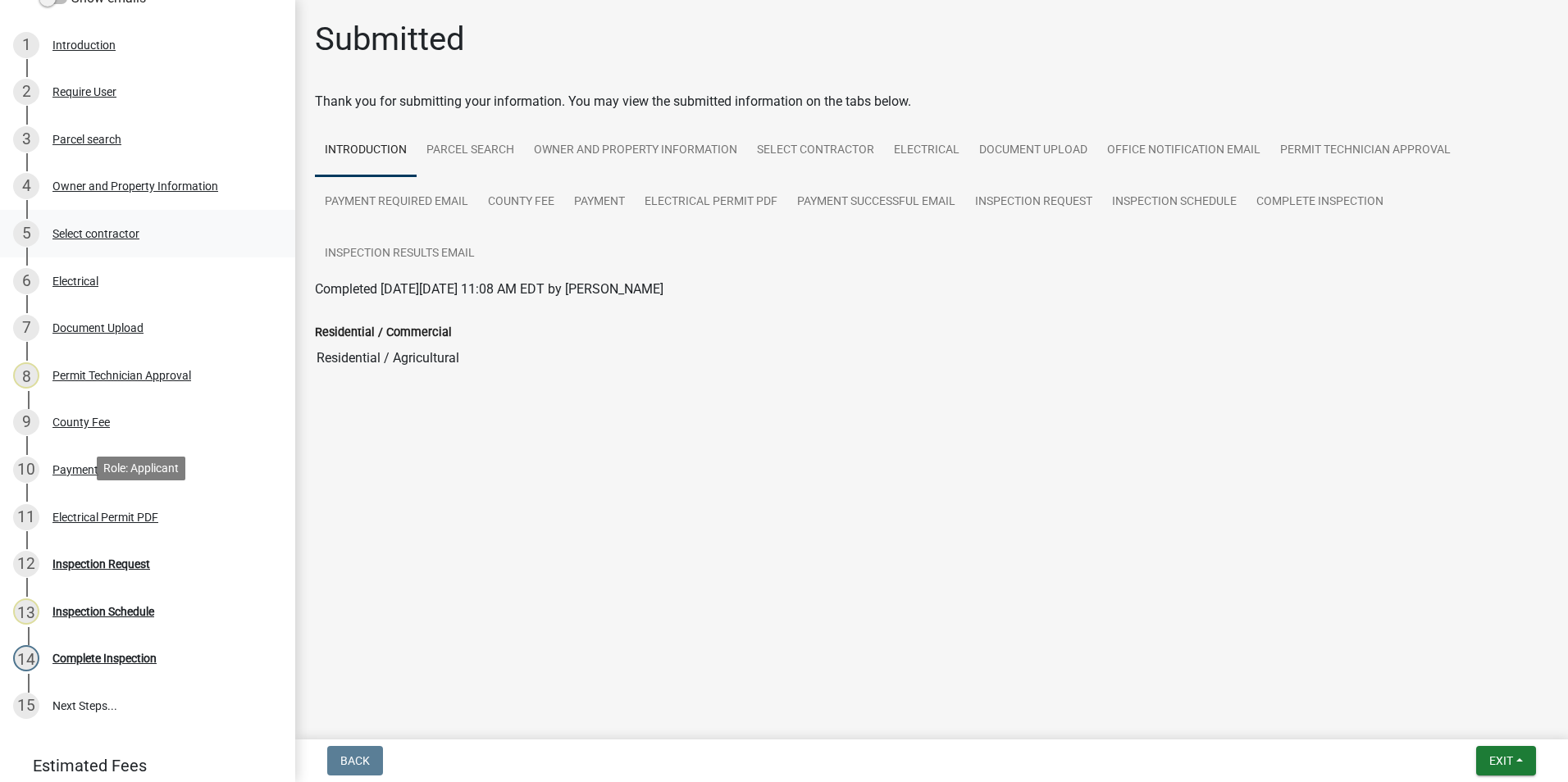
scroll to position [328, 0]
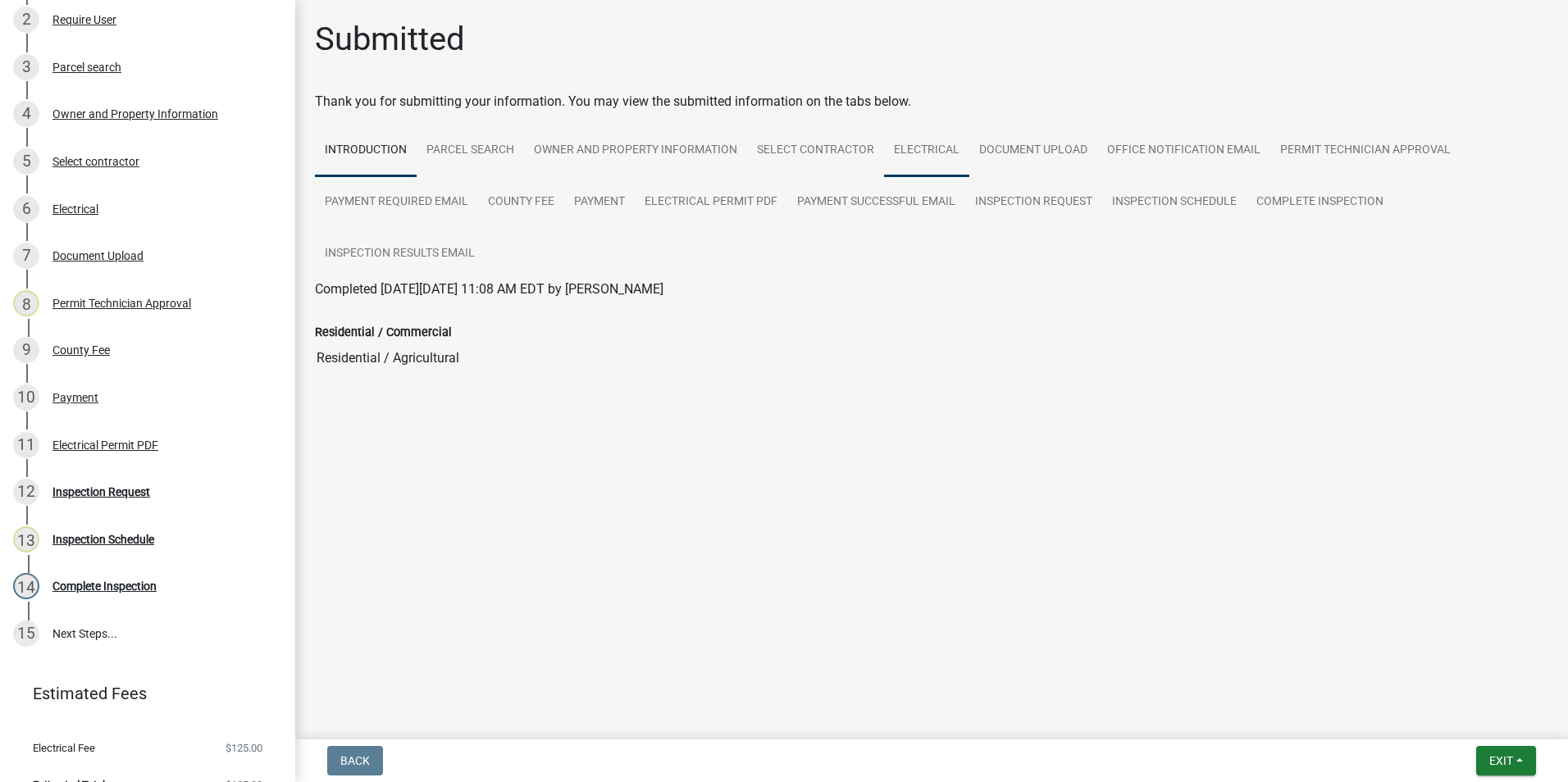
click at [933, 162] on link "Electrical" at bounding box center [927, 151] width 86 height 52
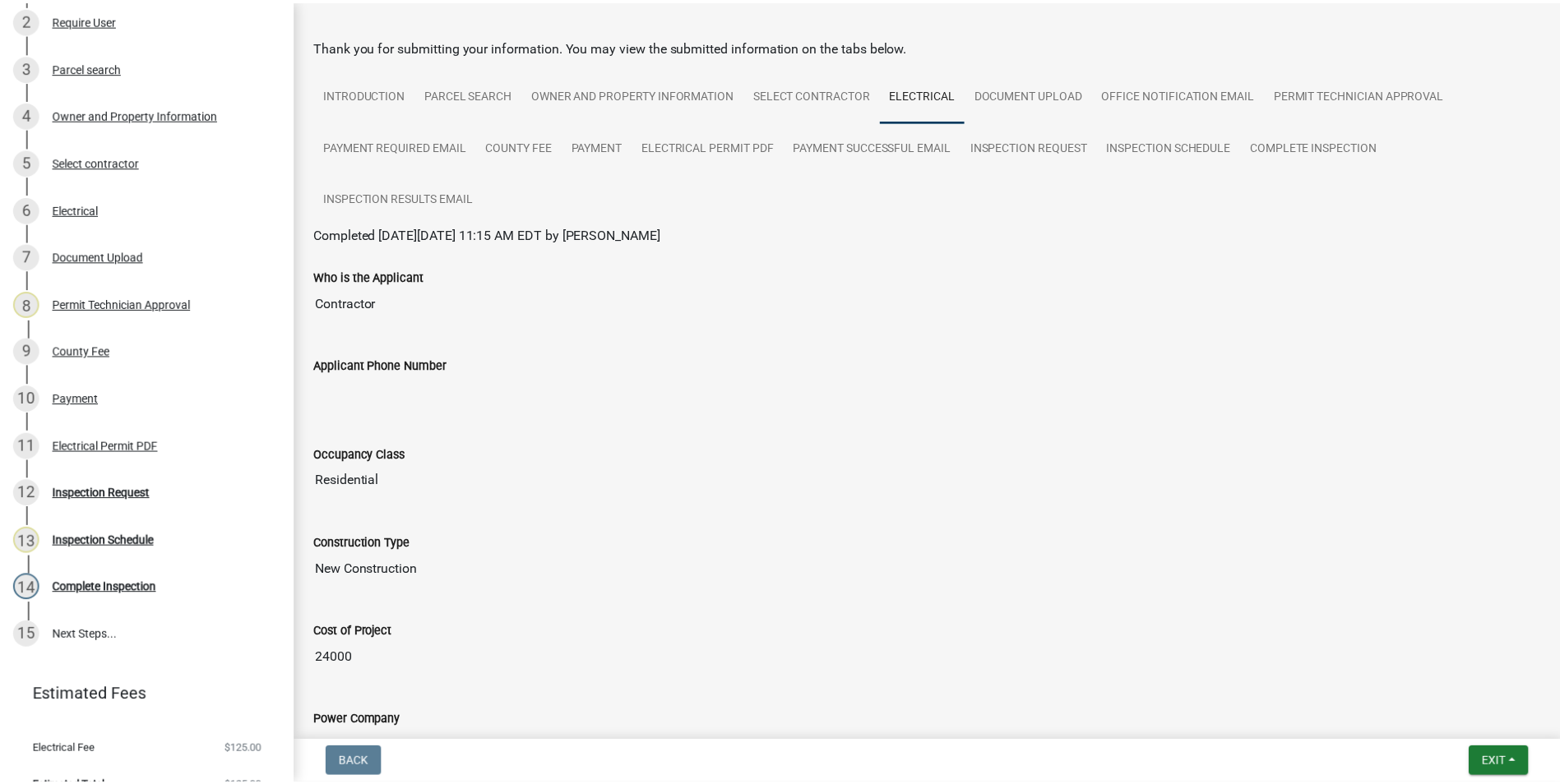
scroll to position [82, 0]
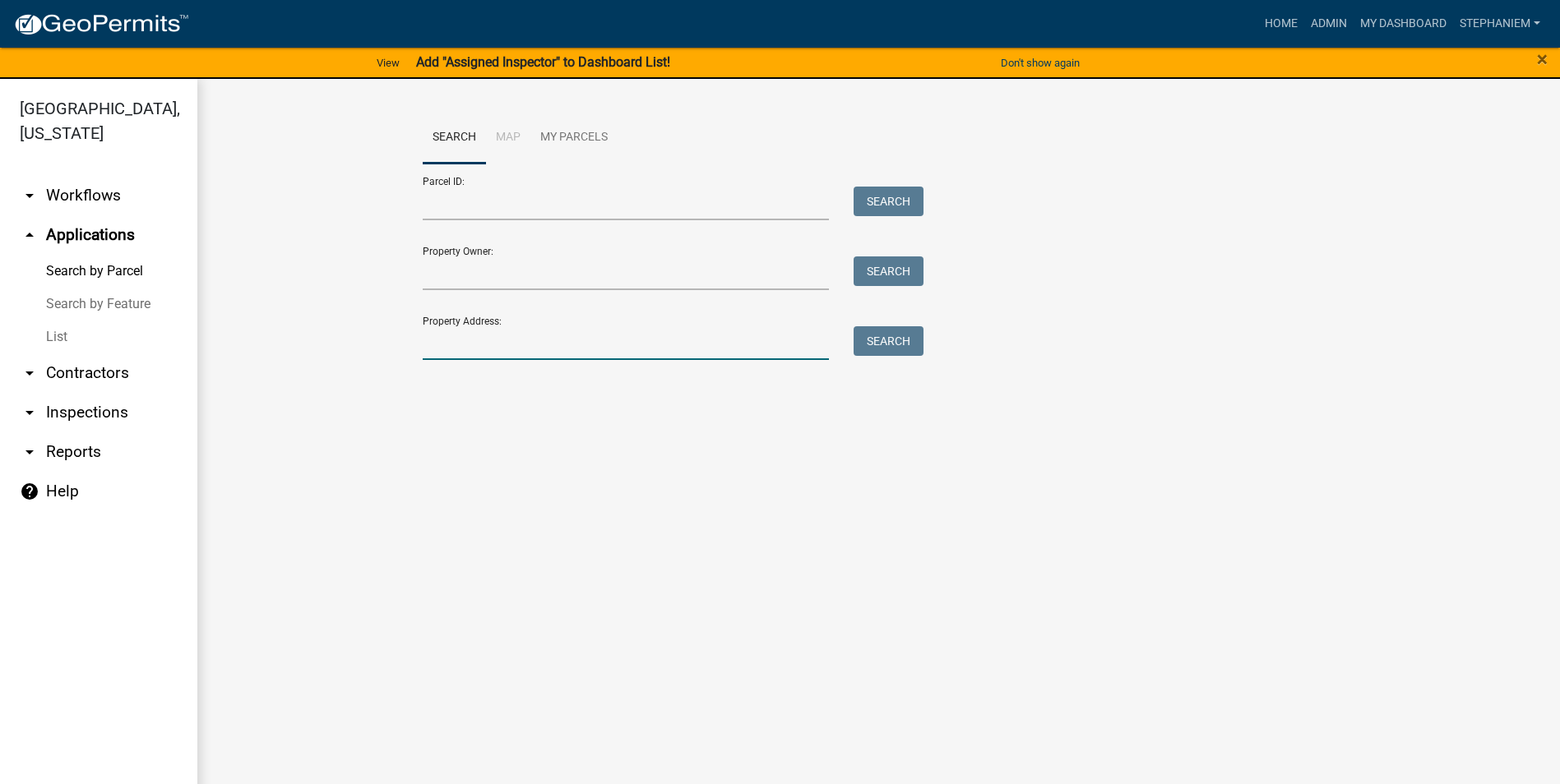
click at [766, 335] on input "Property Address:" at bounding box center [626, 343] width 407 height 33
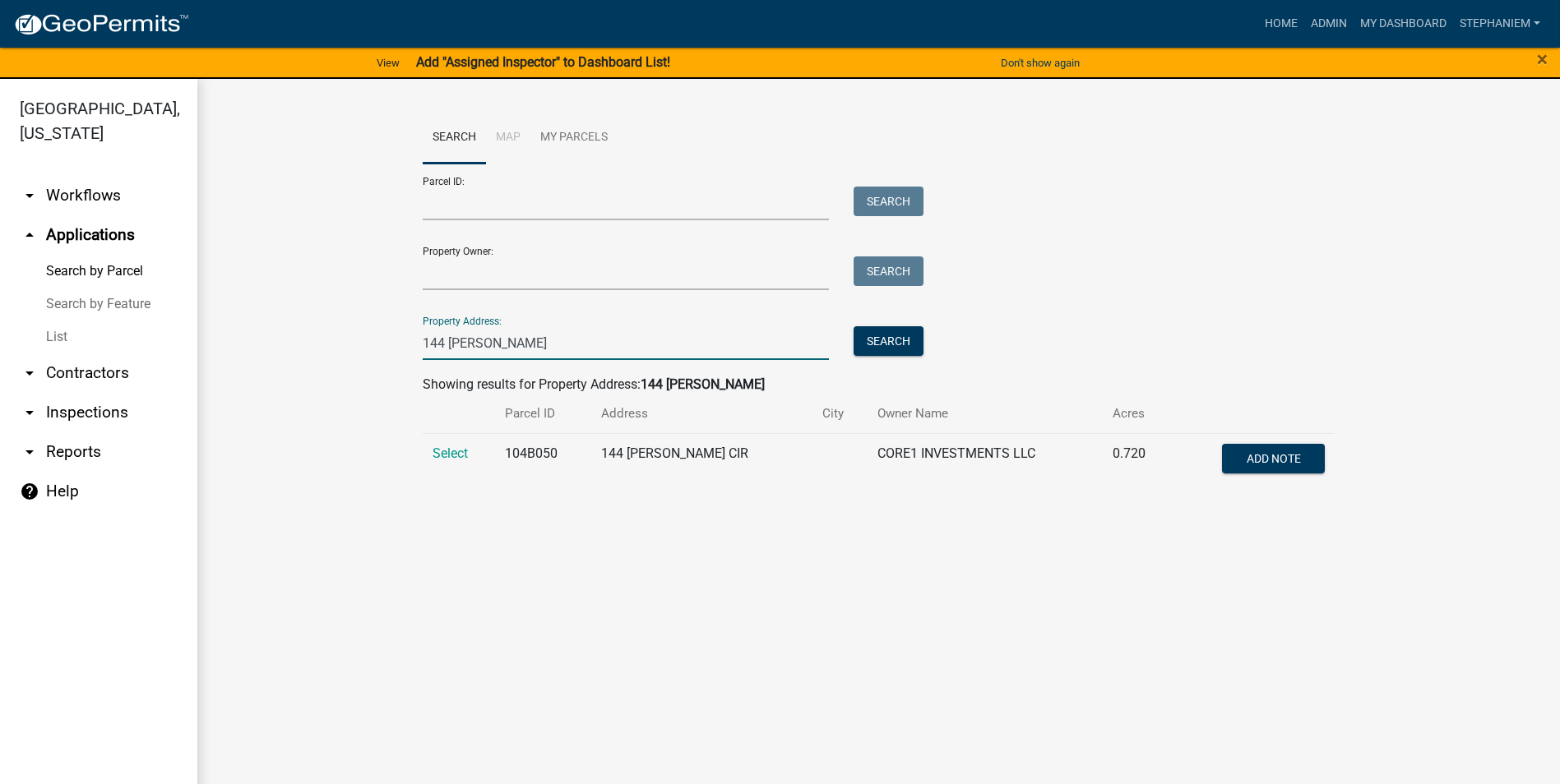
type input "144 collis"
click at [451, 440] on td "Select" at bounding box center [459, 460] width 73 height 54
click at [440, 456] on span "Select" at bounding box center [449, 453] width 35 height 15
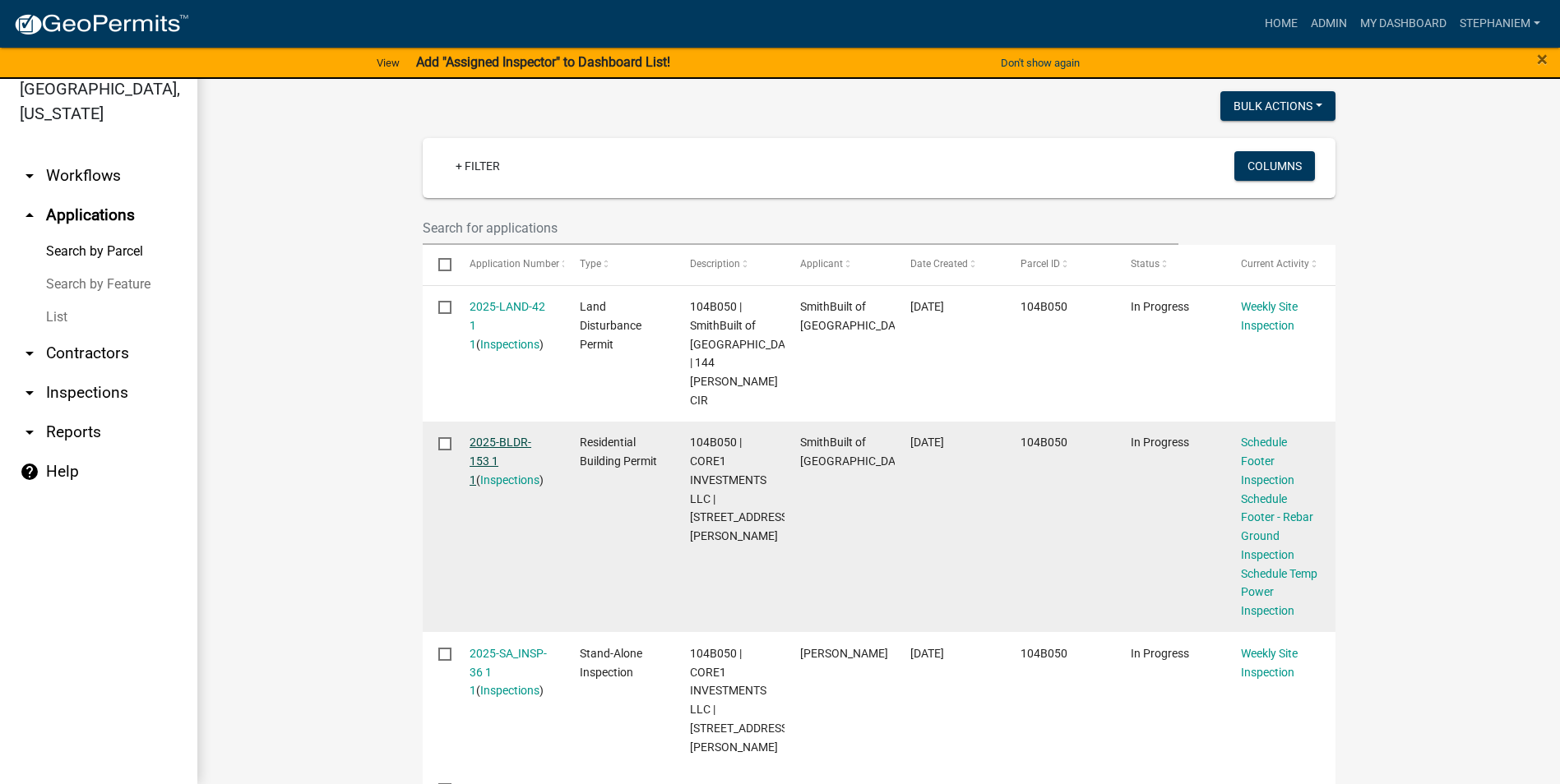
scroll to position [375, 0]
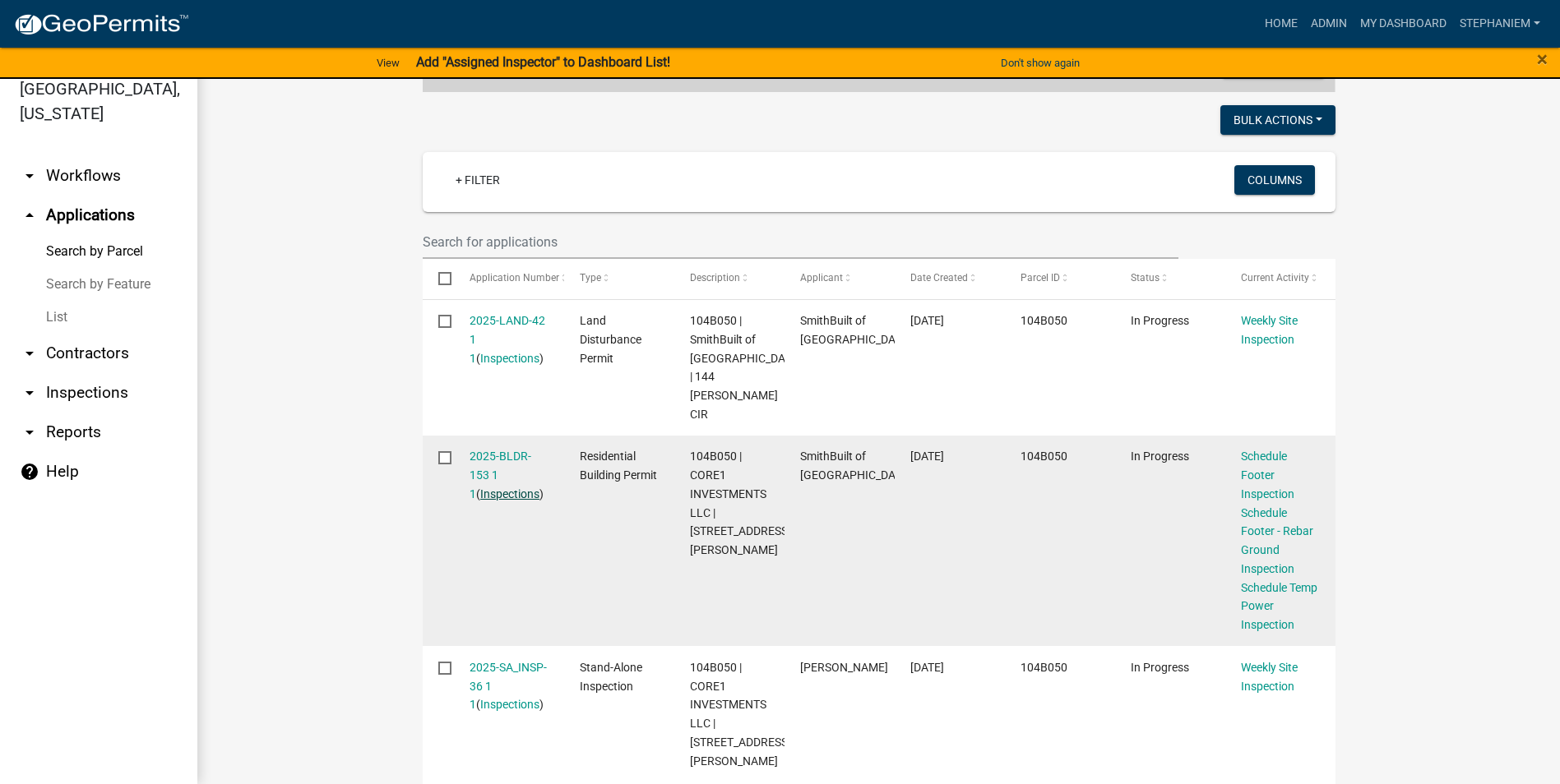
click at [487, 487] on link "Inspections" at bounding box center [509, 494] width 59 height 14
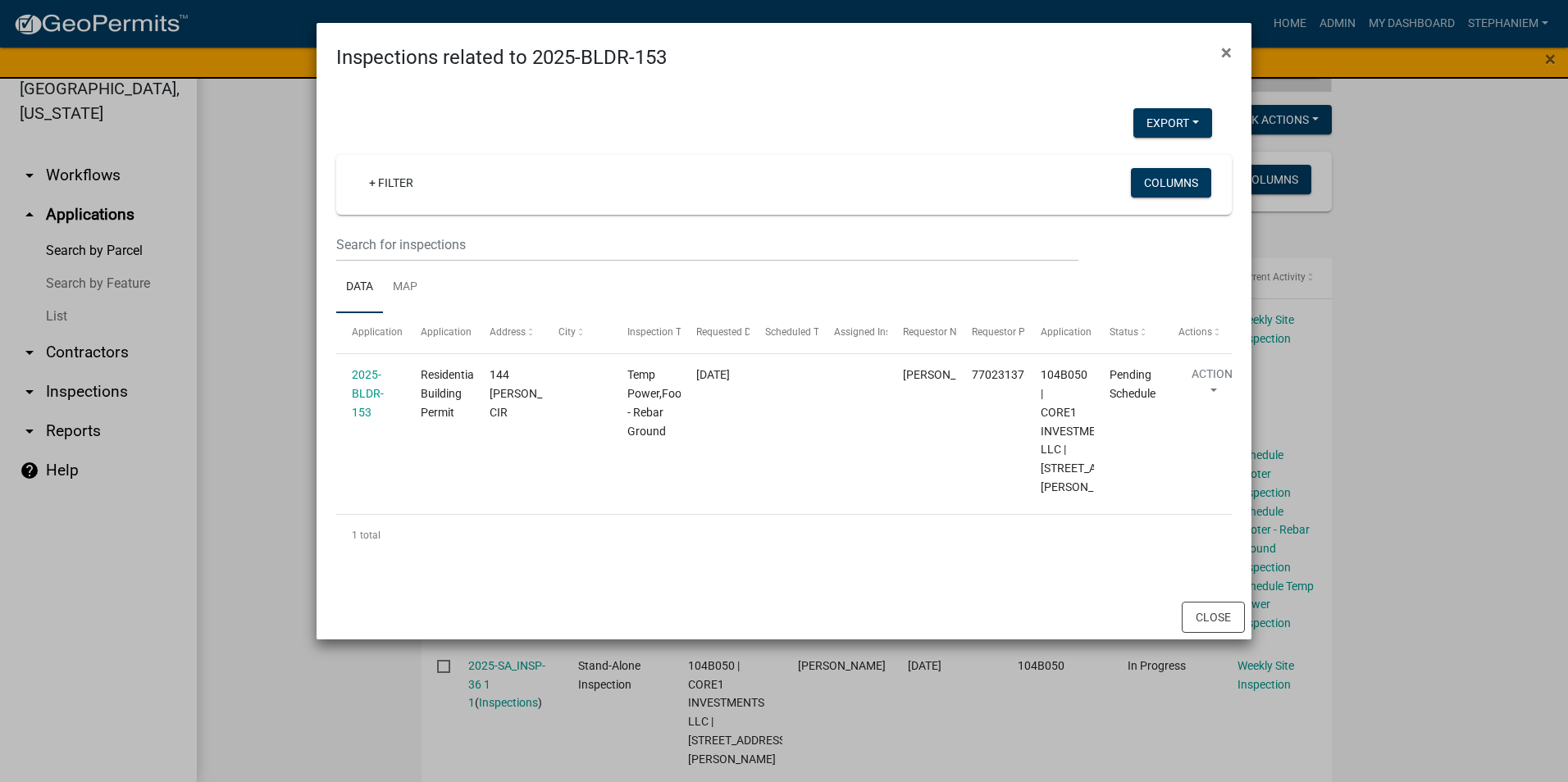
click at [243, 469] on ngb-modal-window "Inspections related to 2025-BLDR-153 × Export Excel Format (.xlsx) CSV Format (…" at bounding box center [784, 391] width 1568 height 782
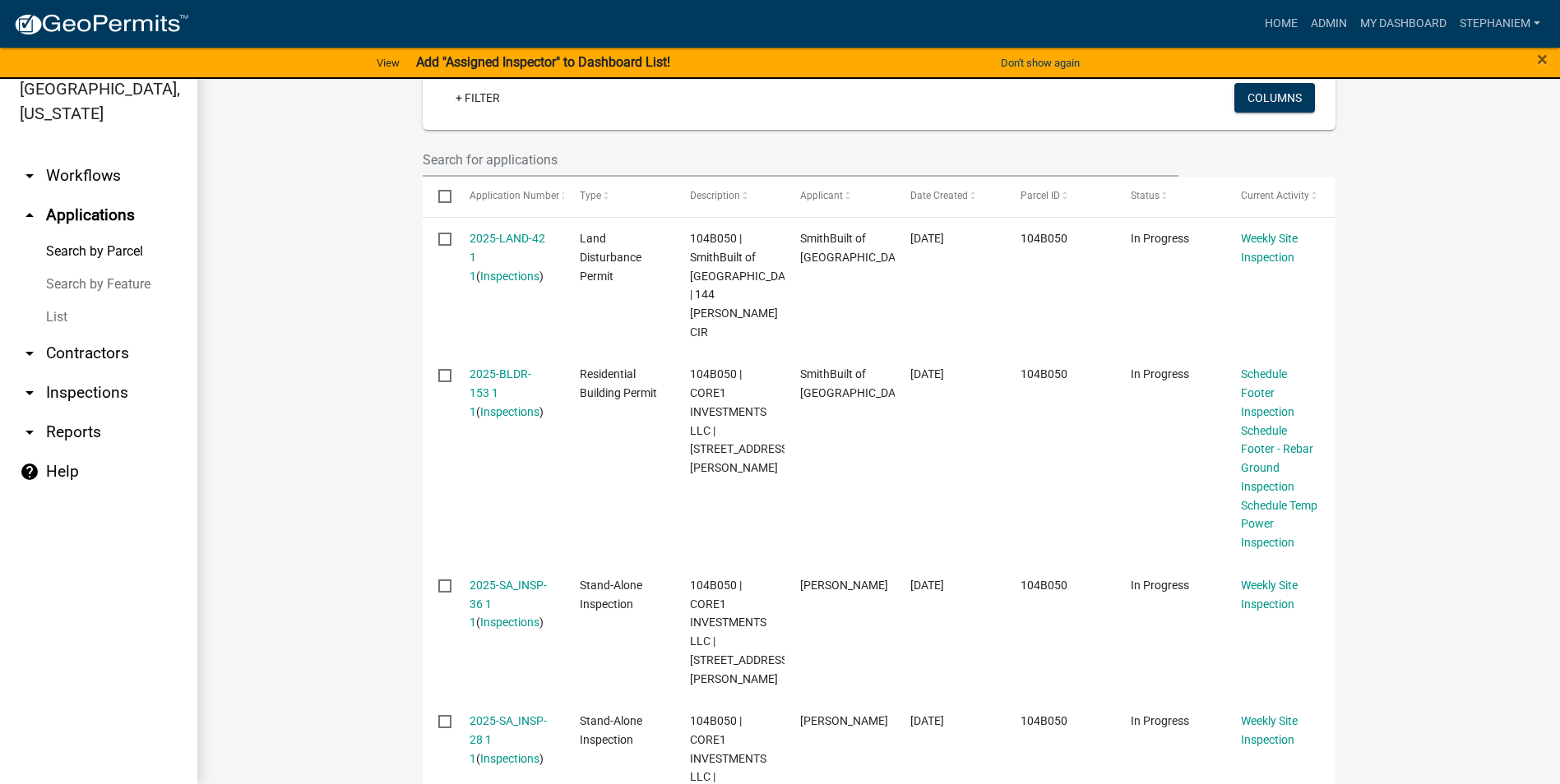
scroll to position [212, 0]
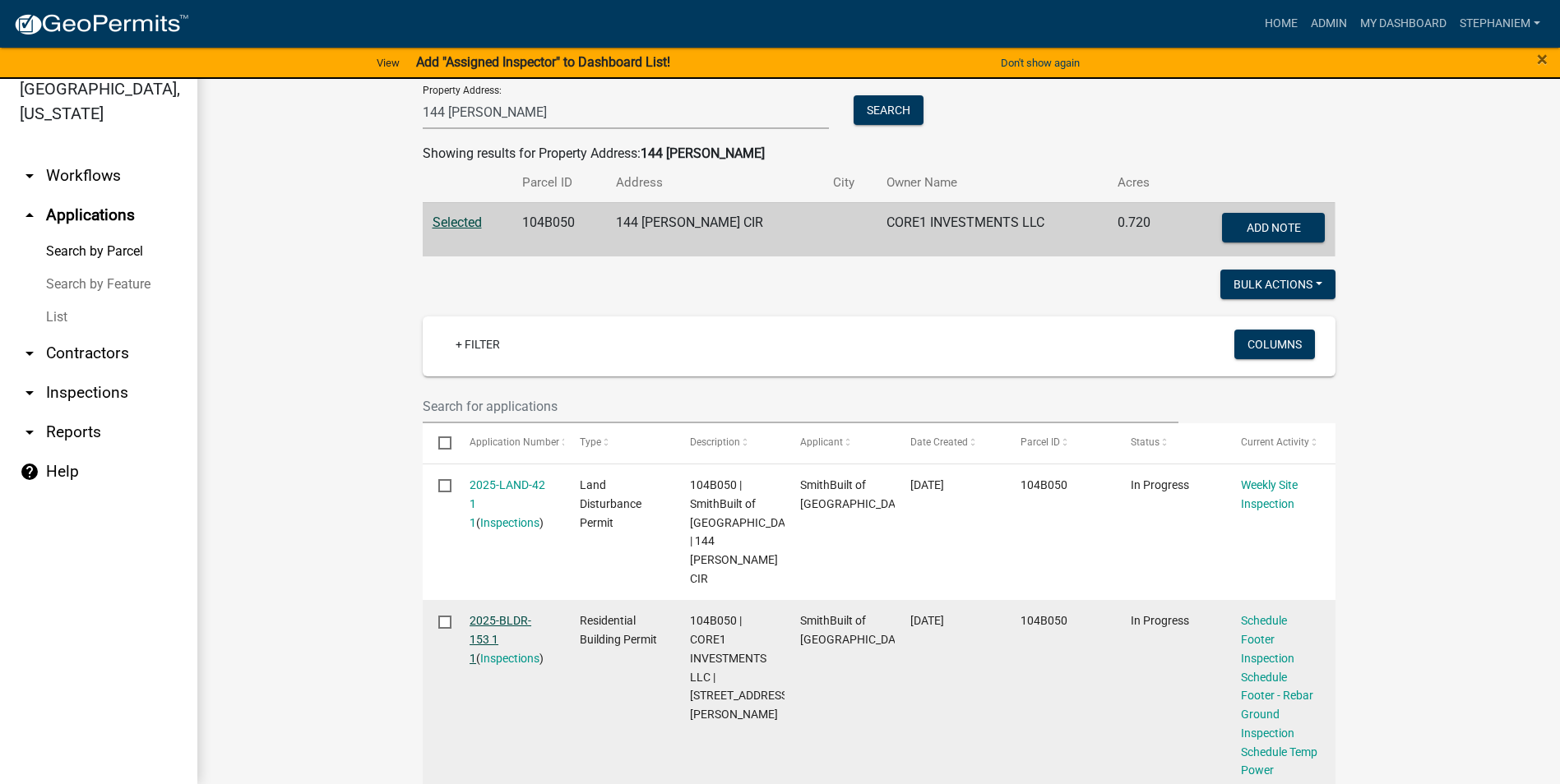
click at [488, 614] on link "2025-BLDR-153 1 1" at bounding box center [500, 639] width 61 height 51
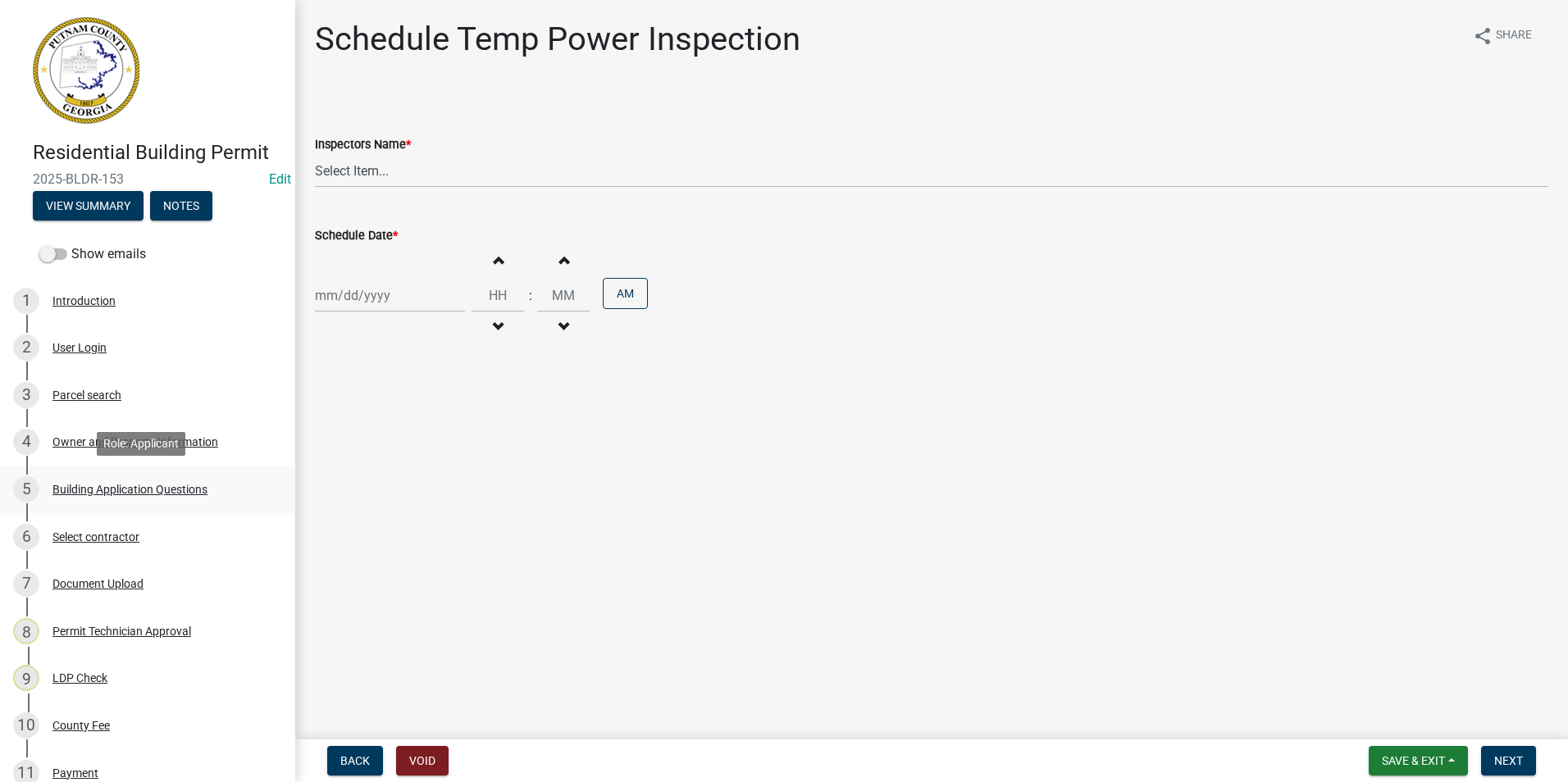
click at [161, 492] on div "Building Application Questions" at bounding box center [130, 489] width 155 height 12
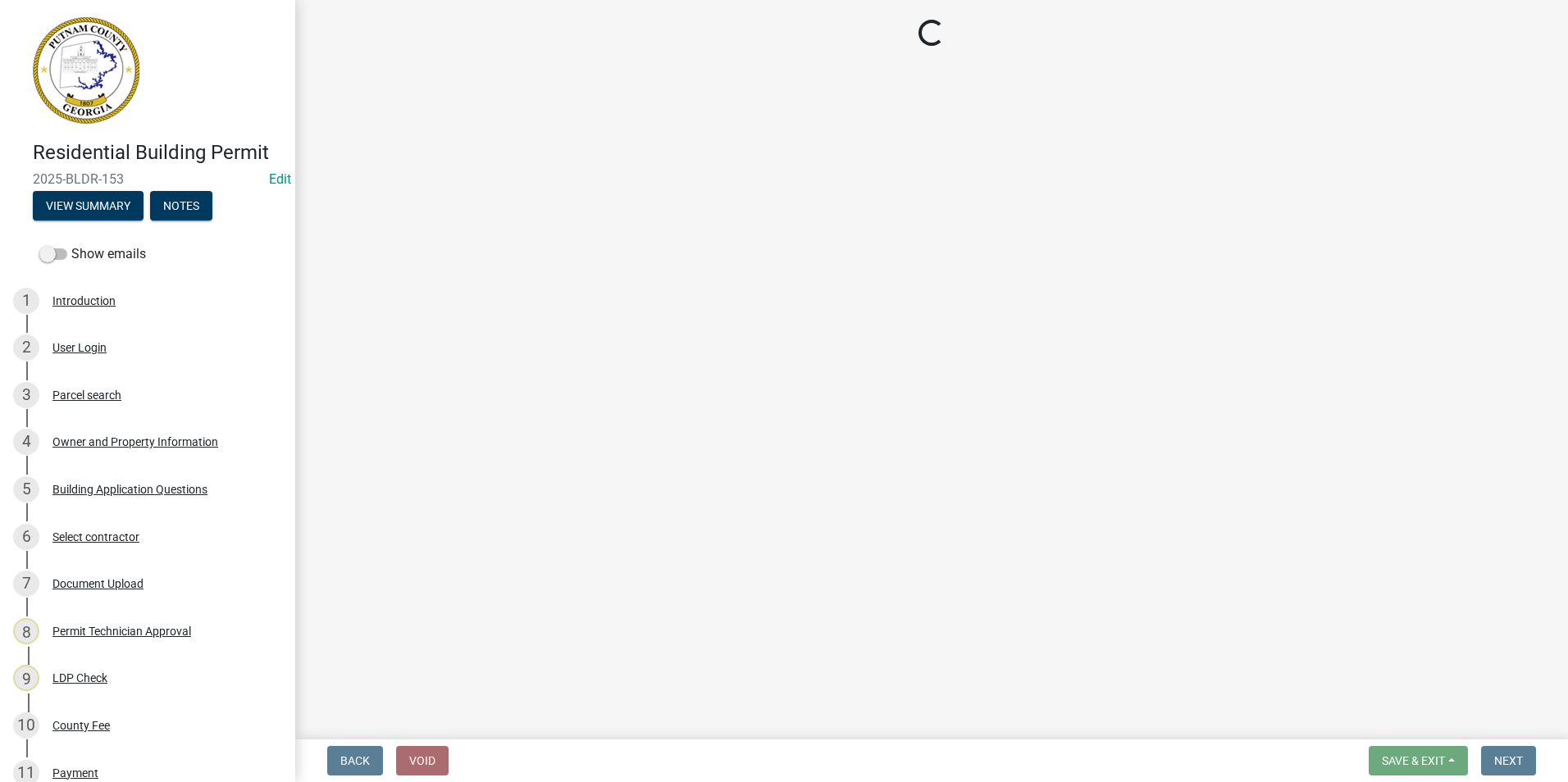
select select "ebf62bd9-0e77-42f1-a2f1-6aca02a789de"
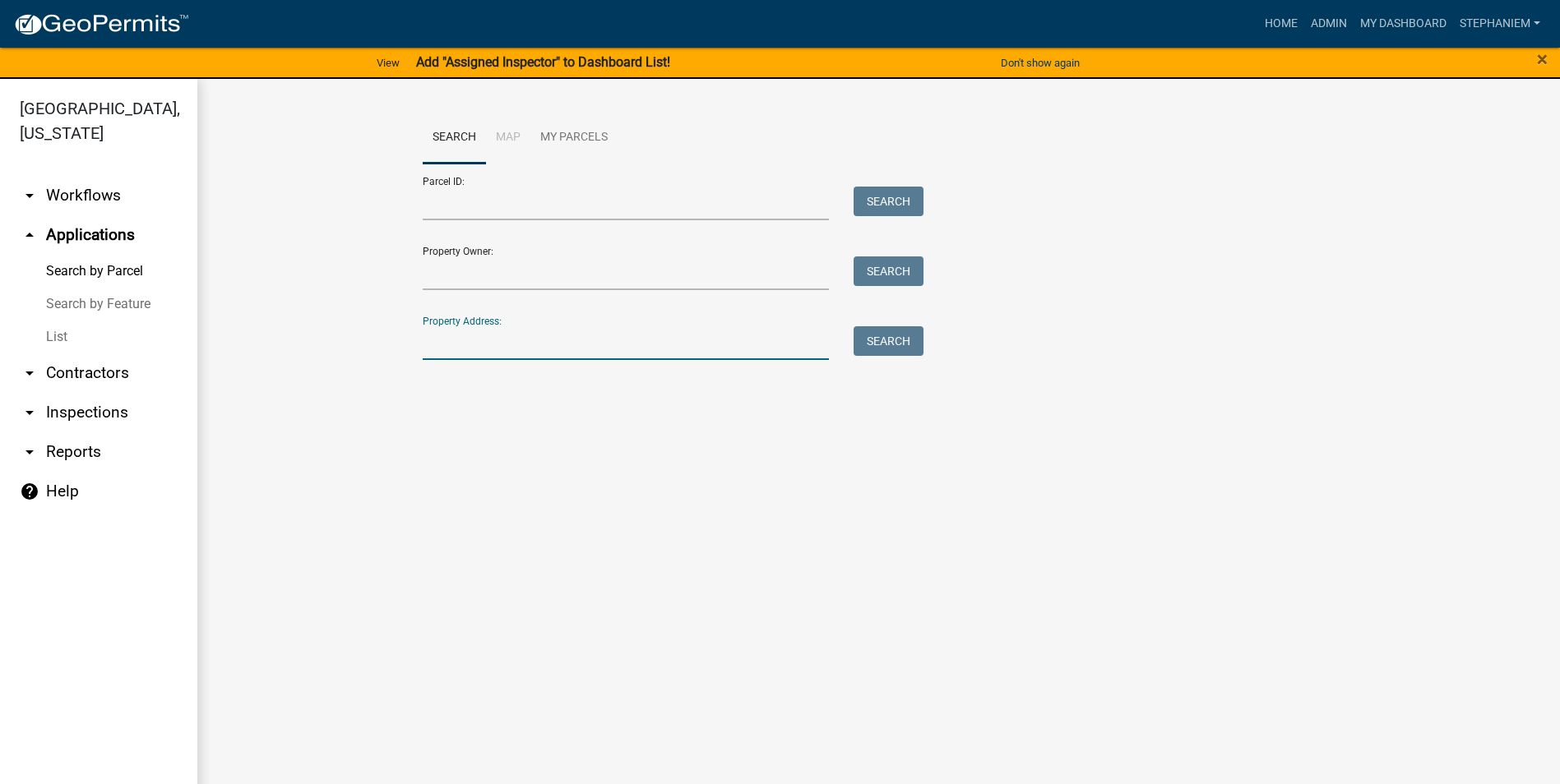
click at [583, 341] on input "Property Address:" at bounding box center [626, 343] width 407 height 33
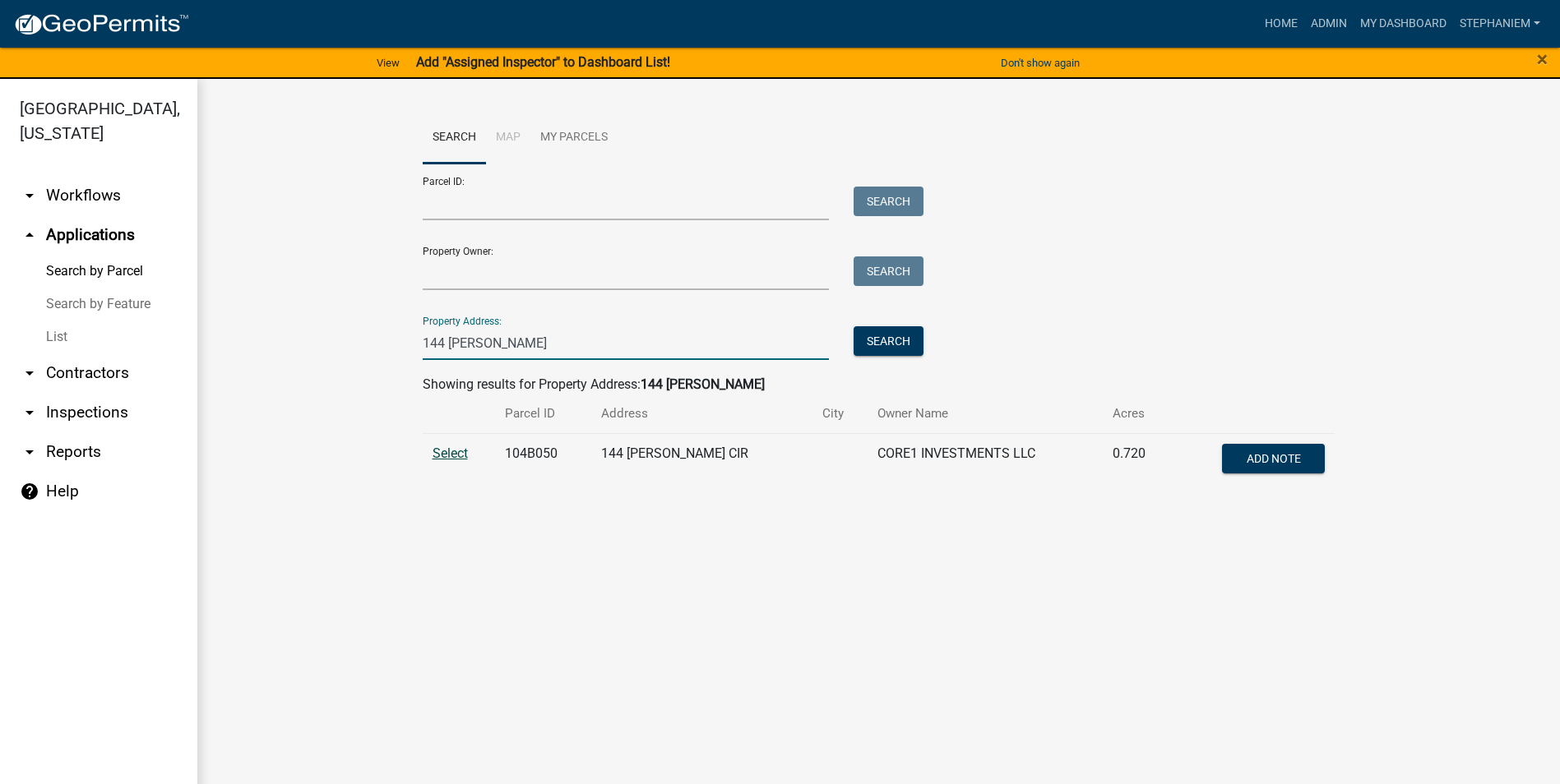
type input "144 collis"
click at [468, 451] on span "Select" at bounding box center [449, 453] width 35 height 15
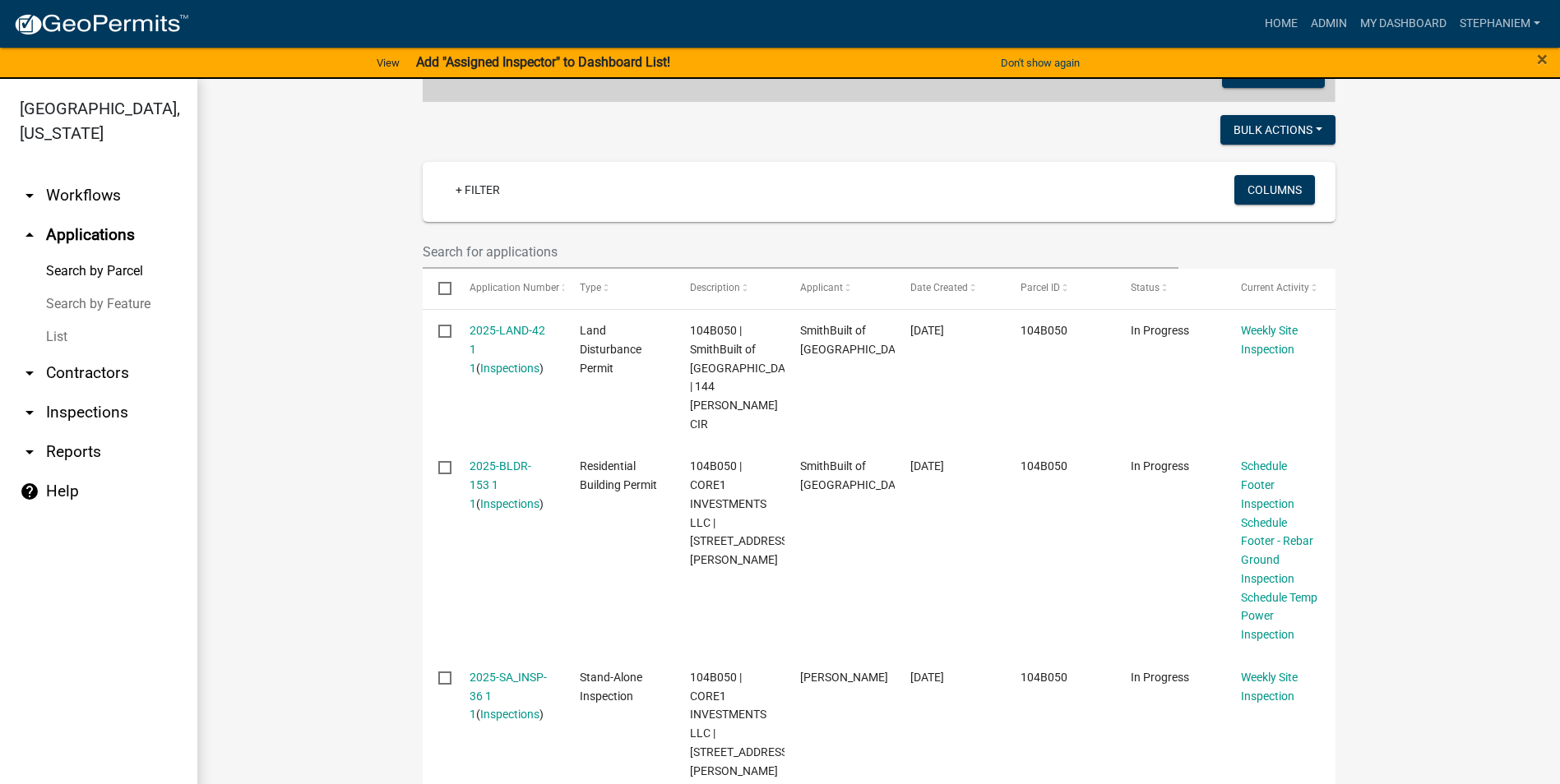
scroll to position [411, 0]
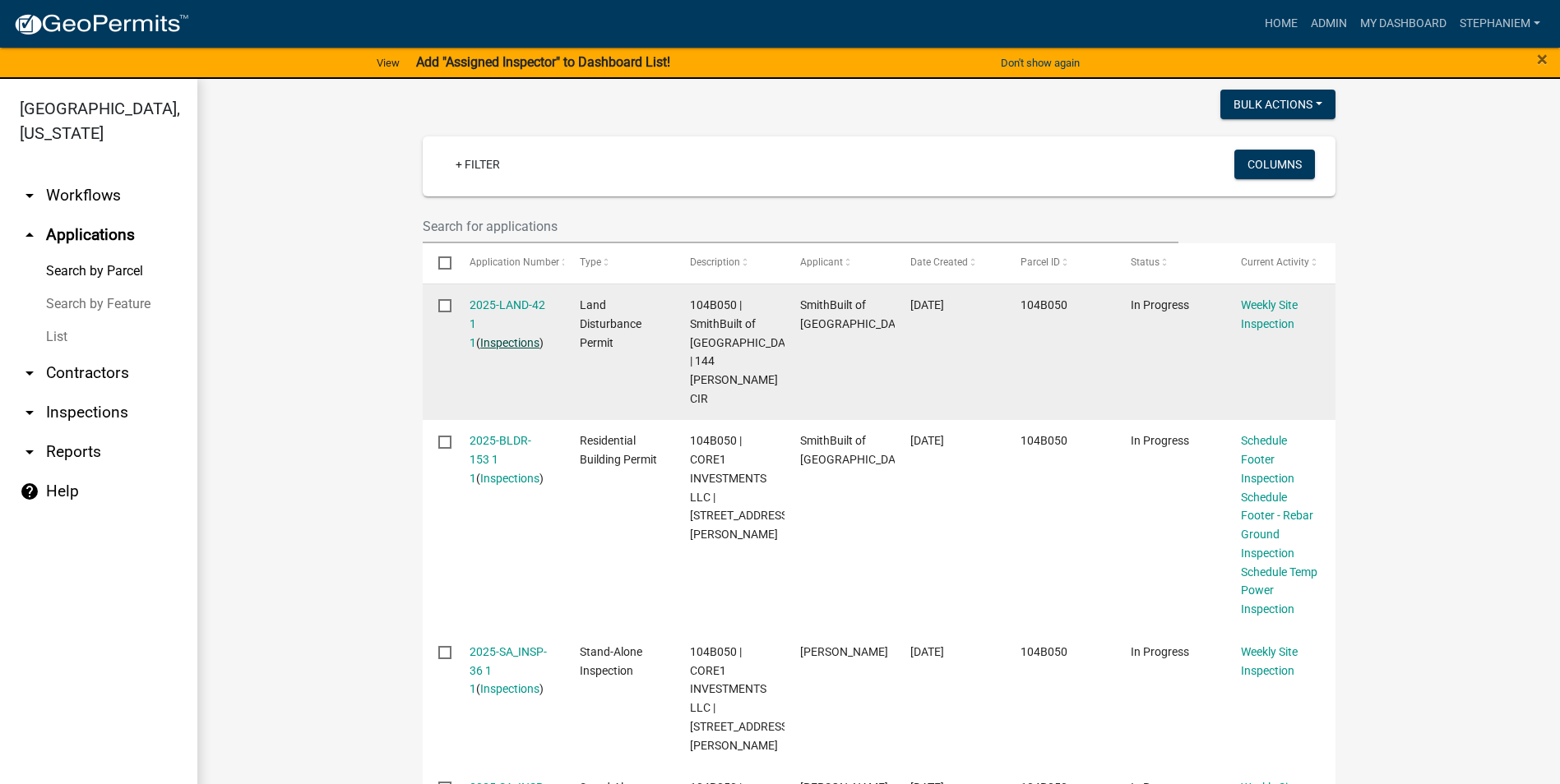
click at [506, 341] on link "Inspections" at bounding box center [509, 343] width 59 height 14
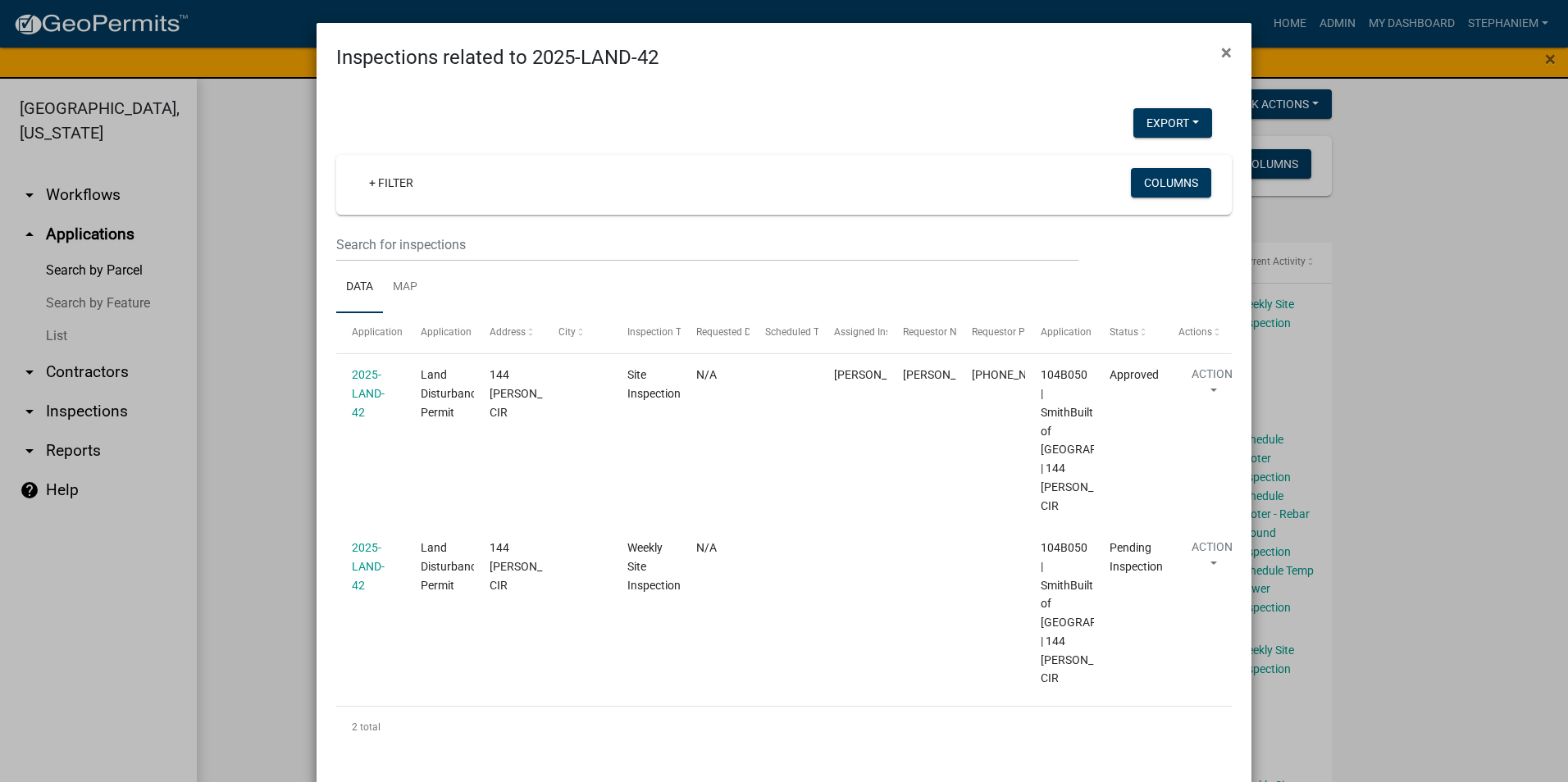
click at [293, 375] on ngb-modal-window "Inspections related to 2025-LAND-42 × Export Excel Format (.xlsx) CSV Format (.…" at bounding box center [784, 391] width 1568 height 782
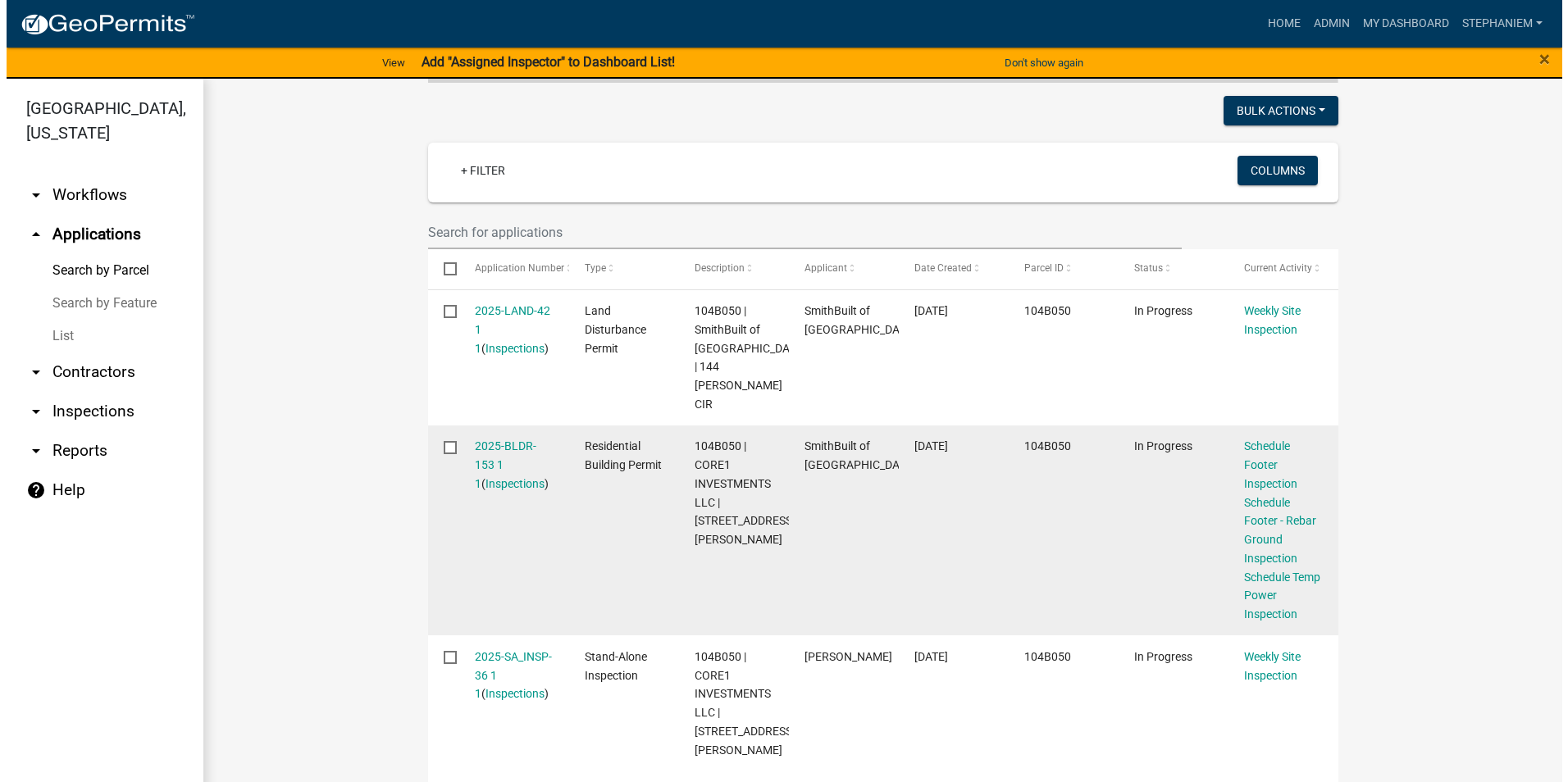
scroll to position [374, 0]
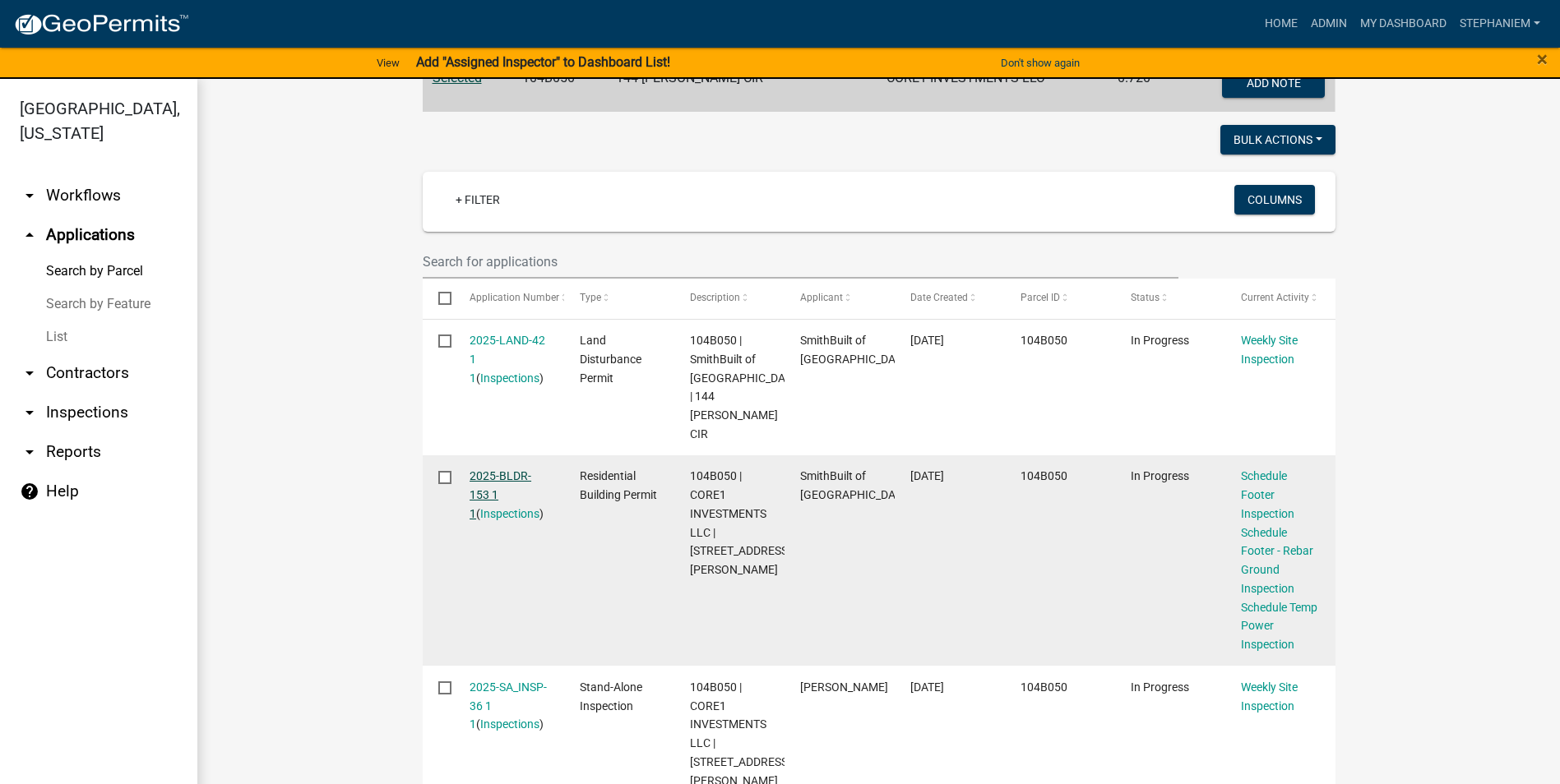
click at [493, 469] on link "2025-BLDR-153 1 1" at bounding box center [500, 495] width 61 height 51
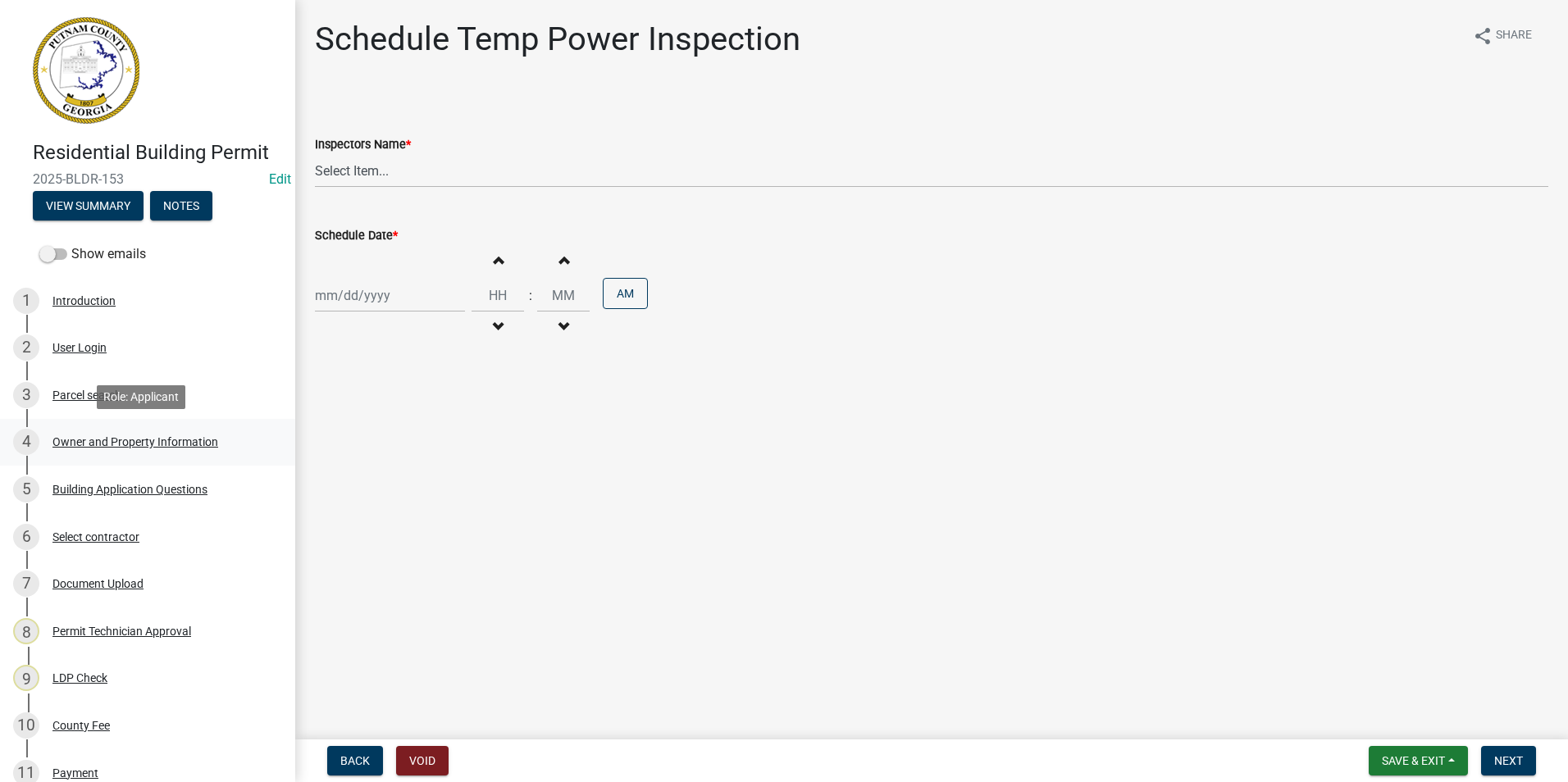
click at [148, 446] on div "Owner and Property Information" at bounding box center [135, 442] width 166 height 12
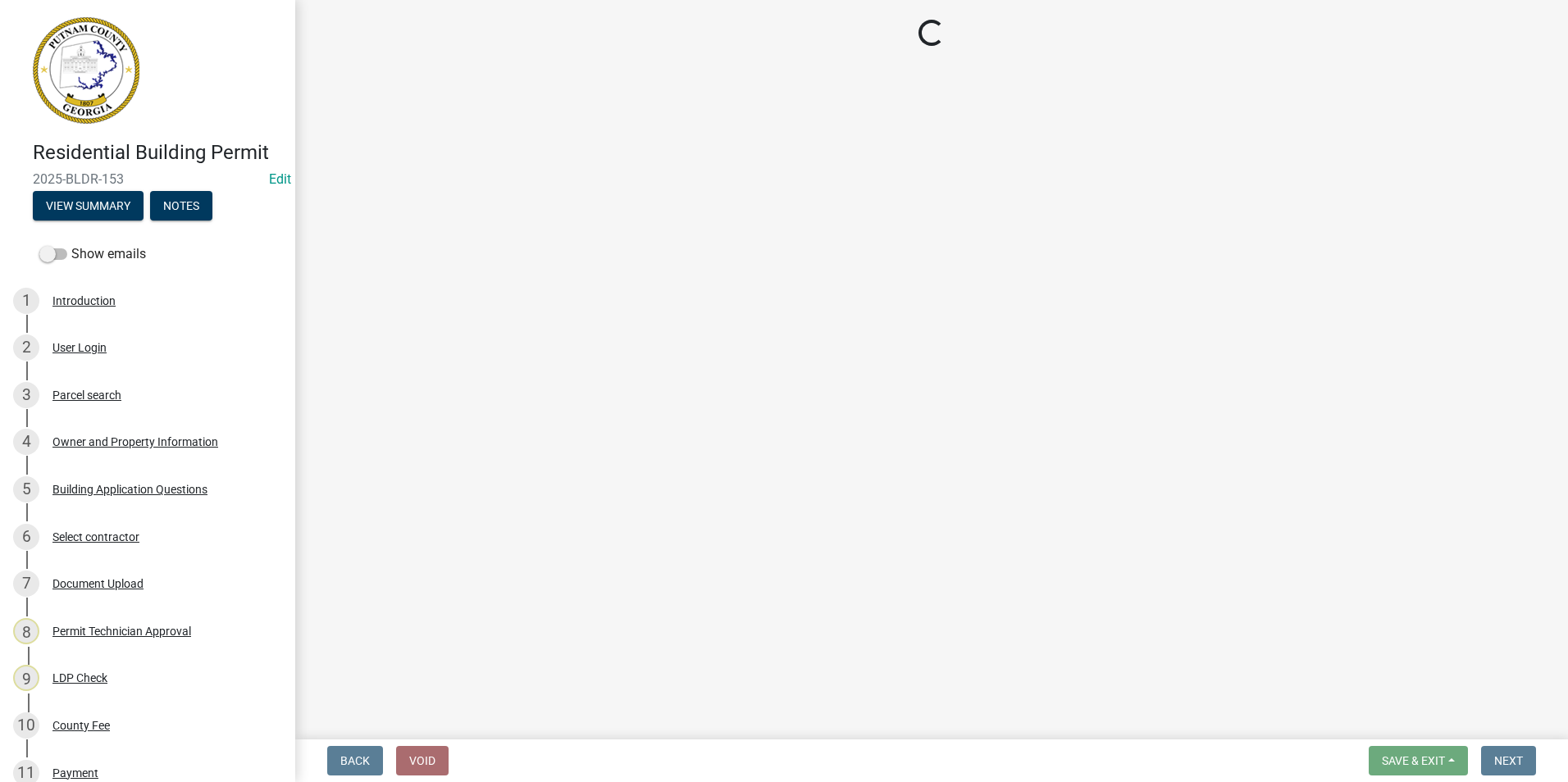
select select "34fe85c2-5f76-4343-b6bb-8ca387e0bed7"
select select "83394b22-4a11-496c-8e5c-75ade2e72faf"
select select "469c5908-2854-42d5-89ed-bee7fc26529e"
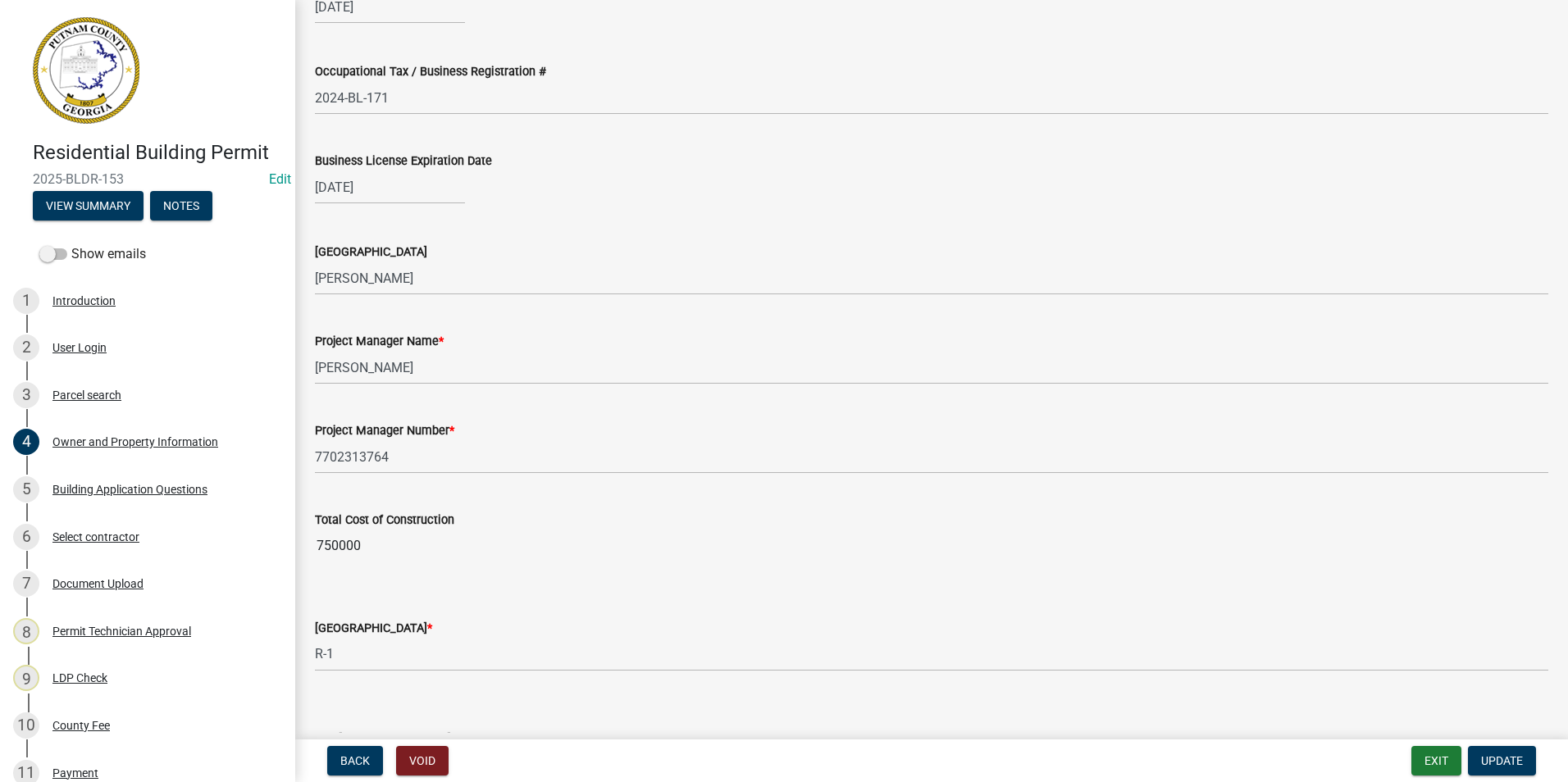
scroll to position [2296, 0]
click at [107, 486] on div "Building Application Questions" at bounding box center [130, 489] width 155 height 12
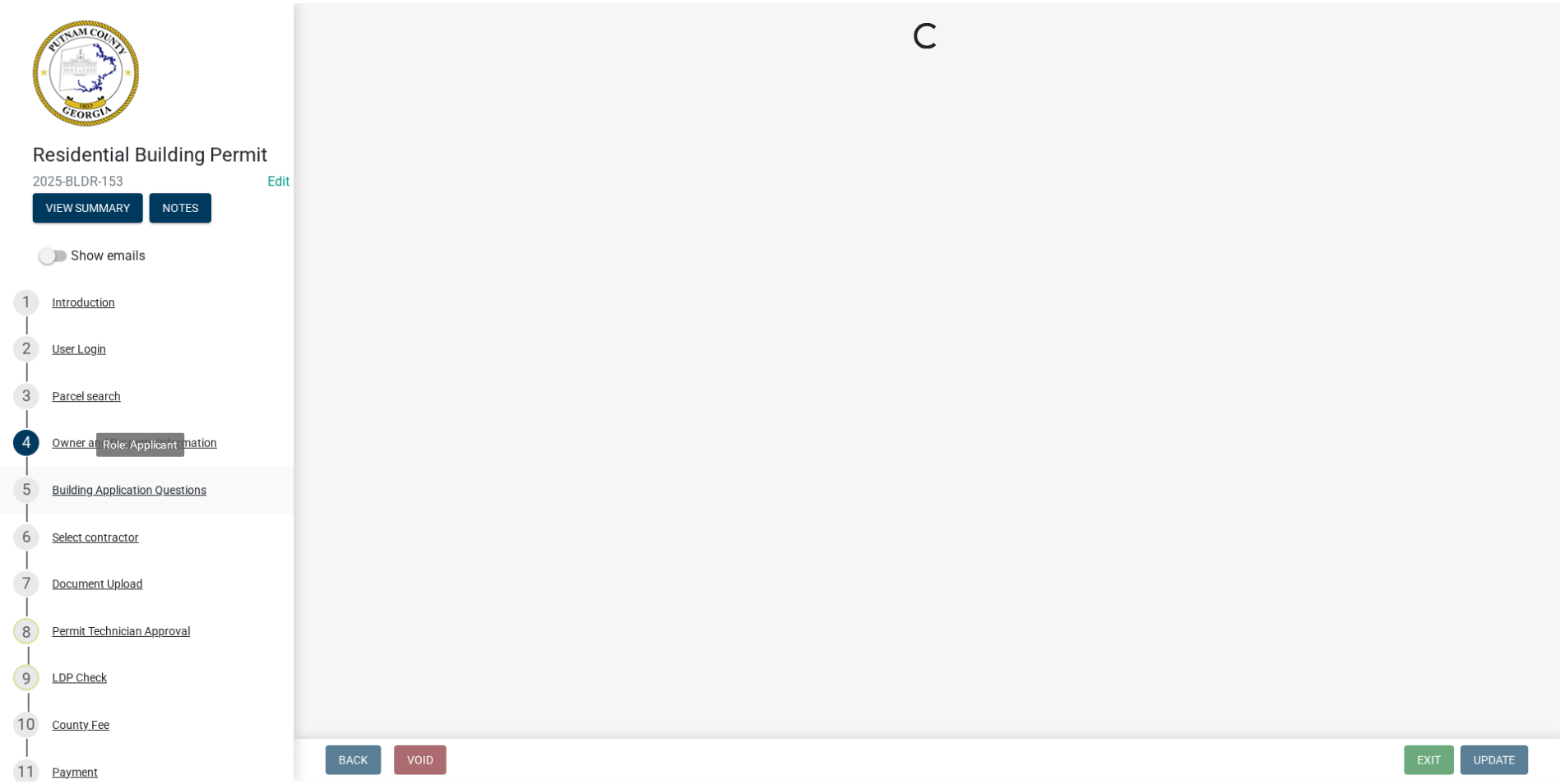
scroll to position [0, 0]
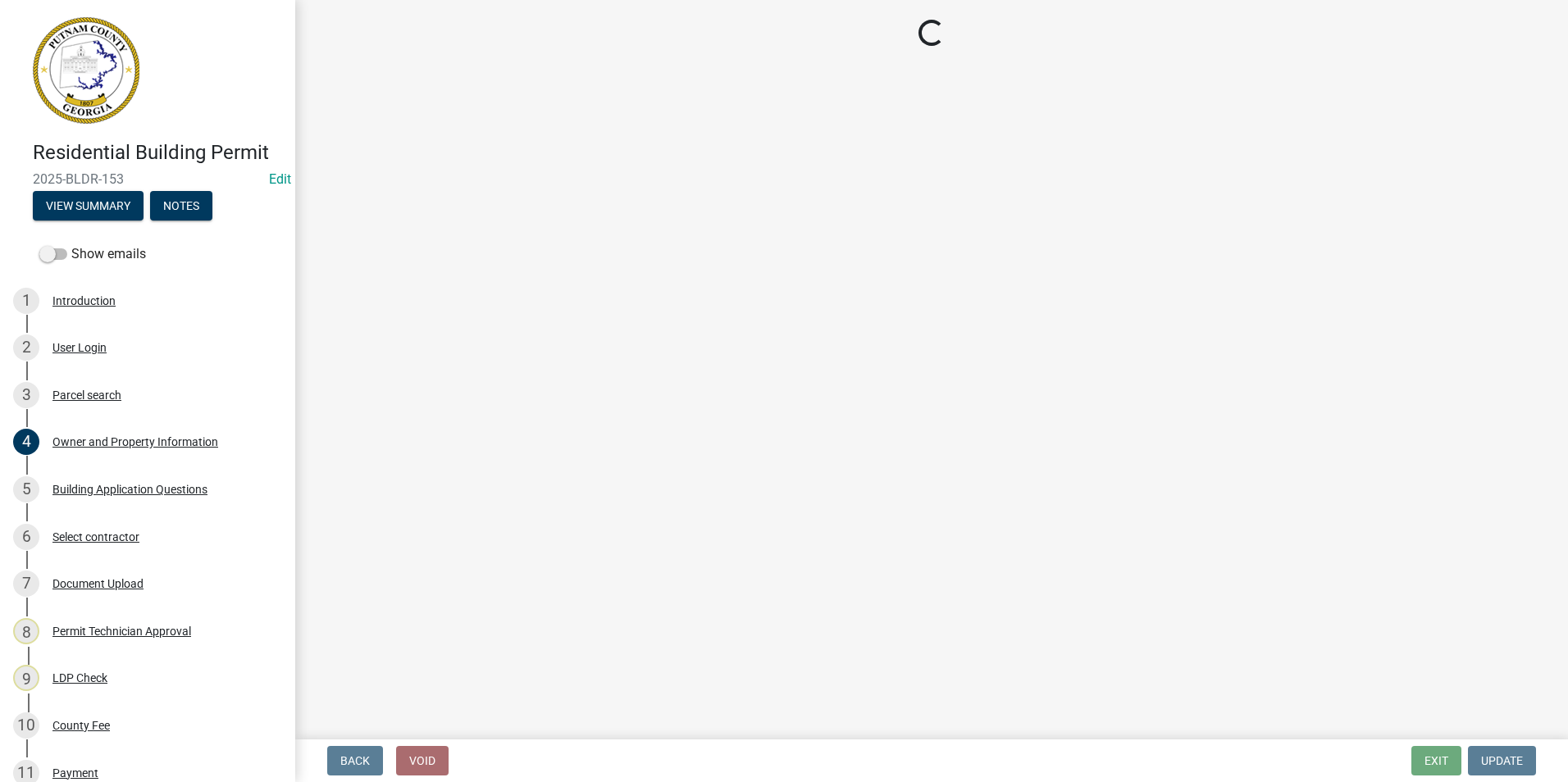
select select "ebf62bd9-0e77-42f1-a2f1-6aca02a789de"
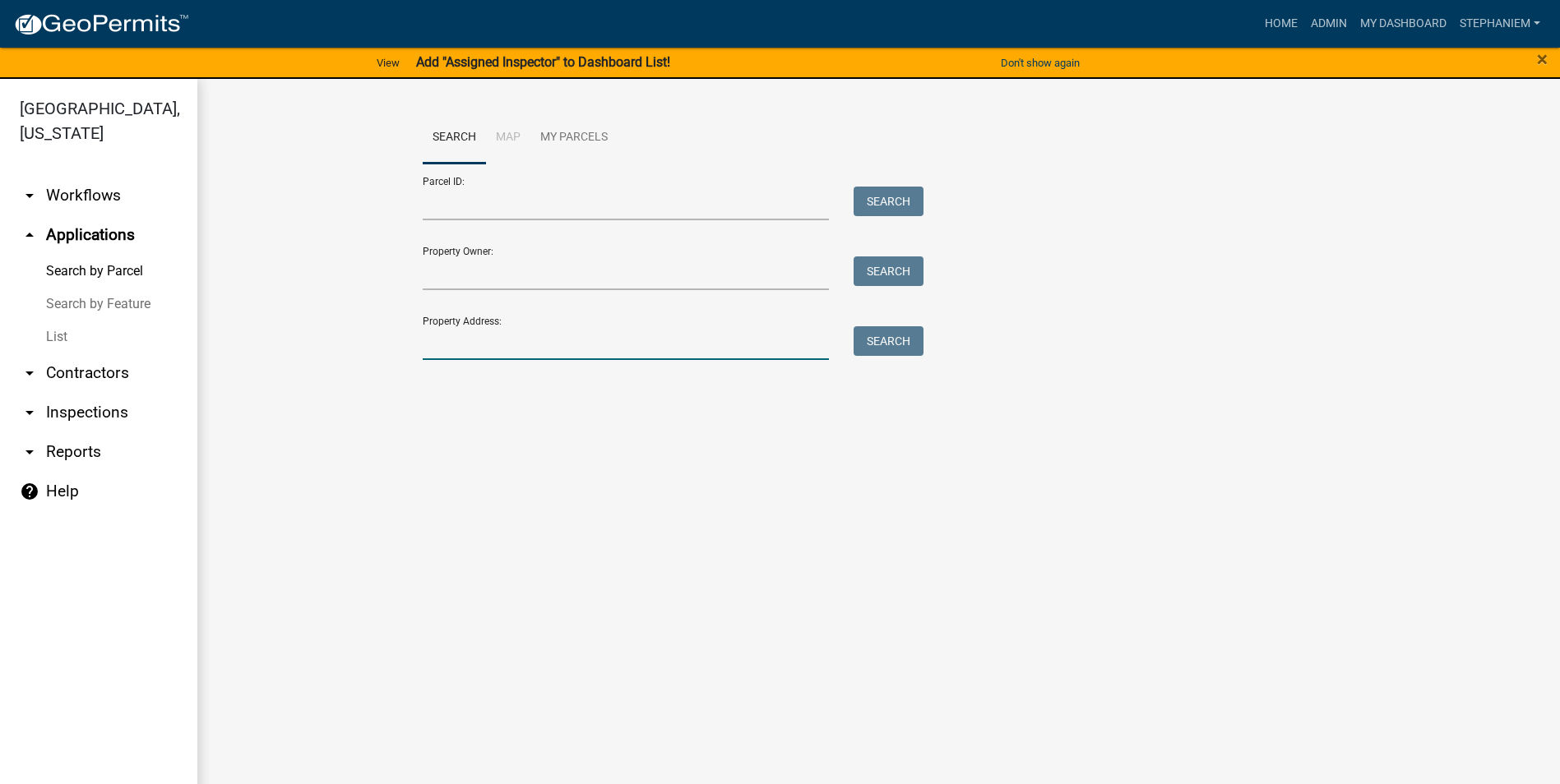
click at [634, 337] on input "Property Address:" at bounding box center [626, 343] width 407 height 33
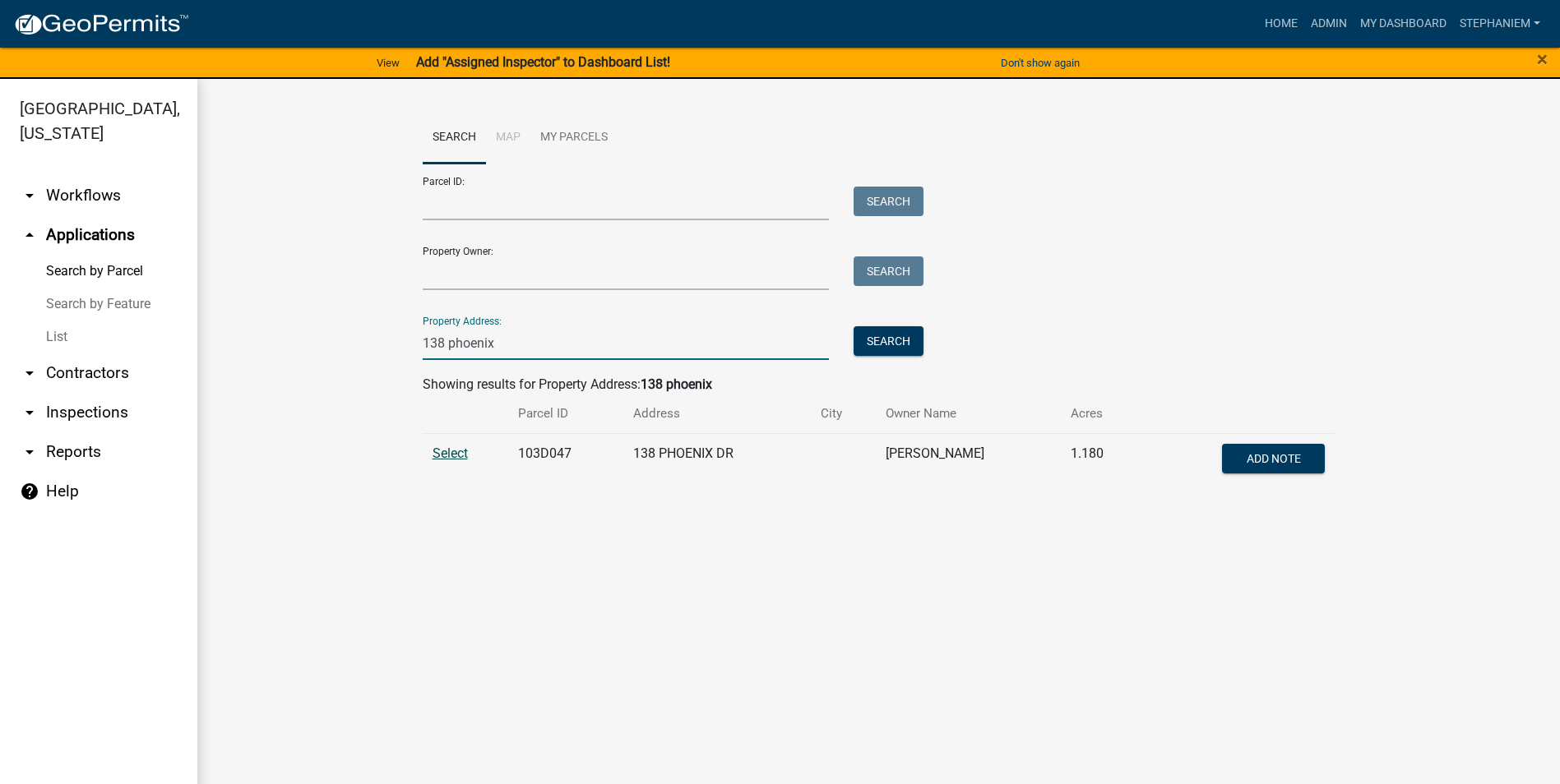
click at [438, 448] on span "Select" at bounding box center [449, 453] width 35 height 15
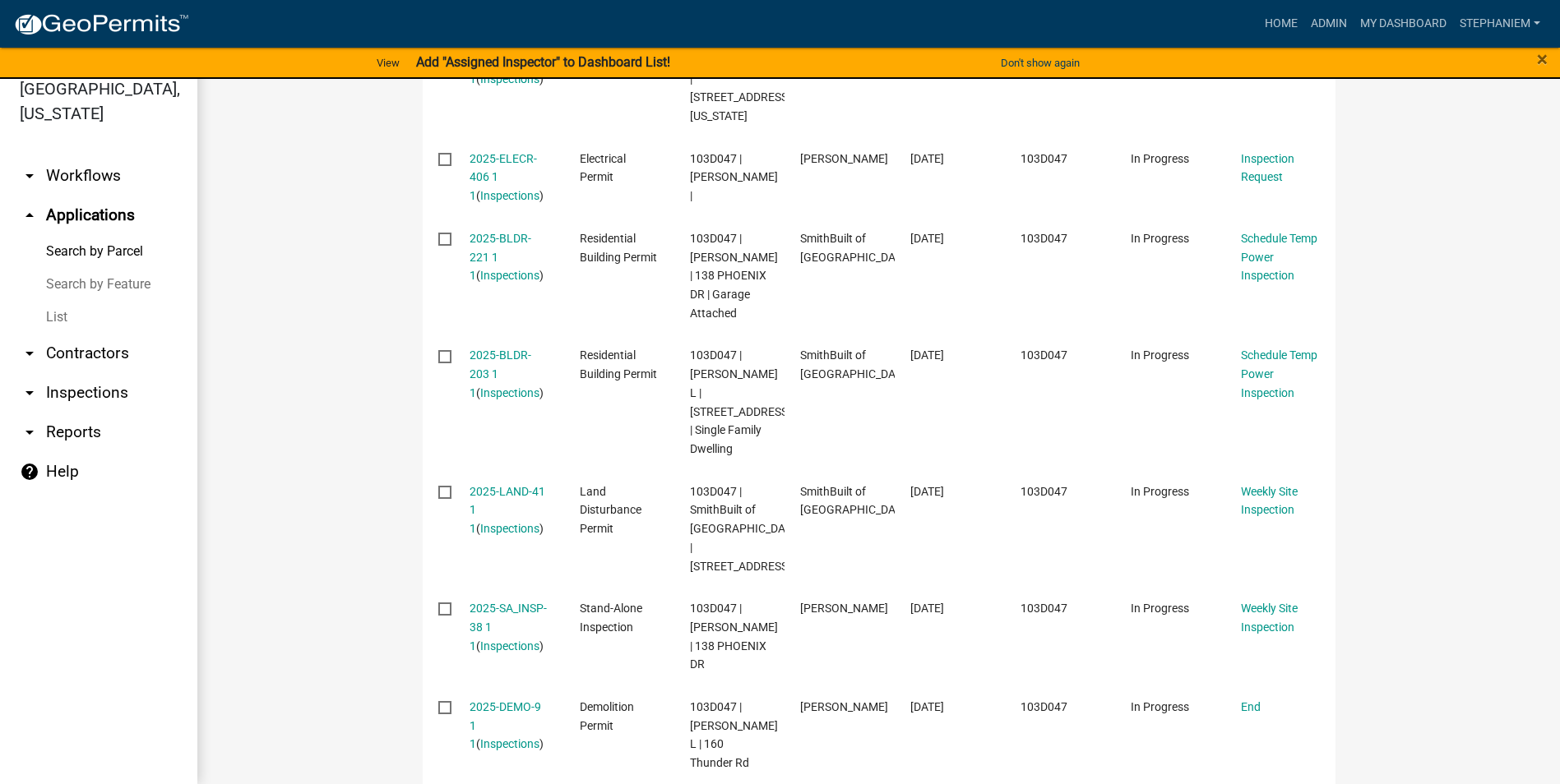
scroll to position [657, 0]
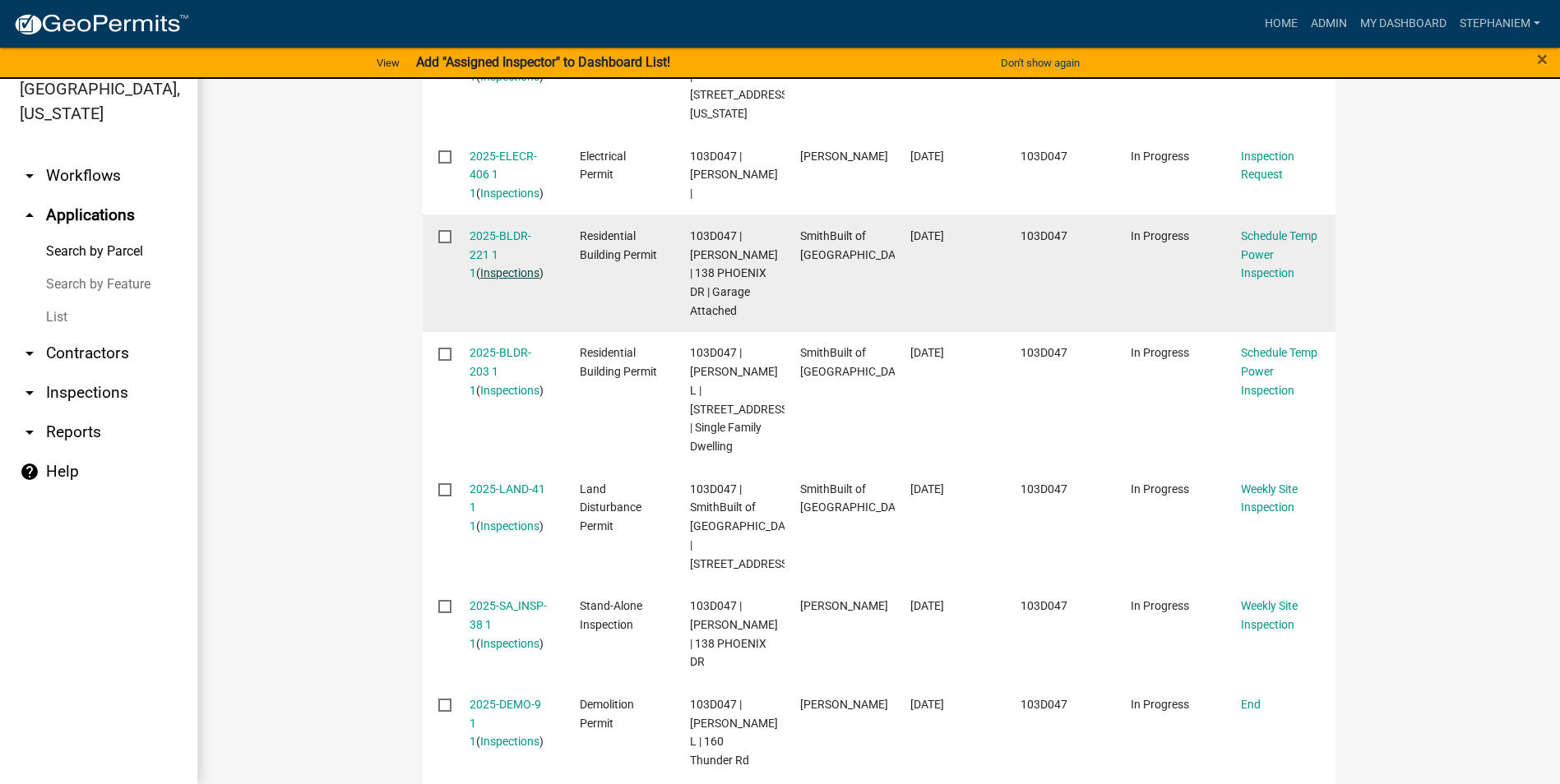
click at [516, 267] on link "Inspections" at bounding box center [509, 273] width 59 height 14
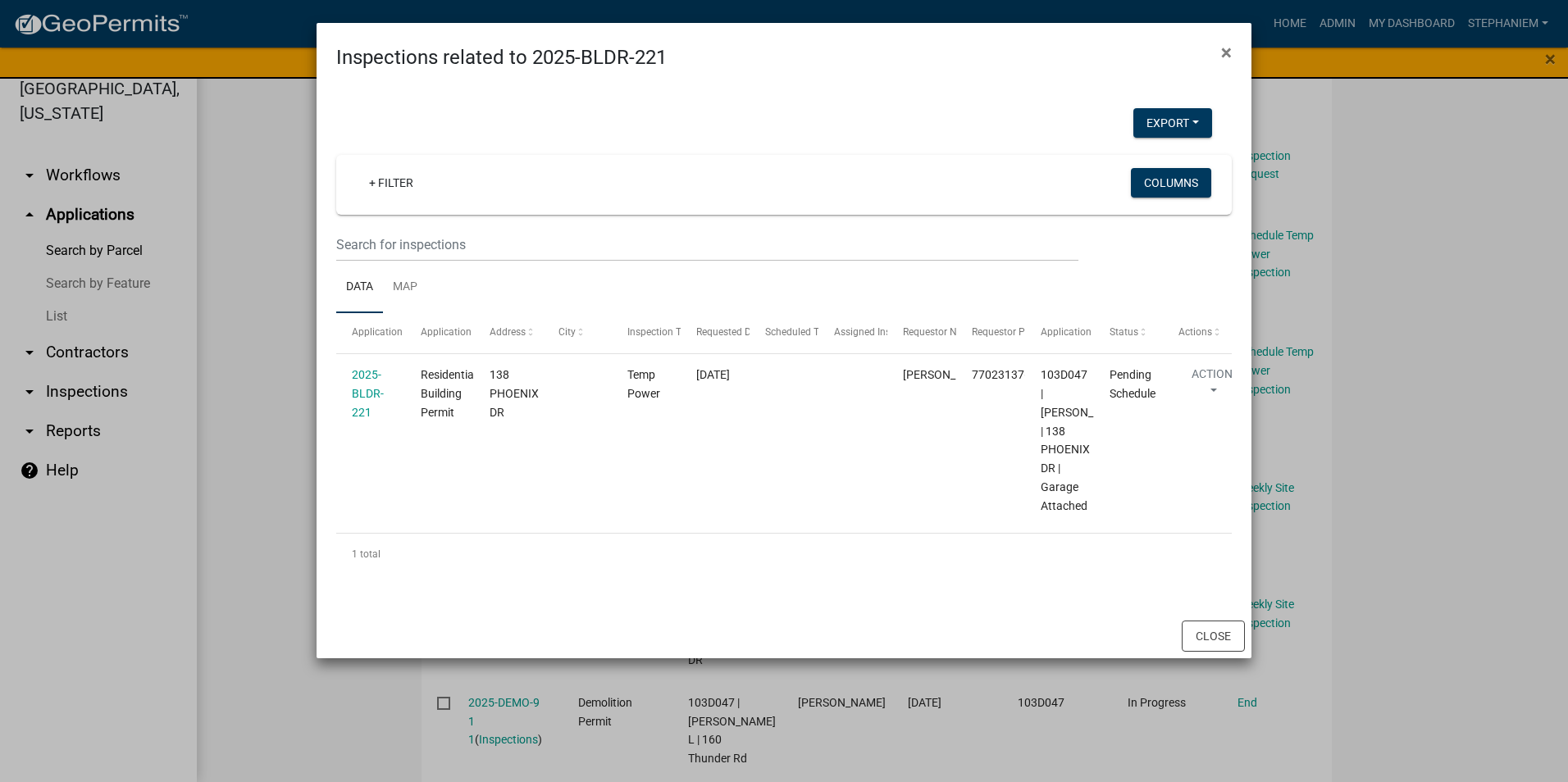
click at [257, 284] on ngb-modal-window "Inspections related to 2025-BLDR-221 × Export Excel Format (.xlsx) CSV Format (…" at bounding box center [784, 391] width 1568 height 782
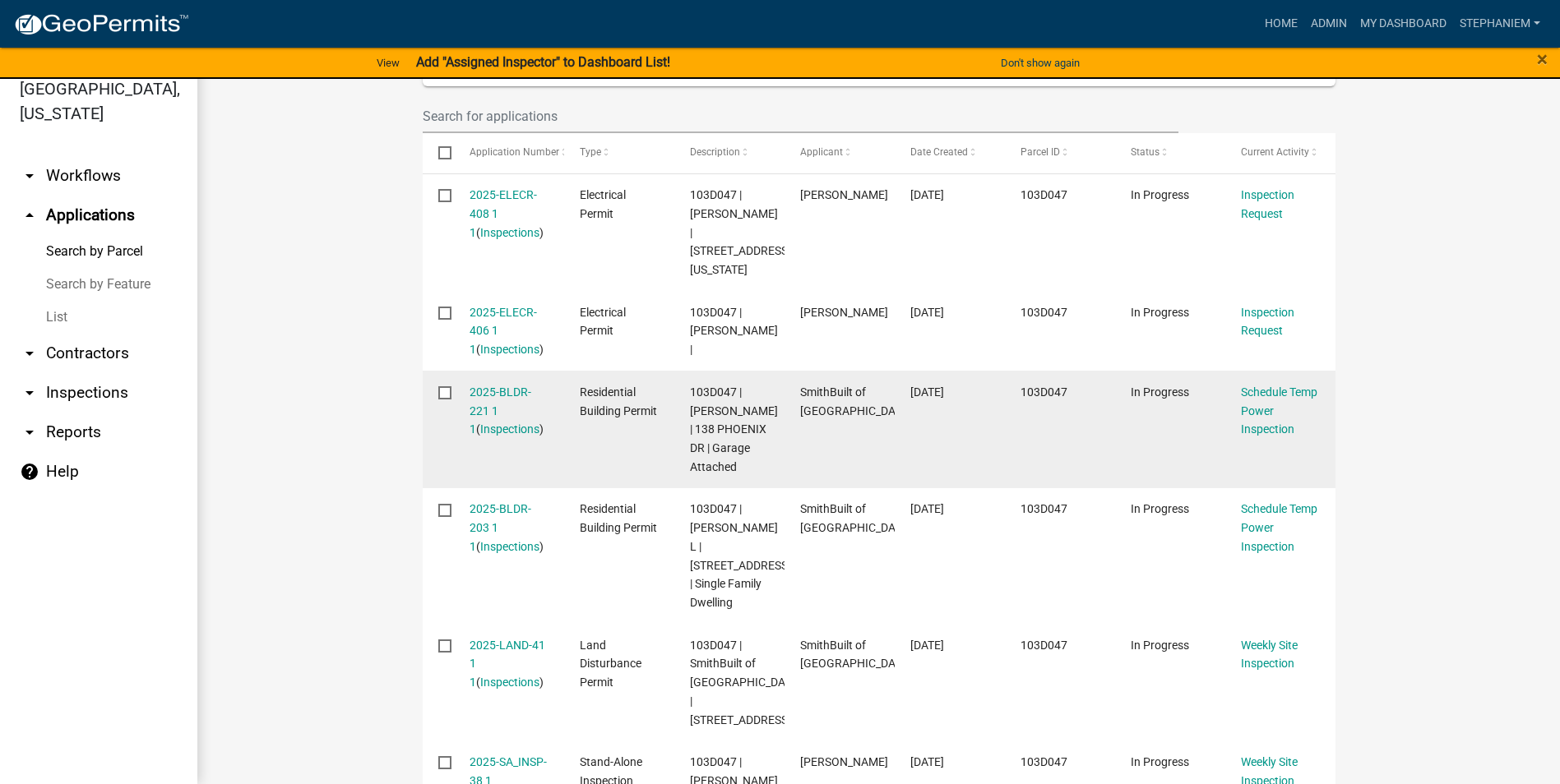
scroll to position [493, 0]
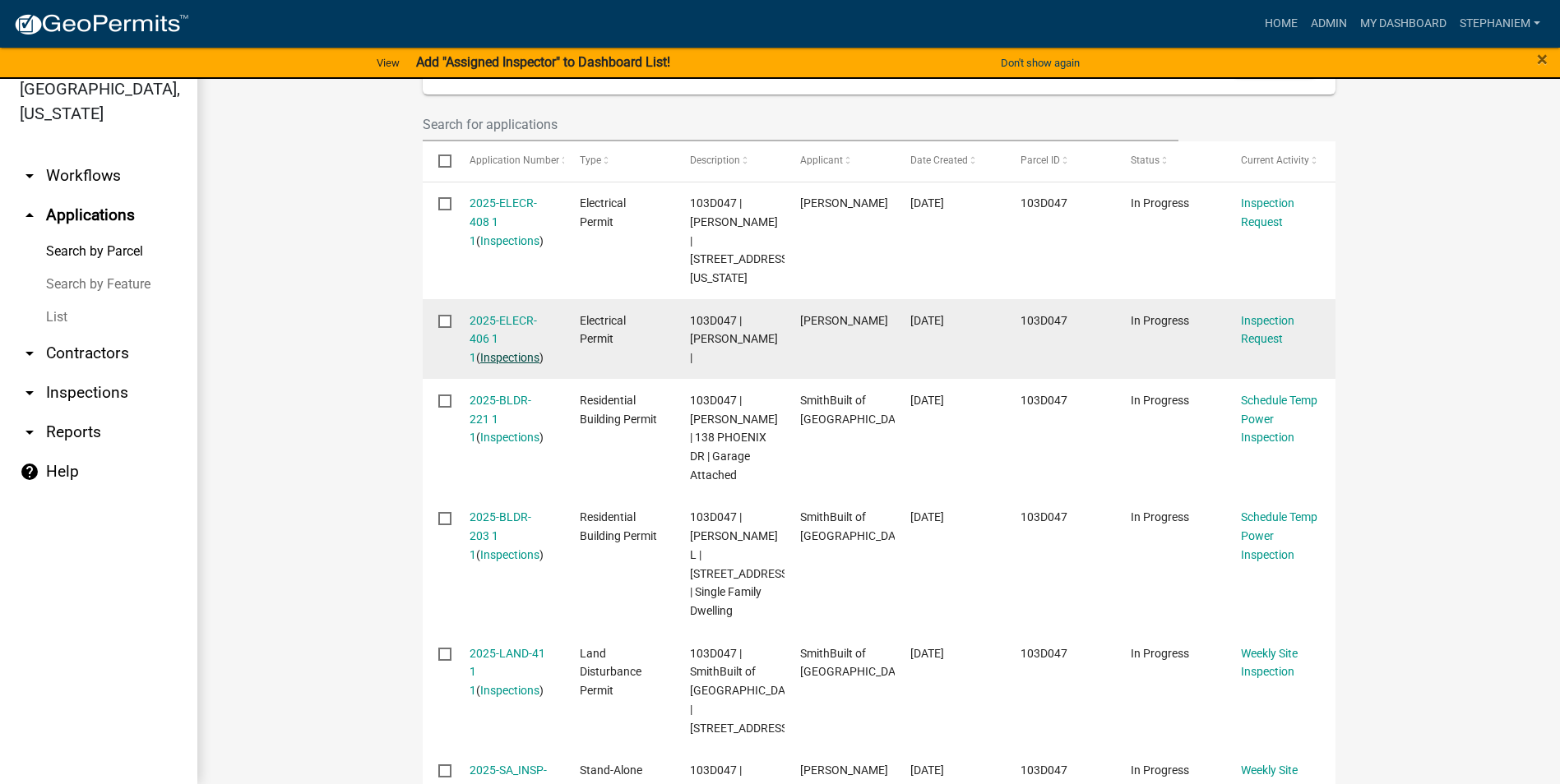
click at [511, 351] on link "Inspections" at bounding box center [509, 357] width 59 height 14
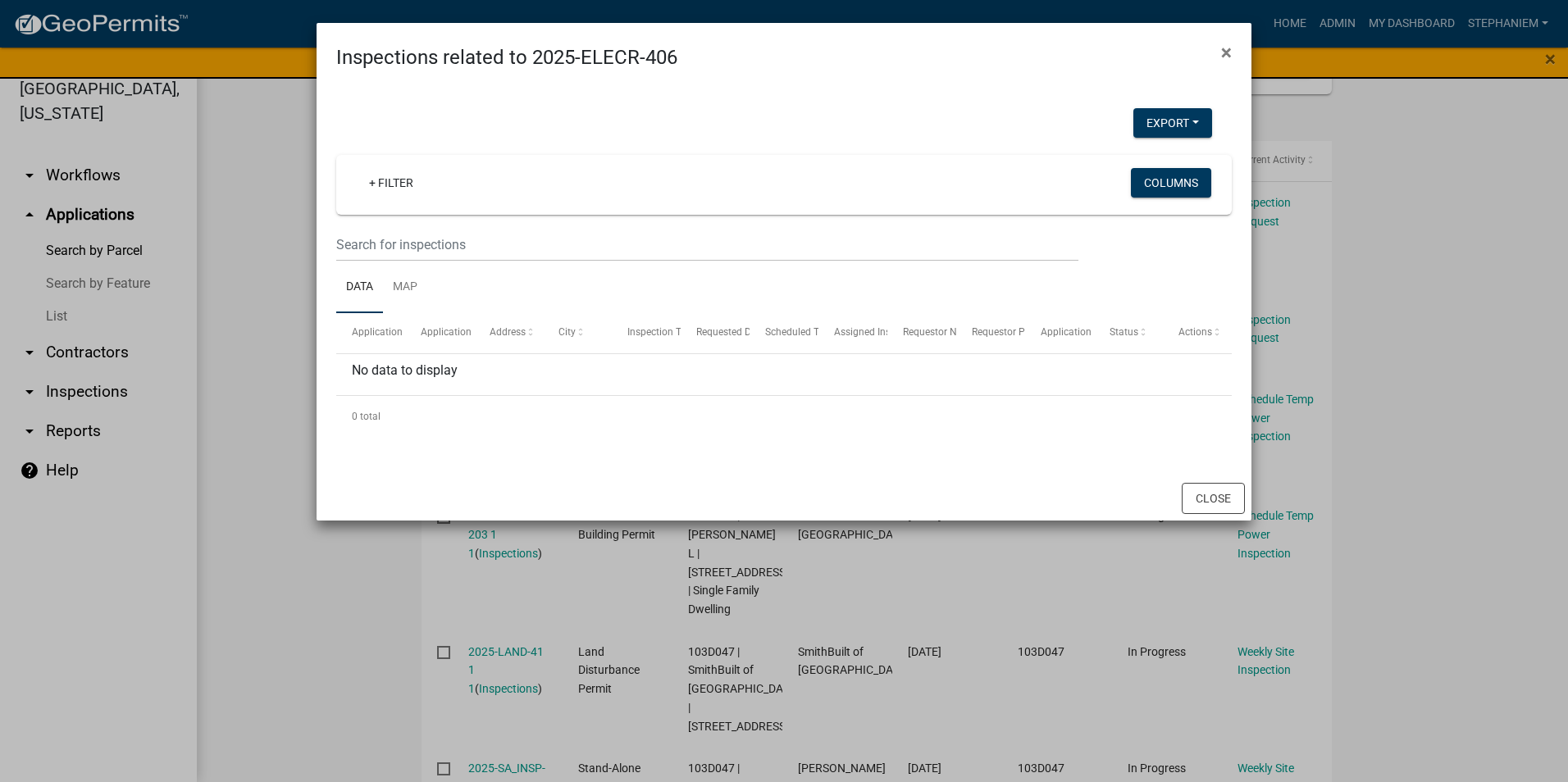
click at [301, 299] on ngb-modal-window "Inspections related to 2025-ELECR-406 × Export Excel Format (.xlsx) CSV Format …" at bounding box center [784, 391] width 1568 height 782
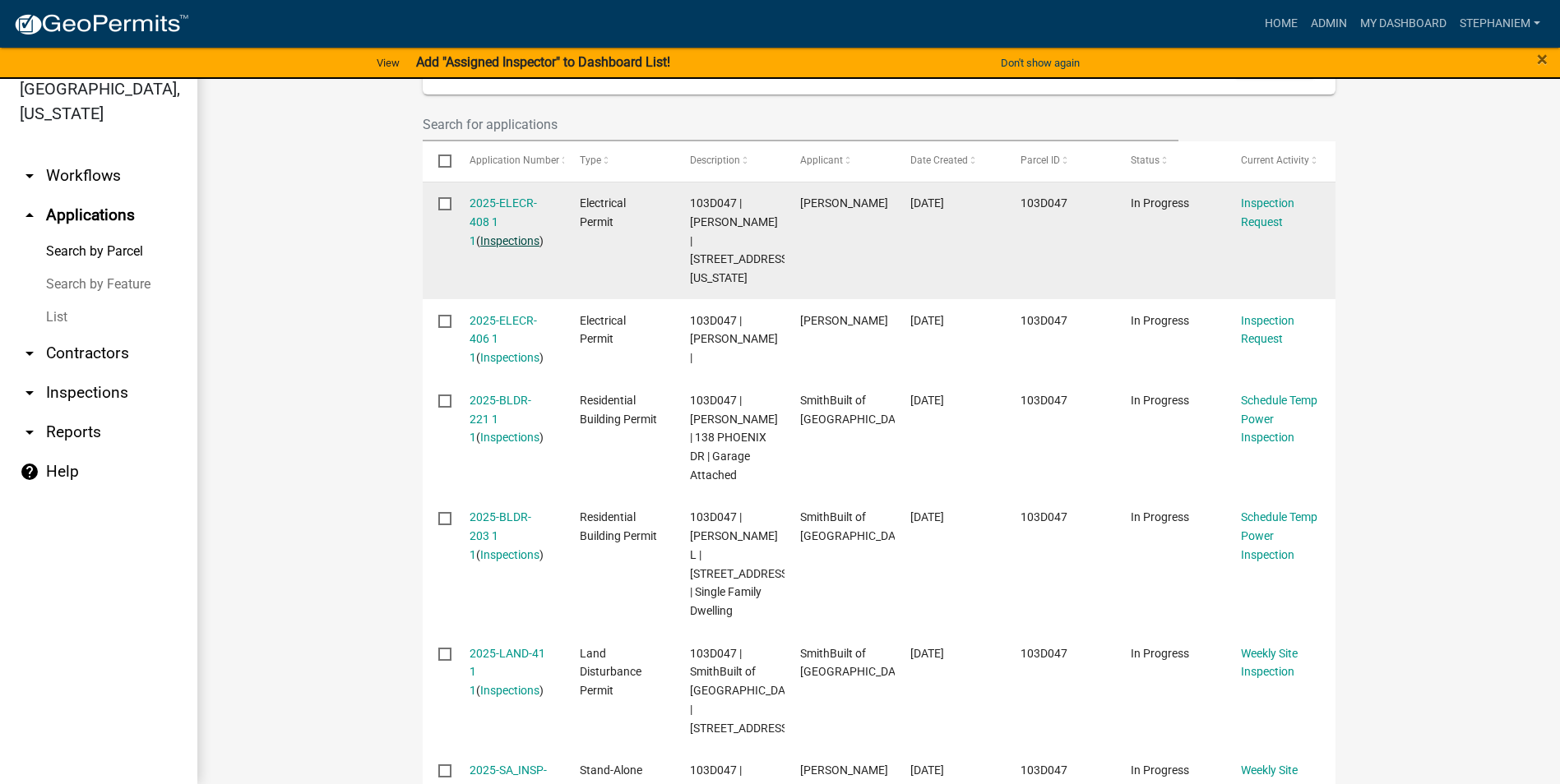
click at [516, 240] on link "Inspections" at bounding box center [509, 241] width 59 height 14
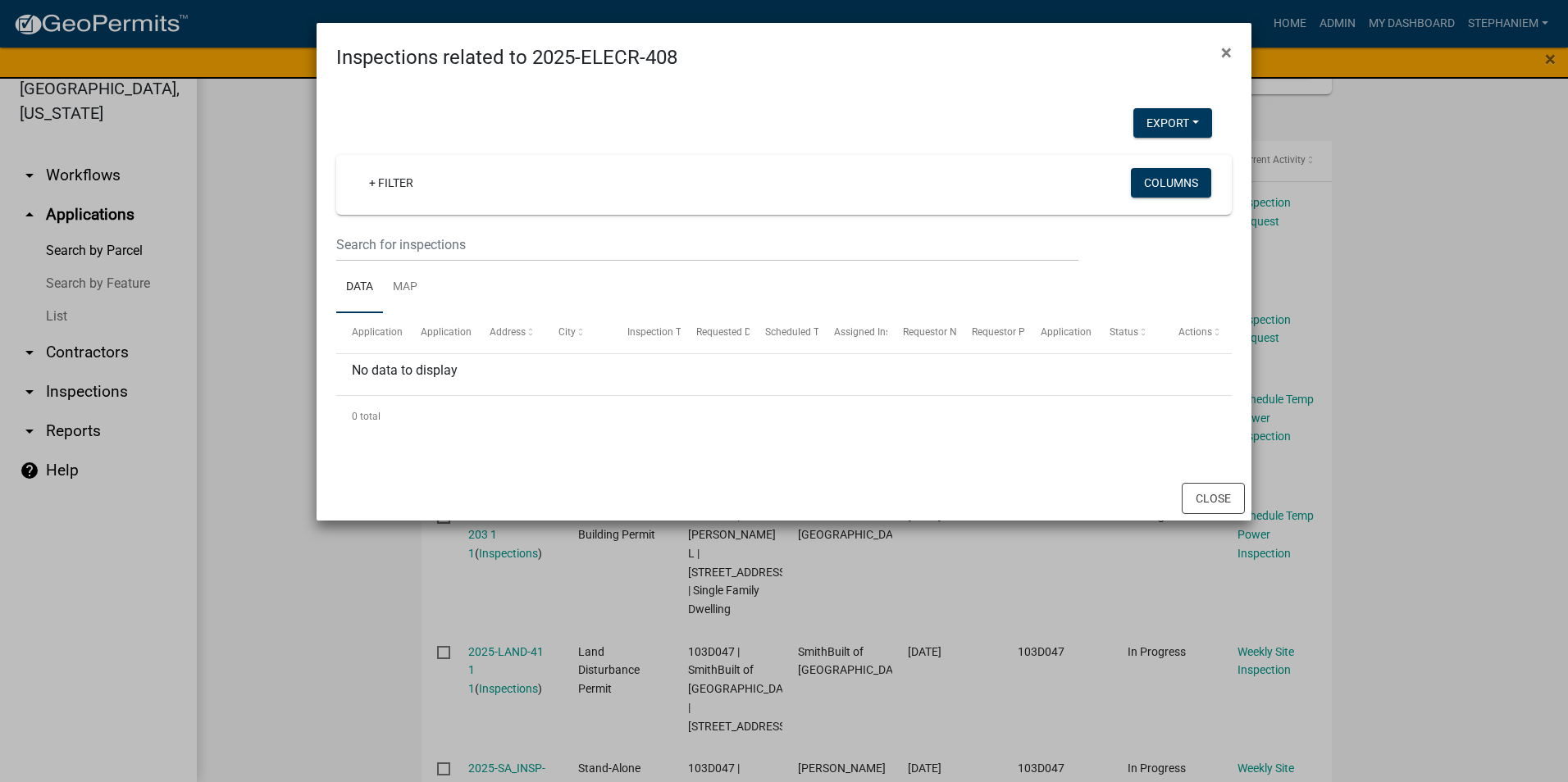
click at [275, 227] on ngb-modal-window "Inspections related to 2025-ELECR-408 × Export Excel Format (.xlsx) CSV Format …" at bounding box center [784, 391] width 1568 height 782
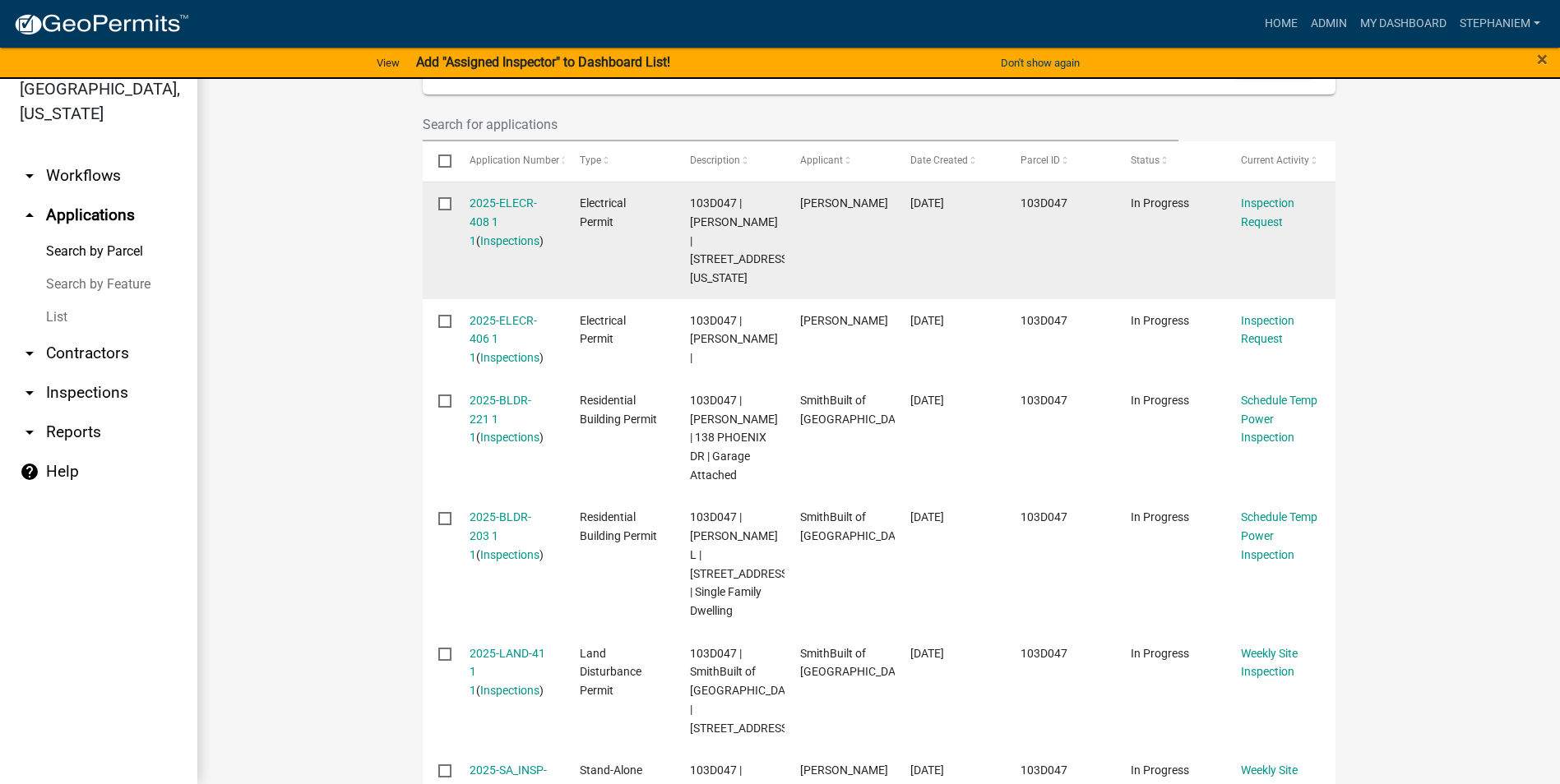
scroll to position [82, 0]
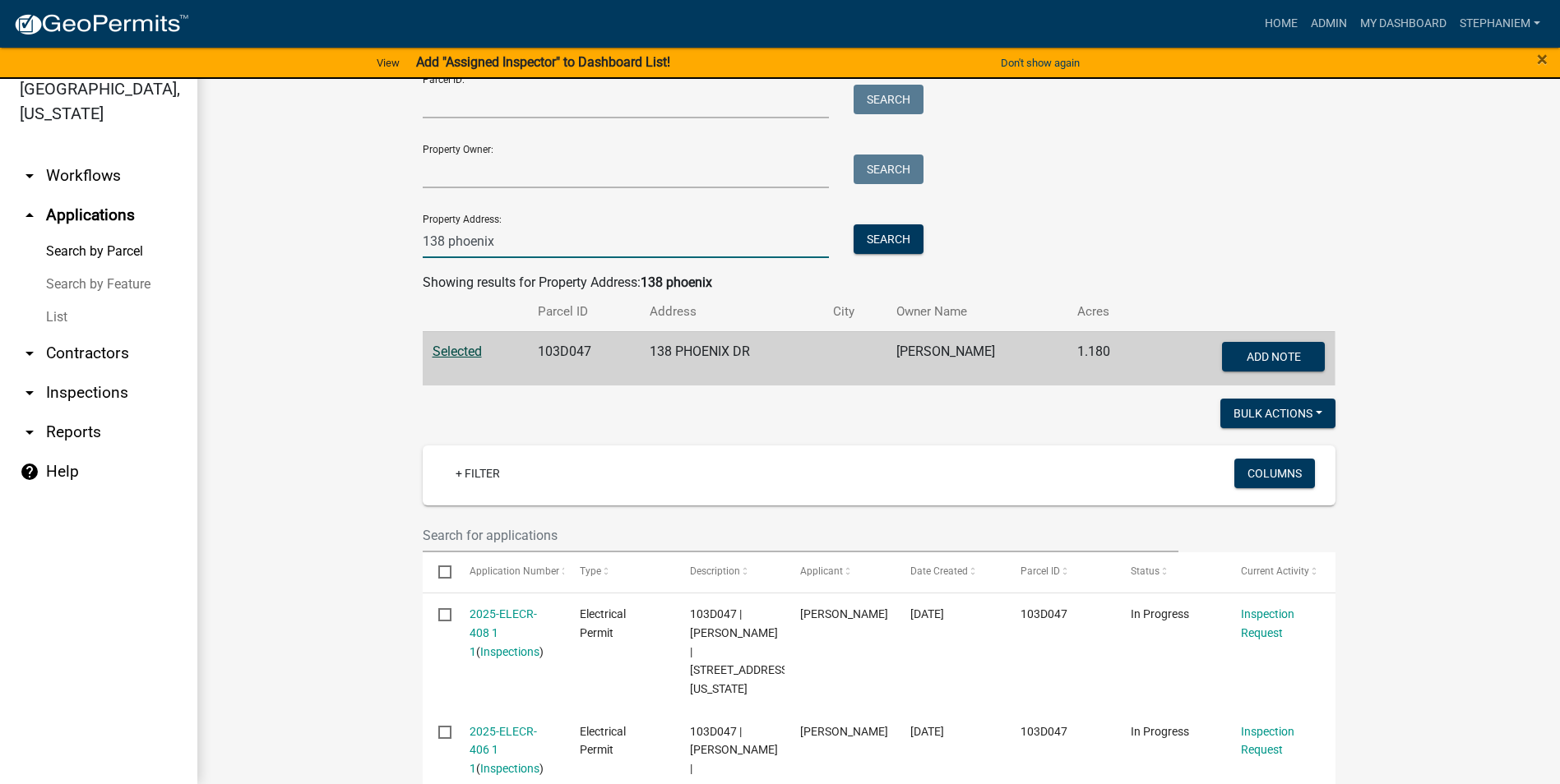
click at [696, 249] on input "138 phoenix" at bounding box center [626, 241] width 407 height 33
type input "144 Collis Circle"
click at [884, 241] on button "Search" at bounding box center [888, 239] width 70 height 30
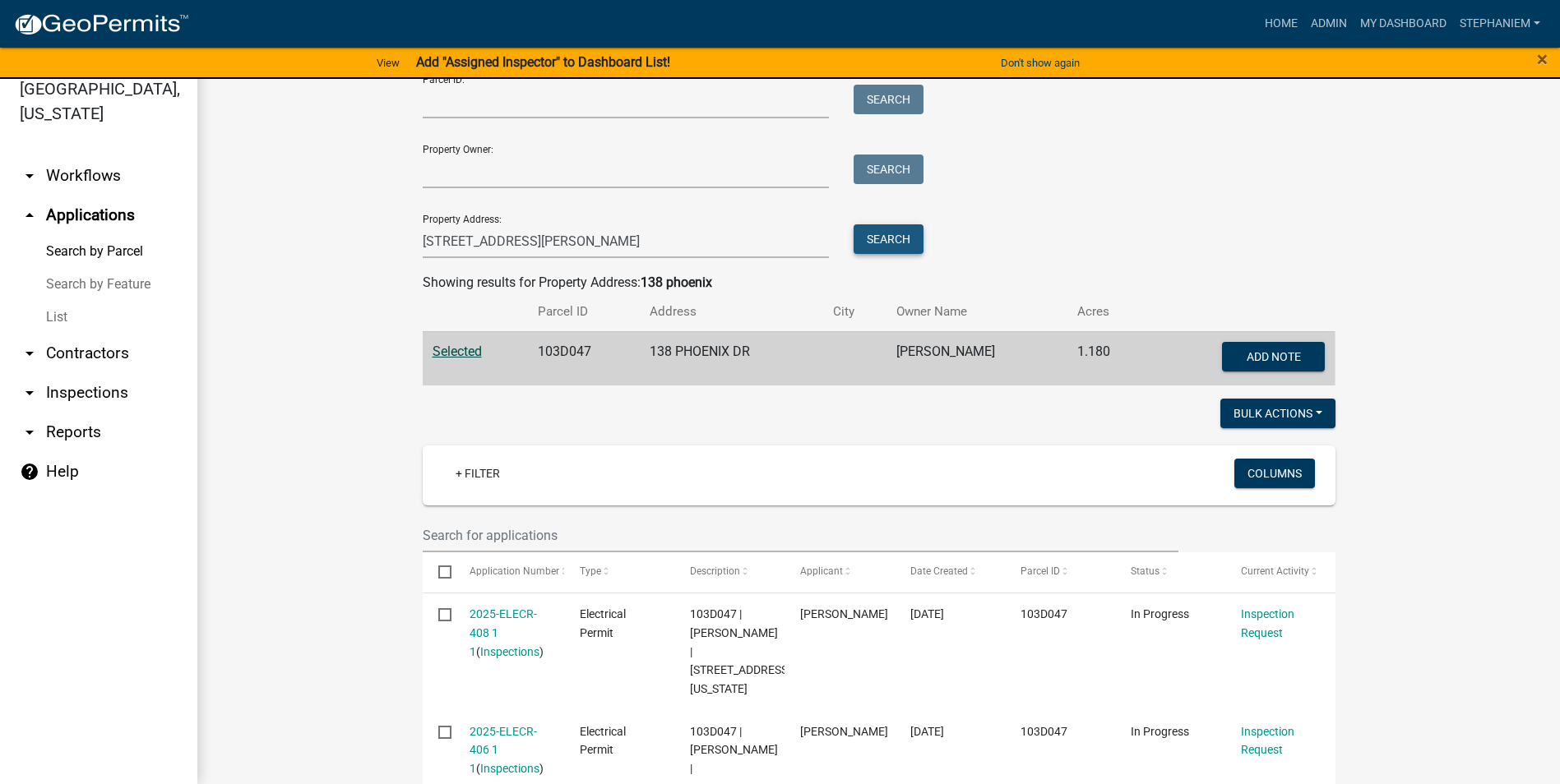
scroll to position [0, 0]
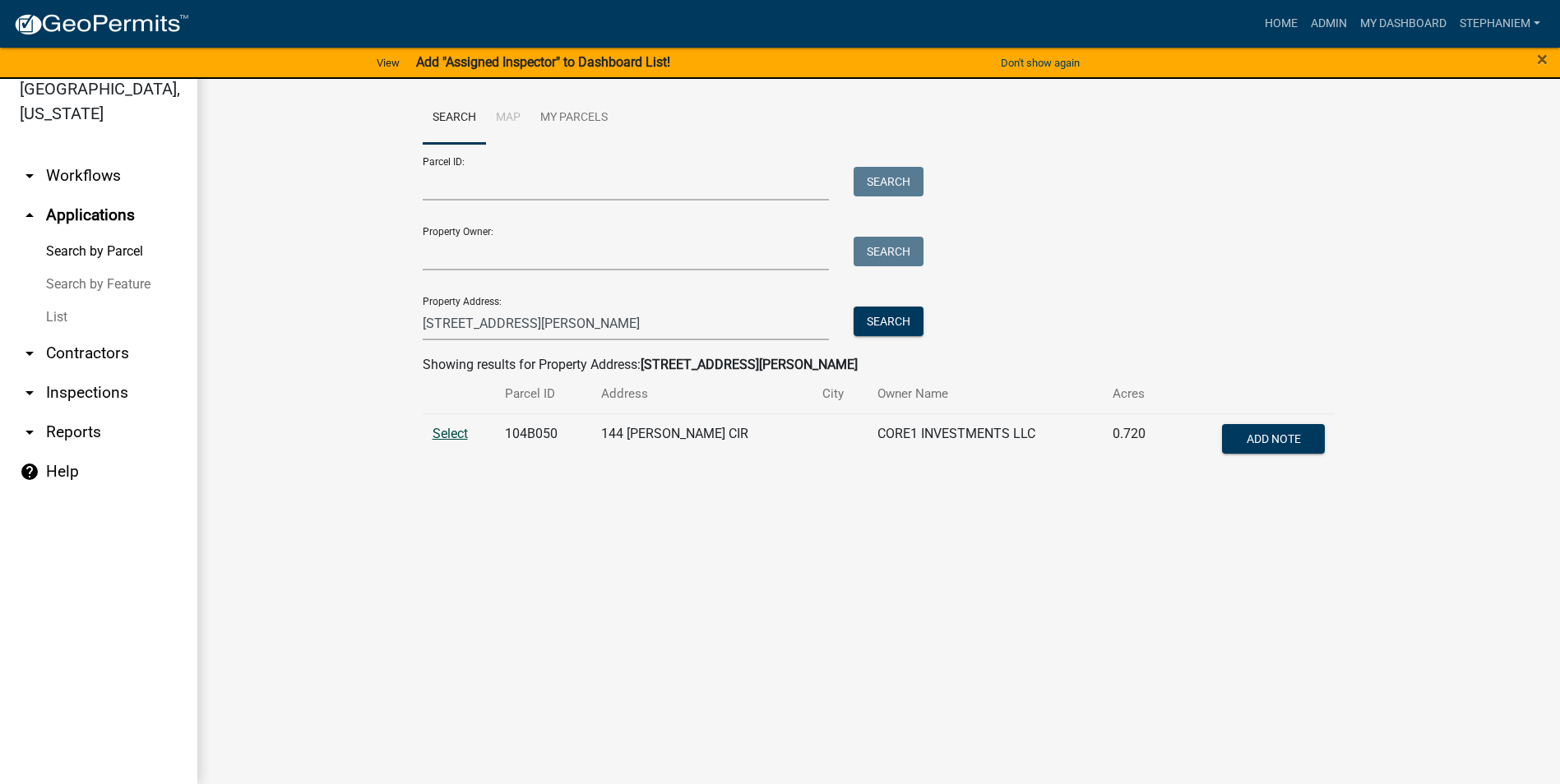
click at [444, 437] on span "Select" at bounding box center [449, 433] width 35 height 15
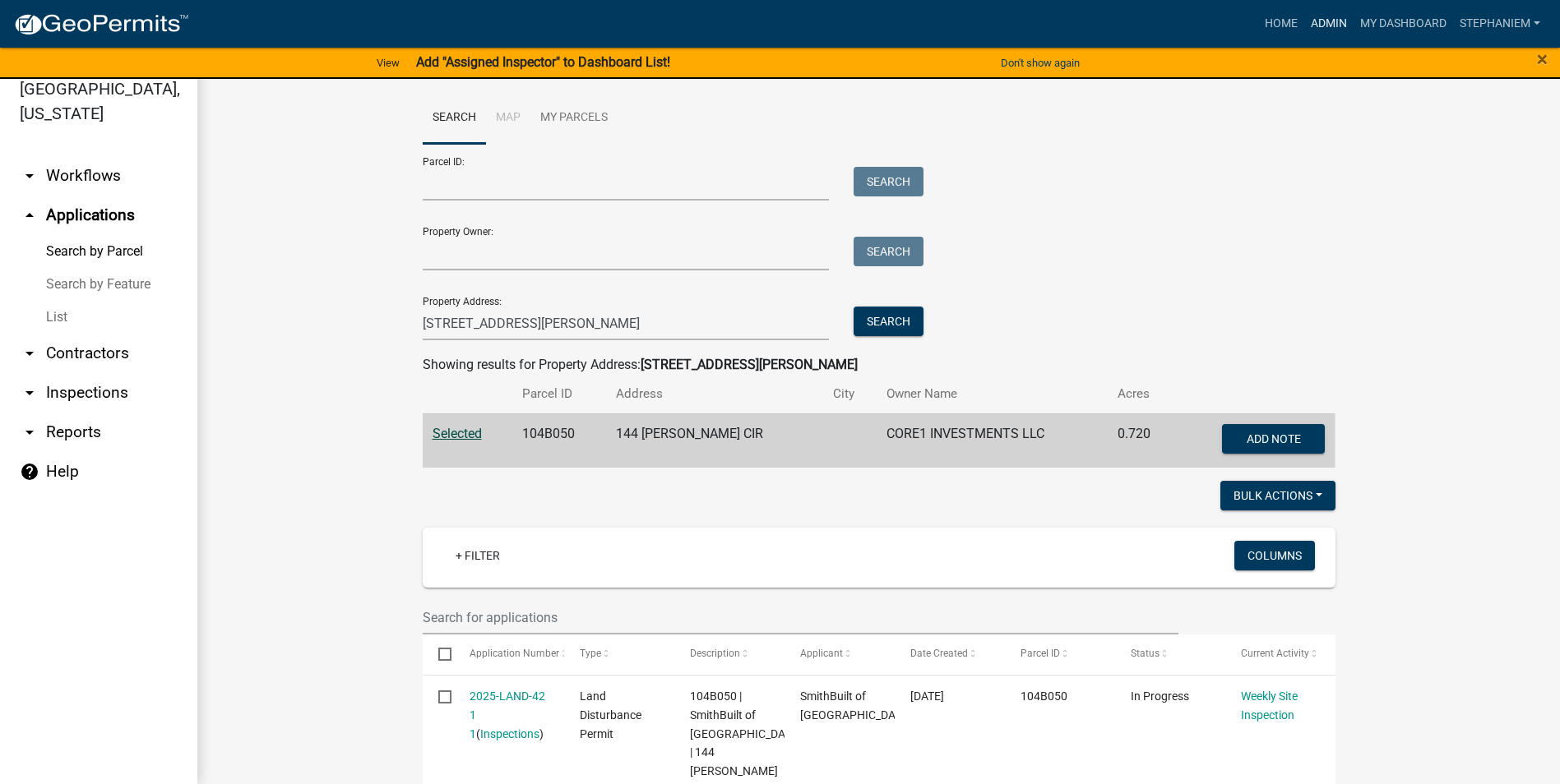
click at [1325, 27] on link "Admin" at bounding box center [1328, 24] width 50 height 32
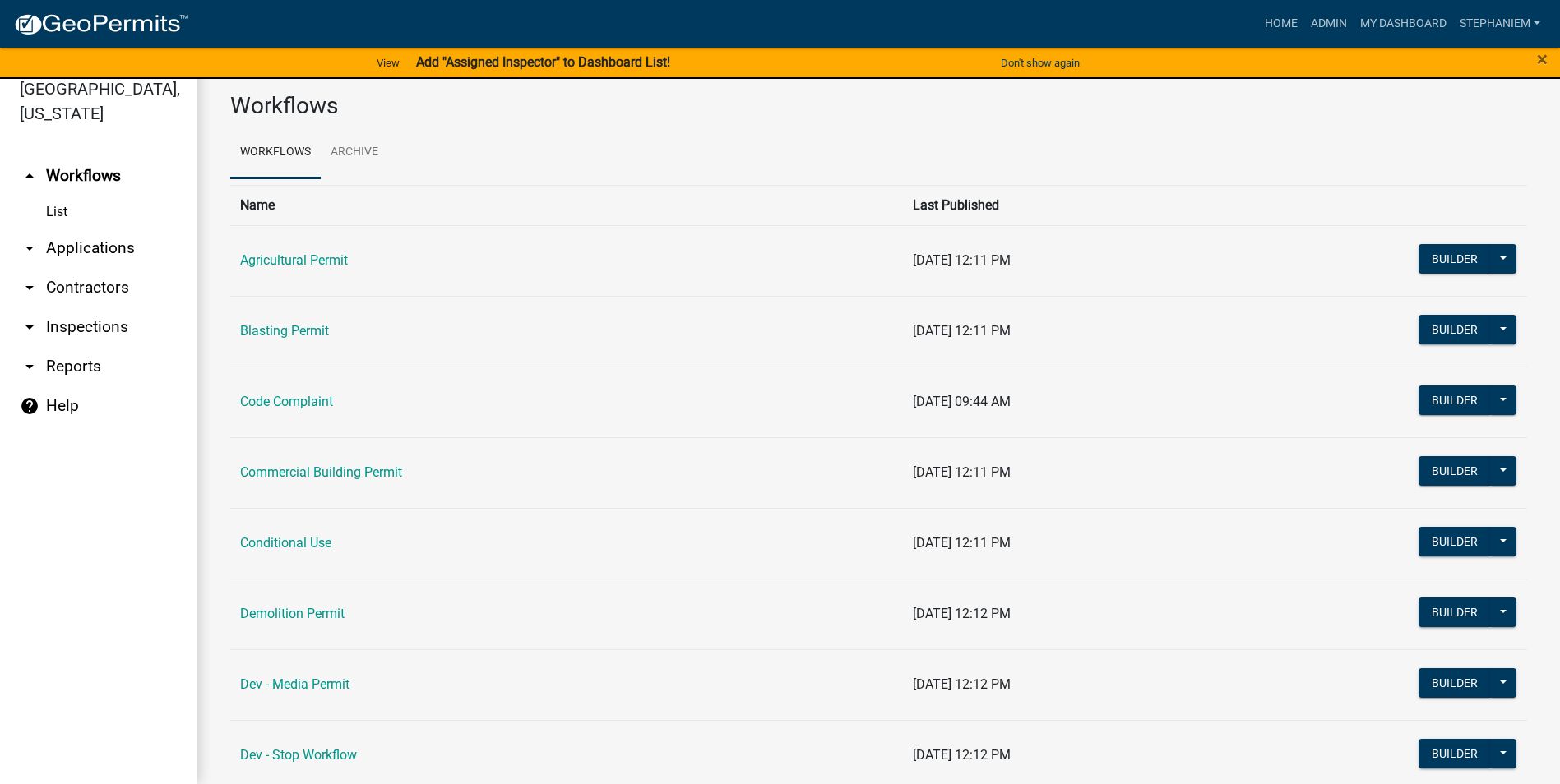
click at [126, 335] on link "arrow_drop_down Inspections" at bounding box center [99, 327] width 197 height 40
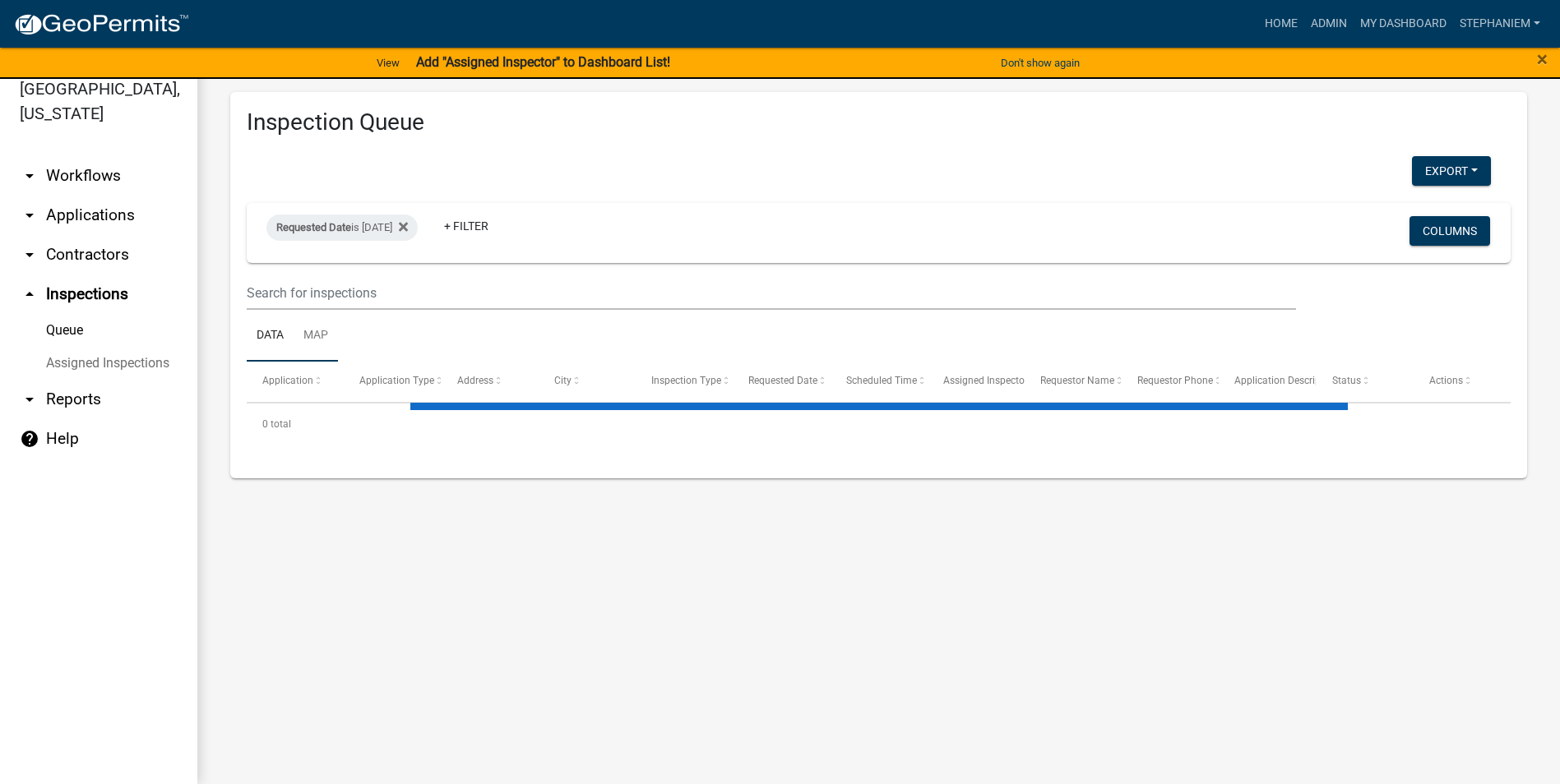
select select "3: 100"
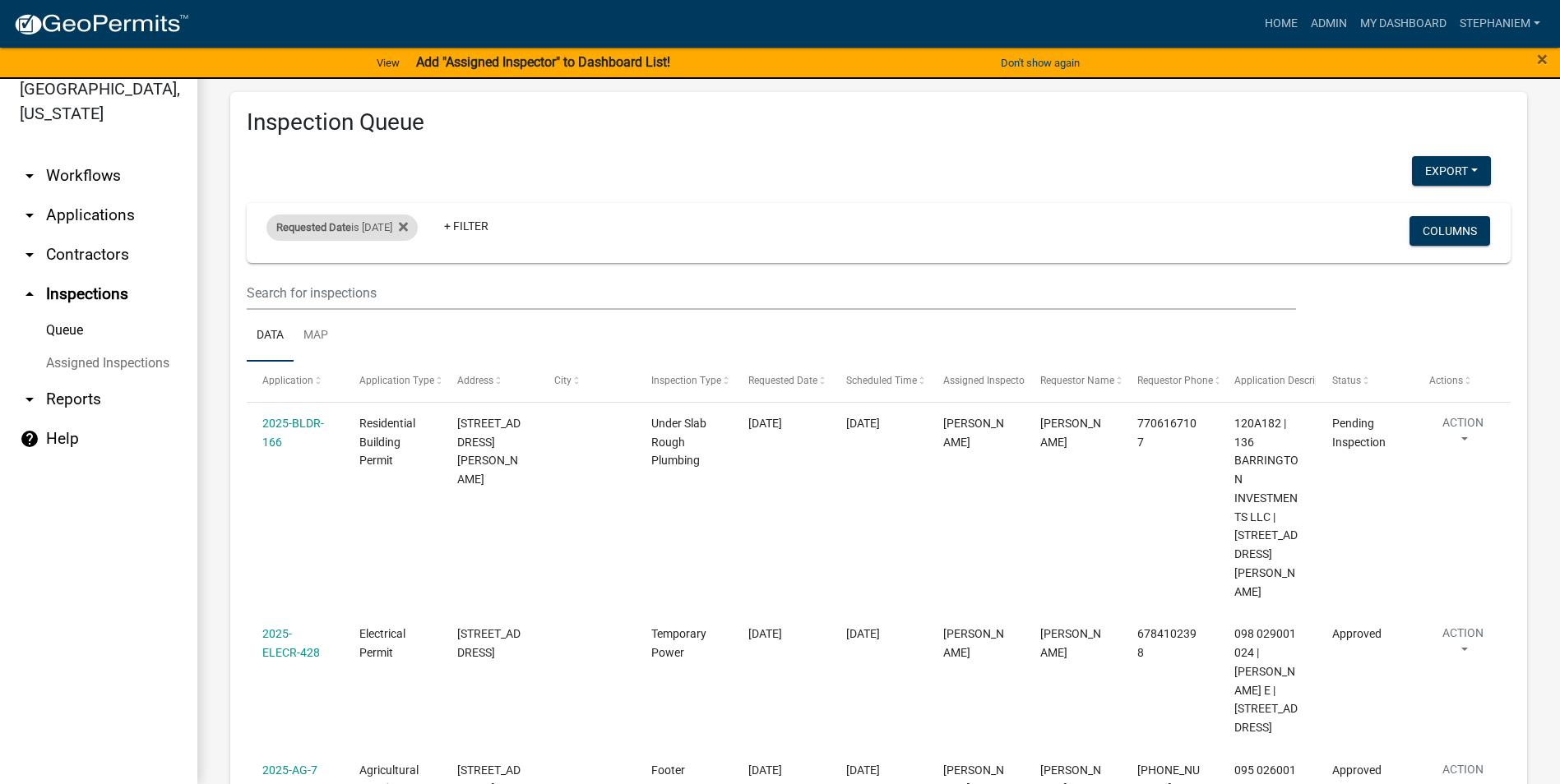
click at [314, 222] on span "Requested Date" at bounding box center [313, 228] width 75 height 13
click at [410, 283] on input "[DATE]" at bounding box center [356, 288] width 115 height 33
type input "[DATE]"
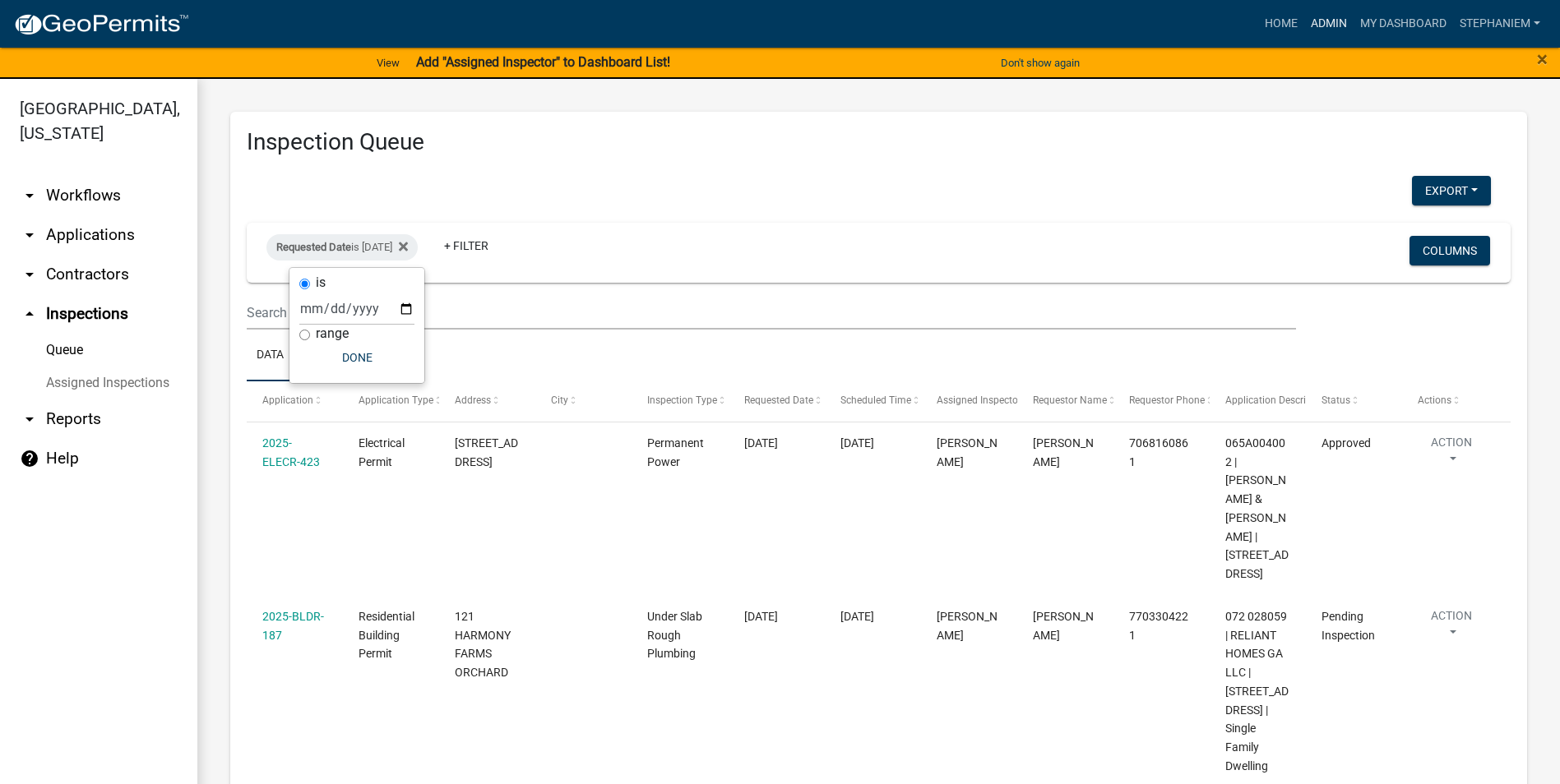
click at [1317, 22] on link "Admin" at bounding box center [1328, 24] width 50 height 32
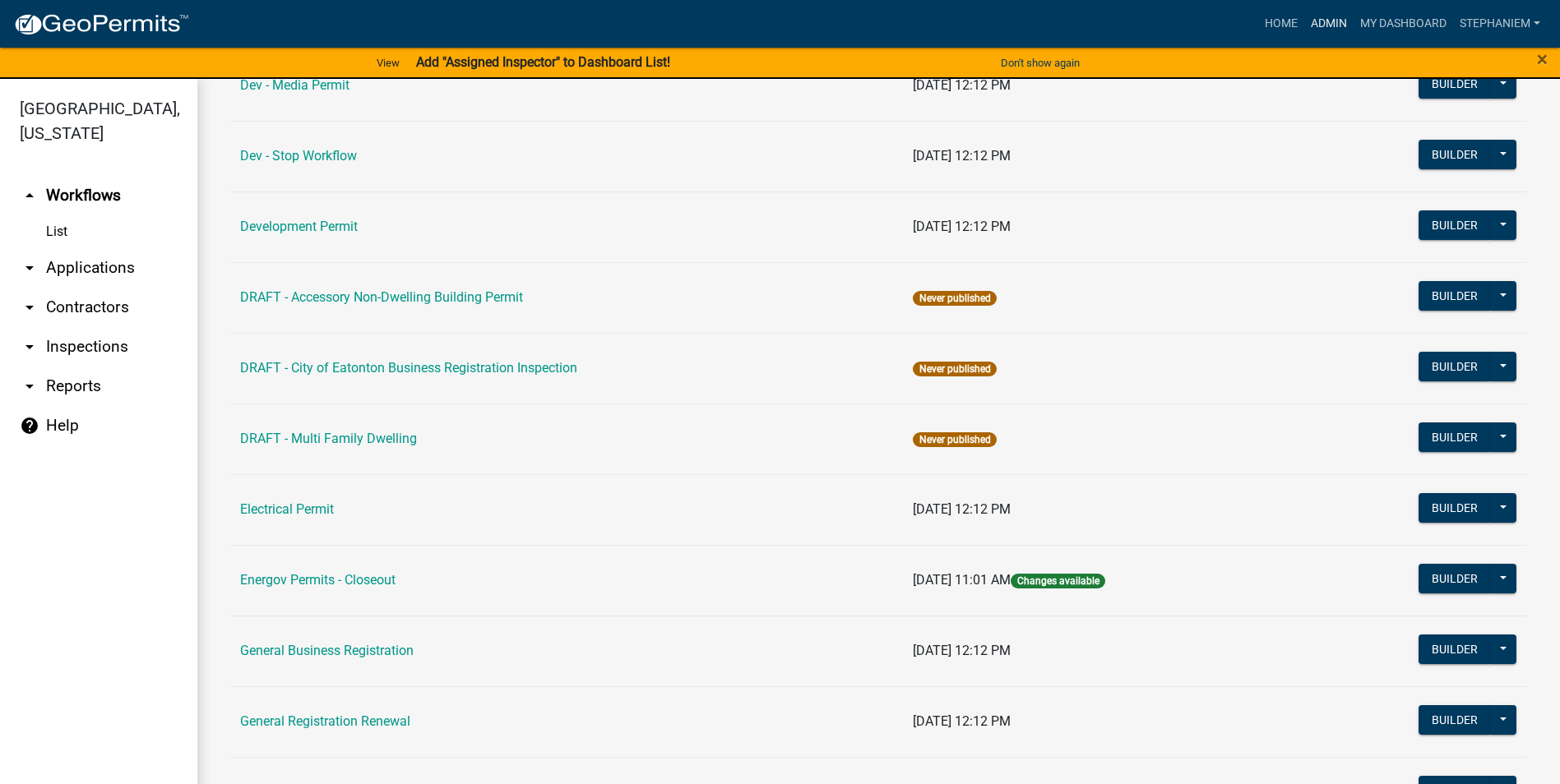
scroll to position [657, 0]
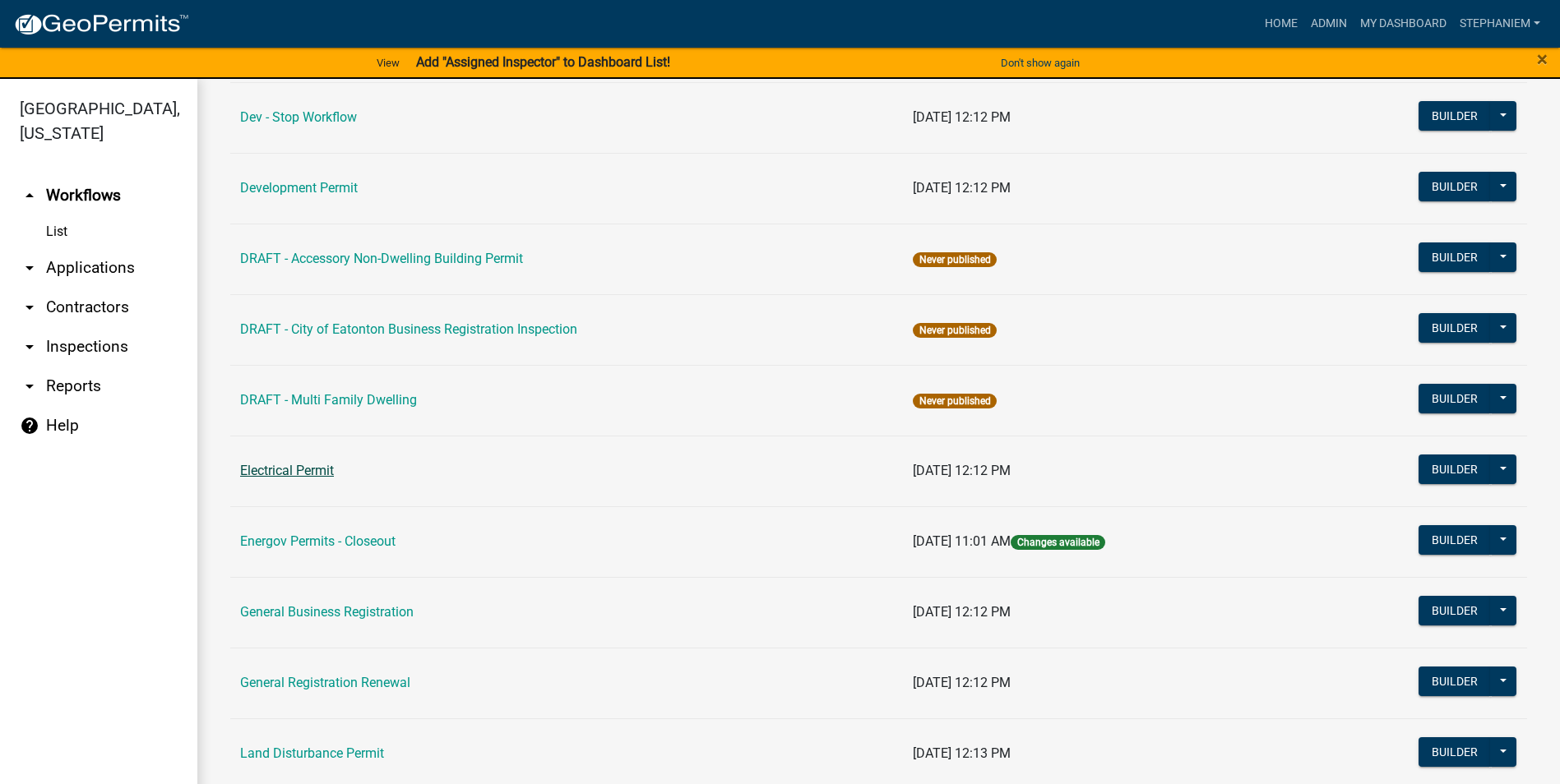
click at [320, 470] on link "Electrical Permit" at bounding box center [287, 470] width 94 height 15
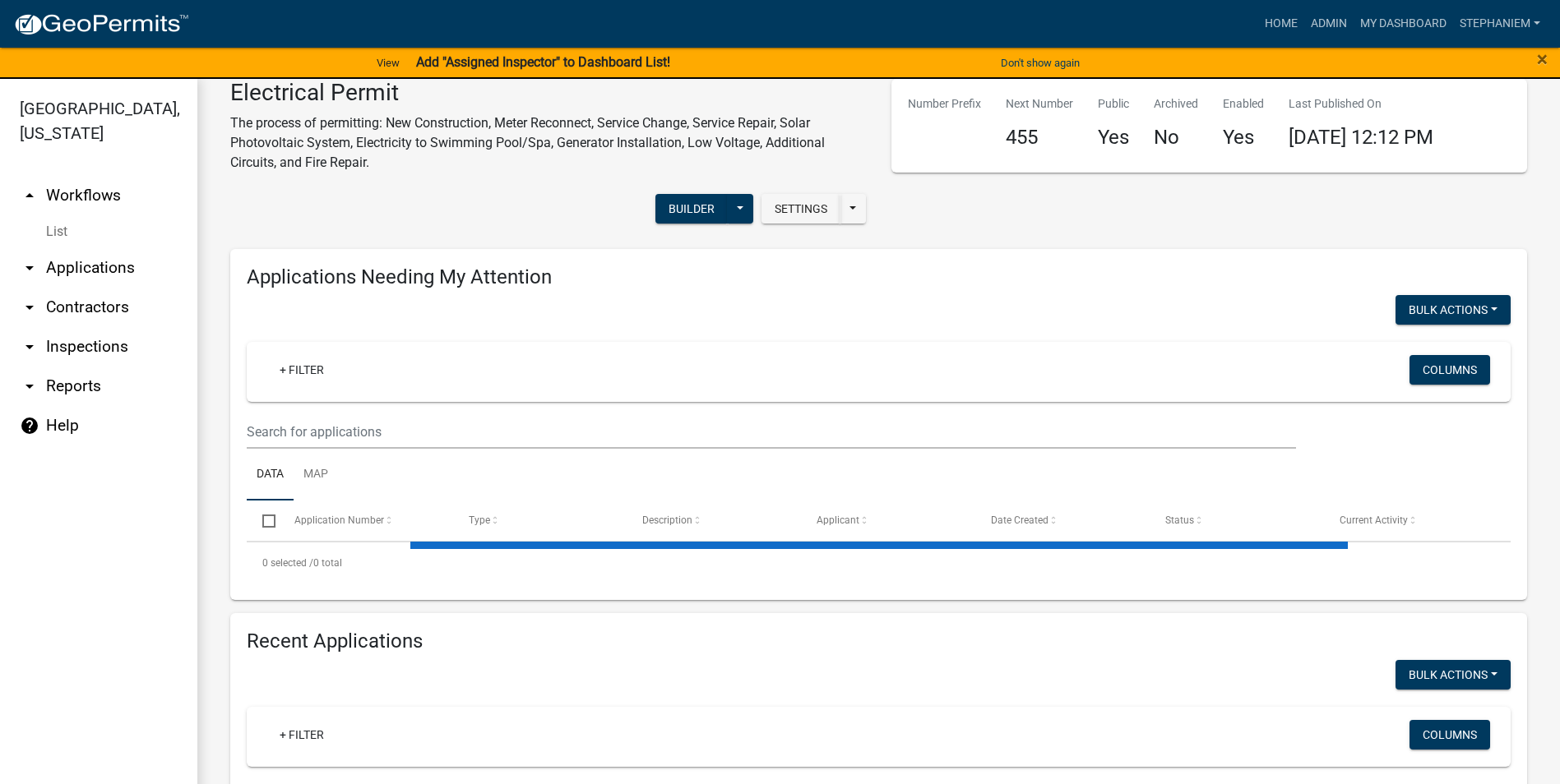
select select "3: 100"
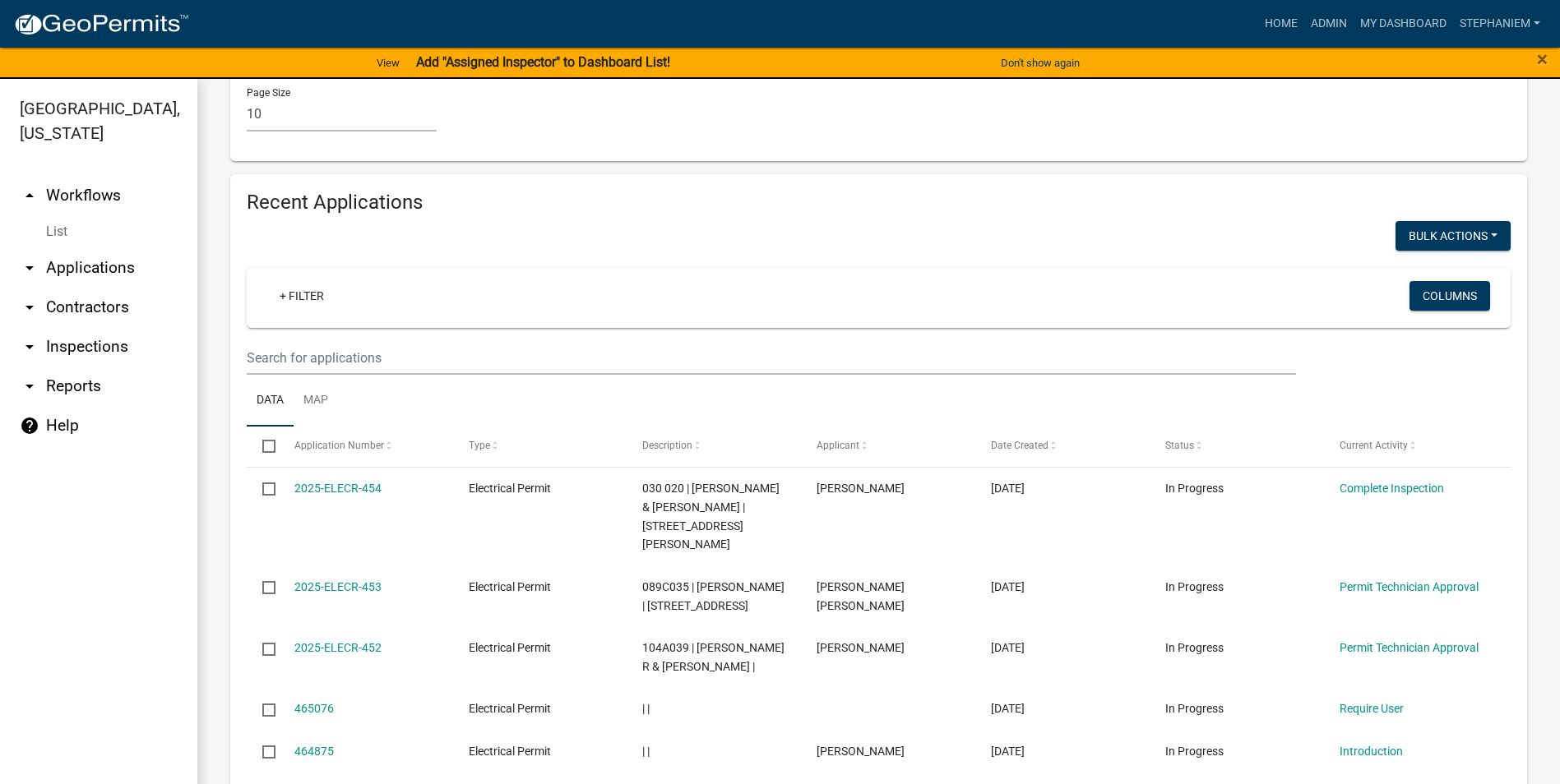
scroll to position [1397, 0]
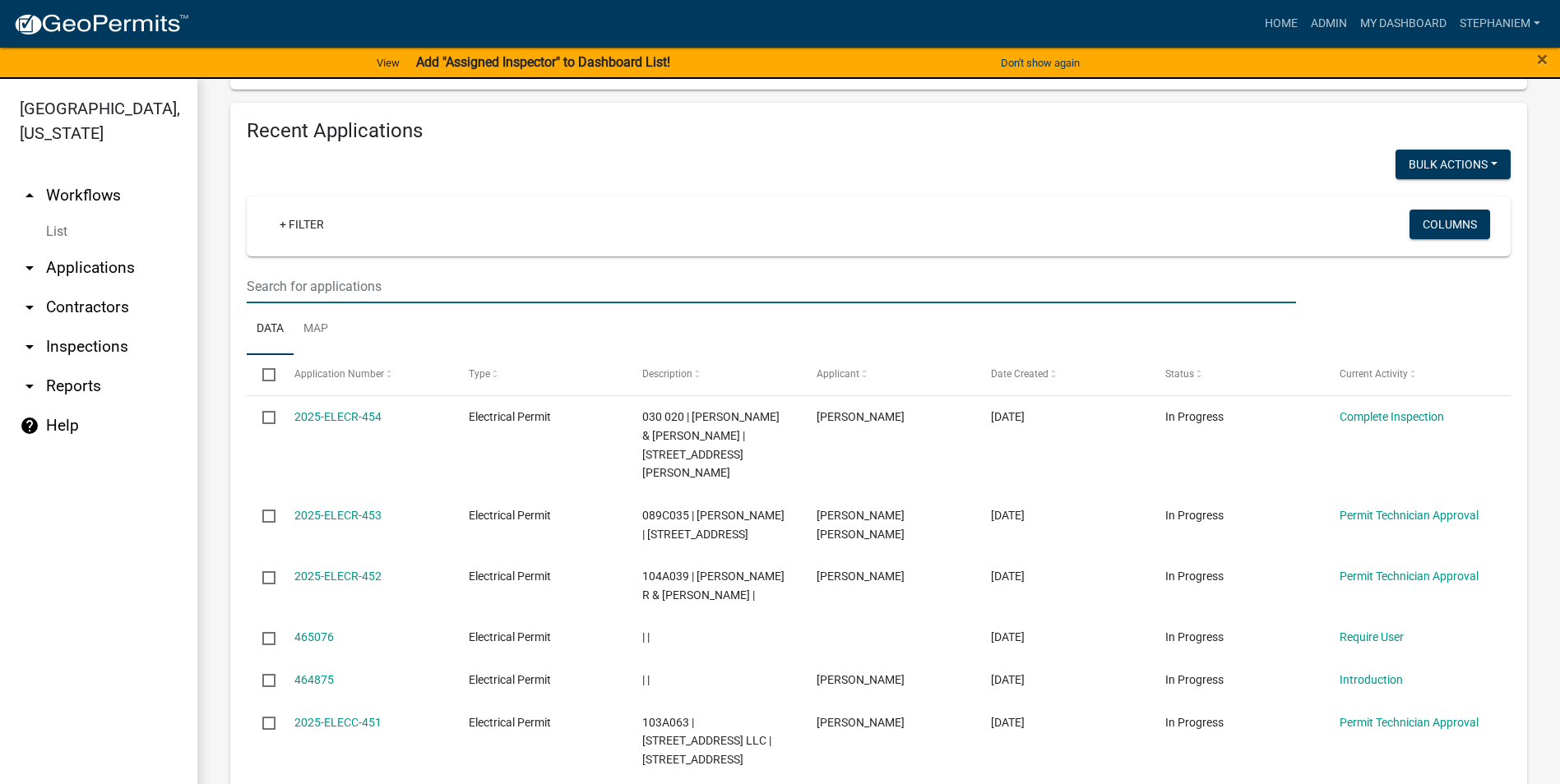
type input "144 collis"
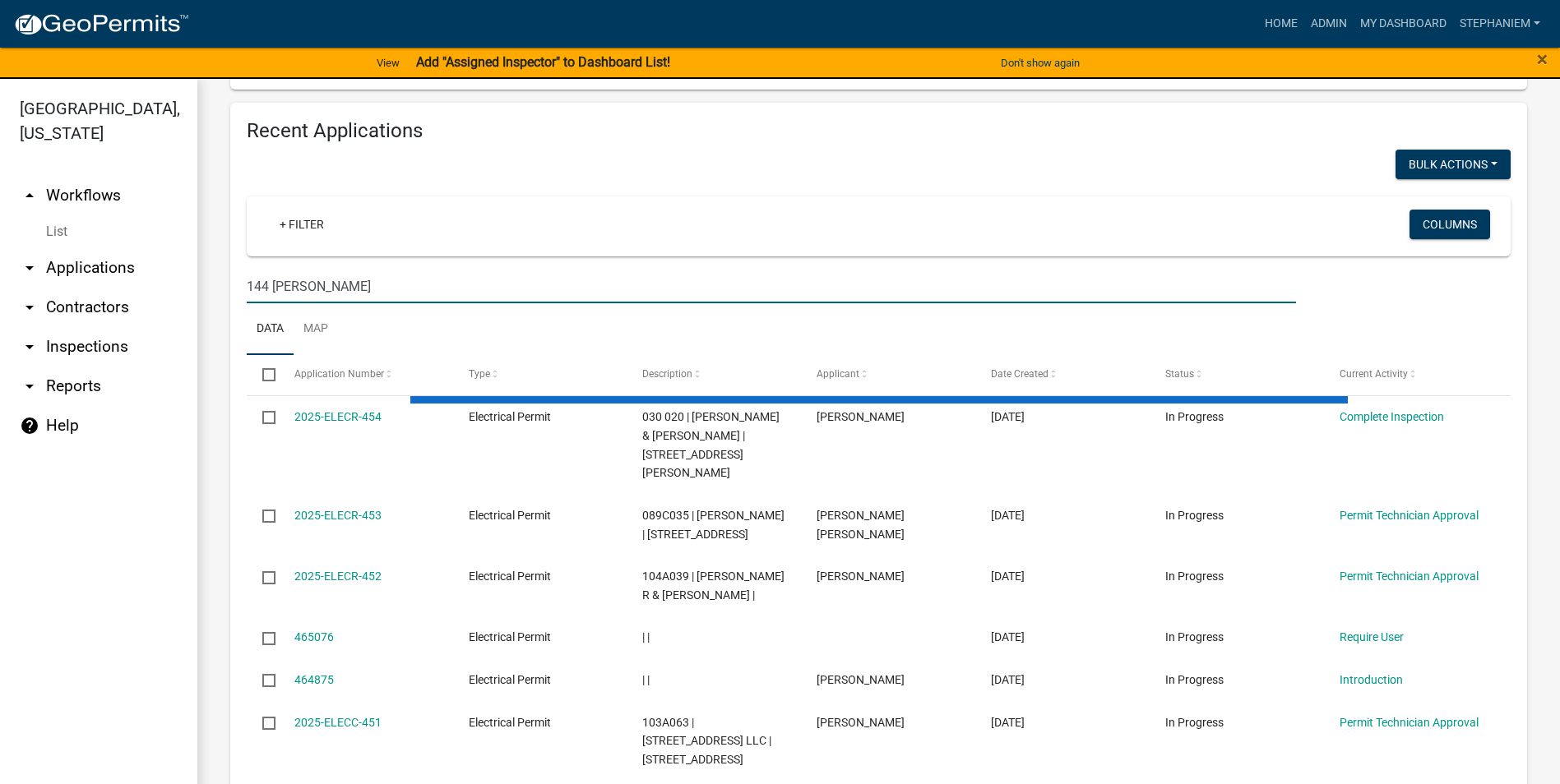
scroll to position [1084, 0]
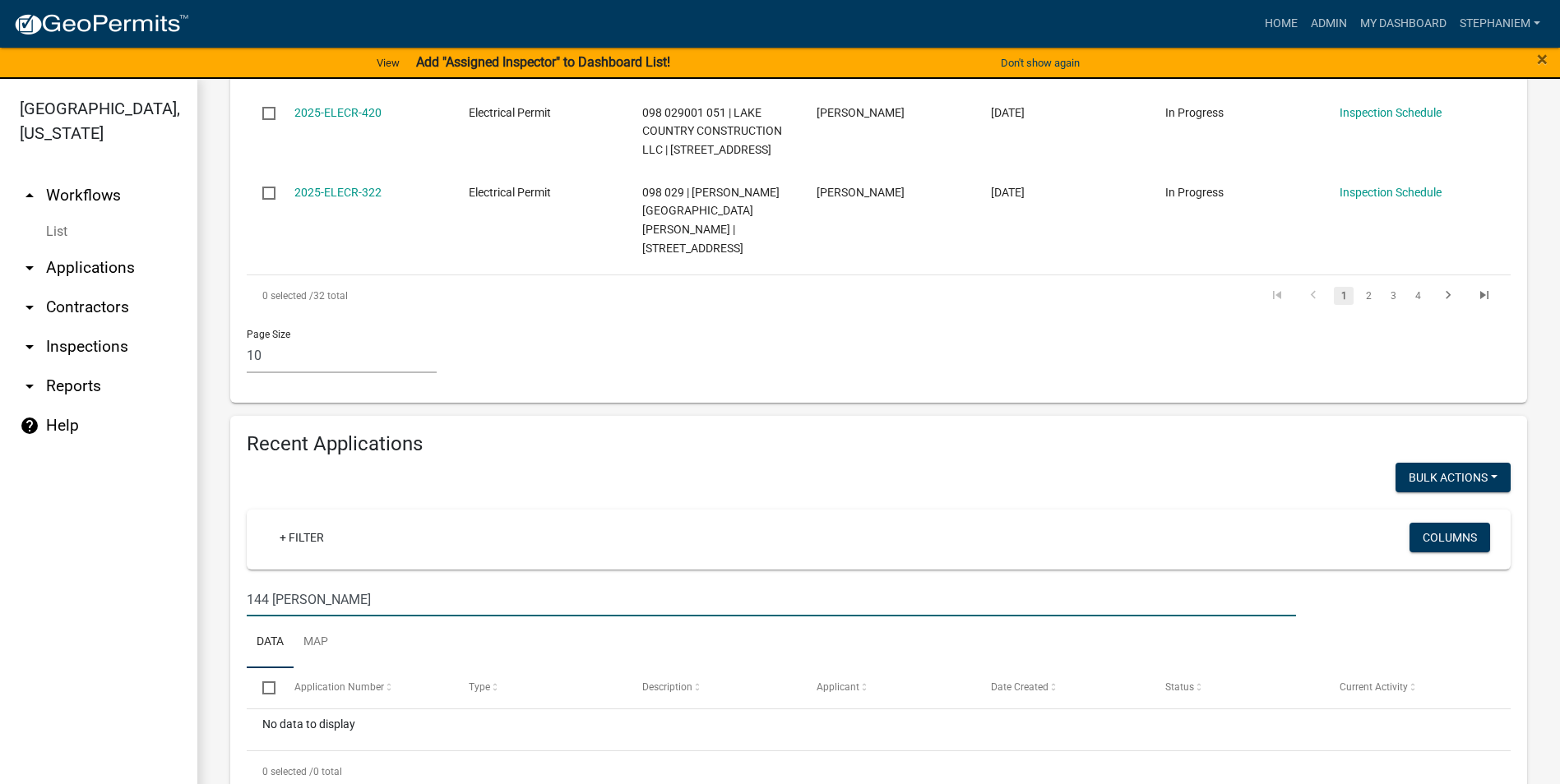
drag, startPoint x: 309, startPoint y: 565, endPoint x: 134, endPoint y: 569, distance: 175.0
click at [134, 569] on div "Putnam County, Georgia arrow_drop_up Workflows List arrow_drop_down Application…" at bounding box center [780, 441] width 1560 height 725
click at [382, 583] on input "144 collis" at bounding box center [771, 600] width 1049 height 33
click at [334, 583] on input "144 collis" at bounding box center [771, 600] width 1049 height 33
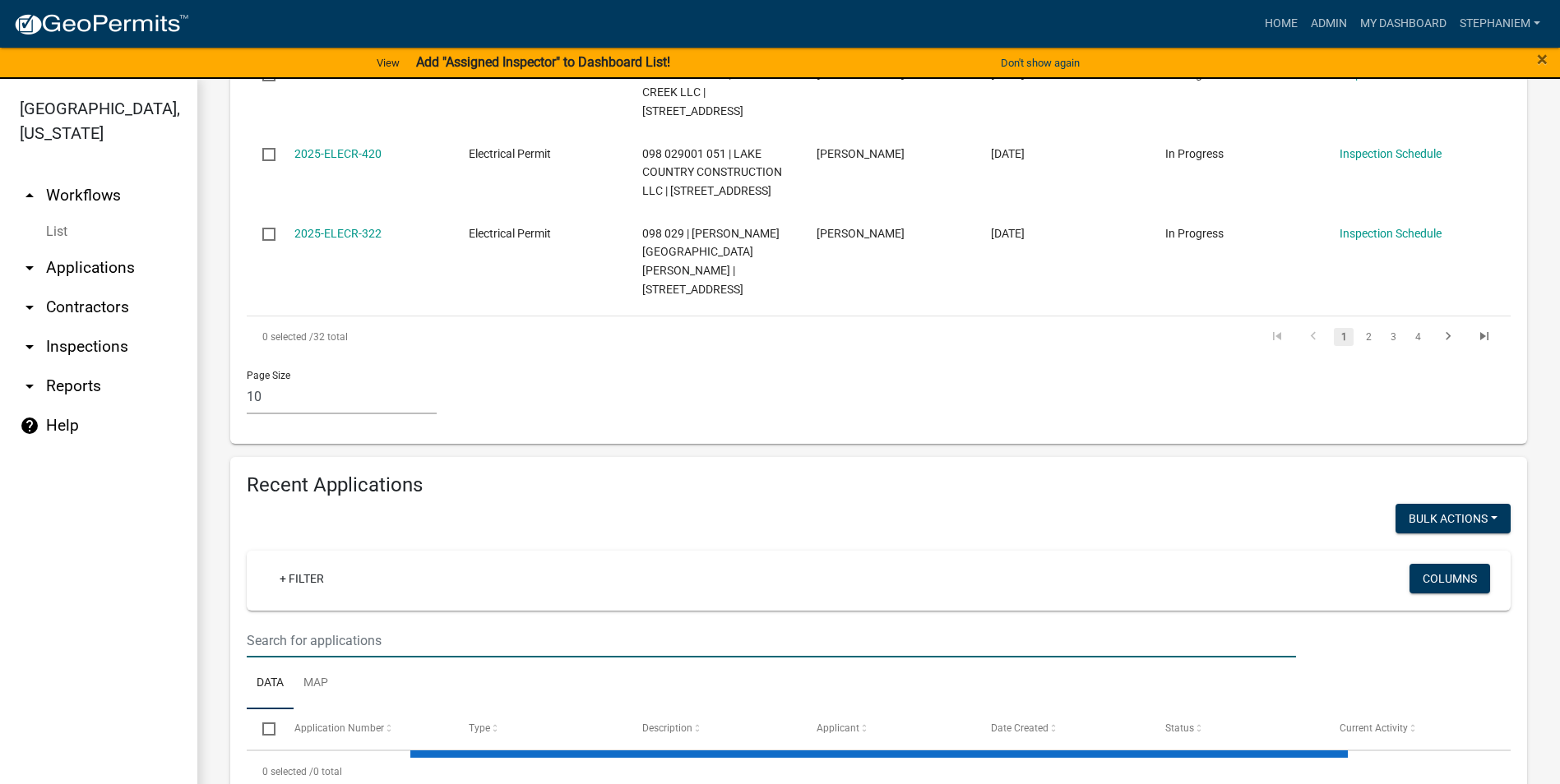
select select "3: 100"
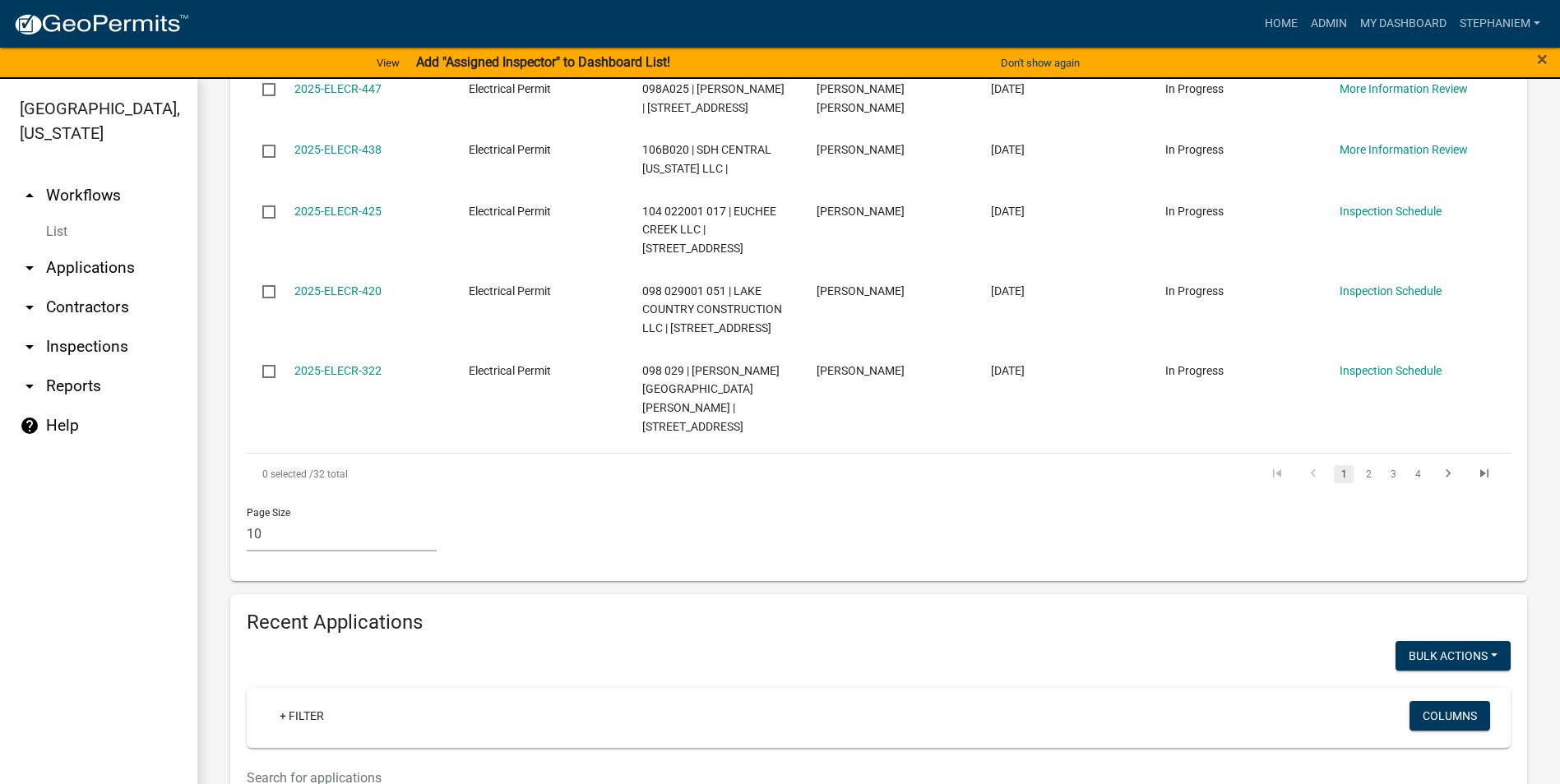
scroll to position [904, 0]
click at [1273, 32] on link "Home" at bounding box center [1281, 24] width 46 height 32
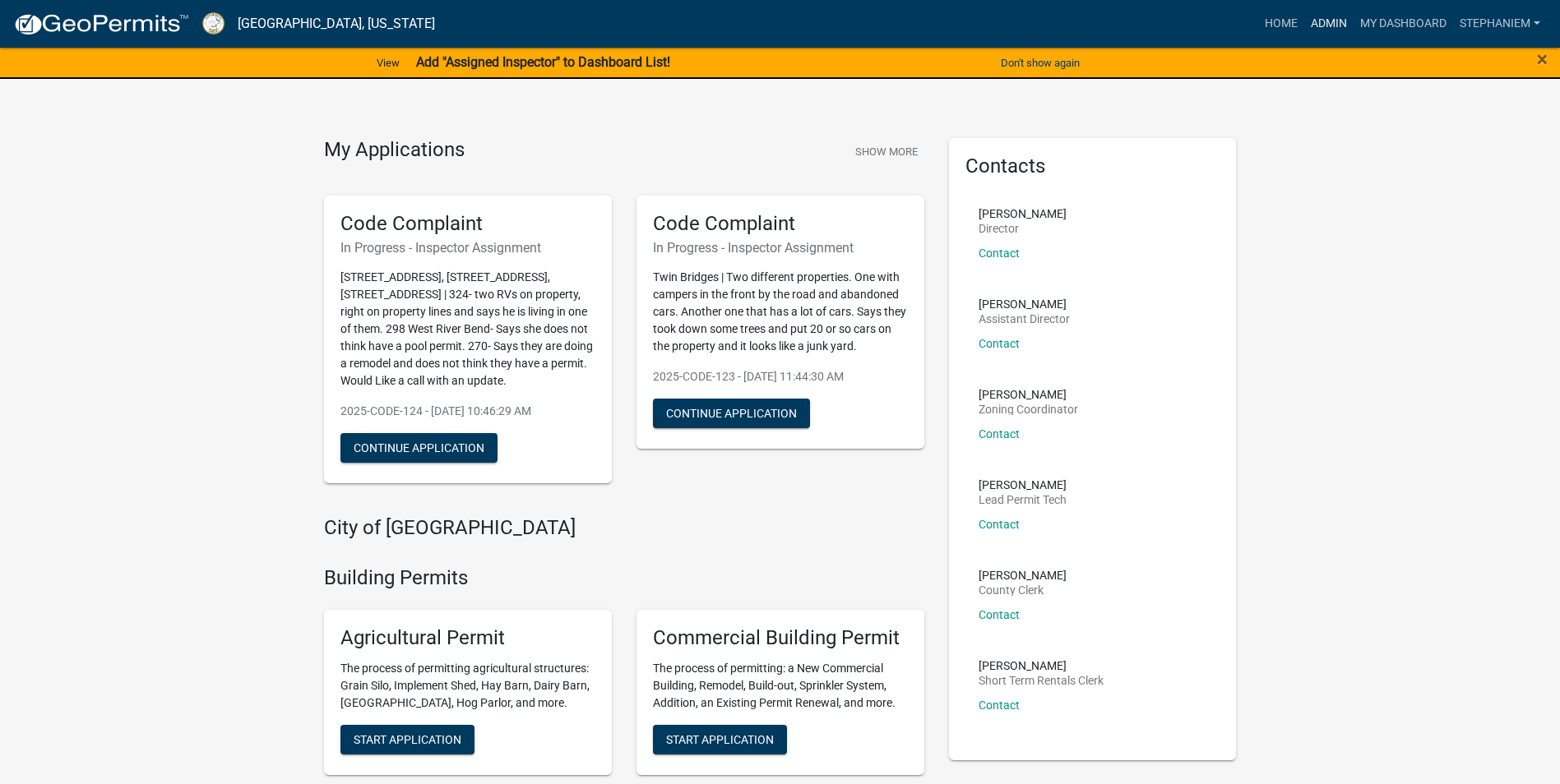
click at [1313, 12] on link "Admin" at bounding box center [1328, 24] width 50 height 32
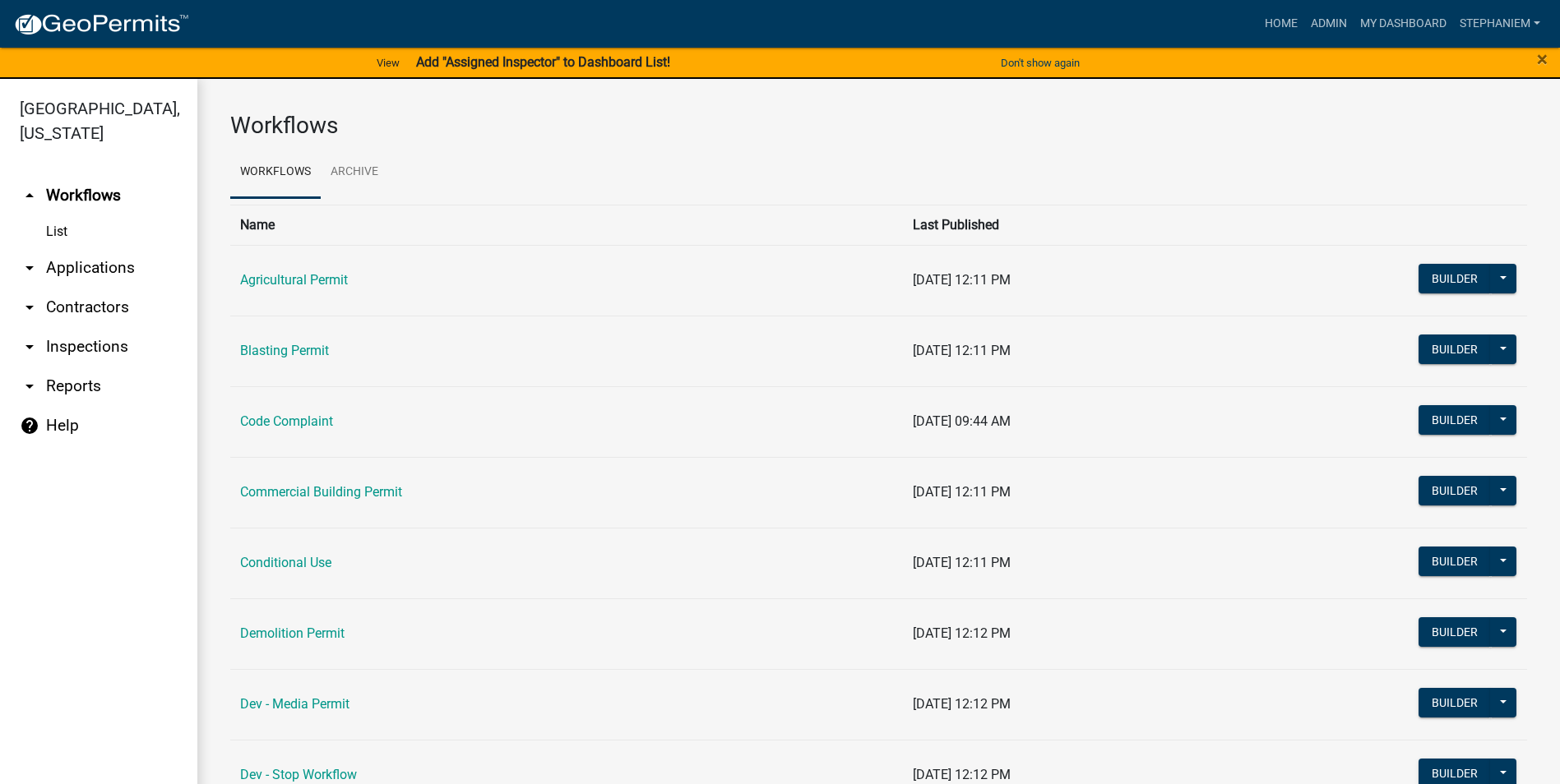
click at [93, 272] on link "arrow_drop_down Applications" at bounding box center [99, 269] width 197 height 40
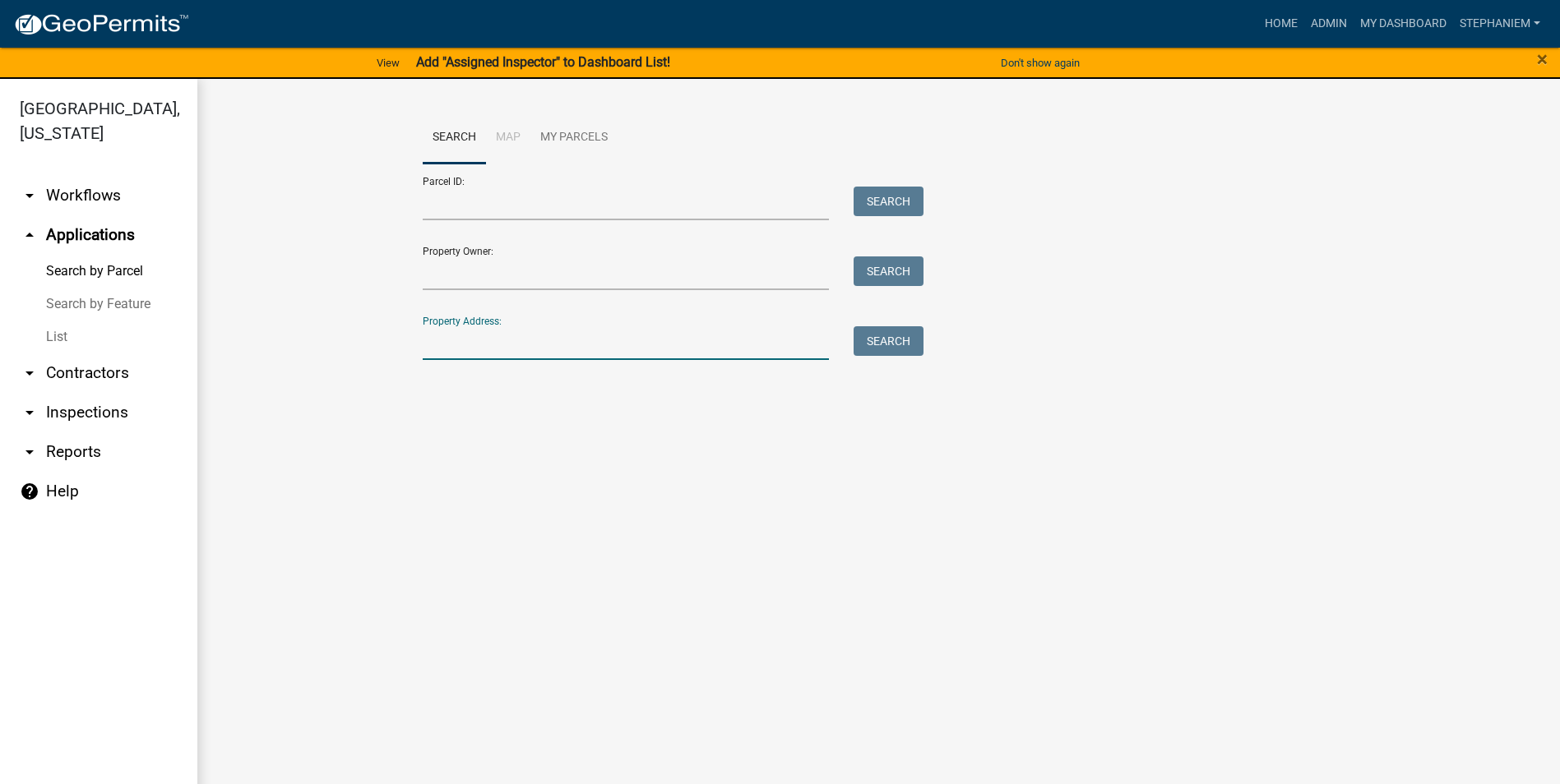
click at [490, 355] on input "Property Address:" at bounding box center [626, 343] width 407 height 33
type input "1"
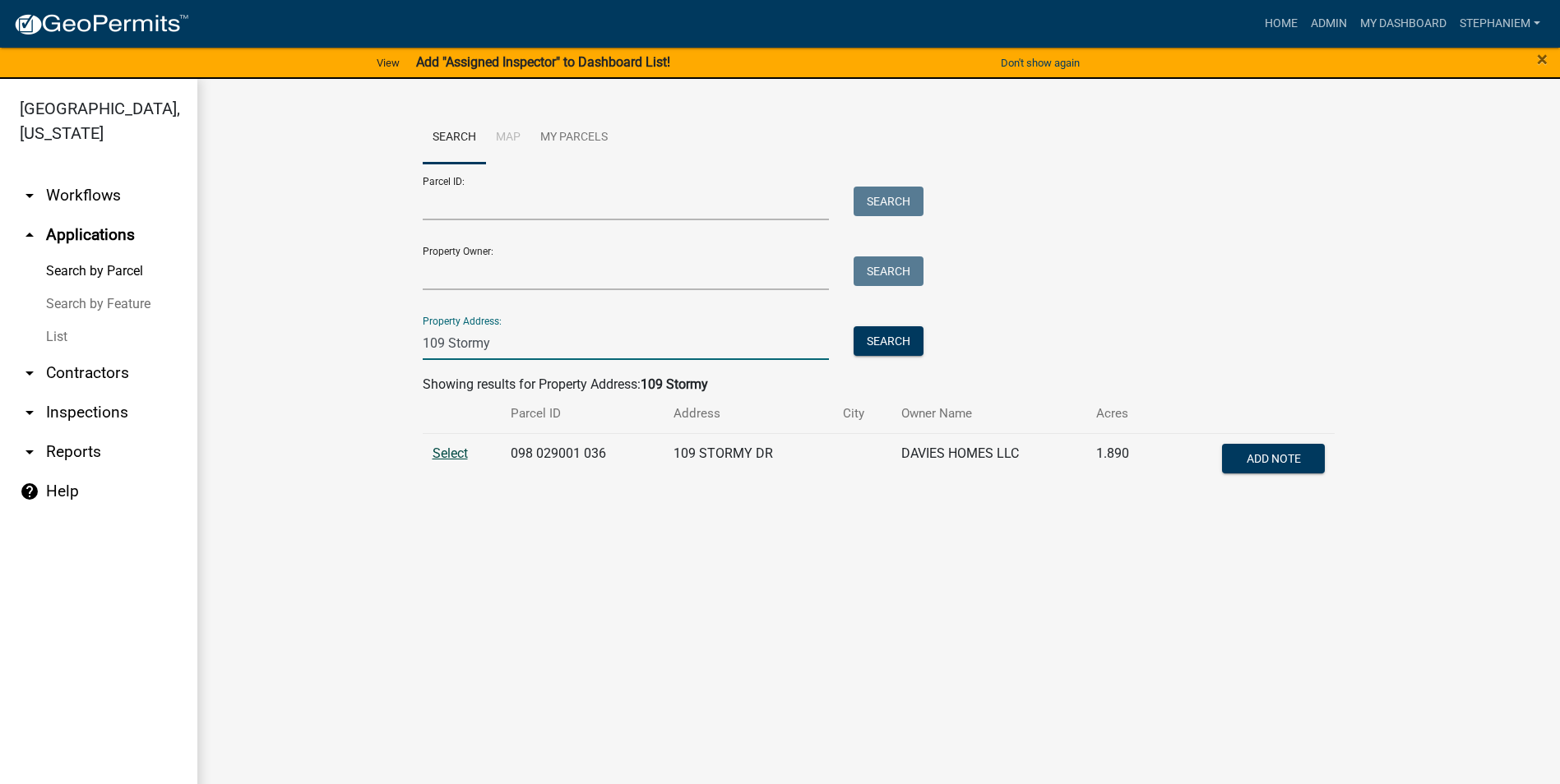
type input "109 Stormy"
click at [452, 451] on span "Select" at bounding box center [449, 453] width 35 height 15
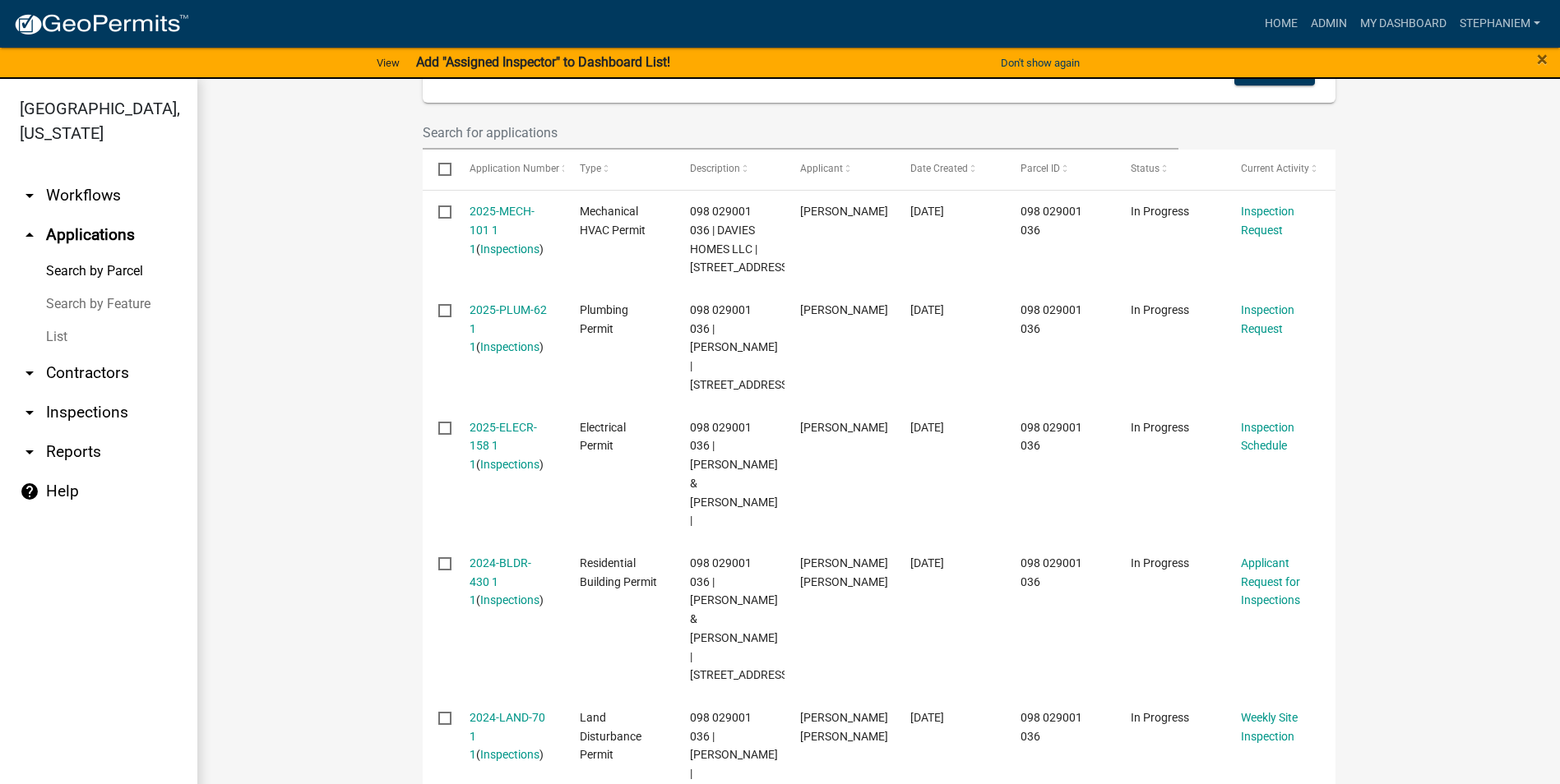
scroll to position [520, 0]
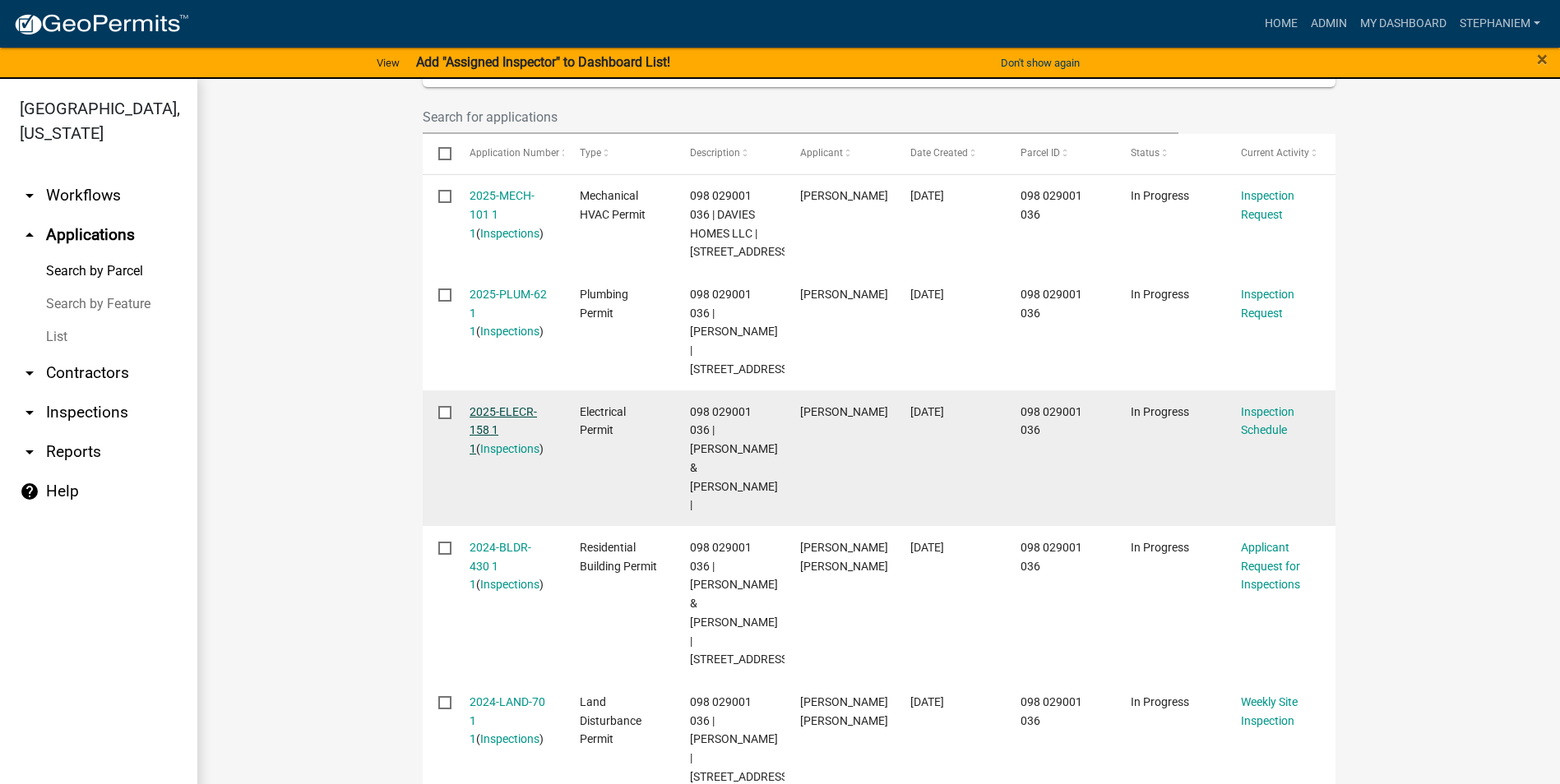
click at [484, 411] on link "2025-ELECR-158 1 1" at bounding box center [503, 430] width 68 height 51
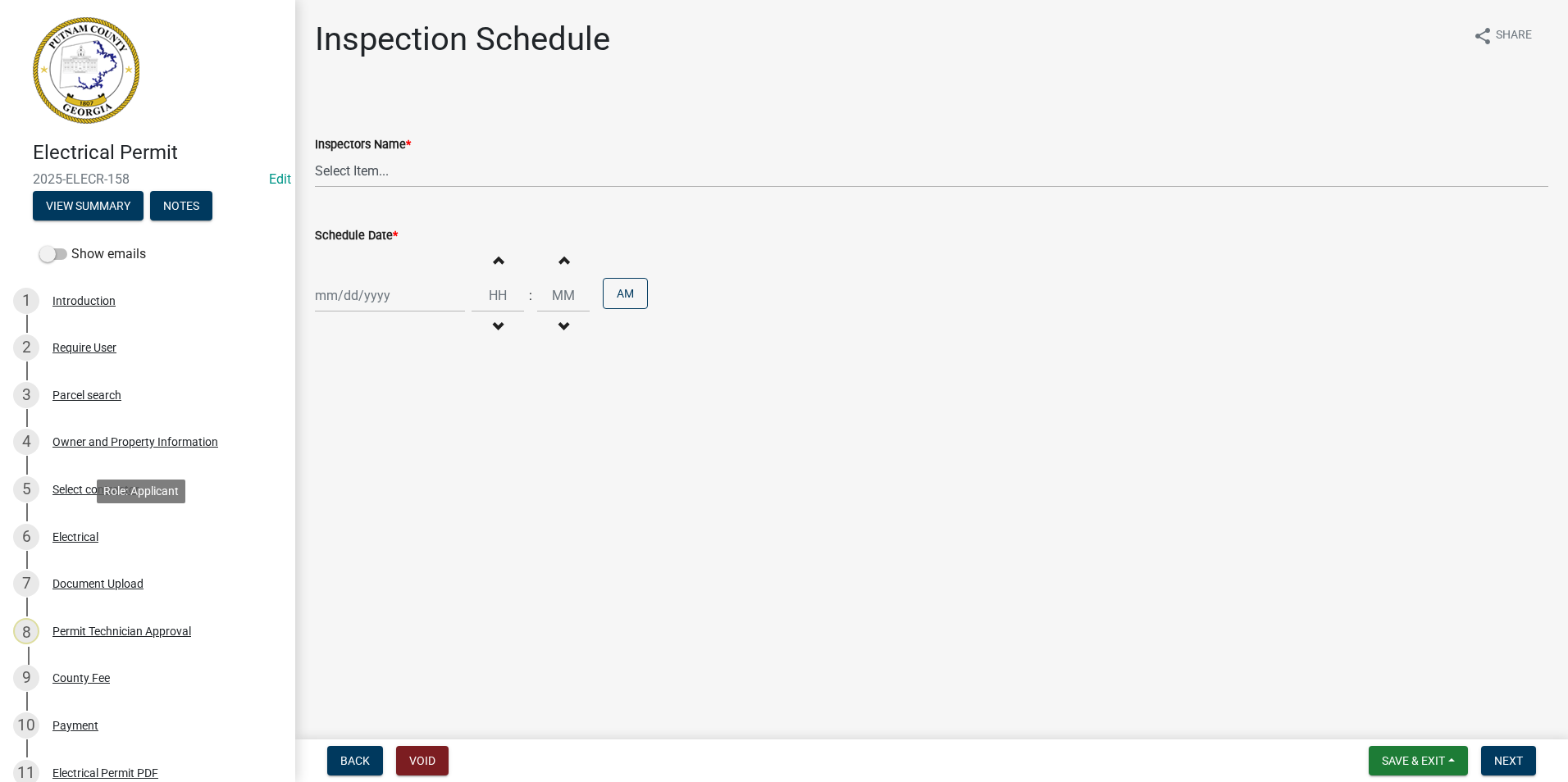
click at [161, 535] on div "6 Electrical" at bounding box center [142, 537] width 256 height 26
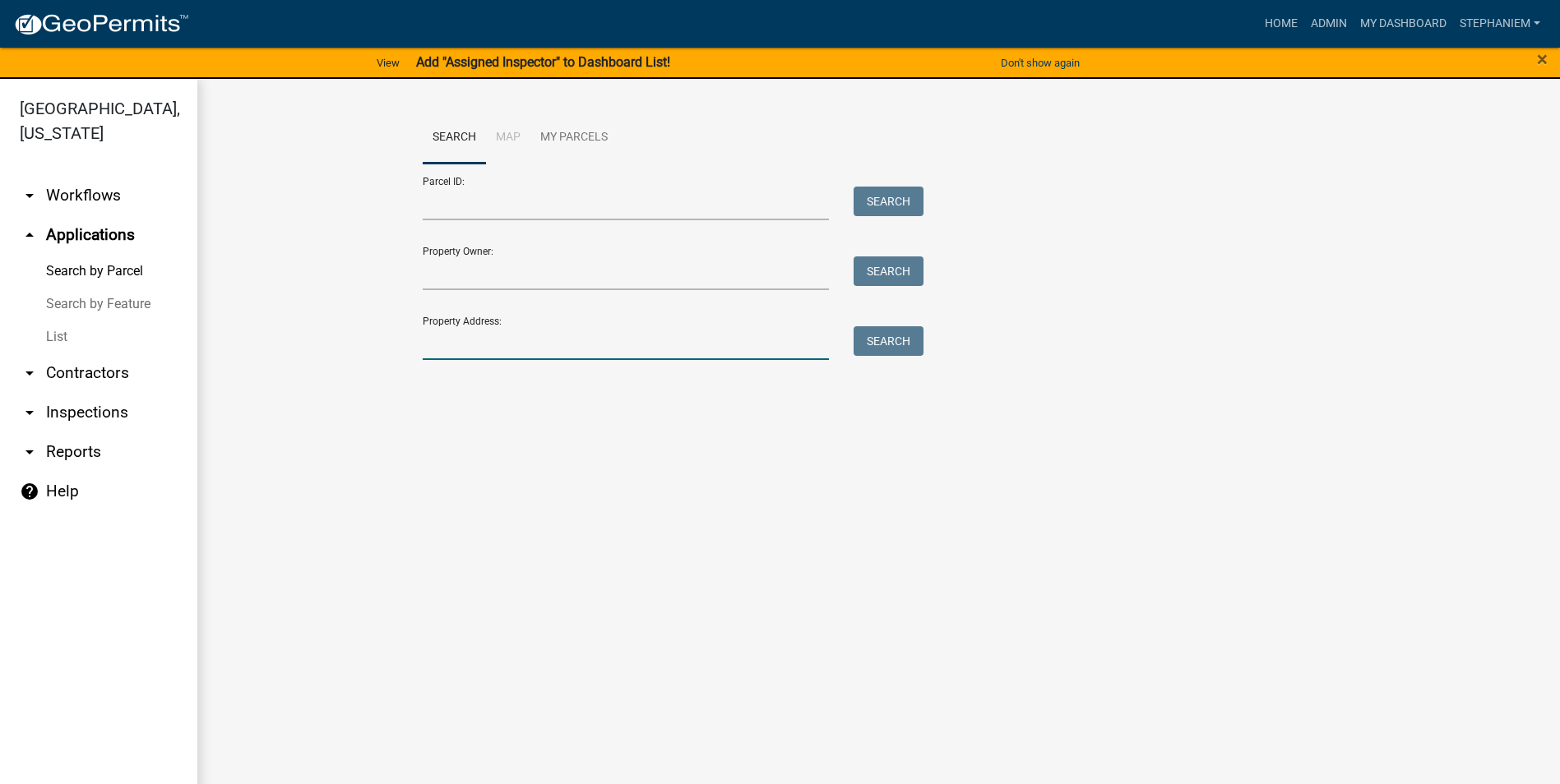
click at [555, 343] on input "Property Address:" at bounding box center [626, 343] width 407 height 33
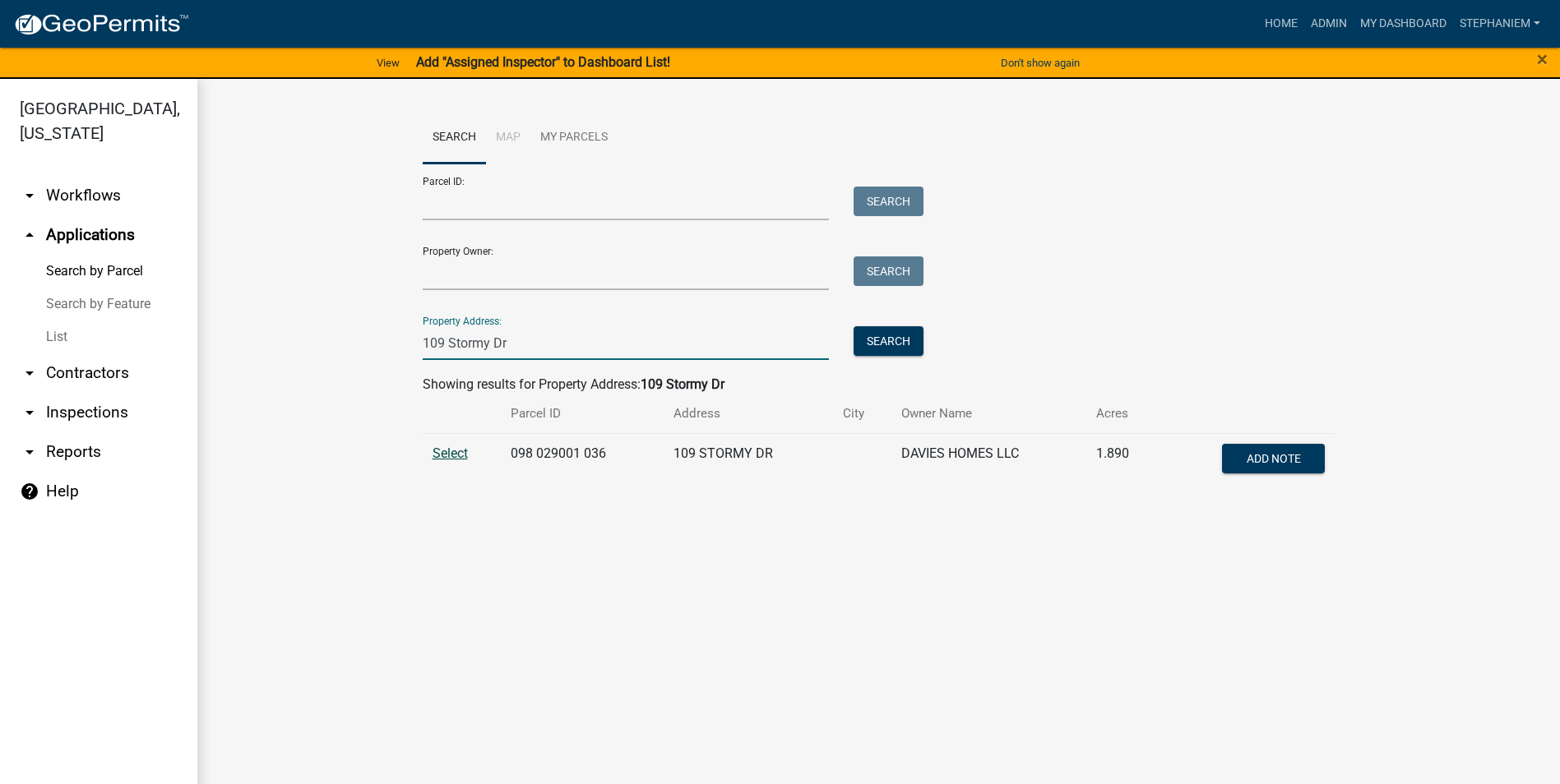
type input "109 Stormy Dr"
click at [450, 457] on span "Select" at bounding box center [449, 453] width 35 height 15
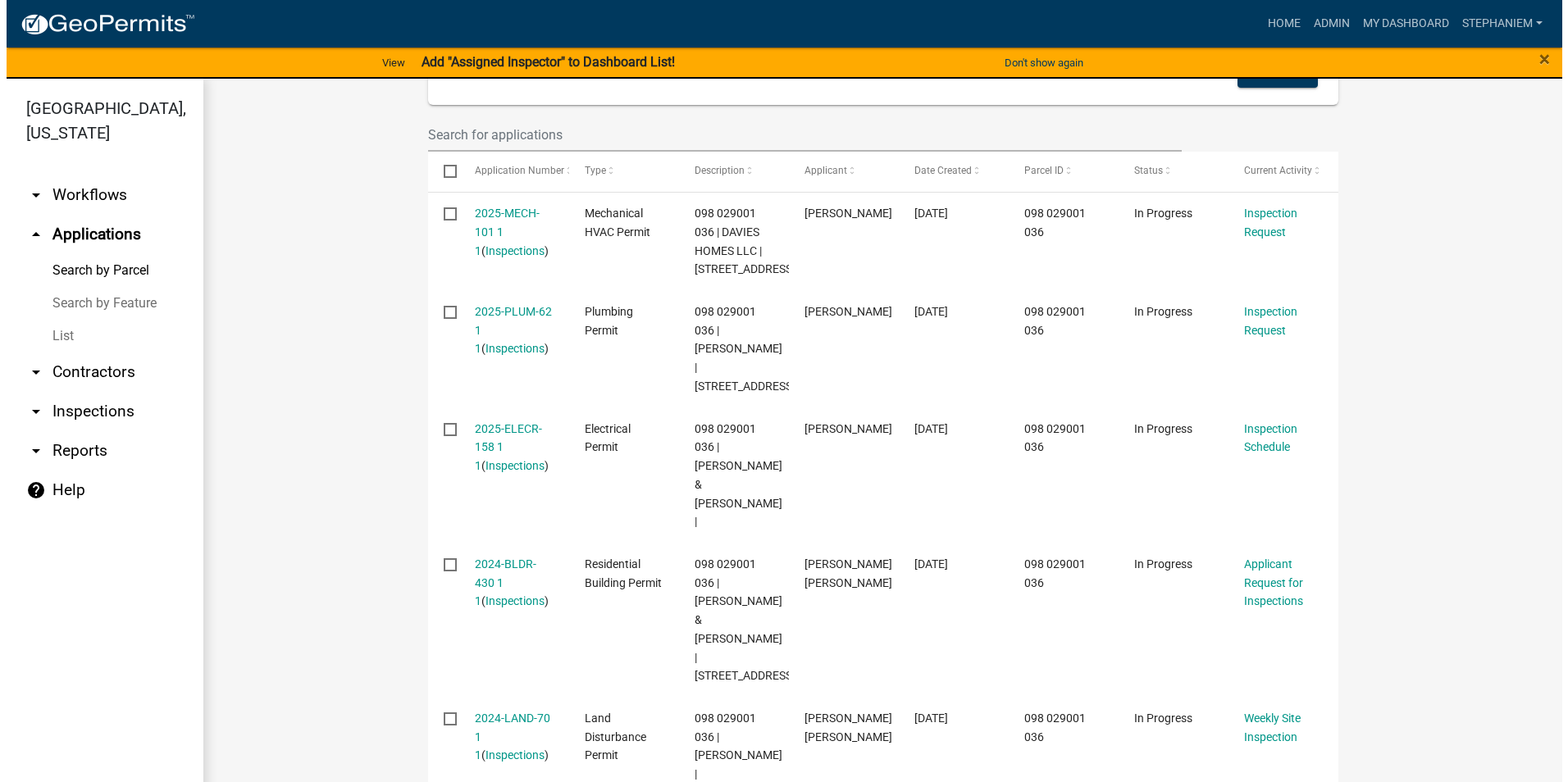
scroll to position [519, 0]
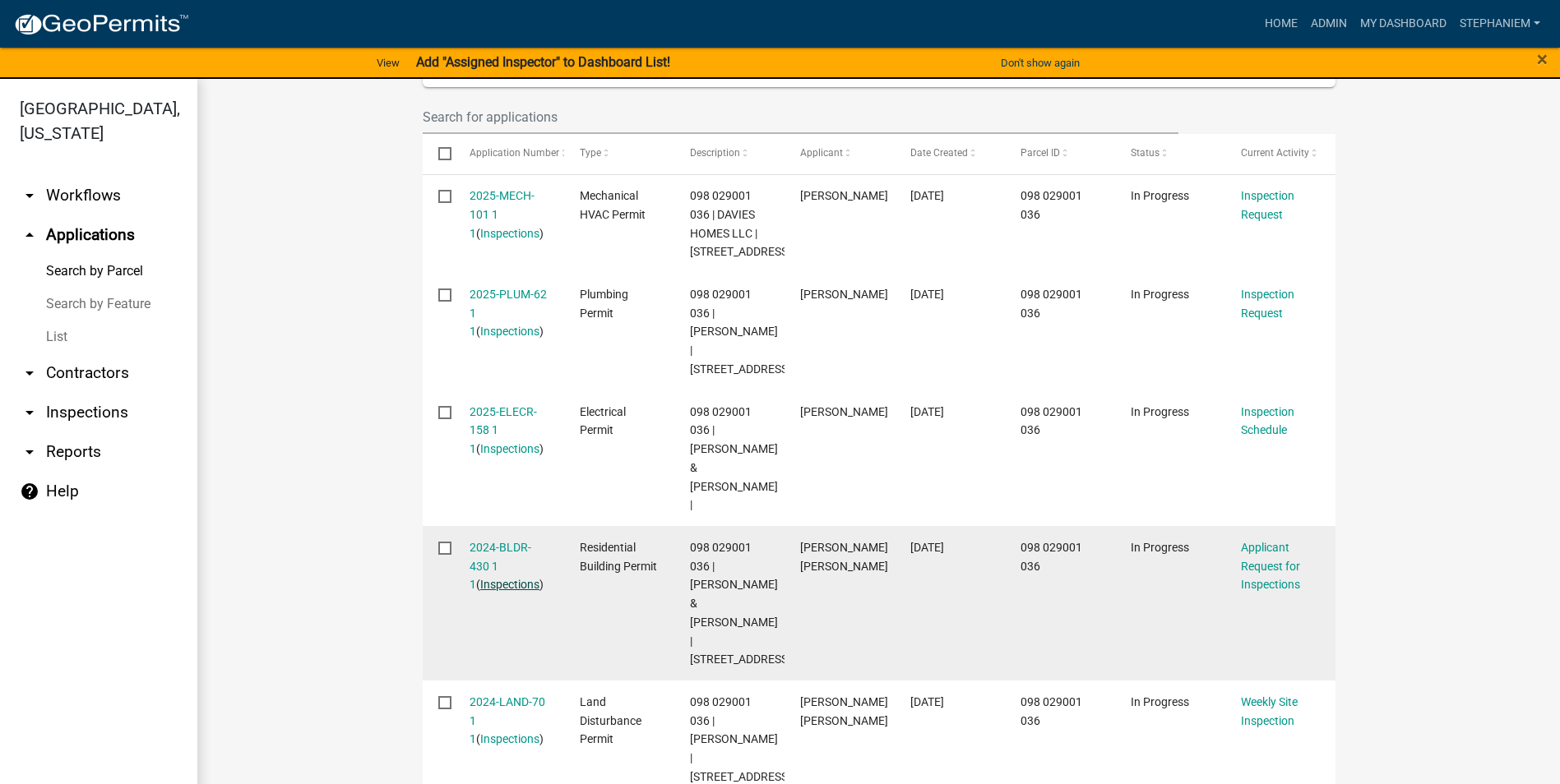
click at [480, 578] on link "Inspections" at bounding box center [509, 584] width 59 height 14
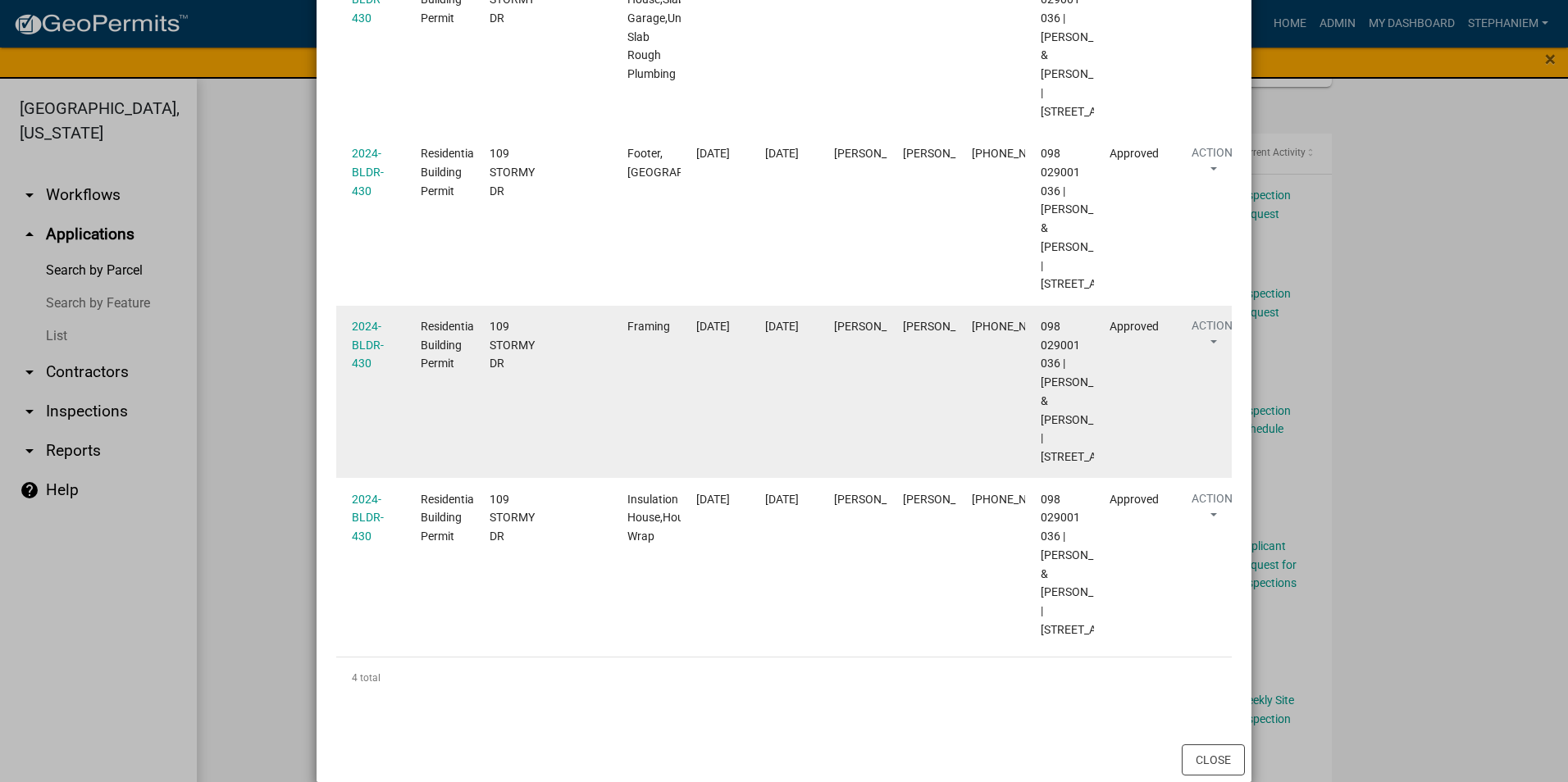
scroll to position [566, 0]
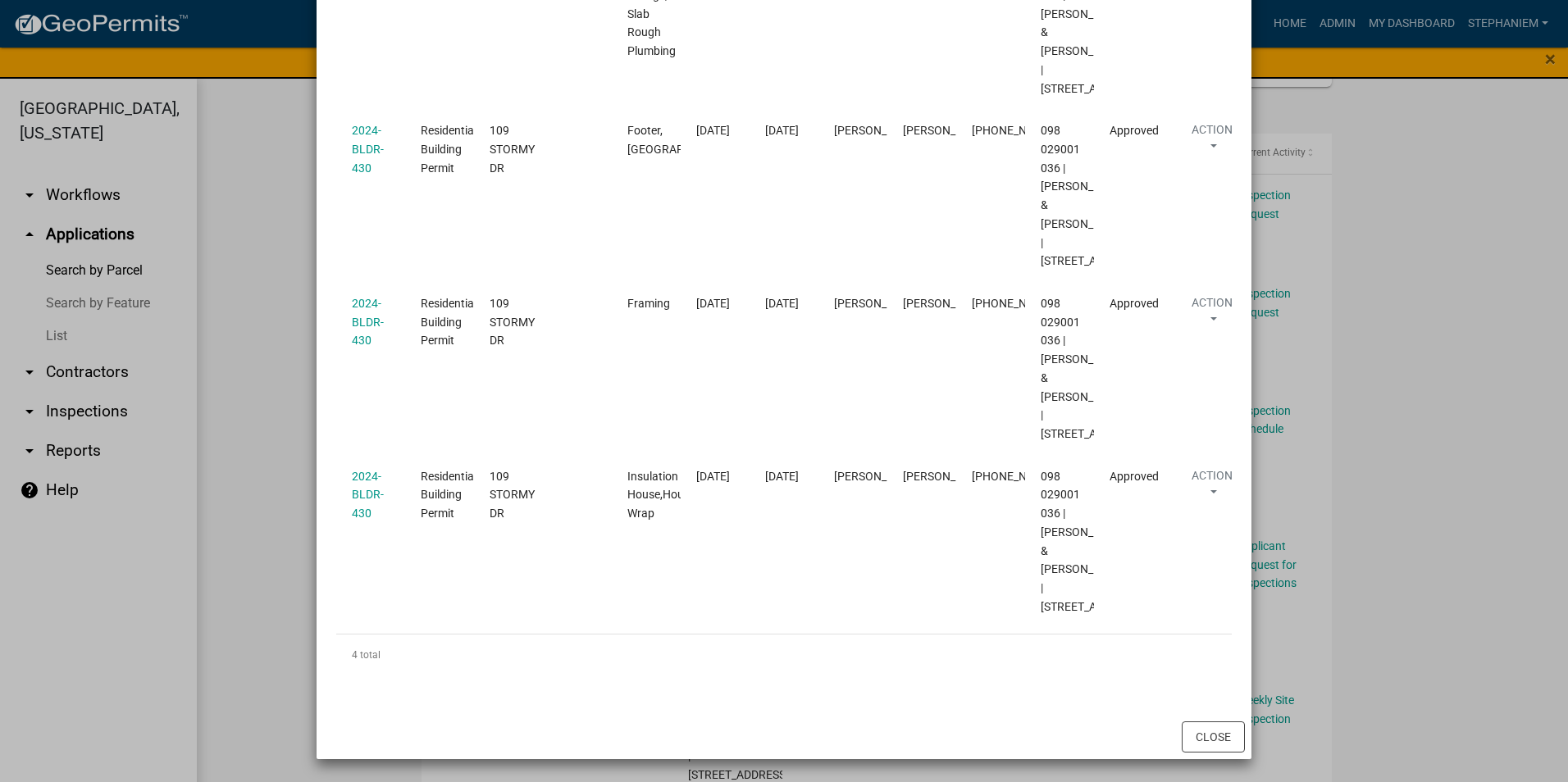
click at [260, 430] on ngb-modal-window "Inspections related to 2024-BLDR-430 × Export Excel Format (.xlsx) CSV Format (…" at bounding box center [784, 391] width 1568 height 782
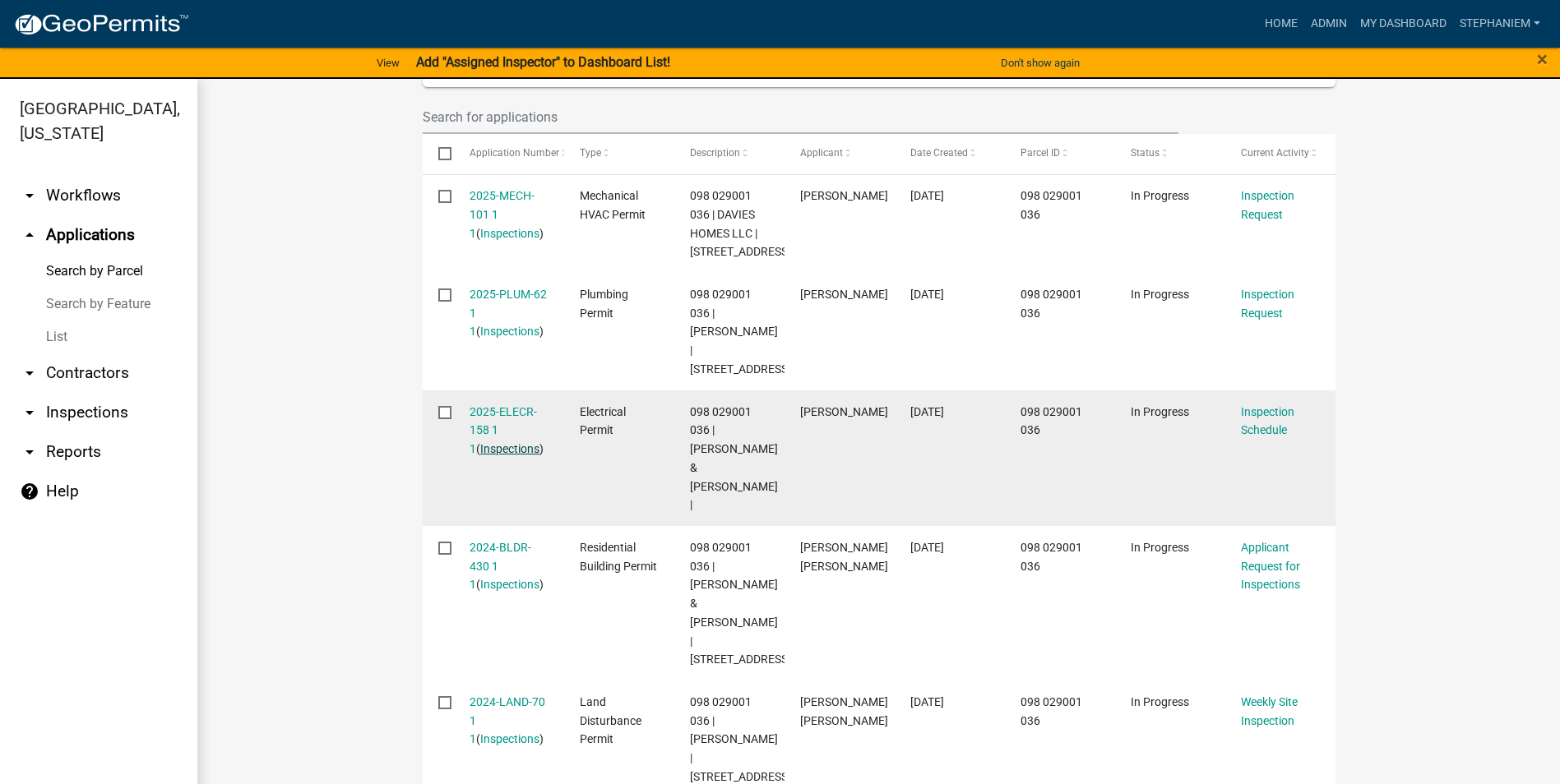
click at [484, 447] on link "Inspections" at bounding box center [509, 449] width 59 height 14
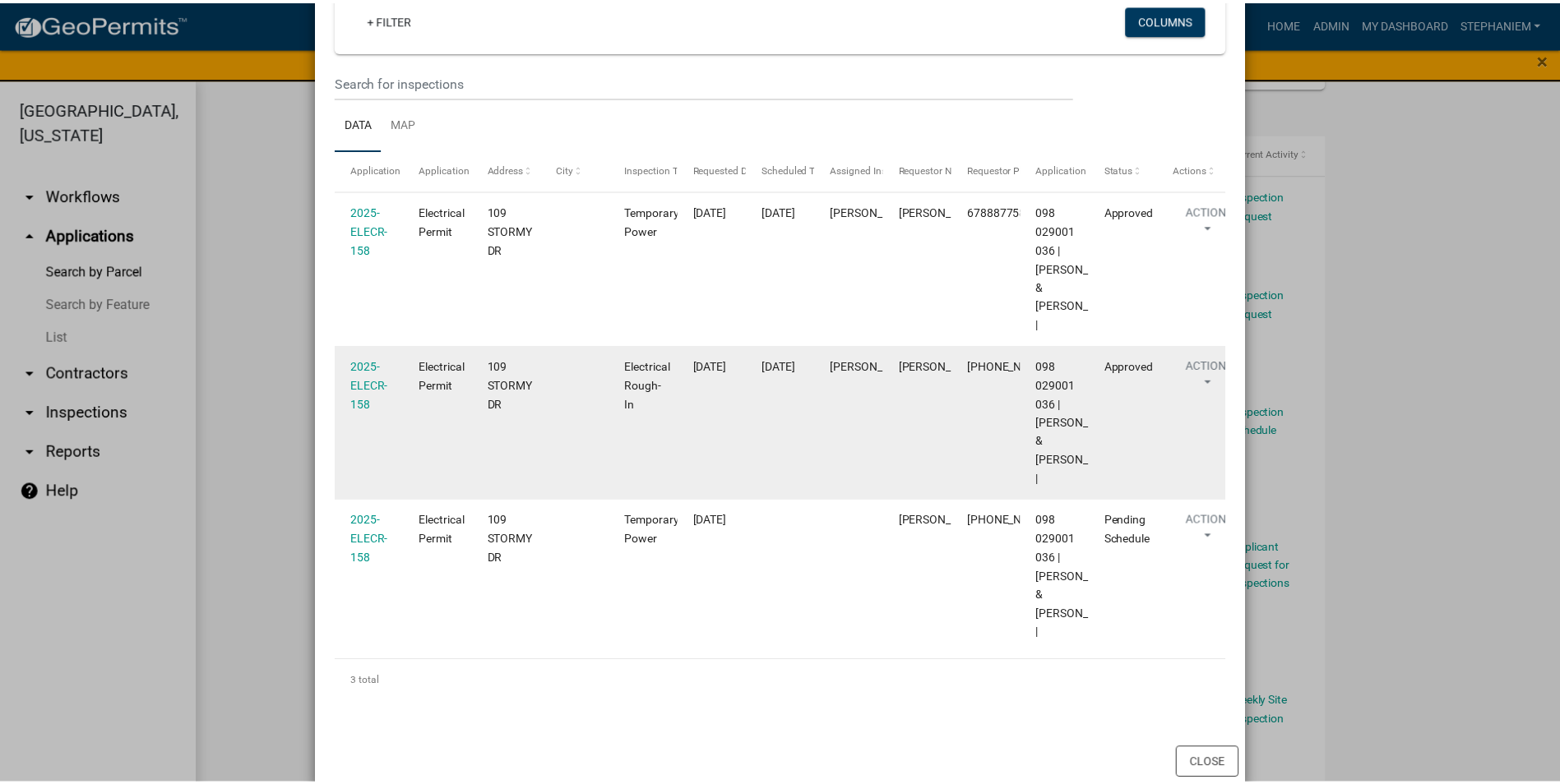
scroll to position [245, 0]
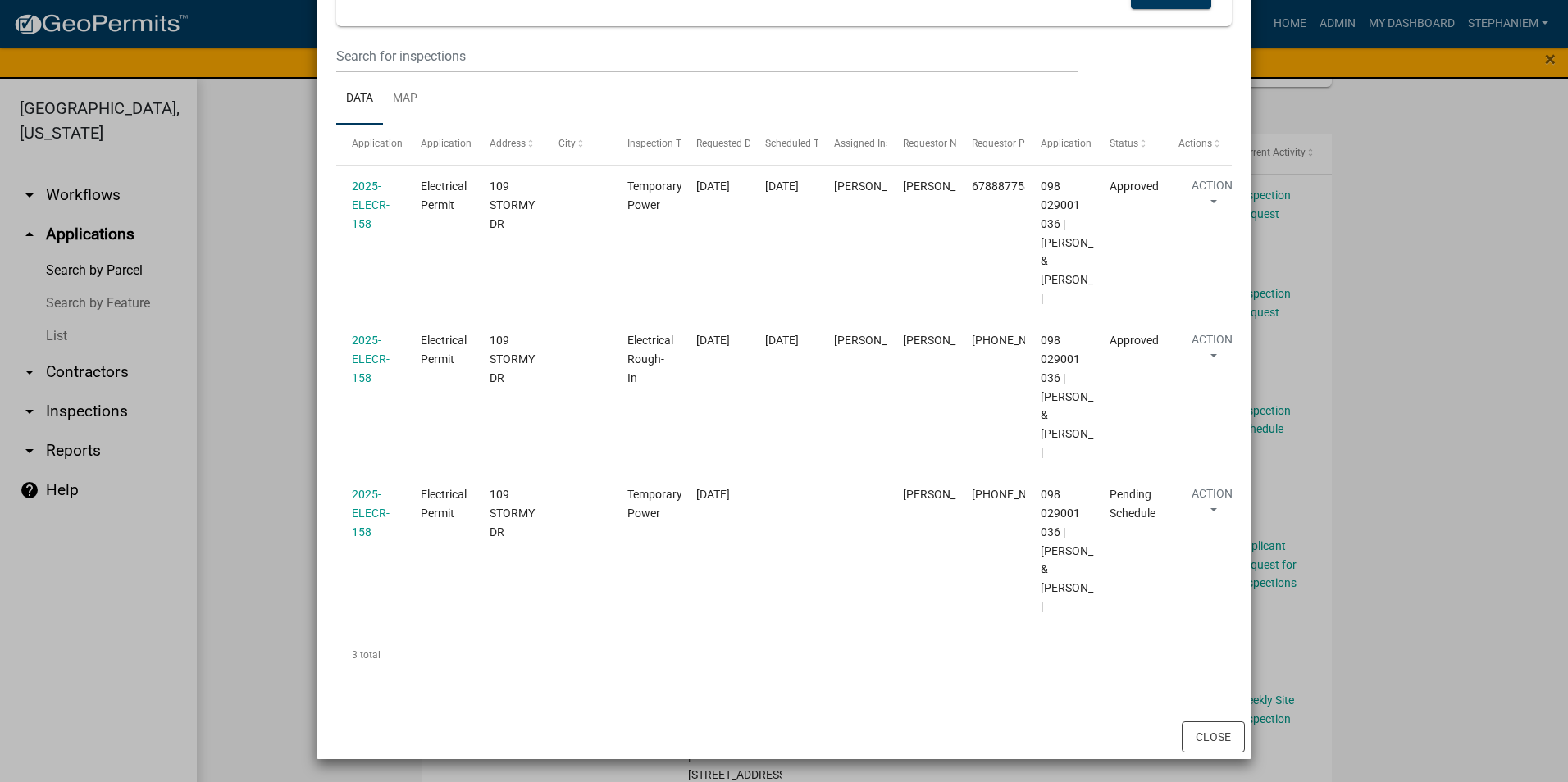
click at [301, 437] on ngb-modal-window "Inspections related to 2025-ELECR-158 × Export Excel Format (.xlsx) CSV Format …" at bounding box center [784, 391] width 1568 height 782
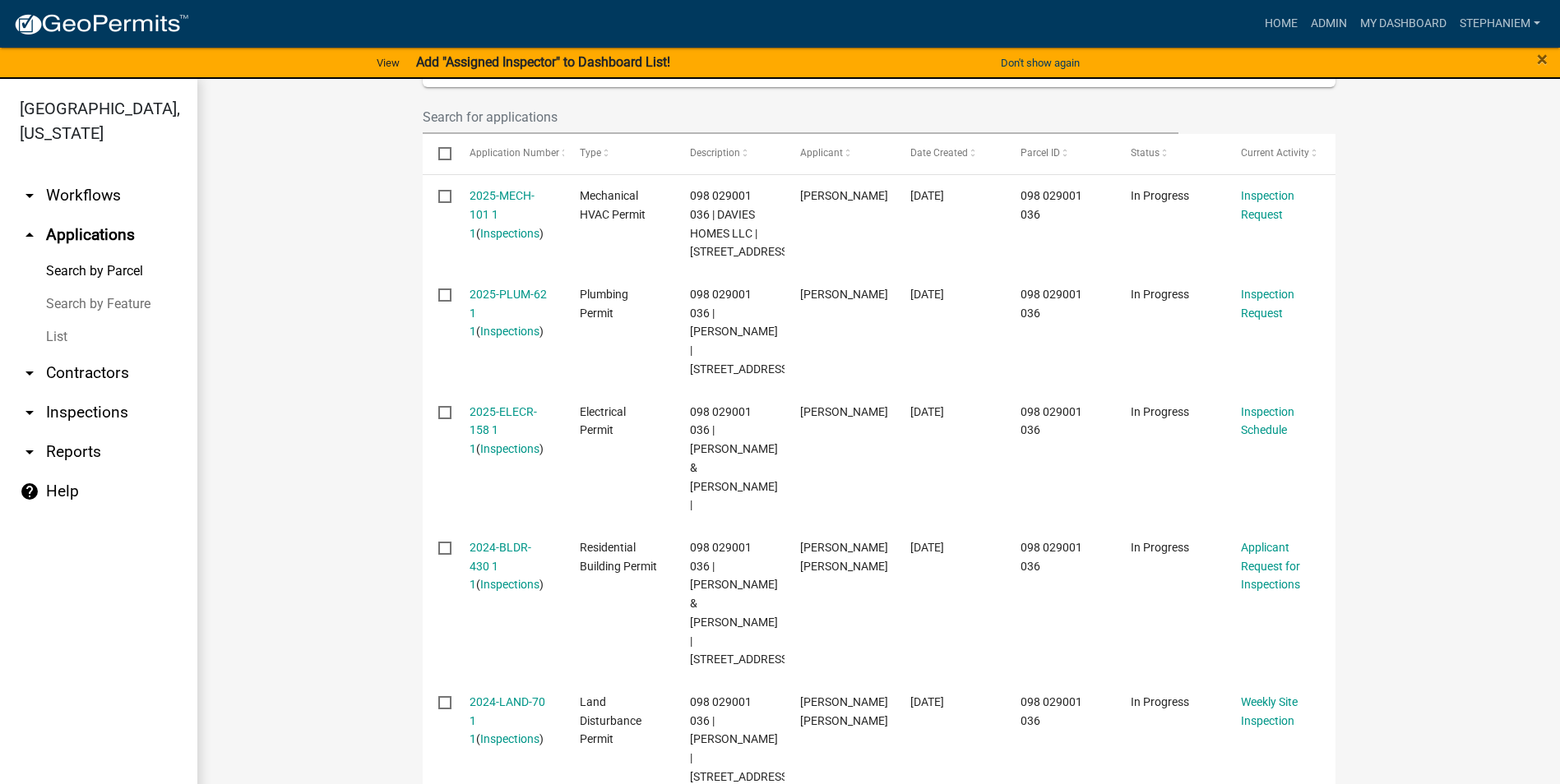
click at [55, 420] on link "arrow_drop_down Inspections" at bounding box center [99, 413] width 197 height 40
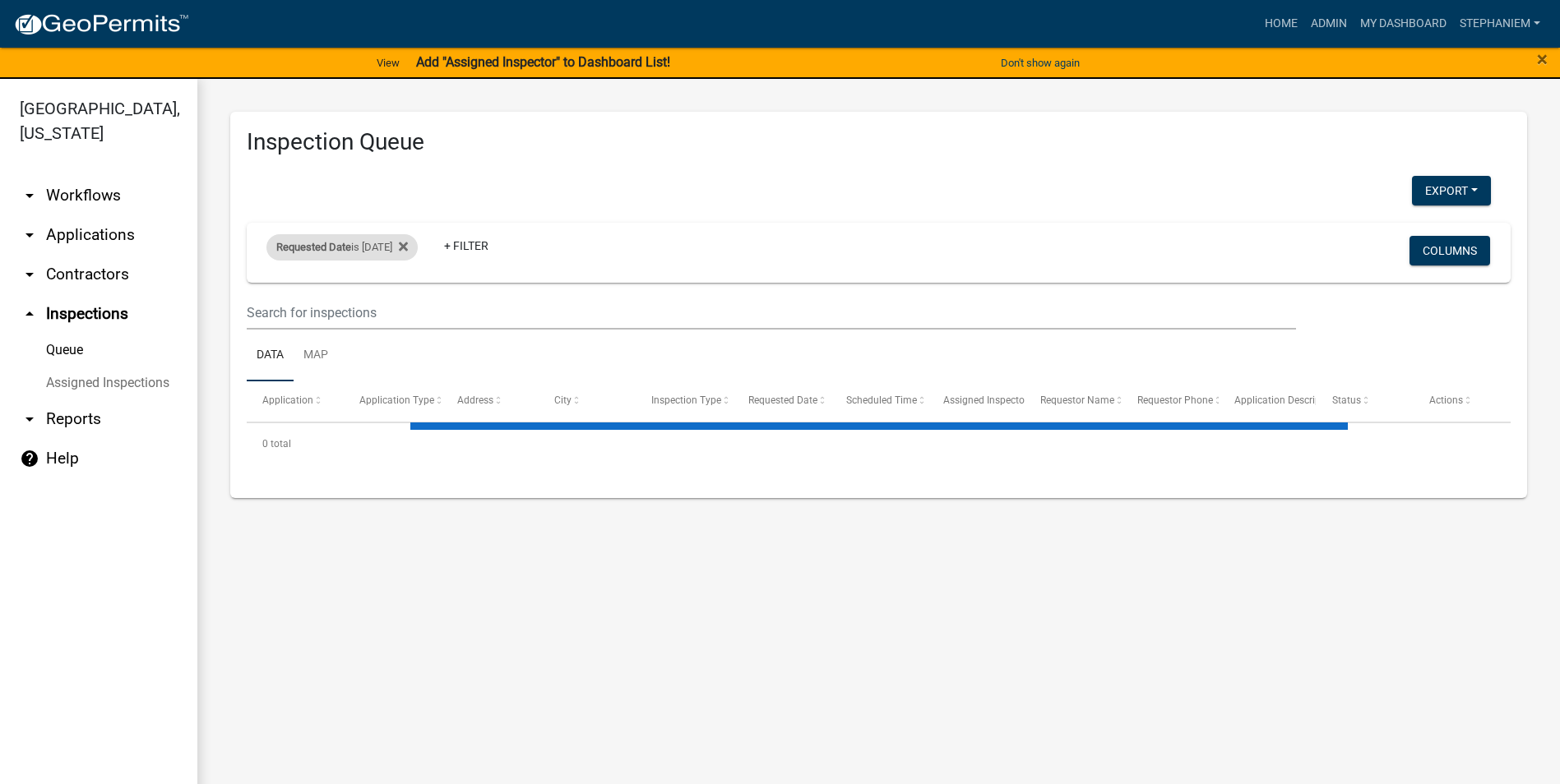
click at [361, 258] on div "Requested Date is [DATE]" at bounding box center [342, 247] width 151 height 26
select select "3: 100"
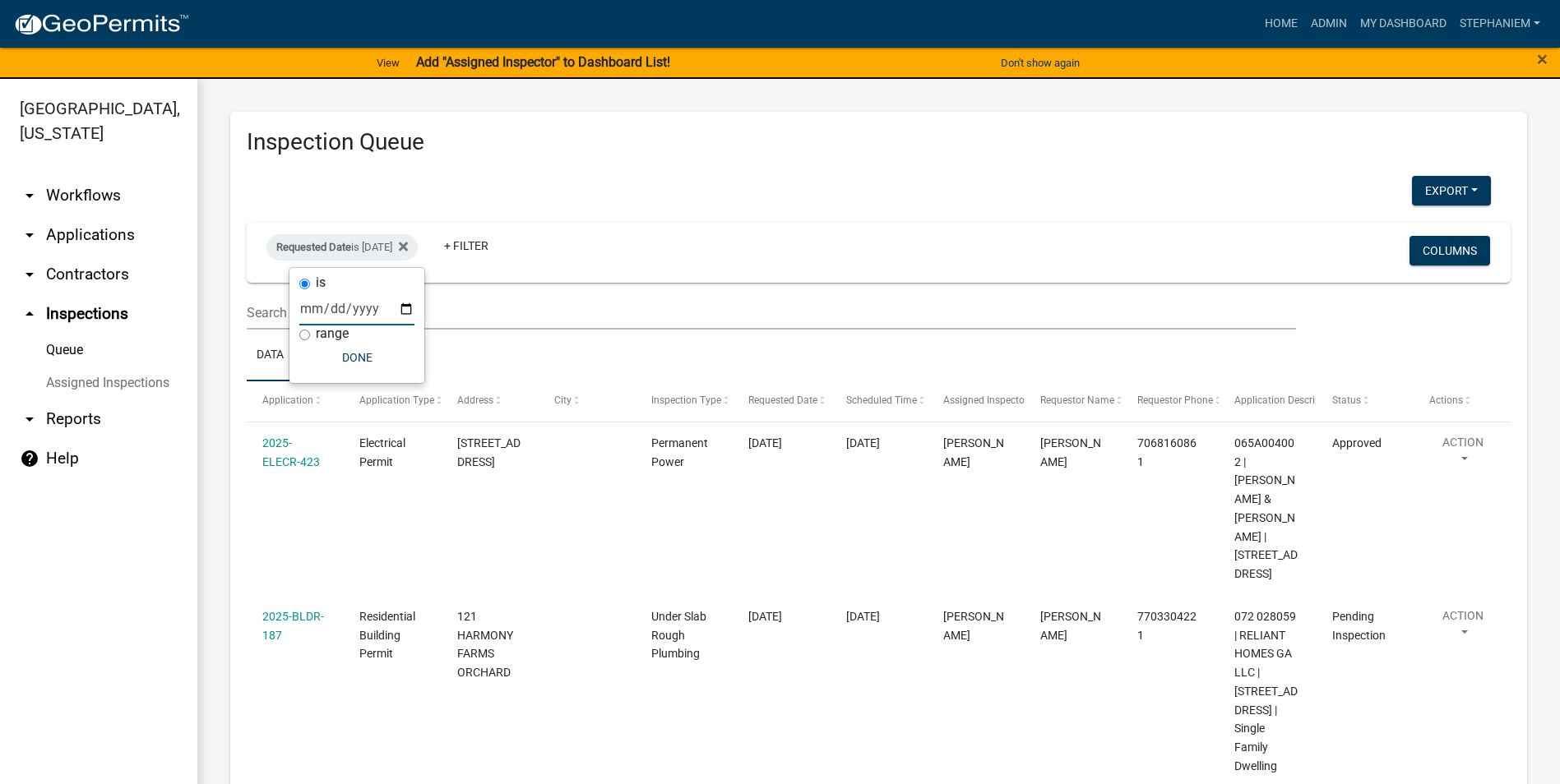
click at [401, 311] on input "[DATE]" at bounding box center [356, 308] width 115 height 33
type input "[DATE]"
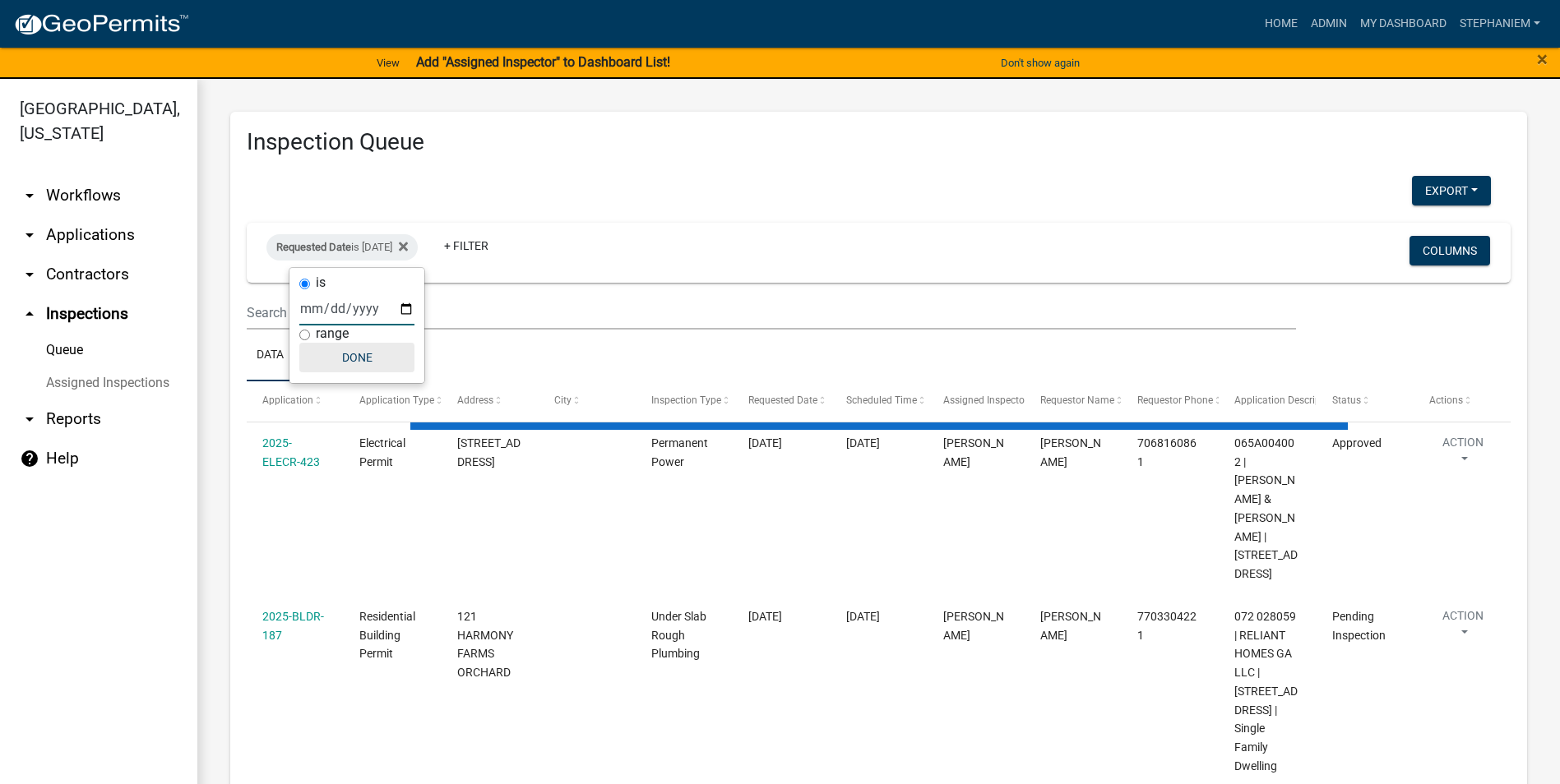
click at [377, 364] on button "Done" at bounding box center [356, 357] width 115 height 30
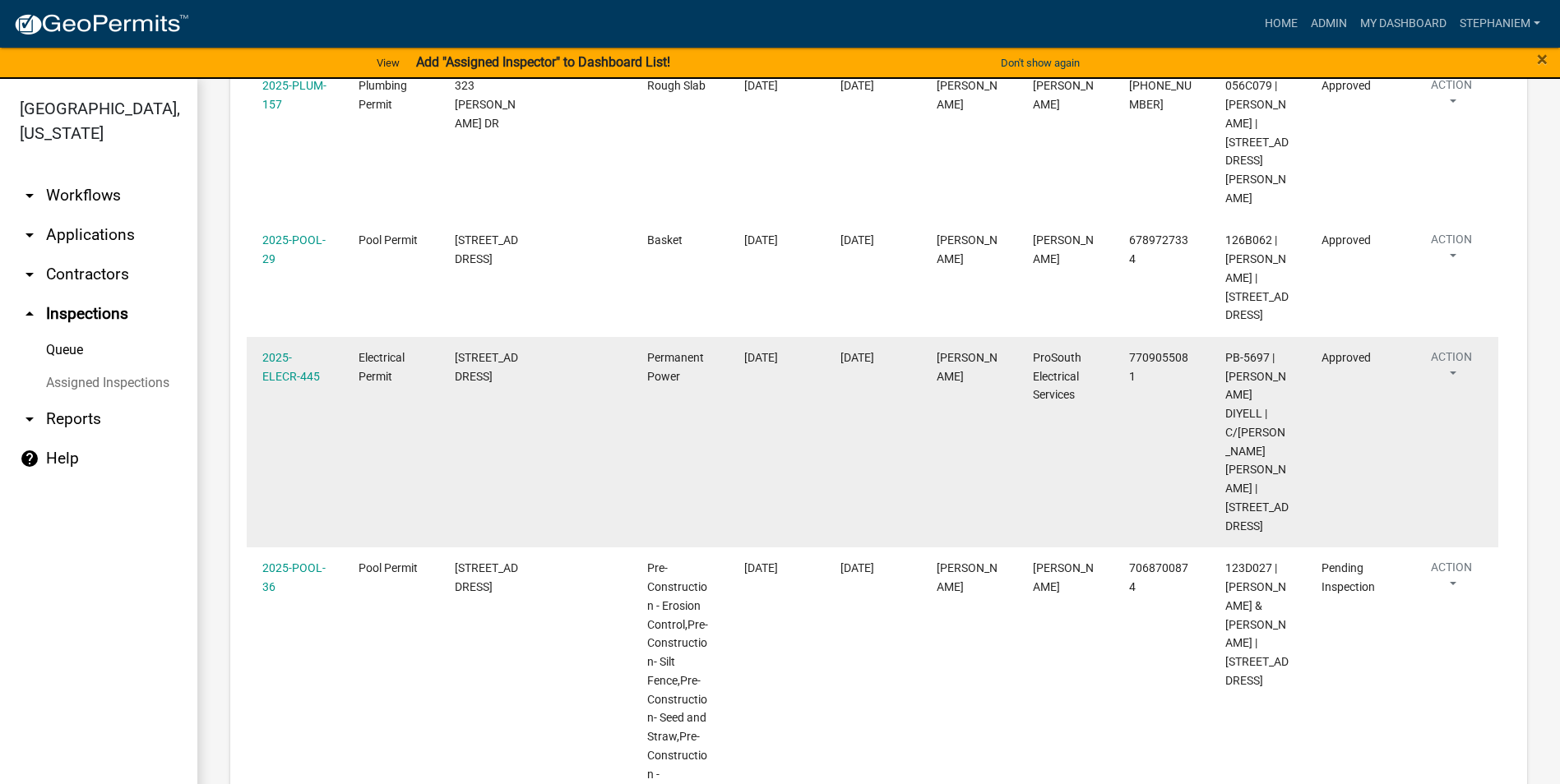
scroll to position [1233, 0]
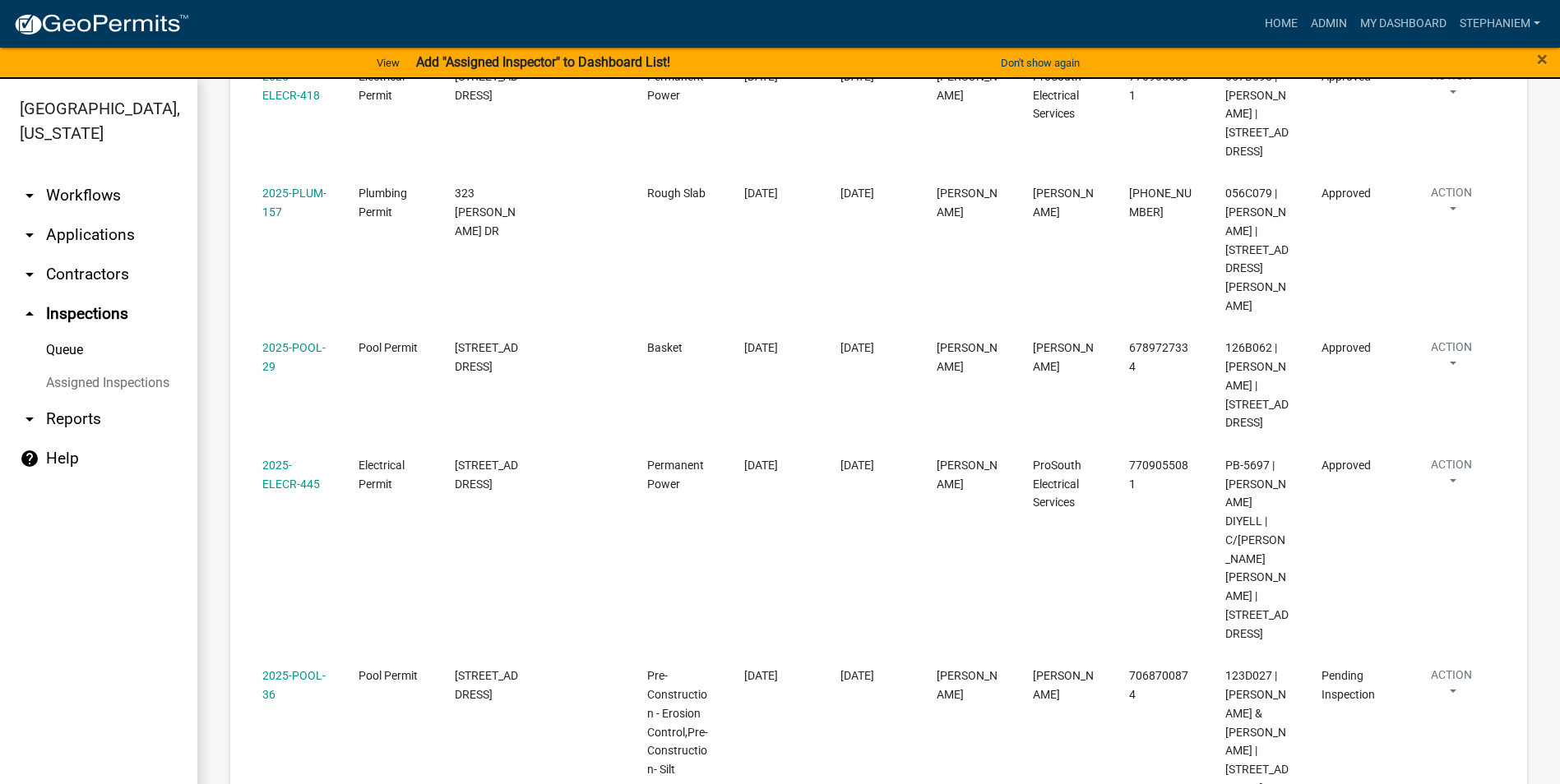
click at [97, 231] on link "arrow_drop_down Applications" at bounding box center [99, 235] width 197 height 40
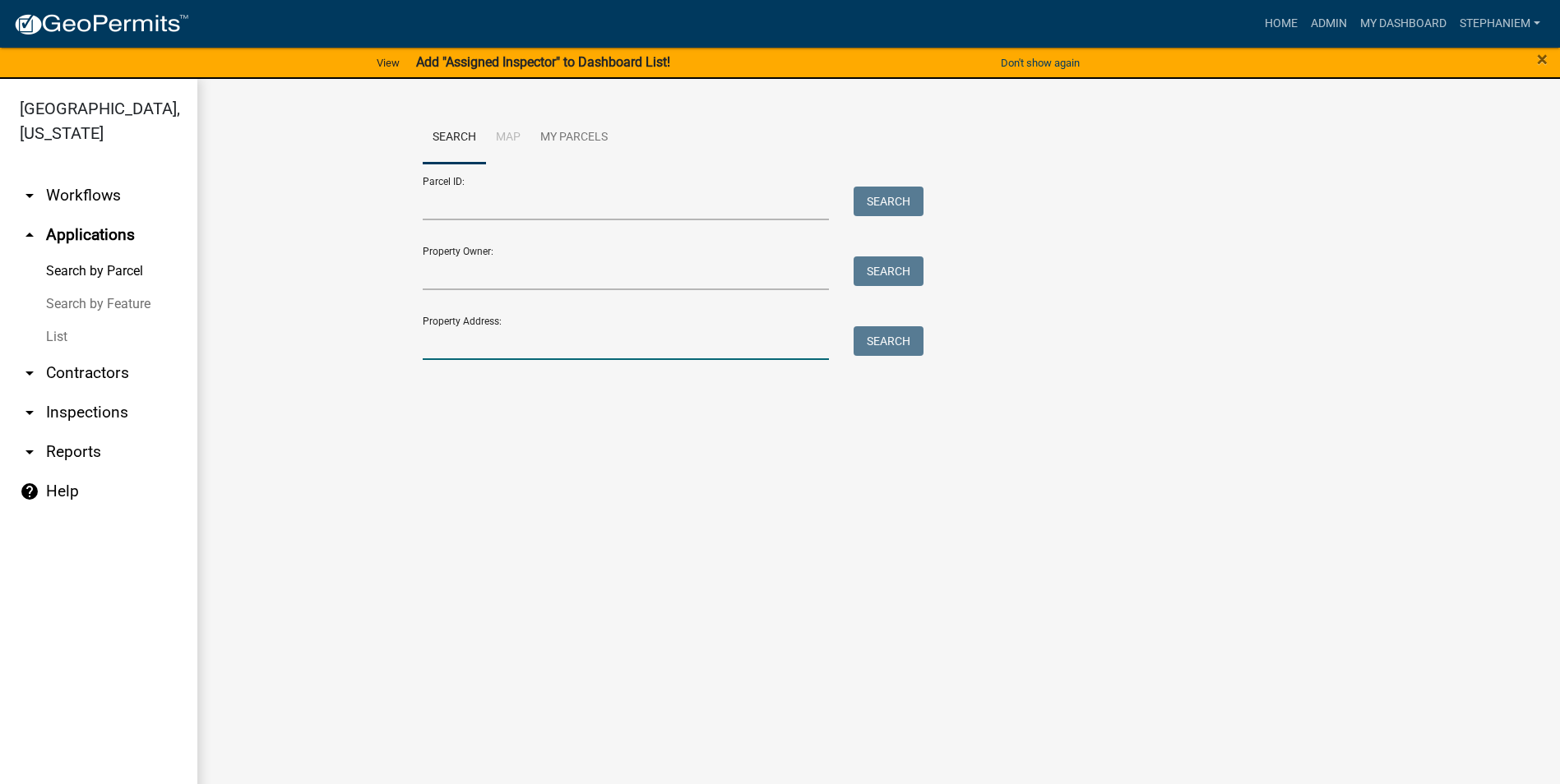
click at [504, 327] on input "Property Address:" at bounding box center [626, 343] width 407 height 33
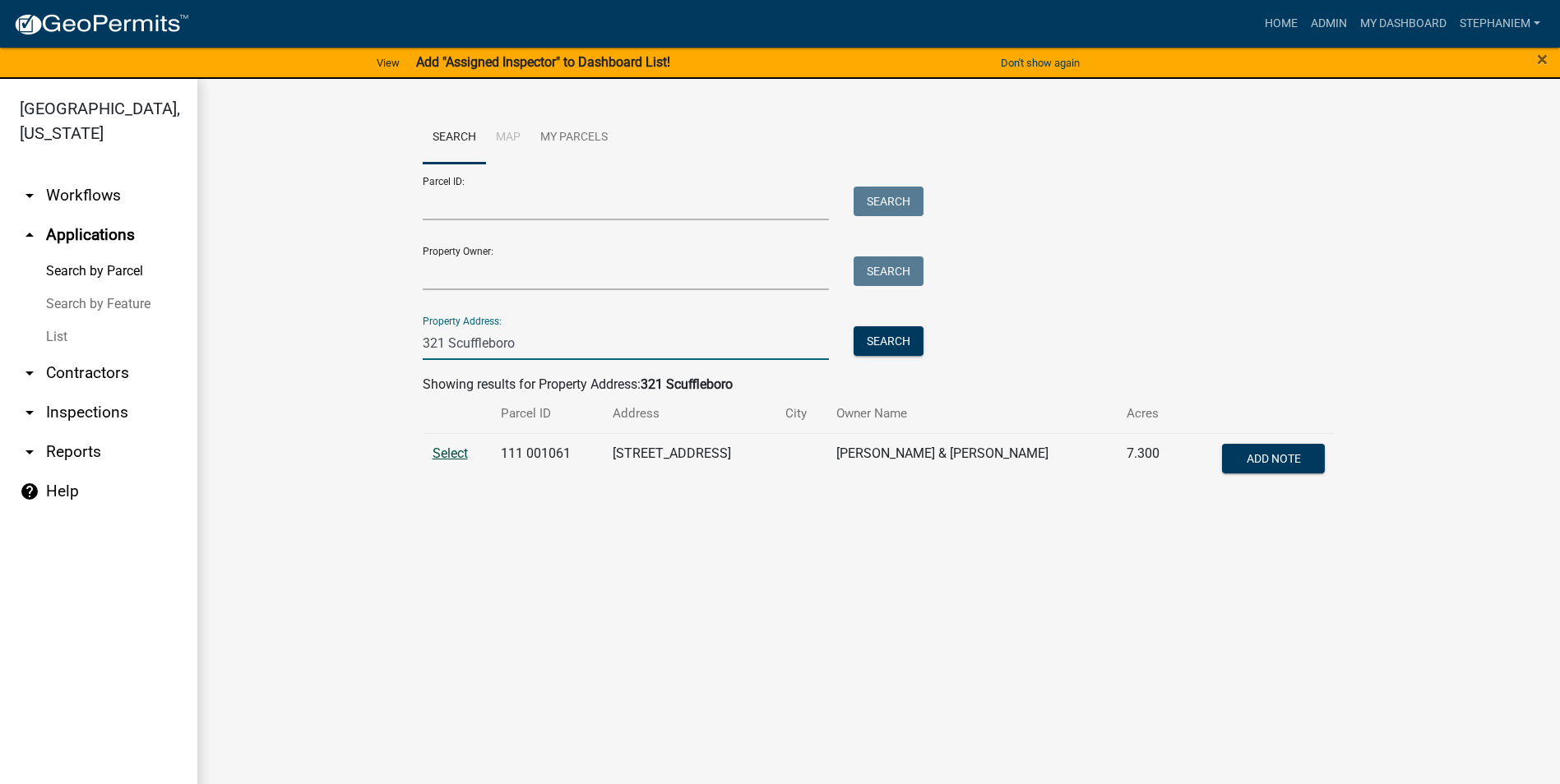
type input "321 Scuffleboro"
click at [453, 453] on span "Select" at bounding box center [449, 453] width 35 height 15
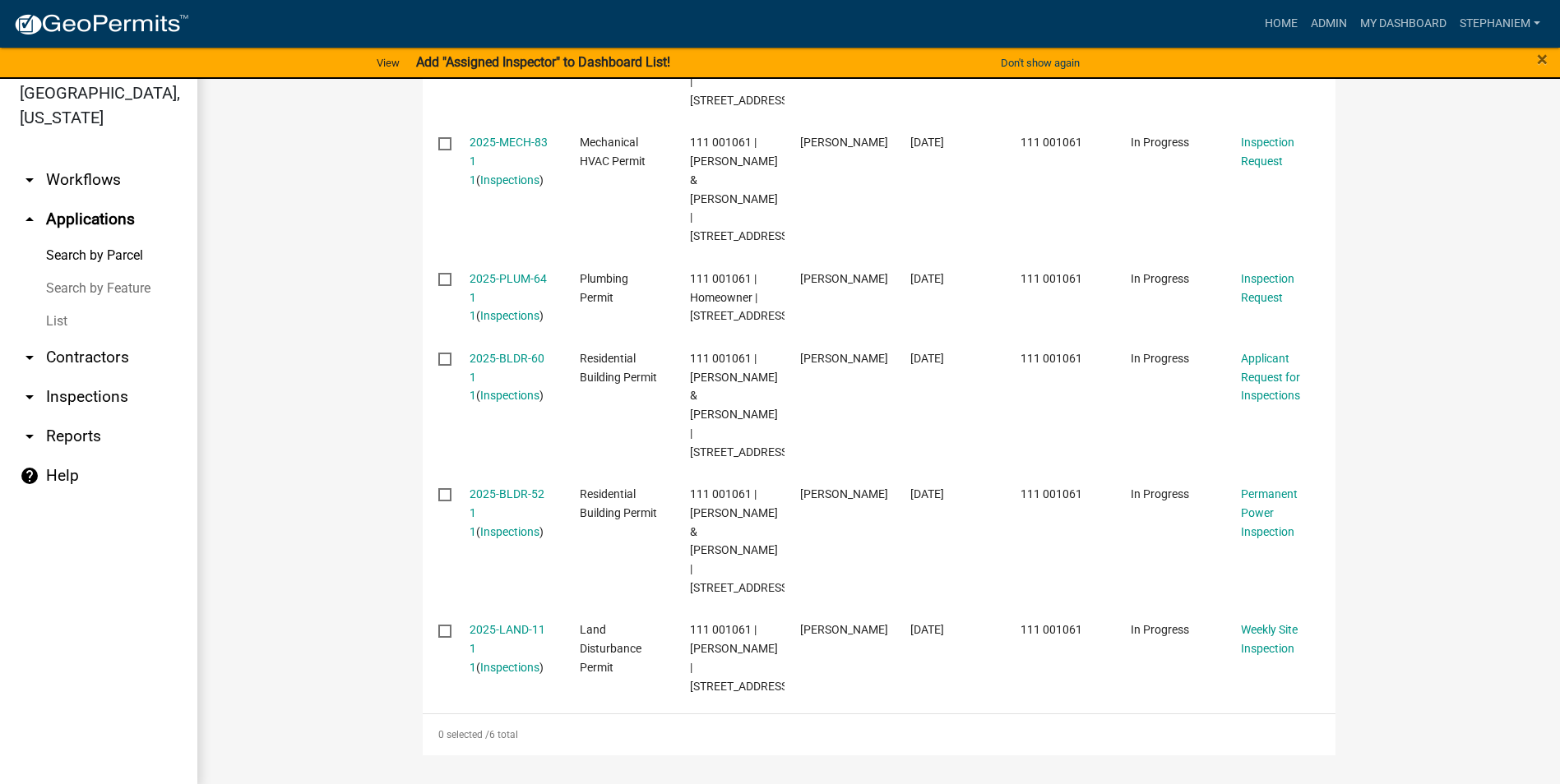
scroll to position [20, 0]
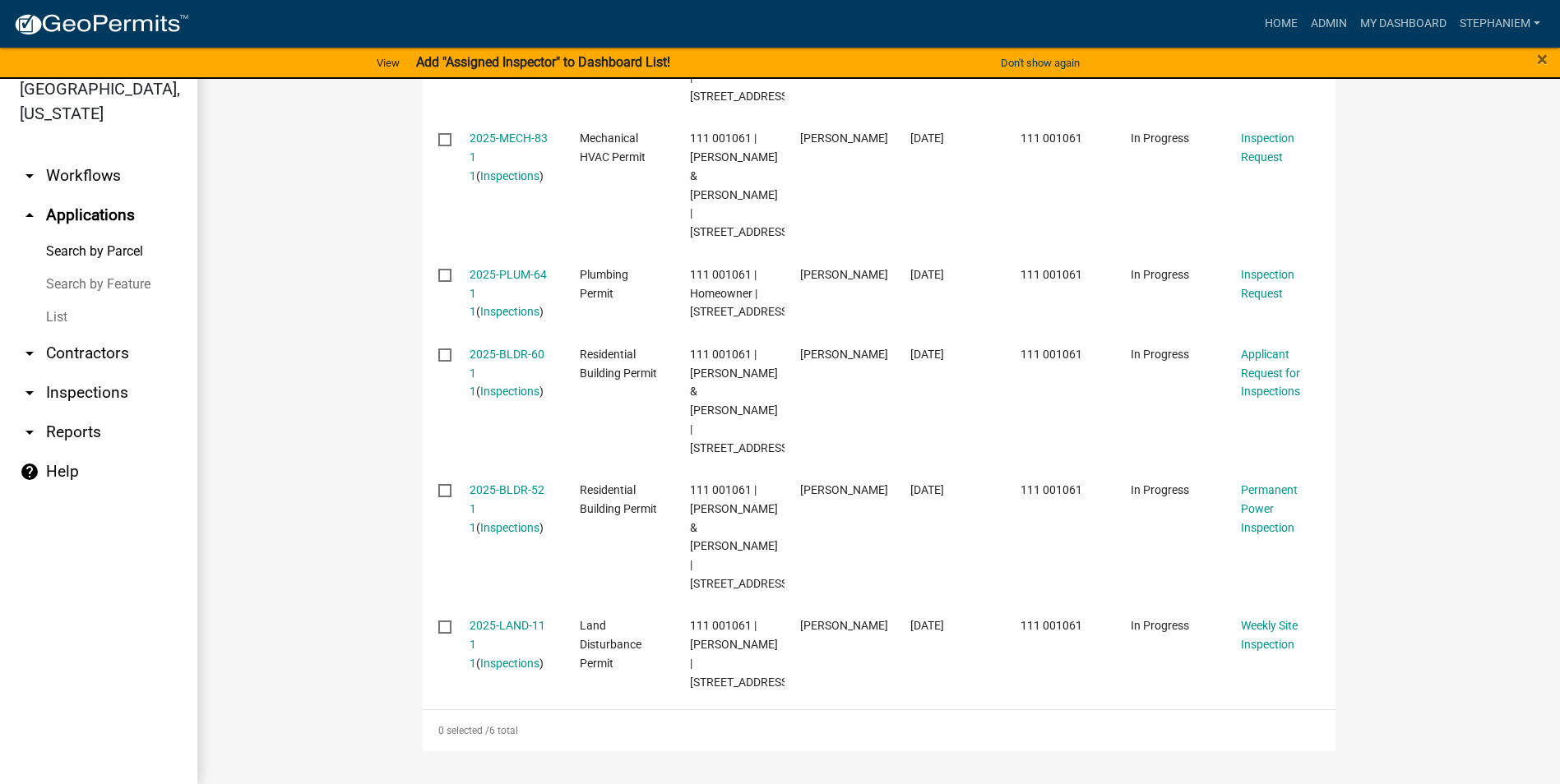
click at [336, 449] on wm-workflow-application-search-view "Search Map My Parcels Parcel ID: Search Property Owner: Search Property Address…" at bounding box center [879, 75] width 1297 height 1353
